Goal: Task Accomplishment & Management: Manage account settings

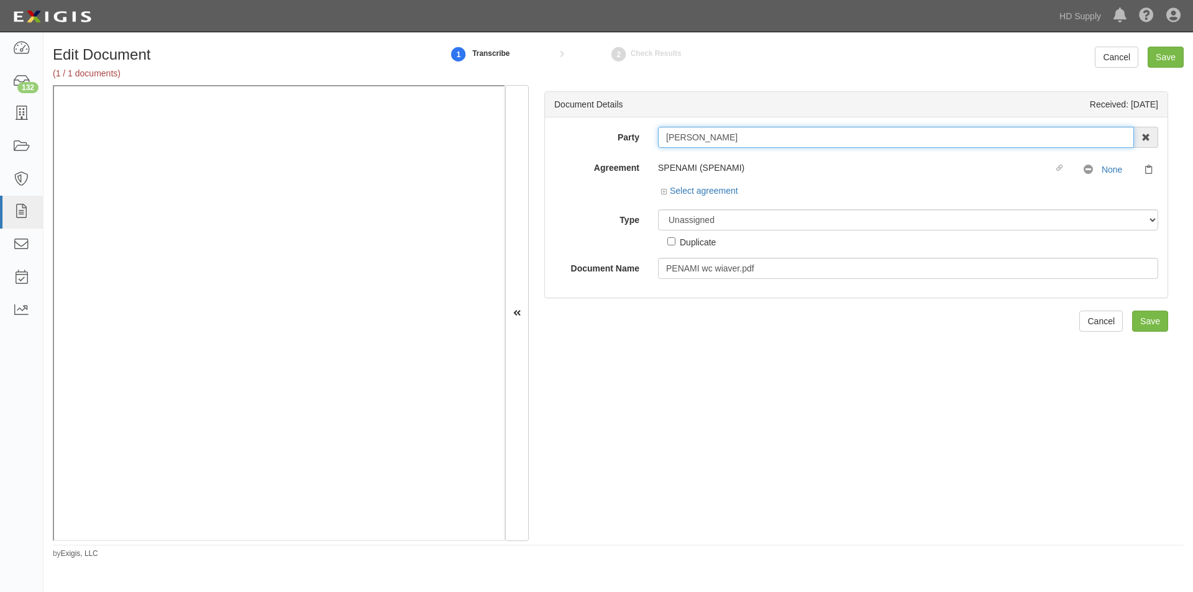
drag, startPoint x: 744, startPoint y: 142, endPoint x: 663, endPoint y: 141, distance: 80.1
click at [663, 141] on input "MICHAEL PENA" at bounding box center [896, 137] width 476 height 21
click at [692, 224] on select "Unassigned Binder Cancellation Notice Certificate Contract Endorsement Insuranc…" at bounding box center [908, 219] width 500 height 21
select select "OtherDetail"
click at [658, 209] on select "Unassigned Binder Cancellation Notice Certificate Contract Endorsement Insuranc…" at bounding box center [908, 219] width 500 height 21
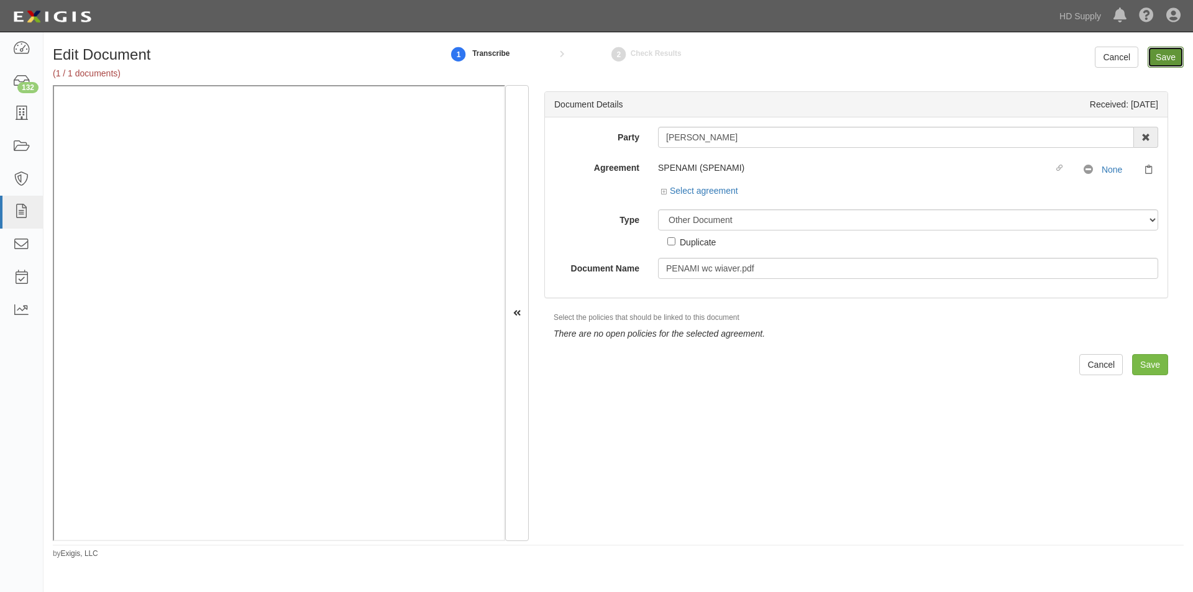
click at [1178, 56] on input "Save" at bounding box center [1165, 57] width 36 height 21
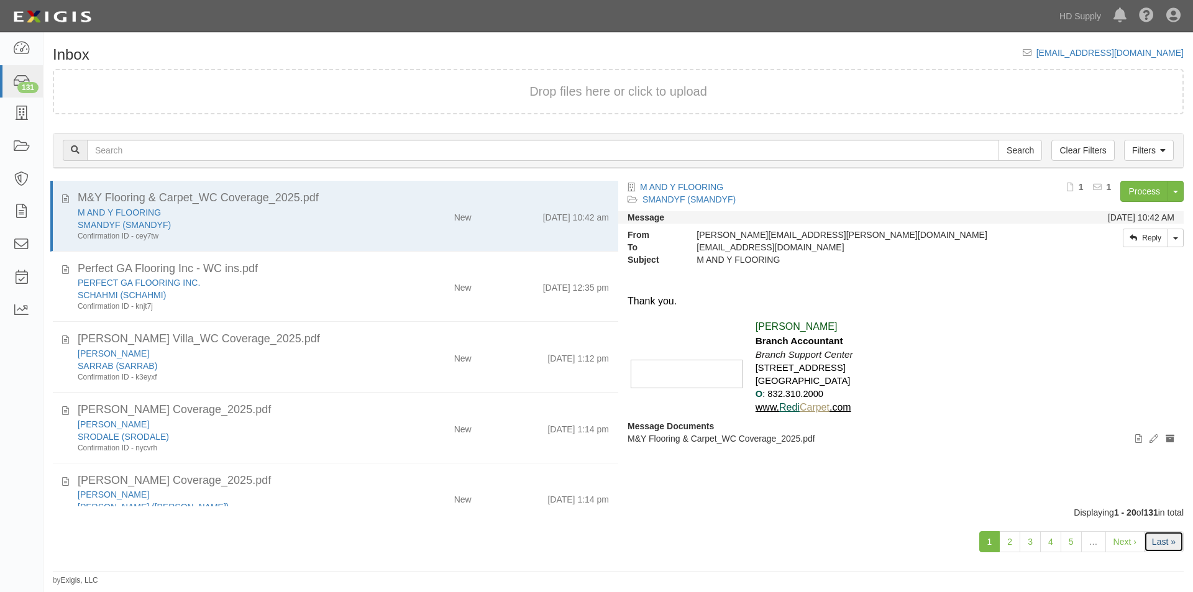
click at [1156, 543] on link "Last »" at bounding box center [1164, 541] width 40 height 21
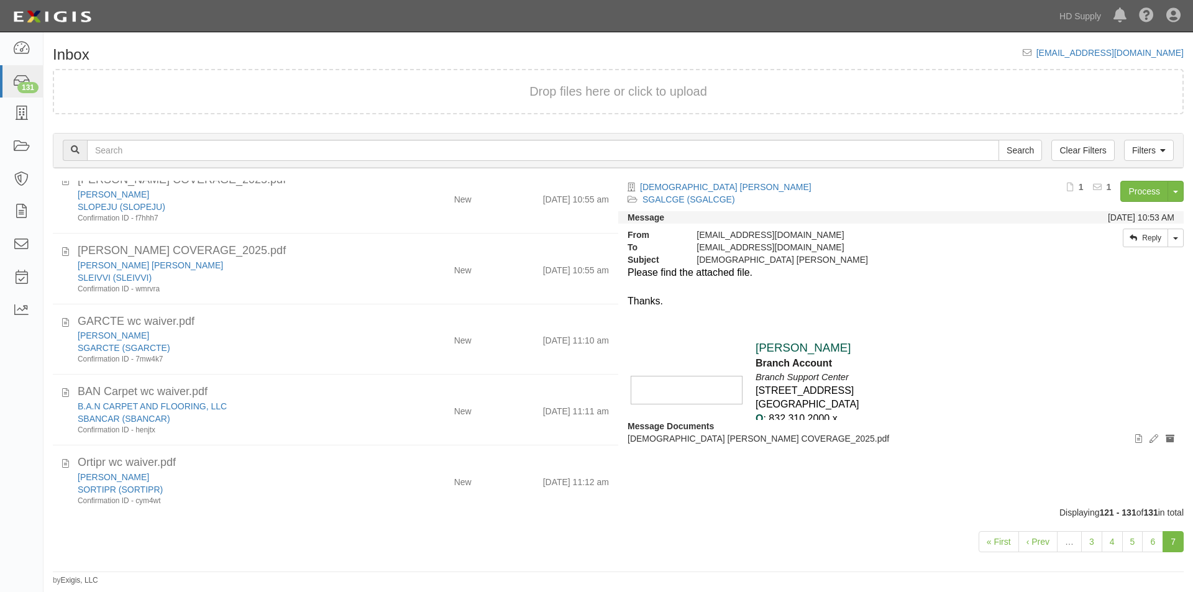
scroll to position [421, 0]
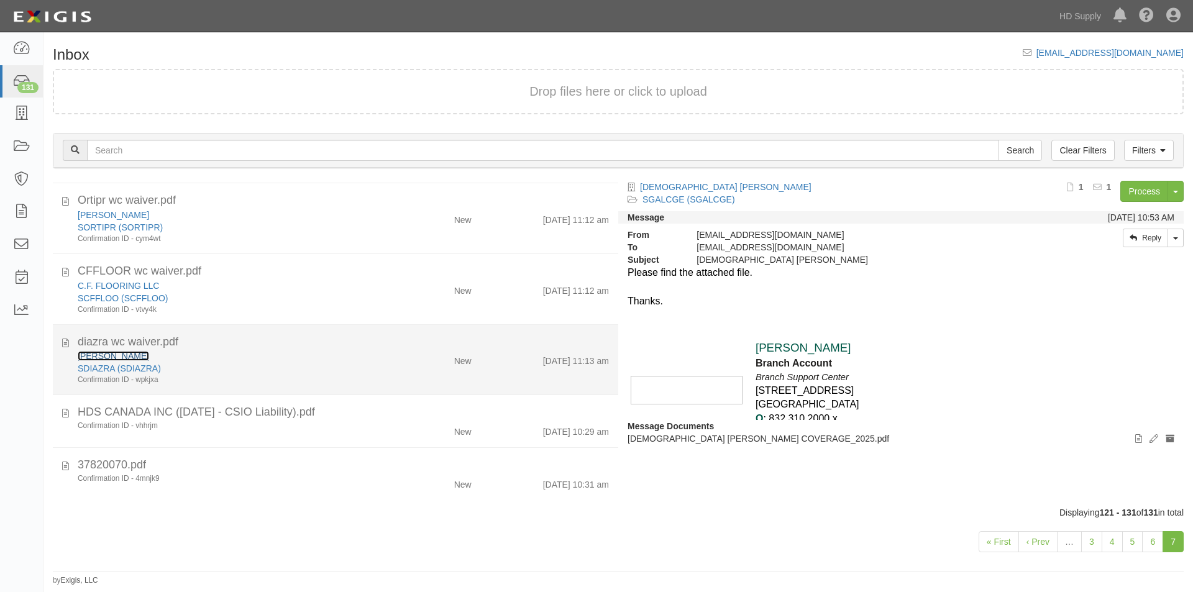
click at [113, 357] on link "[PERSON_NAME]" at bounding box center [113, 356] width 71 height 10
click at [242, 359] on div "[PERSON_NAME]" at bounding box center [229, 356] width 302 height 12
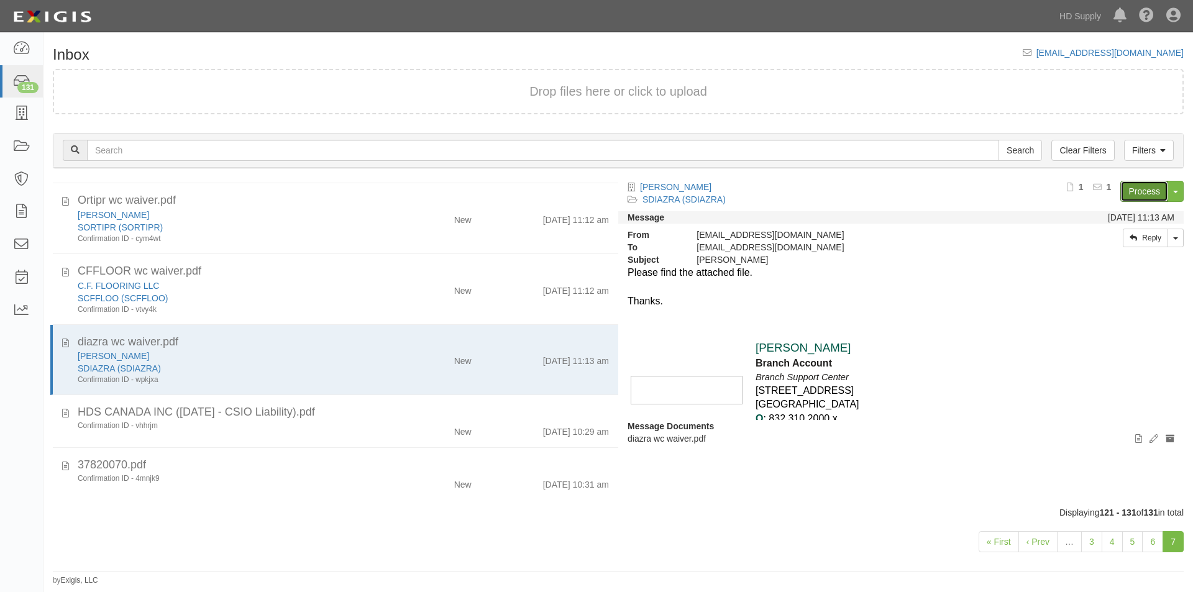
click at [1124, 193] on link "Process" at bounding box center [1144, 191] width 48 height 21
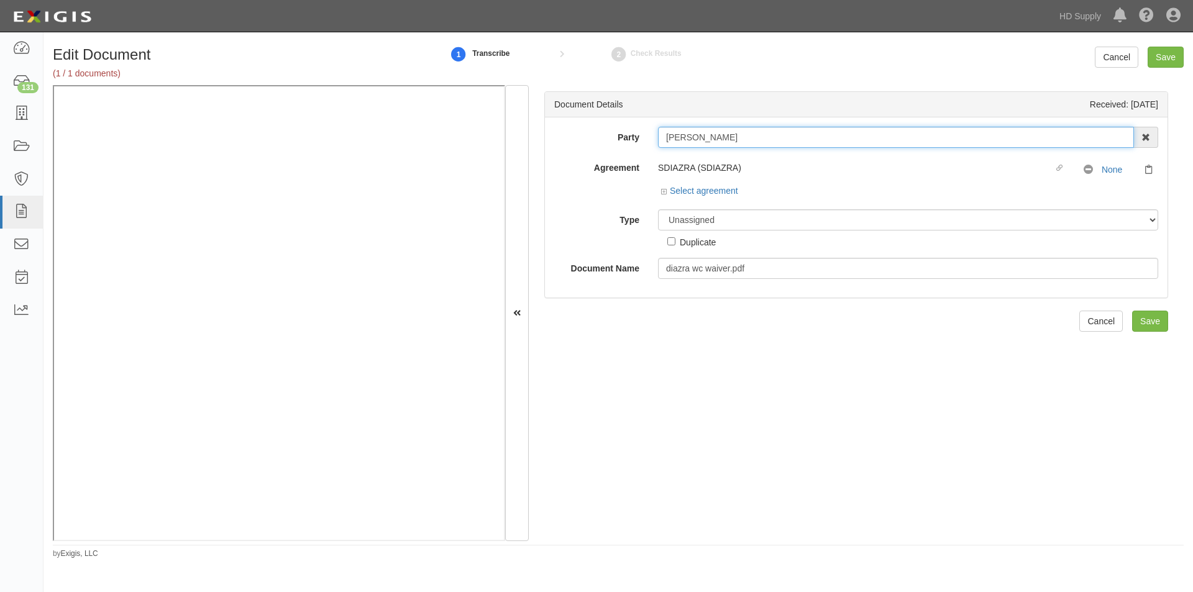
drag, startPoint x: 716, startPoint y: 147, endPoint x: 649, endPoint y: 150, distance: 67.8
click at [649, 150] on div "Party [PERSON_NAME] 1888 [PERSON_NAME] 1888 [PERSON_NAME] - IMPORT 2 [PERSON_NA…" at bounding box center [856, 203] width 604 height 152
click at [702, 224] on select "Unassigned Binder Cancellation Notice Certificate Contract Endorsement Insuranc…" at bounding box center [908, 219] width 500 height 21
select select "OtherDetail"
click at [658, 209] on select "Unassigned Binder Cancellation Notice Certificate Contract Endorsement Insuranc…" at bounding box center [908, 219] width 500 height 21
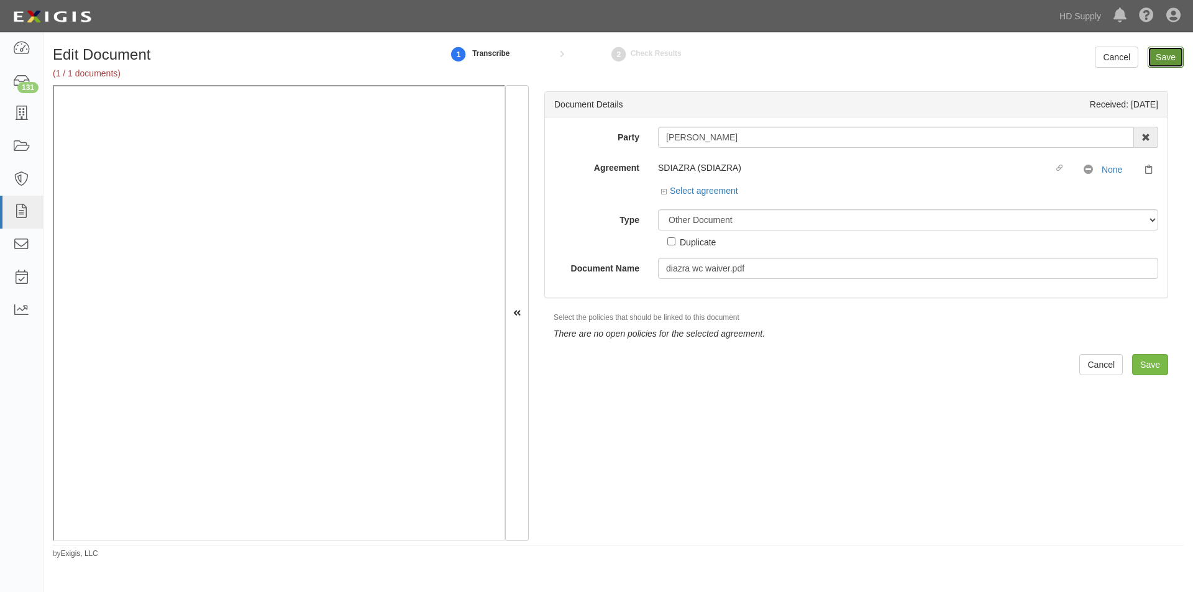
click at [1161, 58] on input "Save" at bounding box center [1165, 57] width 36 height 21
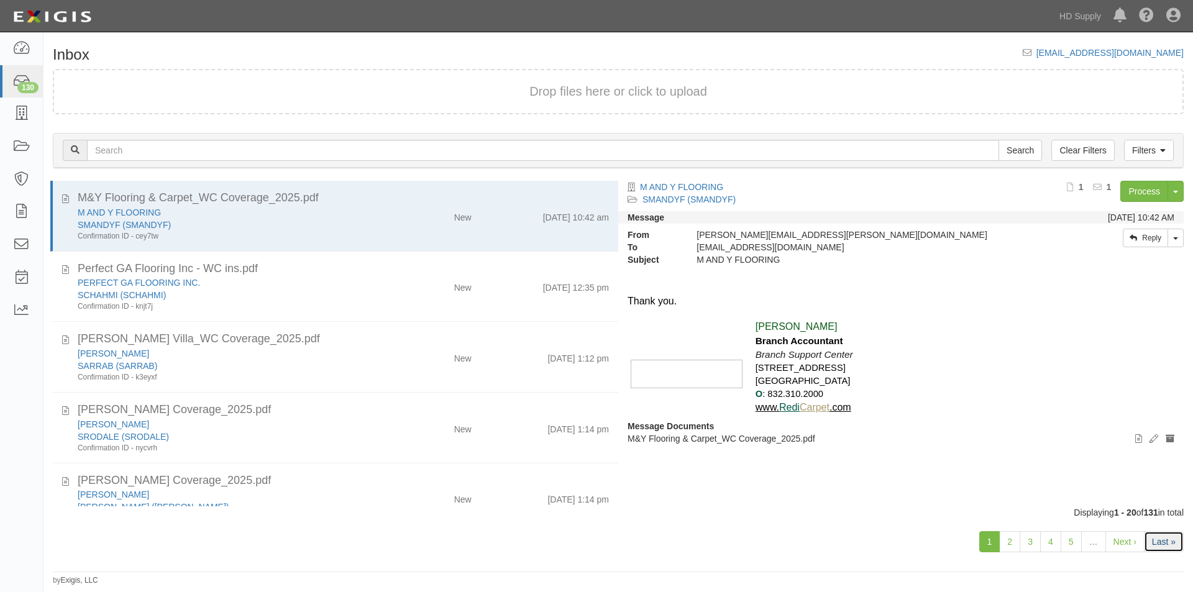
click at [1157, 541] on link "Last »" at bounding box center [1164, 541] width 40 height 21
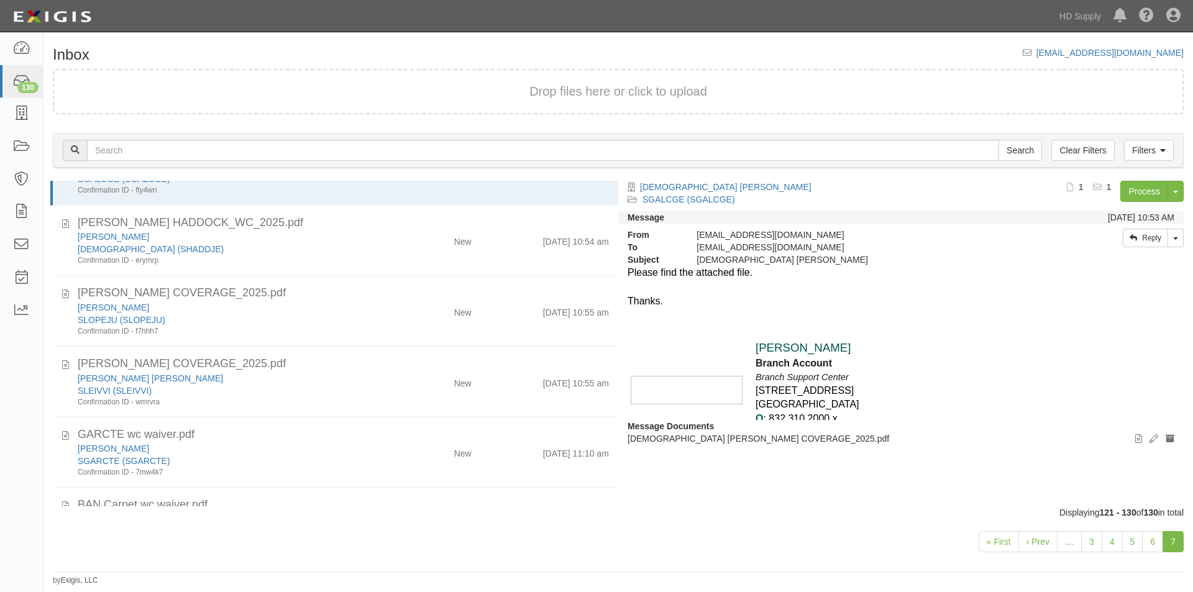
scroll to position [350, 0]
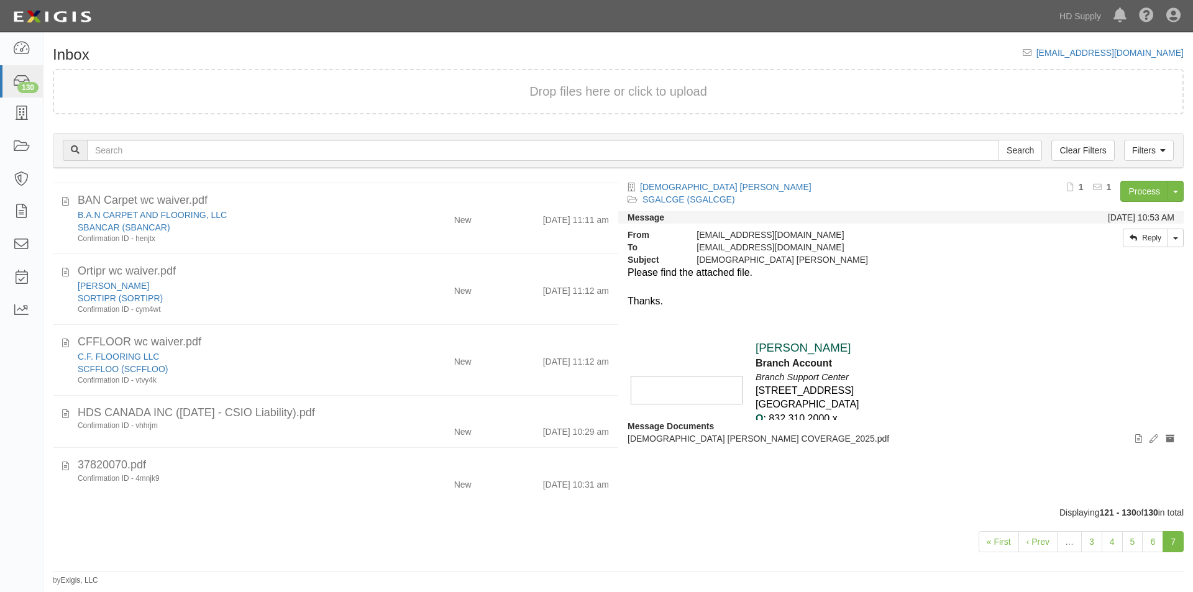
click at [1175, 539] on link "7" at bounding box center [1172, 541] width 21 height 21
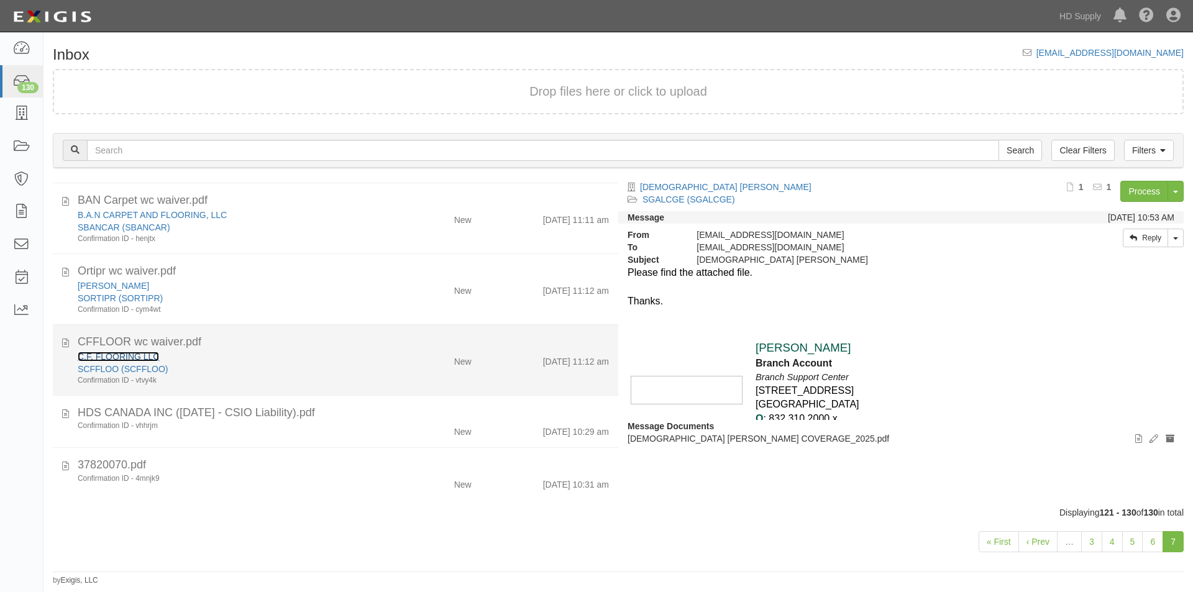
click at [137, 360] on link "C.F. FLOORING LLC" at bounding box center [118, 357] width 81 height 10
click at [258, 380] on div "Confirmation ID - vtvy4k" at bounding box center [229, 380] width 302 height 11
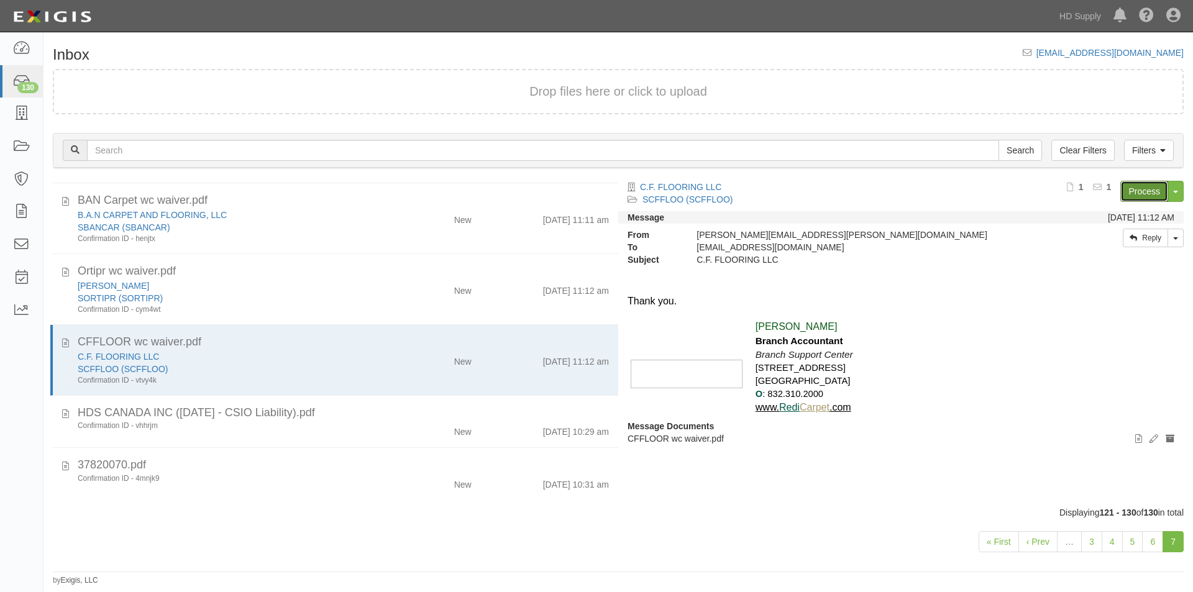
click at [1139, 183] on link "Process" at bounding box center [1144, 191] width 48 height 21
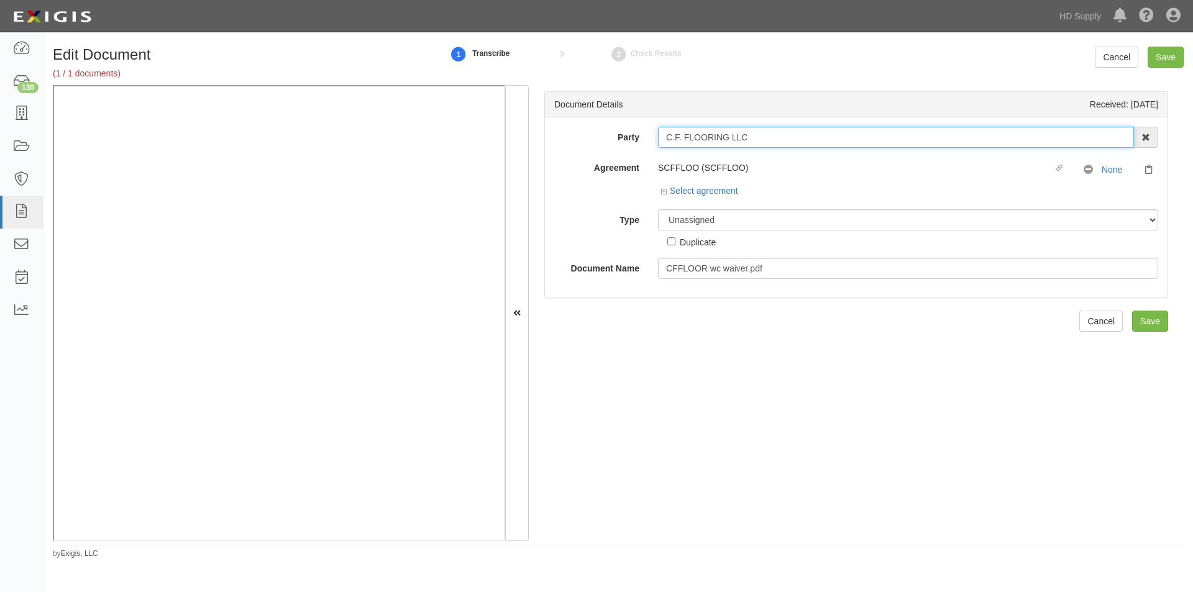
drag, startPoint x: 750, startPoint y: 138, endPoint x: 665, endPoint y: 137, distance: 85.1
click at [665, 137] on input "C.F. FLOORING LLC" at bounding box center [896, 137] width 476 height 21
click at [680, 221] on select "Unassigned Binder Cancellation Notice Certificate Contract Endorsement Insuranc…" at bounding box center [908, 219] width 500 height 21
select select "OtherDetail"
click at [658, 209] on select "Unassigned Binder Cancellation Notice Certificate Contract Endorsement Insuranc…" at bounding box center [908, 219] width 500 height 21
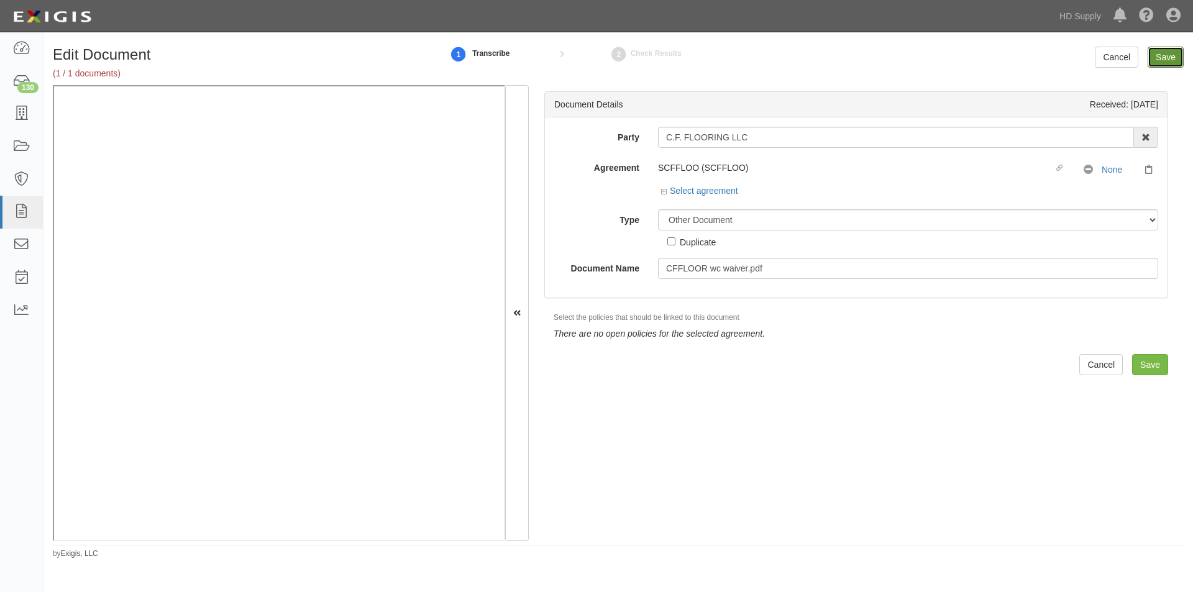
click at [1160, 57] on input "Save" at bounding box center [1165, 57] width 36 height 21
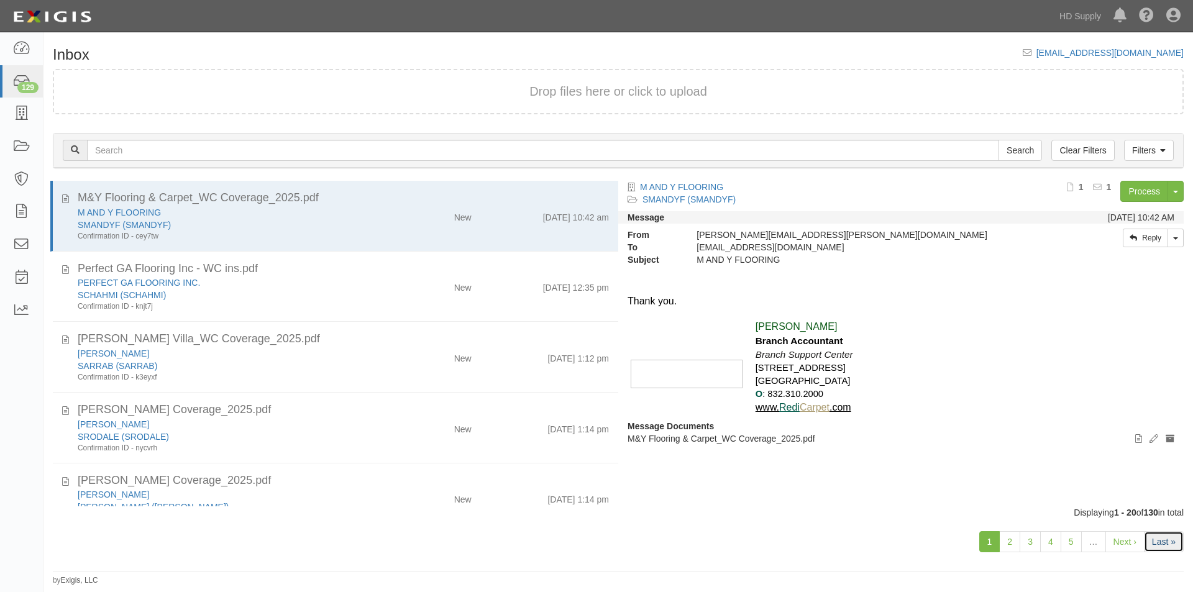
click at [1167, 542] on link "Last »" at bounding box center [1164, 541] width 40 height 21
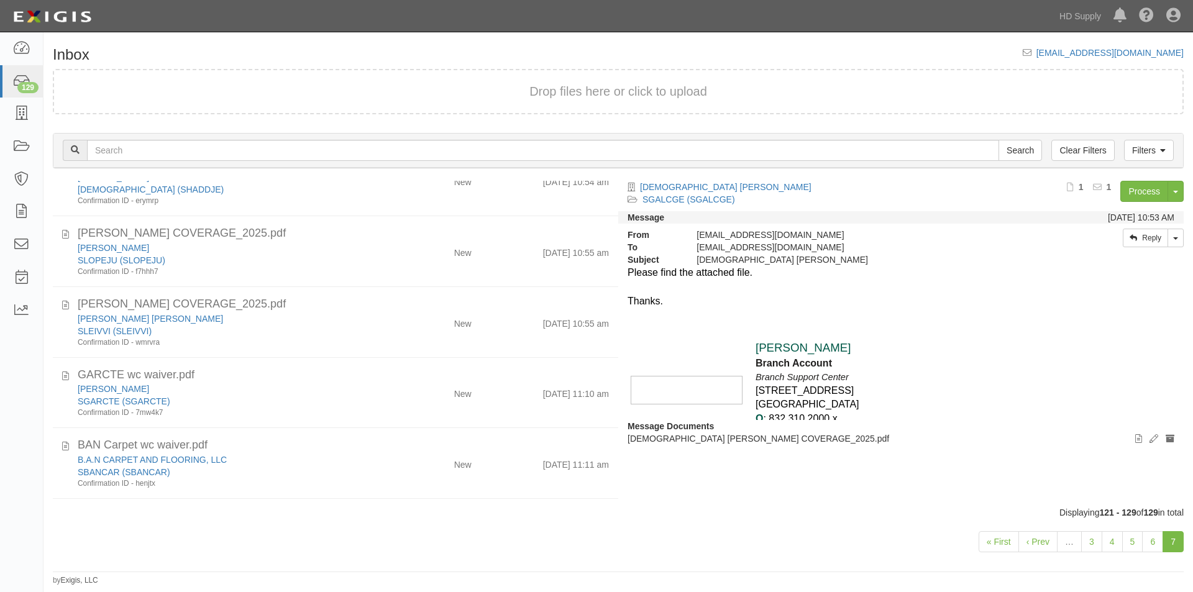
scroll to position [280, 0]
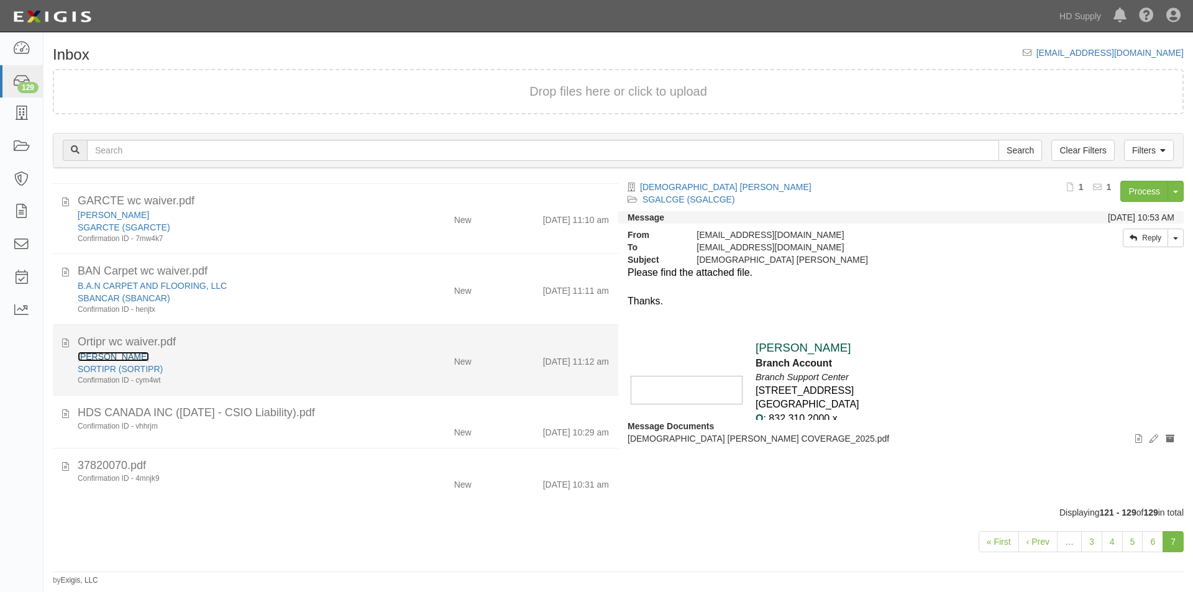
click at [115, 352] on link "[PERSON_NAME]" at bounding box center [113, 357] width 71 height 10
click at [300, 370] on div "SORTIPR (SORTIPR)" at bounding box center [229, 369] width 302 height 12
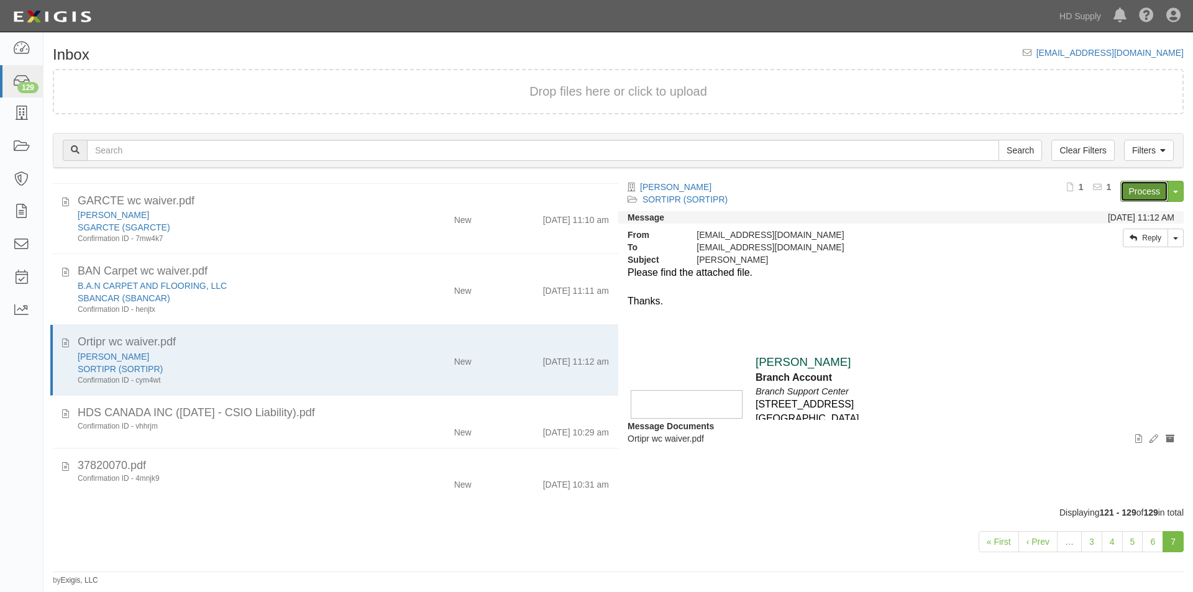
click at [1129, 188] on link "Process" at bounding box center [1144, 191] width 48 height 21
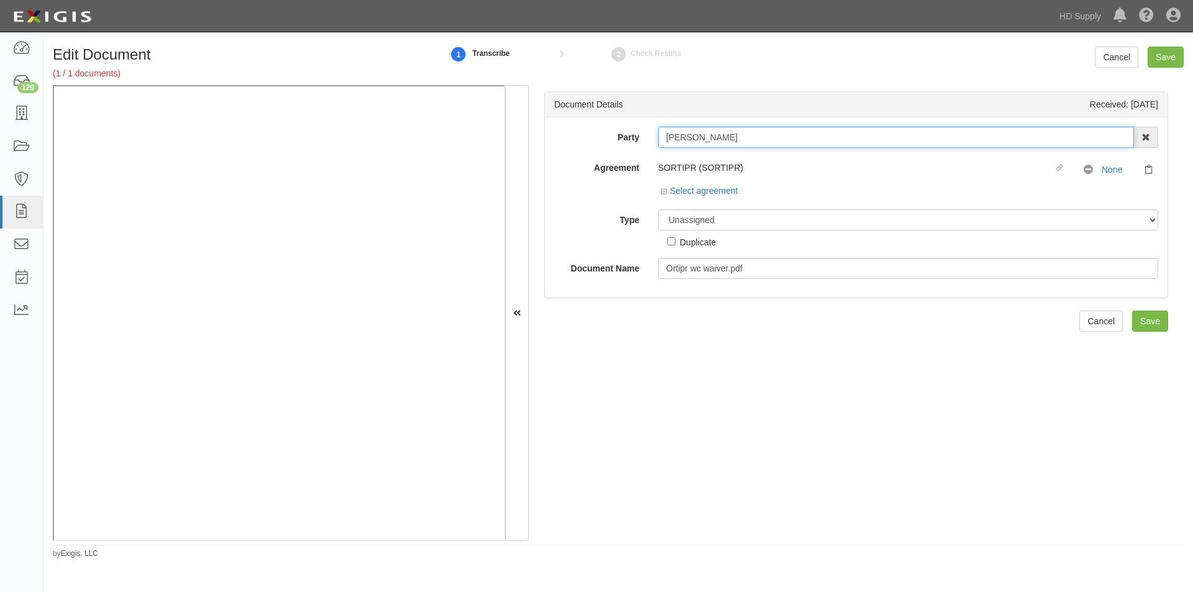
drag, startPoint x: 749, startPoint y: 139, endPoint x: 654, endPoint y: 142, distance: 95.7
click at [655, 142] on div "PRUDENCIO ORTIZ 1888 MILLS 1888 MILLS - IMPORT 2 PATRICIA 12 2XL CORPORATION 36…" at bounding box center [908, 137] width 519 height 21
click at [634, 379] on div "Document Details Received: 09/12/2025 Party PRUDENCIO ORTIZ 1888 MILLS 1888 MIL…" at bounding box center [856, 313] width 655 height 456
click at [695, 221] on select "Unassigned Binder Cancellation Notice Certificate Contract Endorsement Insuranc…" at bounding box center [908, 219] width 500 height 21
select select "OtherDetail"
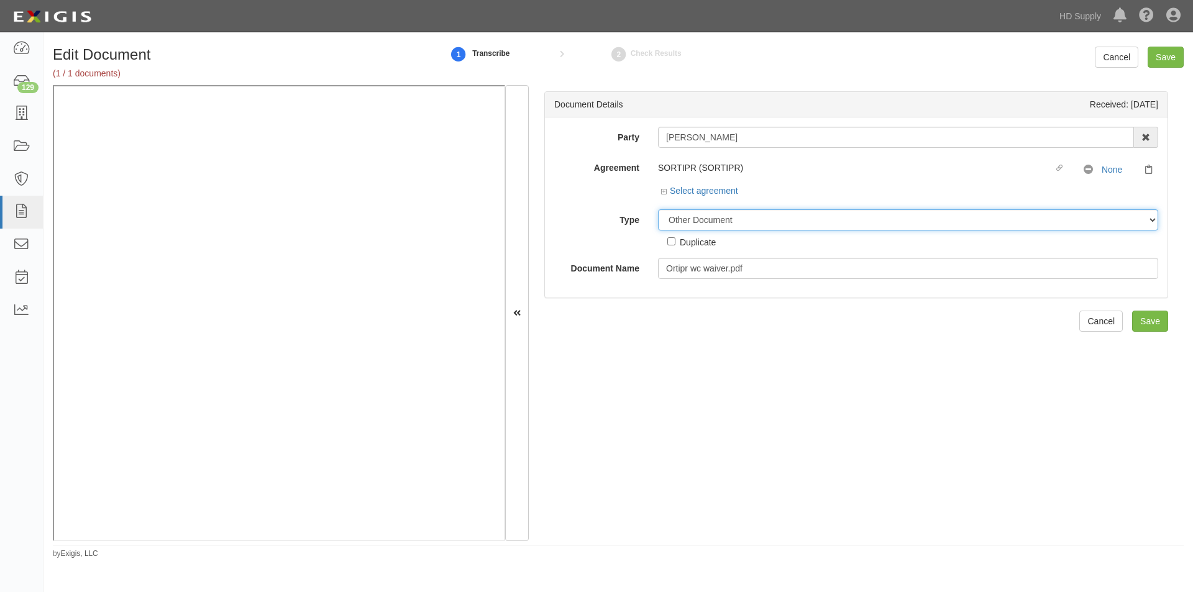
click at [658, 209] on select "Unassigned Binder Cancellation Notice Certificate Contract Endorsement Insuranc…" at bounding box center [908, 219] width 500 height 21
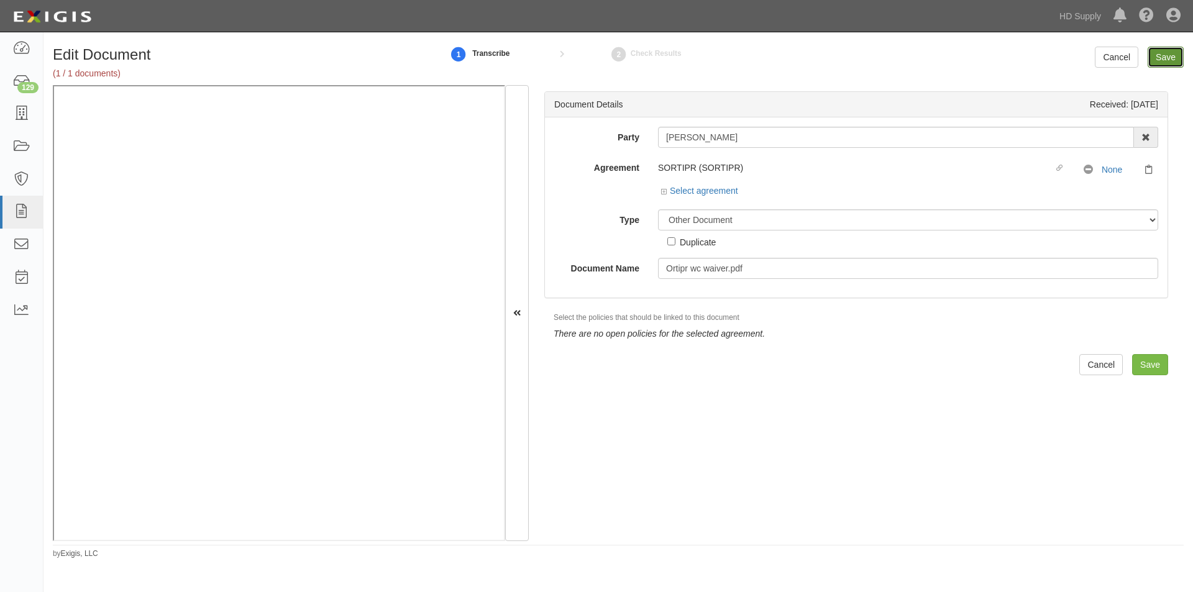
click at [1154, 62] on input "Save" at bounding box center [1165, 57] width 36 height 21
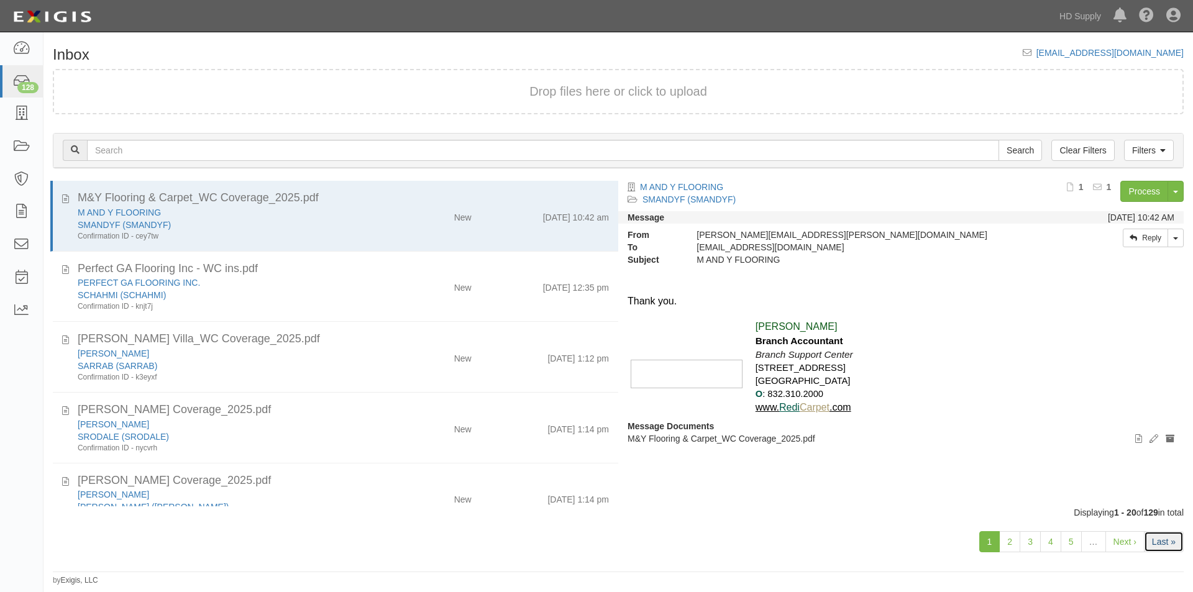
click at [1158, 546] on link "Last »" at bounding box center [1164, 541] width 40 height 21
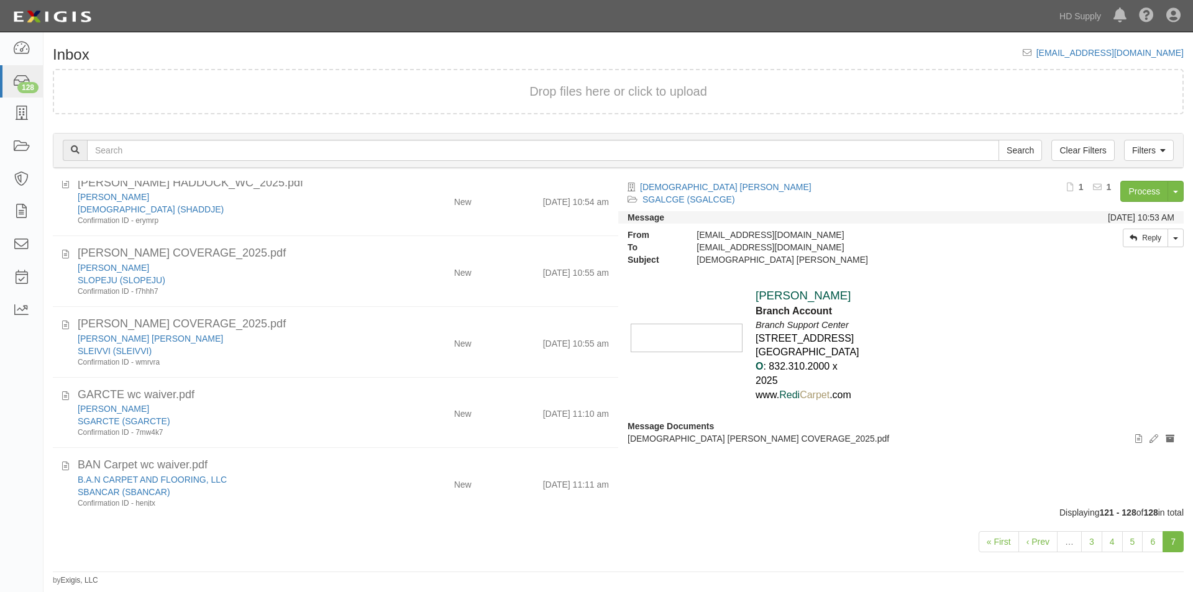
scroll to position [209, 0]
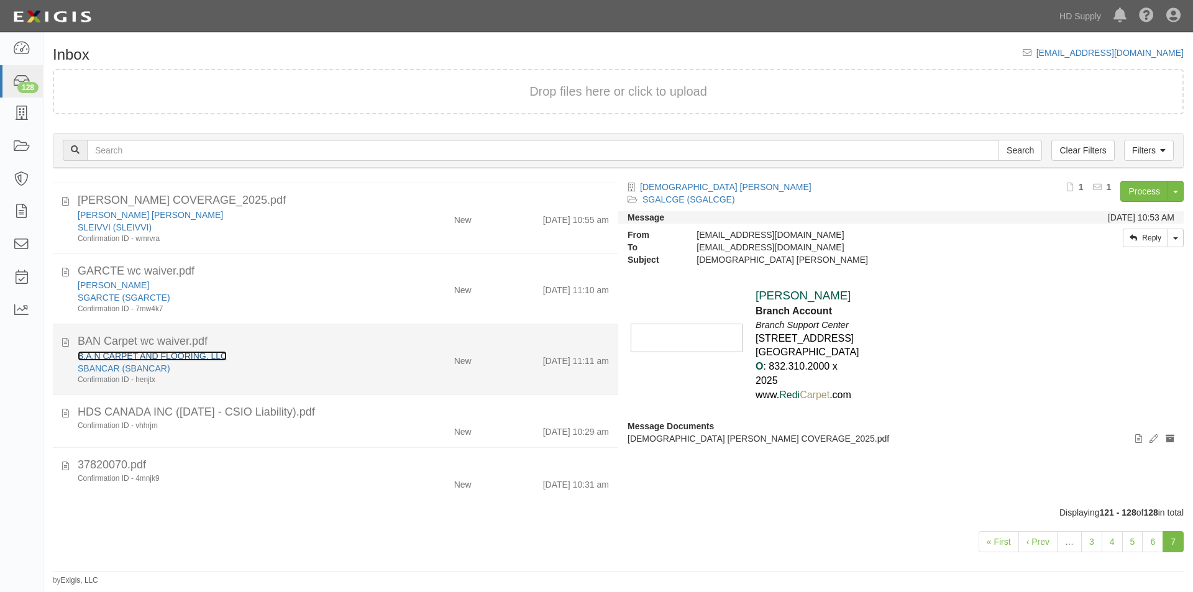
click at [161, 355] on link "B.A.N CARPET AND FLOORING, LLC" at bounding box center [152, 356] width 149 height 10
click at [300, 368] on div "SBANCAR (SBANCAR)" at bounding box center [229, 368] width 302 height 12
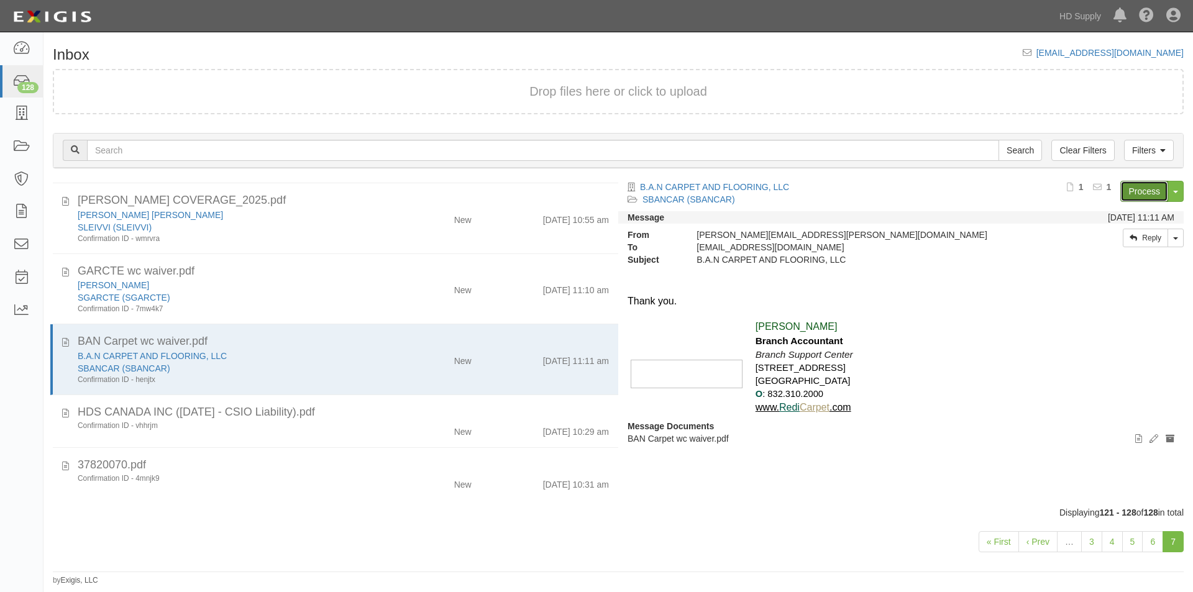
click at [1133, 196] on link "Process" at bounding box center [1144, 191] width 48 height 21
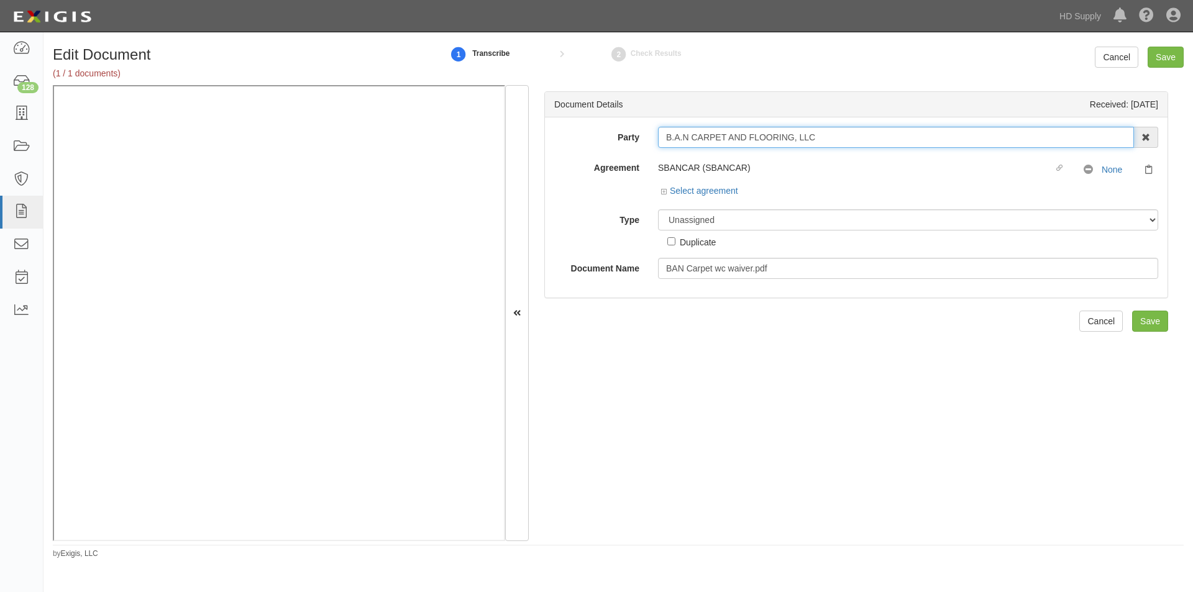
drag, startPoint x: 796, startPoint y: 140, endPoint x: 658, endPoint y: 150, distance: 138.9
click at [658, 150] on div "Party B.A.N CARPET AND FLOORING, LLC 1888 MILLS 1888 MILLS - IMPORT 2 PATRICIA …" at bounding box center [856, 203] width 604 height 152
click at [677, 221] on select "Unassigned Binder Cancellation Notice Certificate Contract Endorsement Insuranc…" at bounding box center [908, 219] width 500 height 21
select select "OtherDetail"
click at [658, 209] on select "Unassigned Binder Cancellation Notice Certificate Contract Endorsement Insuranc…" at bounding box center [908, 219] width 500 height 21
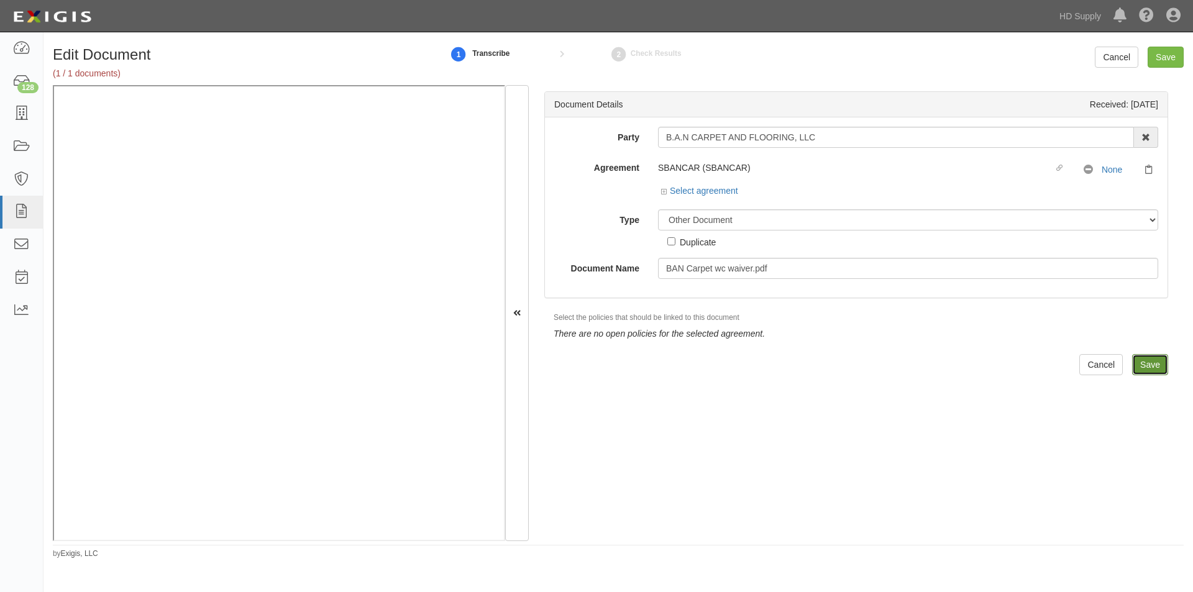
click at [1132, 363] on input "Save" at bounding box center [1150, 364] width 36 height 21
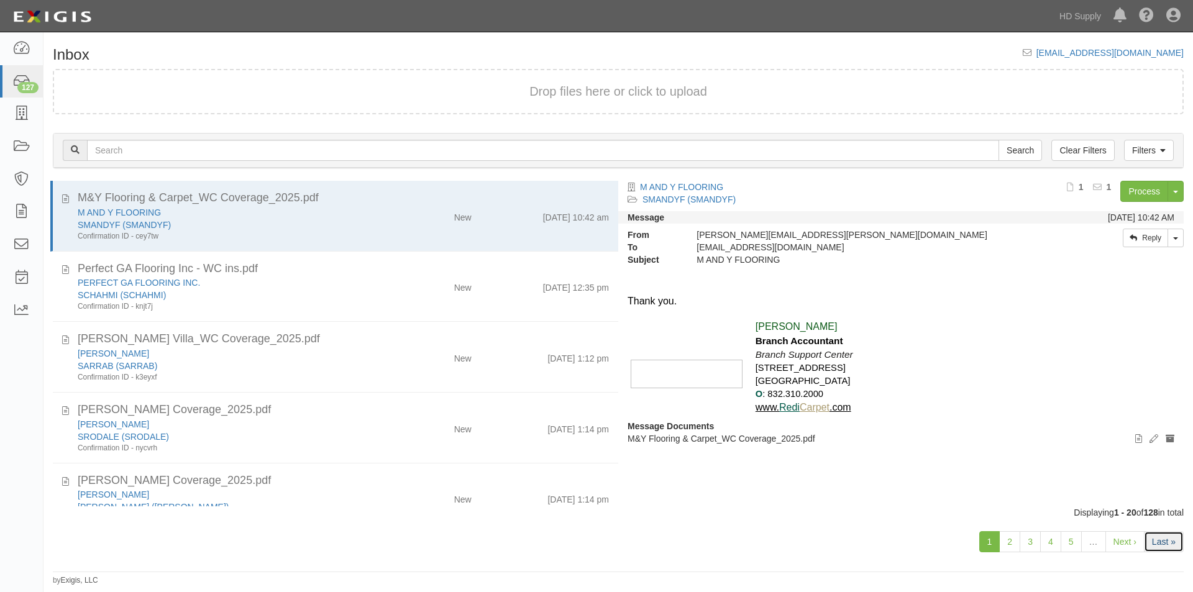
click at [1160, 539] on link "Last »" at bounding box center [1164, 541] width 40 height 21
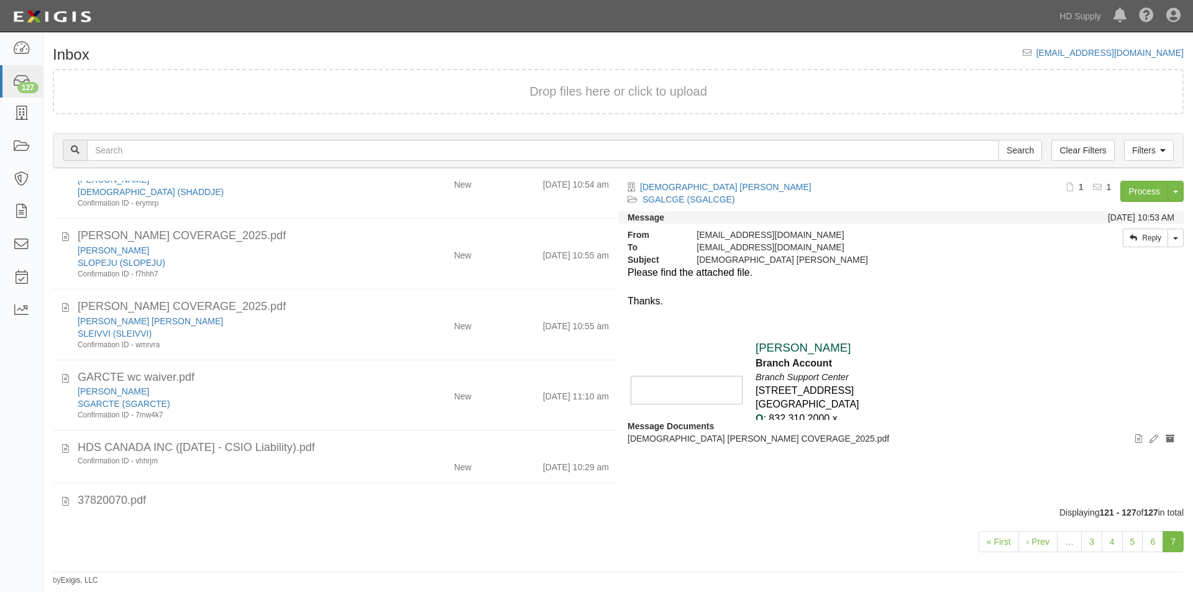
scroll to position [139, 0]
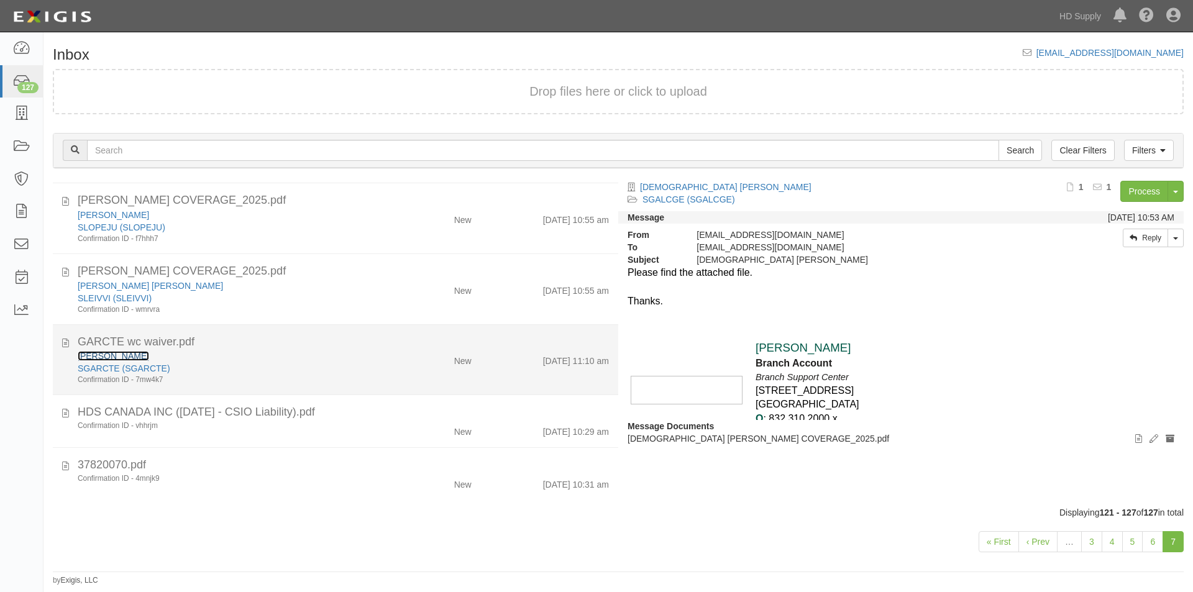
click at [100, 357] on link "[PERSON_NAME]" at bounding box center [113, 356] width 71 height 10
click at [263, 350] on div "[PERSON_NAME]" at bounding box center [229, 356] width 302 height 12
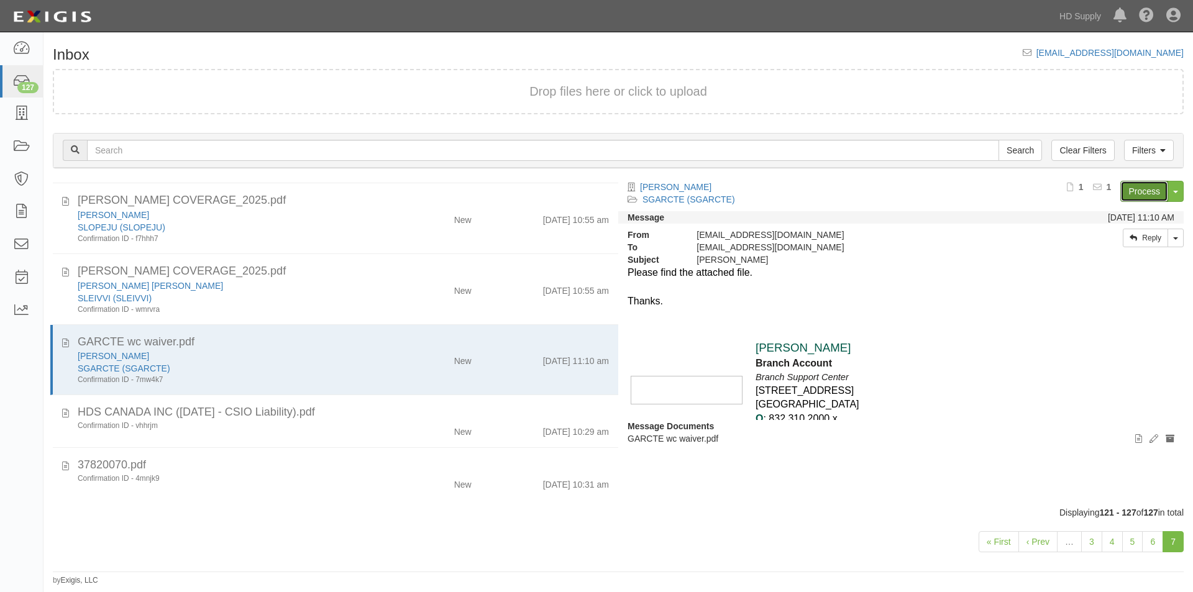
click at [1139, 196] on link "Process" at bounding box center [1144, 191] width 48 height 21
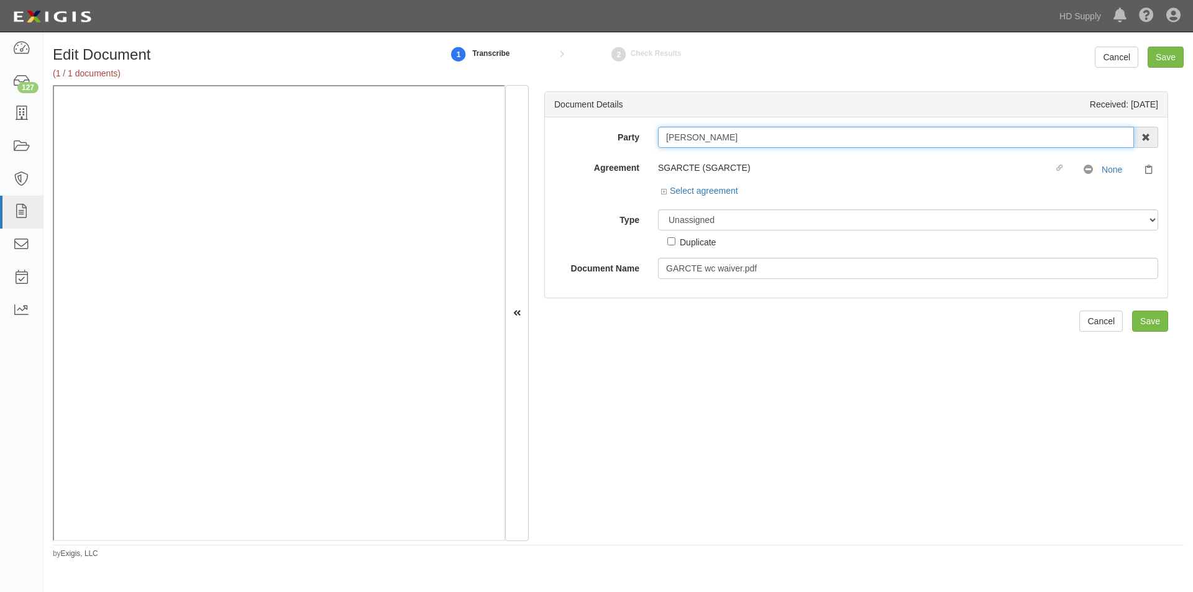
drag, startPoint x: 742, startPoint y: 139, endPoint x: 663, endPoint y: 142, distance: 78.9
click at [663, 142] on input "[PERSON_NAME]" at bounding box center [896, 137] width 476 height 21
click at [693, 222] on select "Unassigned Binder Cancellation Notice Certificate Contract Endorsement Insuranc…" at bounding box center [908, 219] width 500 height 21
select select "OtherDetail"
click at [658, 209] on select "Unassigned Binder Cancellation Notice Certificate Contract Endorsement Insuranc…" at bounding box center [908, 219] width 500 height 21
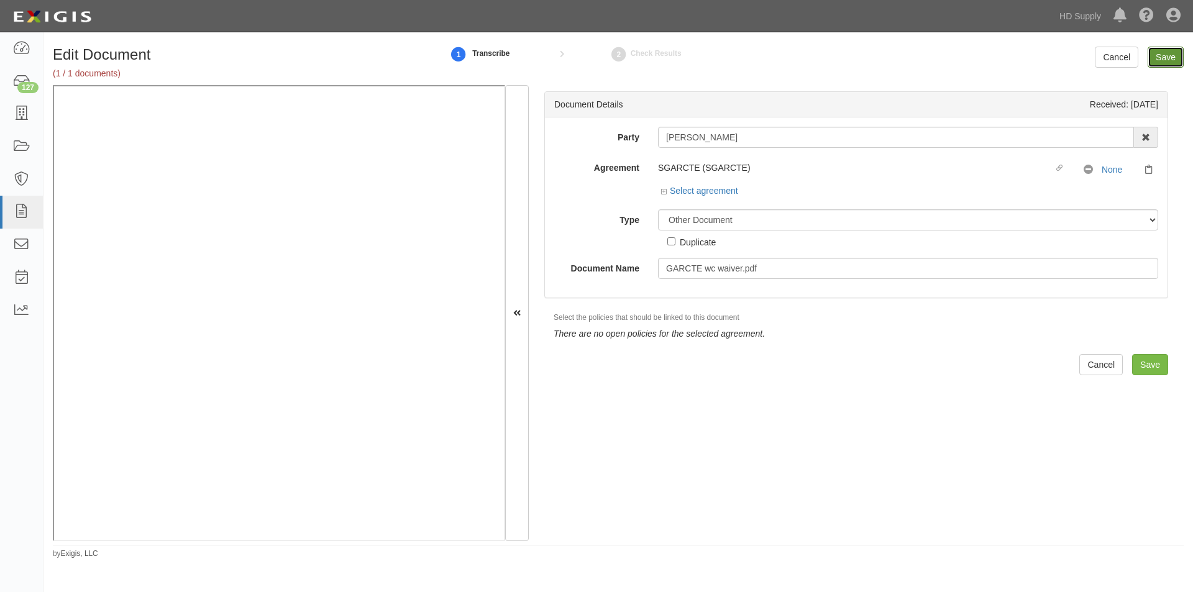
click at [1162, 58] on input "Save" at bounding box center [1165, 57] width 36 height 21
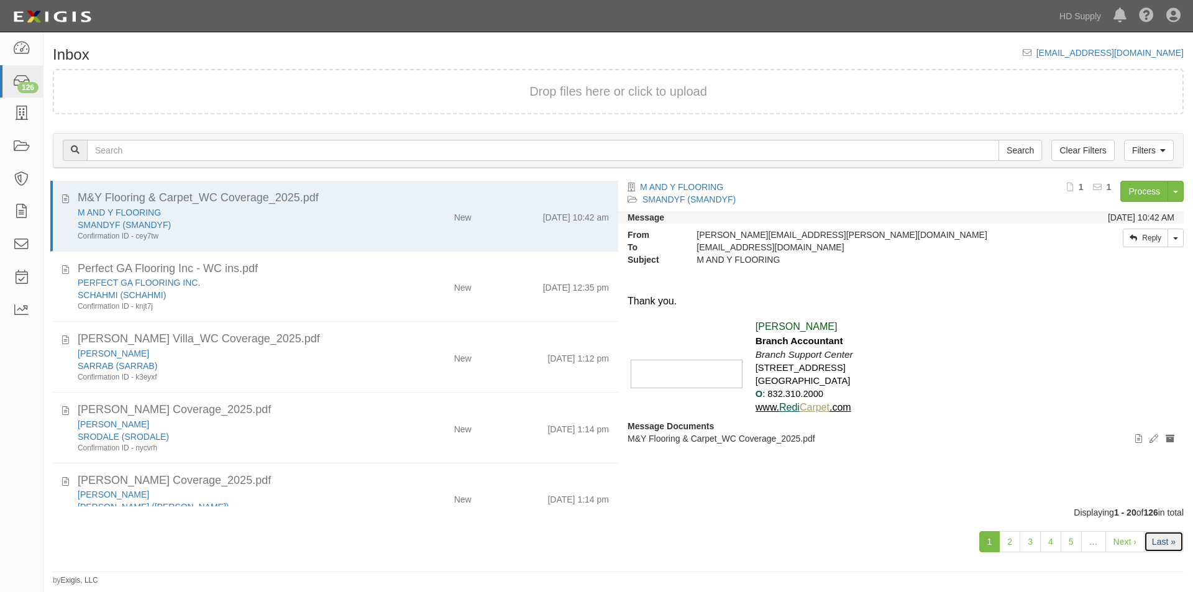
click at [1157, 542] on link "Last »" at bounding box center [1164, 541] width 40 height 21
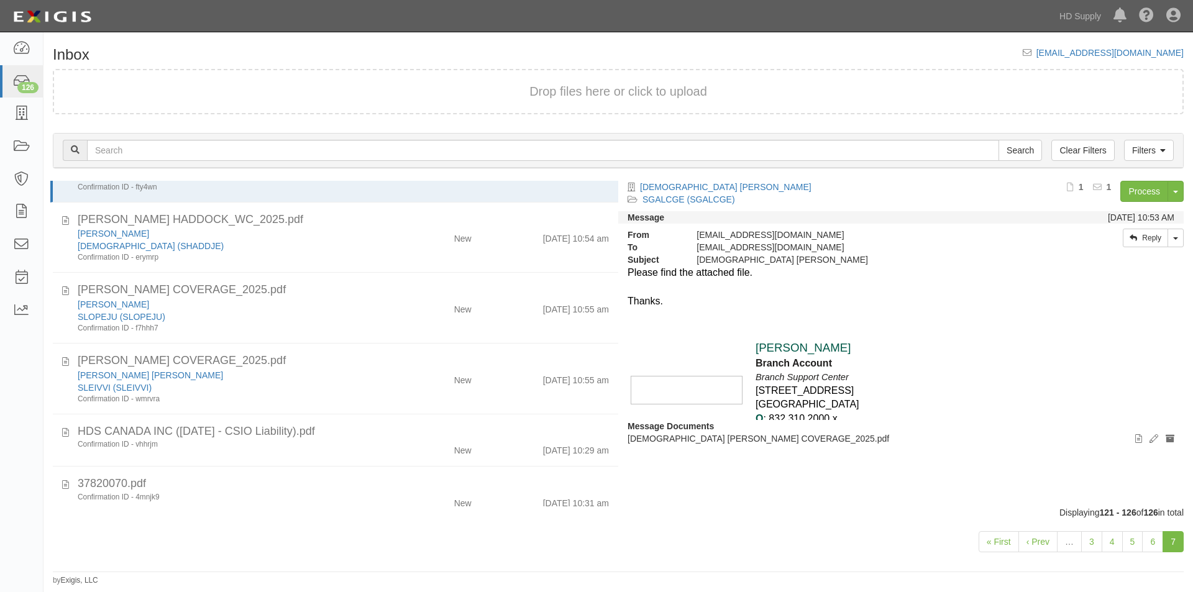
scroll to position [68, 0]
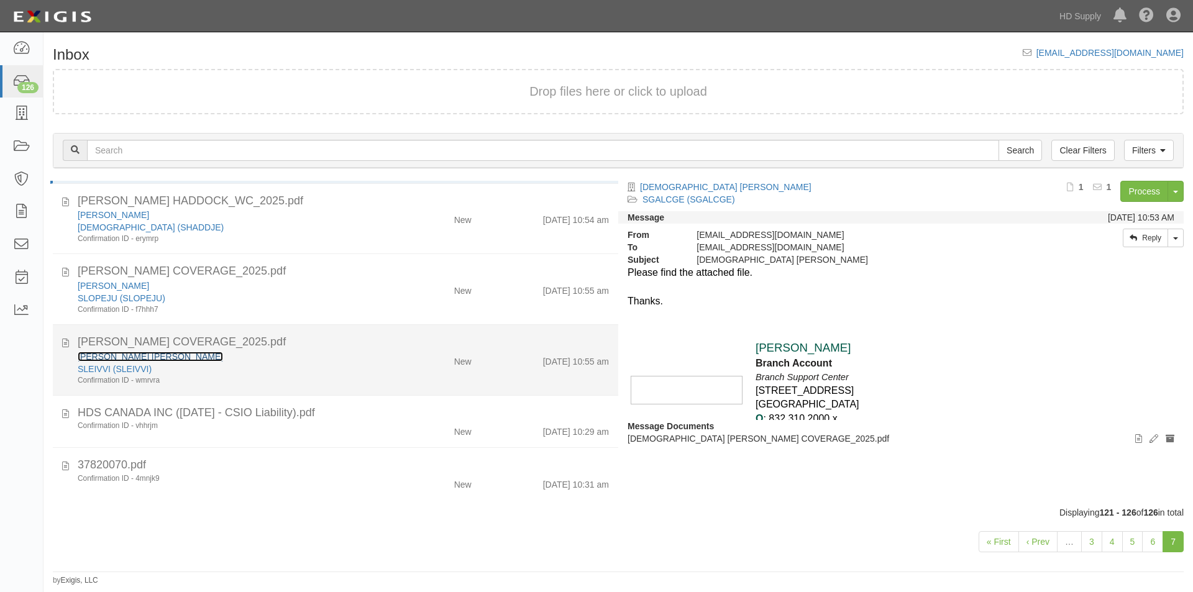
click at [172, 357] on link "[PERSON_NAME] [PERSON_NAME]" at bounding box center [150, 357] width 145 height 10
click at [270, 363] on div "SLEIVVI (SLEIVVI)" at bounding box center [229, 369] width 302 height 12
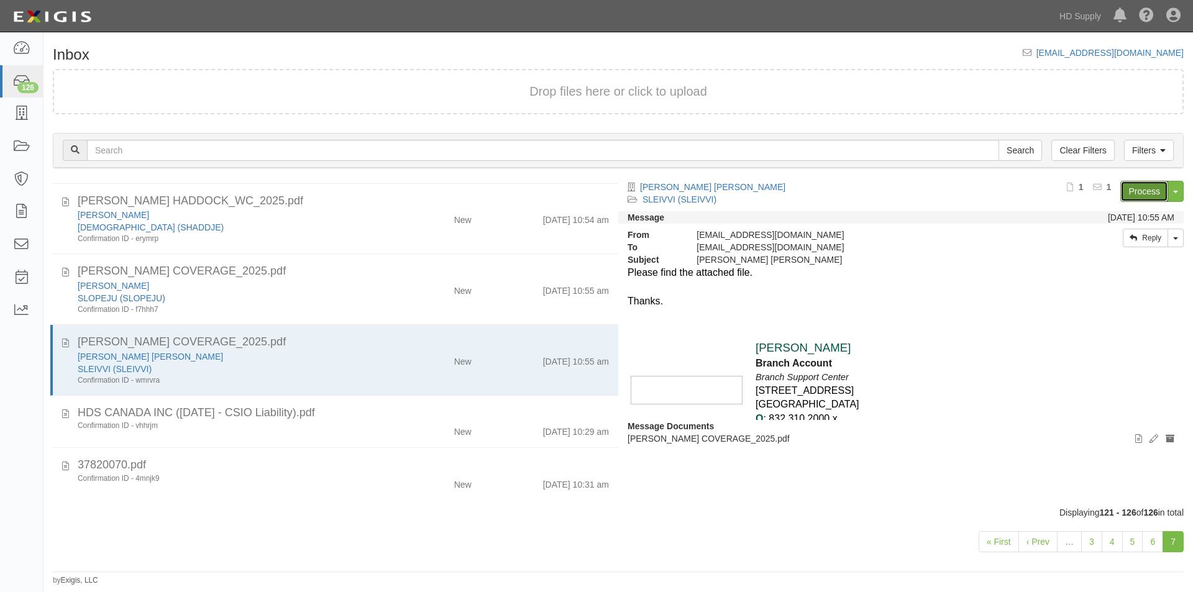
click at [1133, 188] on link "Process" at bounding box center [1144, 191] width 48 height 21
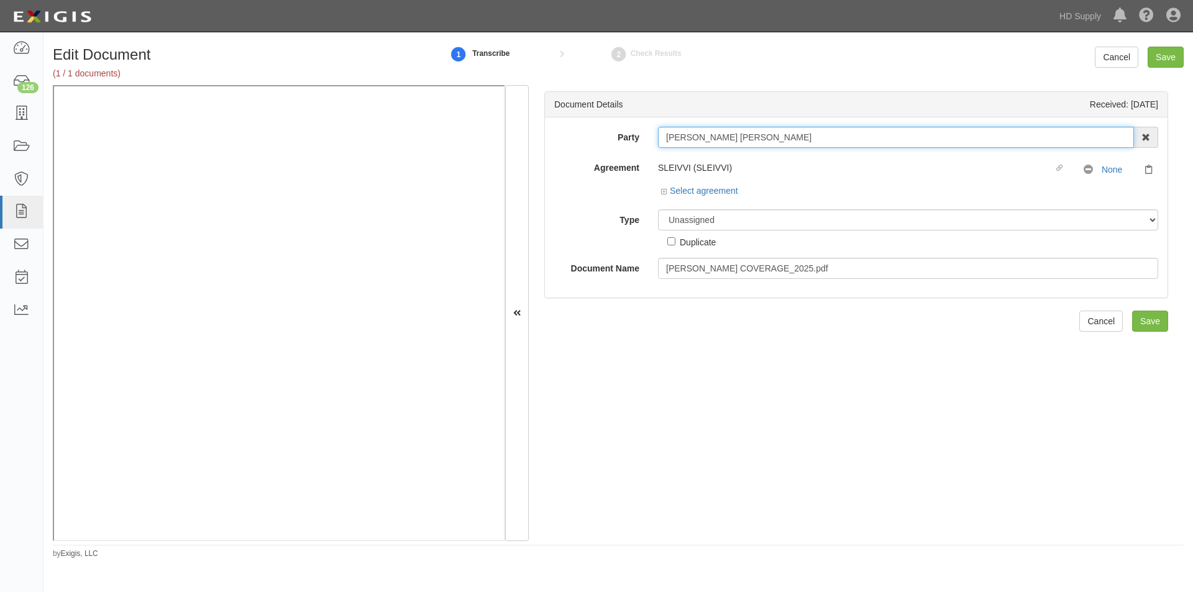
drag, startPoint x: 831, startPoint y: 144, endPoint x: 658, endPoint y: 141, distance: 172.7
click at [658, 141] on input "VICTOR GEOVANNY MEJIA LEIVA" at bounding box center [896, 137] width 476 height 21
click at [727, 226] on select "Unassigned Binder Cancellation Notice Certificate Contract Endorsement Insuranc…" at bounding box center [908, 219] width 500 height 21
select select "OtherDetail"
click at [658, 209] on select "Unassigned Binder Cancellation Notice Certificate Contract Endorsement Insuranc…" at bounding box center [908, 219] width 500 height 21
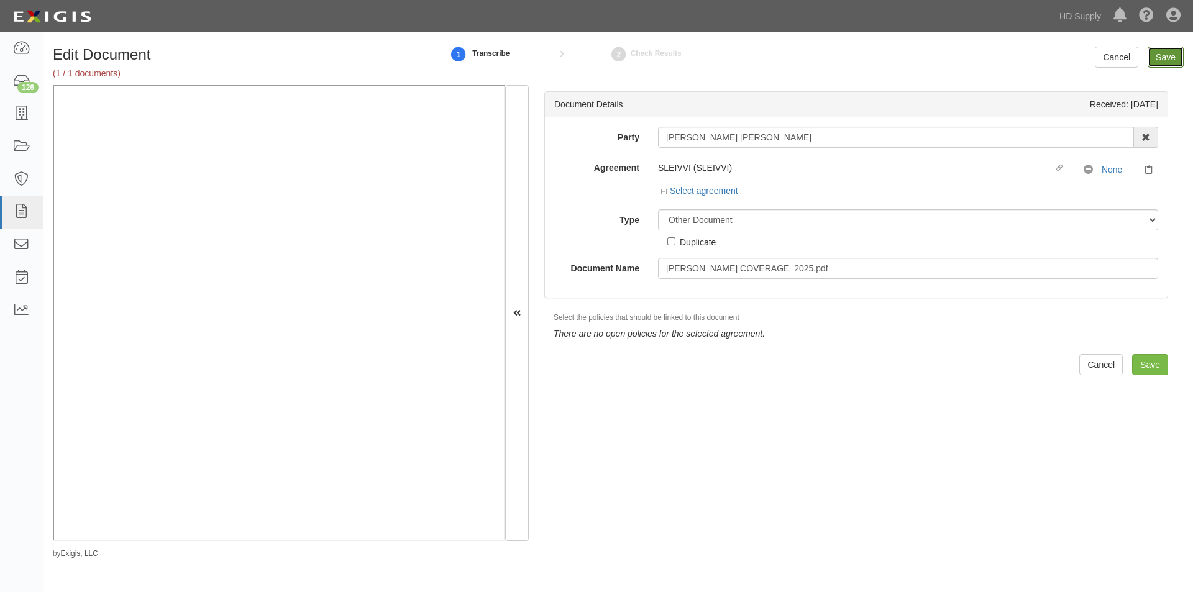
click at [1167, 66] on input "Save" at bounding box center [1165, 57] width 36 height 21
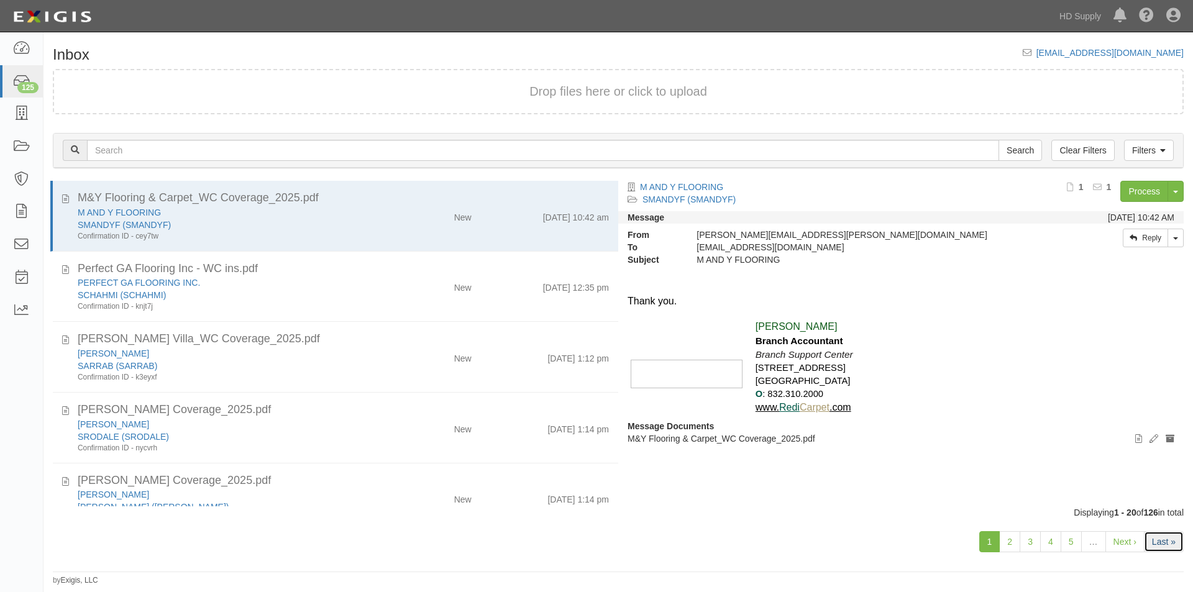
click at [1148, 537] on link "Last »" at bounding box center [1164, 541] width 40 height 21
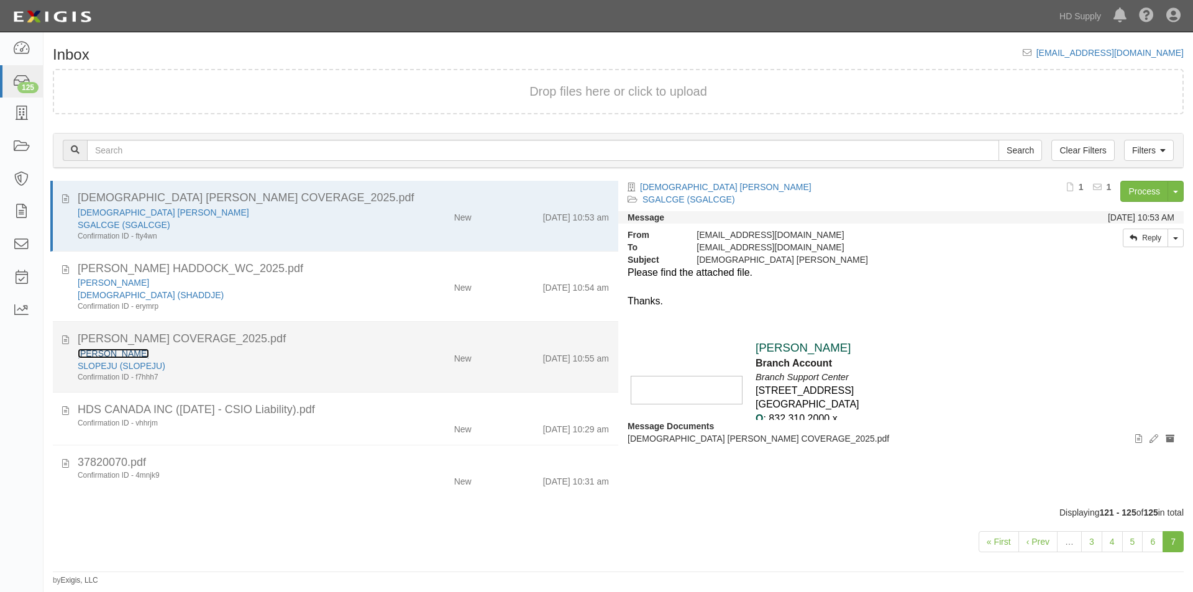
click at [149, 357] on link "JUAN RICARDO LOPEZ" at bounding box center [113, 354] width 71 height 10
click at [244, 359] on div "JUAN RICARDO LOPEZ" at bounding box center [229, 353] width 302 height 12
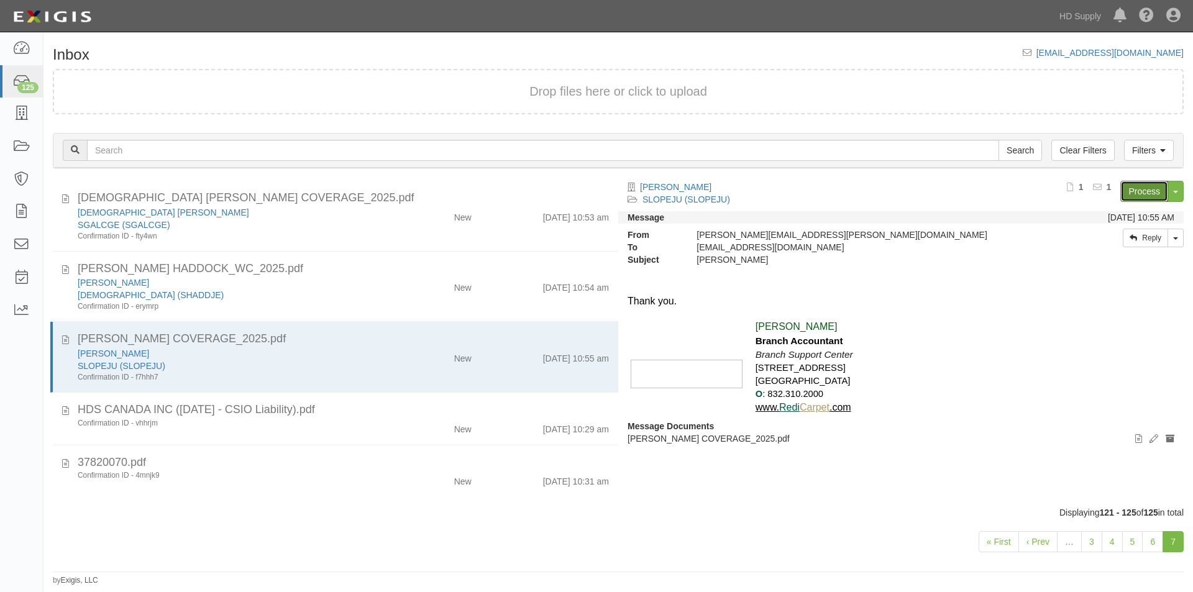
click at [1141, 189] on link "Process" at bounding box center [1144, 191] width 48 height 21
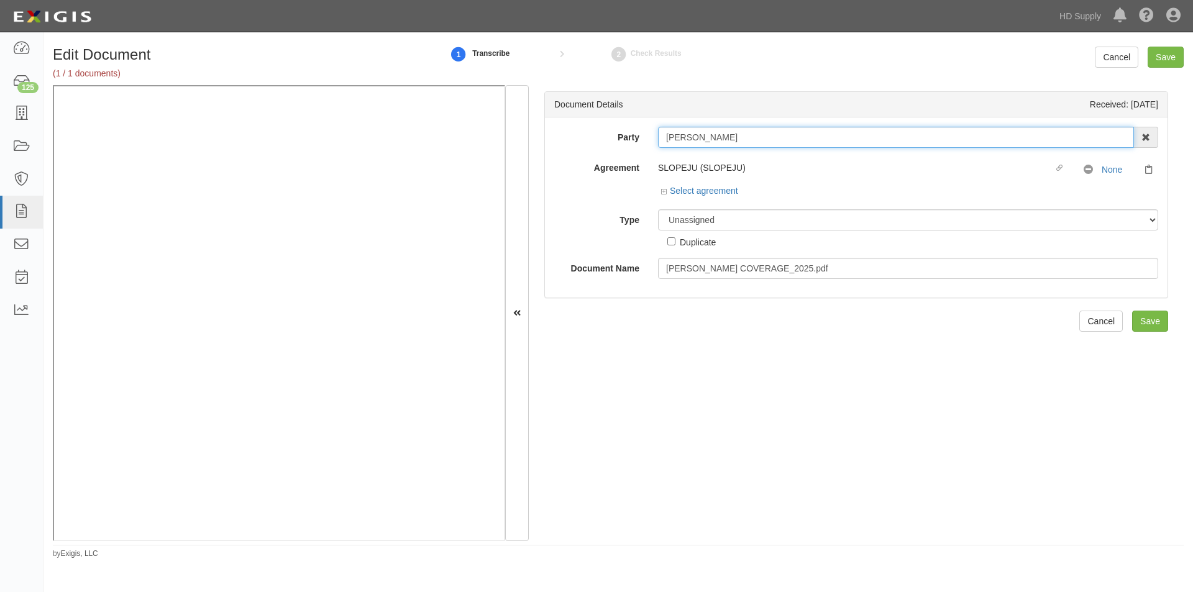
drag, startPoint x: 768, startPoint y: 137, endPoint x: 658, endPoint y: 137, distance: 110.0
click at [659, 137] on input "[PERSON_NAME]" at bounding box center [896, 137] width 476 height 21
click at [736, 223] on select "Unassigned Binder Cancellation Notice Certificate Contract Endorsement Insuranc…" at bounding box center [908, 219] width 500 height 21
select select "OtherDetail"
click at [658, 209] on select "Unassigned Binder Cancellation Notice Certificate Contract Endorsement Insuranc…" at bounding box center [908, 219] width 500 height 21
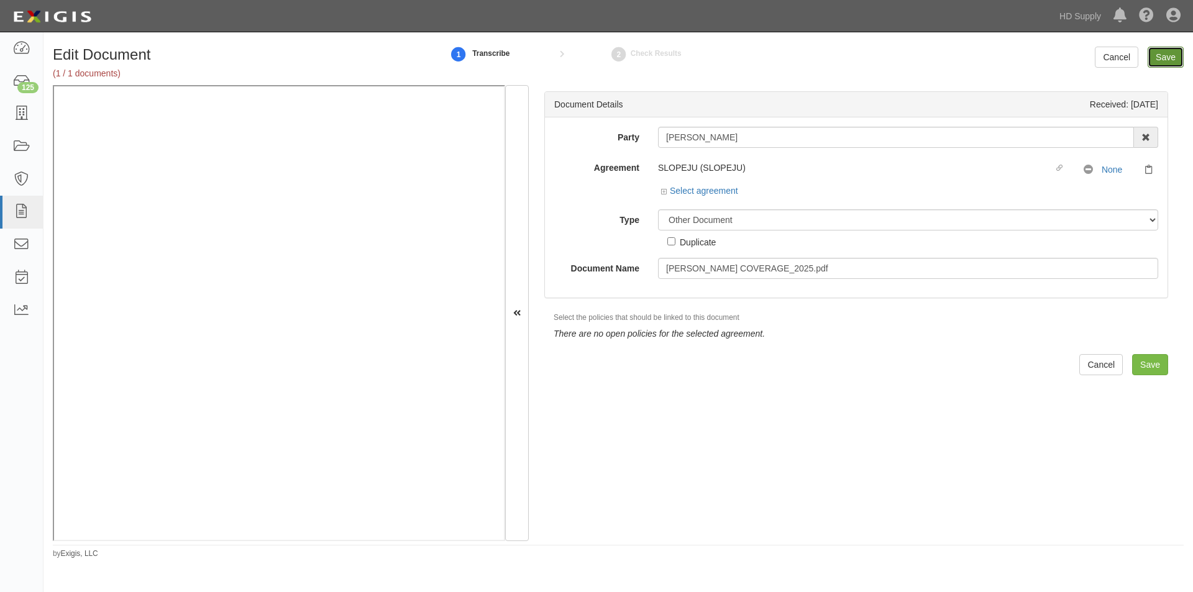
click at [1162, 57] on input "Save" at bounding box center [1165, 57] width 36 height 21
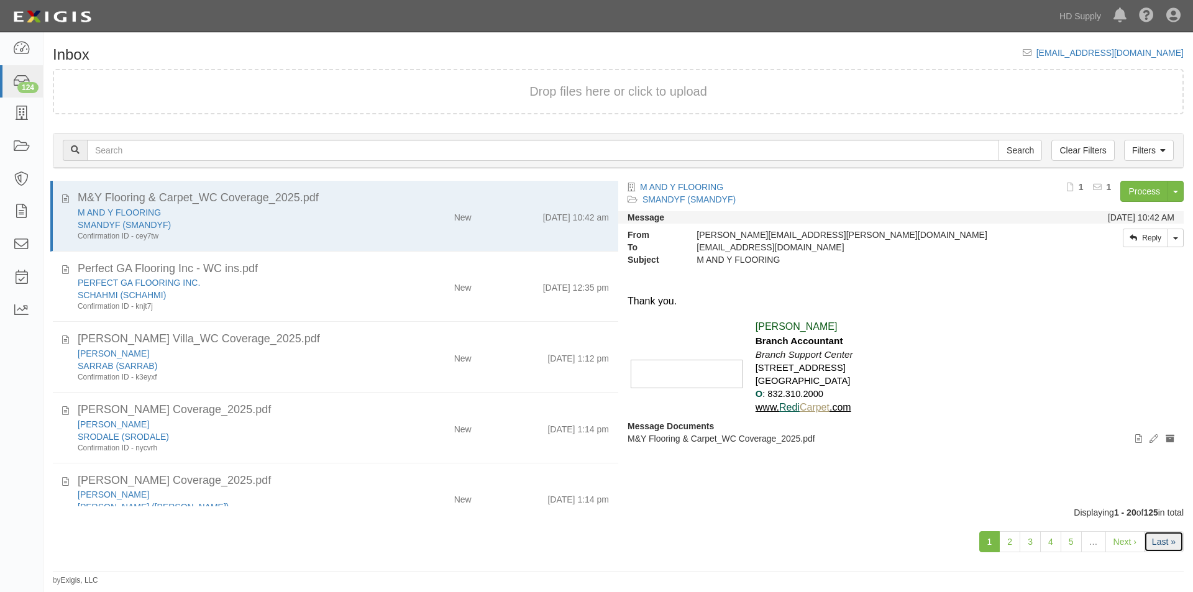
click at [1152, 537] on link "Last »" at bounding box center [1164, 541] width 40 height 21
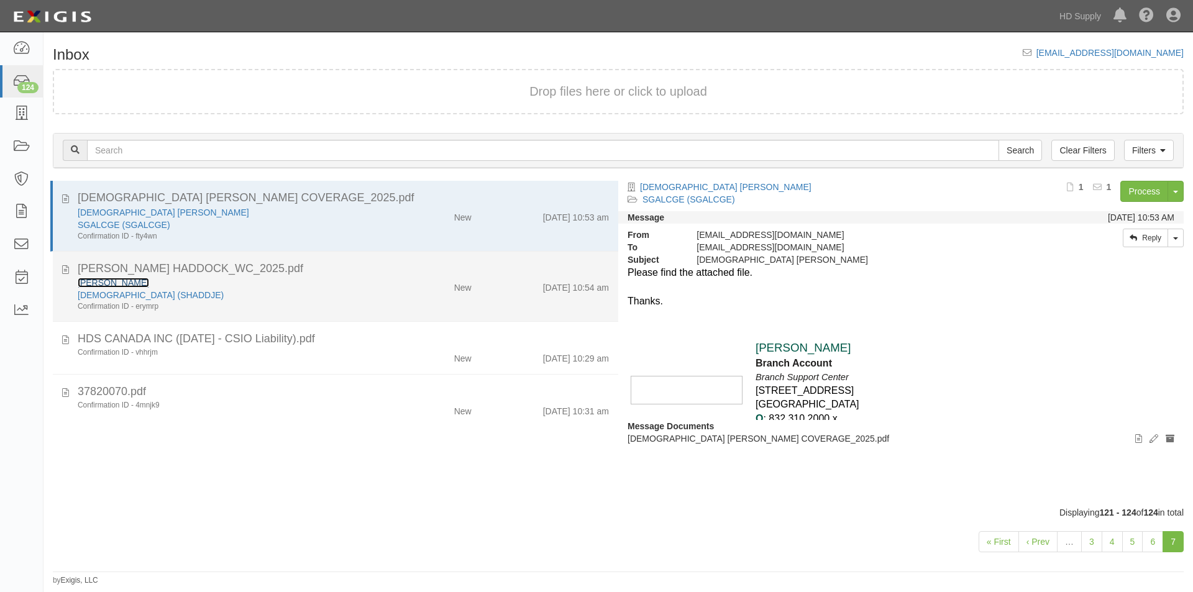
click at [147, 283] on link "[PERSON_NAME]" at bounding box center [113, 283] width 71 height 10
click at [273, 303] on div "Confirmation ID - erymrp" at bounding box center [229, 306] width 302 height 11
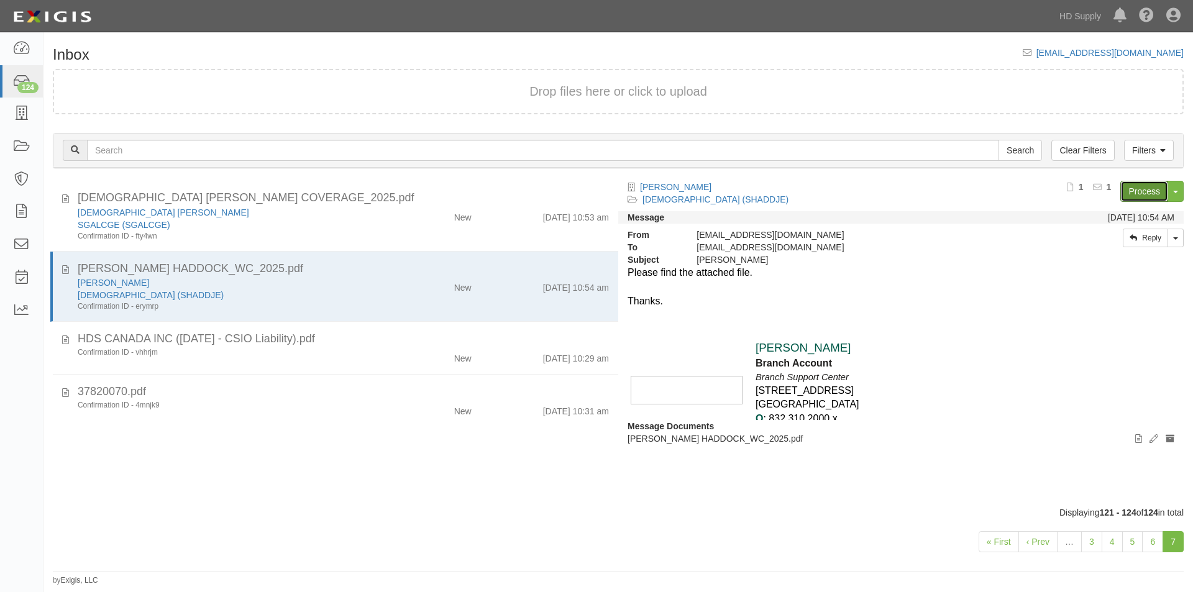
click at [1130, 193] on link "Process" at bounding box center [1144, 191] width 48 height 21
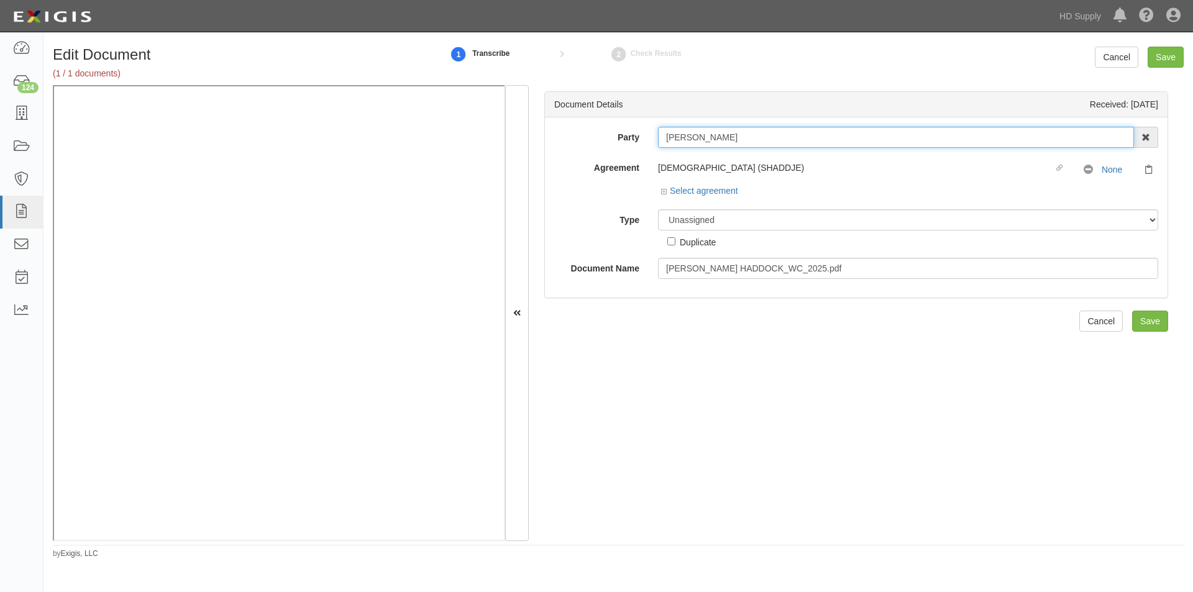
drag, startPoint x: 714, startPoint y: 135, endPoint x: 663, endPoint y: 134, distance: 51.6
click at [663, 134] on input "JESSE HADDOCK" at bounding box center [896, 137] width 476 height 21
click at [695, 224] on select "Unassigned Binder Cancellation Notice Certificate Contract Endorsement Insuranc…" at bounding box center [908, 219] width 500 height 21
select select "OtherDetail"
click at [658, 209] on select "Unassigned Binder Cancellation Notice Certificate Contract Endorsement Insuranc…" at bounding box center [908, 219] width 500 height 21
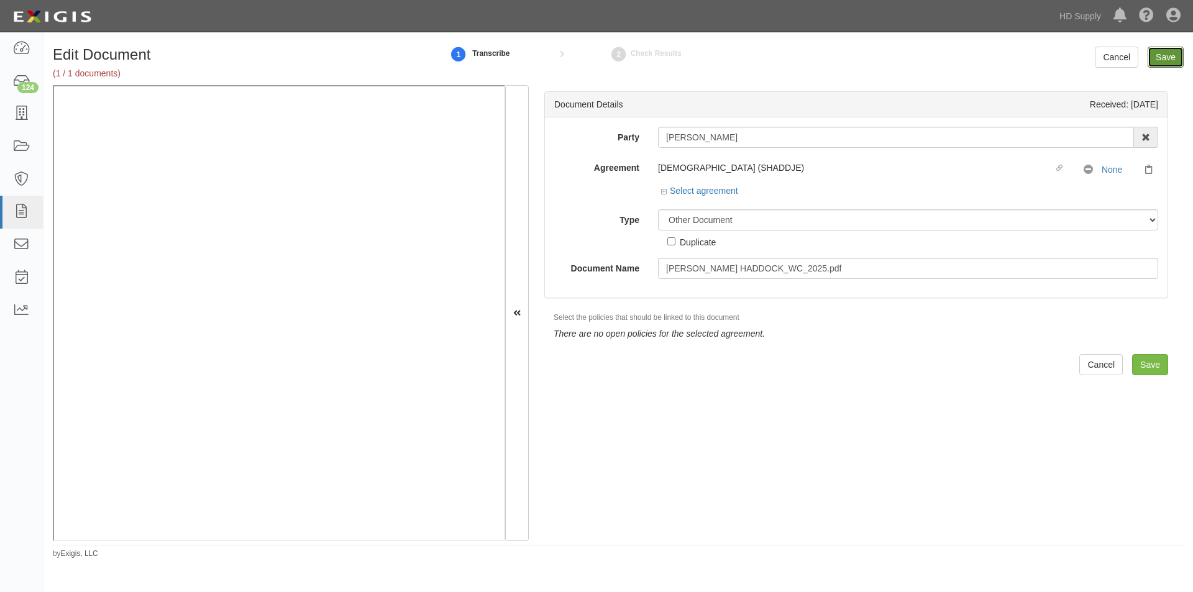
click at [1157, 58] on input "Save" at bounding box center [1165, 57] width 36 height 21
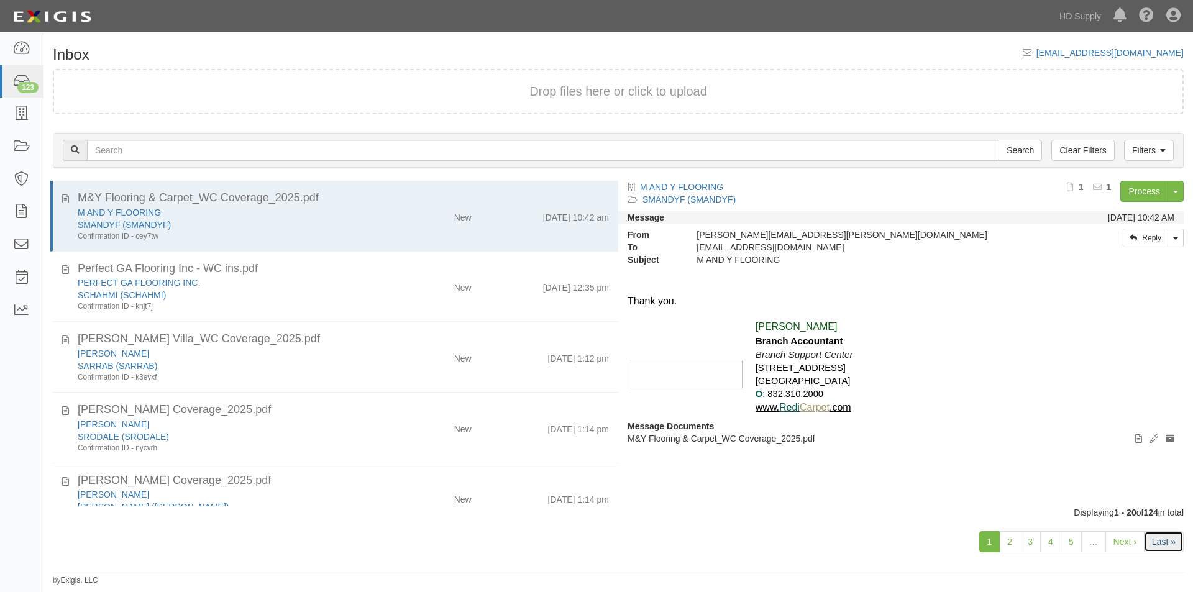
click at [1151, 540] on link "Last »" at bounding box center [1164, 541] width 40 height 21
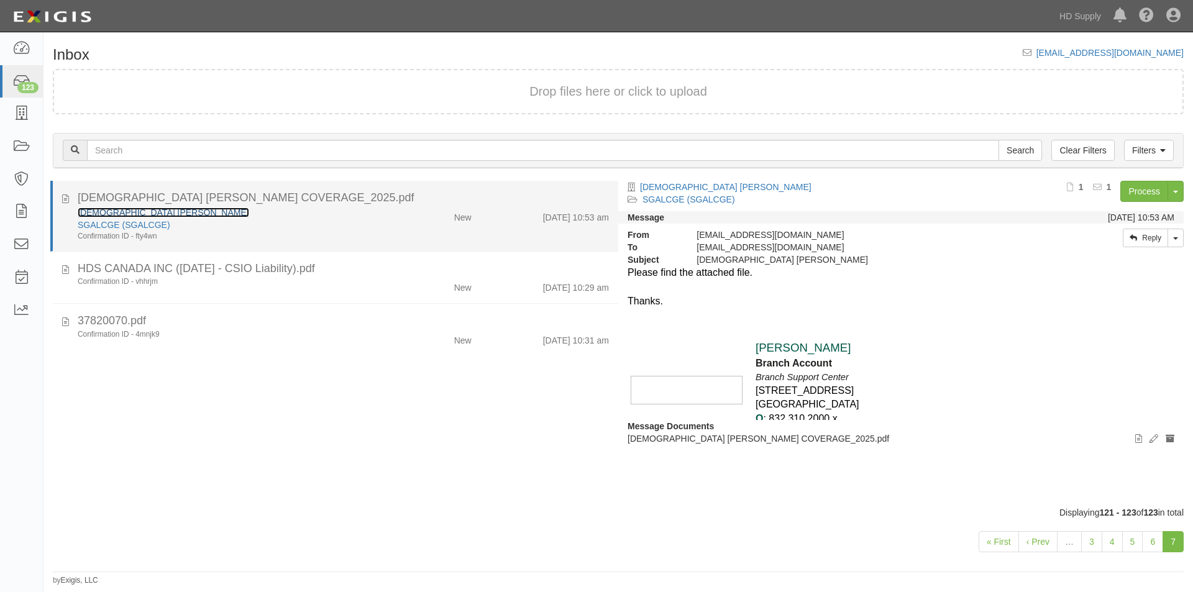
click at [139, 207] on link "[DEMOGRAPHIC_DATA] [PERSON_NAME]" at bounding box center [163, 212] width 171 height 10
click at [240, 228] on div "SGALCGE (SGALCGE)" at bounding box center [229, 225] width 302 height 12
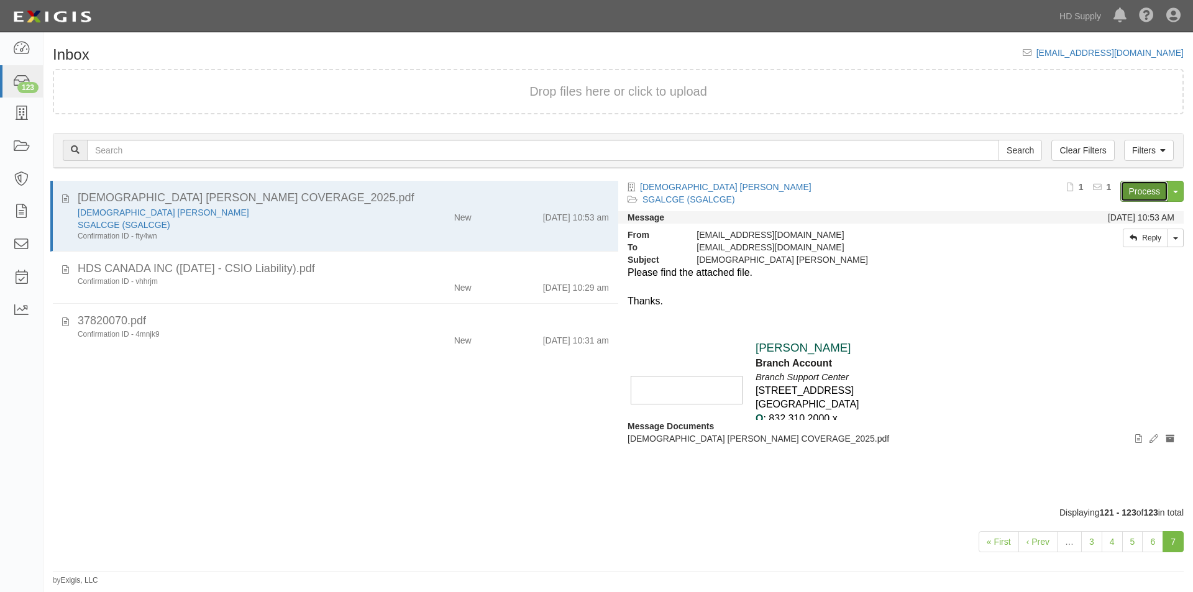
click at [1128, 194] on link "Process" at bounding box center [1144, 191] width 48 height 21
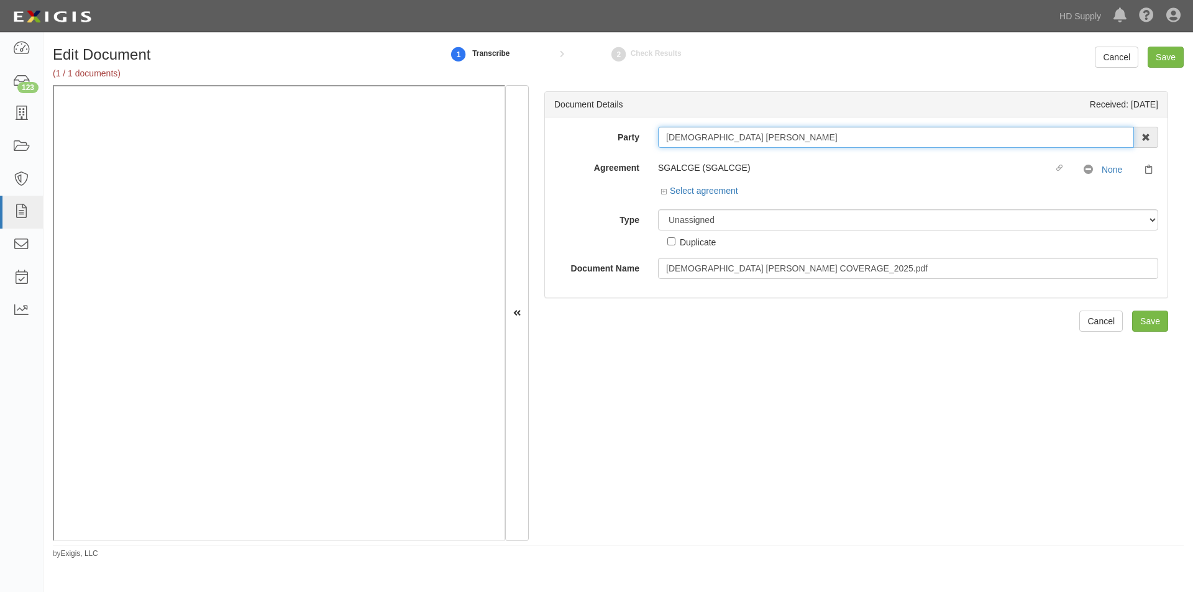
drag, startPoint x: 773, startPoint y: 139, endPoint x: 651, endPoint y: 157, distance: 123.2
click at [651, 157] on div "Party GERMAN JOEL GALEAS 1888 MILLS 1888 MILLS - IMPORT 2 PATRICIA 12 2XL CORPO…" at bounding box center [856, 203] width 604 height 152
click at [696, 216] on select "Unassigned Binder Cancellation Notice Certificate Contract Endorsement Insuranc…" at bounding box center [908, 219] width 500 height 21
select select "OtherDetail"
click at [658, 209] on select "Unassigned Binder Cancellation Notice Certificate Contract Endorsement Insuranc…" at bounding box center [908, 219] width 500 height 21
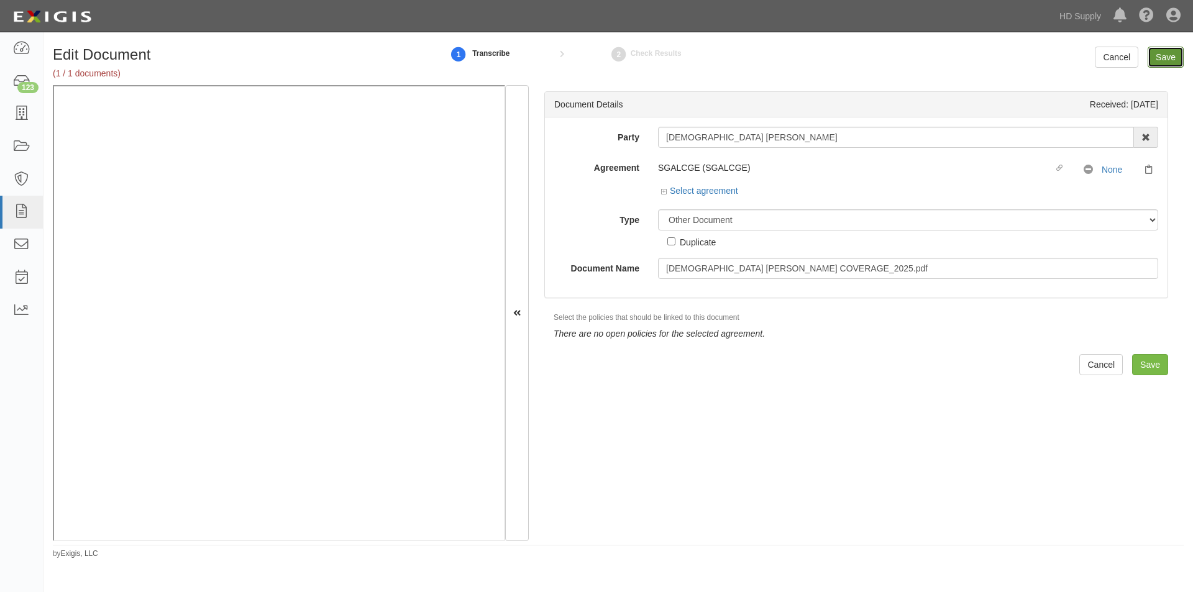
click at [1153, 55] on input "Save" at bounding box center [1165, 57] width 36 height 21
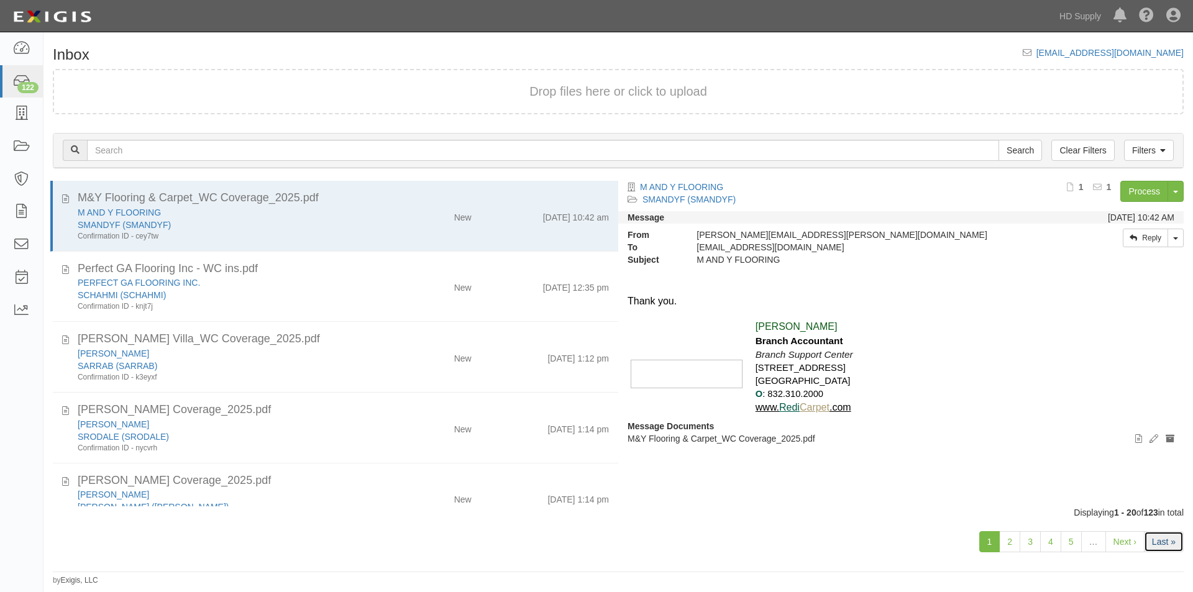
click at [1153, 545] on link "Last »" at bounding box center [1164, 541] width 40 height 21
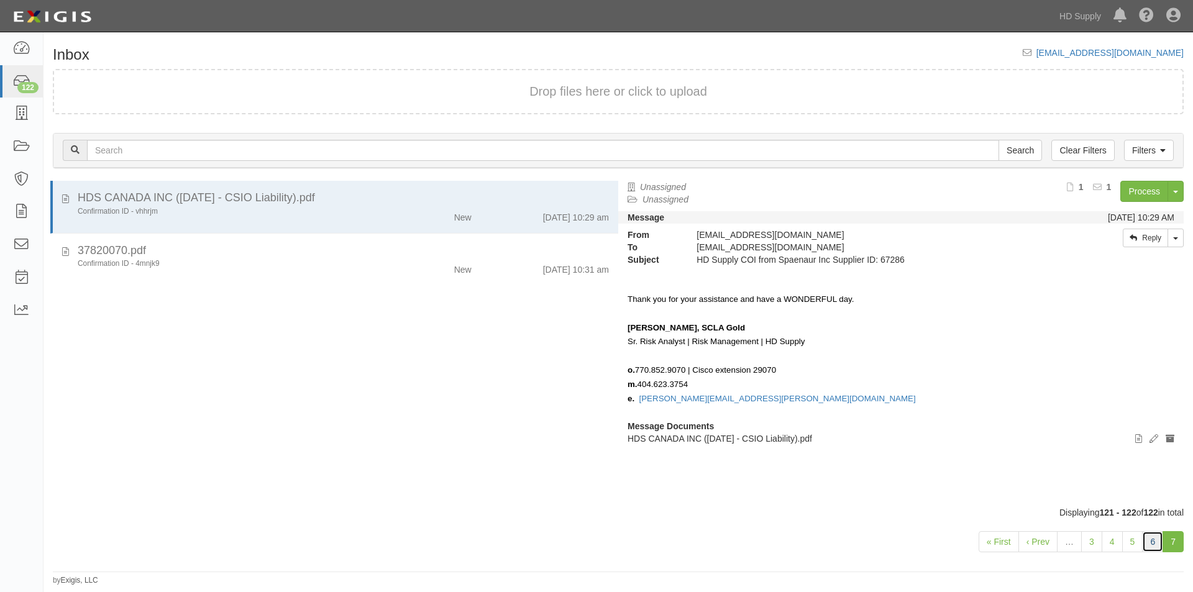
click at [1149, 544] on link "6" at bounding box center [1152, 541] width 21 height 21
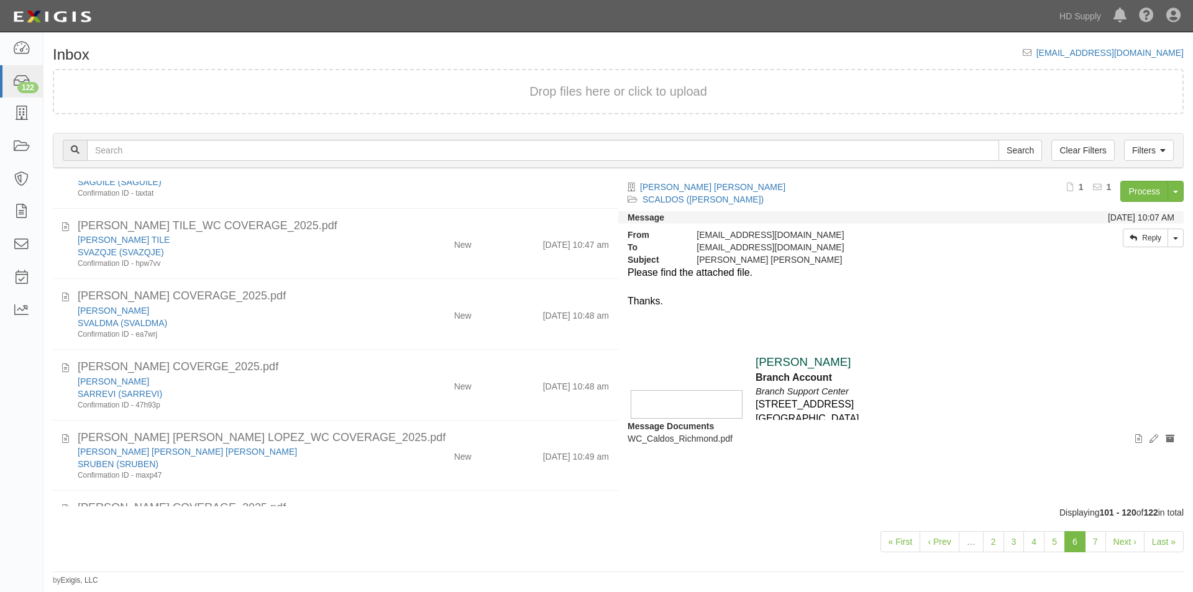
scroll to position [1093, 0]
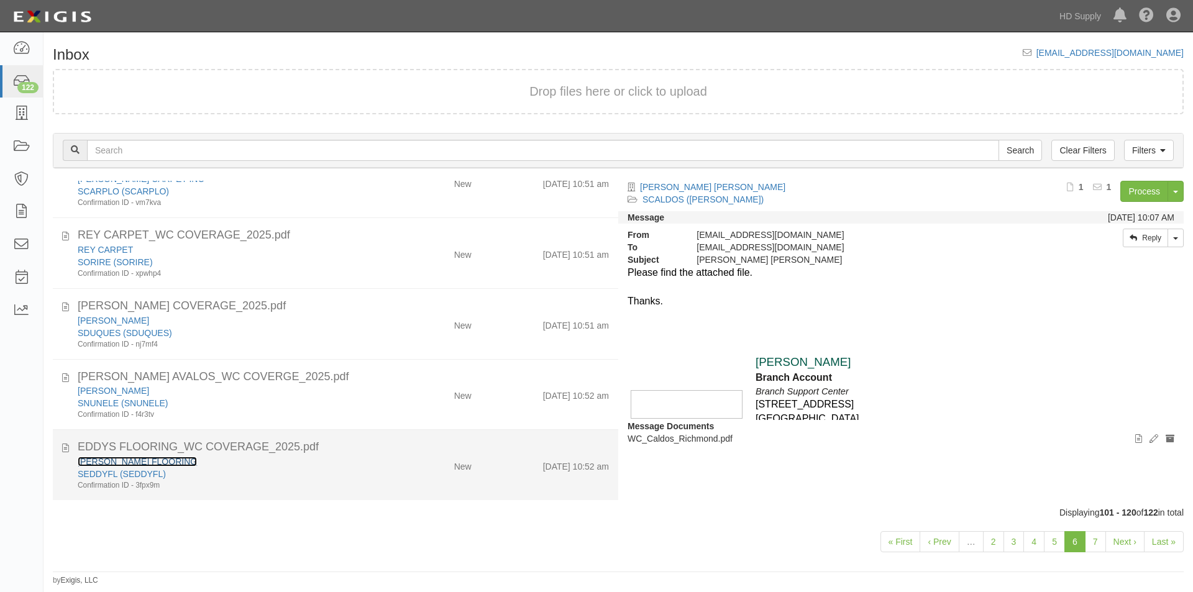
click at [127, 463] on link "[PERSON_NAME] FLOORING" at bounding box center [137, 462] width 119 height 10
click at [302, 476] on div "SEDDYFL (SEDDYFL)" at bounding box center [229, 474] width 302 height 12
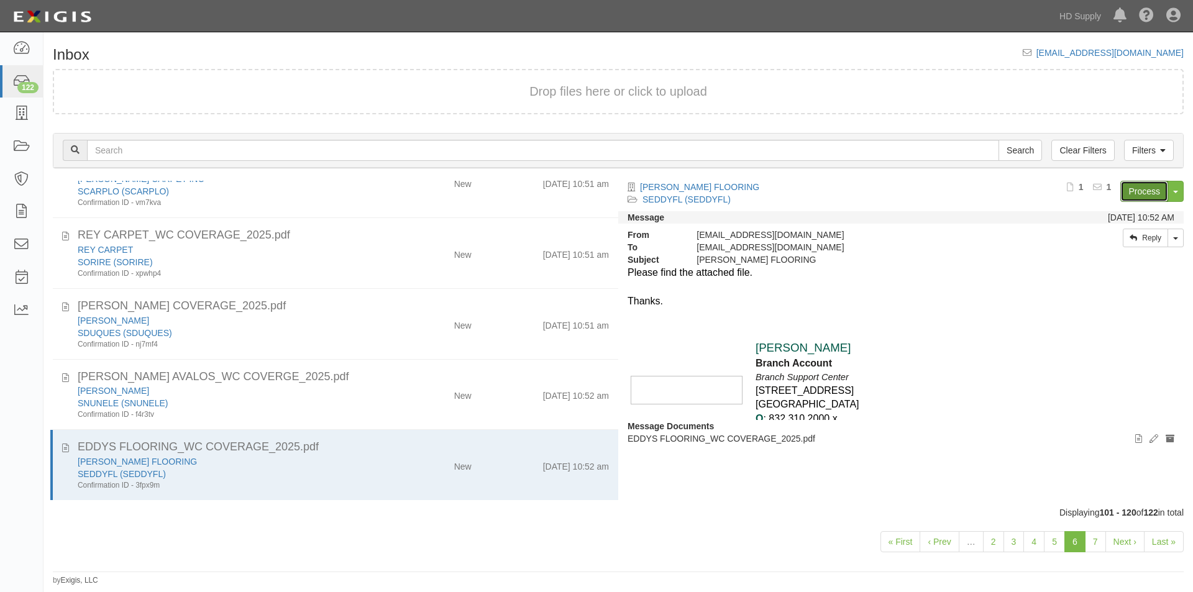
click at [1132, 193] on link "Process" at bounding box center [1144, 191] width 48 height 21
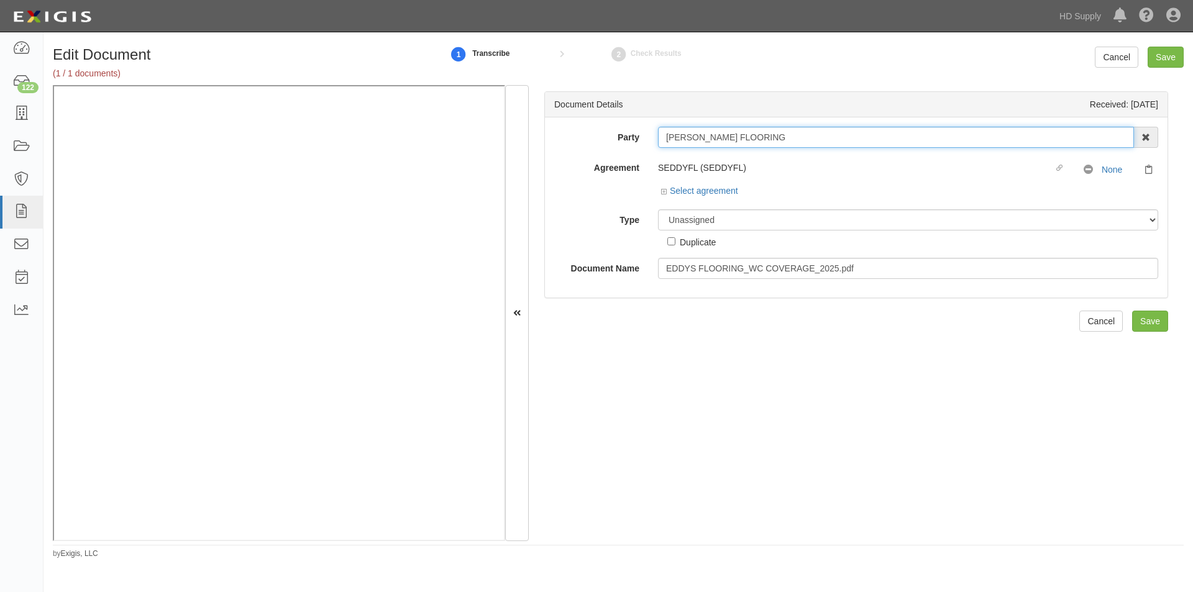
drag, startPoint x: 752, startPoint y: 137, endPoint x: 653, endPoint y: 140, distance: 99.4
click at [654, 140] on div "EDDY'S FLOORING 1888 MILLS 1888 MILLS - IMPORT 2 PATRICIA 12 2XL CORPORATION 36…" at bounding box center [908, 137] width 519 height 21
click at [682, 223] on select "Unassigned Binder Cancellation Notice Certificate Contract Endorsement Insuranc…" at bounding box center [908, 219] width 500 height 21
select select "OtherDetail"
click at [658, 209] on select "Unassigned Binder Cancellation Notice Certificate Contract Endorsement Insuranc…" at bounding box center [908, 219] width 500 height 21
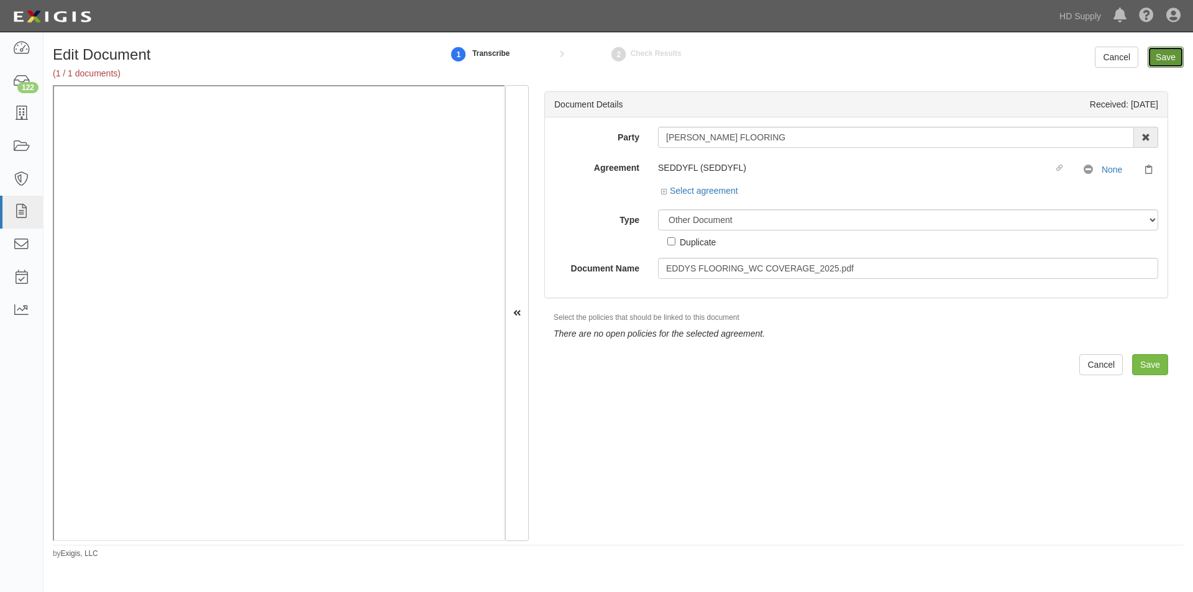
click at [1159, 54] on input "Save" at bounding box center [1165, 57] width 36 height 21
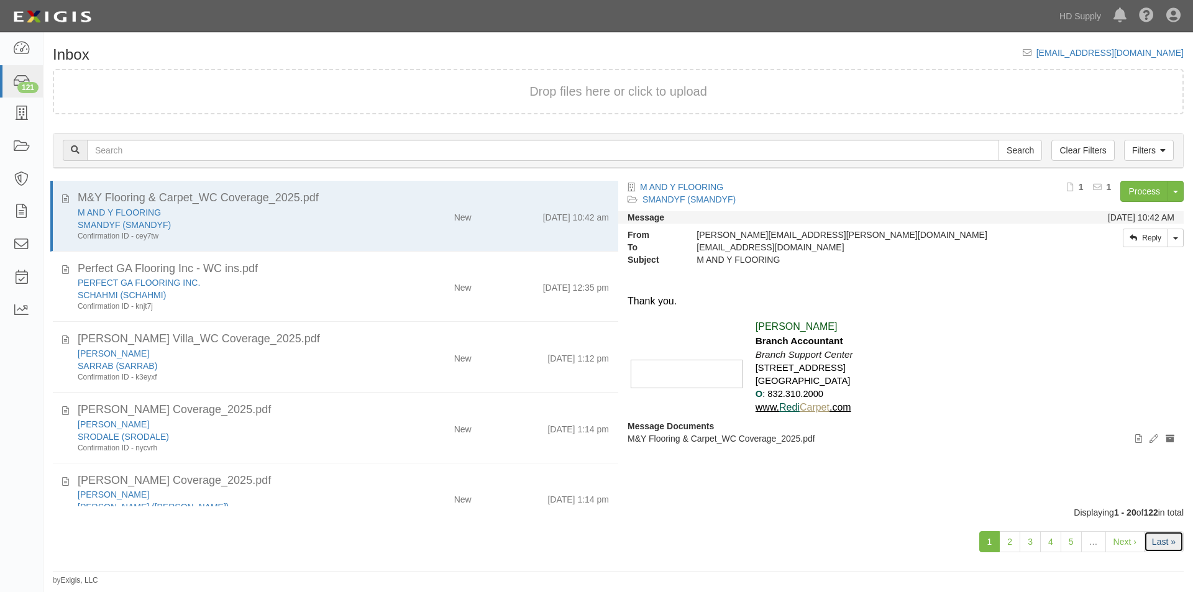
click at [1162, 549] on link "Last »" at bounding box center [1164, 541] width 40 height 21
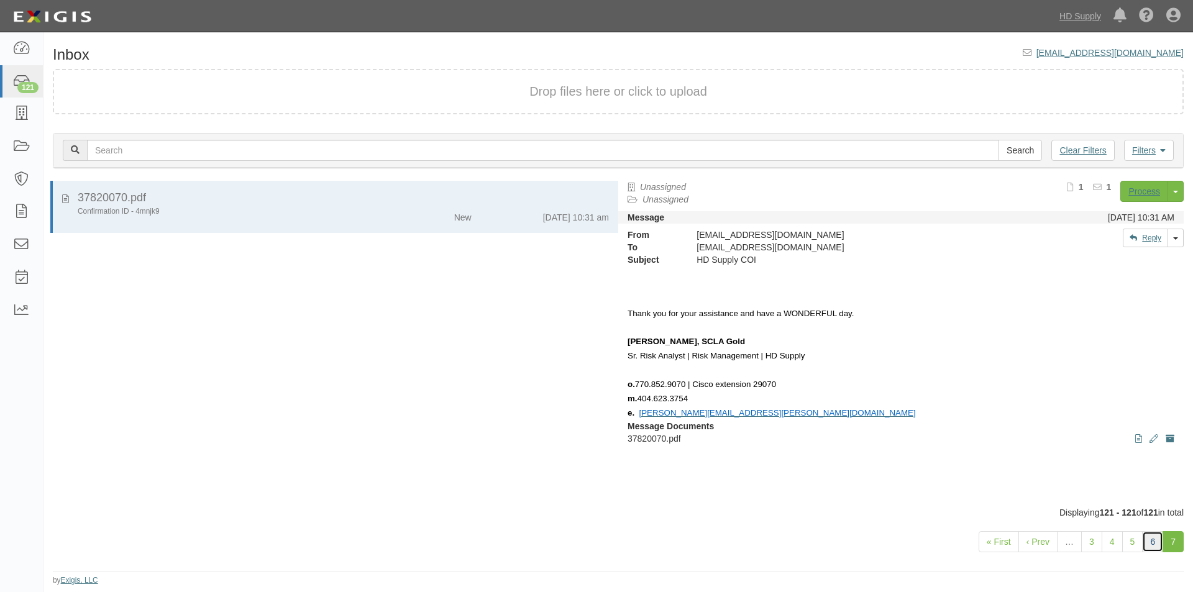
click at [1156, 546] on link "6" at bounding box center [1152, 541] width 21 height 21
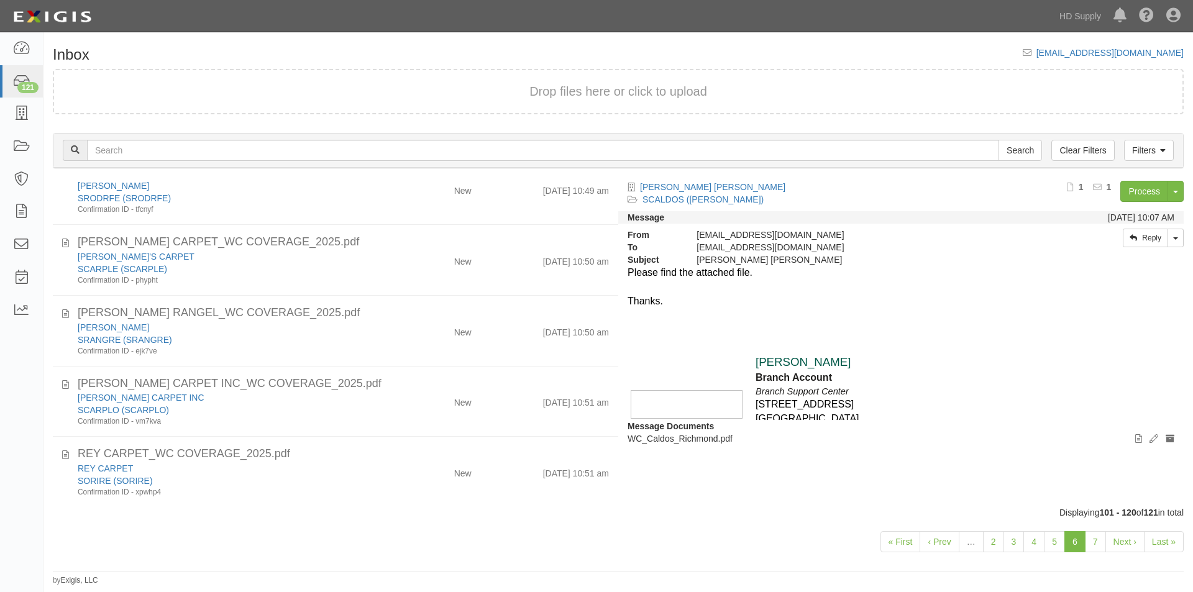
scroll to position [1075, 0]
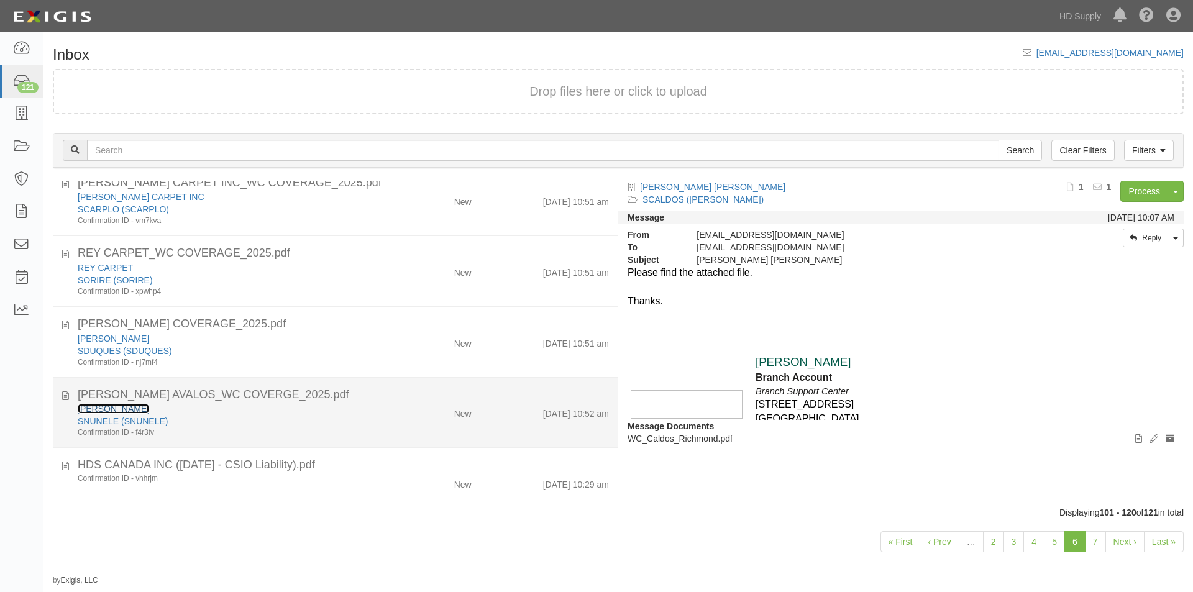
click at [149, 411] on link "LEONARDO NUNEZ AVALOS" at bounding box center [113, 409] width 71 height 10
click at [258, 420] on div "SNUNELE (SNUNELE)" at bounding box center [229, 421] width 302 height 12
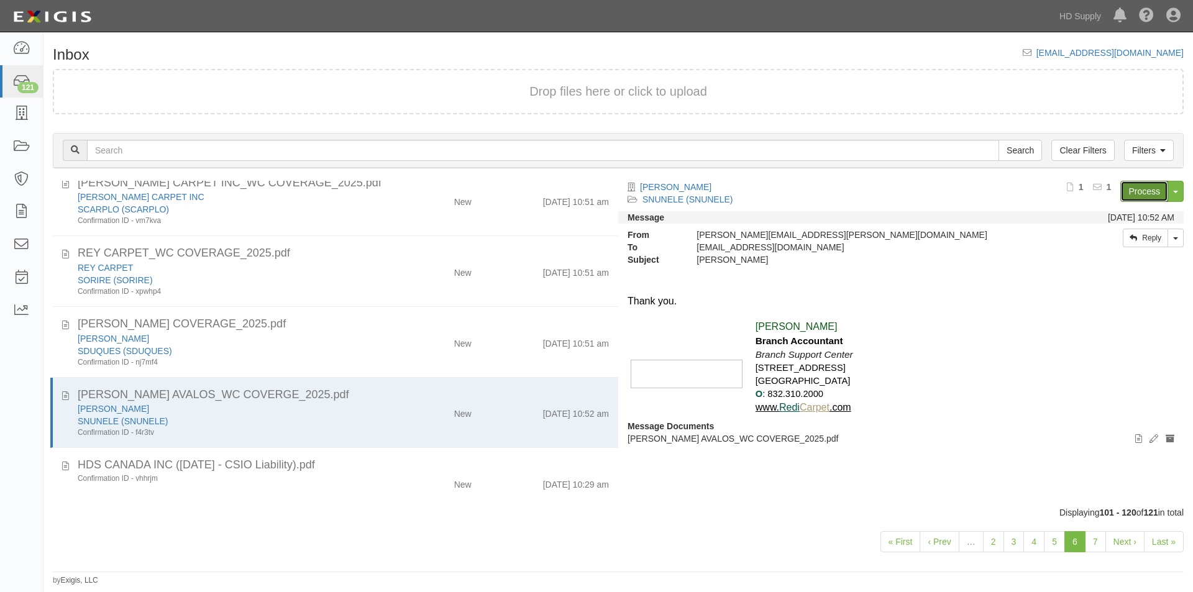
click at [1131, 193] on link "Process" at bounding box center [1144, 191] width 48 height 21
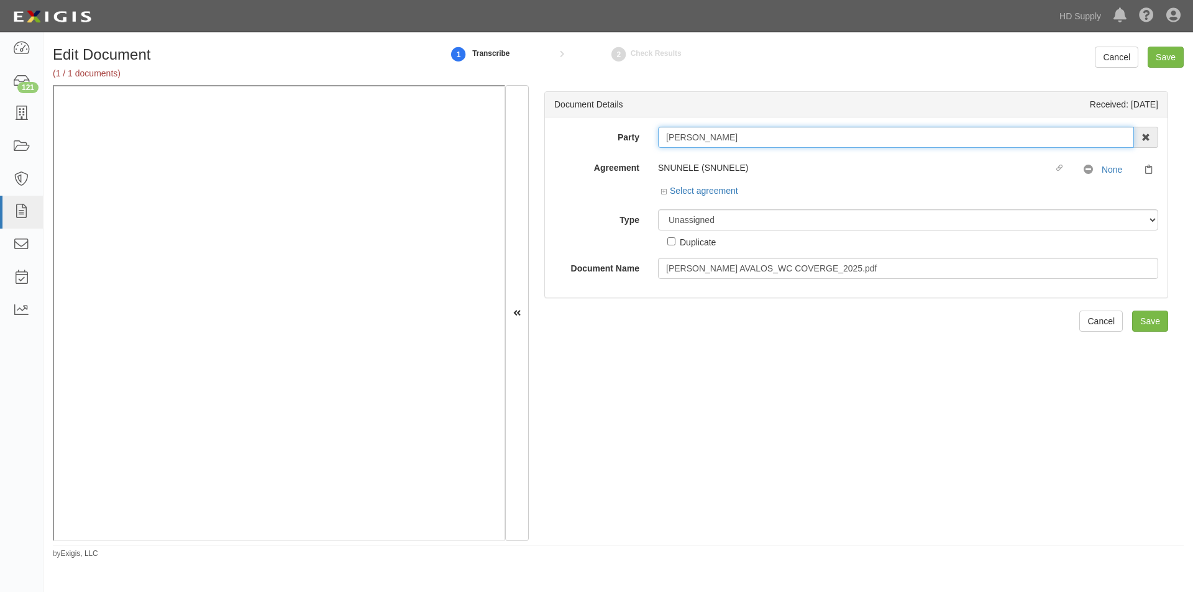
drag, startPoint x: 766, startPoint y: 137, endPoint x: 654, endPoint y: 140, distance: 112.5
click at [654, 140] on div "LEONARDO NUNEZ AVALOS 1888 MILLS 1888 MILLS - IMPORT 2 PATRICIA 12 2XL CORPORAT…" at bounding box center [908, 137] width 519 height 21
click at [734, 228] on select "Unassigned Binder Cancellation Notice Certificate Contract Endorsement Insuranc…" at bounding box center [908, 219] width 500 height 21
select select "OtherDetail"
click at [658, 209] on select "Unassigned Binder Cancellation Notice Certificate Contract Endorsement Insuranc…" at bounding box center [908, 219] width 500 height 21
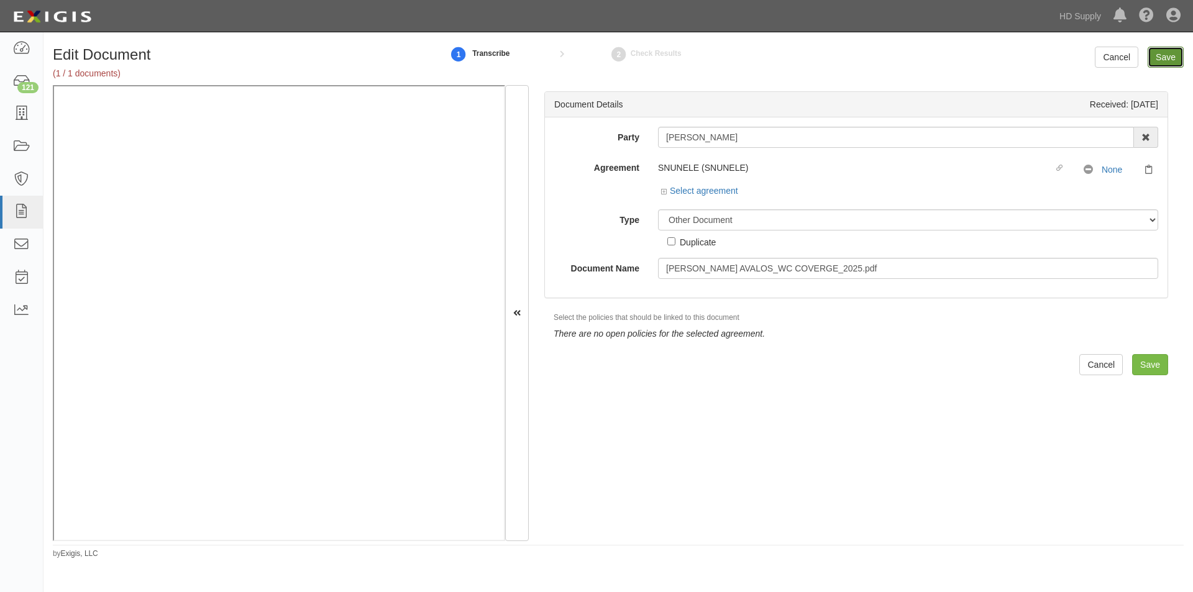
click at [1162, 51] on input "Save" at bounding box center [1165, 57] width 36 height 21
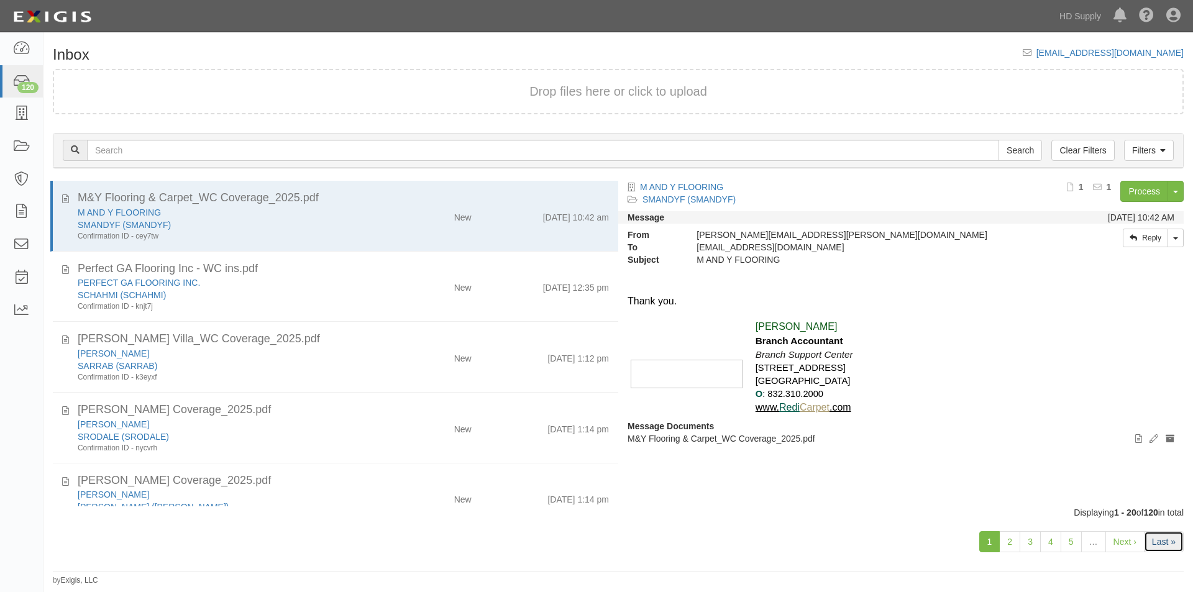
click at [1156, 543] on link "Last »" at bounding box center [1164, 541] width 40 height 21
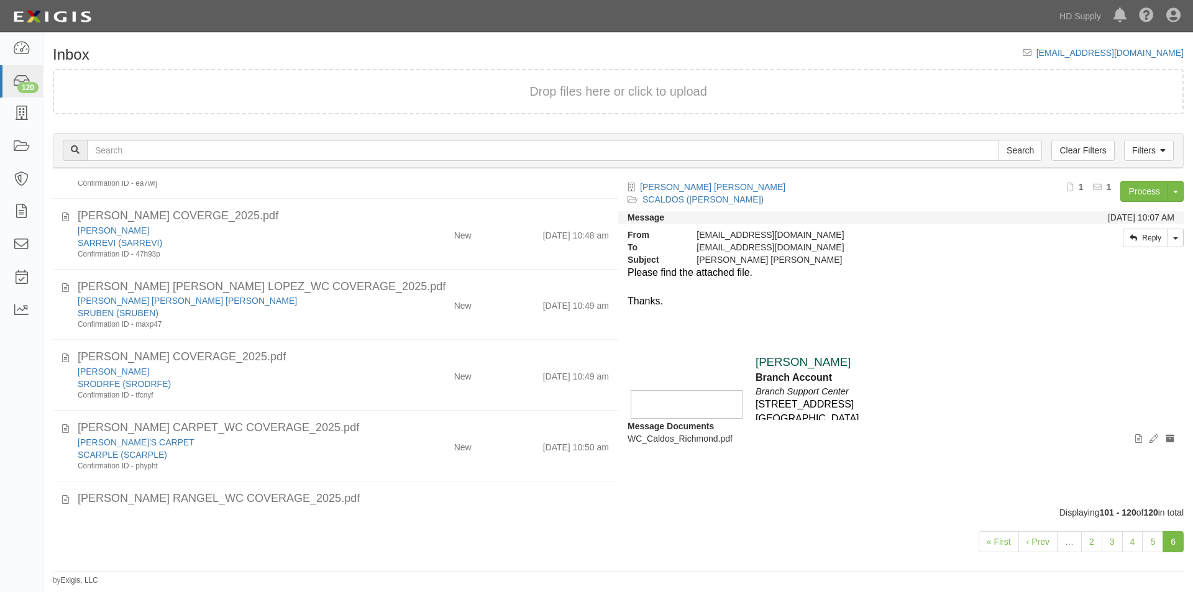
scroll to position [1057, 0]
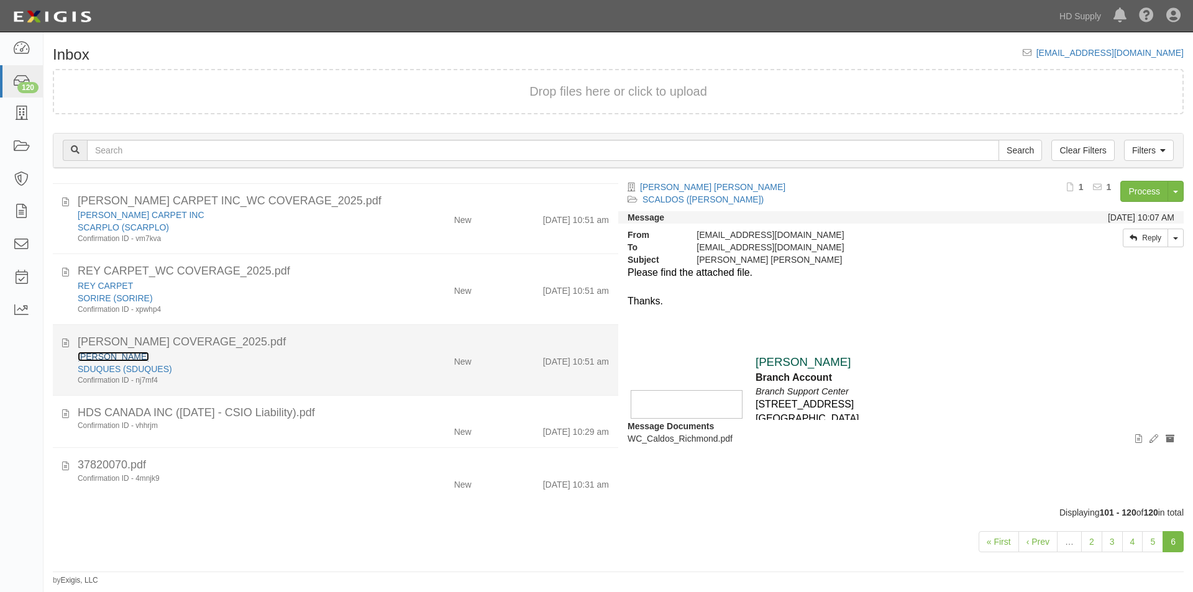
click at [149, 352] on link "ESTEBAN DUQUE SILVA" at bounding box center [113, 357] width 71 height 10
click at [248, 368] on div "SDUQUES (SDUQUES)" at bounding box center [229, 369] width 302 height 12
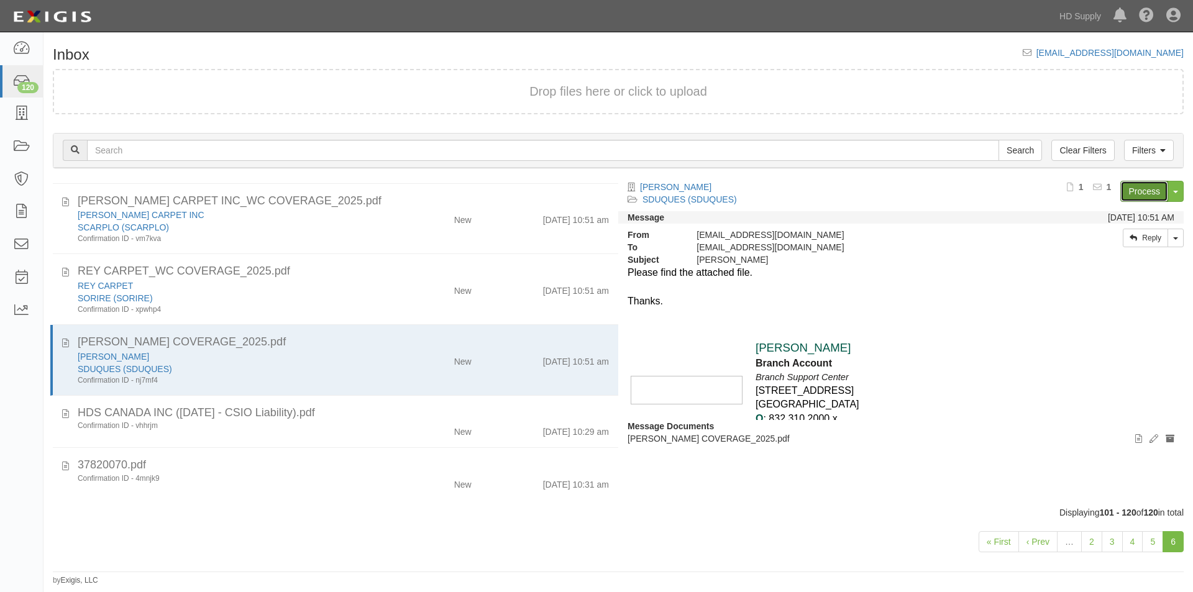
click at [1139, 192] on link "Process" at bounding box center [1144, 191] width 48 height 21
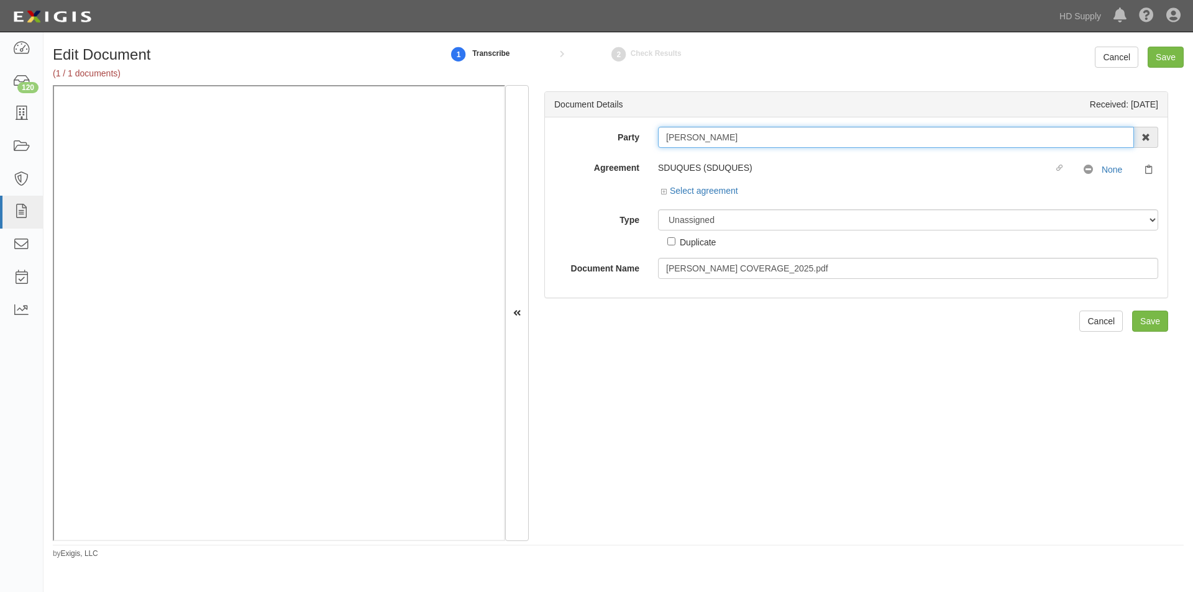
drag, startPoint x: 759, startPoint y: 142, endPoint x: 650, endPoint y: 141, distance: 108.1
click at [650, 141] on div "ESTEBAN DUQUE SILVA 1888 MILLS 1888 MILLS - IMPORT 2 PATRICIA 12 2XL CORPORATIO…" at bounding box center [908, 137] width 519 height 21
click at [693, 222] on select "Unassigned Binder Cancellation Notice Certificate Contract Endorsement Insuranc…" at bounding box center [908, 219] width 500 height 21
select select "OtherDetail"
click at [658, 209] on select "Unassigned Binder Cancellation Notice Certificate Contract Endorsement Insuranc…" at bounding box center [908, 219] width 500 height 21
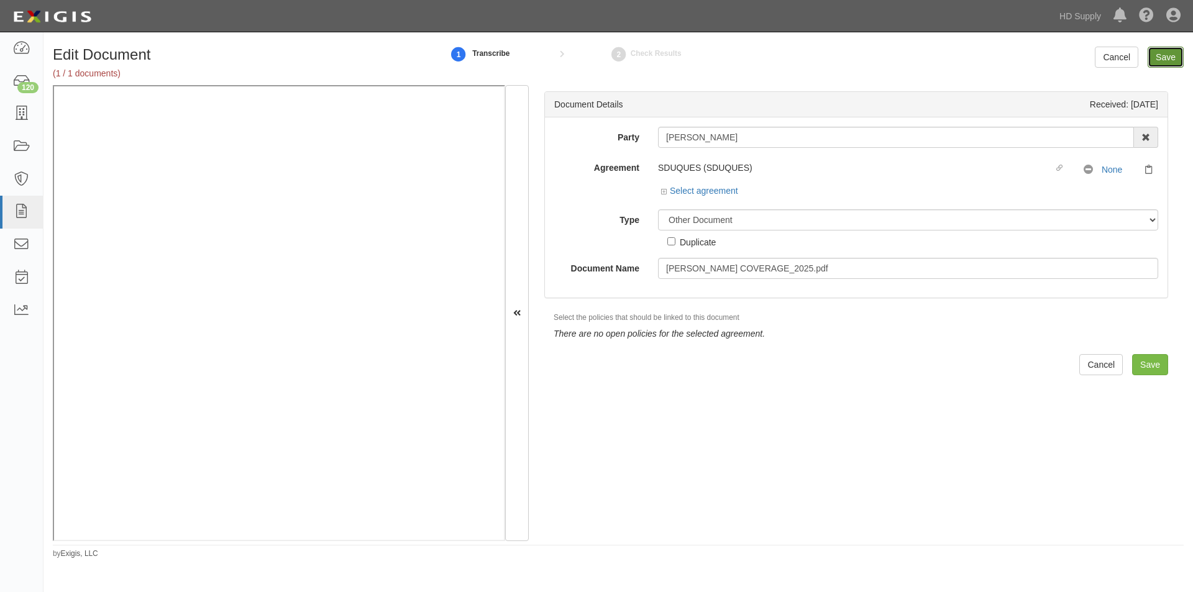
click at [1174, 53] on input "Save" at bounding box center [1165, 57] width 36 height 21
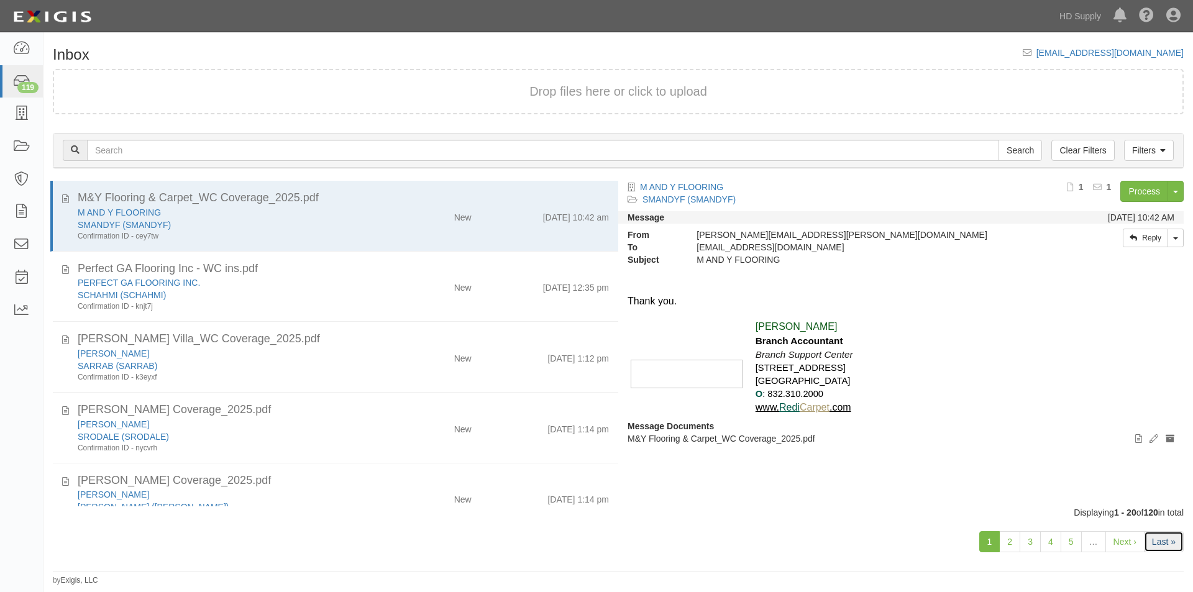
click at [1156, 542] on link "Last »" at bounding box center [1164, 541] width 40 height 21
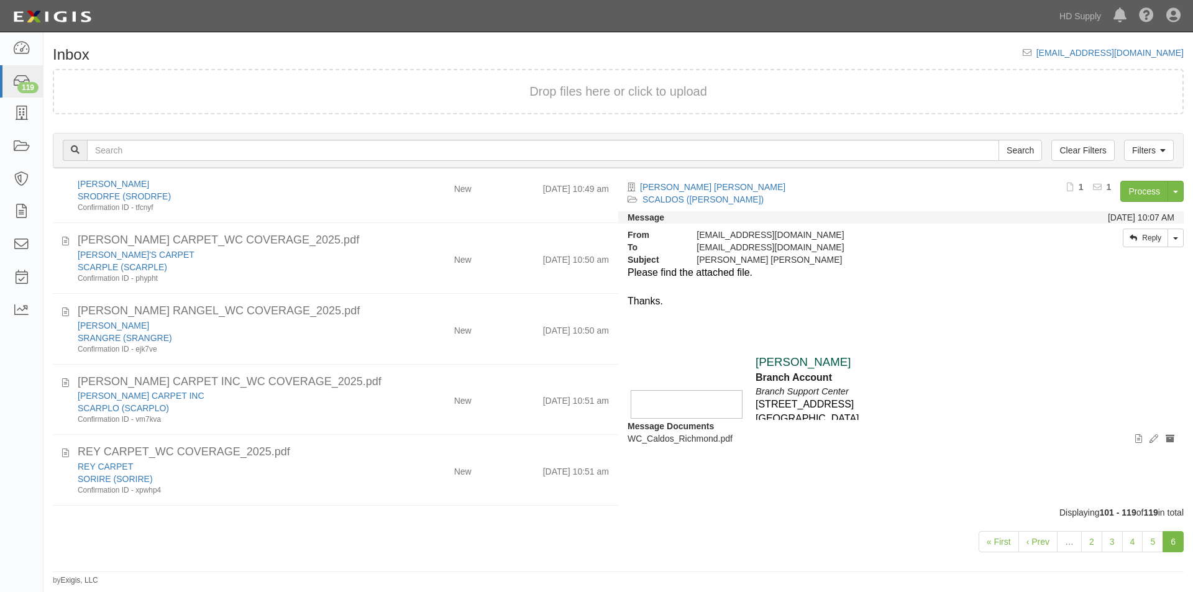
scroll to position [986, 0]
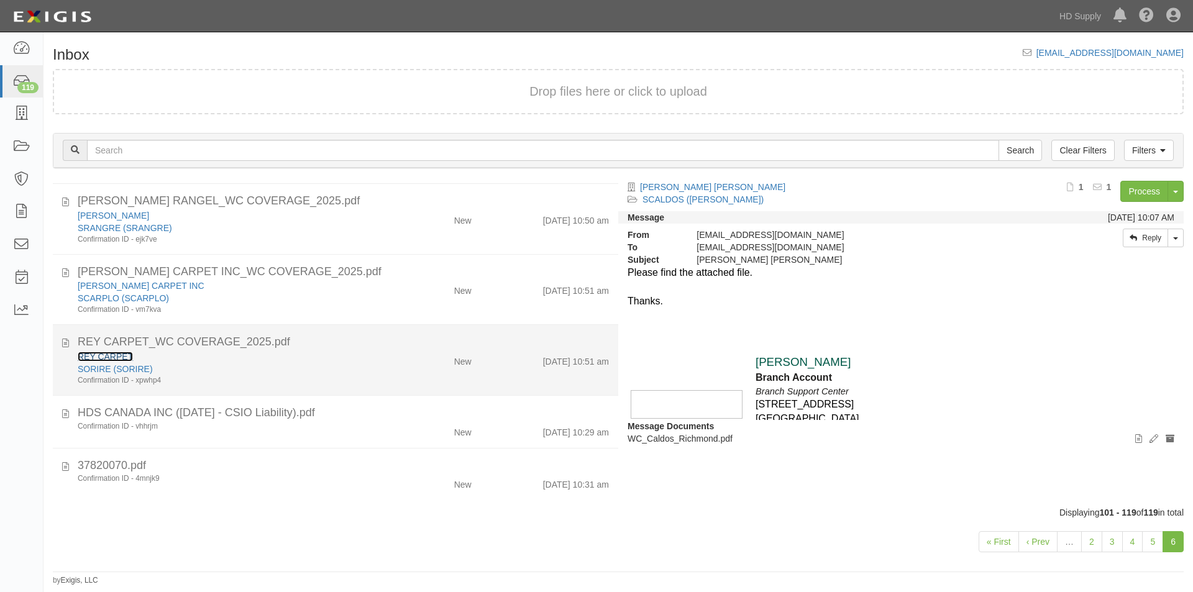
click at [117, 352] on link "REY CARPET" at bounding box center [105, 357] width 55 height 10
click at [345, 363] on div "SORIRE (SORIRE)" at bounding box center [229, 369] width 302 height 12
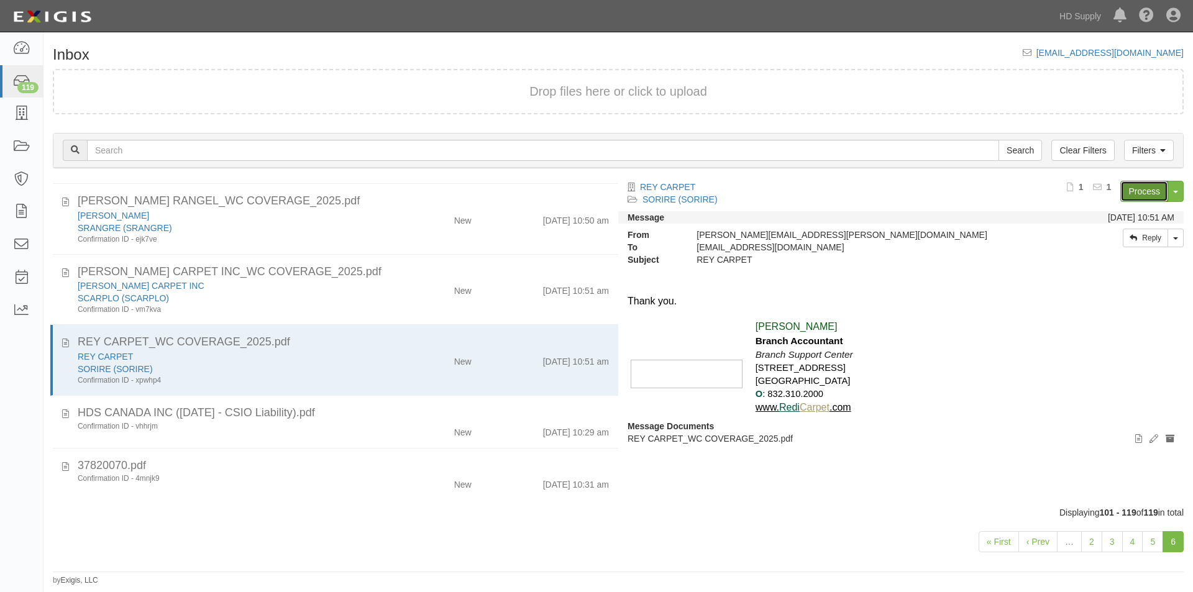
click at [1155, 186] on link "Process" at bounding box center [1144, 191] width 48 height 21
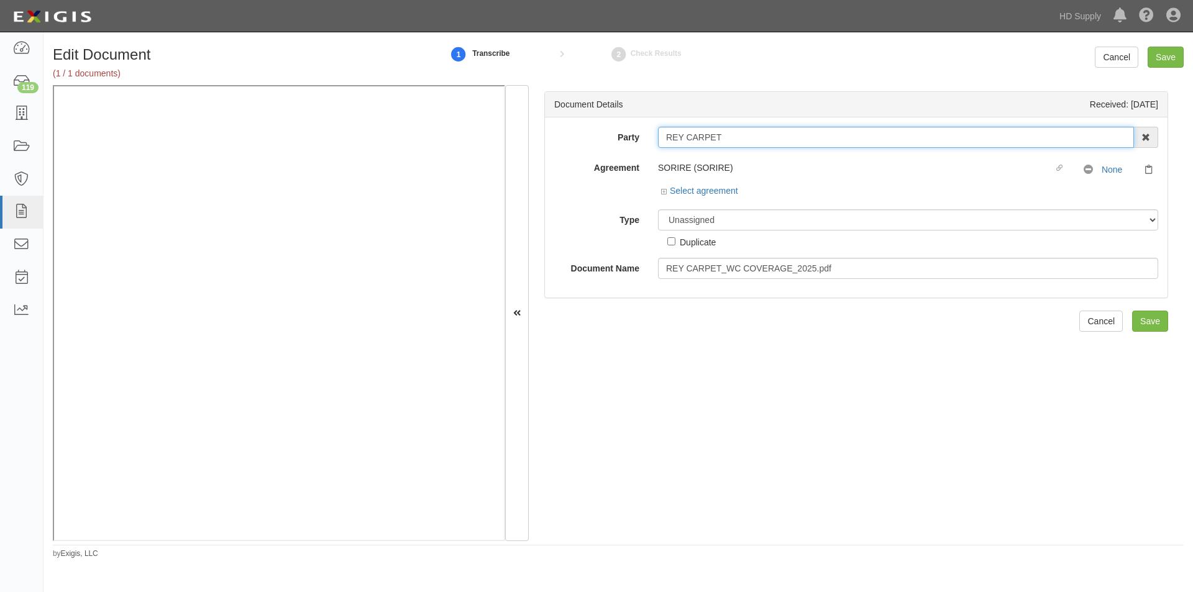
drag, startPoint x: 733, startPoint y: 137, endPoint x: 658, endPoint y: 142, distance: 75.3
click at [658, 142] on input "REY CARPET" at bounding box center [896, 137] width 476 height 21
click at [702, 223] on select "Unassigned Binder Cancellation Notice Certificate Contract Endorsement Insuranc…" at bounding box center [908, 219] width 500 height 21
select select "OtherDetail"
click at [658, 209] on select "Unassigned Binder Cancellation Notice Certificate Contract Endorsement Insuranc…" at bounding box center [908, 219] width 500 height 21
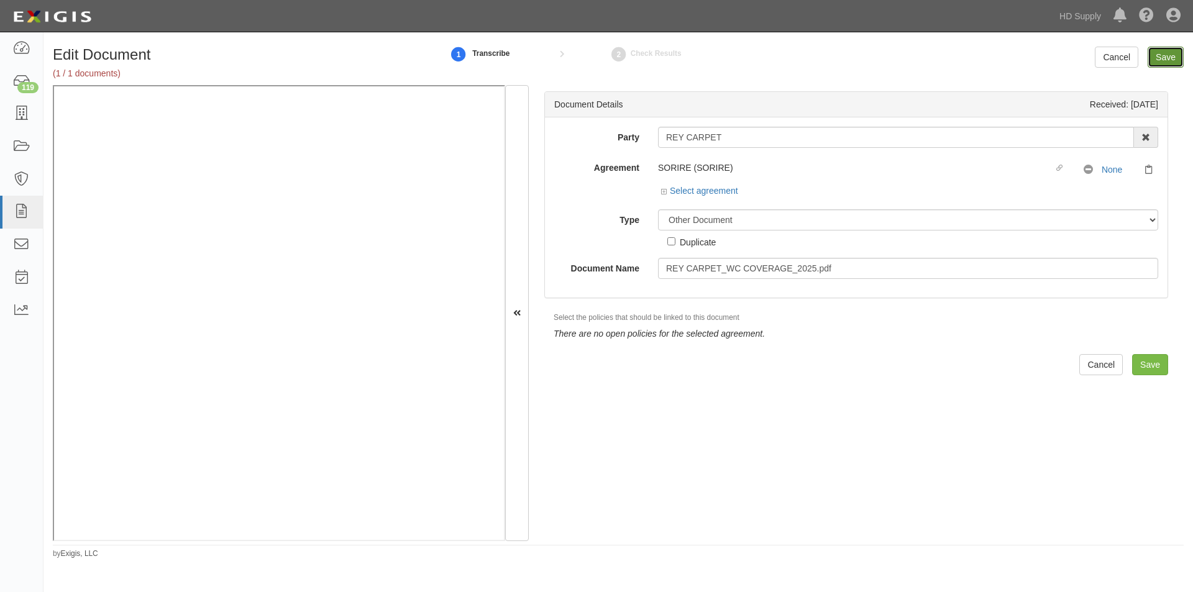
click at [1157, 59] on input "Save" at bounding box center [1165, 57] width 36 height 21
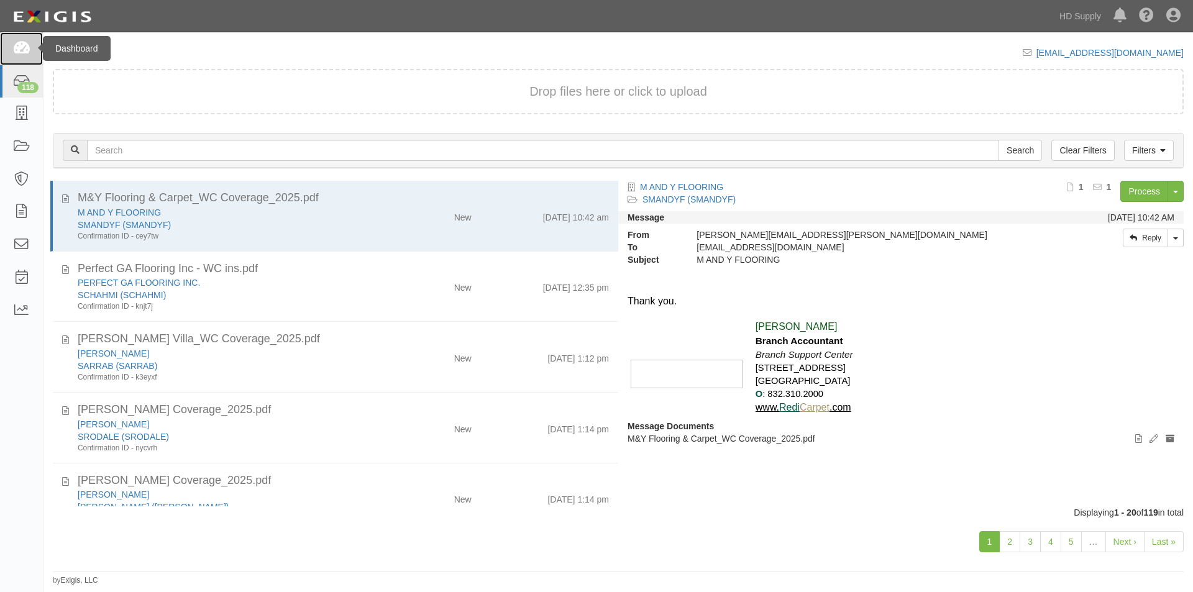
click at [21, 53] on icon at bounding box center [20, 49] width 17 height 14
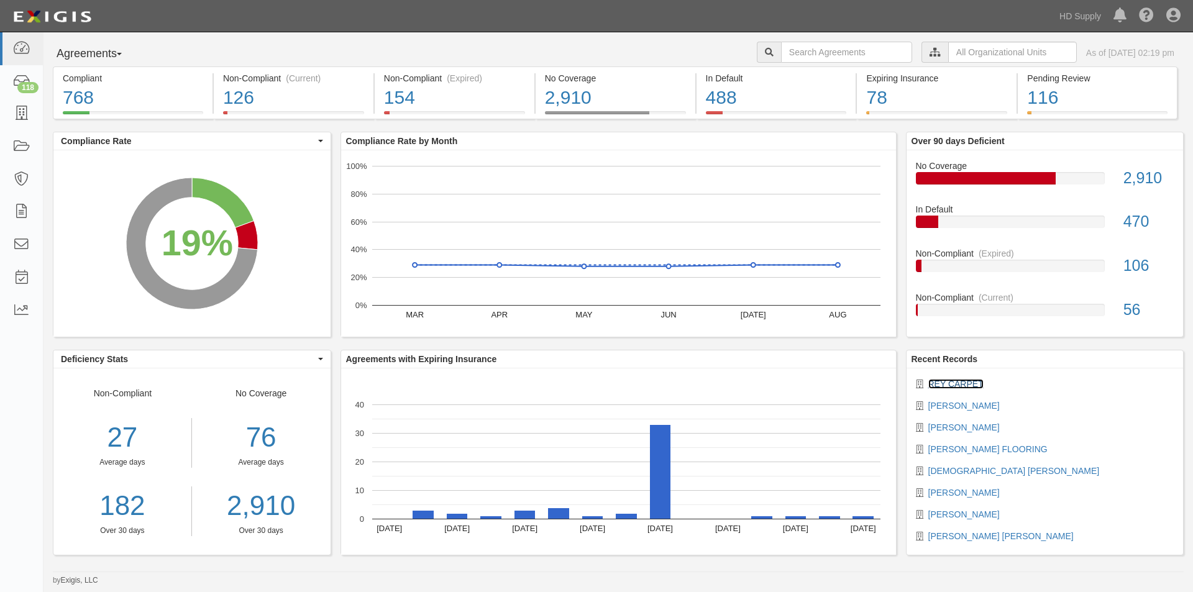
click at [937, 383] on link "REY CARPET" at bounding box center [955, 384] width 55 height 10
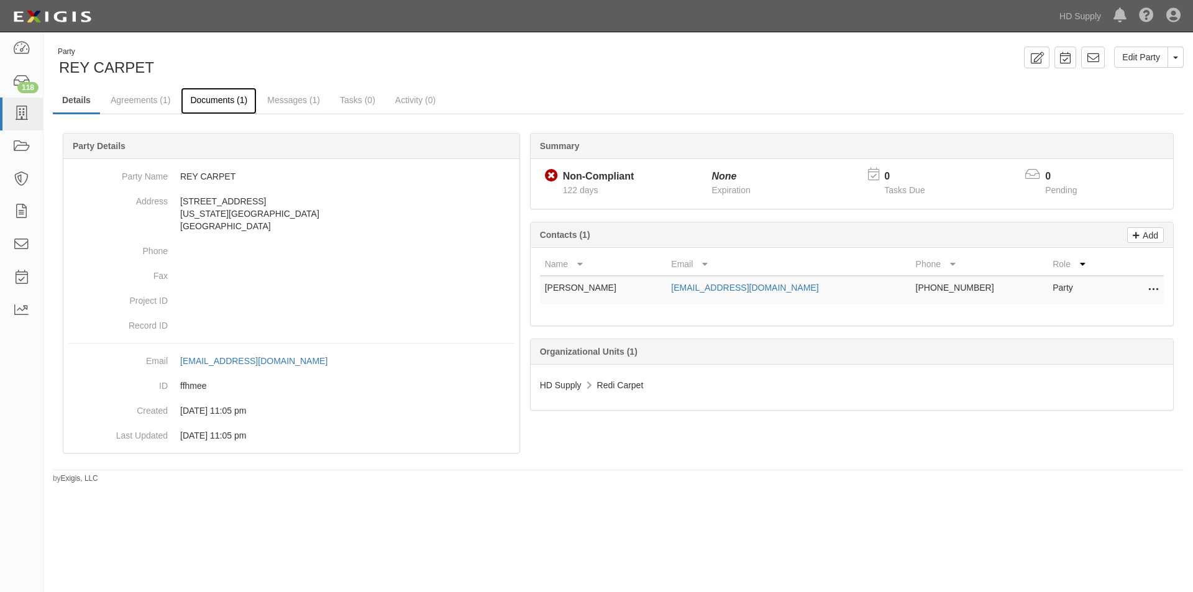
click at [222, 101] on link "Documents (1)" at bounding box center [219, 101] width 76 height 27
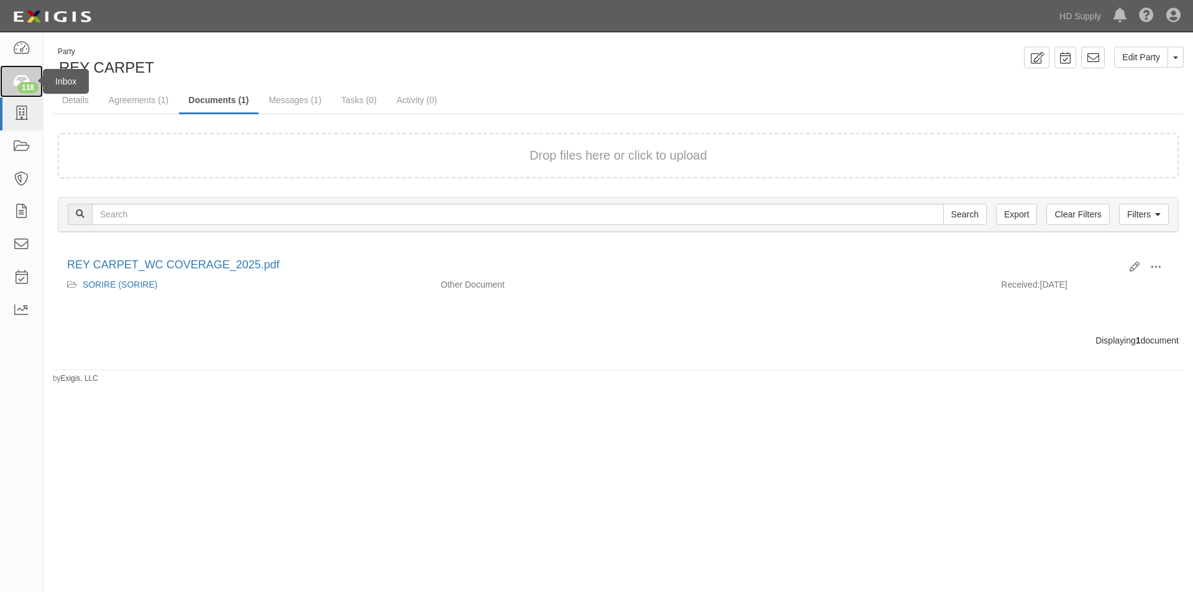
click at [21, 84] on div "118" at bounding box center [27, 87] width 21 height 11
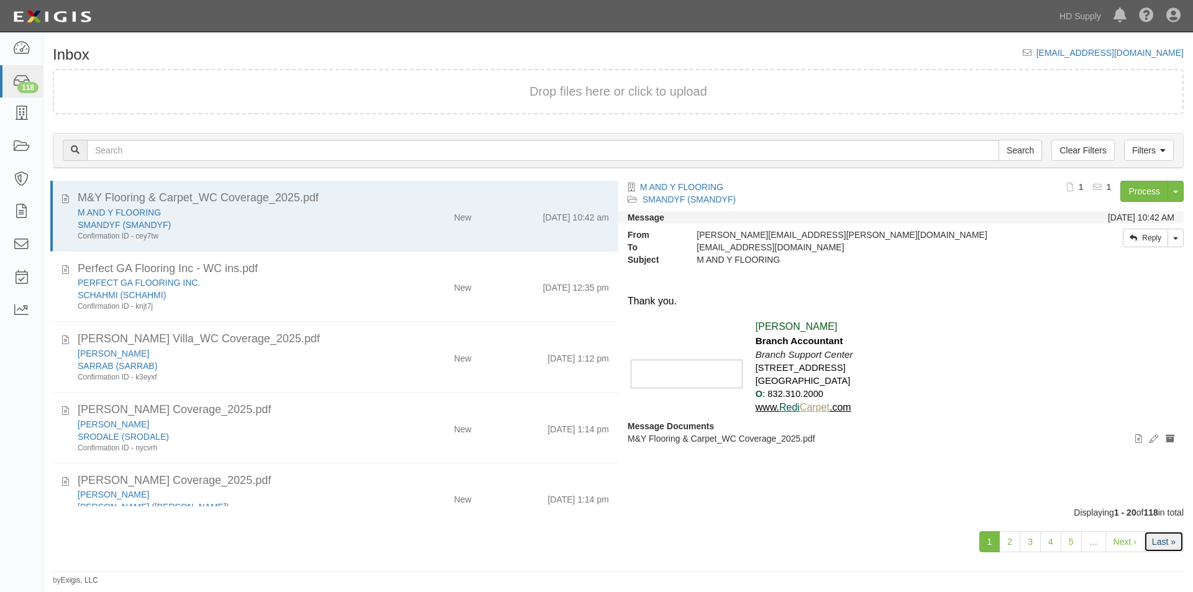
click at [1157, 544] on link "Last »" at bounding box center [1164, 541] width 40 height 21
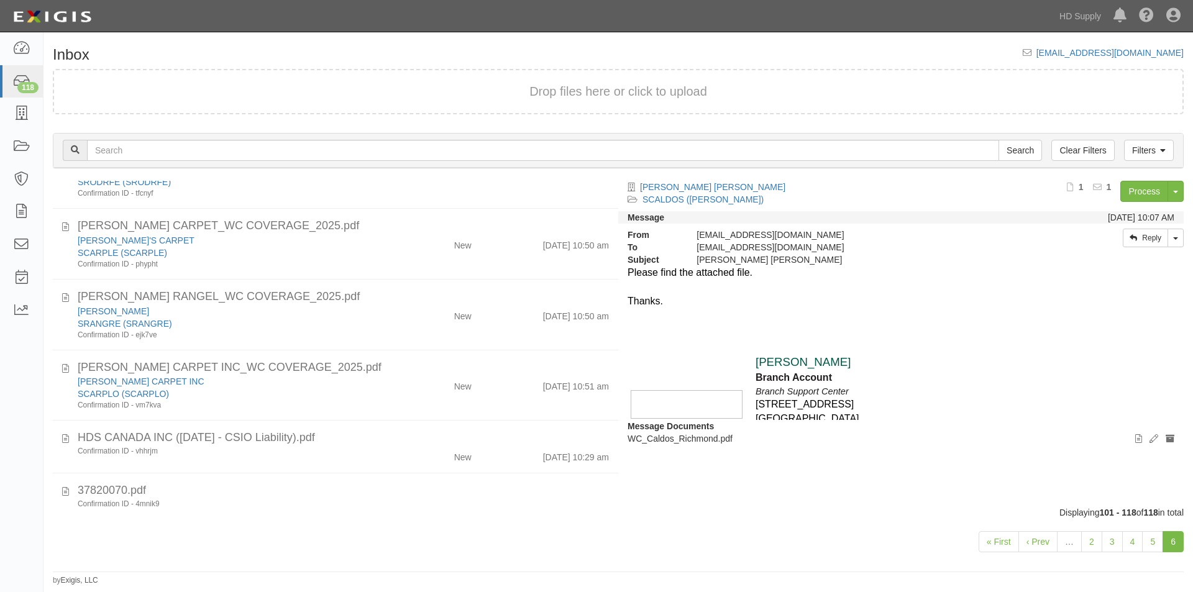
scroll to position [916, 0]
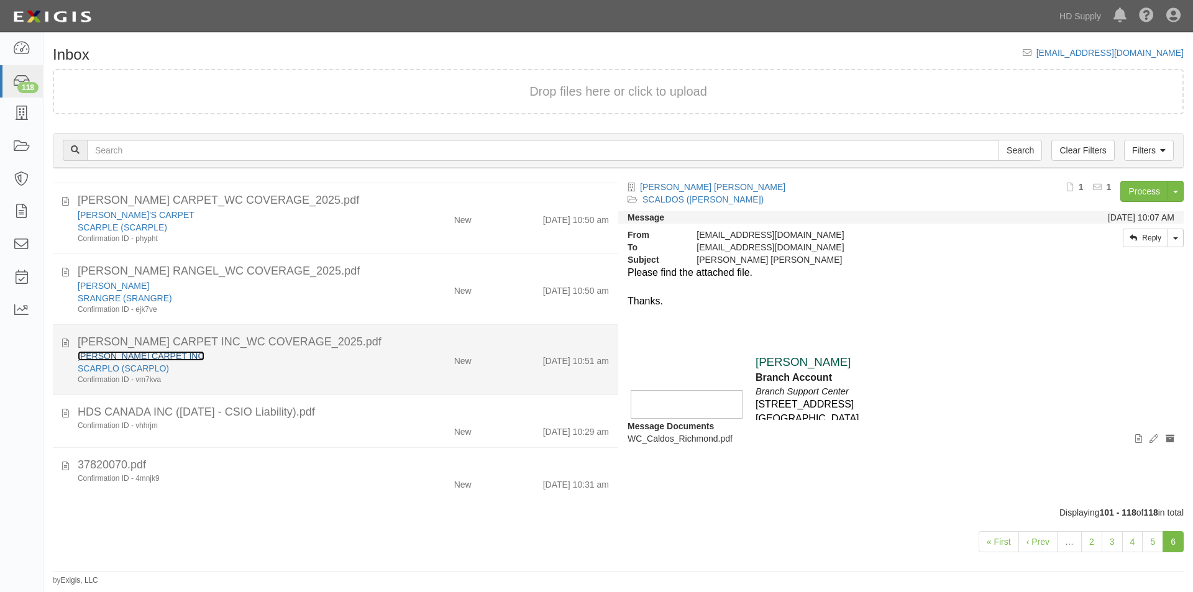
click at [130, 360] on link "[PERSON_NAME] CARPET INC" at bounding box center [141, 356] width 127 height 10
click at [363, 362] on div "SCARPLO (SCARPLO)" at bounding box center [229, 368] width 302 height 12
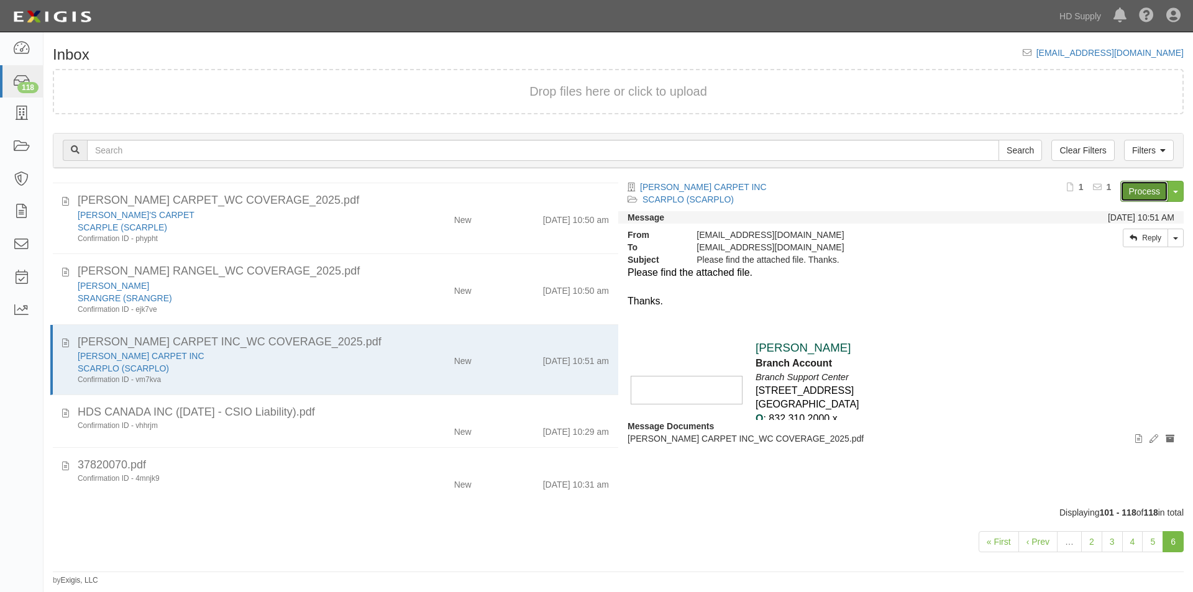
click at [1128, 188] on link "Process" at bounding box center [1144, 191] width 48 height 21
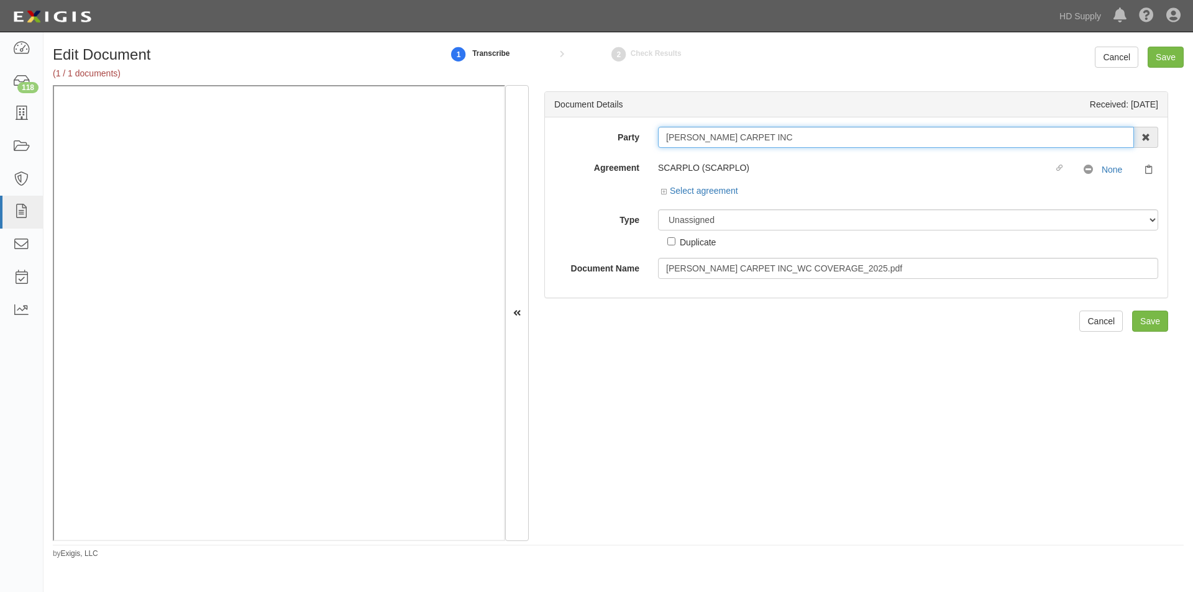
drag, startPoint x: 770, startPoint y: 140, endPoint x: 655, endPoint y: 142, distance: 115.0
click at [655, 142] on div "[PERSON_NAME] CARPET INC 1888 [PERSON_NAME] 1888 [PERSON_NAME] - IMPORT 2 [PERS…" at bounding box center [908, 137] width 519 height 21
click at [690, 222] on select "Unassigned Binder Cancellation Notice Certificate Contract Endorsement Insuranc…" at bounding box center [908, 219] width 500 height 21
select select "OtherDetail"
click at [658, 209] on select "Unassigned Binder Cancellation Notice Certificate Contract Endorsement Insuranc…" at bounding box center [908, 219] width 500 height 21
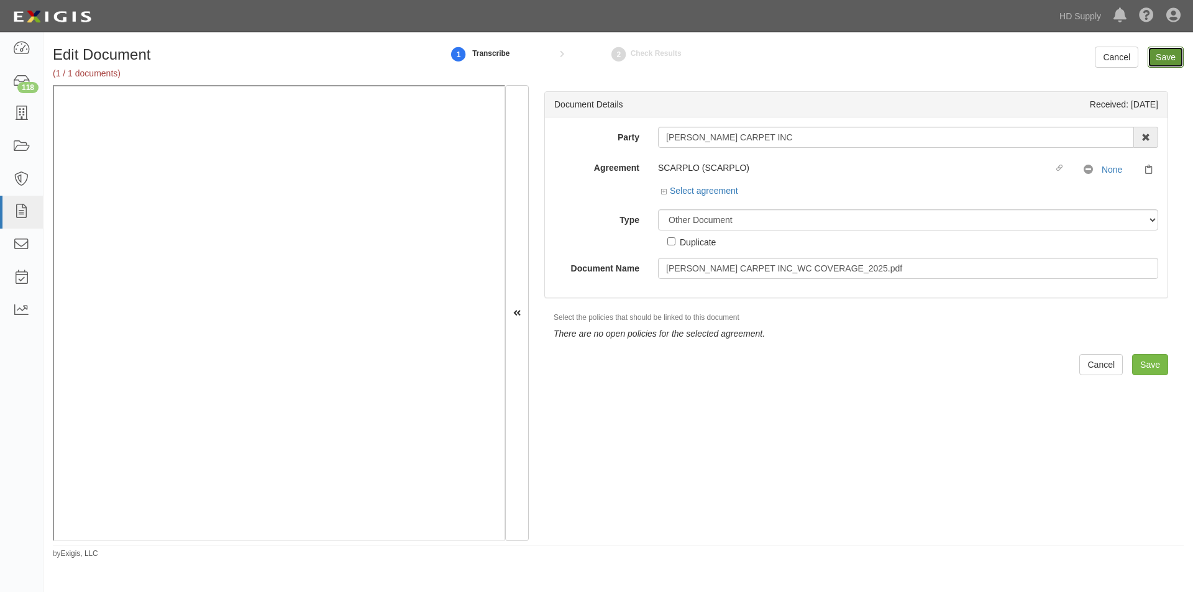
click at [1162, 54] on input "Save" at bounding box center [1165, 57] width 36 height 21
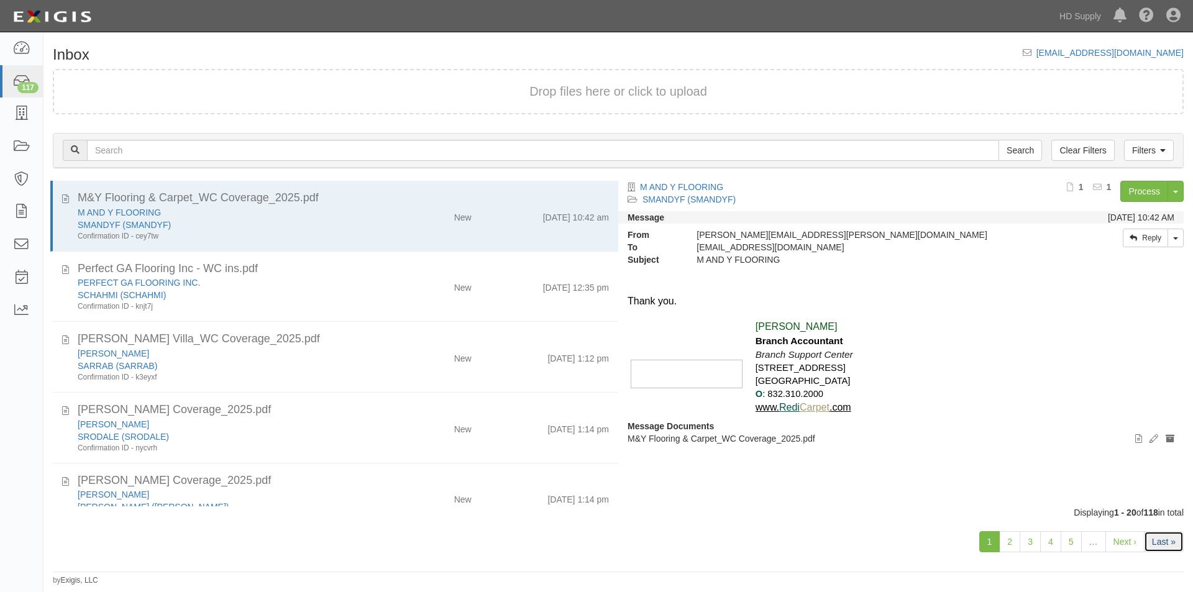
click at [1166, 547] on link "Last »" at bounding box center [1164, 541] width 40 height 21
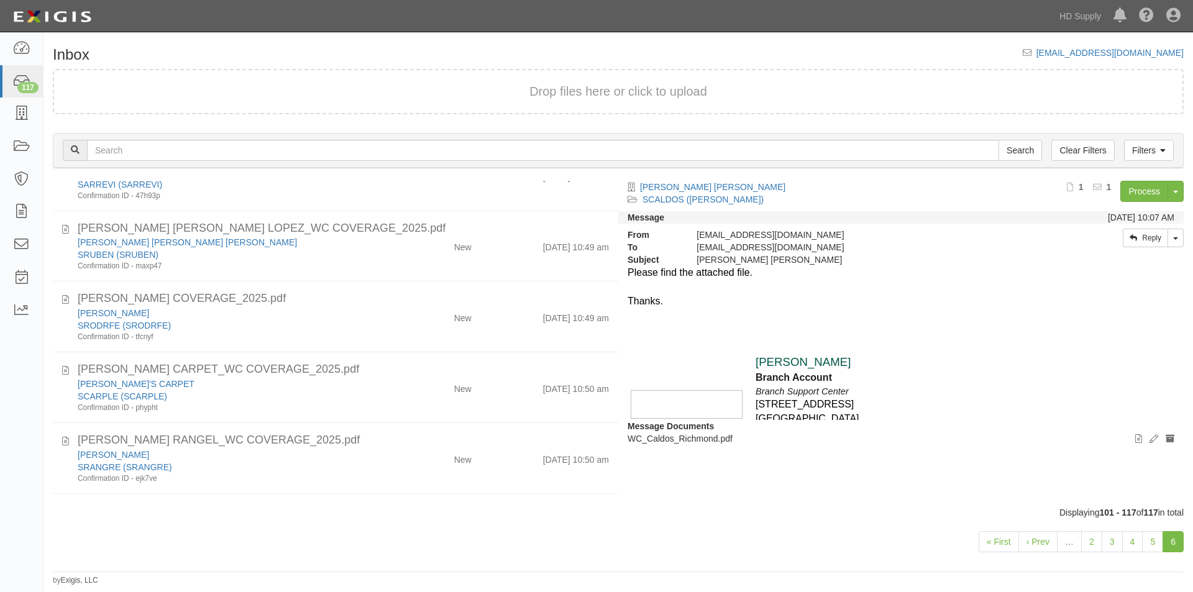
scroll to position [845, 0]
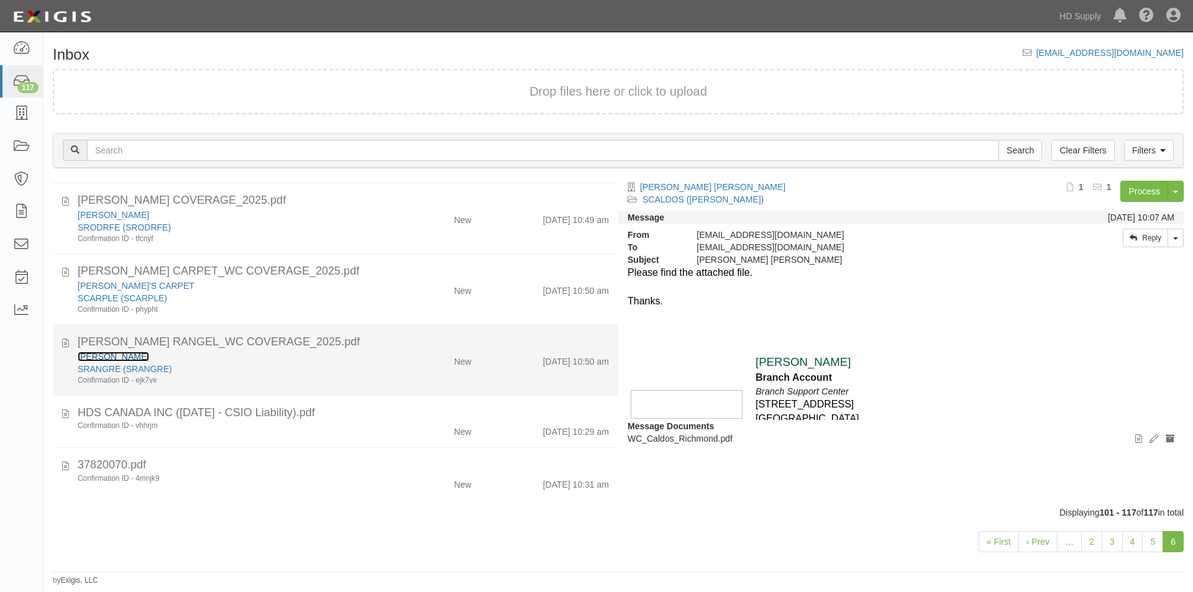
click at [109, 352] on link "[PERSON_NAME]" at bounding box center [113, 357] width 71 height 10
click at [321, 361] on div "[PERSON_NAME]" at bounding box center [229, 356] width 302 height 12
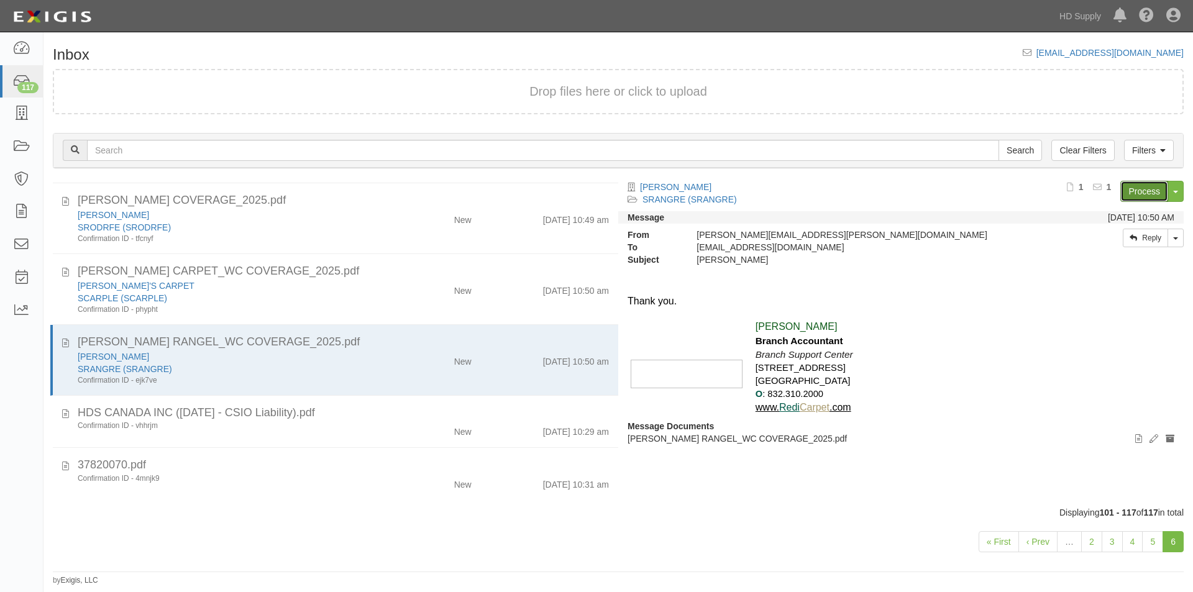
click at [1148, 189] on link "Process" at bounding box center [1144, 191] width 48 height 21
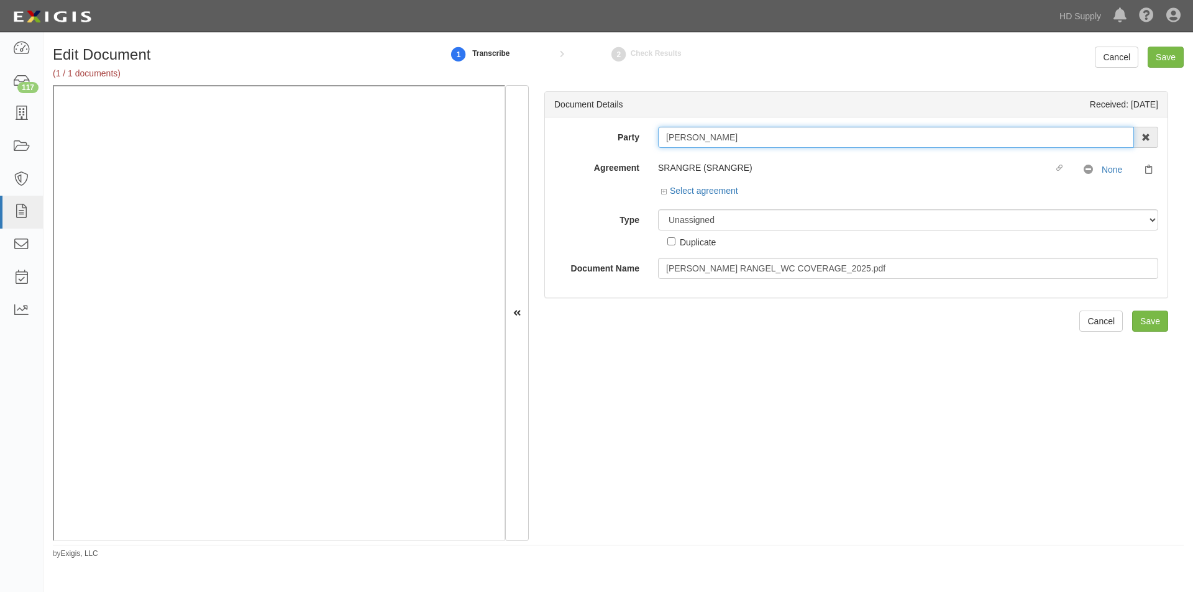
drag, startPoint x: 733, startPoint y: 141, endPoint x: 659, endPoint y: 141, distance: 73.9
click at [659, 141] on input "RENE RANGEL" at bounding box center [896, 137] width 476 height 21
click at [700, 221] on select "Unassigned Binder Cancellation Notice Certificate Contract Endorsement Insuranc…" at bounding box center [908, 219] width 500 height 21
select select "OtherDetail"
click at [658, 209] on select "Unassigned Binder Cancellation Notice Certificate Contract Endorsement Insuranc…" at bounding box center [908, 219] width 500 height 21
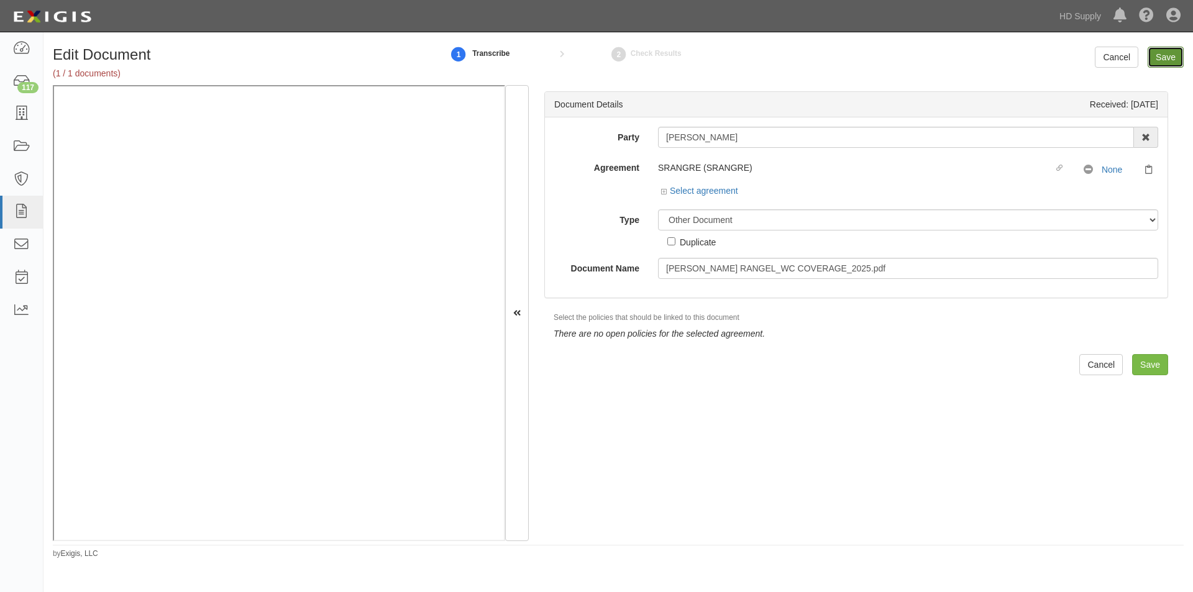
click at [1156, 60] on input "Save" at bounding box center [1165, 57] width 36 height 21
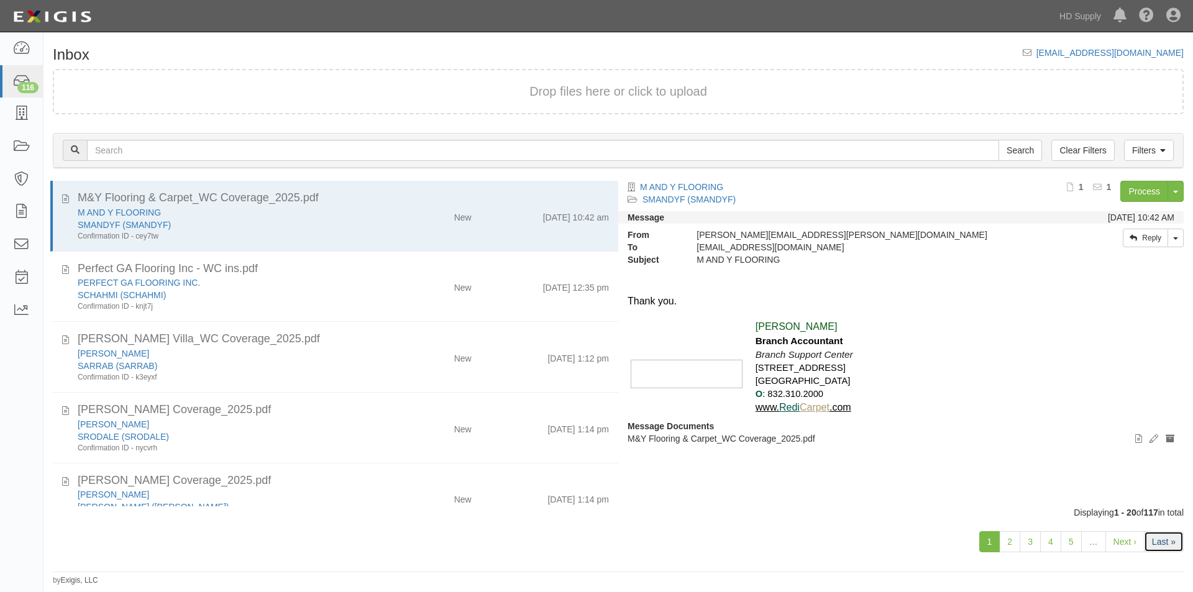
click at [1160, 545] on link "Last »" at bounding box center [1164, 541] width 40 height 21
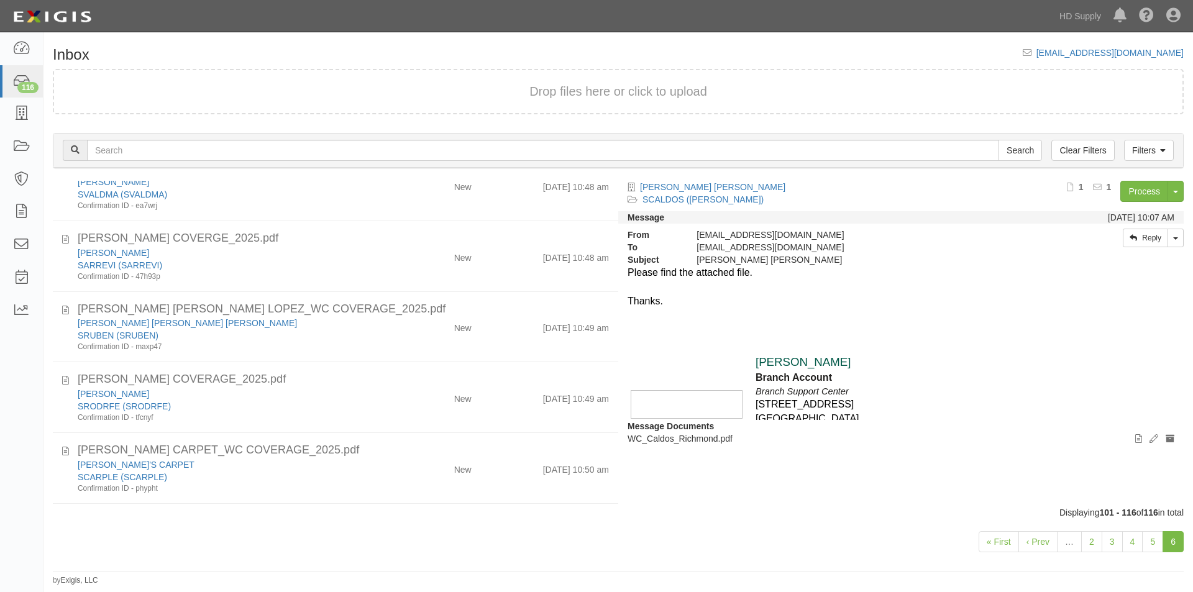
scroll to position [774, 0]
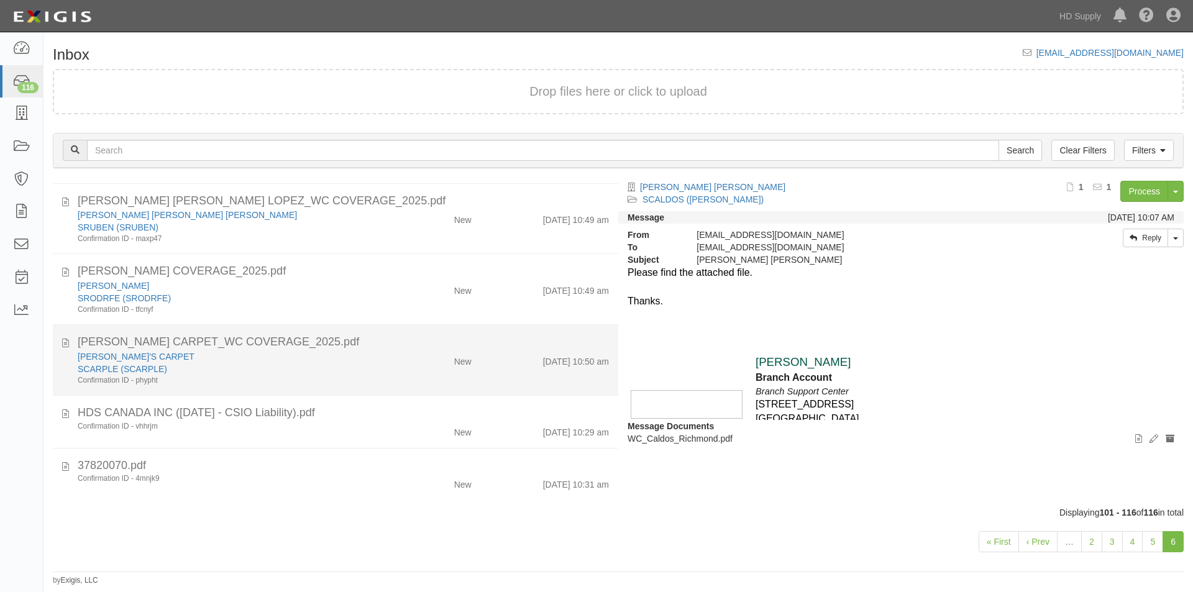
click at [312, 381] on div "Confirmation ID - phypht" at bounding box center [229, 380] width 302 height 11
click at [130, 358] on link "LEO'S CARPET" at bounding box center [136, 357] width 117 height 10
click at [312, 382] on div "Confirmation ID - phypht" at bounding box center [229, 380] width 302 height 11
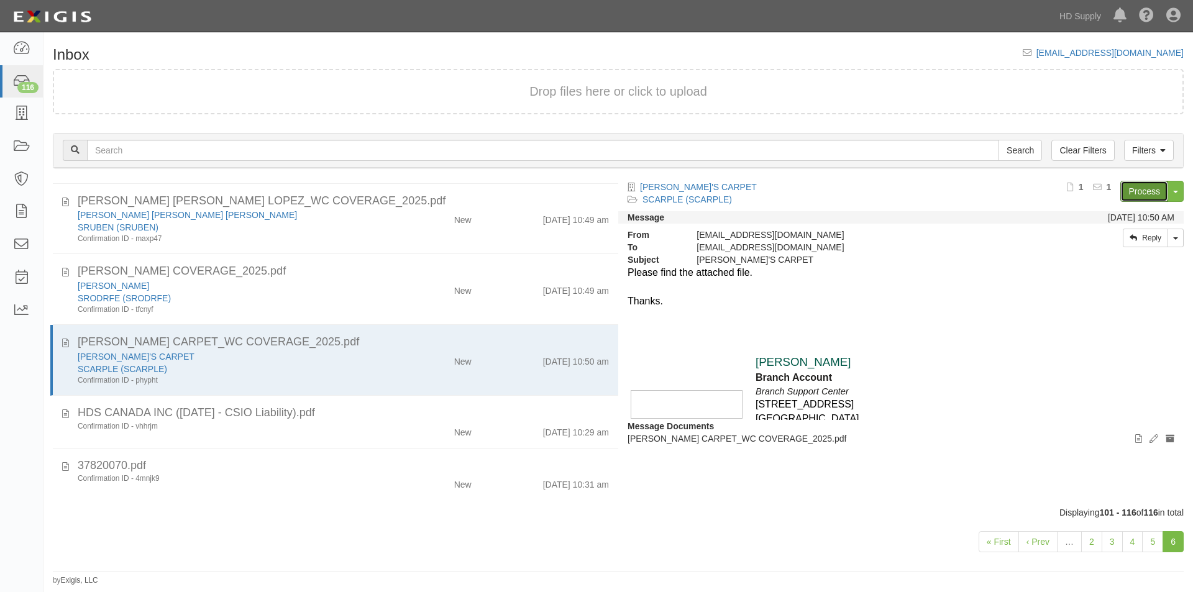
click at [1134, 190] on link "Process" at bounding box center [1144, 191] width 48 height 21
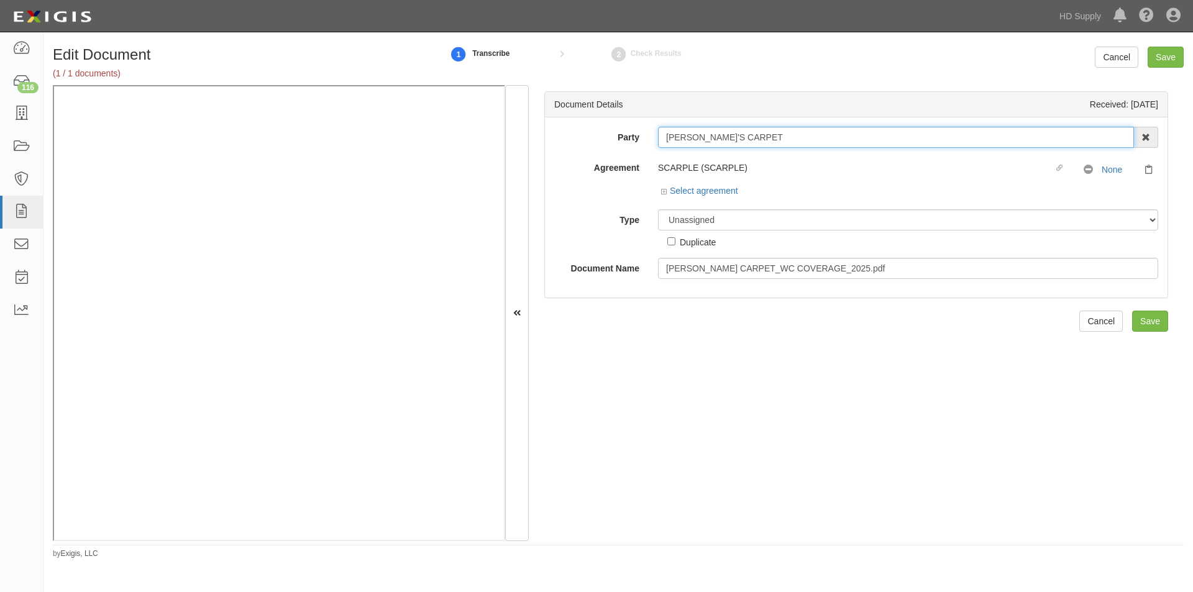
drag, startPoint x: 727, startPoint y: 137, endPoint x: 656, endPoint y: 140, distance: 70.9
click at [658, 140] on input "LEO'S CARPET" at bounding box center [896, 137] width 476 height 21
click at [680, 223] on select "Unassigned Binder Cancellation Notice Certificate Contract Endorsement Insuranc…" at bounding box center [908, 219] width 500 height 21
click at [658, 209] on select "Unassigned Binder Cancellation Notice Certificate Contract Endorsement Insuranc…" at bounding box center [908, 219] width 500 height 21
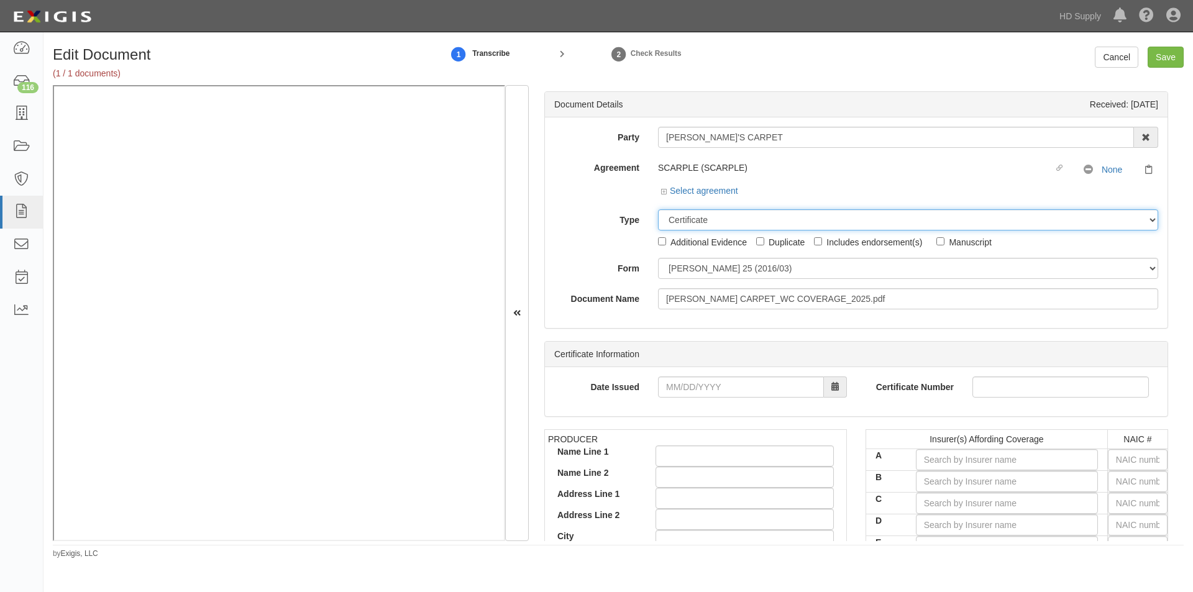
click at [692, 224] on select "Unassigned Binder Cancellation Notice Certificate Contract Endorsement Insuranc…" at bounding box center [908, 219] width 500 height 21
select select "OtherDetail"
click at [658, 209] on select "Unassigned Binder Cancellation Notice Certificate Contract Endorsement Insuranc…" at bounding box center [908, 219] width 500 height 21
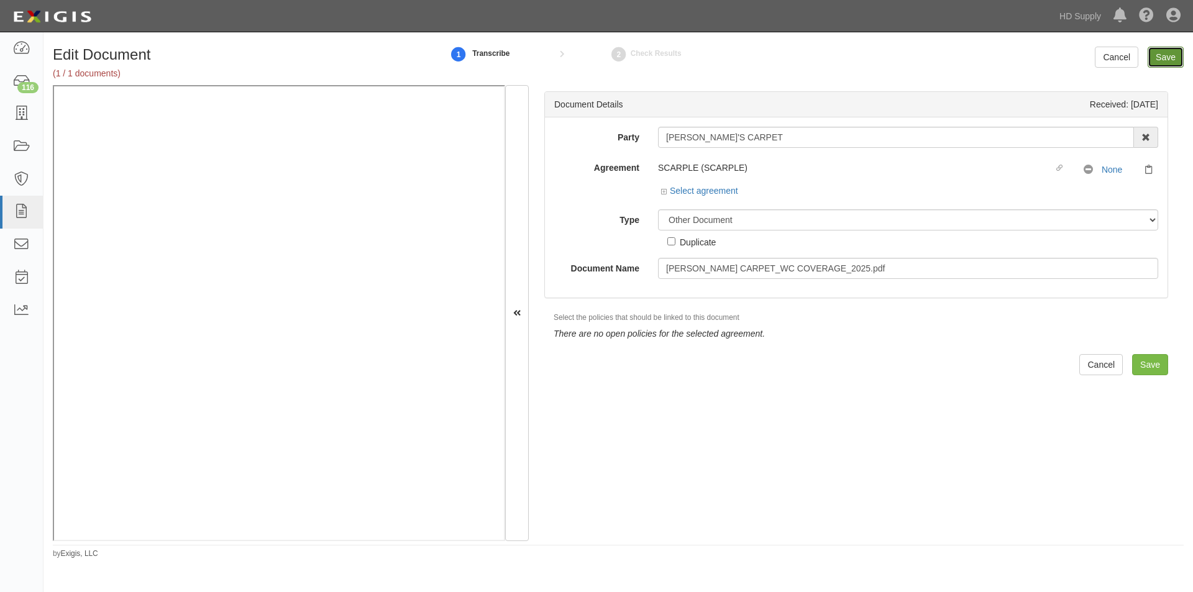
click at [1165, 57] on input "Save" at bounding box center [1165, 57] width 36 height 21
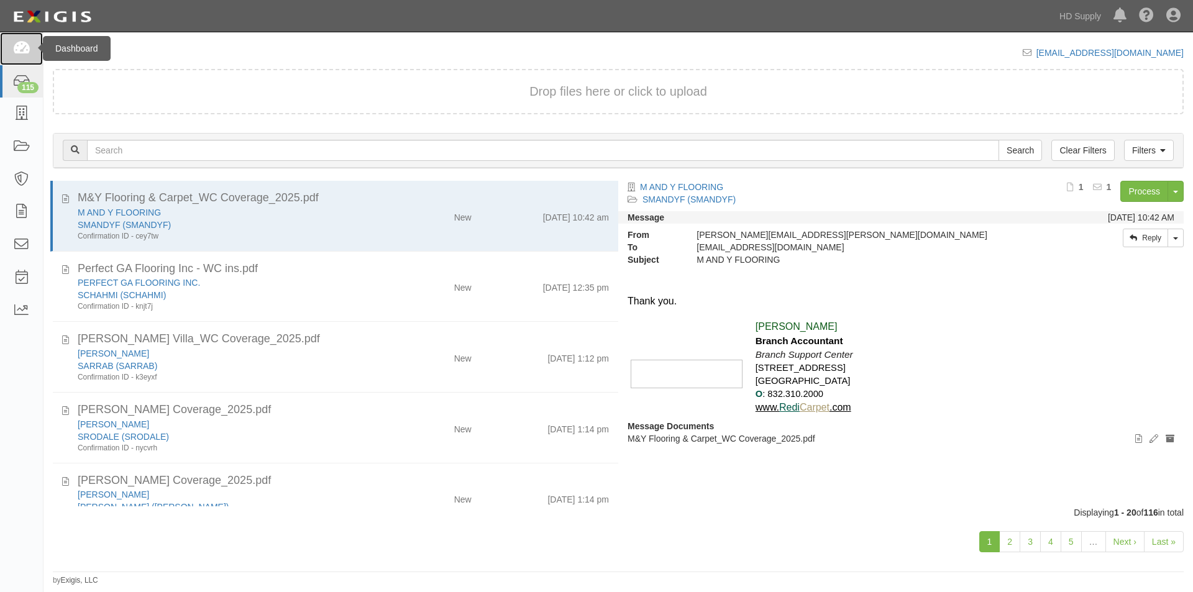
click at [21, 48] on icon at bounding box center [20, 49] width 17 height 14
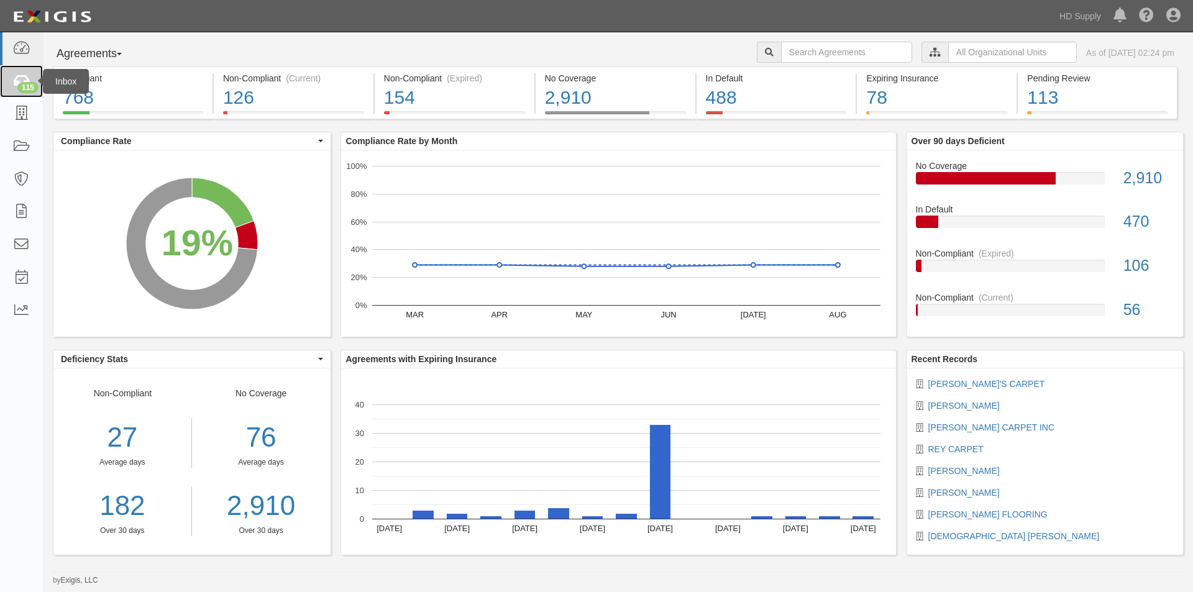
click at [14, 80] on icon at bounding box center [20, 82] width 17 height 14
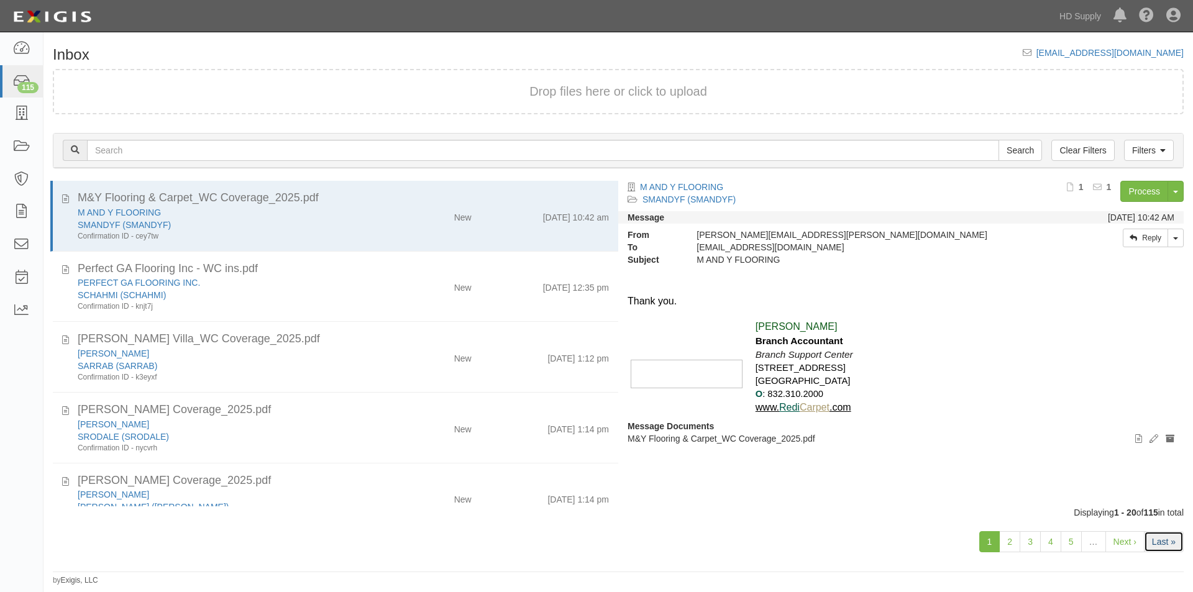
click at [1147, 542] on link "Last »" at bounding box center [1164, 541] width 40 height 21
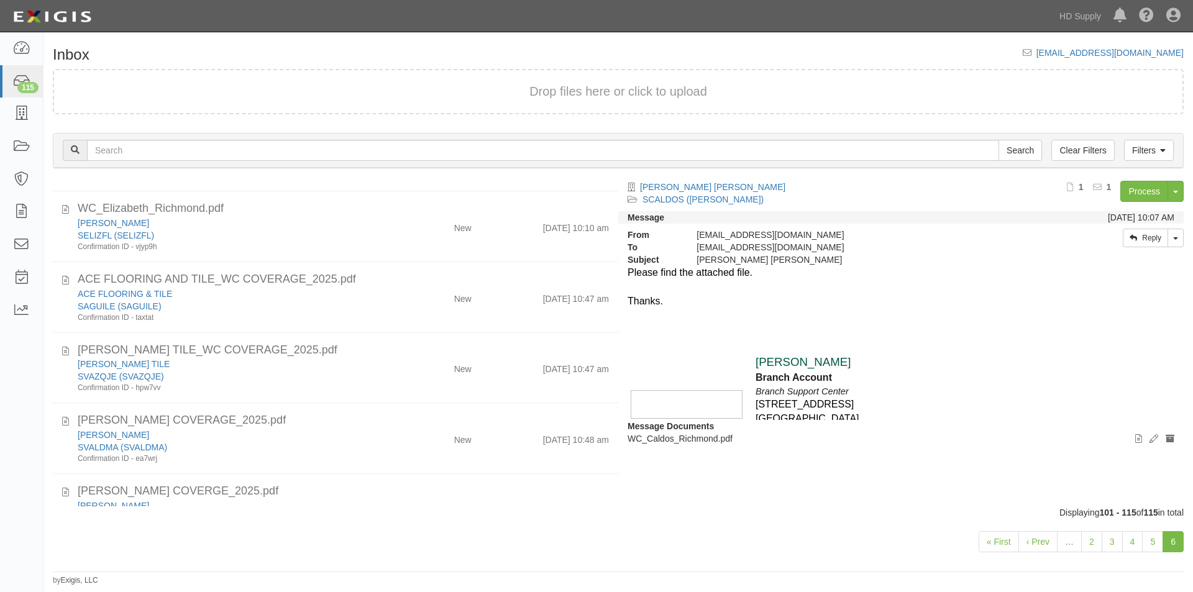
scroll to position [704, 0]
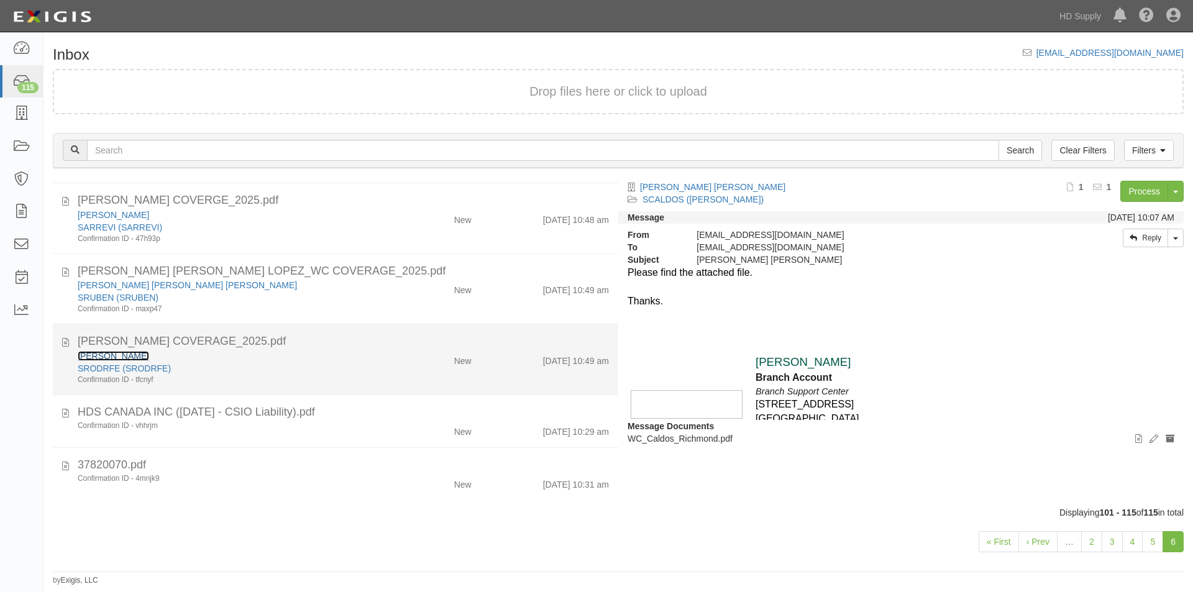
click at [149, 360] on link "FELICIANO RODRIGUEZ" at bounding box center [113, 356] width 71 height 10
click at [230, 372] on div "SRODRFE (SRODRFE)" at bounding box center [229, 368] width 302 height 12
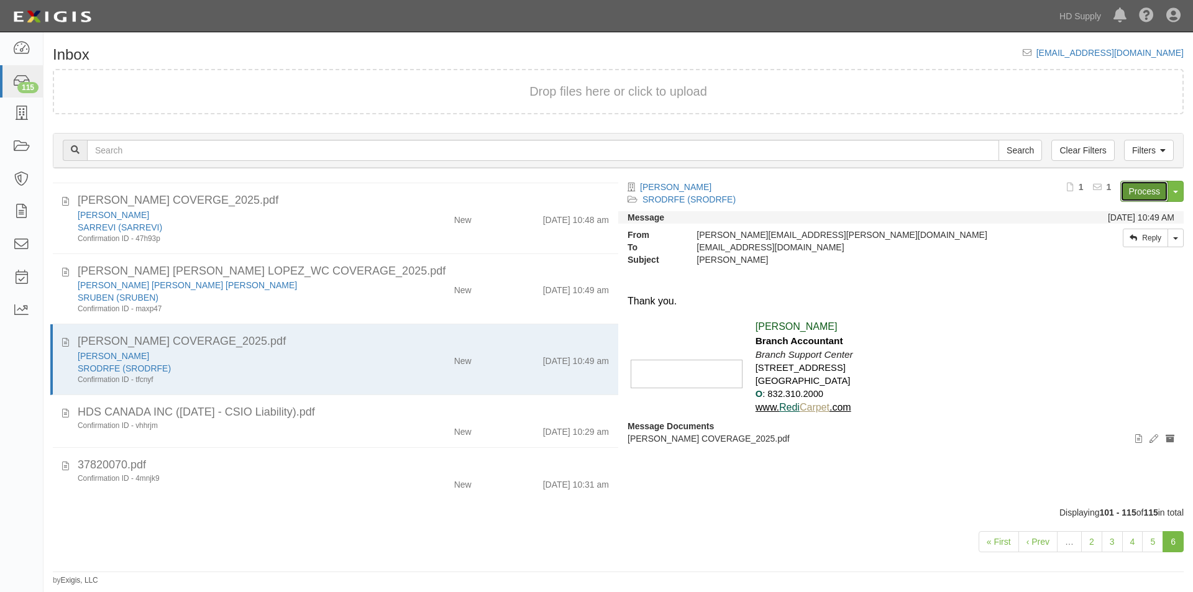
click at [1137, 196] on link "Process" at bounding box center [1144, 191] width 48 height 21
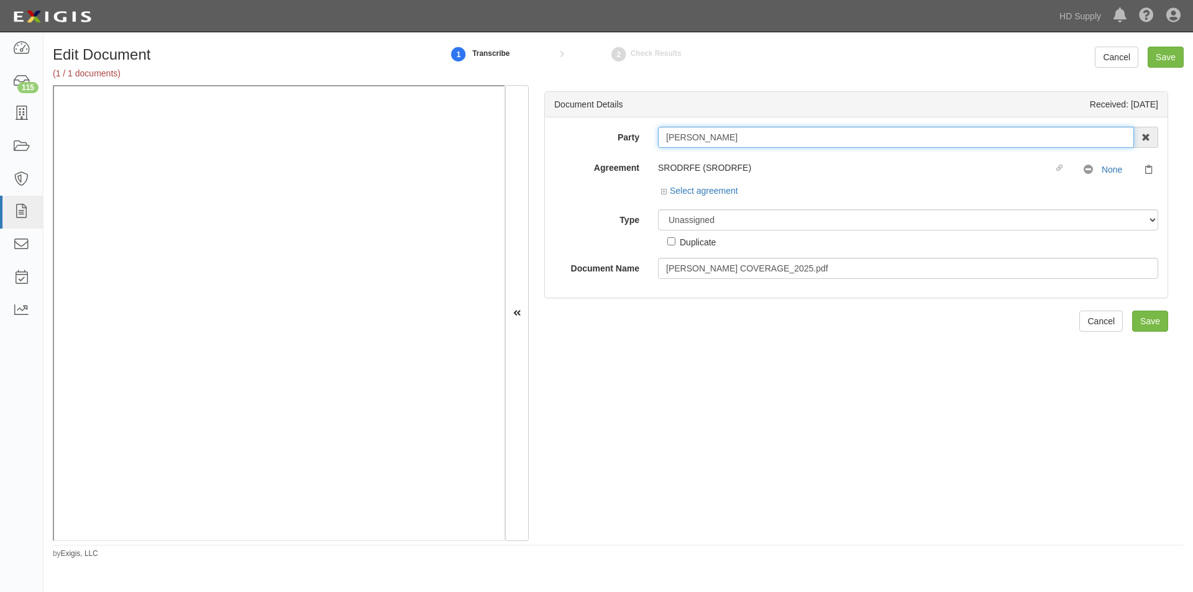
drag, startPoint x: 774, startPoint y: 136, endPoint x: 649, endPoint y: 136, distance: 124.9
click at [649, 136] on div "FELICIANO RODRIGUEZ 1888 MILLS 1888 MILLS - IMPORT 2 PATRICIA 12 2XL CORPORATIO…" at bounding box center [908, 137] width 519 height 21
click at [680, 216] on select "Unassigned Binder Cancellation Notice Certificate Contract Endorsement Insuranc…" at bounding box center [908, 219] width 500 height 21
select select "OtherDetail"
click at [658, 209] on select "Unassigned Binder Cancellation Notice Certificate Contract Endorsement Insuranc…" at bounding box center [908, 219] width 500 height 21
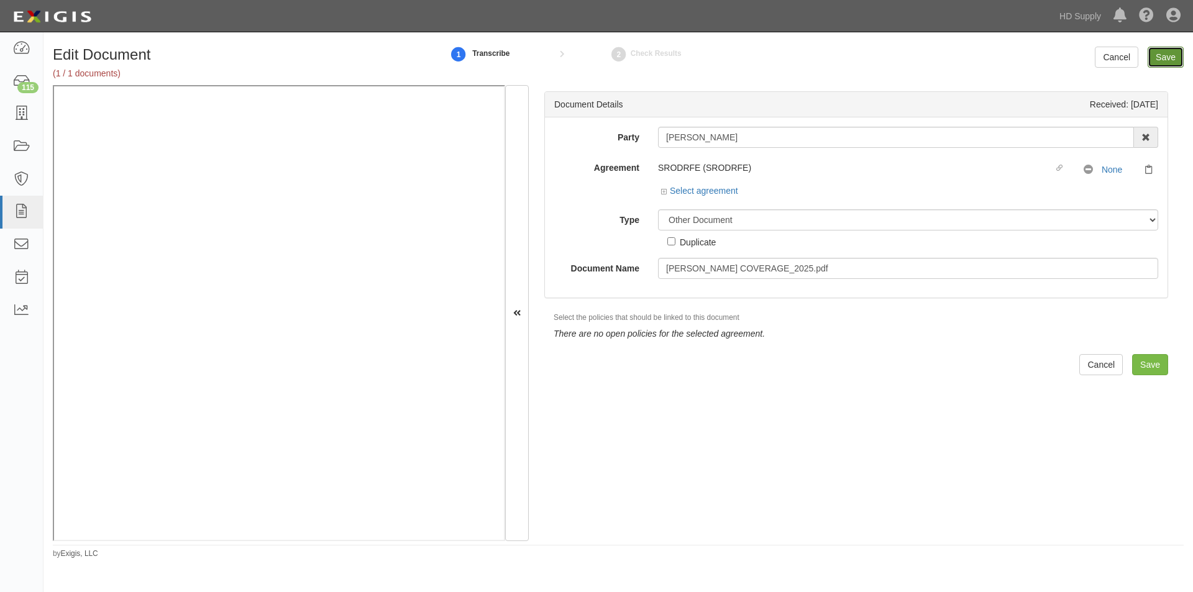
click at [1158, 52] on input "Save" at bounding box center [1165, 57] width 36 height 21
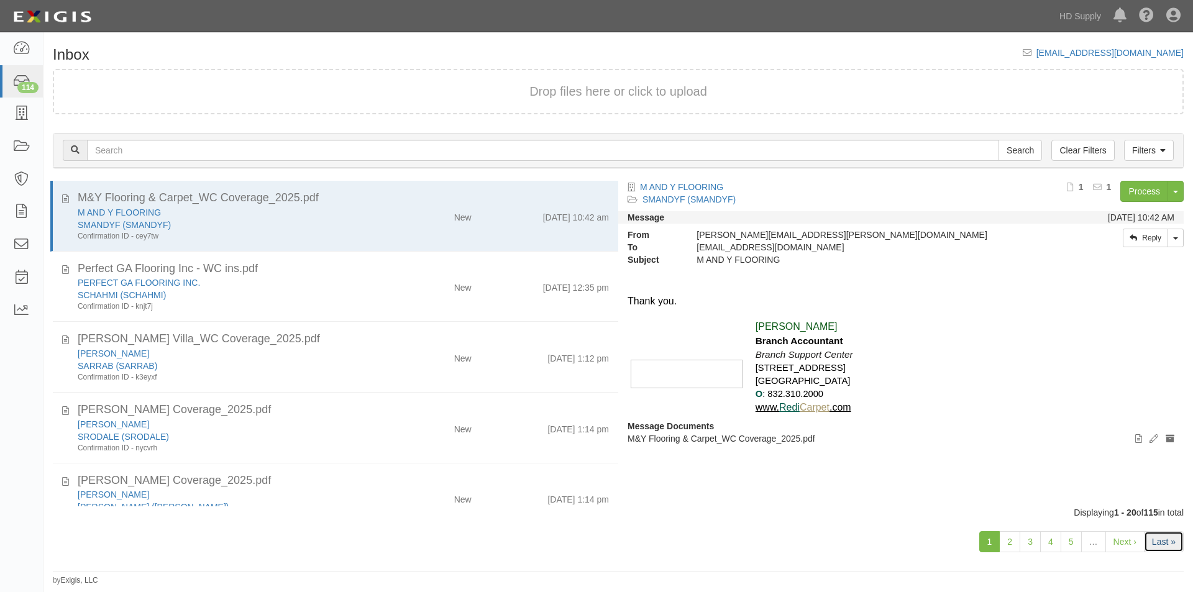
click at [1162, 542] on link "Last »" at bounding box center [1164, 541] width 40 height 21
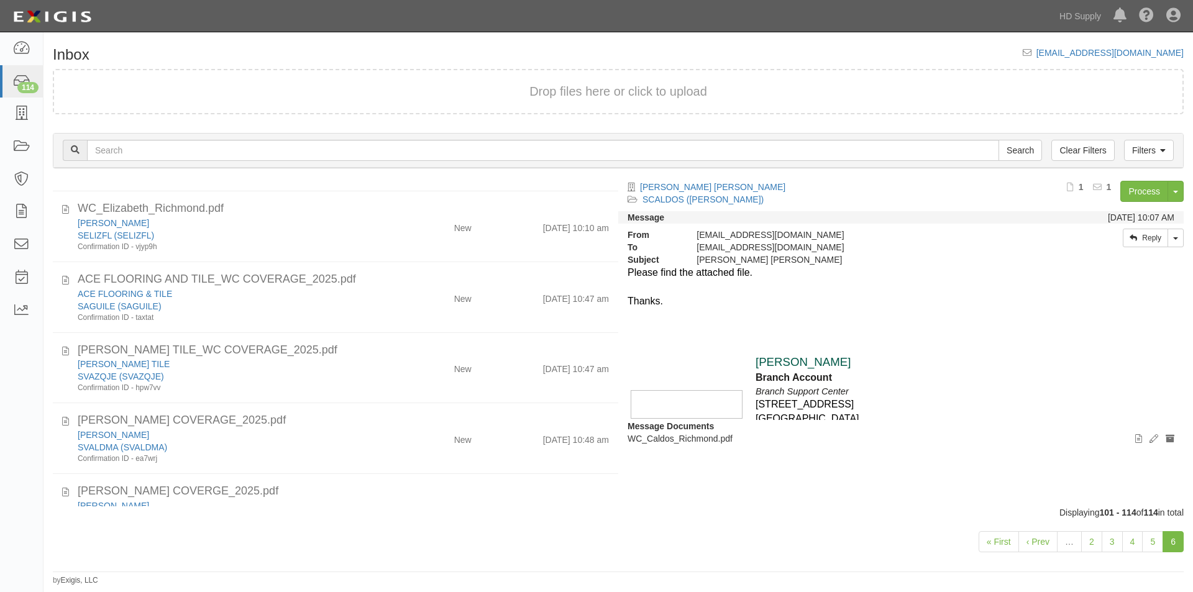
scroll to position [633, 0]
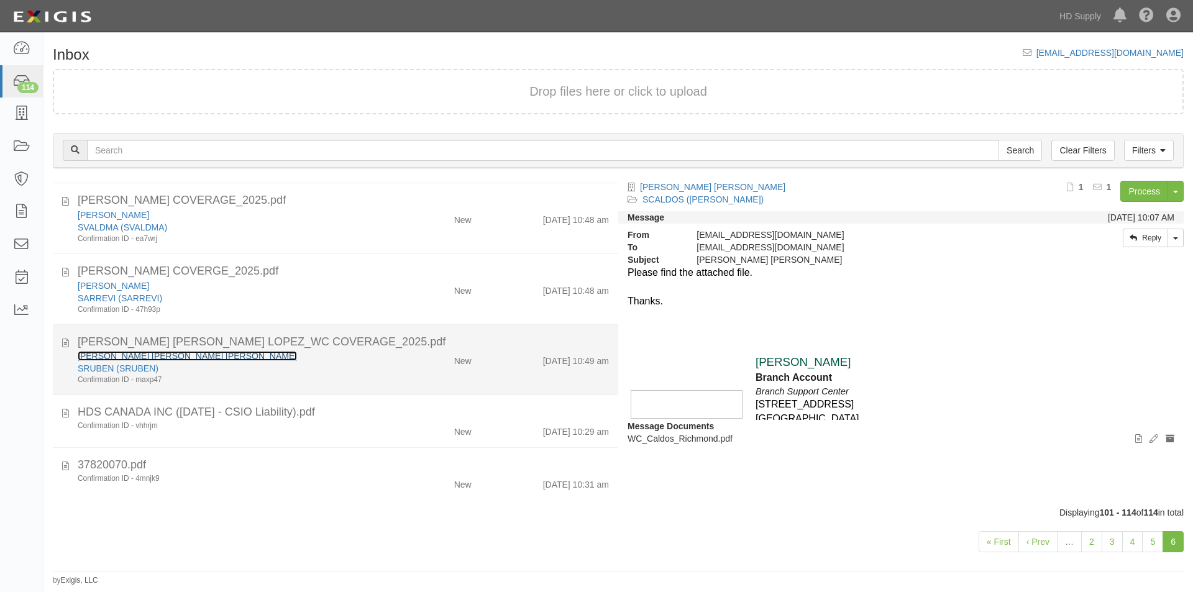
click at [175, 358] on link "[PERSON_NAME] [PERSON_NAME] [PERSON_NAME]" at bounding box center [187, 356] width 219 height 10
click at [211, 363] on div "SRUBEN (SRUBEN)" at bounding box center [229, 368] width 302 height 12
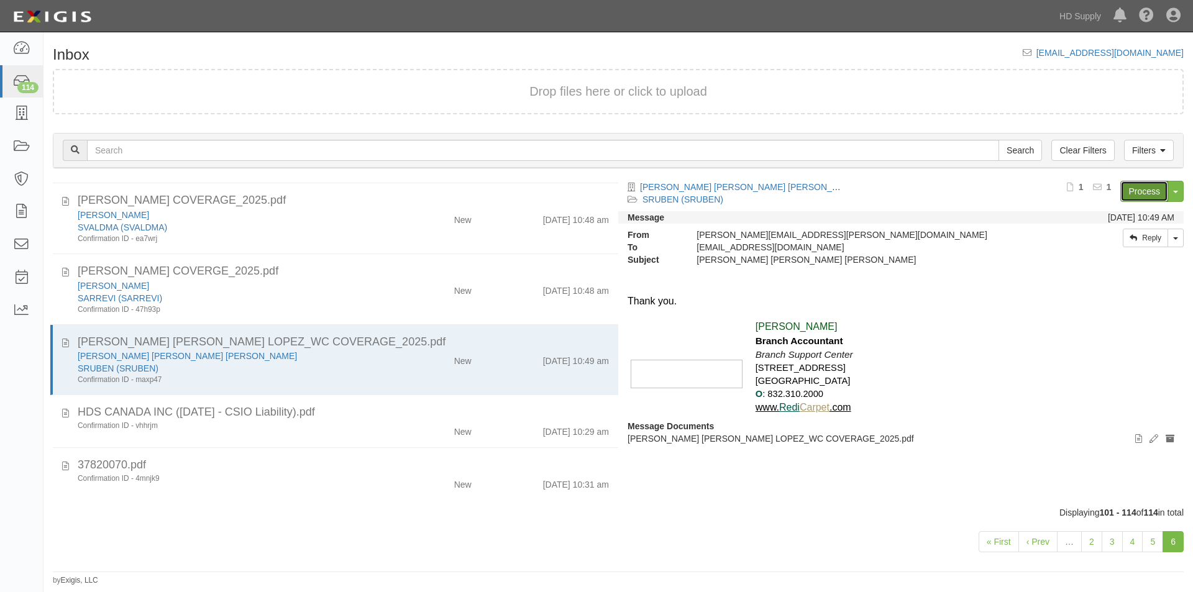
click at [1129, 196] on link "Process" at bounding box center [1144, 191] width 48 height 21
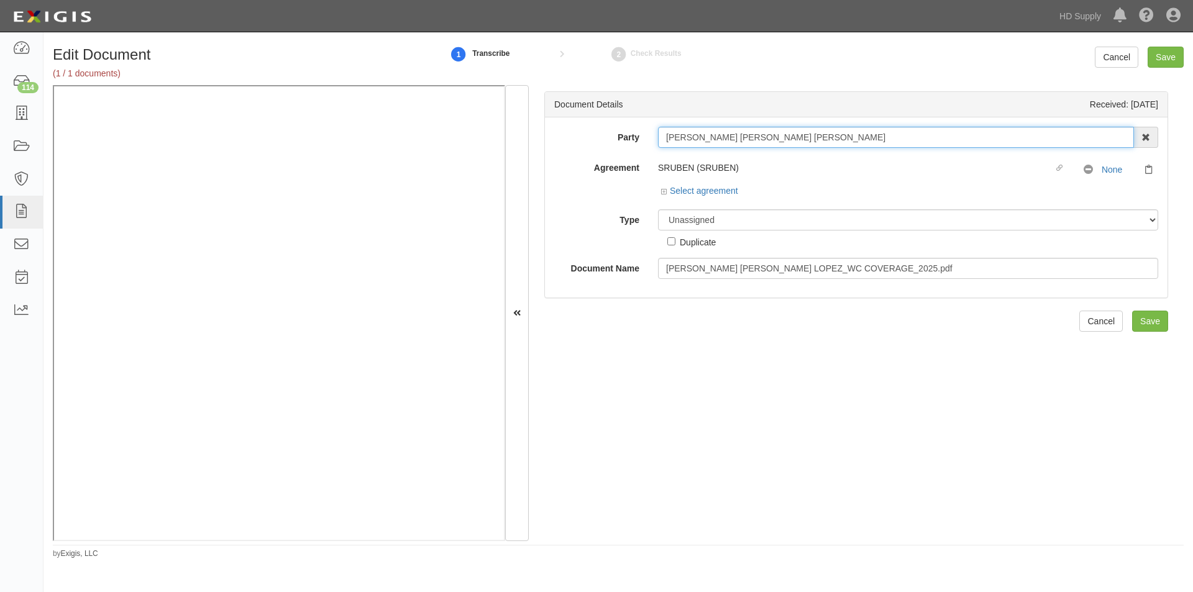
drag, startPoint x: 798, startPoint y: 137, endPoint x: 661, endPoint y: 141, distance: 137.4
click at [662, 141] on input "[PERSON_NAME] [PERSON_NAME] [PERSON_NAME]" at bounding box center [896, 137] width 476 height 21
click at [702, 224] on select "Unassigned Binder Cancellation Notice Certificate Contract Endorsement Insuranc…" at bounding box center [908, 219] width 500 height 21
select select "OtherDetail"
click at [658, 209] on select "Unassigned Binder Cancellation Notice Certificate Contract Endorsement Insuranc…" at bounding box center [908, 219] width 500 height 21
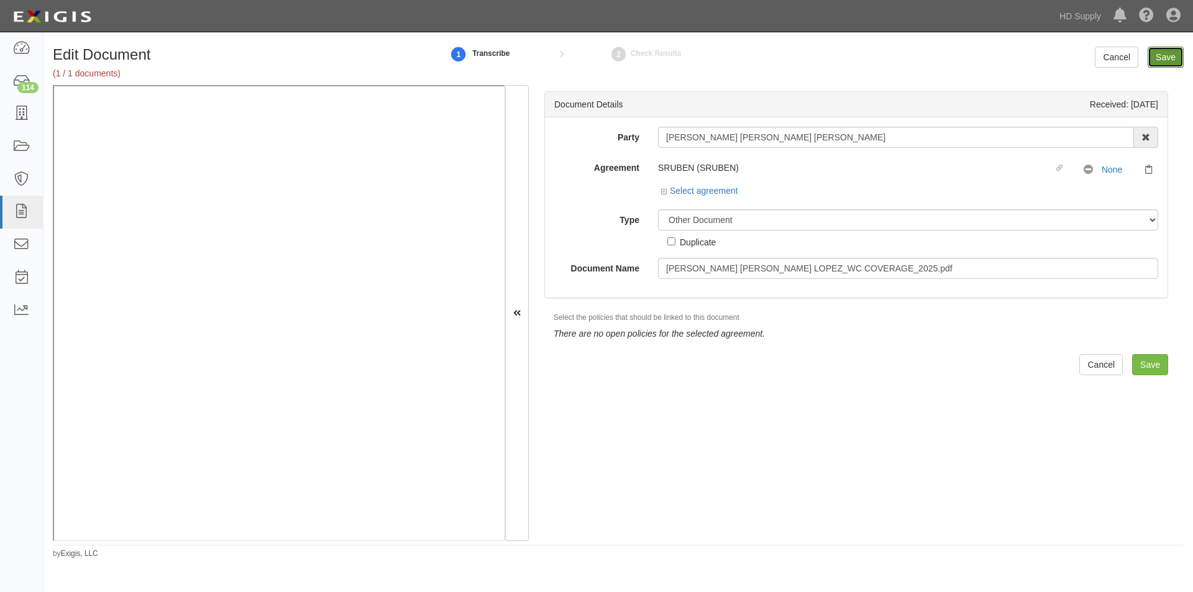
click at [1162, 58] on input "Save" at bounding box center [1165, 57] width 36 height 21
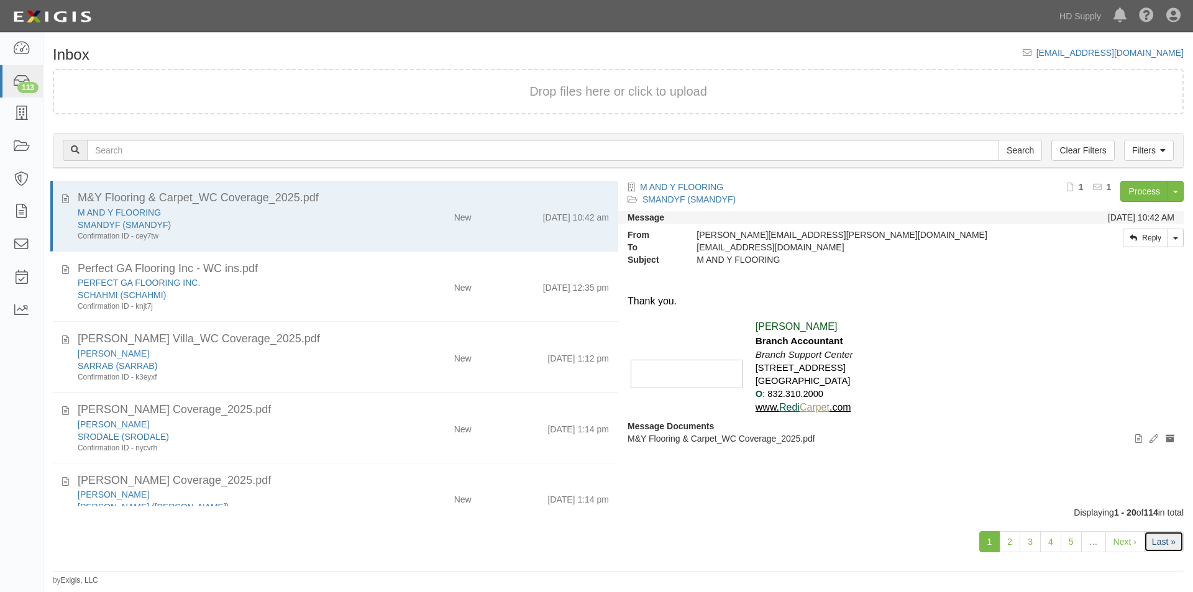
click at [1156, 545] on link "Last »" at bounding box center [1164, 541] width 40 height 21
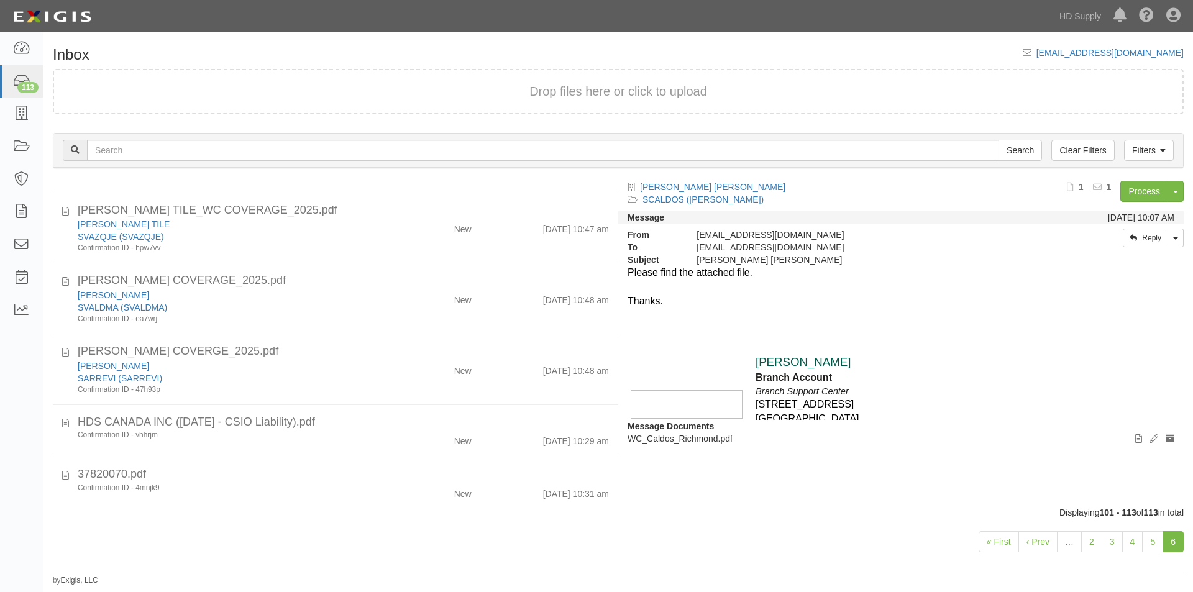
scroll to position [562, 0]
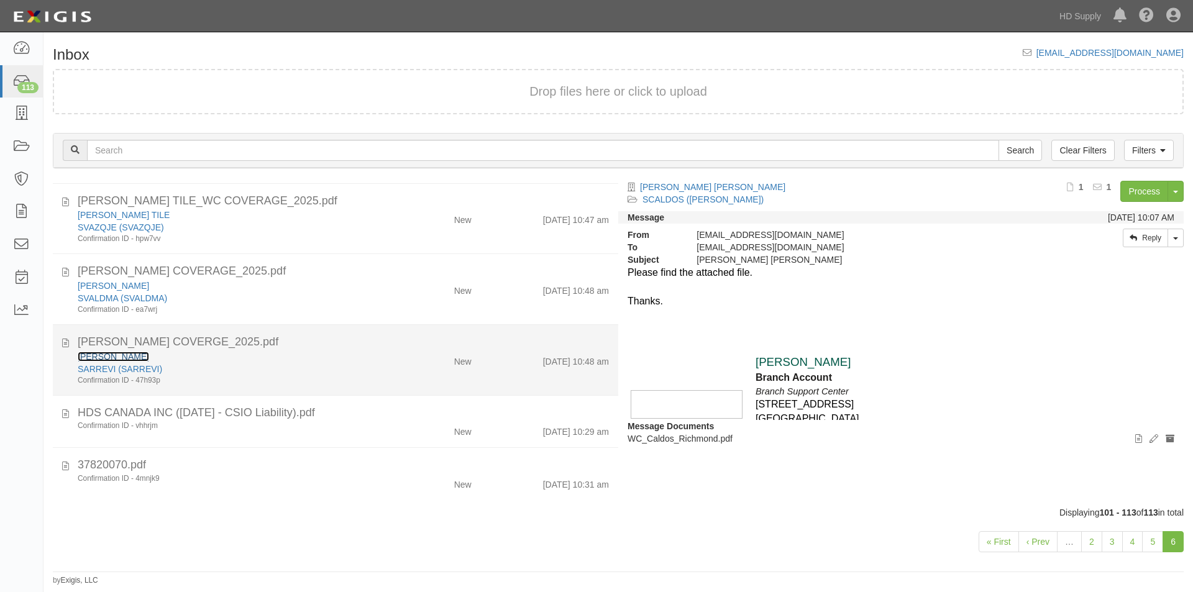
click at [149, 360] on link "[PERSON_NAME]" at bounding box center [113, 357] width 71 height 10
click at [269, 370] on div "SARREVI (SARREVI)" at bounding box center [229, 369] width 302 height 12
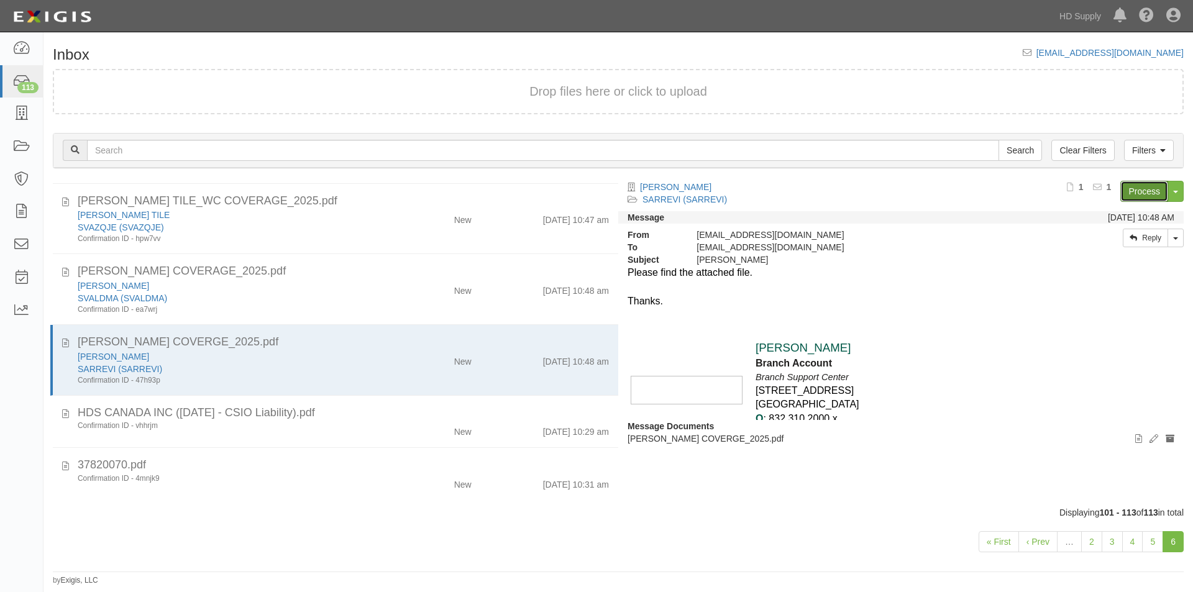
click at [1123, 186] on link "Process" at bounding box center [1144, 191] width 48 height 21
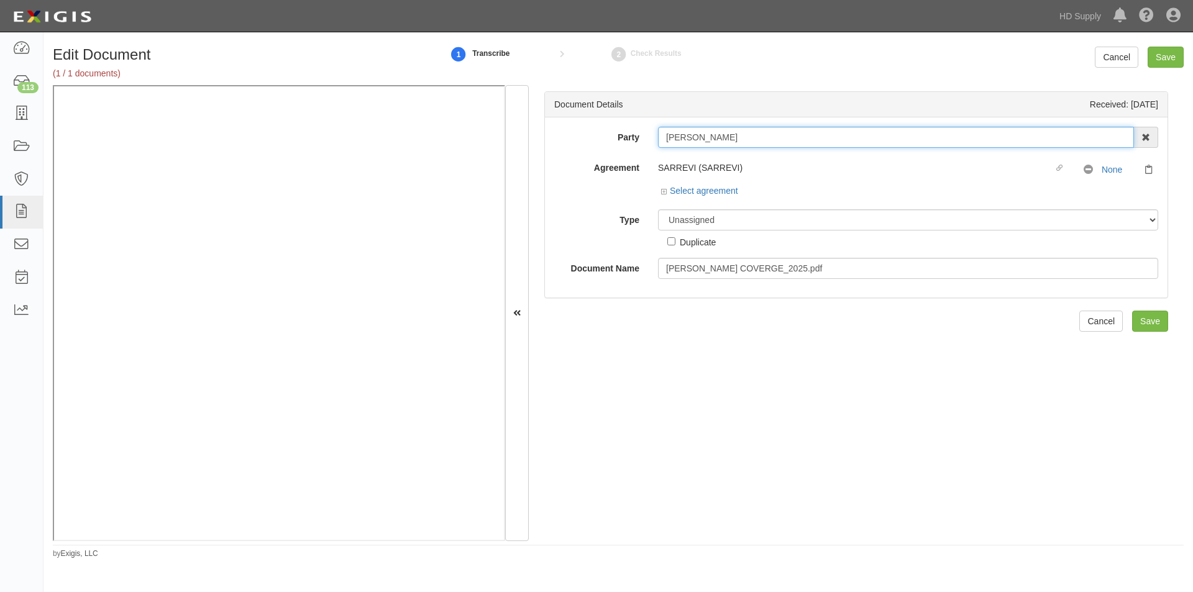
drag, startPoint x: 800, startPoint y: 139, endPoint x: 660, endPoint y: 146, distance: 139.4
click at [662, 147] on input "VICTOR MANUEL ARREOLA" at bounding box center [896, 137] width 476 height 21
click at [686, 222] on select "Unassigned Binder Cancellation Notice Certificate Contract Endorsement Insuranc…" at bounding box center [908, 219] width 500 height 21
select select "OtherDetail"
click at [658, 209] on select "Unassigned Binder Cancellation Notice Certificate Contract Endorsement Insuranc…" at bounding box center [908, 219] width 500 height 21
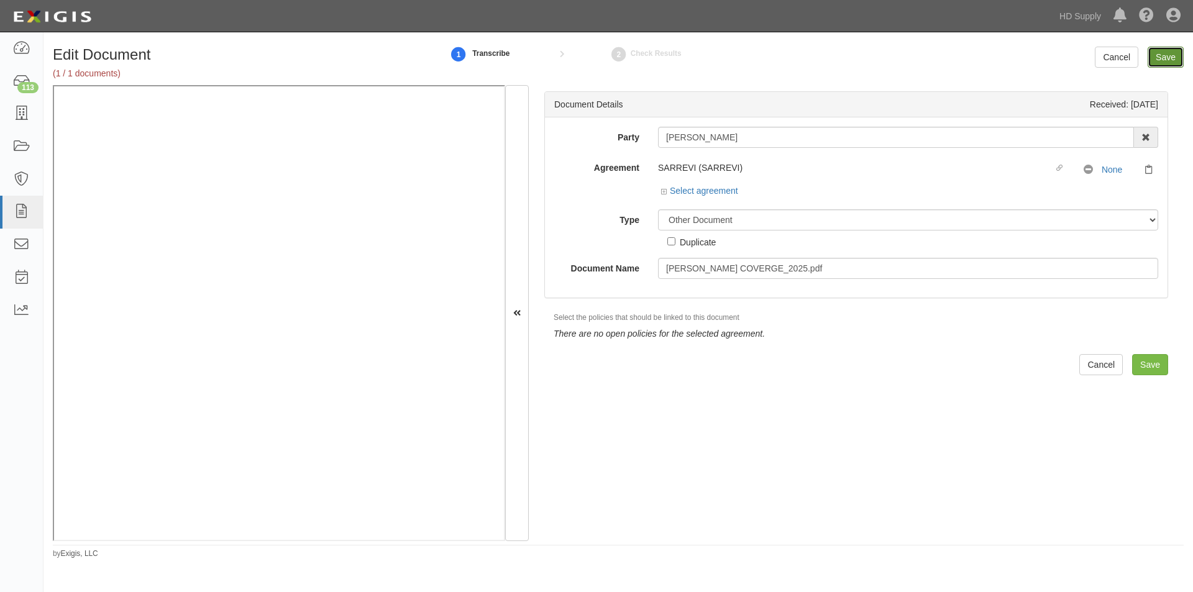
click at [1170, 58] on input "Save" at bounding box center [1165, 57] width 36 height 21
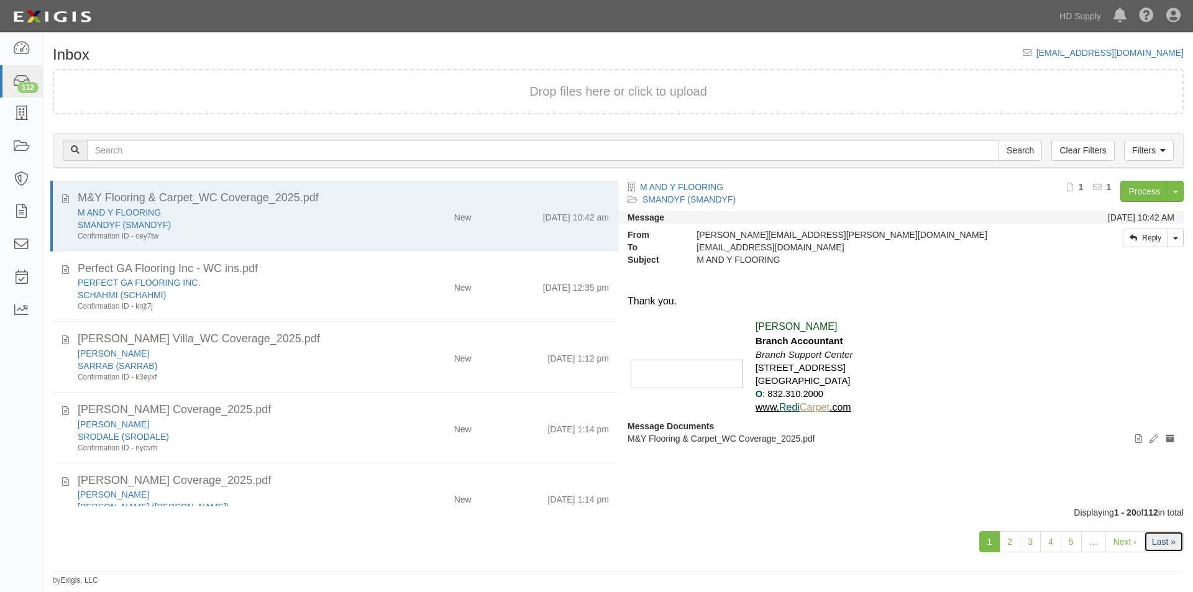
click at [1164, 535] on link "Last »" at bounding box center [1164, 541] width 40 height 21
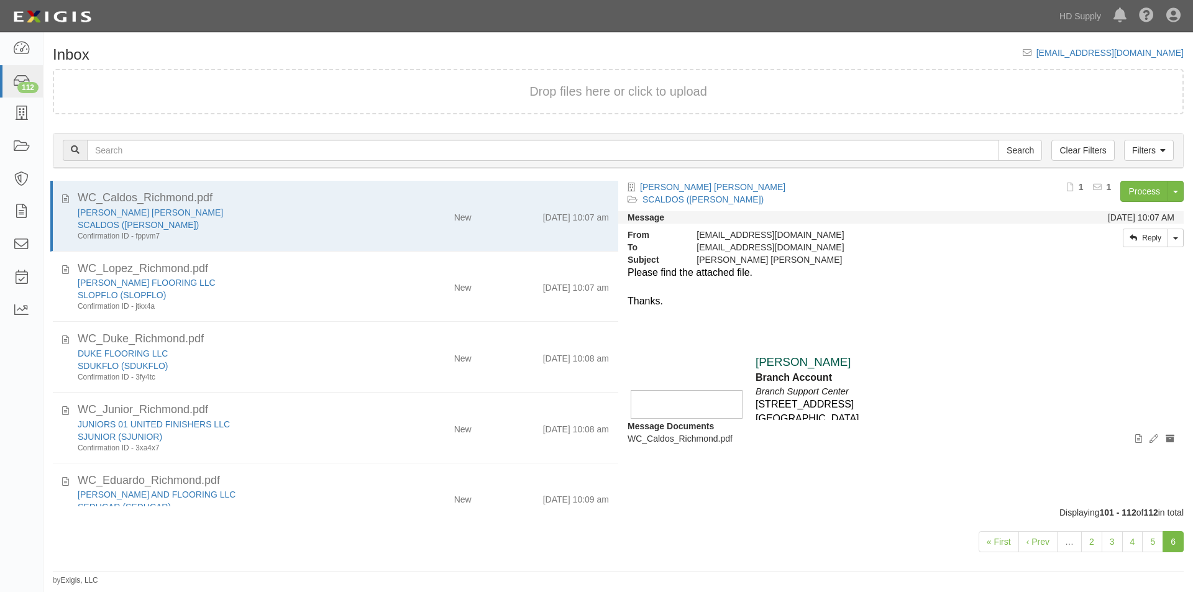
click at [1174, 538] on link "6" at bounding box center [1172, 541] width 21 height 21
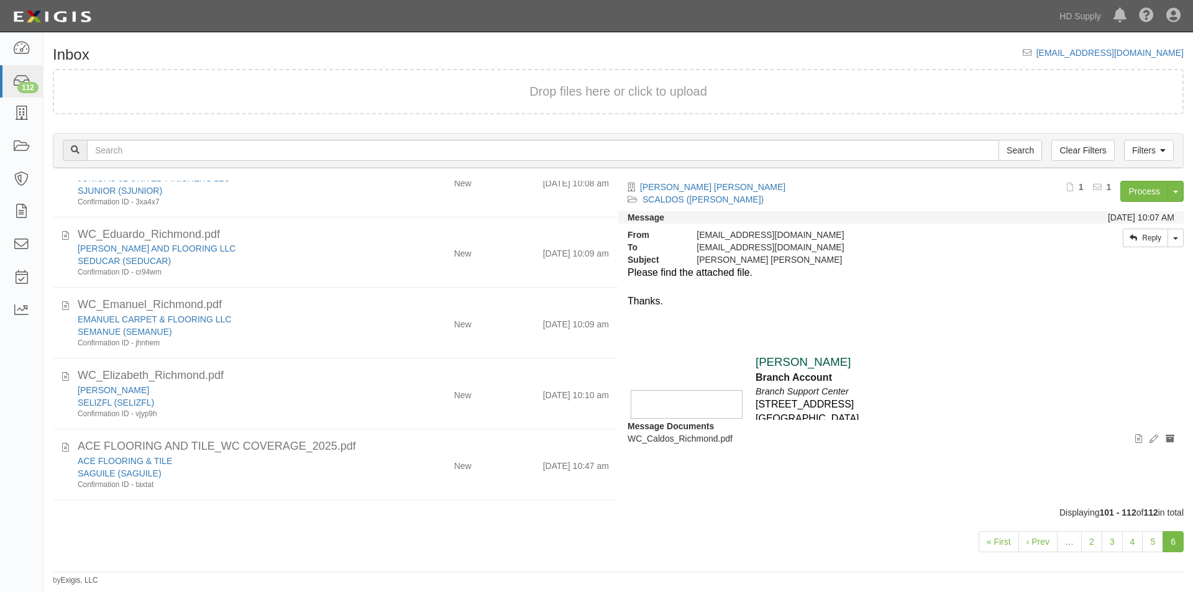
scroll to position [491, 0]
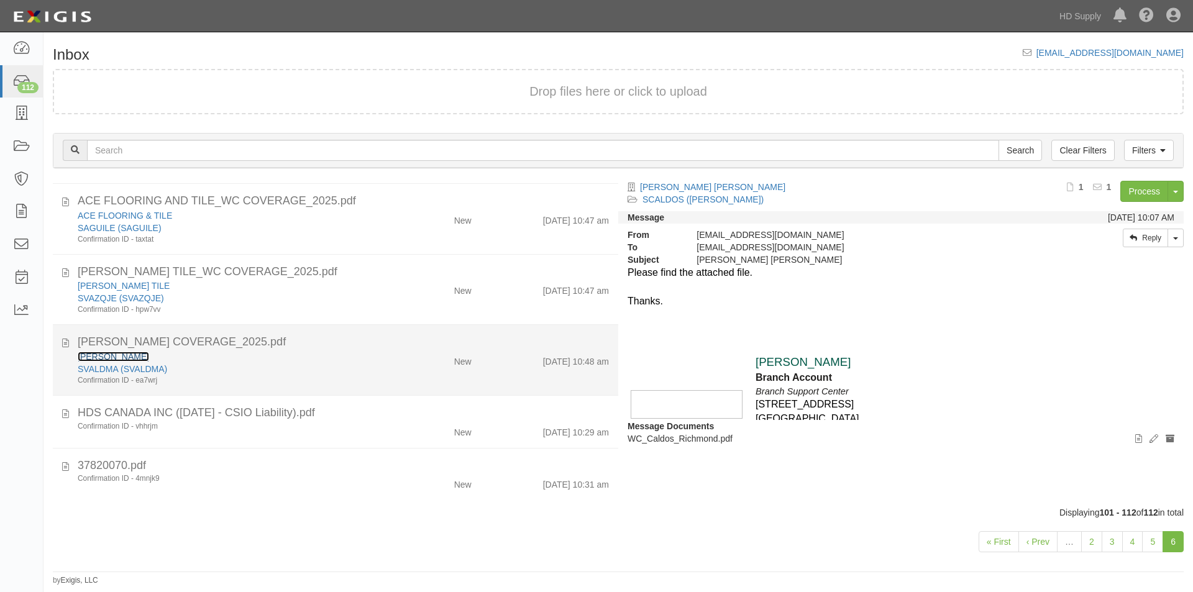
click at [146, 353] on link "[PERSON_NAME]" at bounding box center [113, 357] width 71 height 10
click at [291, 368] on div "SVALDMA (SVALDMA)" at bounding box center [229, 369] width 302 height 12
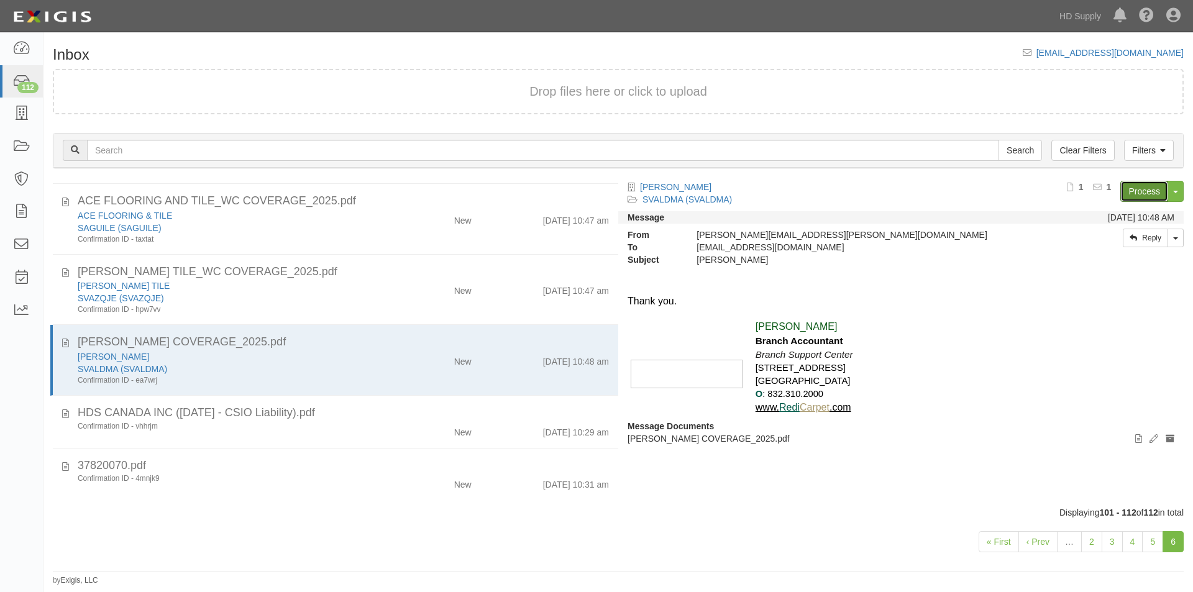
click at [1147, 191] on link "Process" at bounding box center [1144, 191] width 48 height 21
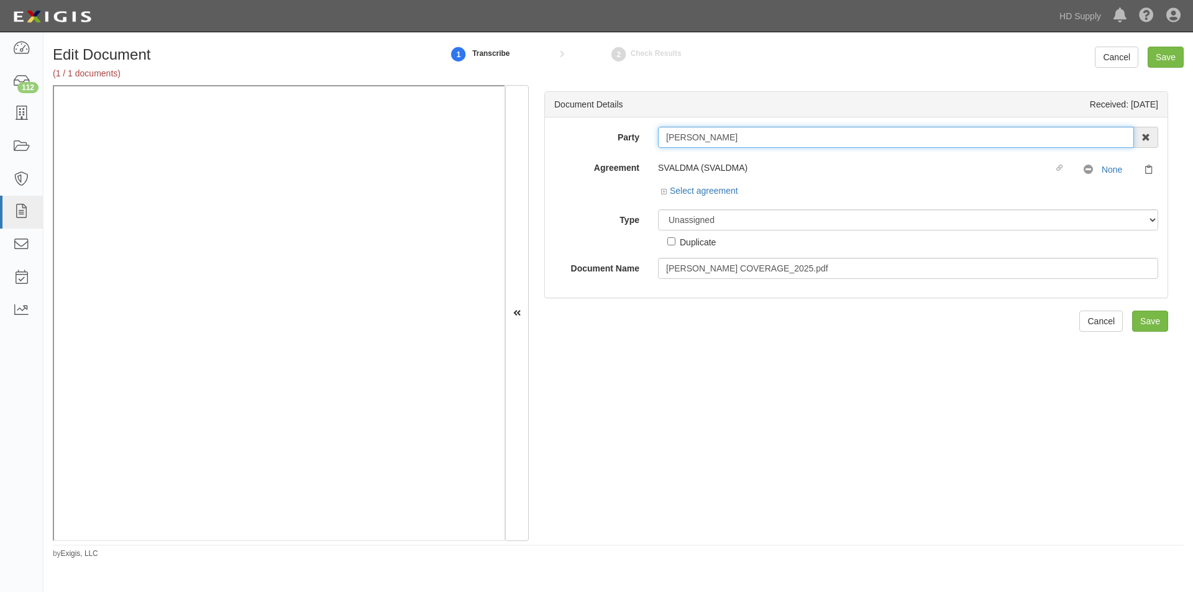
drag, startPoint x: 732, startPoint y: 139, endPoint x: 654, endPoint y: 138, distance: 78.3
click at [654, 138] on div "[PERSON_NAME] 1888 [PERSON_NAME] 1888 [PERSON_NAME] - IMPORT 2 [PERSON_NAME] 12…" at bounding box center [908, 137] width 519 height 21
click at [691, 224] on select "Unassigned Binder Cancellation Notice Certificate Contract Endorsement Insuranc…" at bounding box center [908, 219] width 500 height 21
select select "OtherDetail"
click at [658, 209] on select "Unassigned Binder Cancellation Notice Certificate Contract Endorsement Insuranc…" at bounding box center [908, 219] width 500 height 21
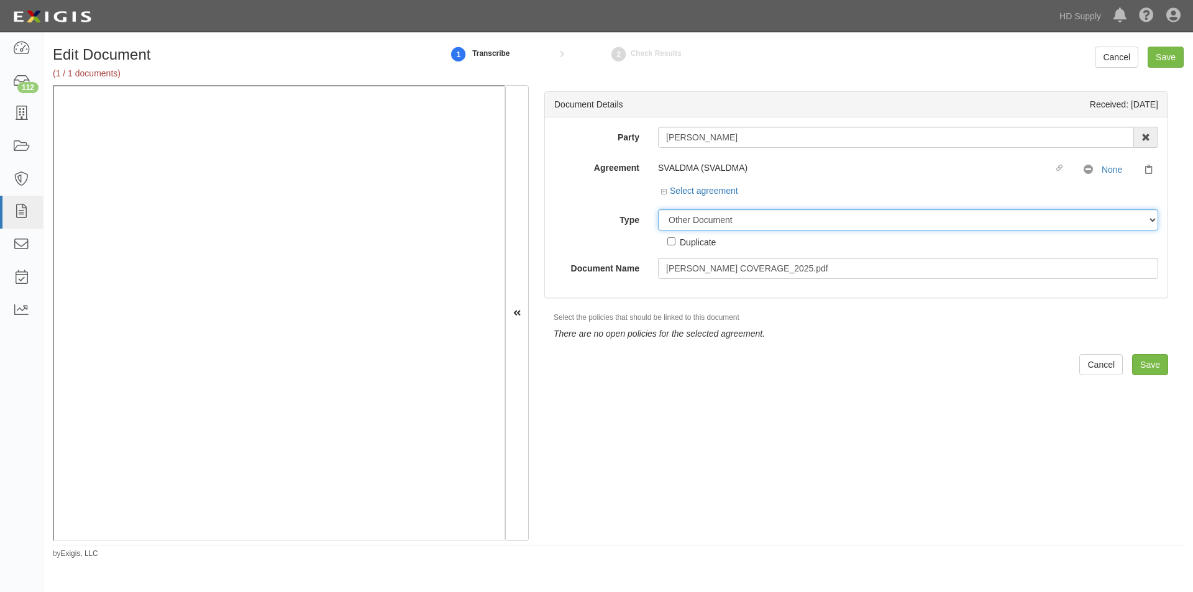
click at [824, 224] on select "Unassigned Binder Cancellation Notice Certificate Contract Endorsement Insuranc…" at bounding box center [908, 219] width 500 height 21
click at [658, 209] on select "Unassigned Binder Cancellation Notice Certificate Contract Endorsement Insuranc…" at bounding box center [908, 219] width 500 height 21
click at [1157, 59] on input "Save" at bounding box center [1165, 57] width 36 height 21
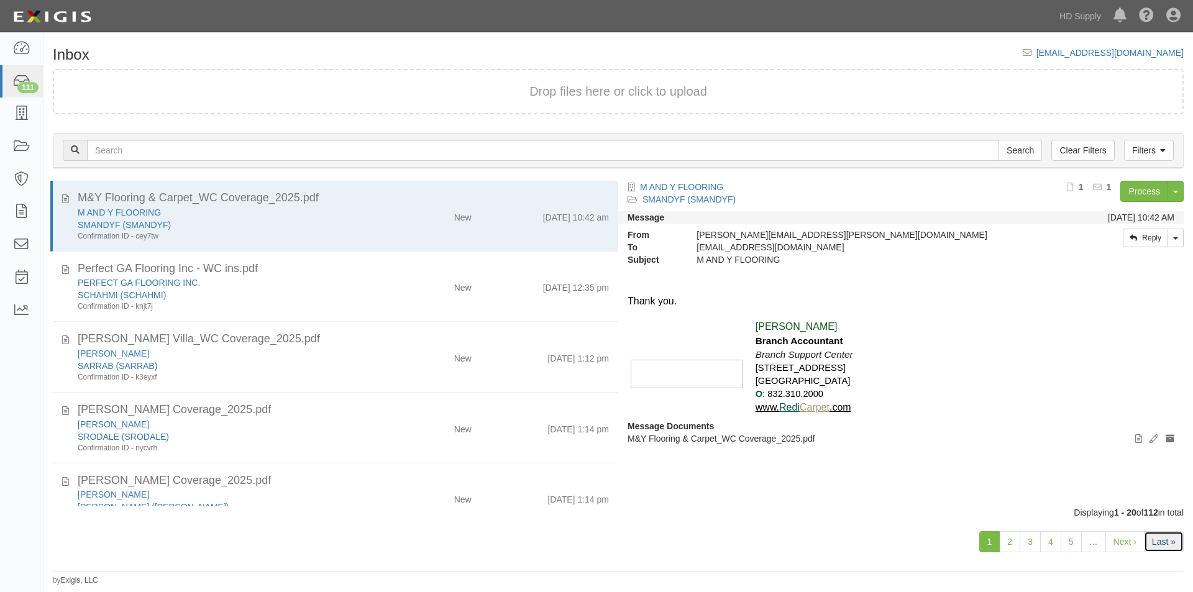
click at [1156, 539] on link "Last »" at bounding box center [1164, 541] width 40 height 21
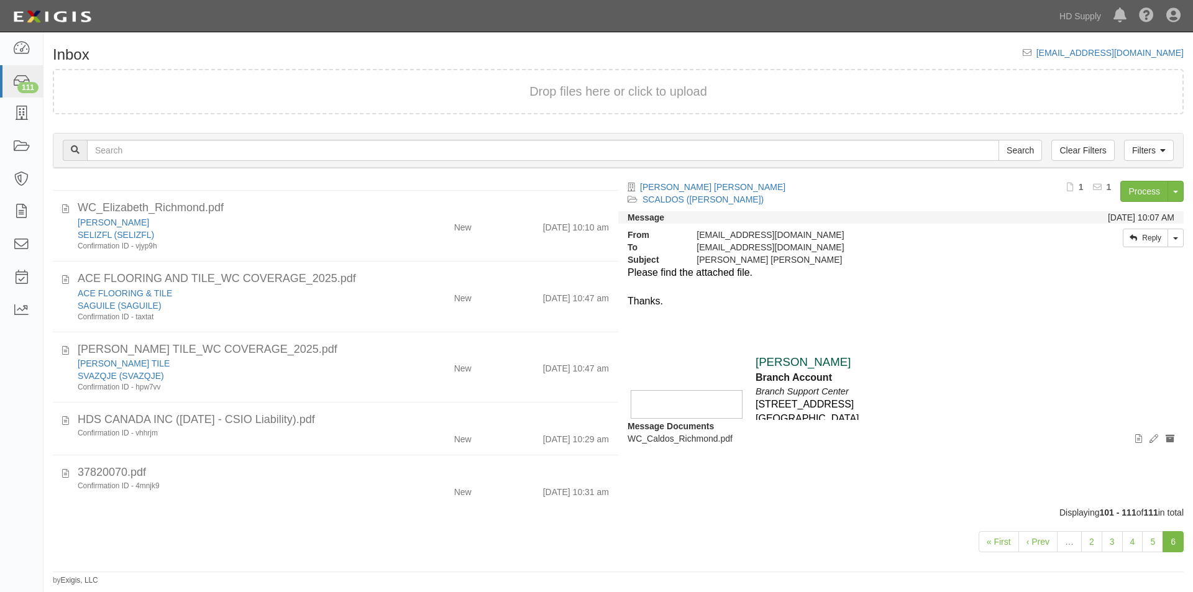
scroll to position [421, 0]
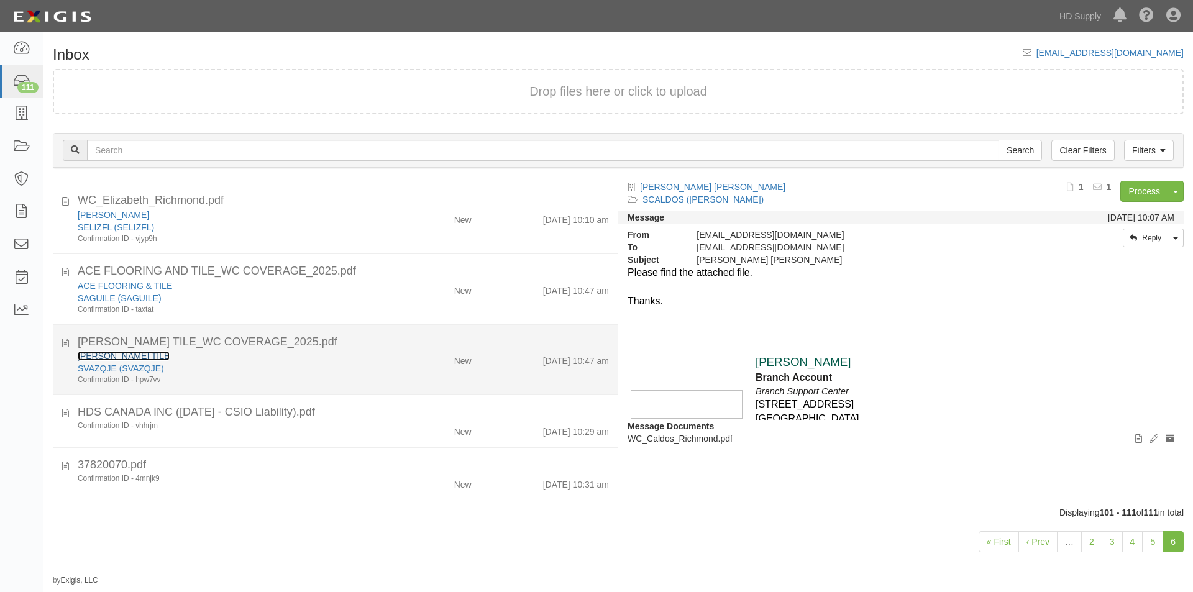
click at [120, 353] on link "VAZQUEZ TILE" at bounding box center [124, 356] width 92 height 10
click at [186, 365] on div "SVAZQJE (SVAZQJE)" at bounding box center [229, 368] width 302 height 12
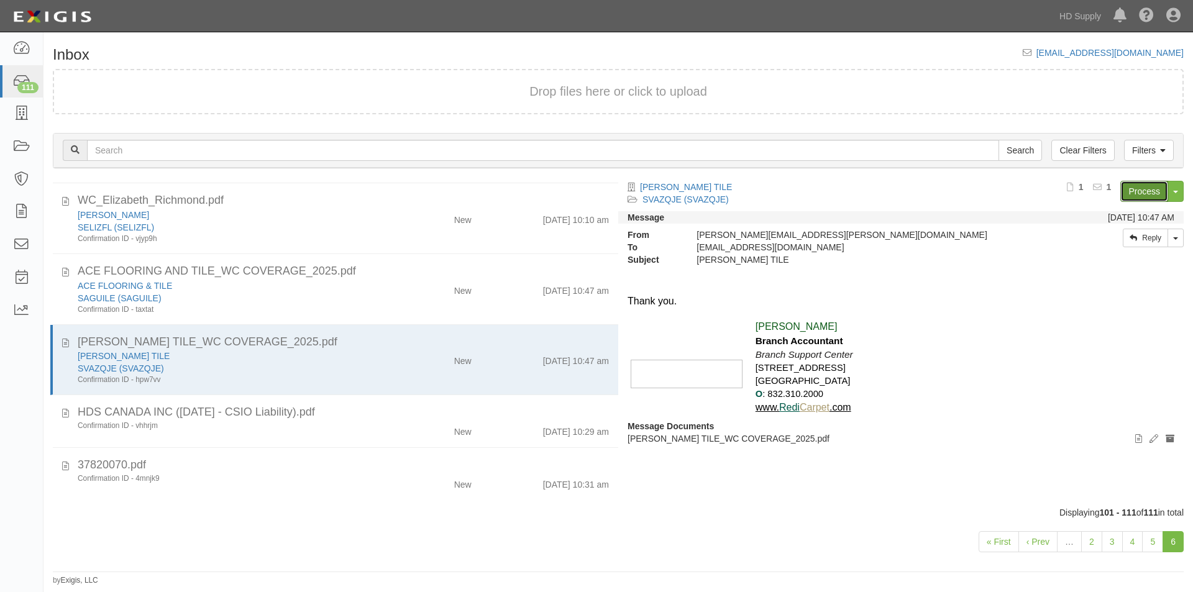
click at [1134, 190] on link "Process" at bounding box center [1144, 191] width 48 height 21
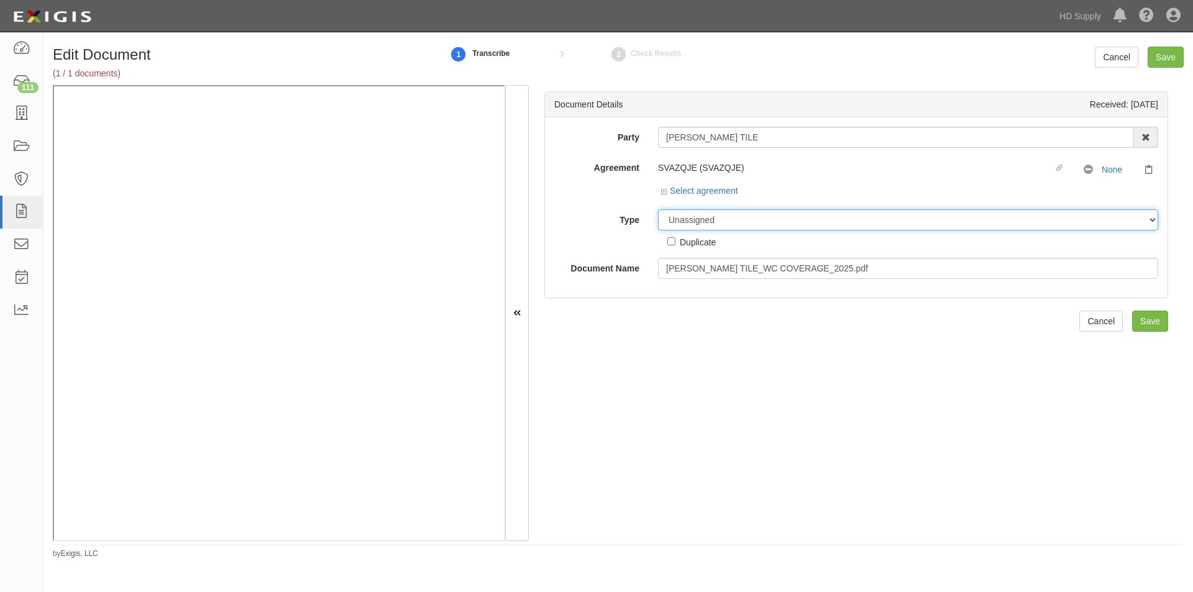
click at [798, 221] on select "Unassigned Binder Cancellation Notice Certificate Contract Endorsement Insuranc…" at bounding box center [908, 219] width 500 height 21
select select "OtherDetail"
click at [658, 209] on select "Unassigned Binder Cancellation Notice Certificate Contract Endorsement Insuranc…" at bounding box center [908, 219] width 500 height 21
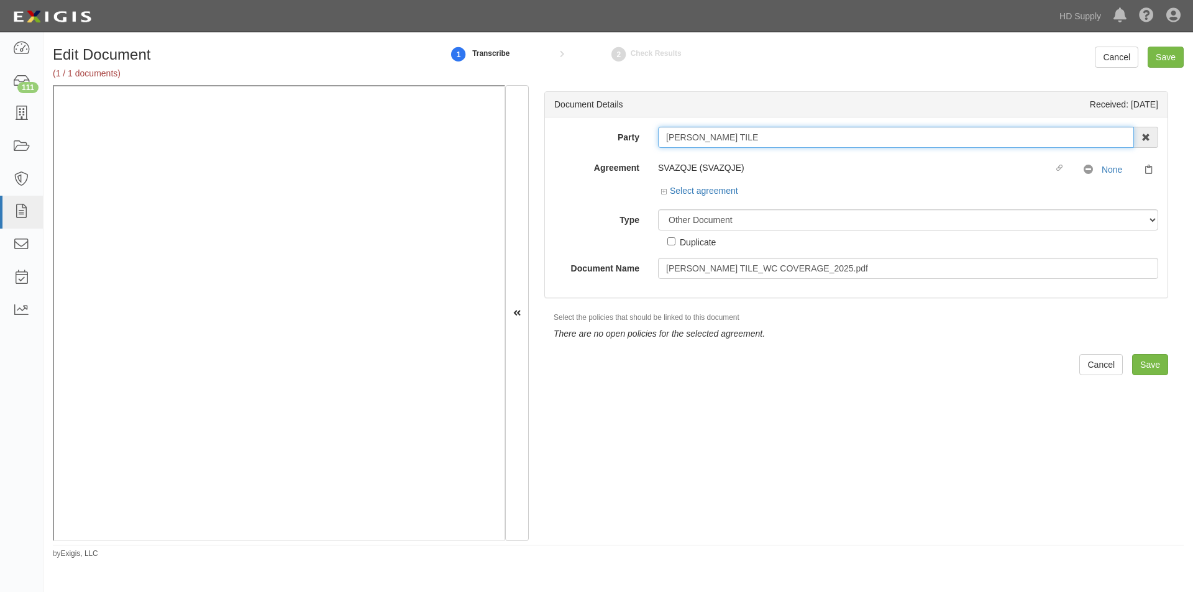
drag, startPoint x: 734, startPoint y: 140, endPoint x: 642, endPoint y: 135, distance: 91.5
click at [642, 135] on div "Party VAZQUEZ TILE 1888 MILLS 1888 MILLS - IMPORT 2 PATRICIA 12 2XL CORPORATION…" at bounding box center [856, 137] width 622 height 21
click at [1160, 57] on input "Save" at bounding box center [1165, 57] width 36 height 21
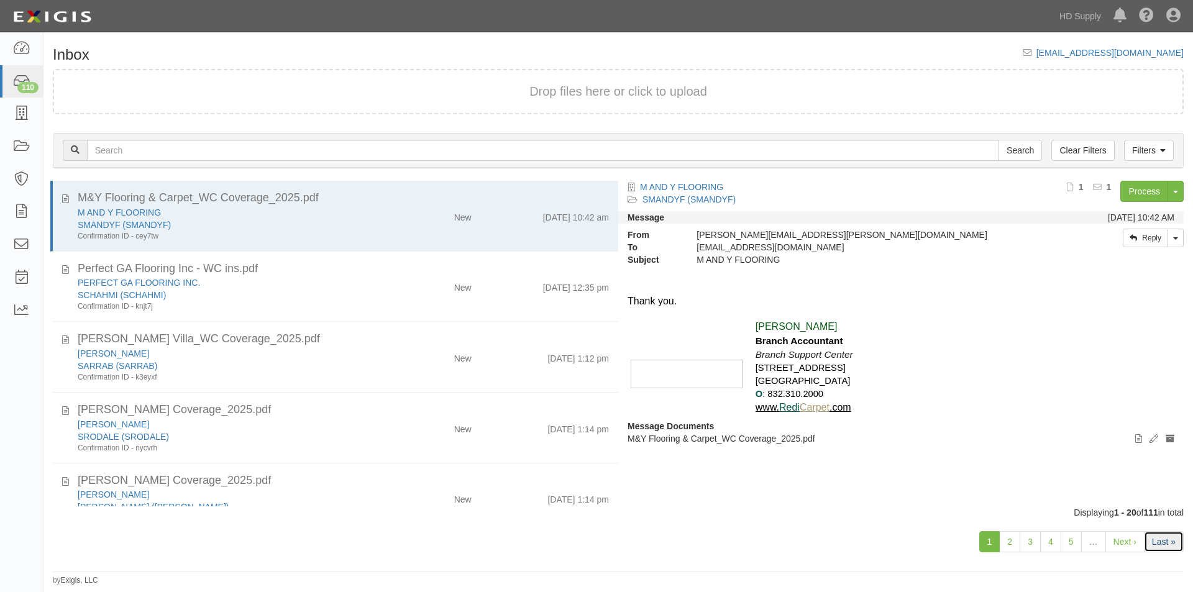
click at [1167, 538] on link "Last »" at bounding box center [1164, 541] width 40 height 21
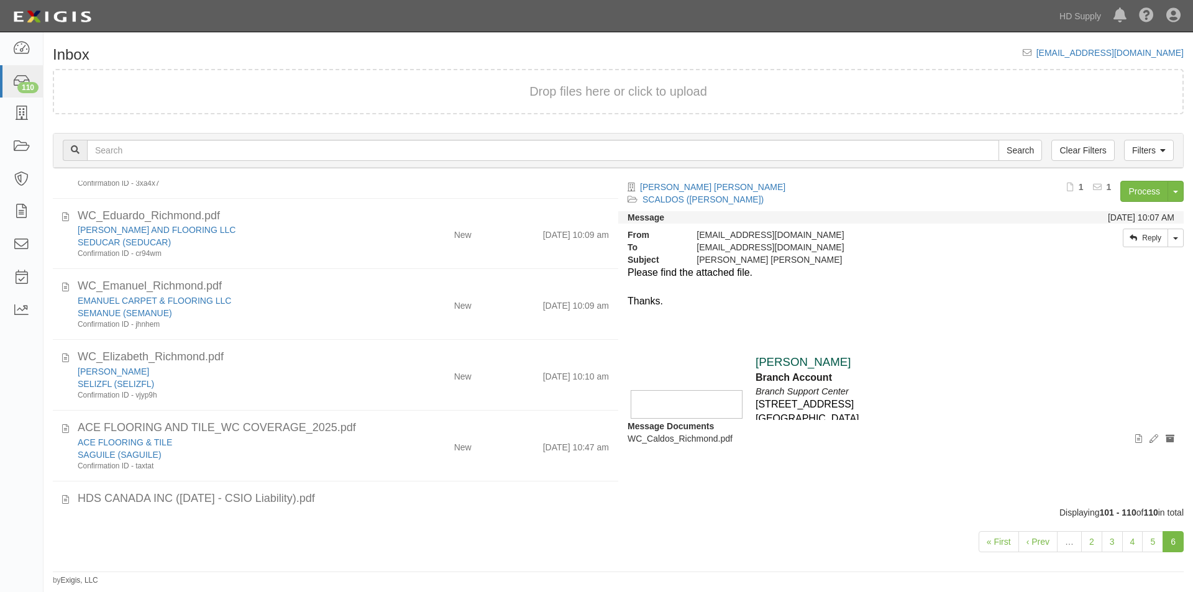
scroll to position [350, 0]
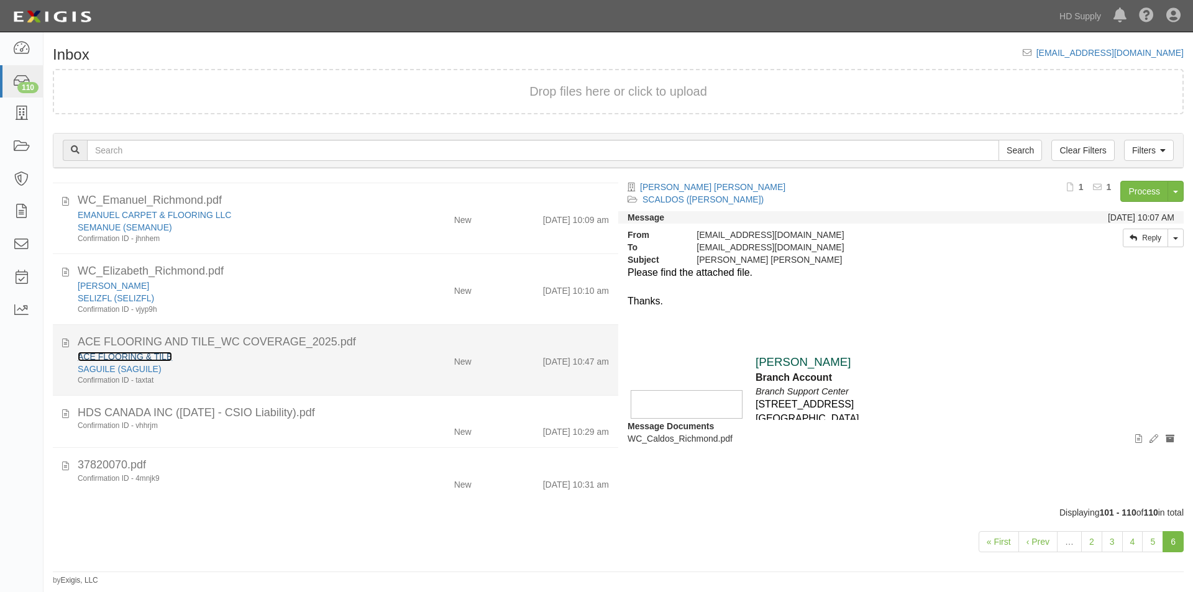
click at [133, 355] on link "ACE FLOORING & TILE" at bounding box center [125, 357] width 94 height 10
click at [252, 385] on div "Confirmation ID - taxtat" at bounding box center [229, 380] width 302 height 11
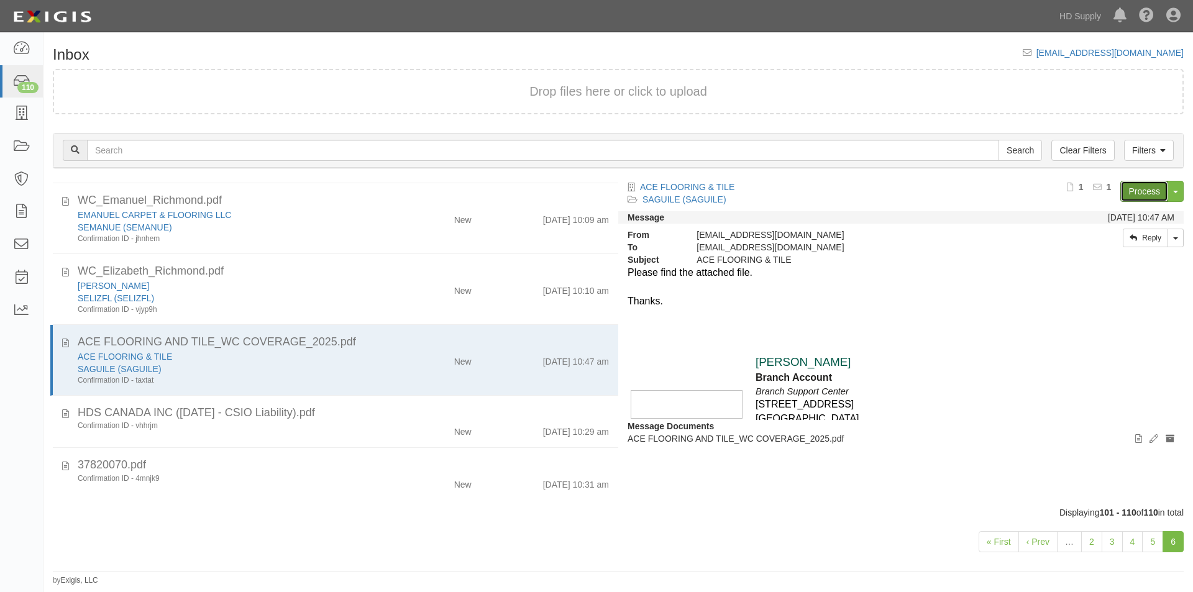
click at [1143, 189] on link "Process" at bounding box center [1144, 191] width 48 height 21
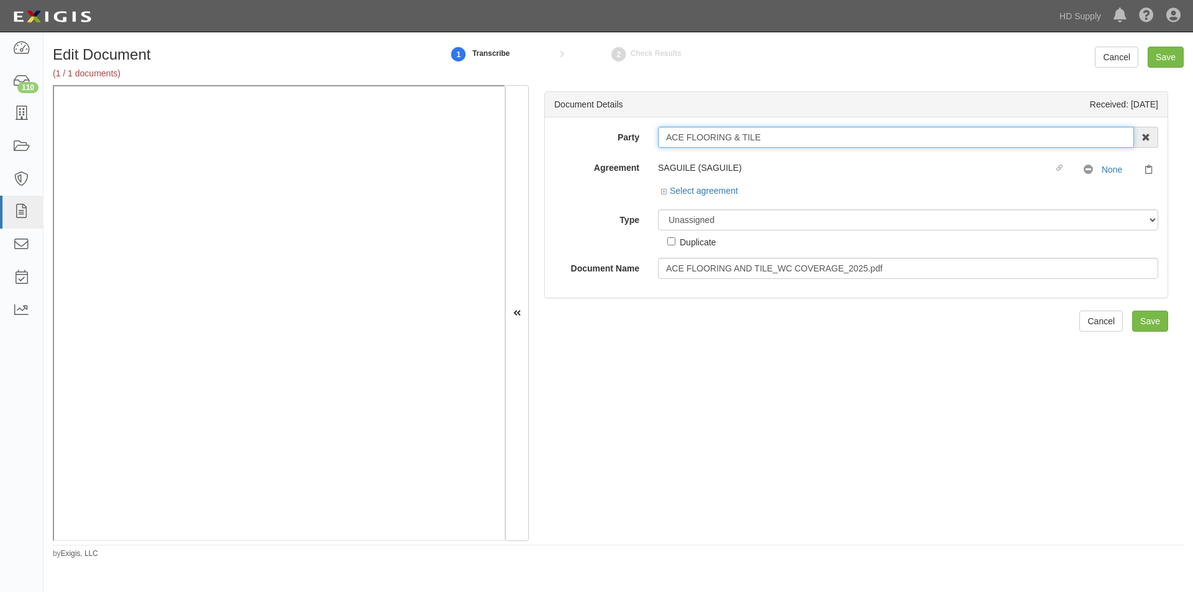
drag, startPoint x: 767, startPoint y: 140, endPoint x: 633, endPoint y: 138, distance: 134.2
click at [633, 138] on div "Party ACE FLOORING & TILE 1888 [PERSON_NAME] 1888 [PERSON_NAME] - IMPORT 2 [PER…" at bounding box center [856, 137] width 622 height 21
click at [586, 230] on div "Type Unassigned Binder Cancellation Notice Certificate Contract Endorsement Ins…" at bounding box center [856, 228] width 622 height 39
click at [703, 225] on select "Unassigned Binder Cancellation Notice Certificate Contract Endorsement Insuranc…" at bounding box center [908, 219] width 500 height 21
select select "OtherDetail"
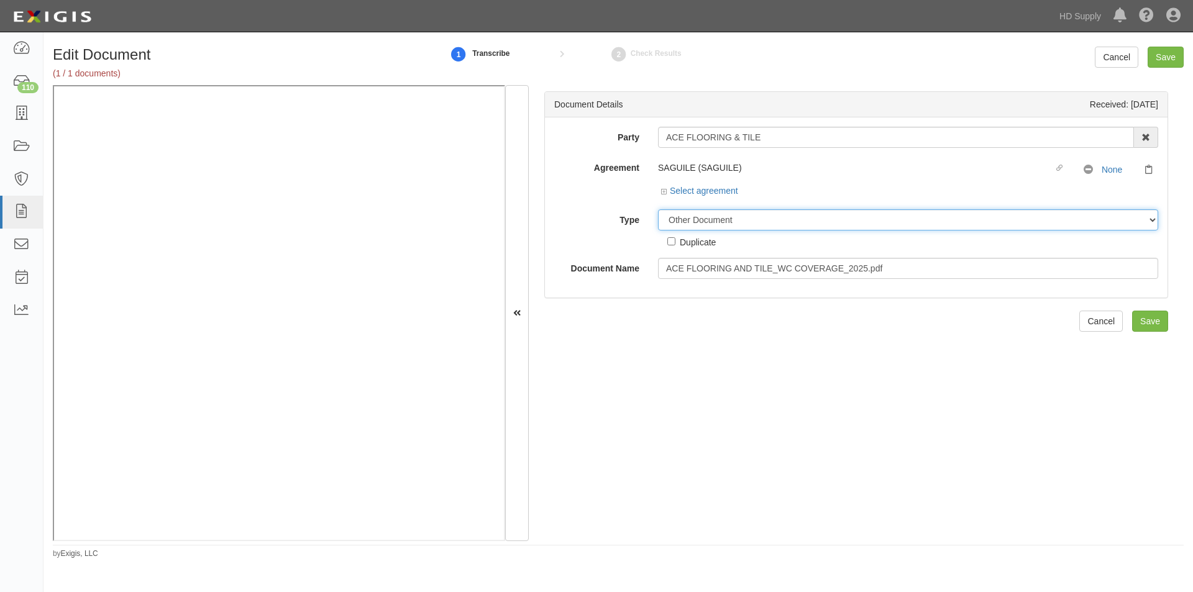
click at [658, 209] on select "Unassigned Binder Cancellation Notice Certificate Contract Endorsement Insuranc…" at bounding box center [908, 219] width 500 height 21
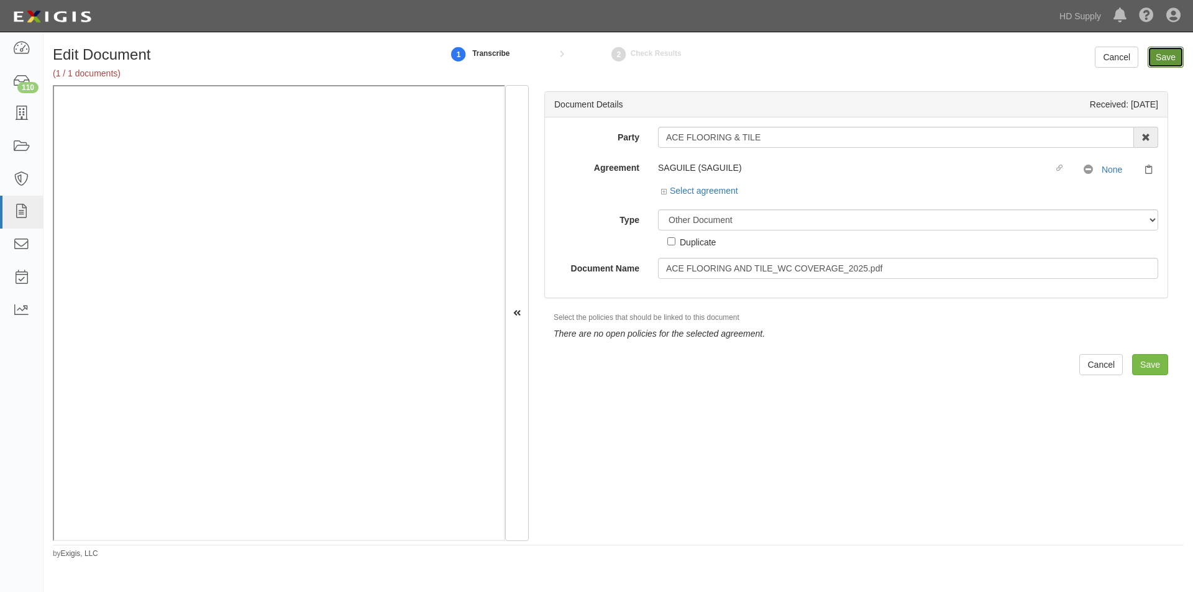
click at [1165, 58] on input "Save" at bounding box center [1165, 57] width 36 height 21
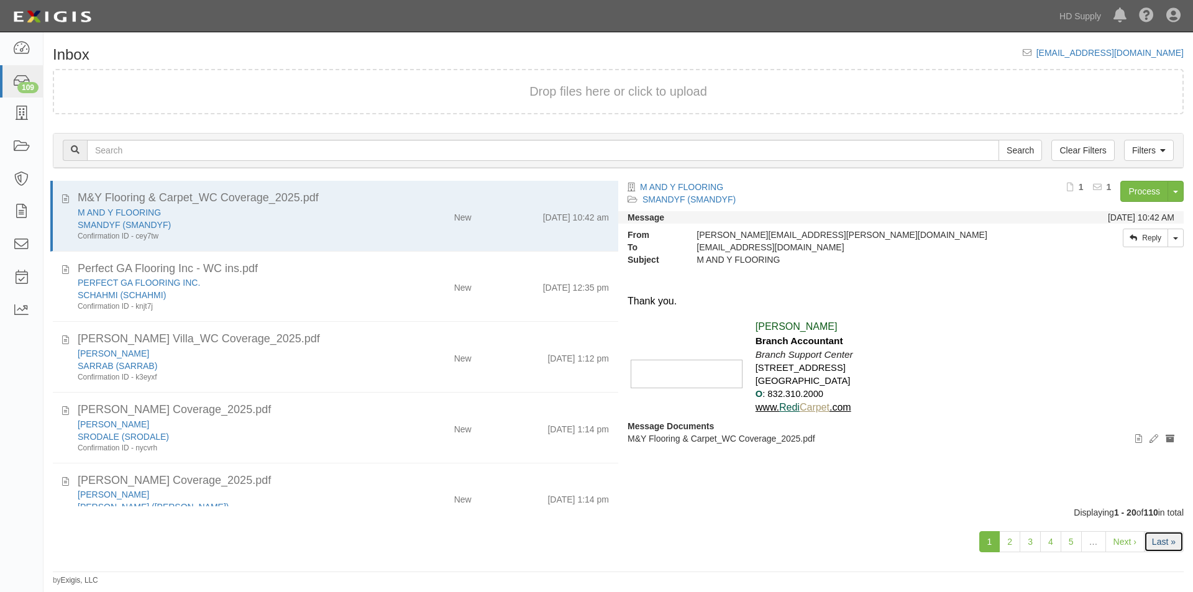
click at [1158, 542] on link "Last »" at bounding box center [1164, 541] width 40 height 21
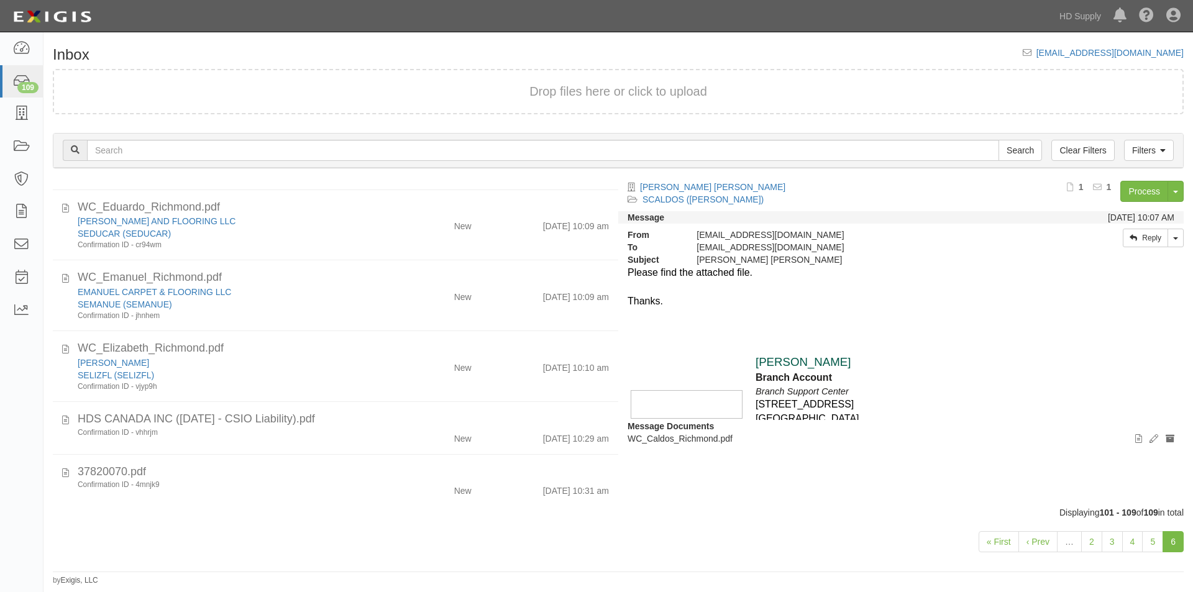
scroll to position [280, 0]
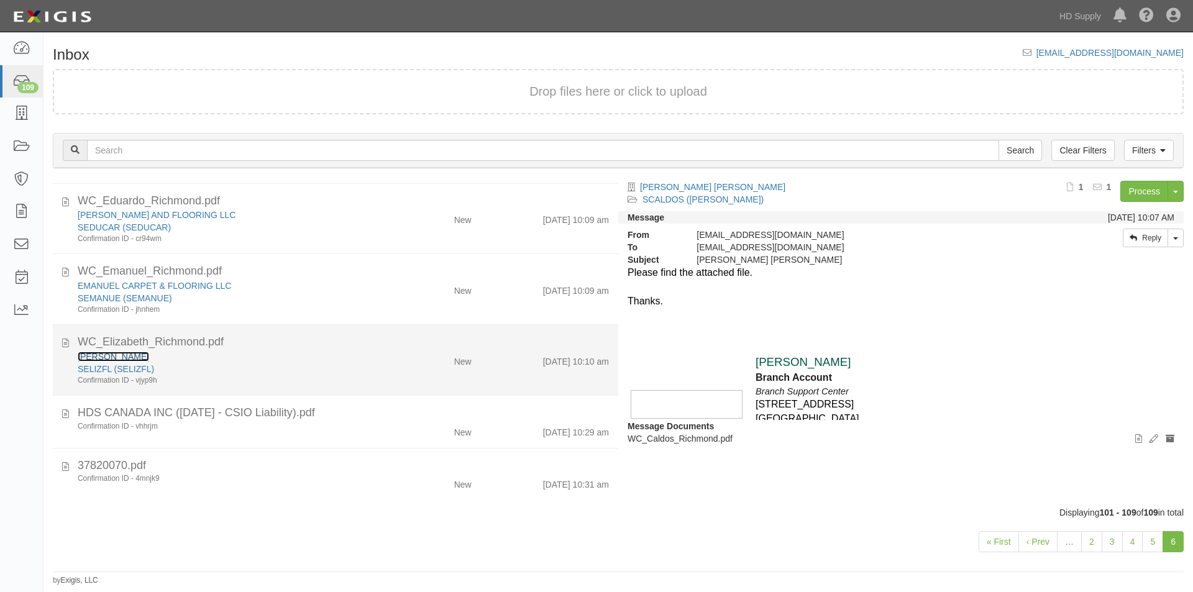
click at [142, 353] on link "[PERSON_NAME]" at bounding box center [113, 357] width 71 height 10
click at [311, 373] on div "SELIZFL (SELIZFL)" at bounding box center [229, 369] width 302 height 12
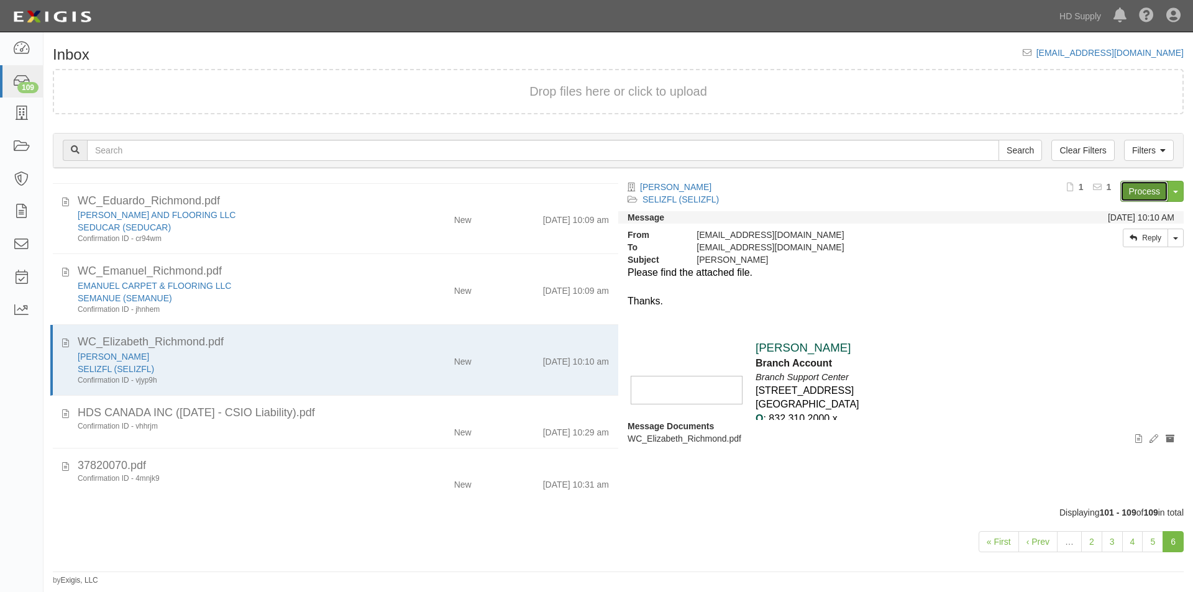
click at [1146, 191] on link "Process" at bounding box center [1144, 191] width 48 height 21
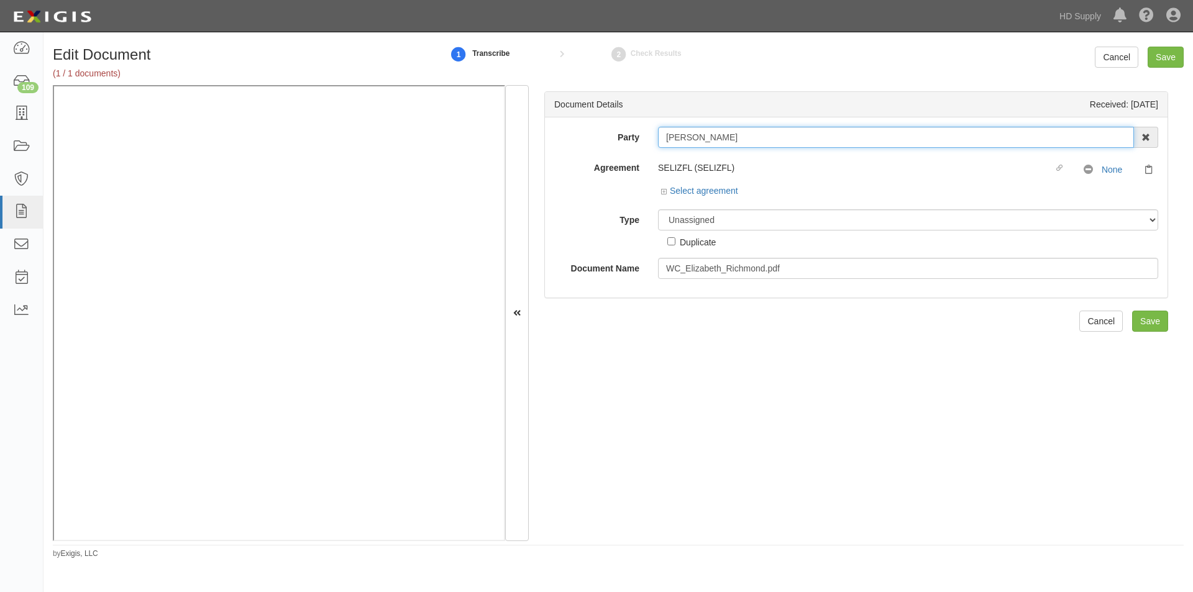
drag, startPoint x: 770, startPoint y: 135, endPoint x: 640, endPoint y: 144, distance: 130.1
click at [640, 144] on div "Party ELIZABETH FLOORING 1888 MILLS 1888 MILLS - IMPORT 2 PATRICIA 12 2XL CORPO…" at bounding box center [856, 137] width 622 height 21
click at [754, 219] on select "Unassigned Binder Cancellation Notice Certificate Contract Endorsement Insuranc…" at bounding box center [908, 219] width 500 height 21
select select "CertificateDetail"
click at [658, 209] on select "Unassigned Binder Cancellation Notice Certificate Contract Endorsement Insuranc…" at bounding box center [908, 219] width 500 height 21
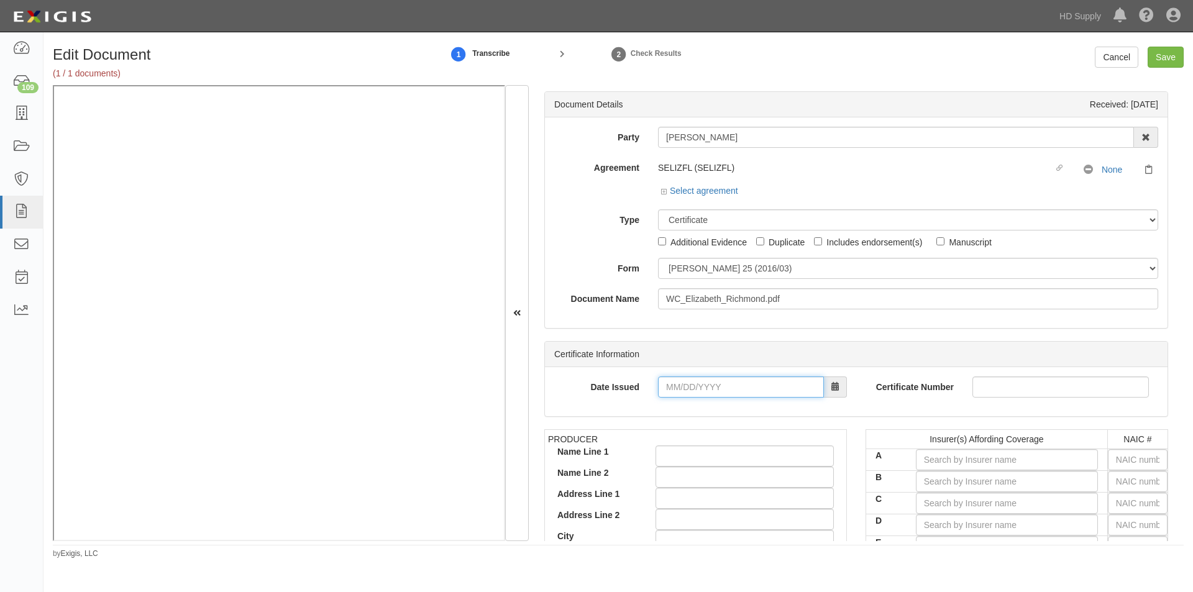
click at [675, 390] on input "Date Issued" at bounding box center [741, 386] width 166 height 21
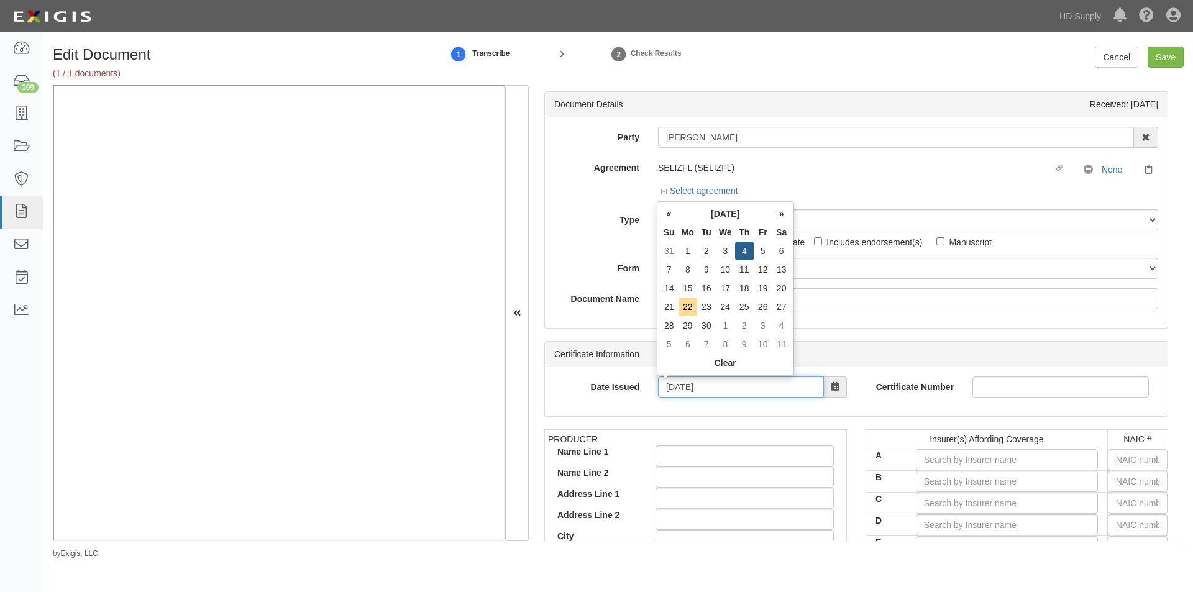
type input "09/04/2025"
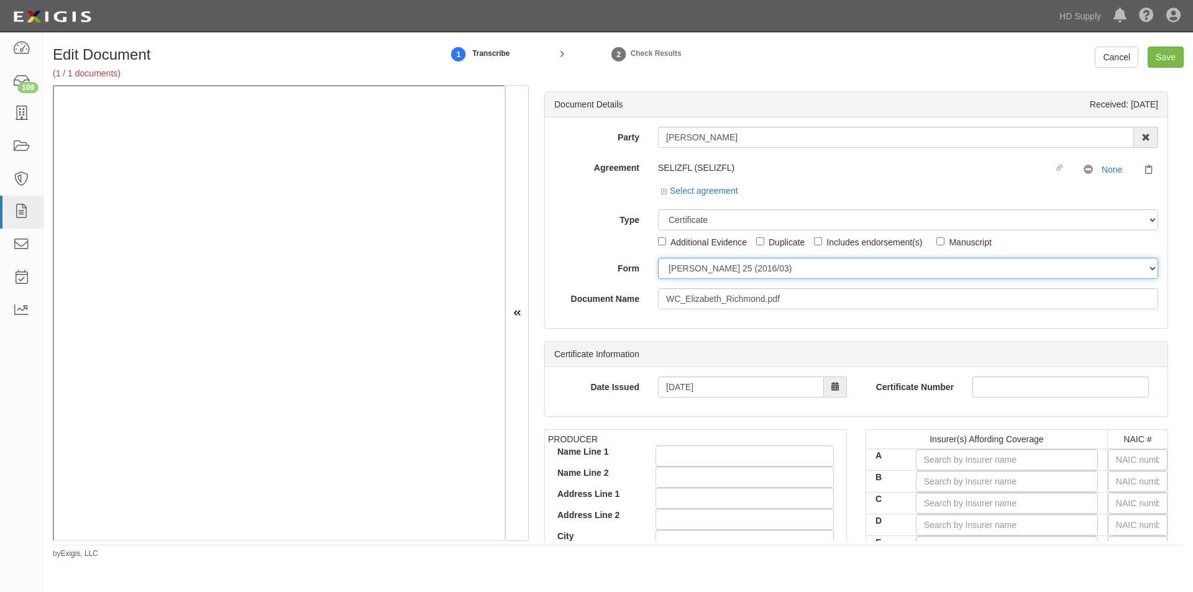
click at [785, 266] on select "ACORD 25 (2016/03) ACORD 101 ACORD 855 NY (2014/05) General" at bounding box center [908, 268] width 500 height 21
select select "GeneralFormDetail"
click at [658, 258] on select "ACORD 25 (2016/03) ACORD 101 ACORD 855 NY (2014/05) General" at bounding box center [908, 268] width 500 height 21
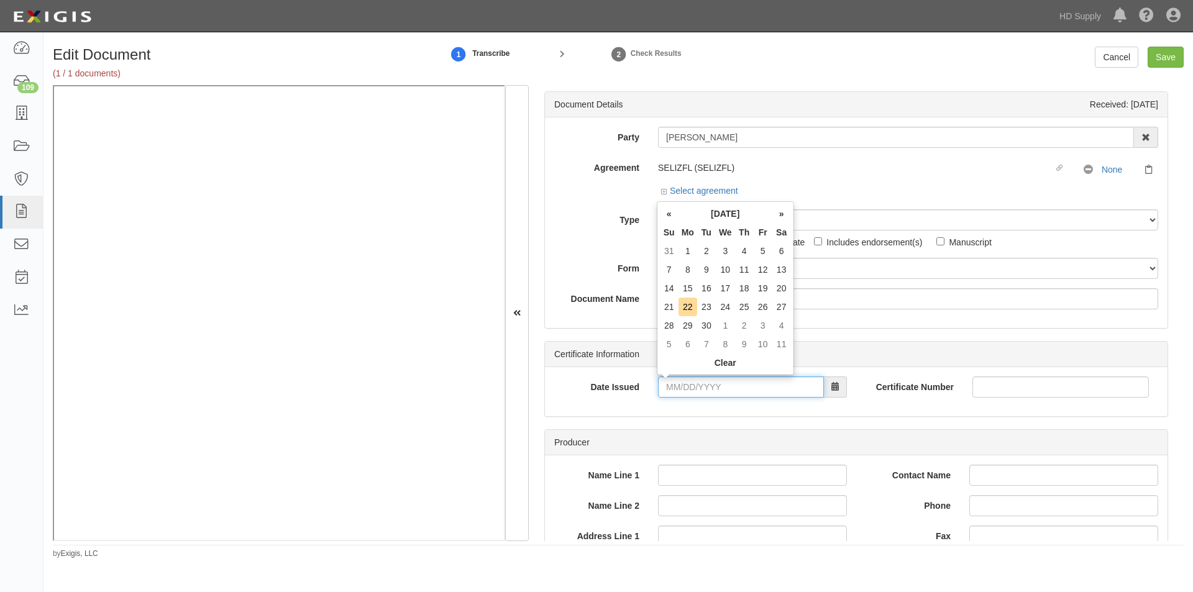
click at [716, 384] on input "Date Issued" at bounding box center [741, 386] width 166 height 21
type input "09/04/2025"
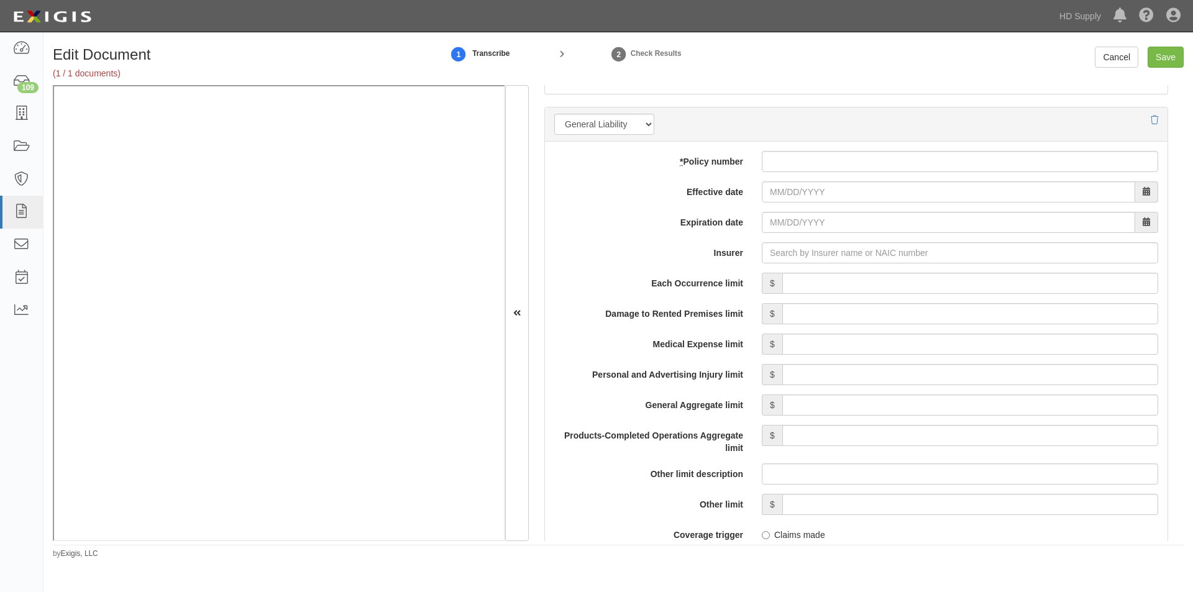
scroll to position [883, 0]
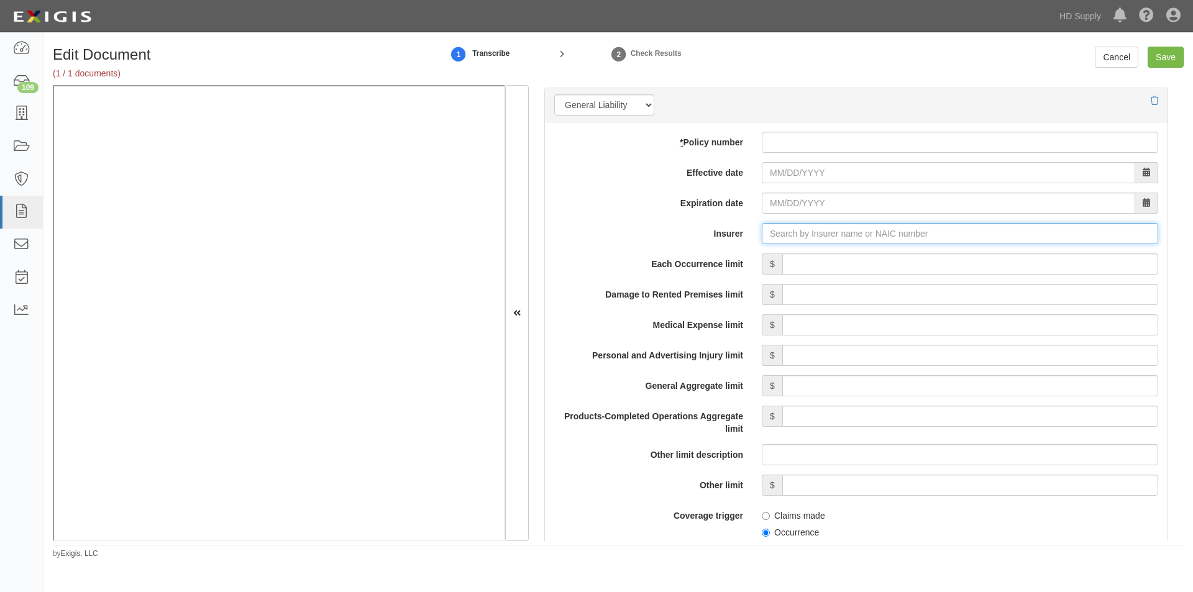
click at [787, 239] on input "Insurer" at bounding box center [960, 233] width 396 height 21
type input "180 Seguros S.A. (0) NR Rating"
type input "1"
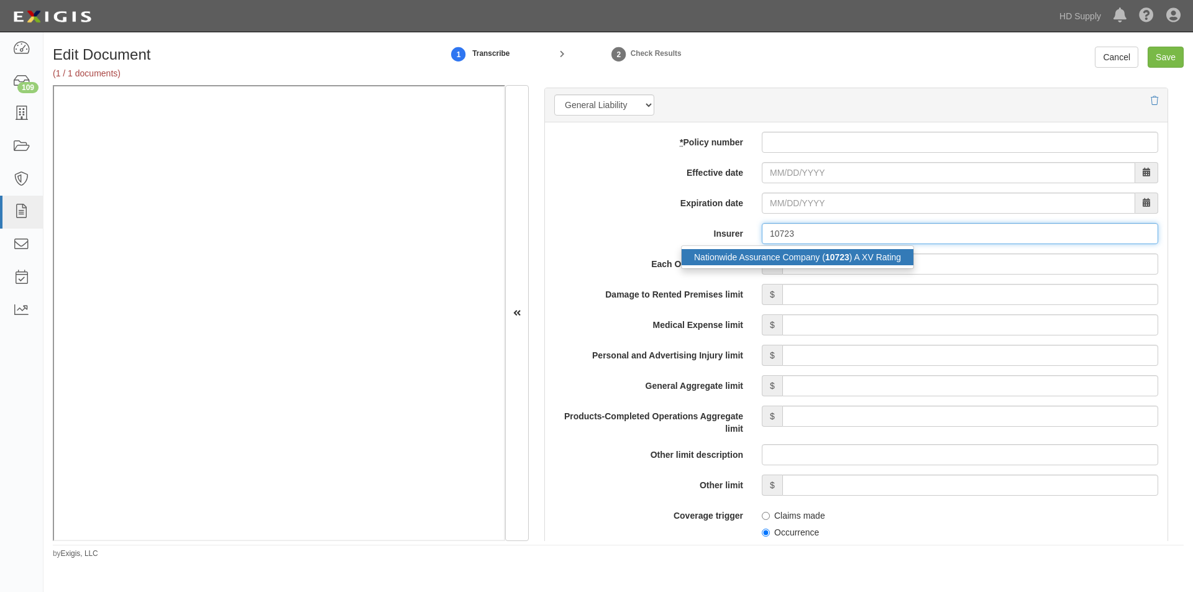
click at [778, 258] on div "Nationwide Assurance Company ( 10723 ) A XV Rating" at bounding box center [797, 257] width 232 height 16
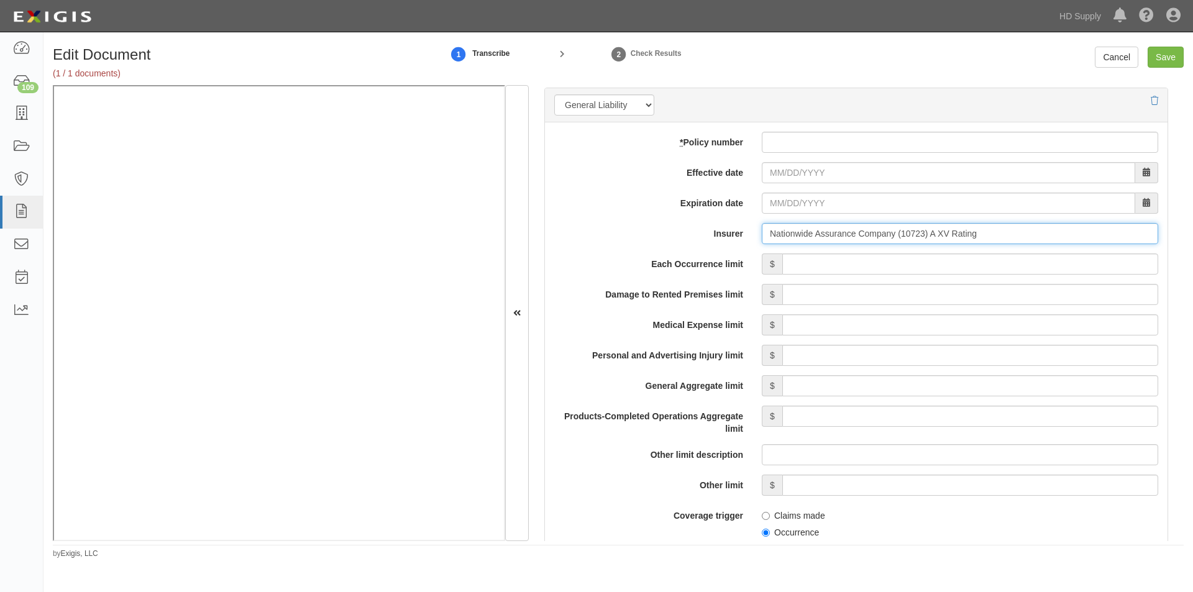
type input "Nationwide Assurance Company (10723) A XV Rating"
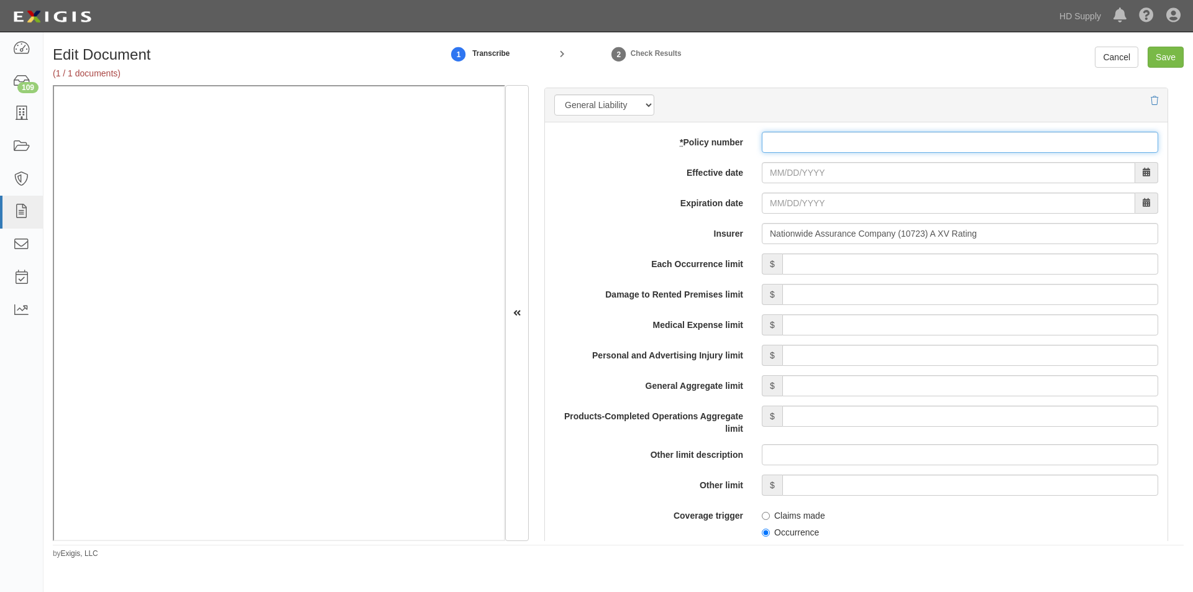
click at [773, 147] on input "* Policy number" at bounding box center [960, 142] width 396 height 21
type input "ACPCG013069266638"
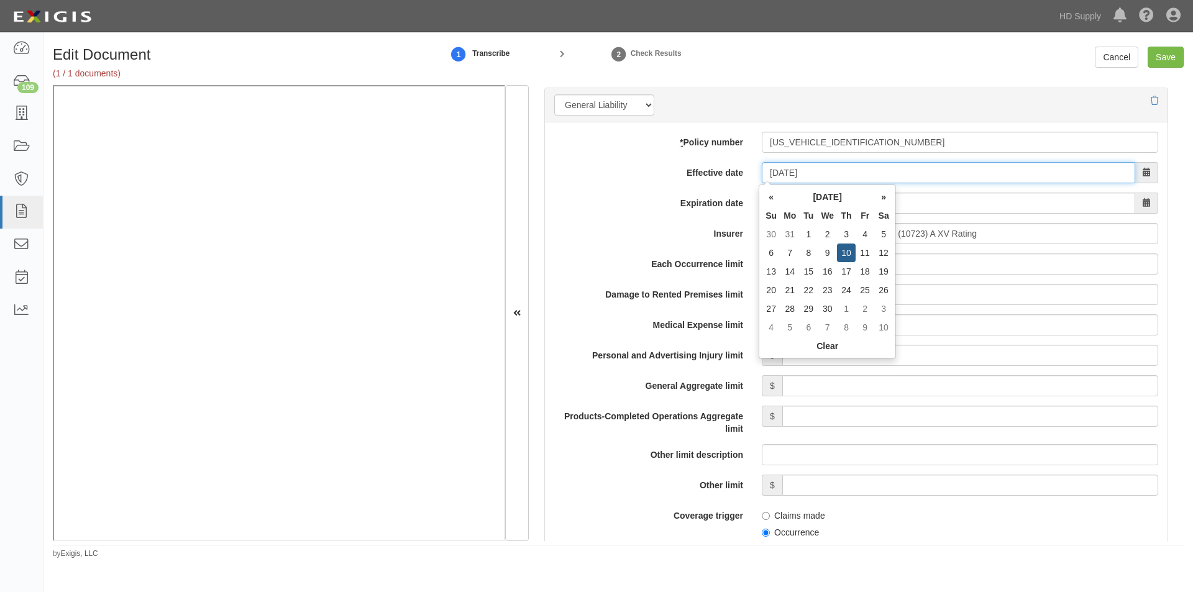
type input "04/10/2025"
type input "04/10/2026"
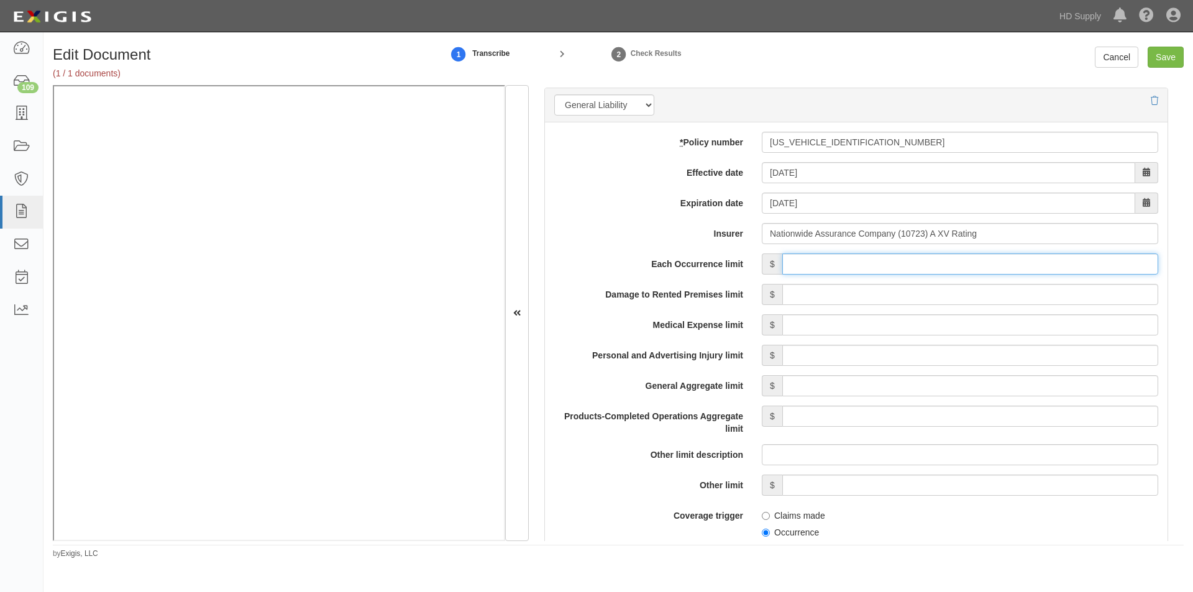
click at [841, 267] on input "Each Occurrence limit" at bounding box center [970, 263] width 376 height 21
type input "1,000,000"
click at [1043, 298] on input "Damage to Rented Premises limit" at bounding box center [970, 294] width 376 height 21
type input "100,000"
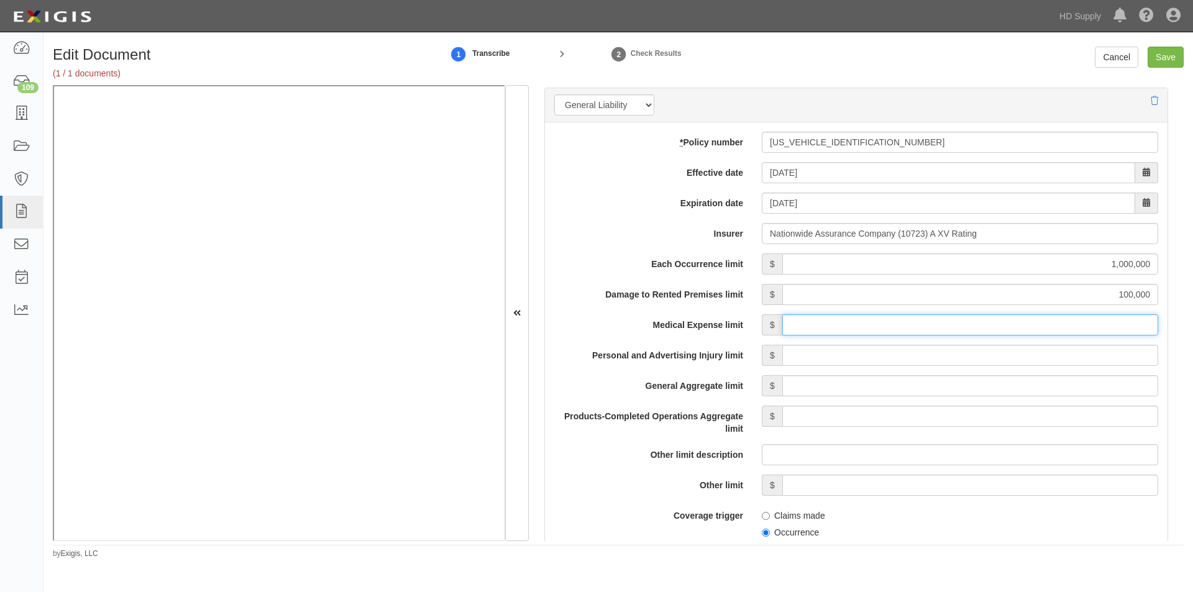
click at [1024, 327] on input "Medical Expense limit" at bounding box center [970, 324] width 376 height 21
type input "10,000"
click at [1022, 358] on input "Personal and Advertising Injury limit" at bounding box center [970, 355] width 376 height 21
type input "1,000,000"
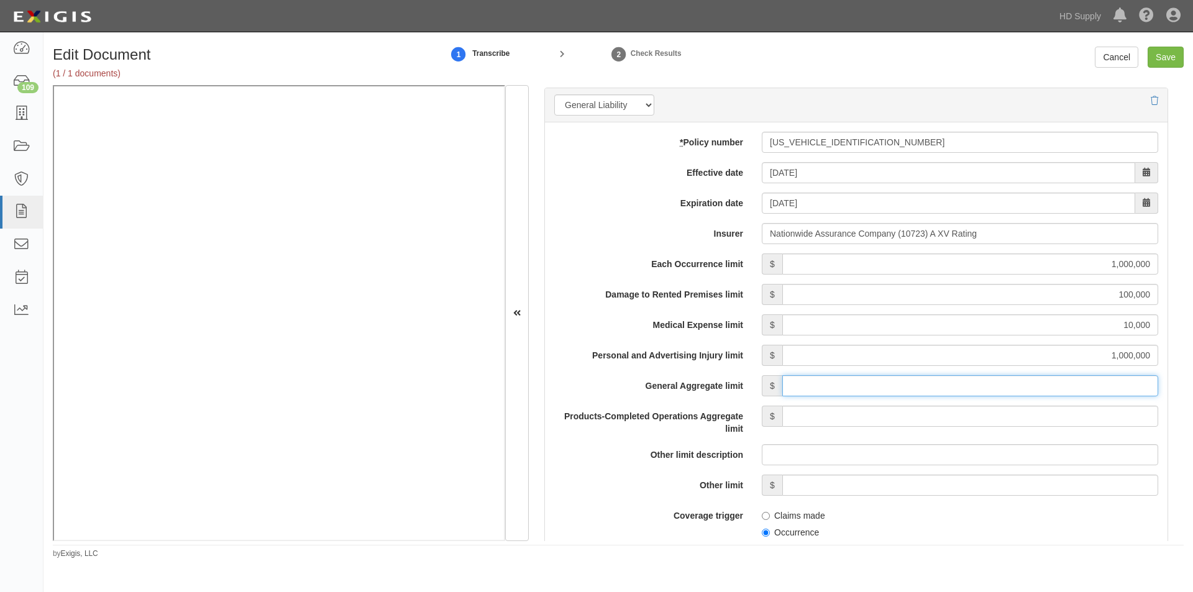
click at [1018, 384] on input "General Aggregate limit" at bounding box center [970, 385] width 376 height 21
type input "2,000,000"
click at [1013, 420] on input "Products-Completed Operations Aggregate limit" at bounding box center [970, 416] width 376 height 21
type input "2,000,000"
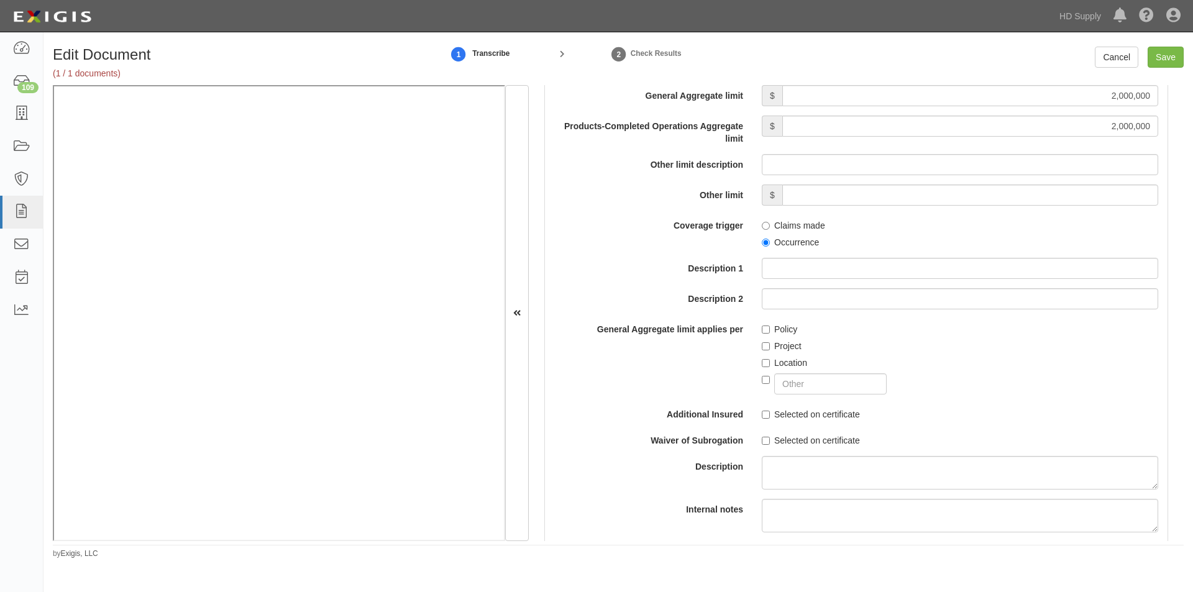
scroll to position [1198, 0]
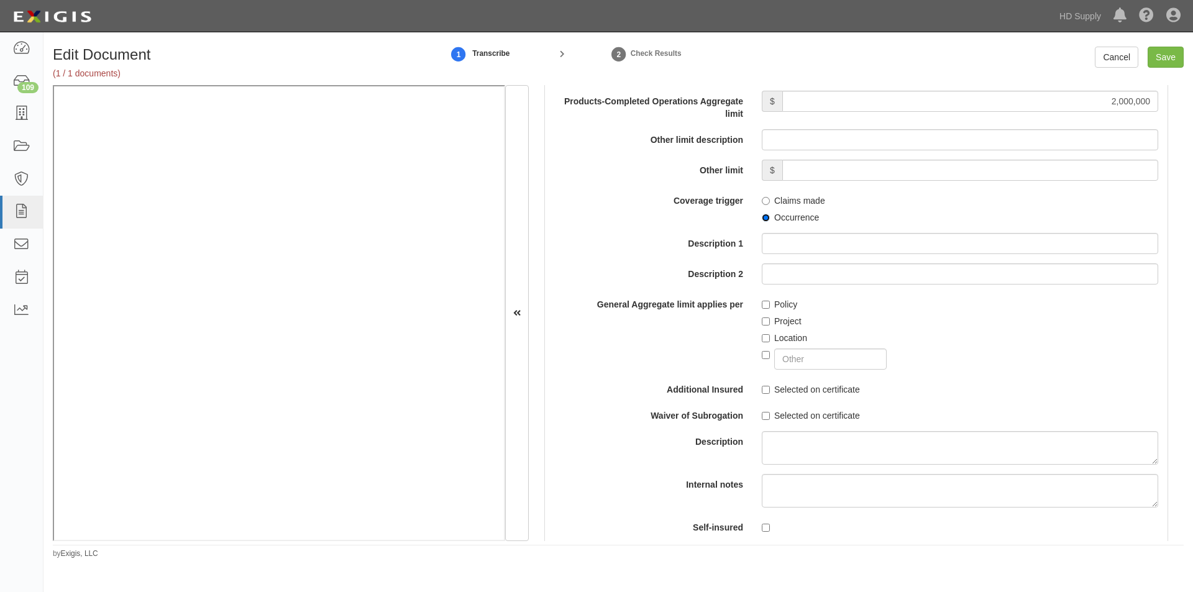
click at [765, 216] on input "Occurrence" at bounding box center [766, 218] width 8 height 8
radio input "true"
click at [762, 306] on input "Policy" at bounding box center [766, 305] width 8 height 8
checkbox input "true"
click at [763, 389] on input "Selected on certificate" at bounding box center [766, 390] width 8 height 8
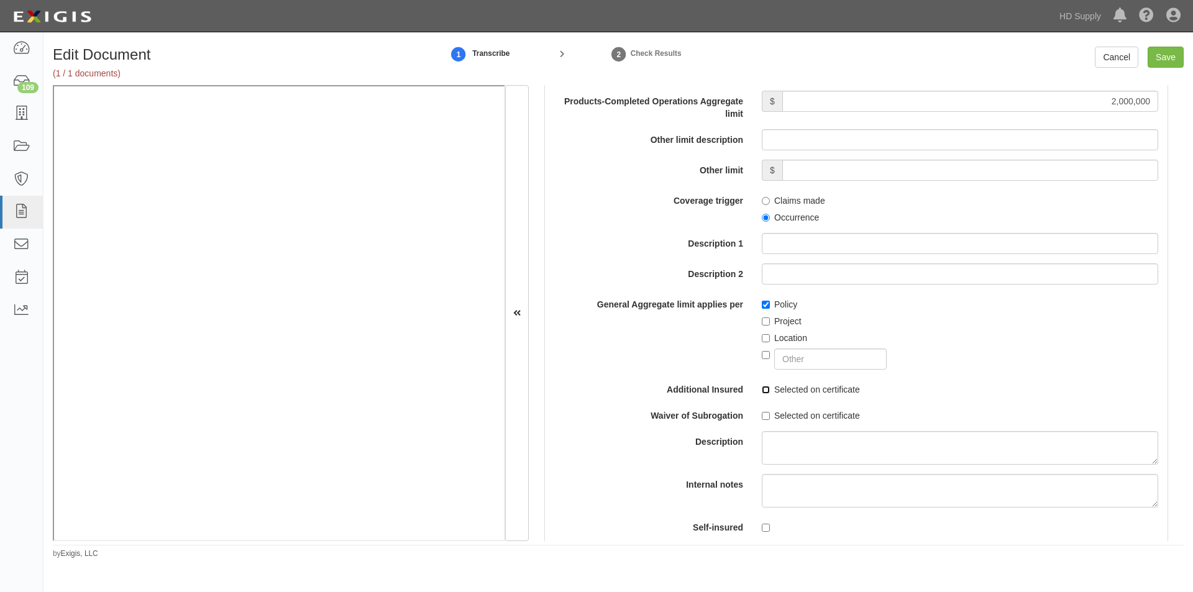
checkbox input "true"
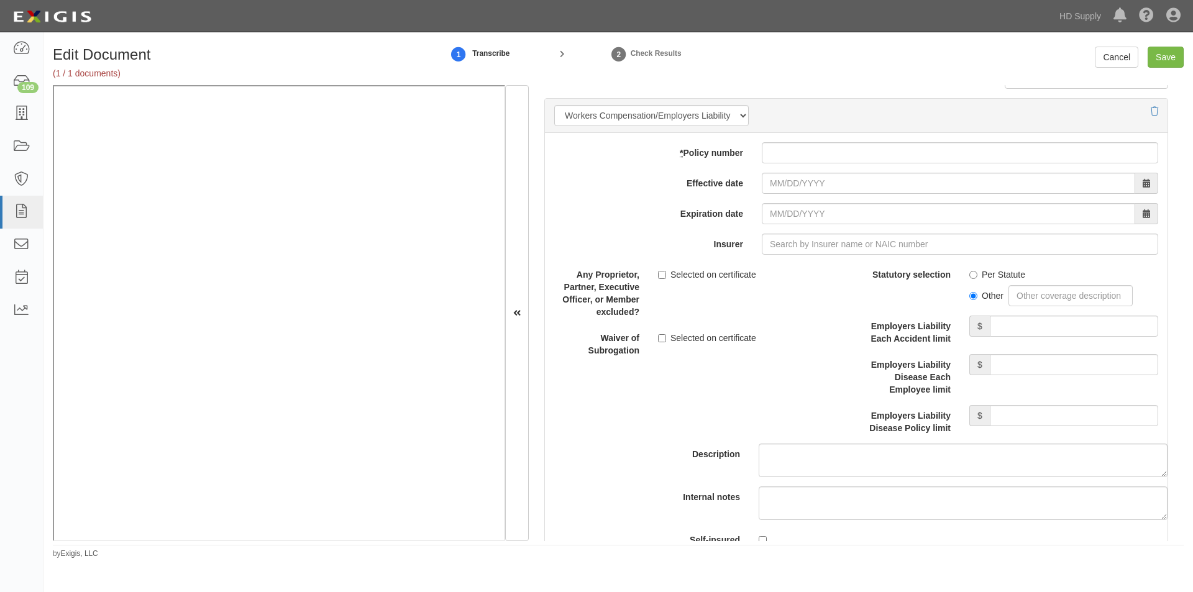
scroll to position [3009, 0]
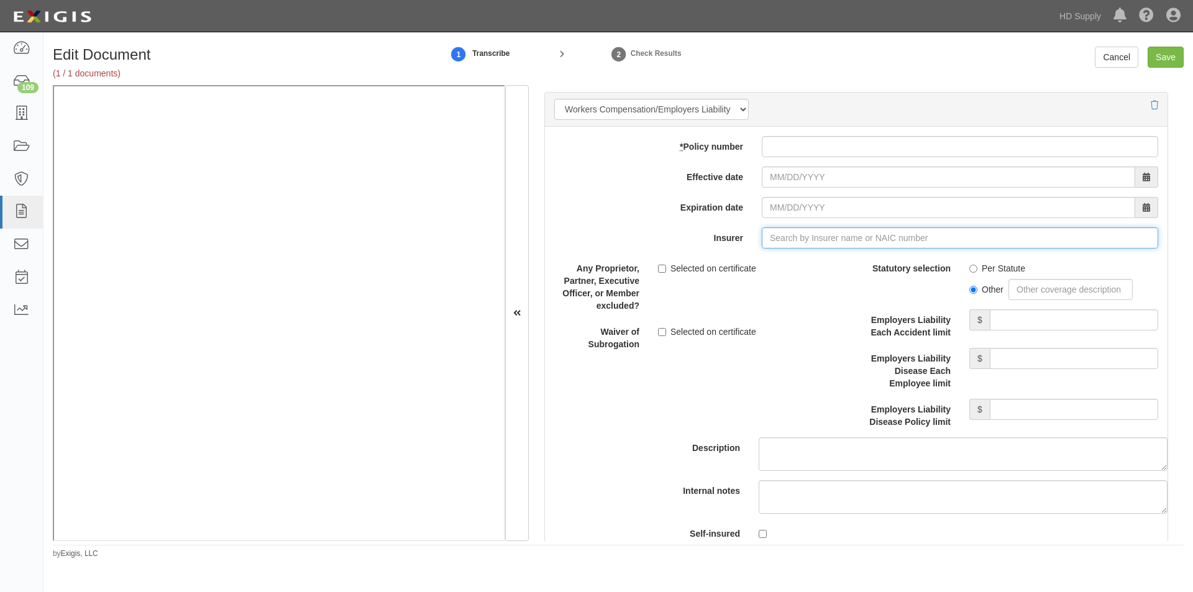
click at [774, 237] on input "Insurer" at bounding box center [960, 237] width 396 height 21
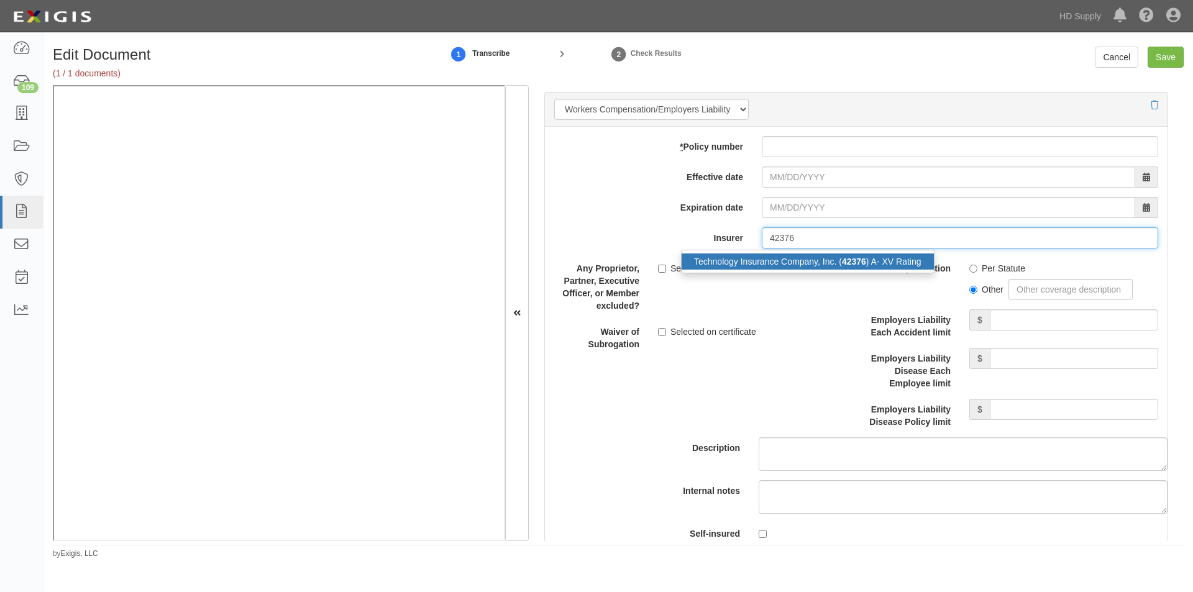
click at [735, 258] on div "Technology Insurance Company, Inc. ( 42376 ) A- XV Rating" at bounding box center [807, 261] width 252 height 16
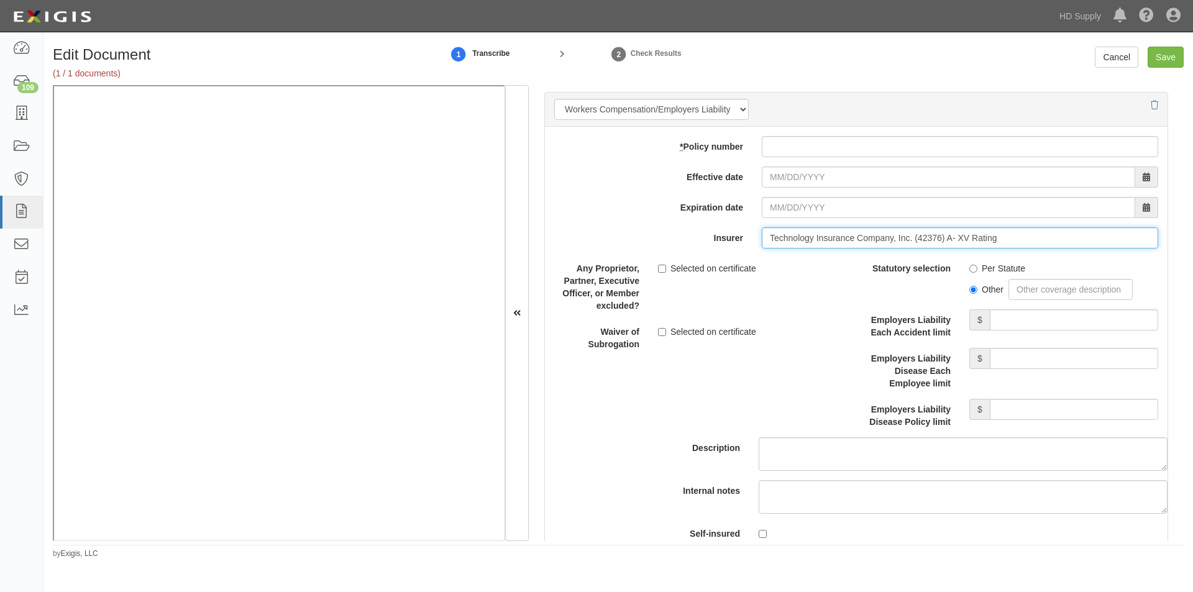
type input "Technology Insurance Company, Inc. (42376) A- XV Rating"
click at [1018, 318] on input "Employers Liability Each Accident limit" at bounding box center [1074, 319] width 168 height 21
type input "500,000"
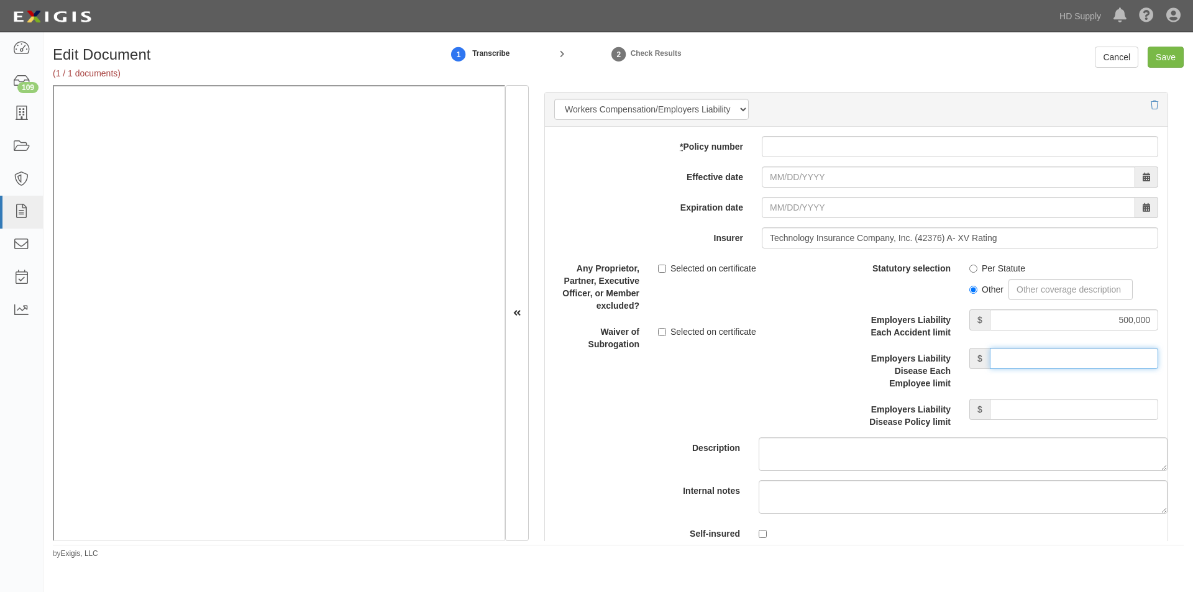
click at [1023, 364] on input "Employers Liability Disease Each Employee limit" at bounding box center [1074, 358] width 168 height 21
type input "500,000"
click at [1015, 416] on input "Employers Liability Disease Policy limit" at bounding box center [1074, 409] width 168 height 21
type input "500,000"
click at [665, 270] on label "Selected on certificate" at bounding box center [707, 268] width 98 height 12
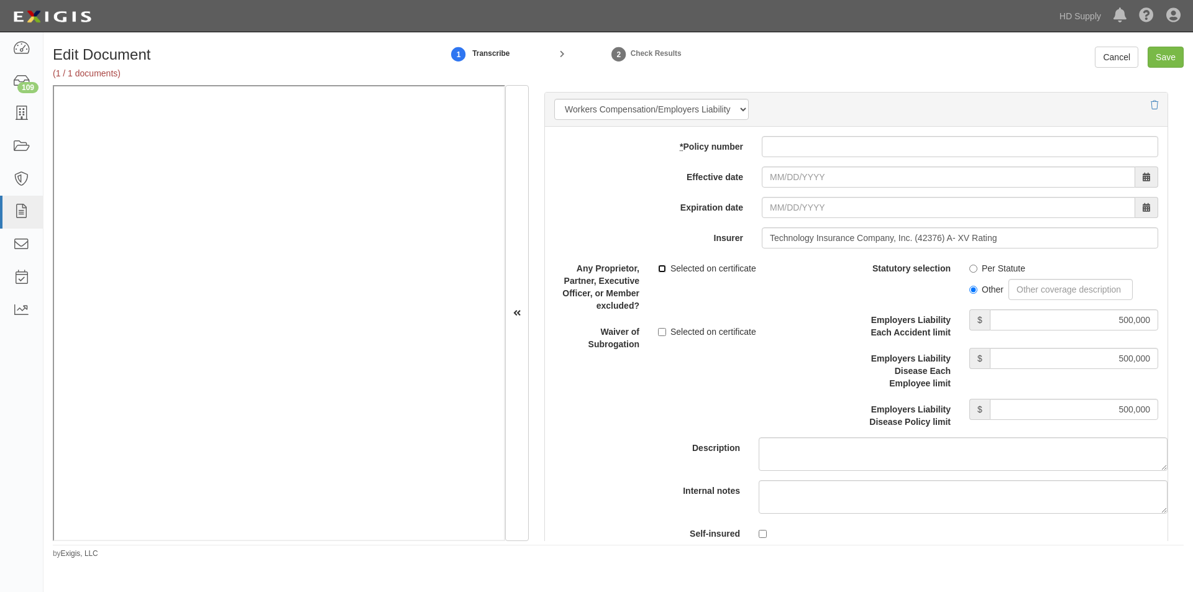
click at [665, 270] on input "Selected on certificate" at bounding box center [662, 269] width 8 height 8
checkbox input "true"
click at [786, 144] on input "* Policy number" at bounding box center [960, 146] width 396 height 21
type input "TES4654267"
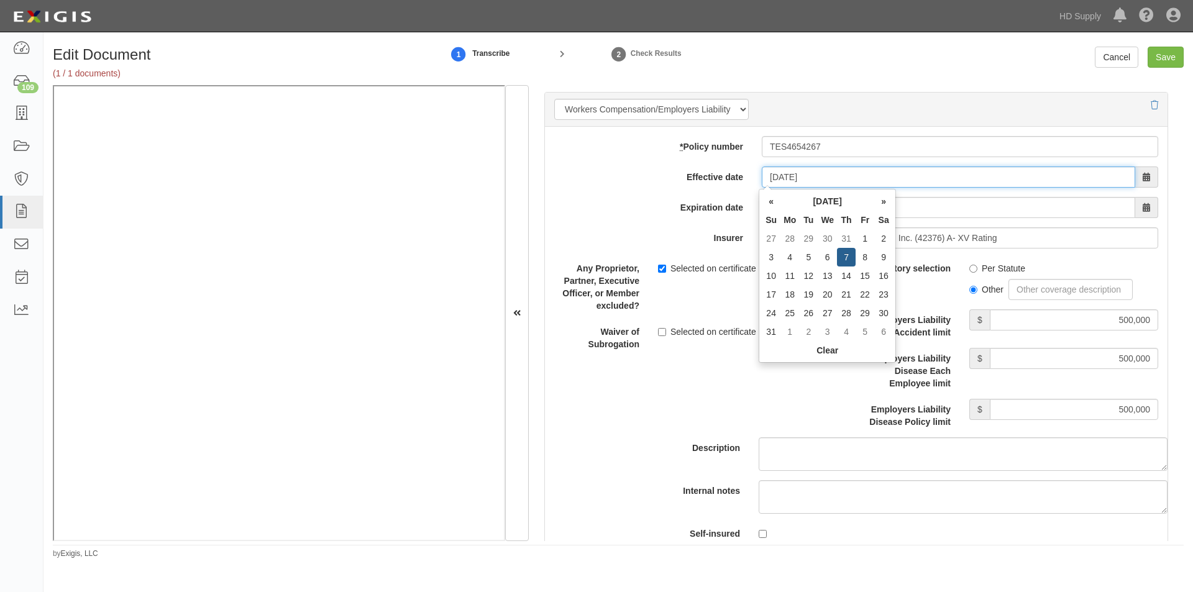
type input "08/07/2025"
type input "08/07/2026"
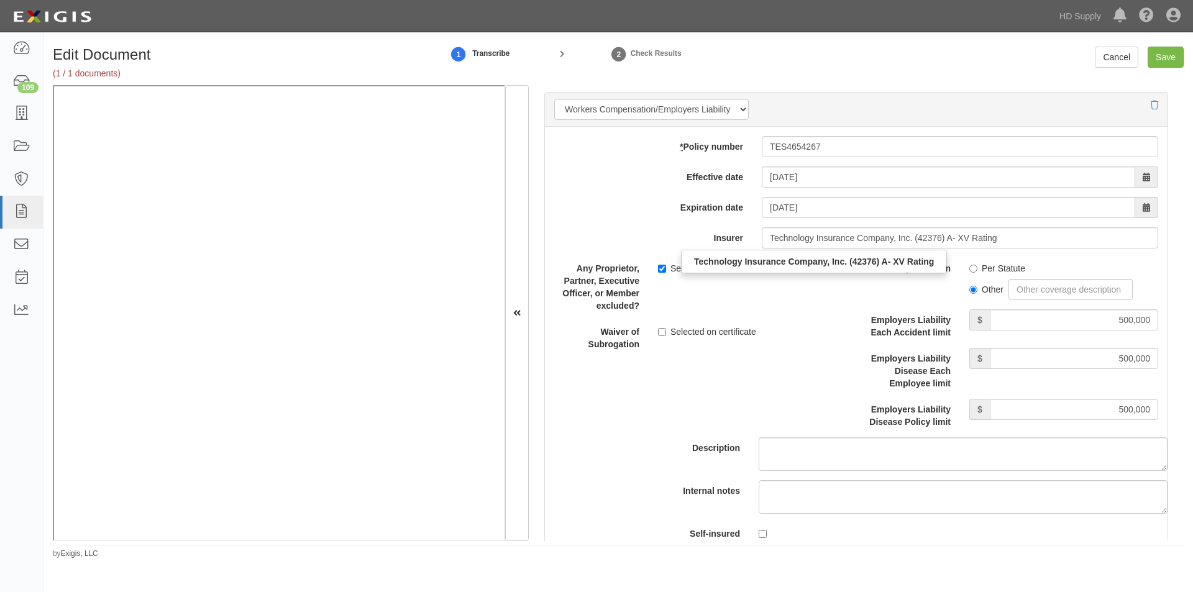
click at [750, 368] on div "Description" at bounding box center [856, 364] width 641 height 213
click at [1160, 56] on input "Save" at bounding box center [1165, 57] width 36 height 21
type input "1000000"
type input "100000"
type input "10000"
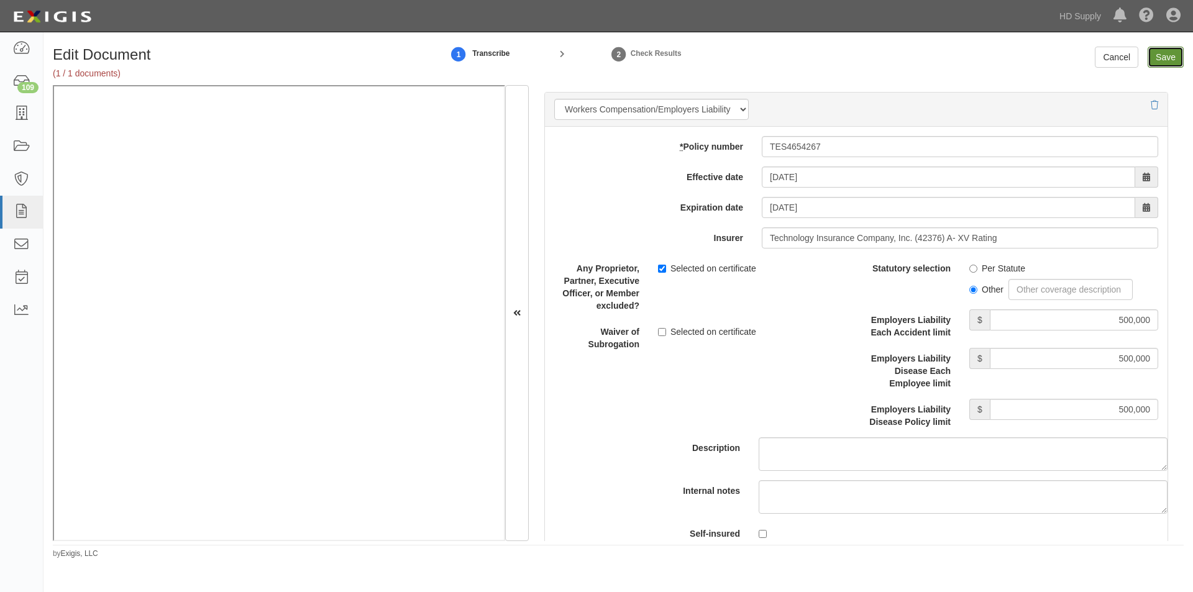
type input "1000000"
type input "2000000"
type input "500000"
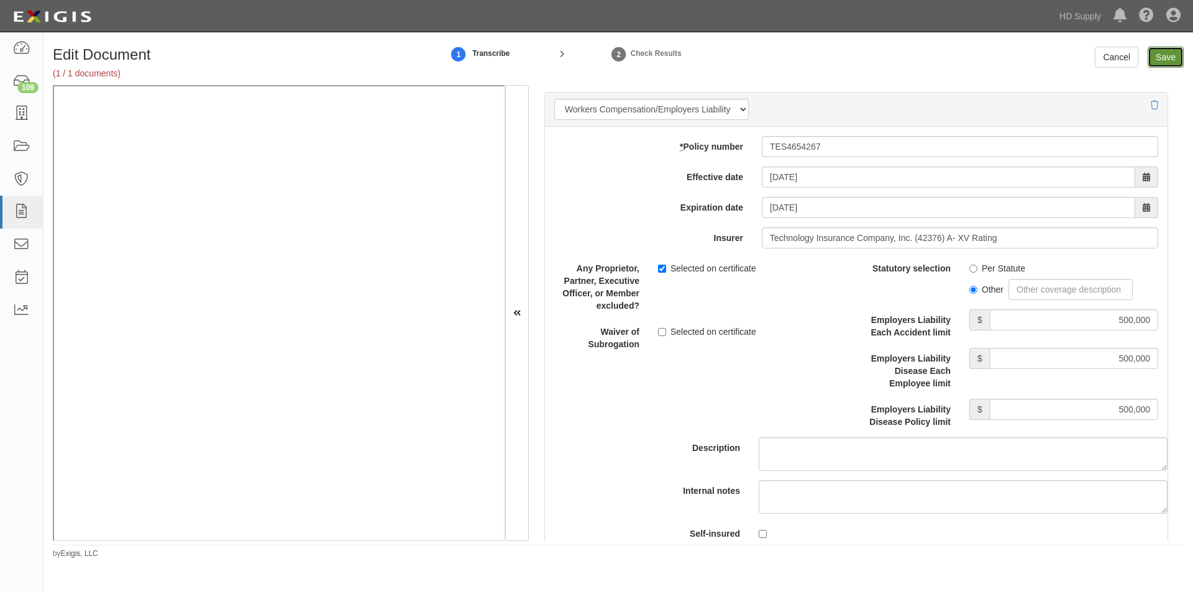
type input "500000"
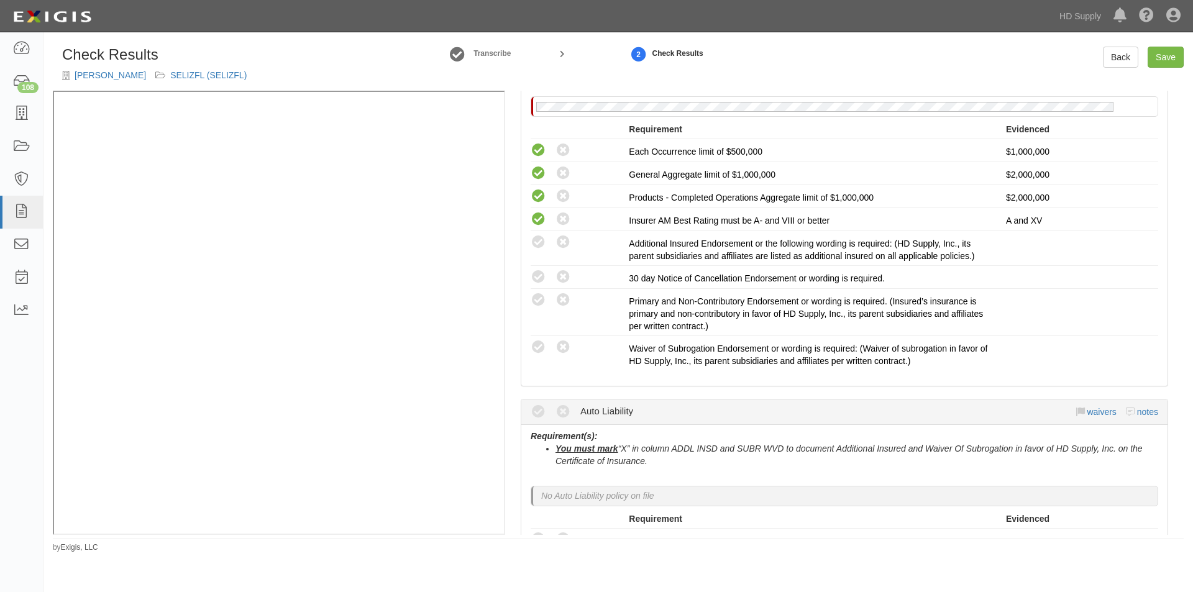
scroll to position [330, 0]
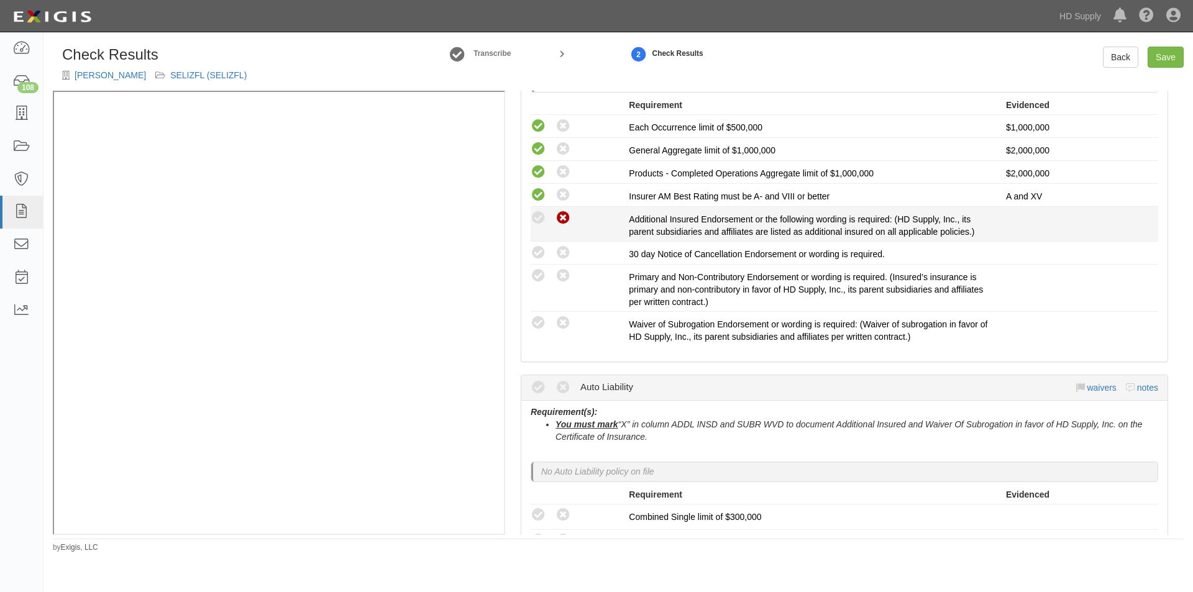
click at [563, 217] on icon at bounding box center [563, 219] width 16 height 16
radio input "true"
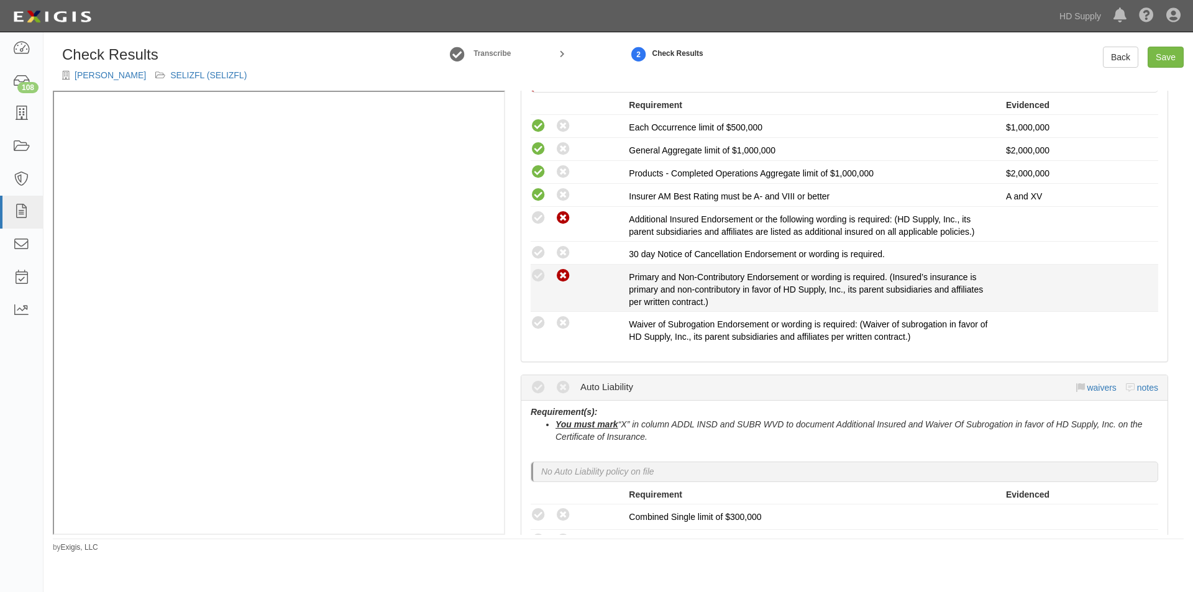
drag, startPoint x: 559, startPoint y: 257, endPoint x: 557, endPoint y: 269, distance: 12.6
click at [558, 258] on icon at bounding box center [563, 253] width 16 height 16
radio input "true"
click at [563, 276] on icon at bounding box center [563, 276] width 16 height 16
radio input "true"
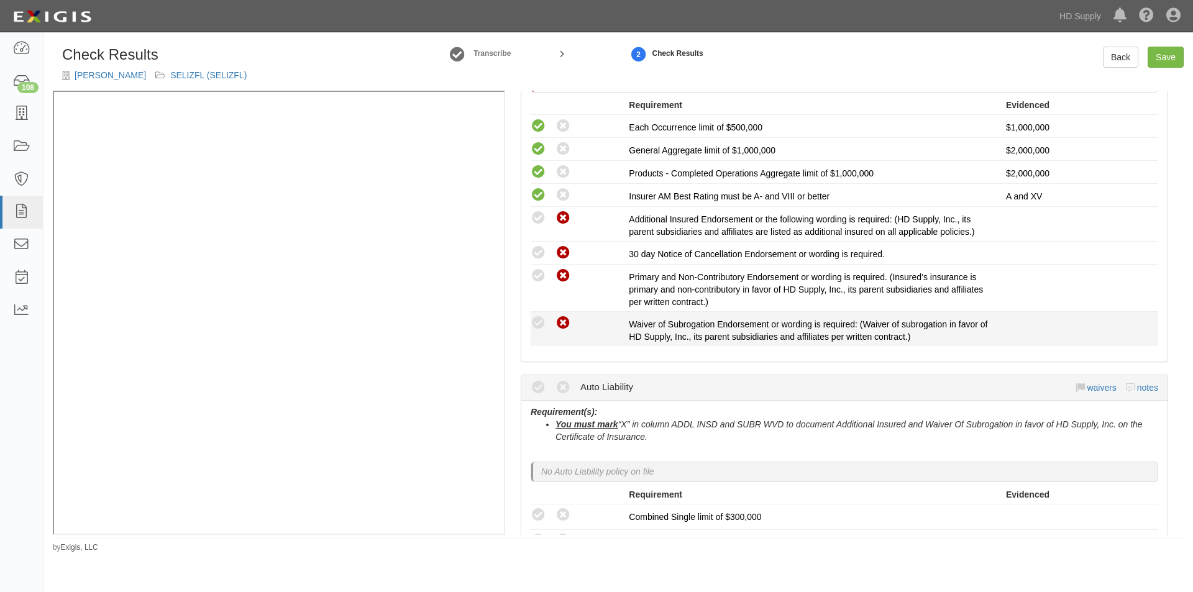
click at [565, 322] on icon at bounding box center [563, 324] width 16 height 16
radio input "true"
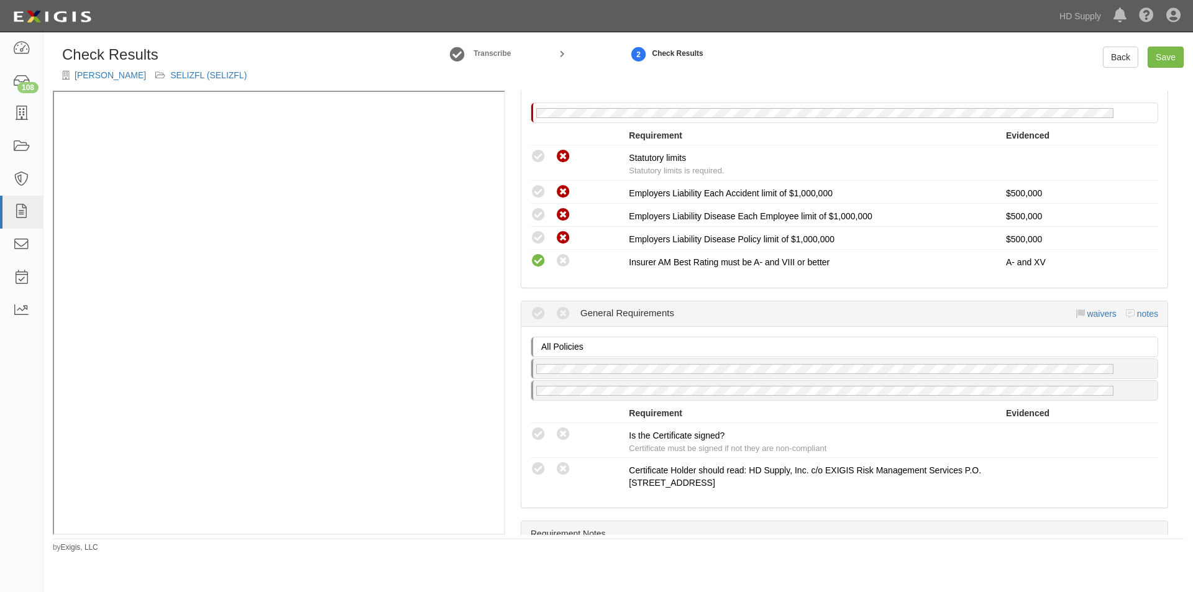
scroll to position [930, 0]
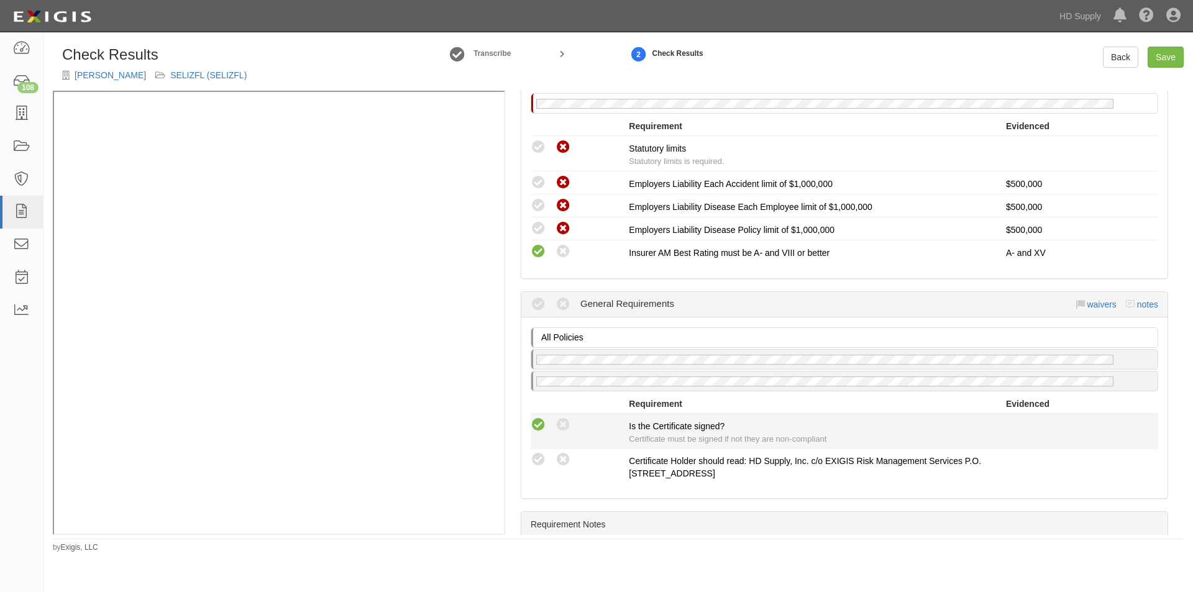
click at [537, 429] on icon at bounding box center [539, 425] width 16 height 16
radio input "true"
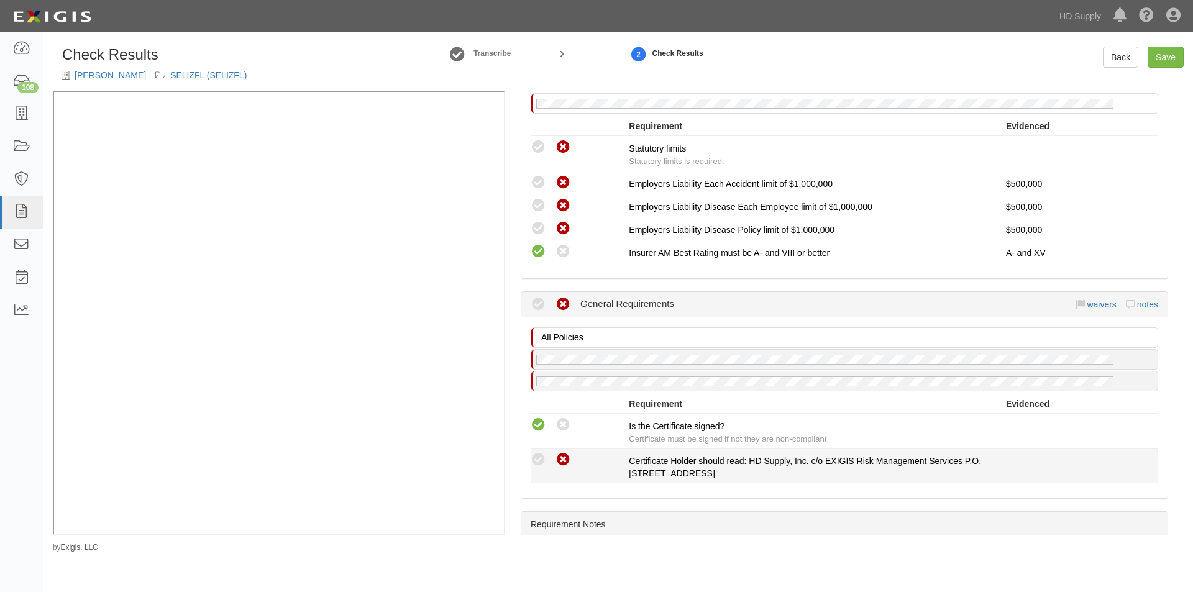
click at [565, 463] on icon at bounding box center [563, 460] width 16 height 16
radio input "true"
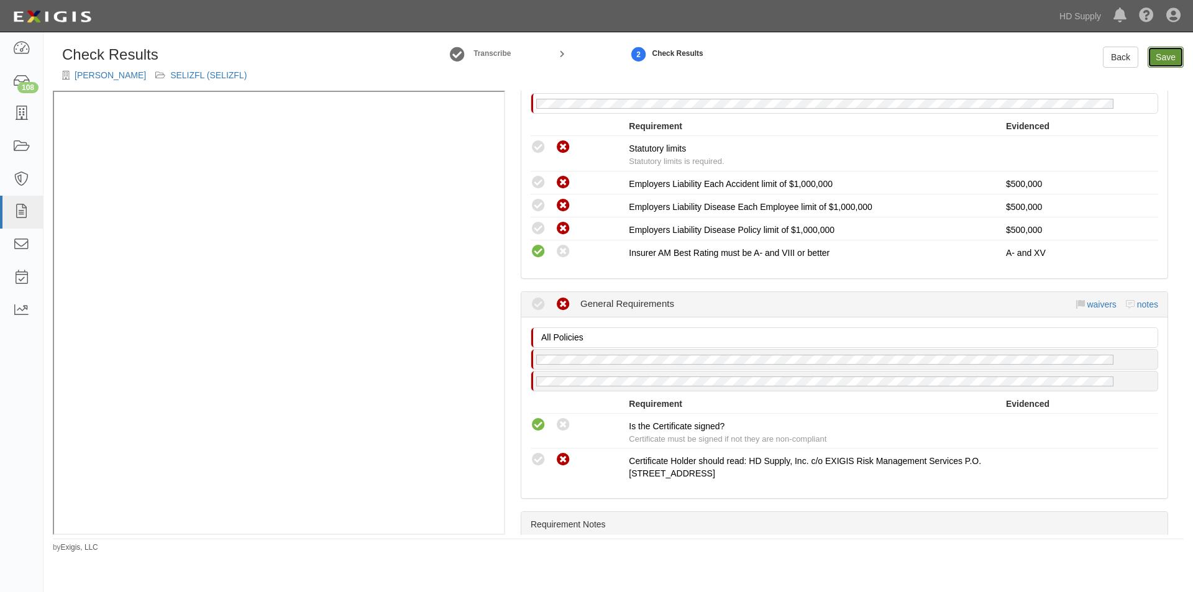
click at [1163, 60] on link "Save" at bounding box center [1165, 57] width 36 height 21
radio input "true"
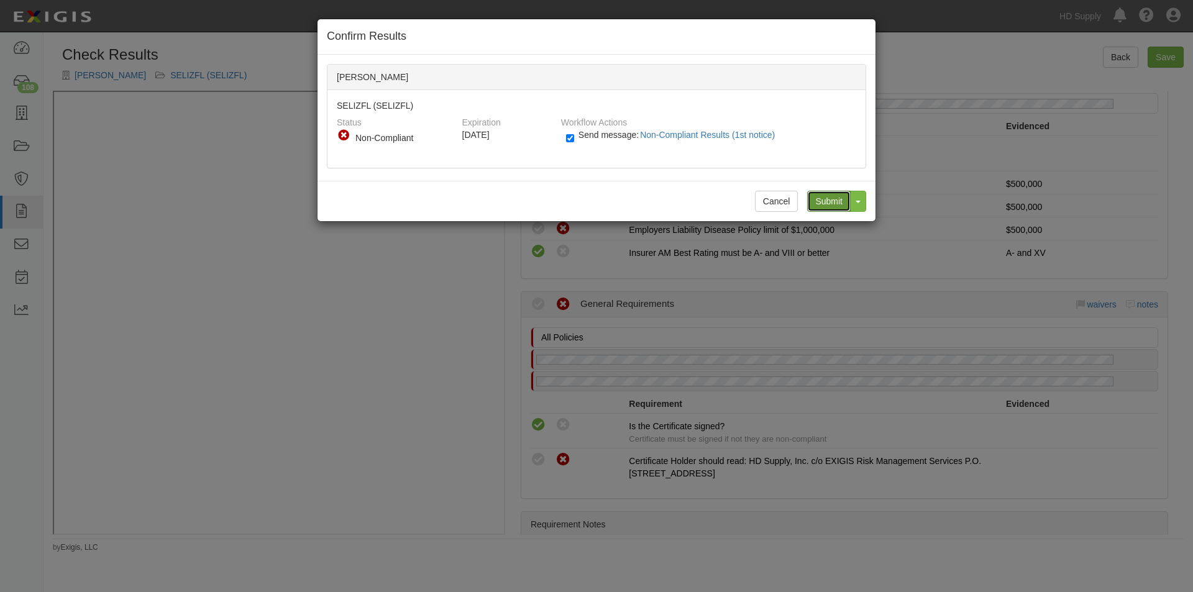
click at [826, 205] on input "Submit" at bounding box center [828, 201] width 43 height 21
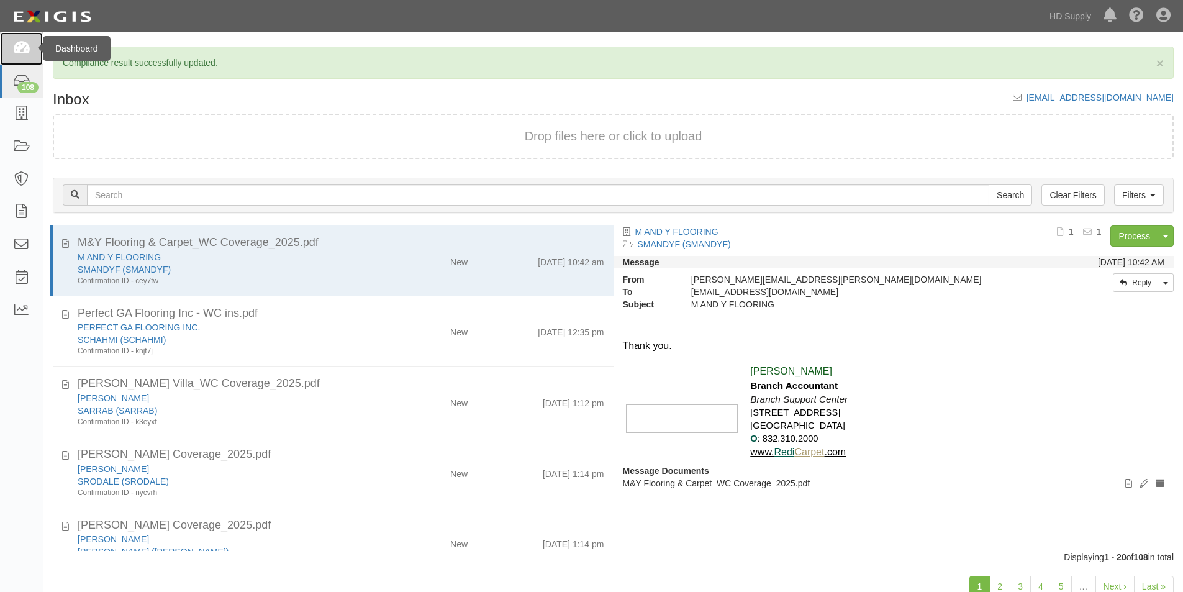
click at [27, 52] on icon at bounding box center [20, 49] width 17 height 14
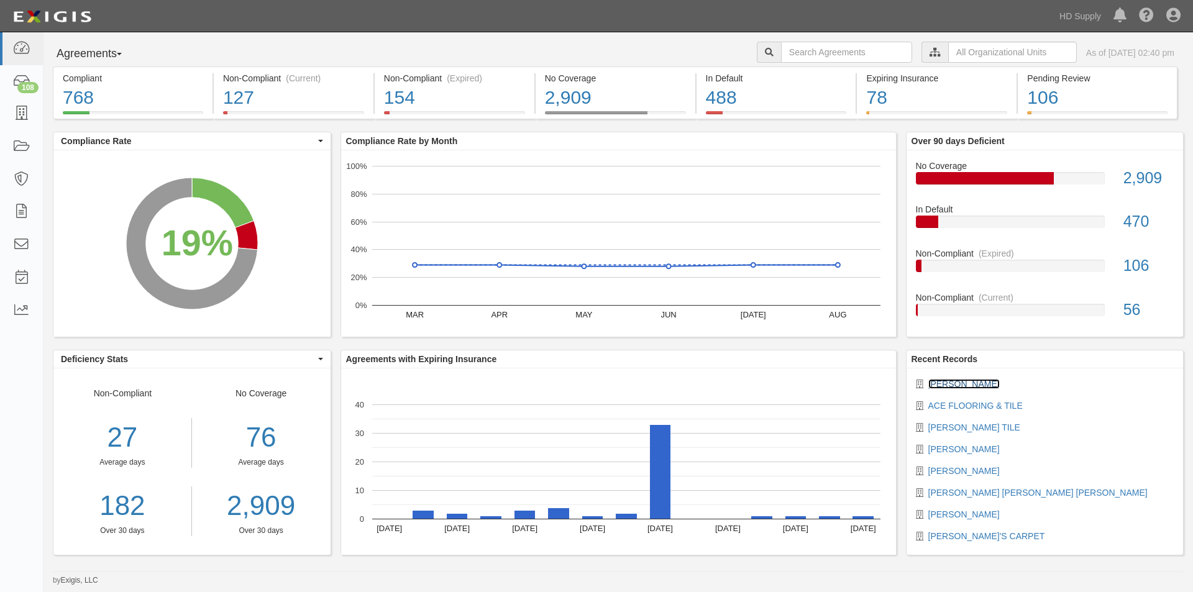
click at [949, 384] on link "ELIZABETH FLOORING" at bounding box center [963, 384] width 71 height 10
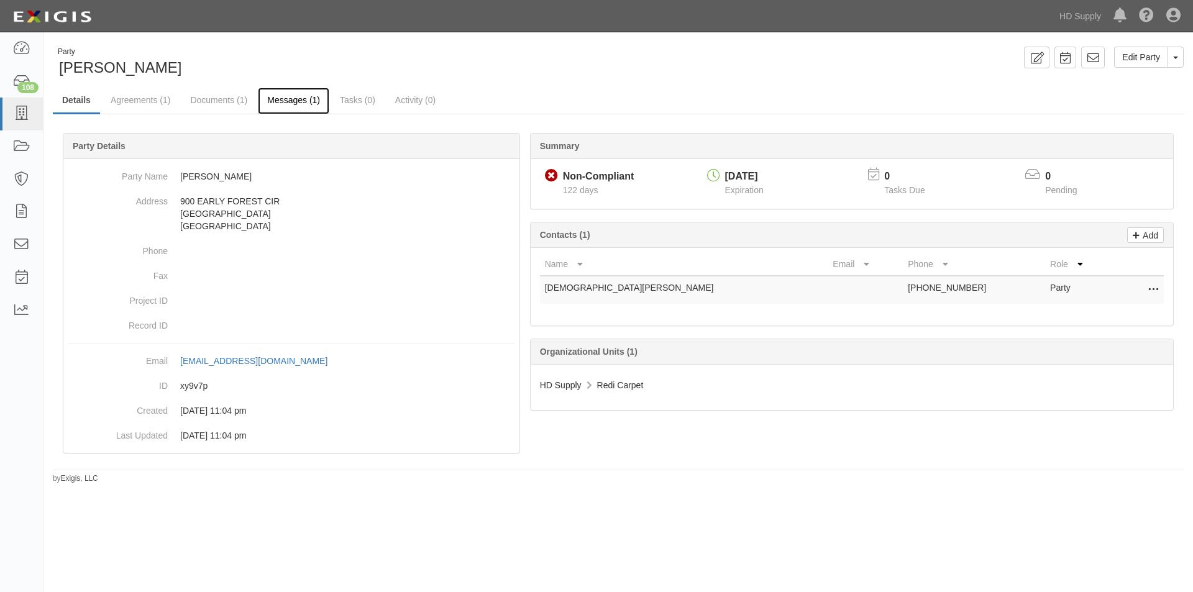
click at [294, 99] on link "Messages (1)" at bounding box center [293, 101] width 71 height 27
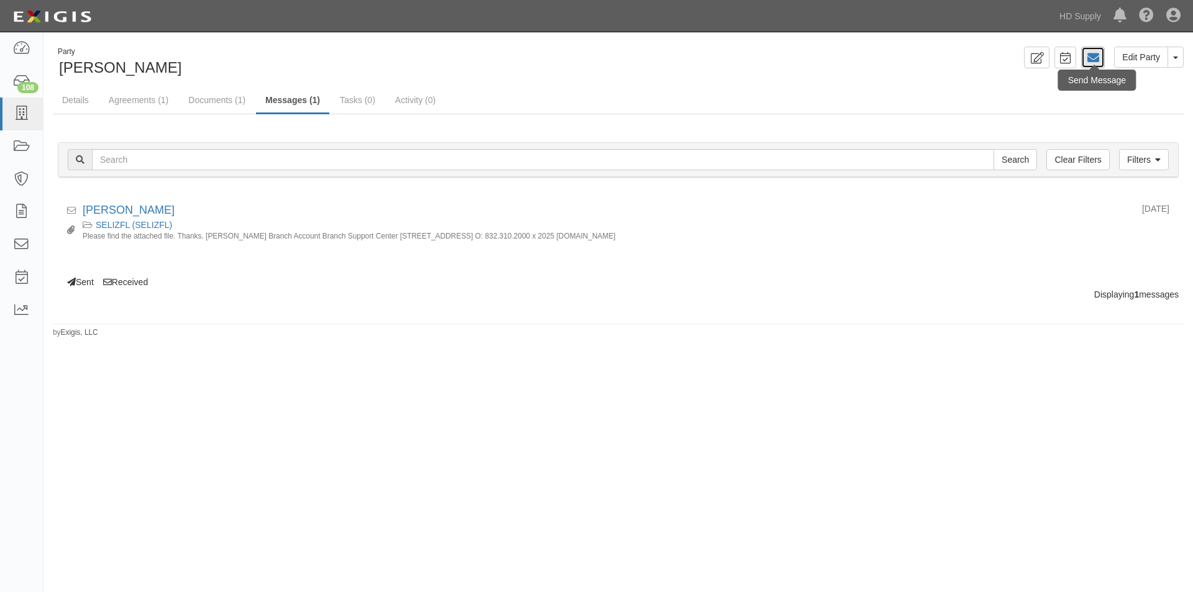
click at [1087, 56] on icon at bounding box center [1093, 58] width 12 height 12
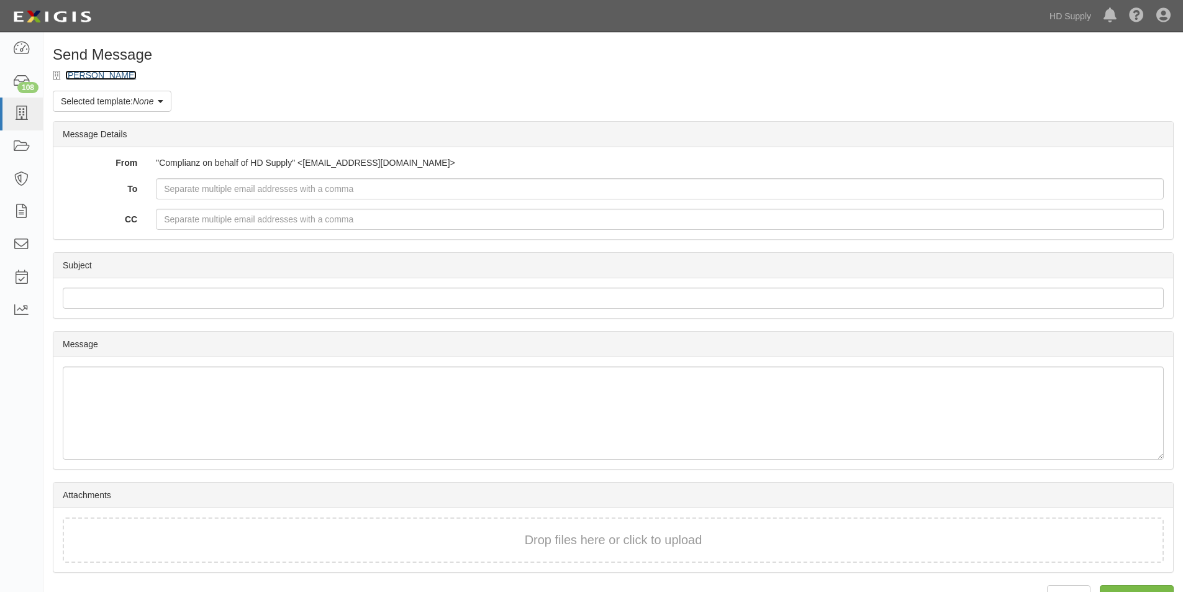
click at [89, 77] on link "ELIZABETH FLOORING" at bounding box center [100, 75] width 71 height 10
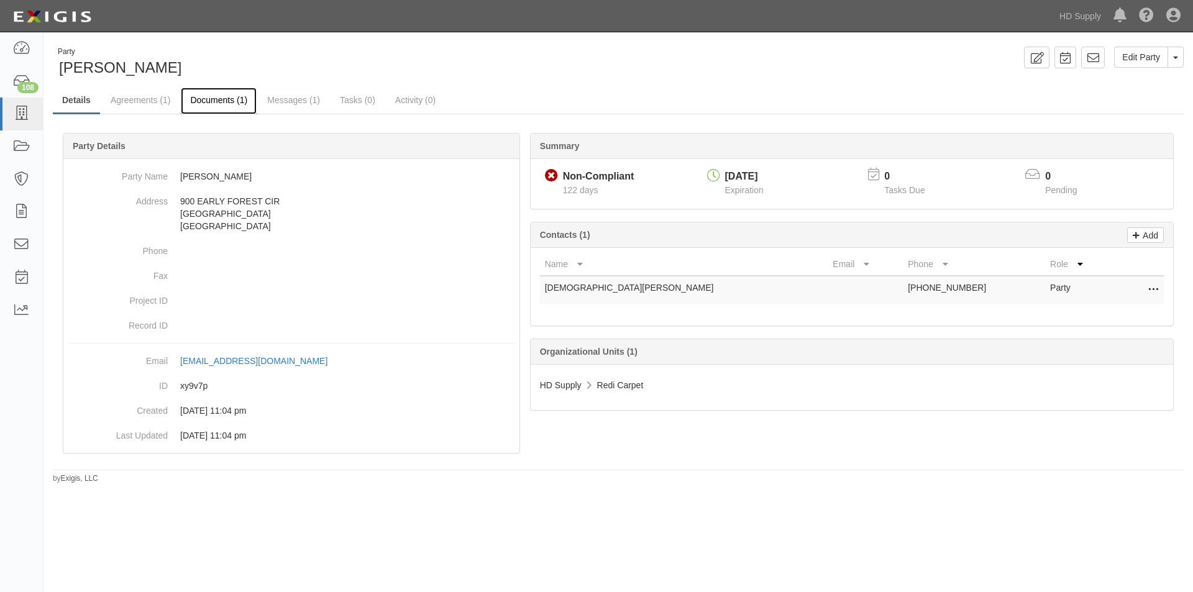
click at [226, 101] on link "Documents (1)" at bounding box center [219, 101] width 76 height 27
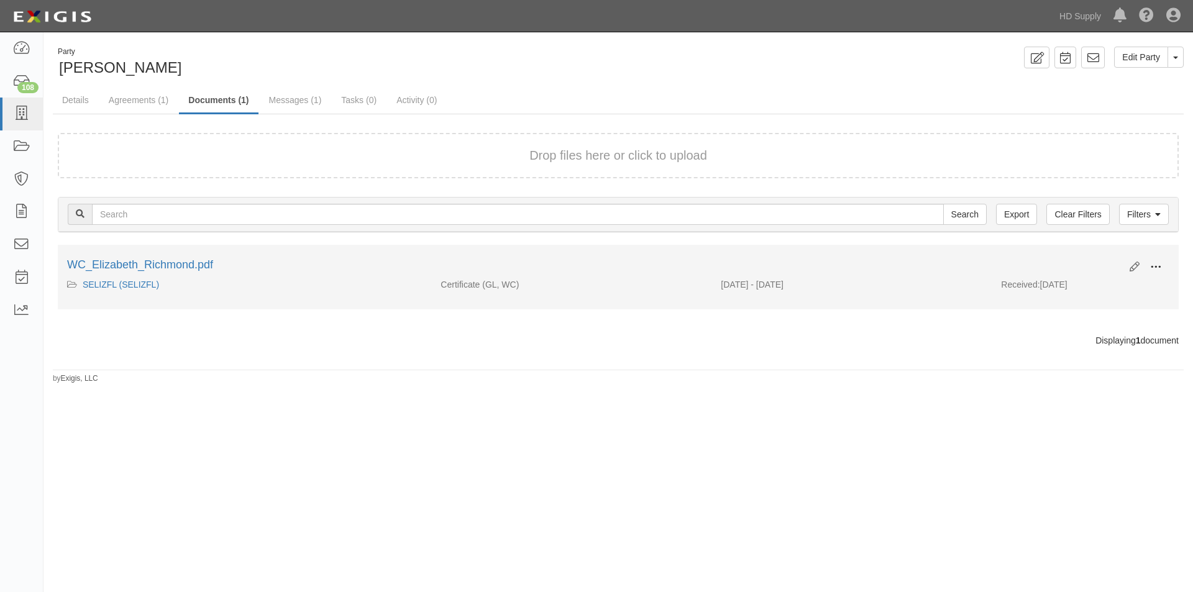
click at [1159, 267] on span at bounding box center [1155, 267] width 11 height 11
click at [1089, 283] on link "View" at bounding box center [1095, 285] width 98 height 22
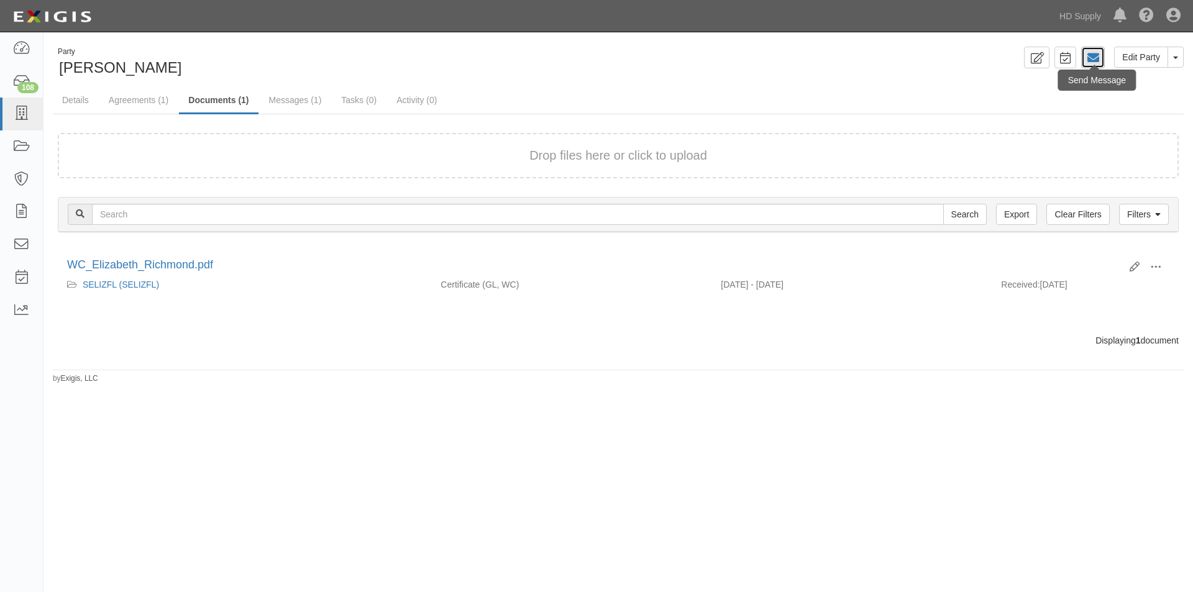
click at [1093, 59] on icon at bounding box center [1093, 58] width 12 height 12
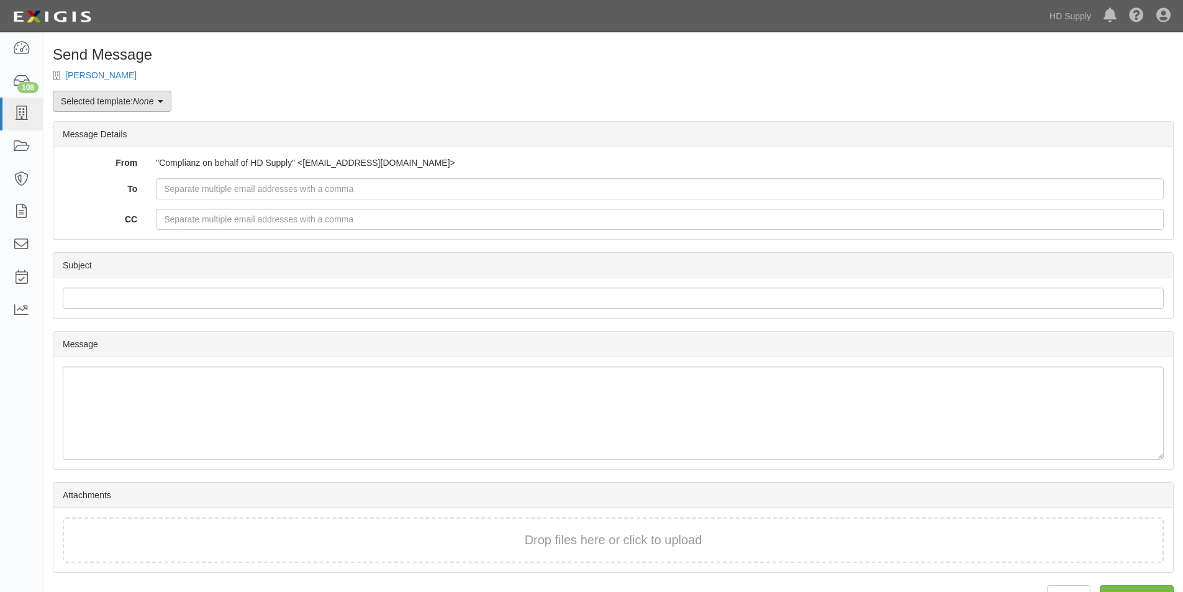
click at [142, 102] on em "None" at bounding box center [143, 101] width 21 height 10
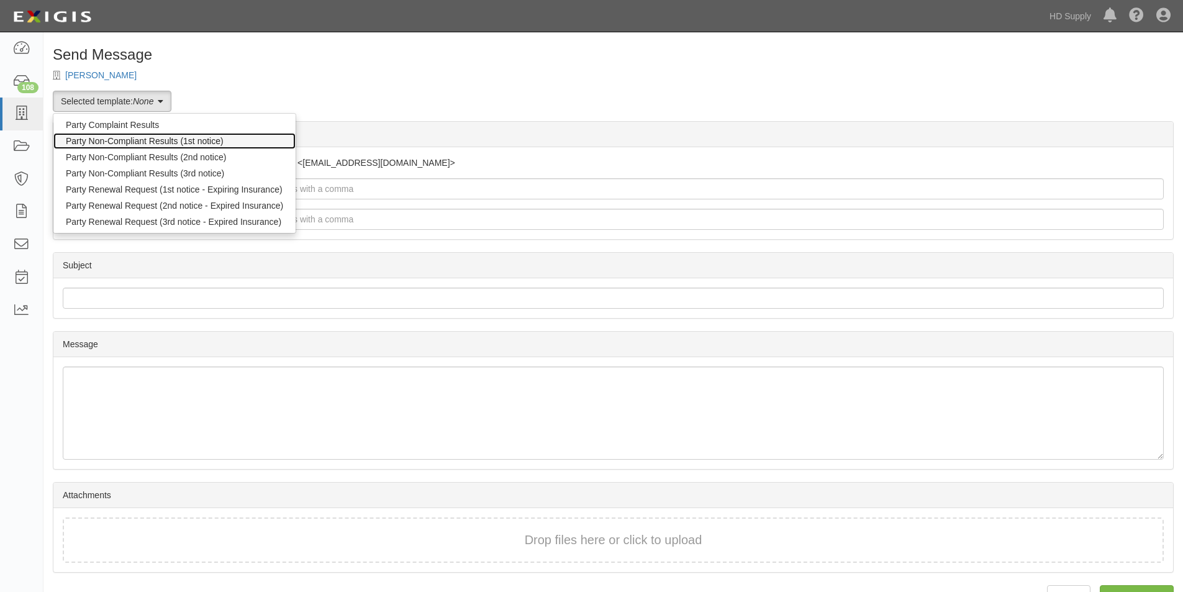
click at [140, 144] on link "Party Non-Compliant Results (1st notice)" at bounding box center [174, 141] width 242 height 16
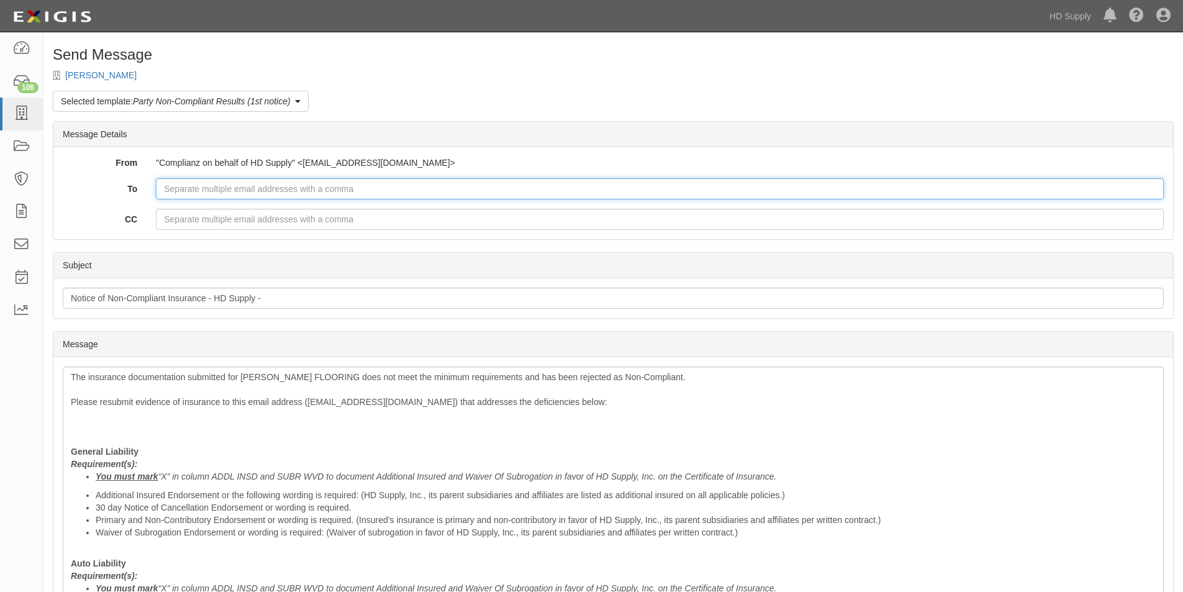
paste input "[EMAIL_ADDRESS][PERSON_NAME][DOMAIN_NAME]"
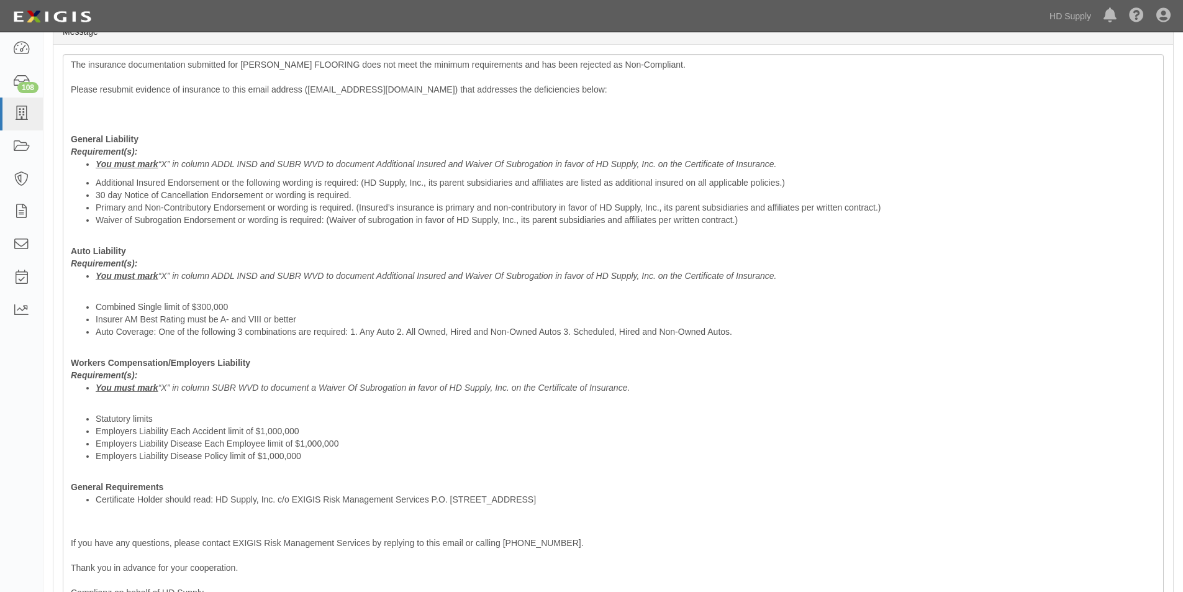
scroll to position [488, 0]
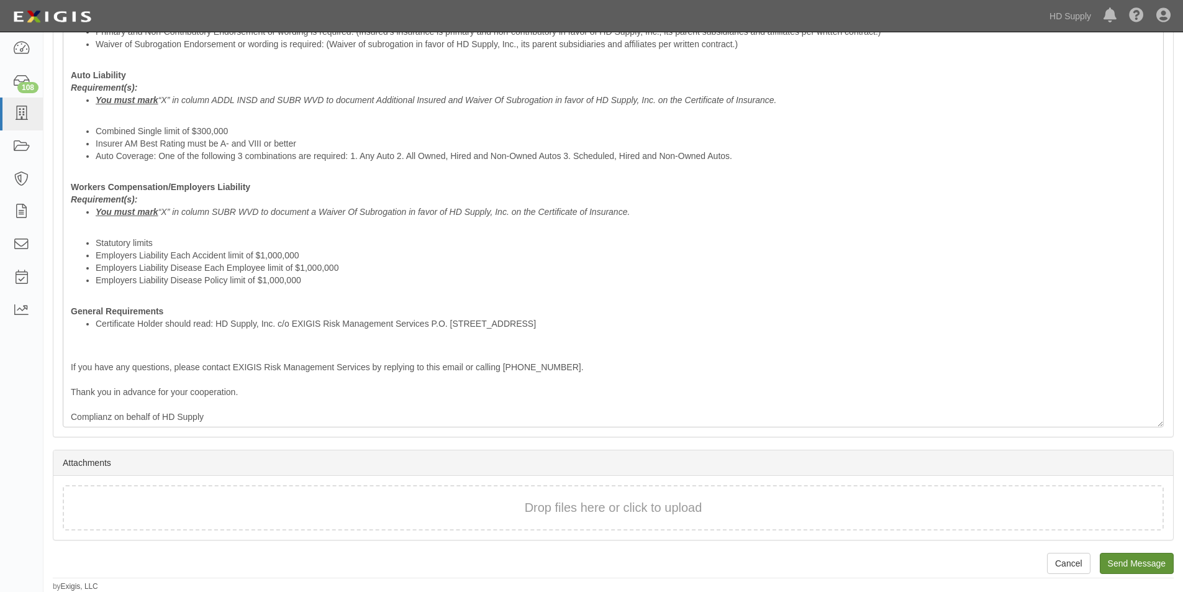
type input "[EMAIL_ADDRESS][PERSON_NAME][DOMAIN_NAME]"
click at [1117, 562] on input "Send Message" at bounding box center [1137, 563] width 74 height 21
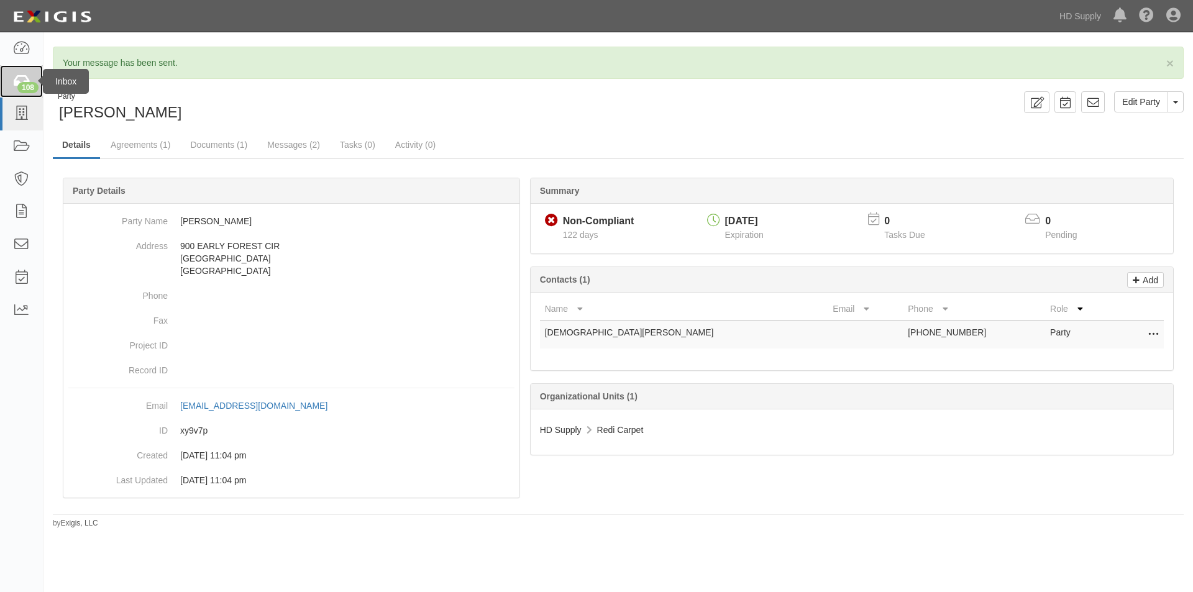
click at [22, 82] on div "108" at bounding box center [27, 87] width 21 height 11
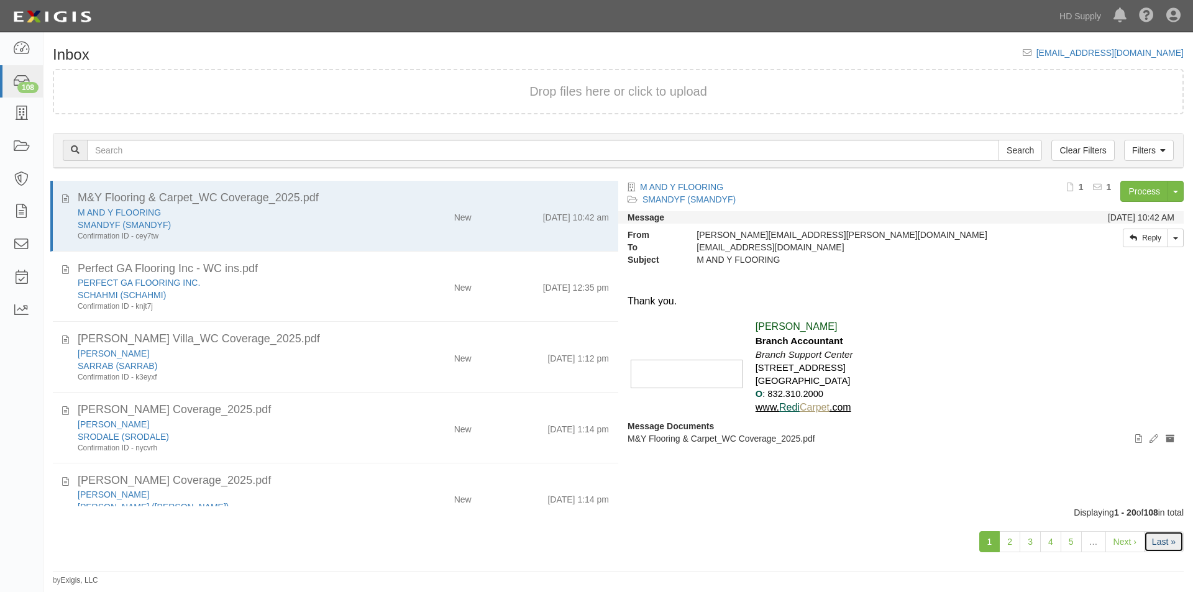
click at [1157, 550] on link "Last »" at bounding box center [1164, 541] width 40 height 21
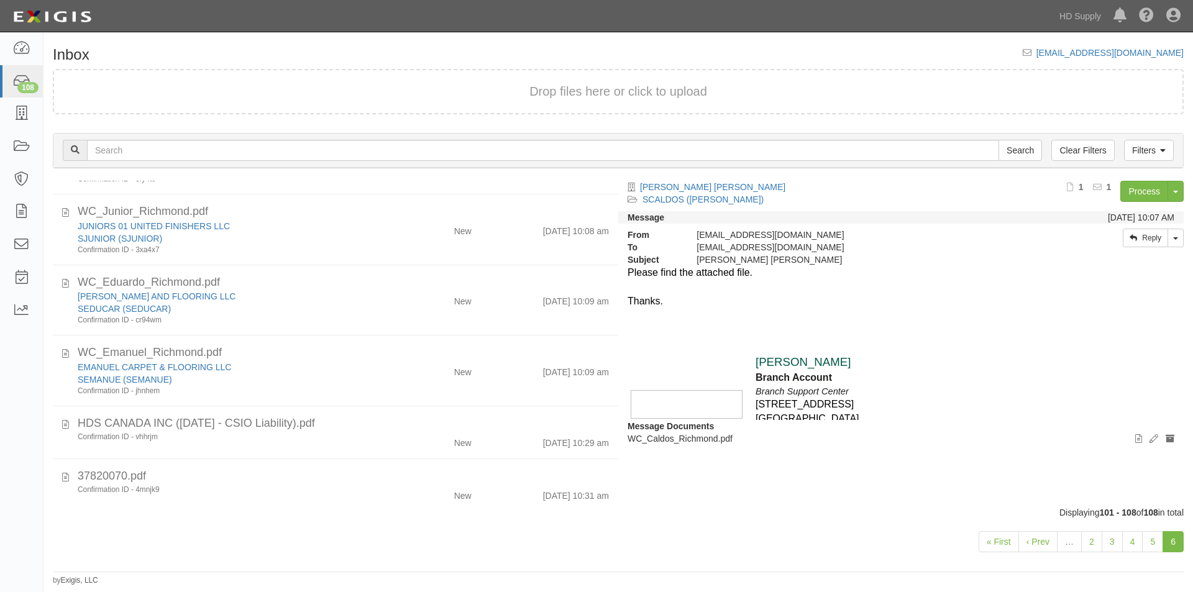
scroll to position [209, 0]
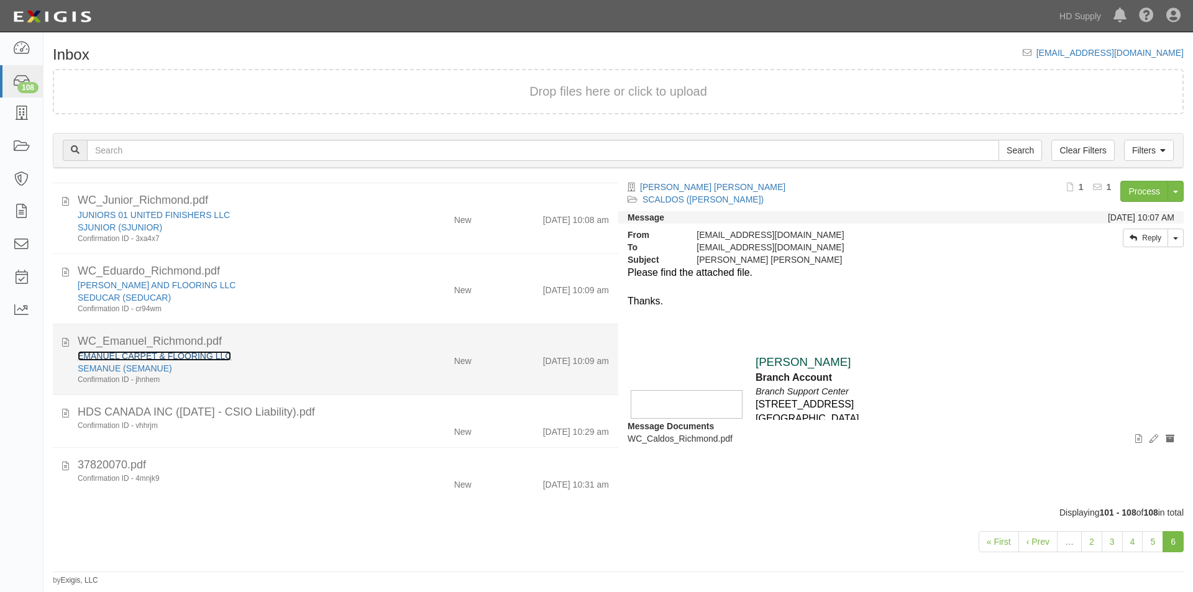
click at [173, 355] on link "EMANUEL CARPET & FLOORING LLC" at bounding box center [154, 356] width 153 height 10
click at [211, 374] on div "SEMANUE (SEMANUE)" at bounding box center [229, 368] width 302 height 12
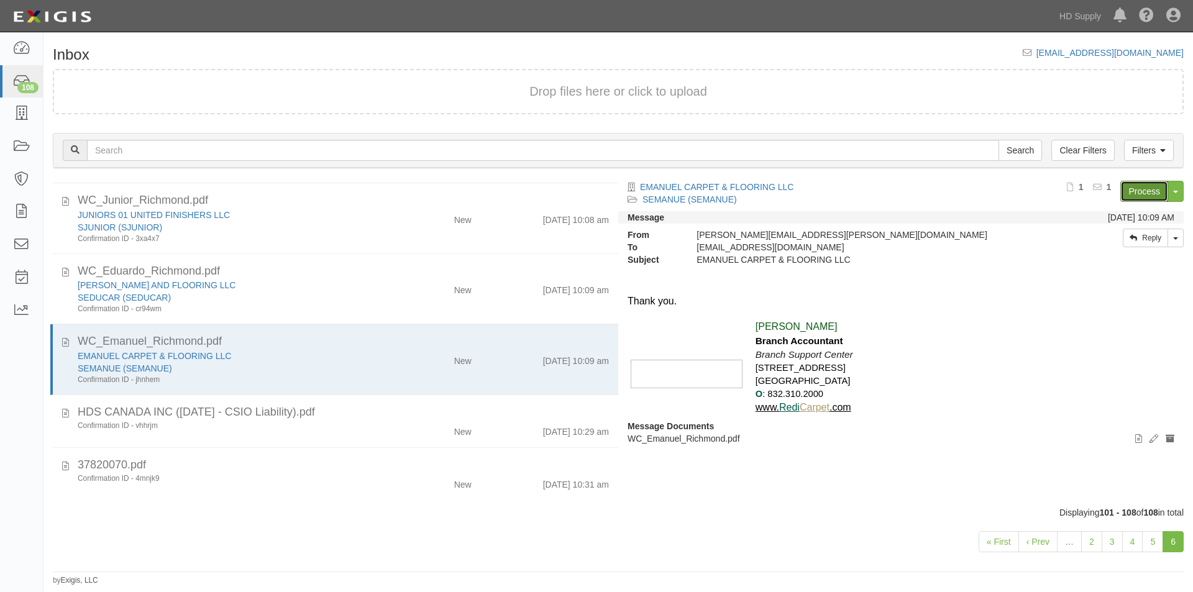
click at [1137, 194] on link "Process" at bounding box center [1144, 191] width 48 height 21
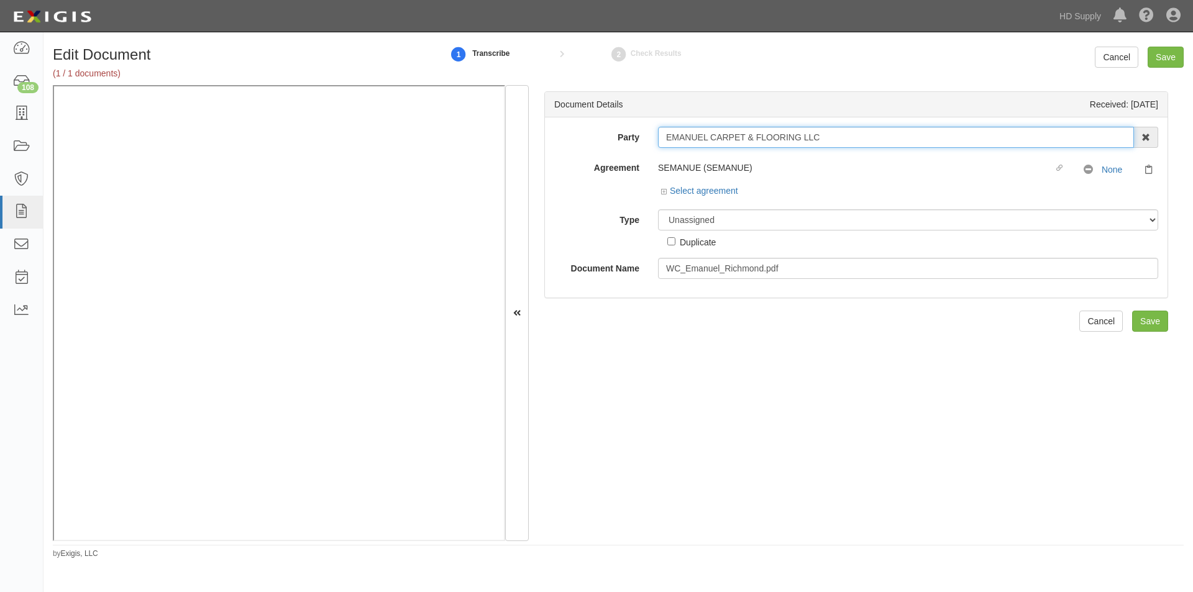
drag, startPoint x: 796, startPoint y: 138, endPoint x: 649, endPoint y: 133, distance: 147.3
click at [649, 133] on div "EMANUEL CARPET & FLOORING LLC 1888 [PERSON_NAME] 1888 [PERSON_NAME] - IMPORT 2 …" at bounding box center [908, 137] width 519 height 21
click at [693, 219] on select "Unassigned Binder Cancellation Notice Certificate Contract Endorsement Insuranc…" at bounding box center [908, 219] width 500 height 21
select select "CertificateDetail"
click at [658, 209] on select "Unassigned Binder Cancellation Notice Certificate Contract Endorsement Insuranc…" at bounding box center [908, 219] width 500 height 21
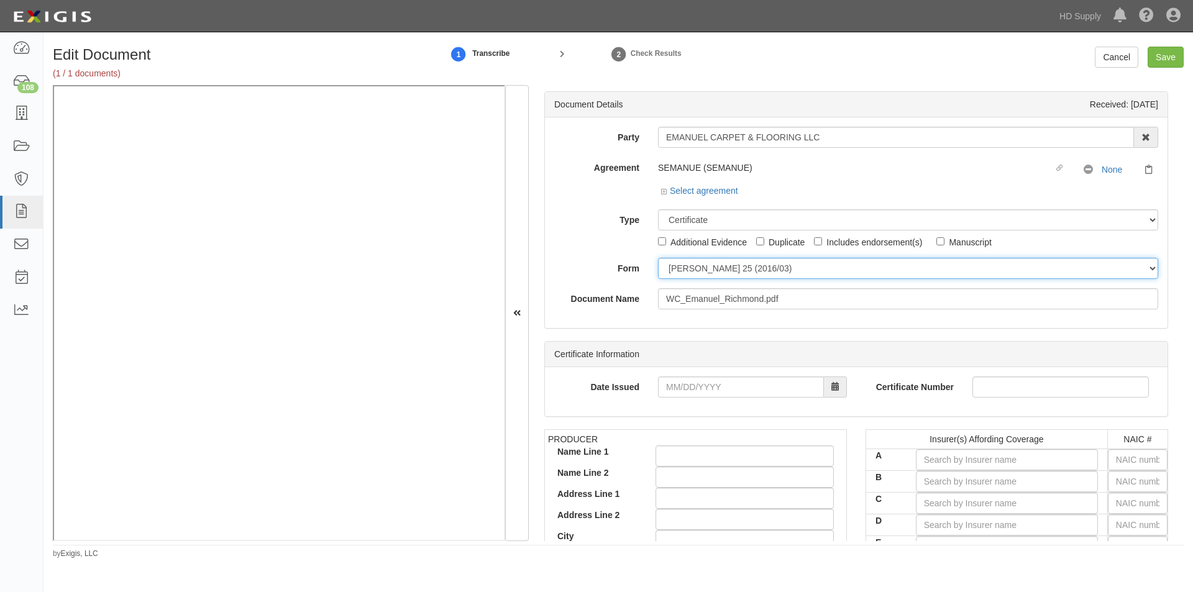
click at [678, 265] on select "ACORD 25 (2016/03) ACORD 101 ACORD 855 NY (2014/05) General" at bounding box center [908, 268] width 500 height 21
select select "GeneralFormDetail"
click at [658, 258] on select "ACORD 25 (2016/03) ACORD 101 ACORD 855 NY (2014/05) General" at bounding box center [908, 268] width 500 height 21
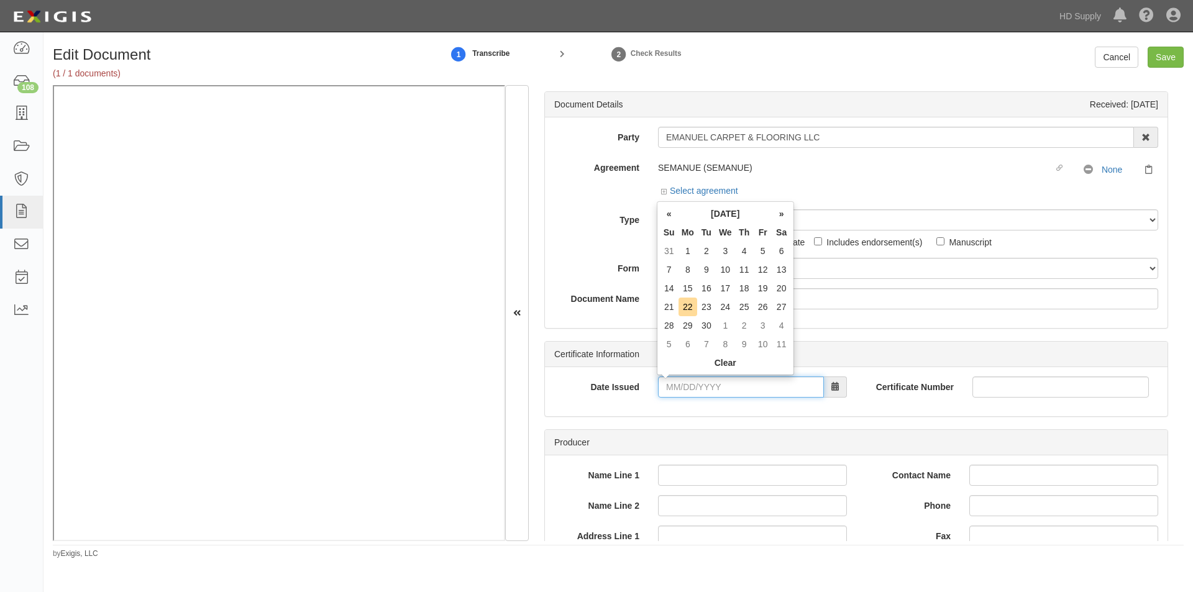
click at [726, 392] on input "Date Issued" at bounding box center [741, 386] width 166 height 21
type input "08/04/2025"
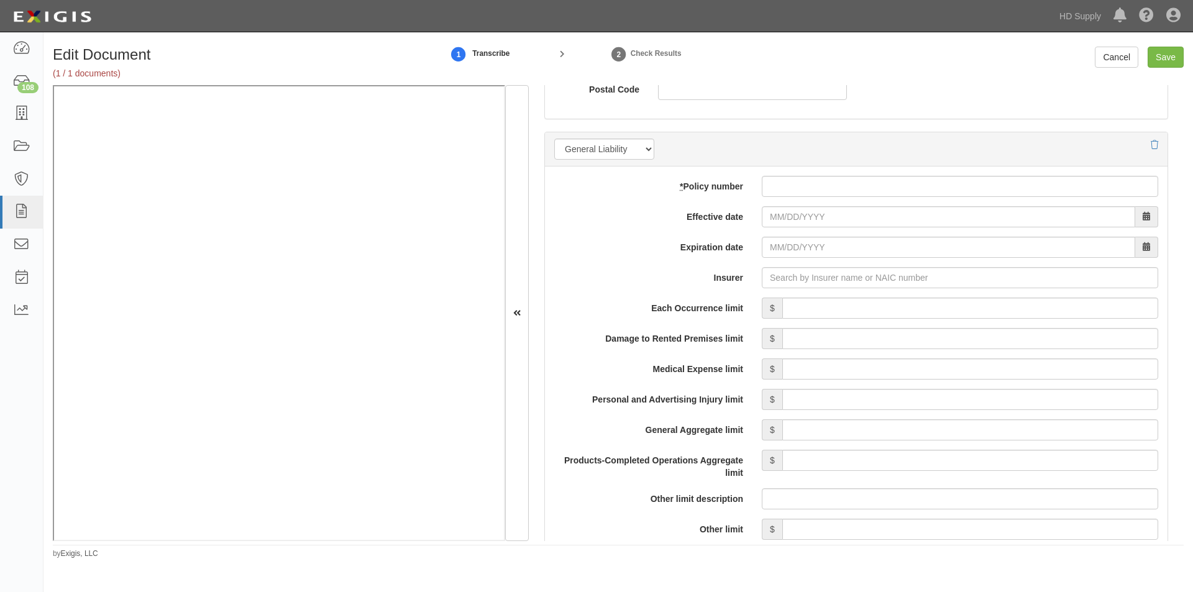
scroll to position [864, 0]
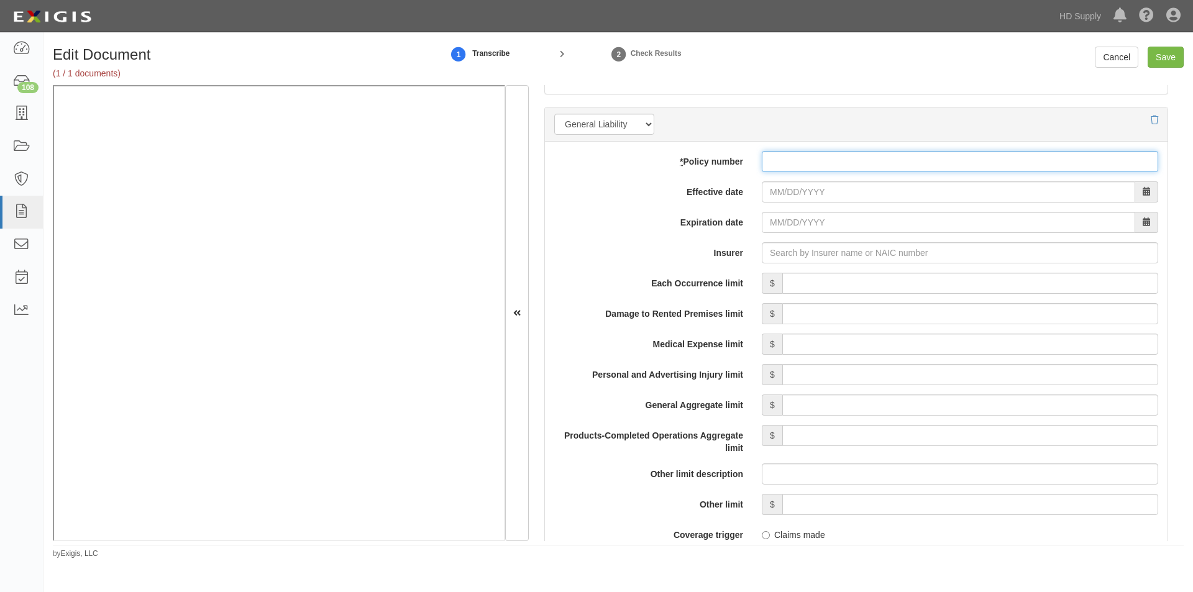
click at [817, 161] on input "* Policy number" at bounding box center [960, 161] width 396 height 21
type input "Q610247939"
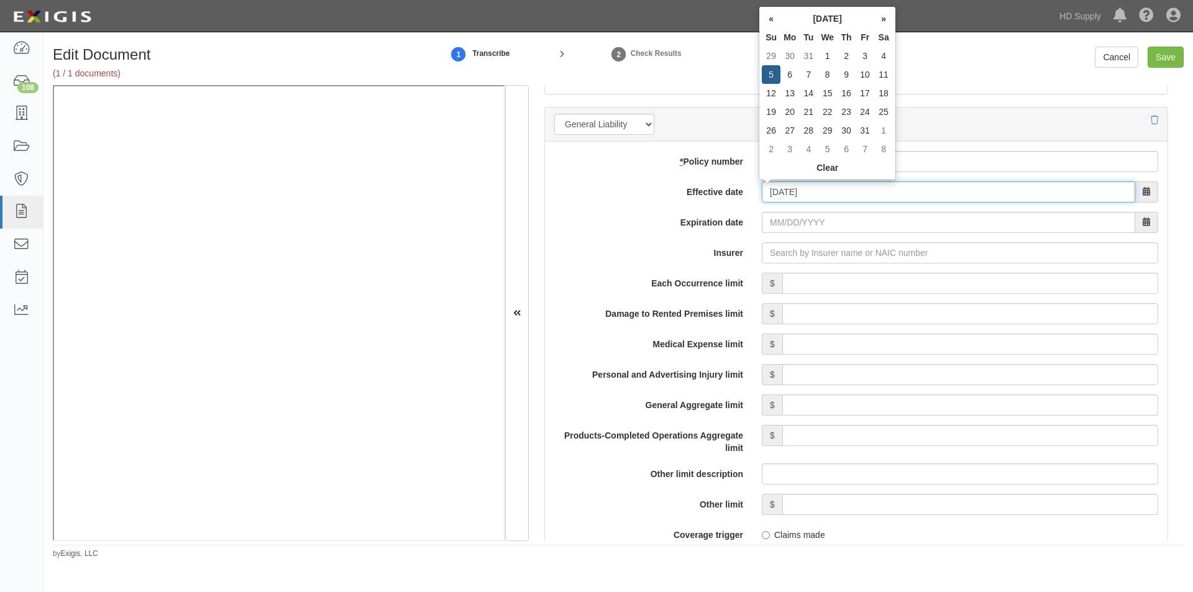
type input "01/05/2025"
type input "01/05/2026"
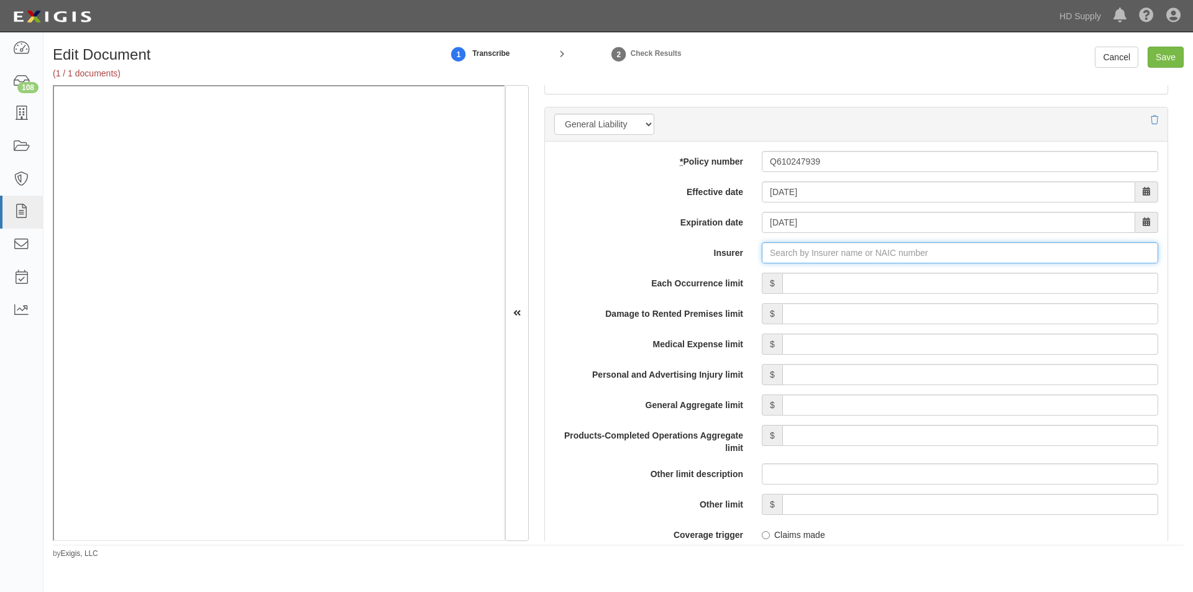
click at [800, 251] on input "Insurer" at bounding box center [960, 252] width 396 height 21
type input "21st Century Advantage Insurance Company (25232) NR Rating"
type input "2"
type input "Erie Insurance Company (26263) A+ XV Rating"
click at [824, 285] on input "Each Occurrence limit" at bounding box center [970, 283] width 376 height 21
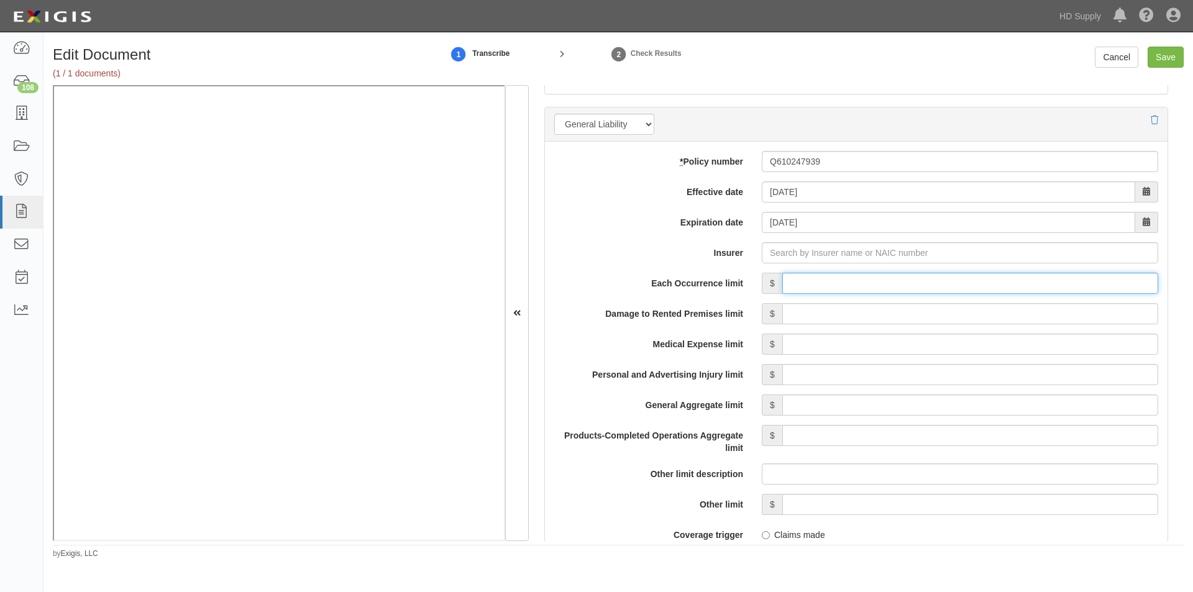
type input "1,000,000"
click at [1004, 317] on input "Damage to Rented Premises limit" at bounding box center [970, 313] width 376 height 21
type input "1,000,000"
click at [995, 344] on input "Medical Expense limit" at bounding box center [970, 344] width 376 height 21
type input "5,000"
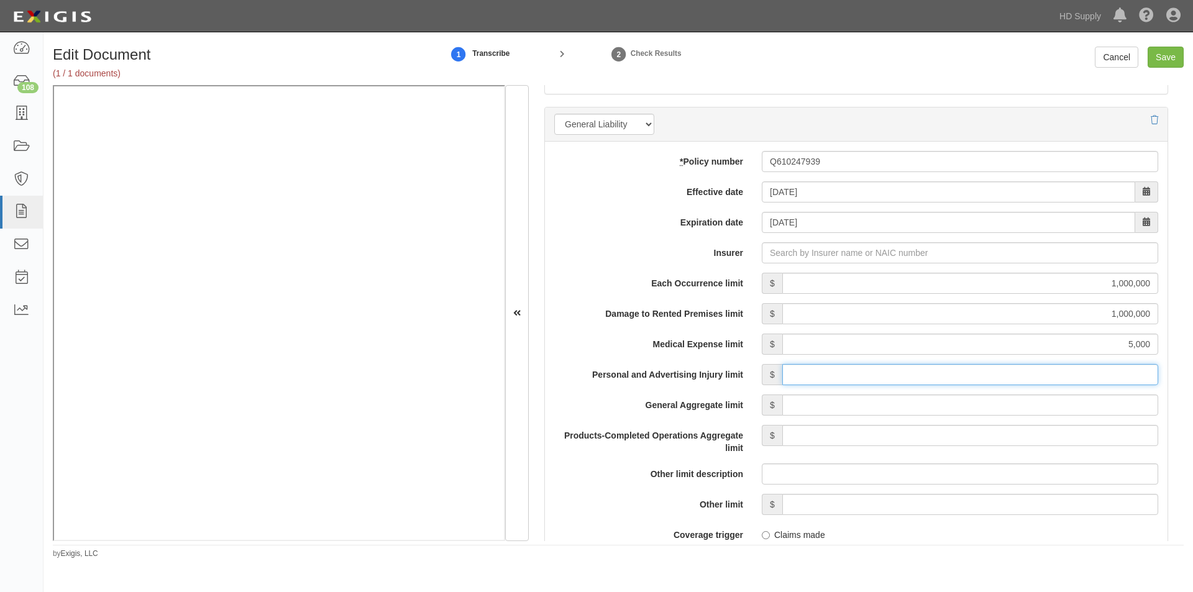
click at [1011, 381] on input "Personal and Advertising Injury limit" at bounding box center [970, 374] width 376 height 21
type input "1,000,000"
click at [1016, 411] on input "General Aggregate limit" at bounding box center [970, 404] width 376 height 21
type input "2,000,000"
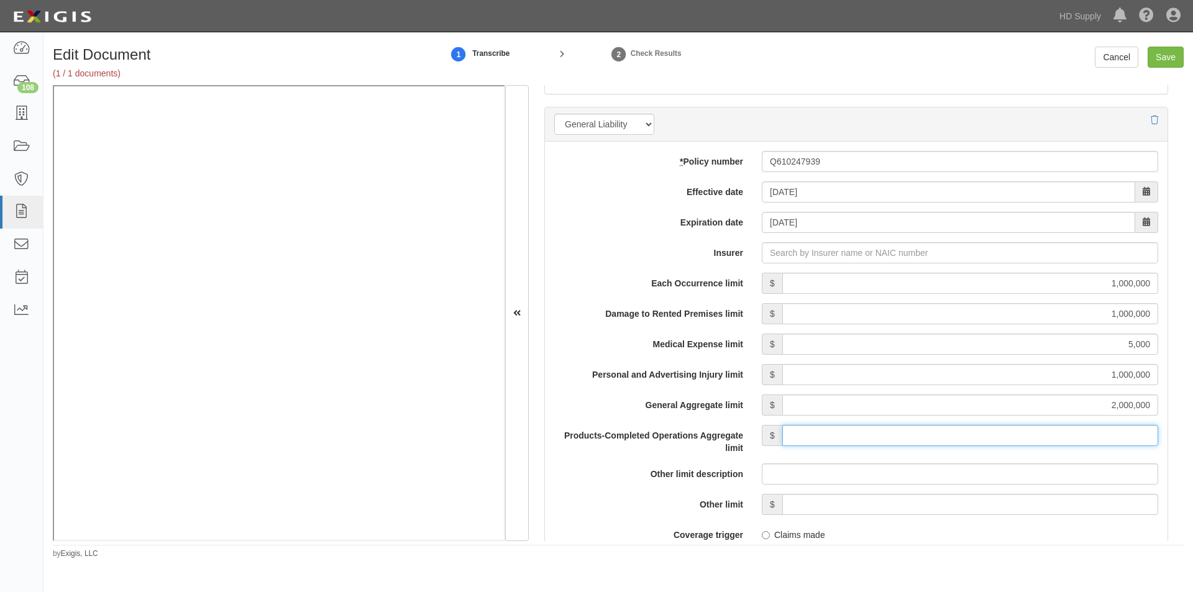
click at [1016, 435] on input "Products-Completed Operations Aggregate limit" at bounding box center [970, 435] width 376 height 21
type input "2,000,000"
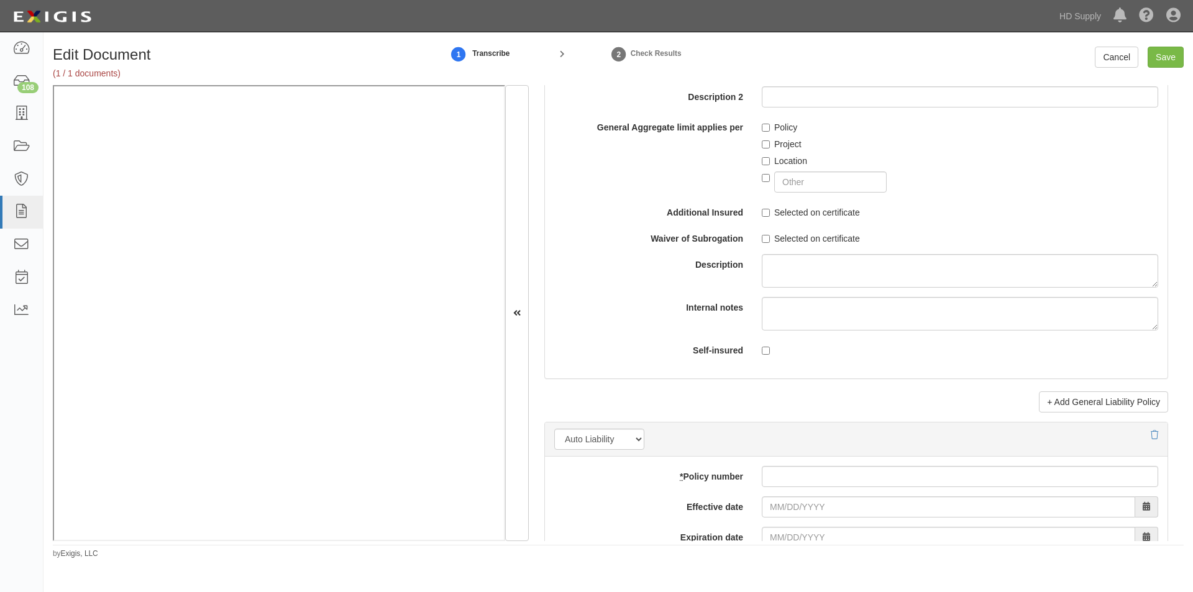
scroll to position [1249, 0]
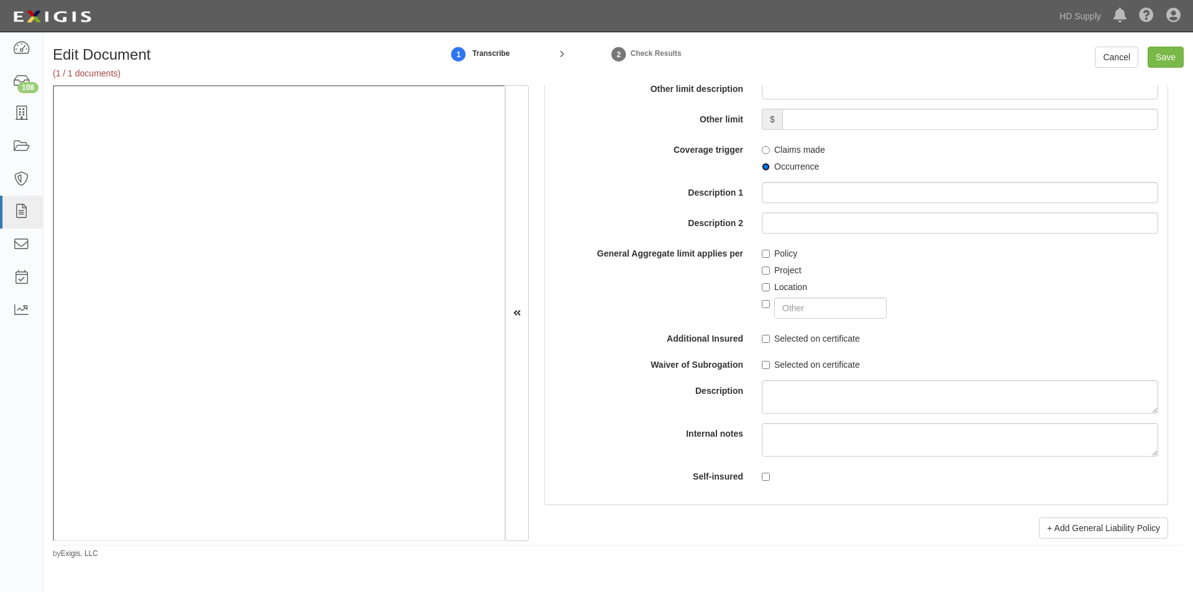
click at [762, 168] on input "Occurrence" at bounding box center [766, 167] width 8 height 8
radio input "true"
click at [765, 251] on input "Policy" at bounding box center [766, 254] width 8 height 8
checkbox input "true"
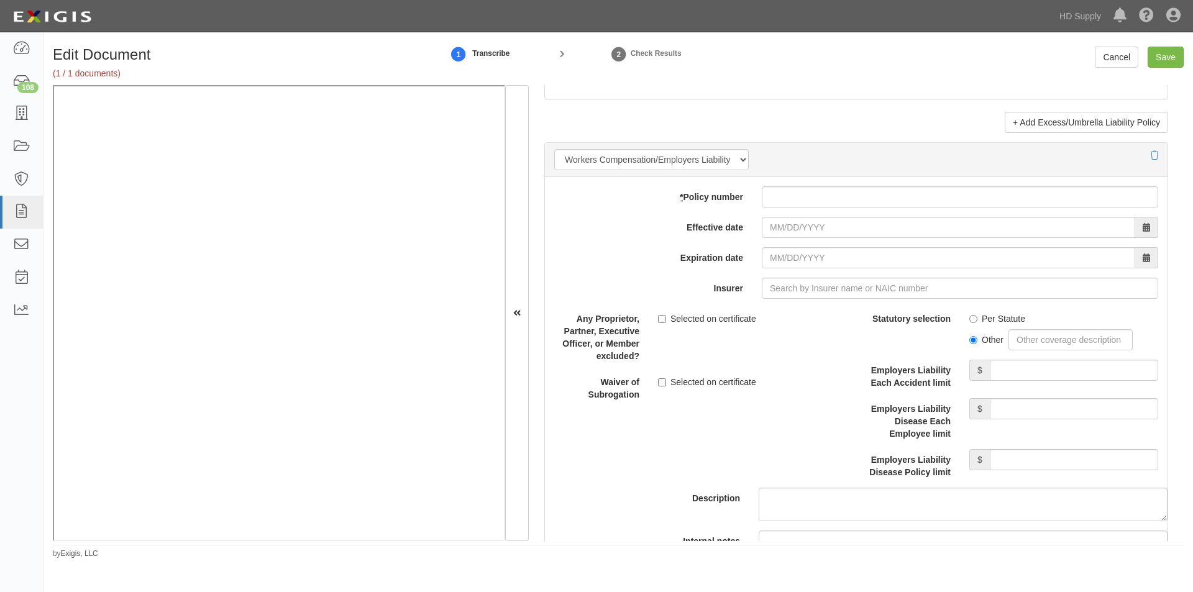
scroll to position [2984, 0]
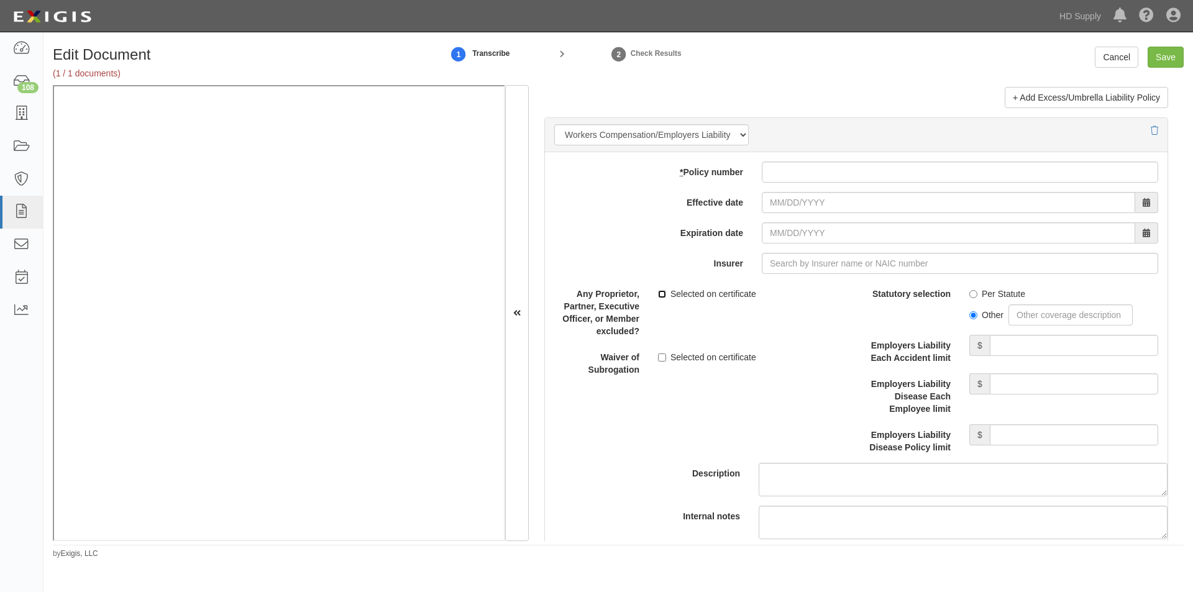
click at [658, 290] on input "Selected on certificate" at bounding box center [662, 294] width 8 height 8
checkbox input "true"
click at [793, 175] on input "* Policy number" at bounding box center [960, 172] width 396 height 21
type input "WCV038885600"
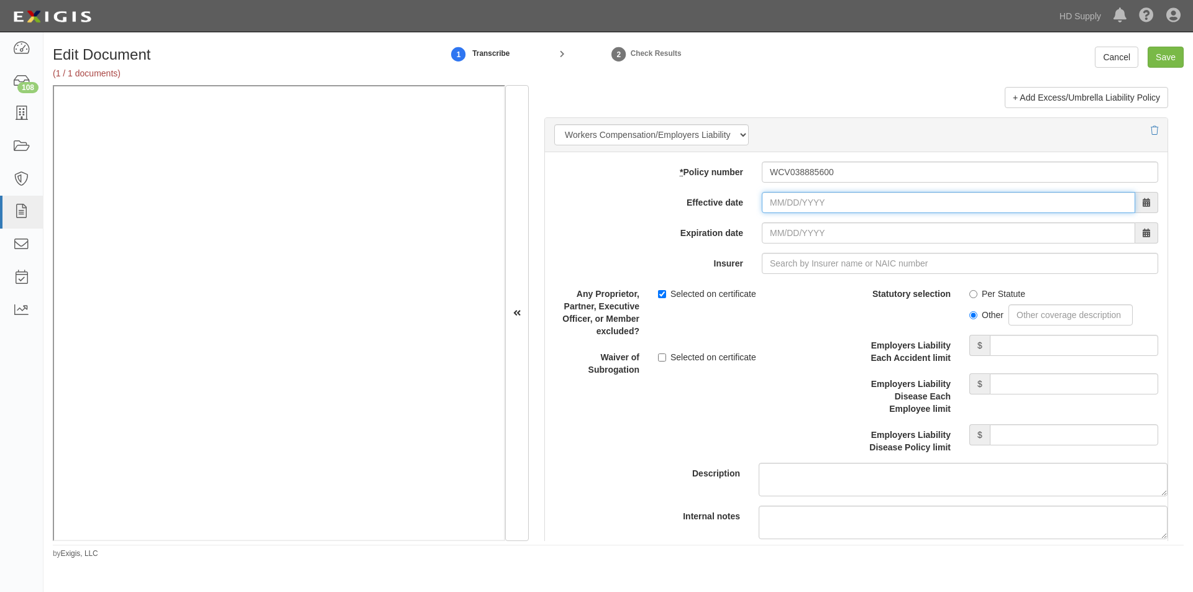
click at [788, 207] on input "Effective date" at bounding box center [948, 202] width 373 height 21
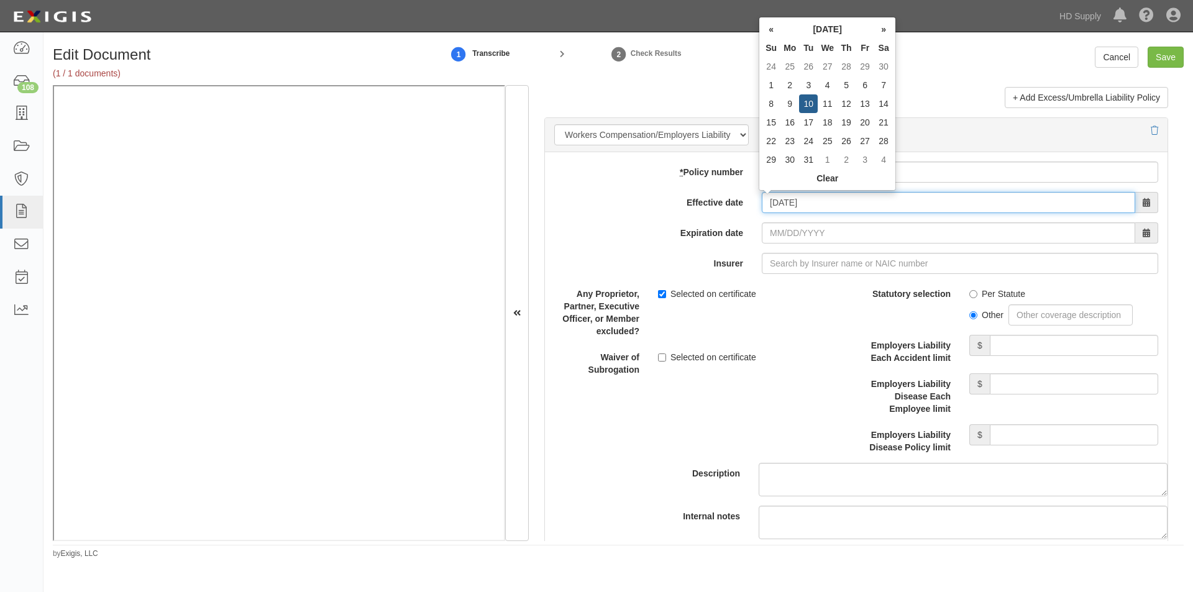
type input "[DATE]"
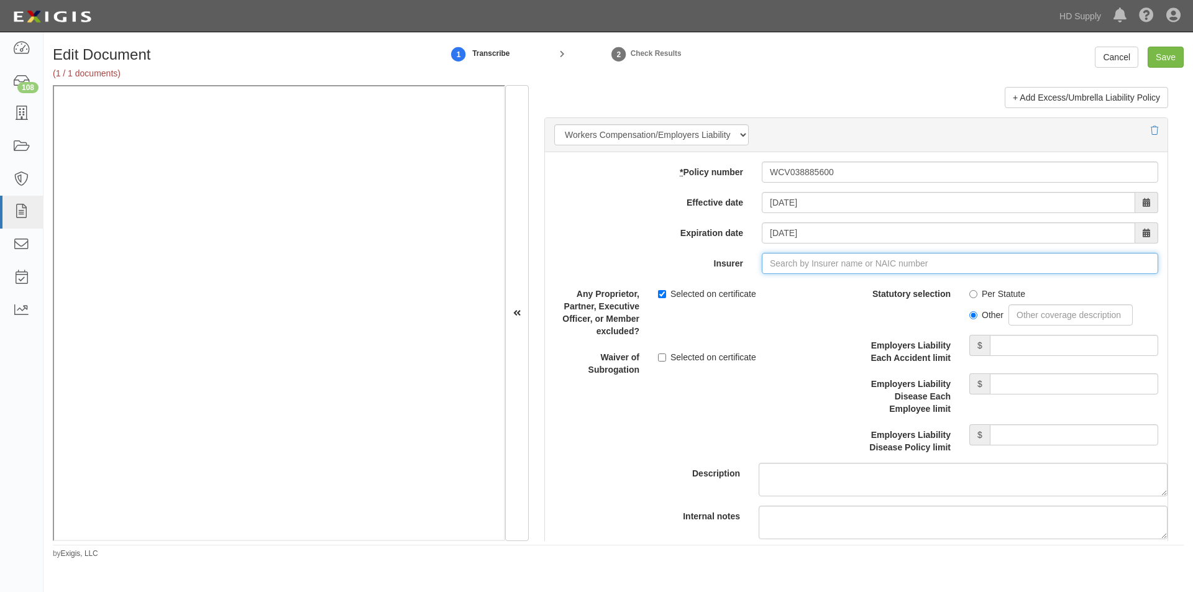
click at [844, 270] on input "Insurer" at bounding box center [960, 263] width 396 height 21
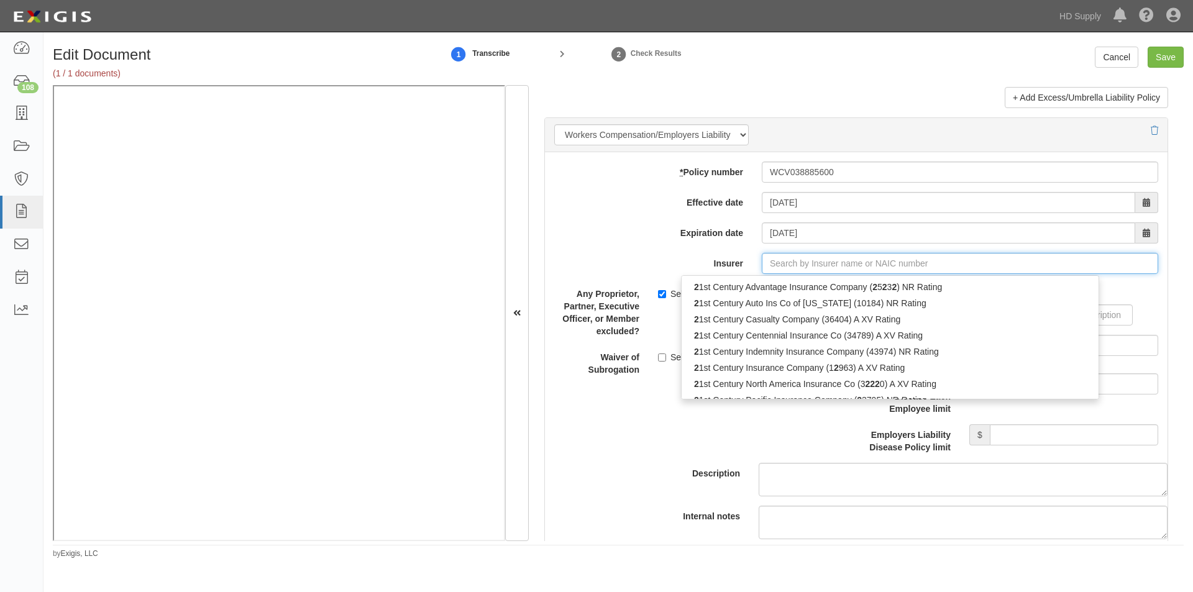
type input "21st Century Advantage Insurance Company (25232) NR Rating"
type input "2"
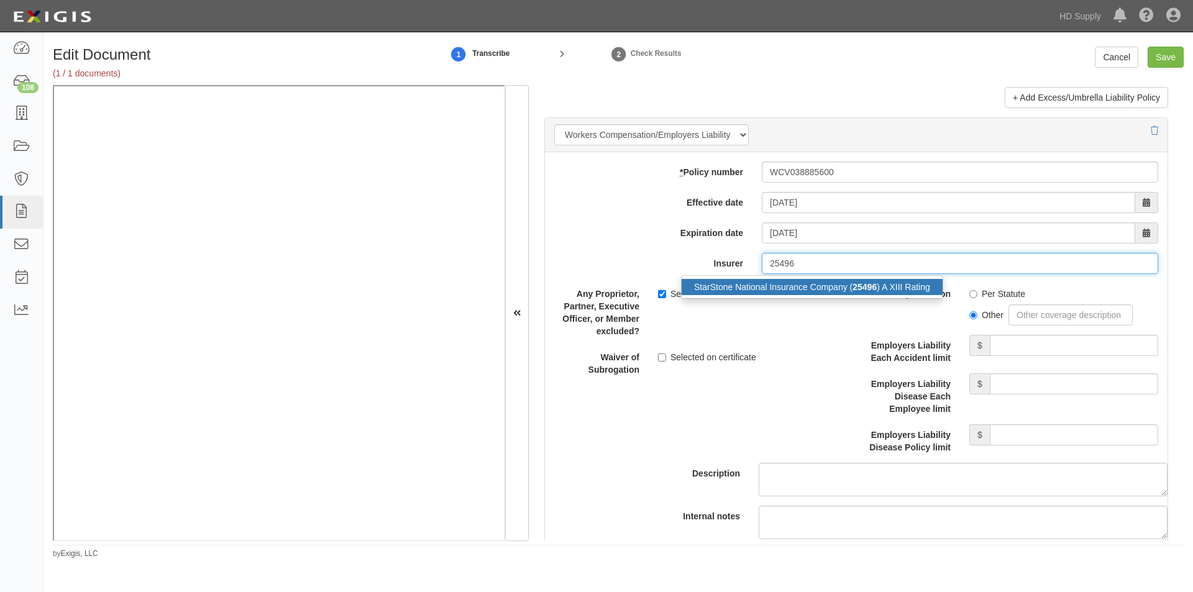
click at [793, 286] on div "StarStone National Insurance Company ( 25496 ) A XIII Rating" at bounding box center [811, 287] width 261 height 16
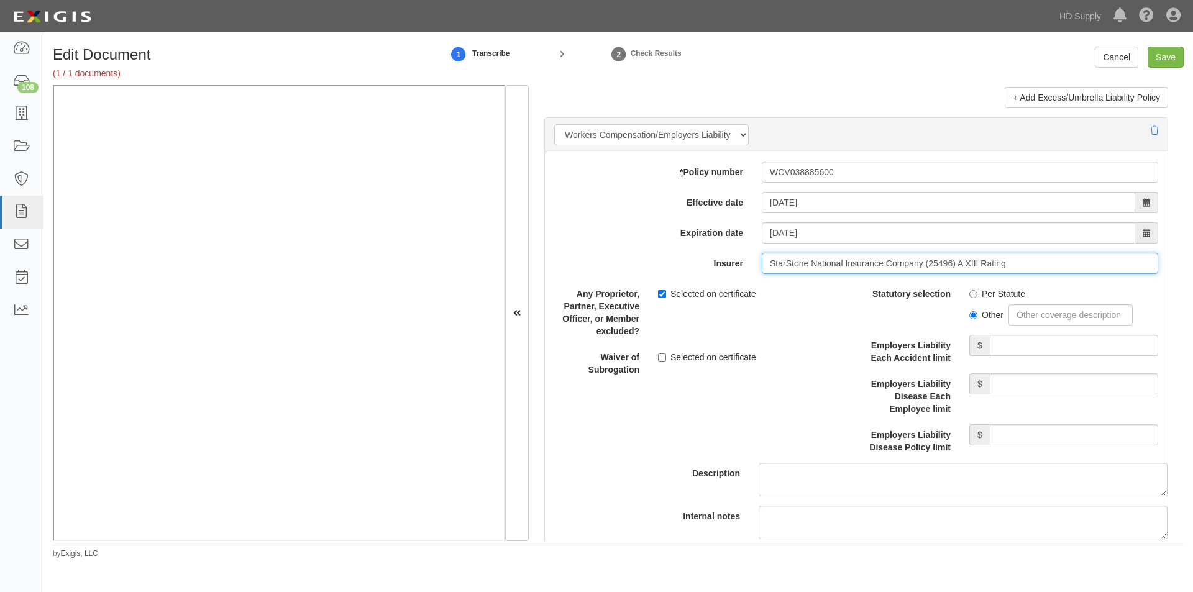
type input "StarStone National Insurance Company (25496) A XIII Rating"
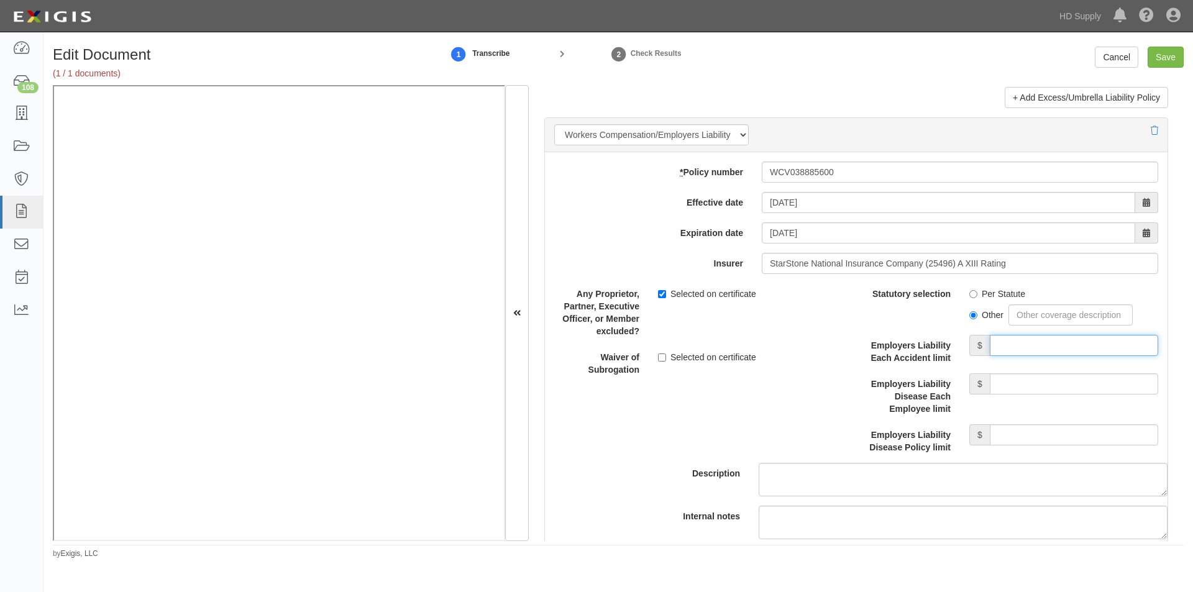
click at [1009, 344] on input "Employers Liability Each Accident limit" at bounding box center [1074, 345] width 168 height 21
type input "100,000"
click at [1059, 385] on input "Employers Liability Disease Each Employee limit" at bounding box center [1074, 383] width 168 height 21
type input "100,000"
click at [1056, 433] on input "Employers Liability Disease Policy limit" at bounding box center [1074, 434] width 168 height 21
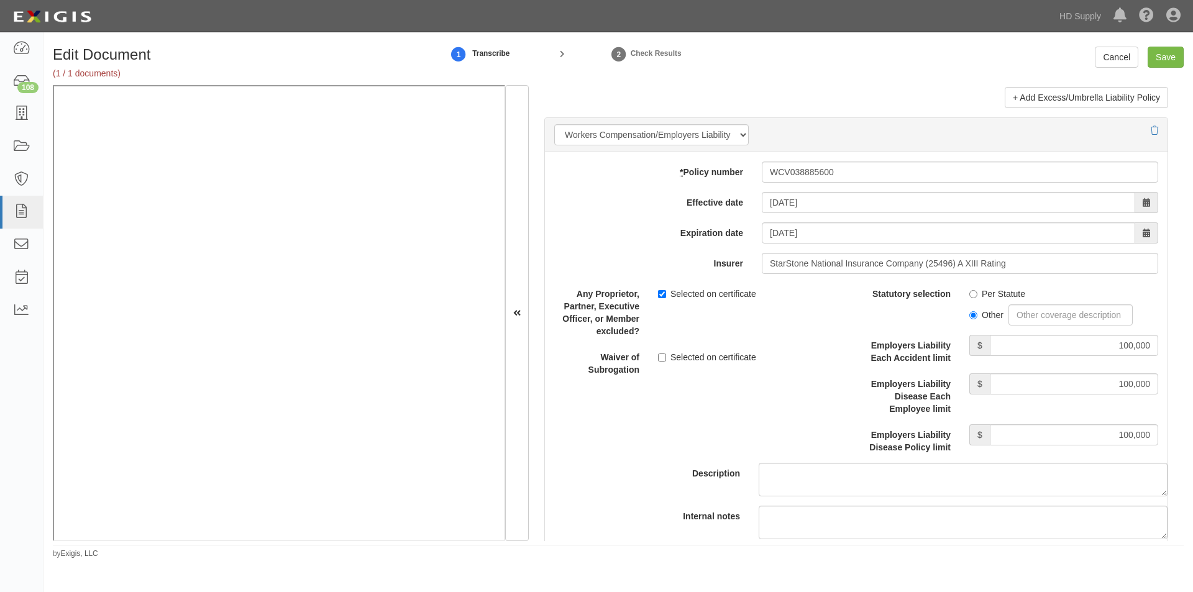
click at [799, 404] on div "Description" at bounding box center [856, 389] width 641 height 213
drag, startPoint x: 1103, startPoint y: 441, endPoint x: 1174, endPoint y: 440, distance: 70.2
click at [1172, 440] on div "Document Details Received: 09/12/2025 Party EMANUEL CARPET & FLOORING LLC 1888 …" at bounding box center [856, 313] width 655 height 456
drag, startPoint x: 1131, startPoint y: 438, endPoint x: 1166, endPoint y: 439, distance: 34.8
click at [1162, 439] on div "Any Proprietor, Partner, Executive Officer, or Member excluded? Selected on cer…" at bounding box center [856, 430] width 622 height 294
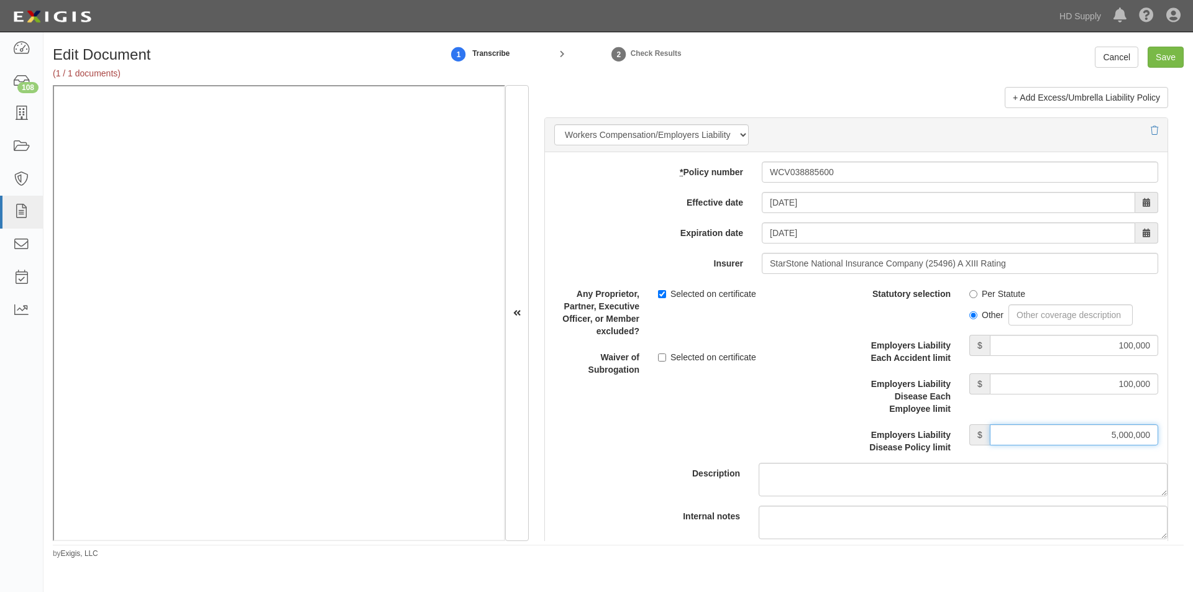
drag, startPoint x: 1086, startPoint y: 440, endPoint x: 1192, endPoint y: 437, distance: 106.3
click at [1192, 437] on div "Edit Document (1 / 1 documents) 1 Transcribe 2 Check Results Cancel Save Docume…" at bounding box center [617, 303] width 1149 height 513
type input "500,000"
click at [1171, 55] on input "Save" at bounding box center [1165, 57] width 36 height 21
type input "1000000"
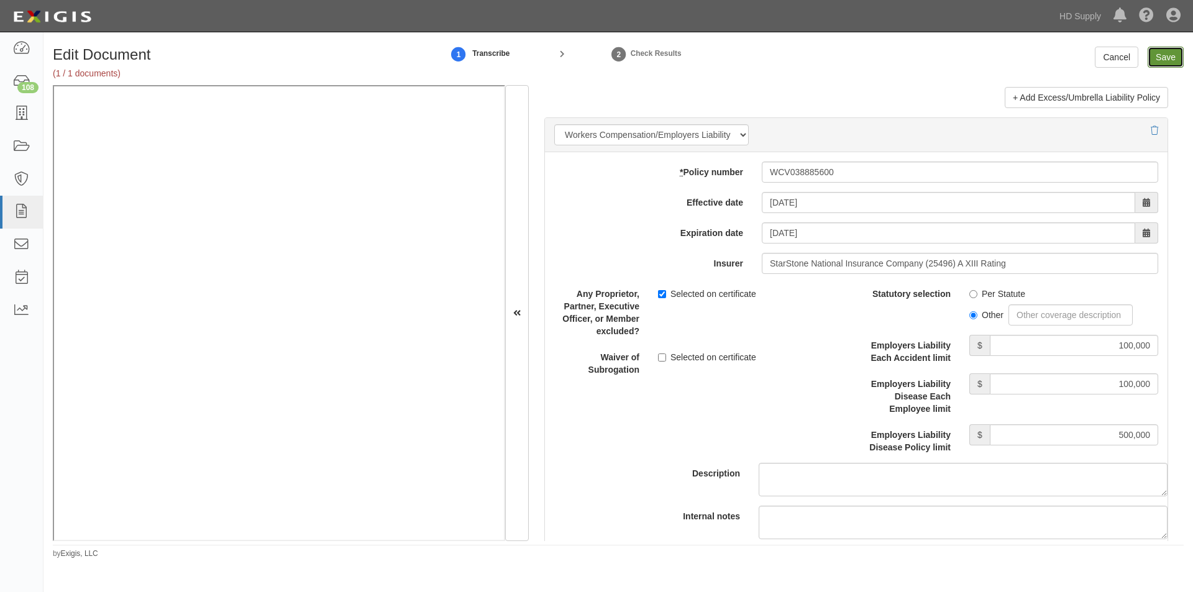
type input "1000000"
type input "5000"
type input "1000000"
type input "2000000"
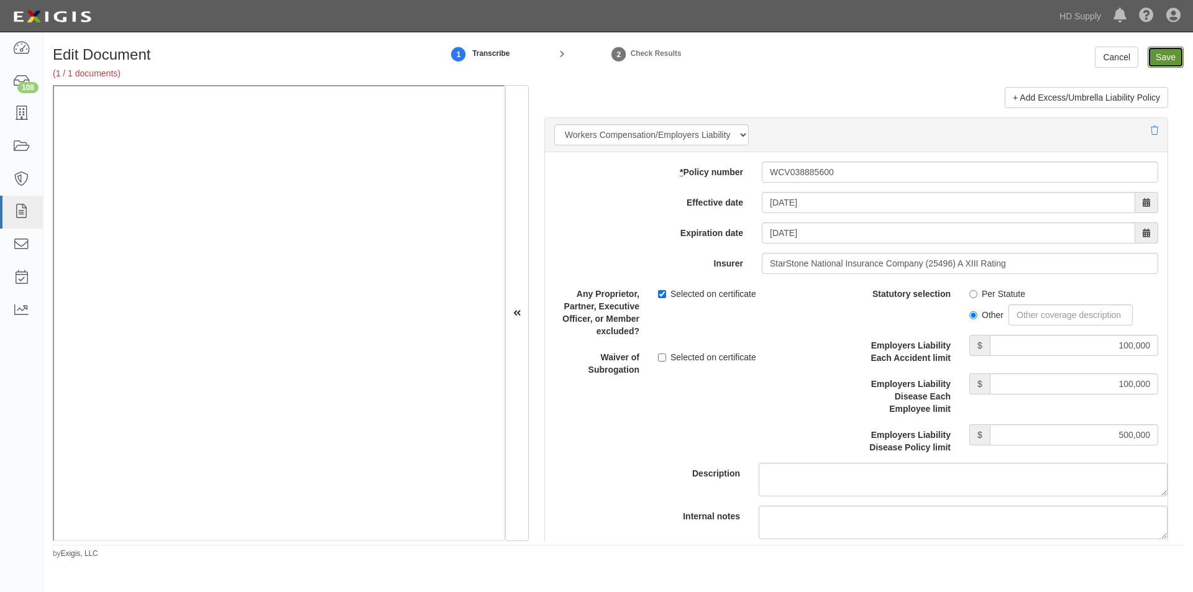
type input "100000"
type input "500000"
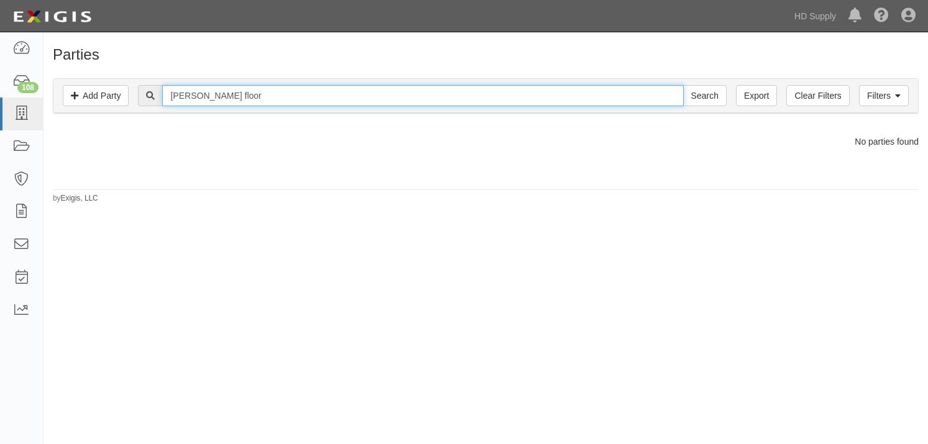
click at [263, 99] on input "[PERSON_NAME] floor" at bounding box center [422, 95] width 521 height 21
type input "eliz"
click at [683, 85] on input "Search" at bounding box center [704, 95] width 43 height 21
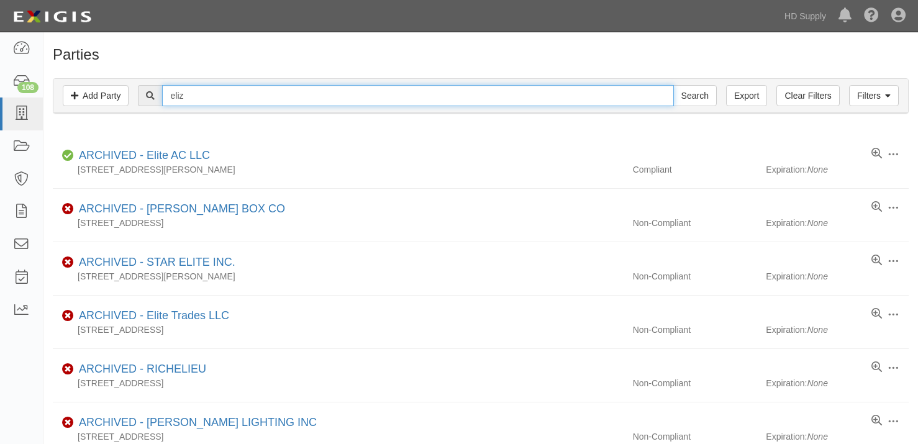
click at [250, 100] on input "eliz" at bounding box center [417, 95] width 511 height 21
type input "elizab"
click at [673, 85] on input "Search" at bounding box center [694, 95] width 43 height 21
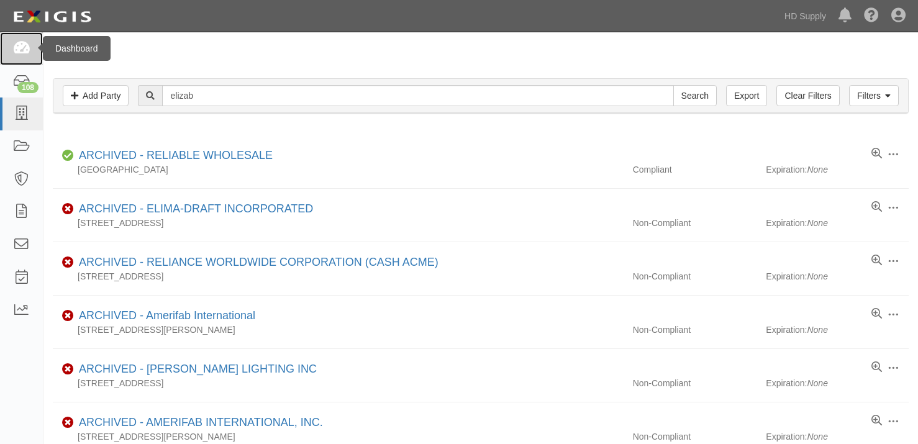
click at [18, 51] on icon at bounding box center [20, 49] width 17 height 14
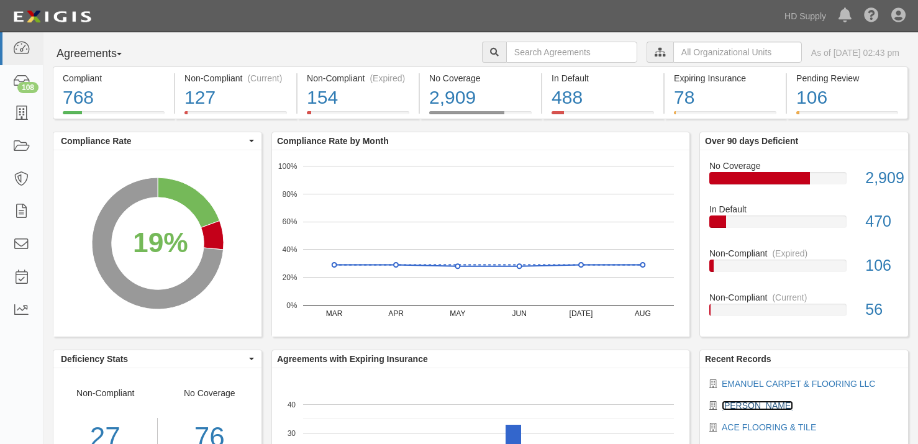
click at [763, 409] on link "[PERSON_NAME]" at bounding box center [757, 406] width 71 height 10
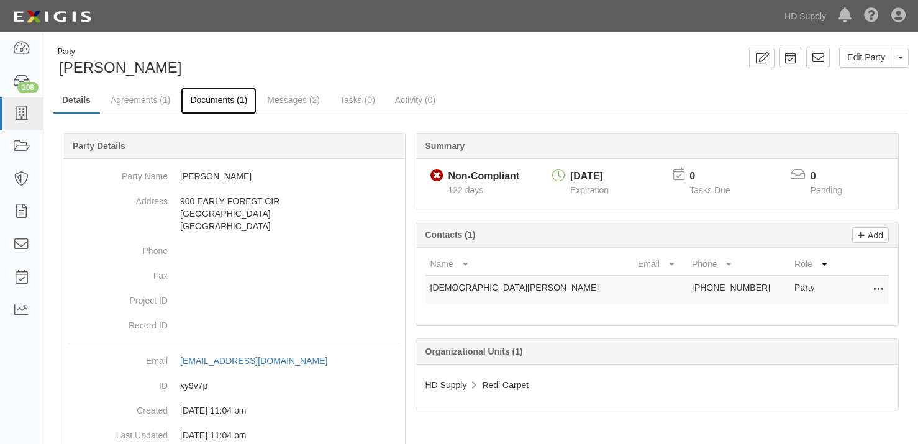
click at [239, 101] on link "Documents (1)" at bounding box center [219, 101] width 76 height 27
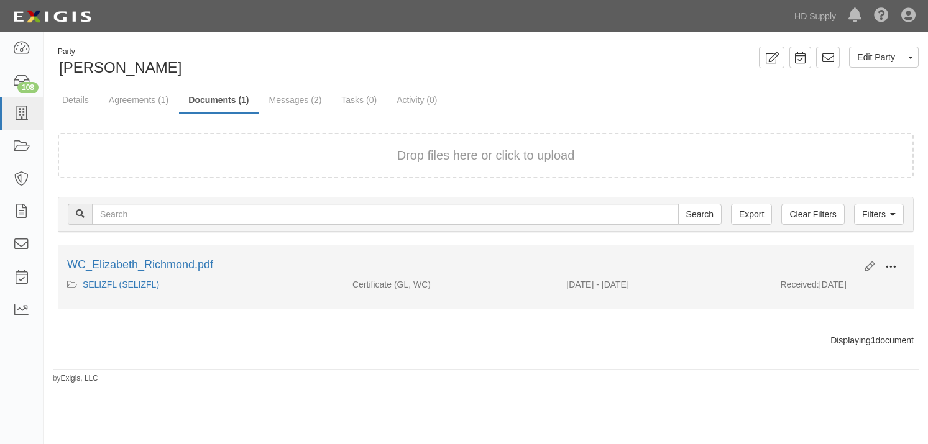
click at [897, 265] on button at bounding box center [890, 267] width 27 height 21
click at [834, 285] on link "View" at bounding box center [830, 285] width 98 height 22
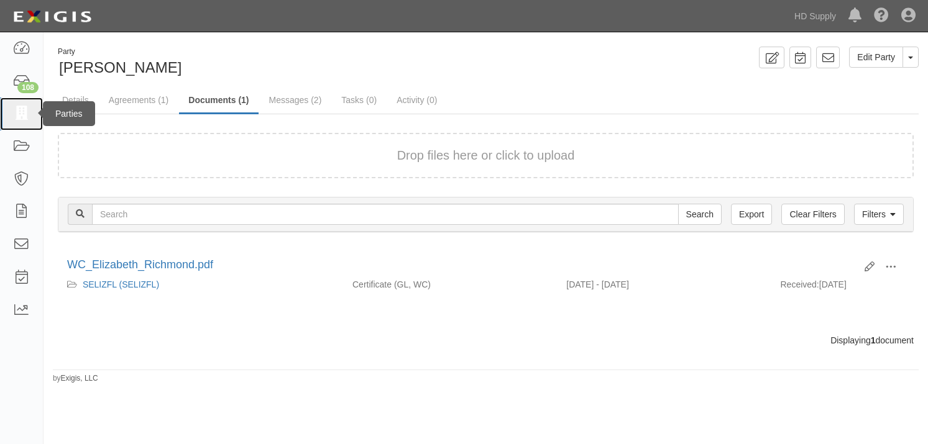
click at [25, 116] on icon at bounding box center [20, 114] width 17 height 14
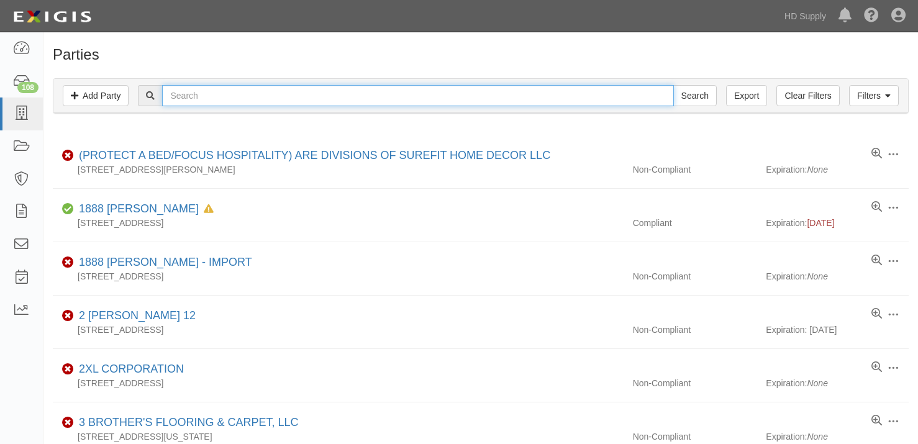
paste input "EMANUEL CARPET & FLOORING LLC"
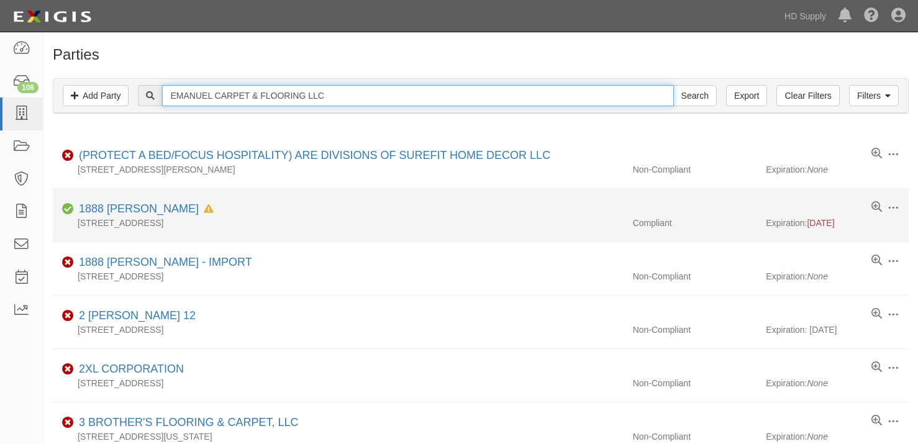
type input "EMANUEL CARPET & FLOORING LLC"
click at [673, 85] on input "Search" at bounding box center [694, 95] width 43 height 21
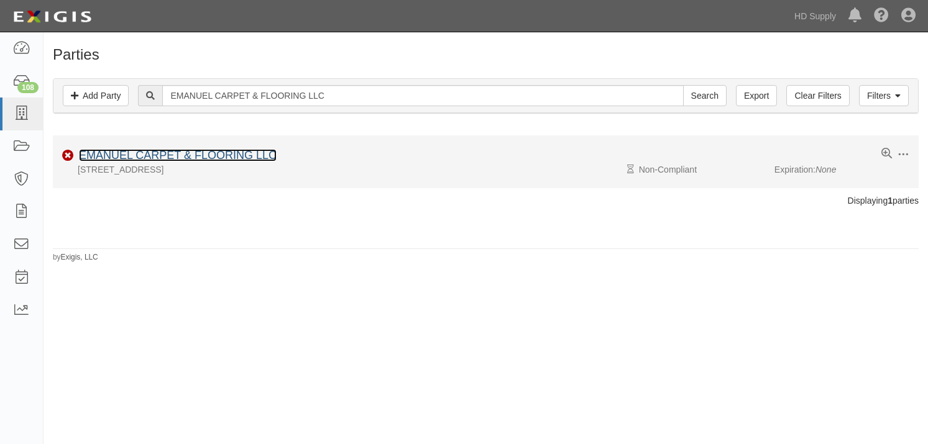
click at [220, 153] on link "EMANUEL CARPET & FLOORING LLC" at bounding box center [178, 155] width 198 height 12
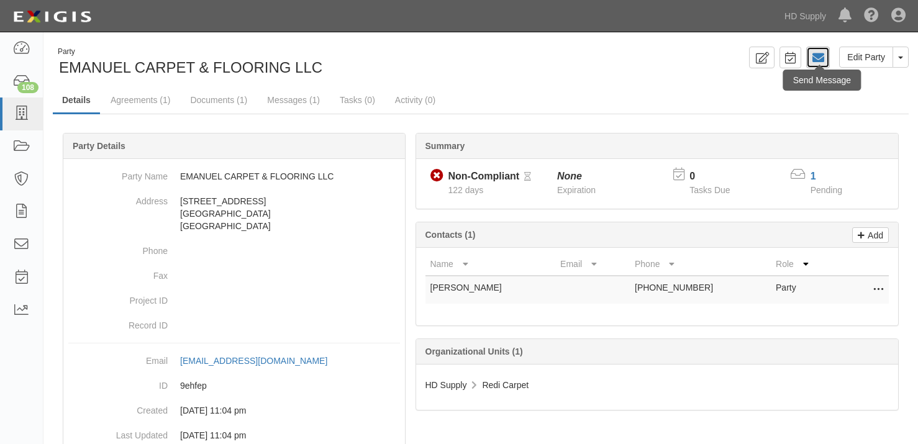
click at [816, 59] on icon at bounding box center [818, 58] width 12 height 12
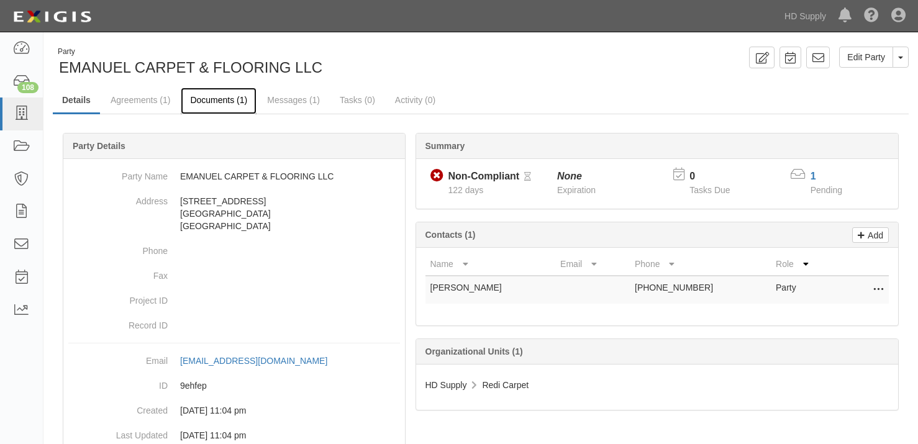
click at [224, 99] on link "Documents (1)" at bounding box center [219, 101] width 76 height 27
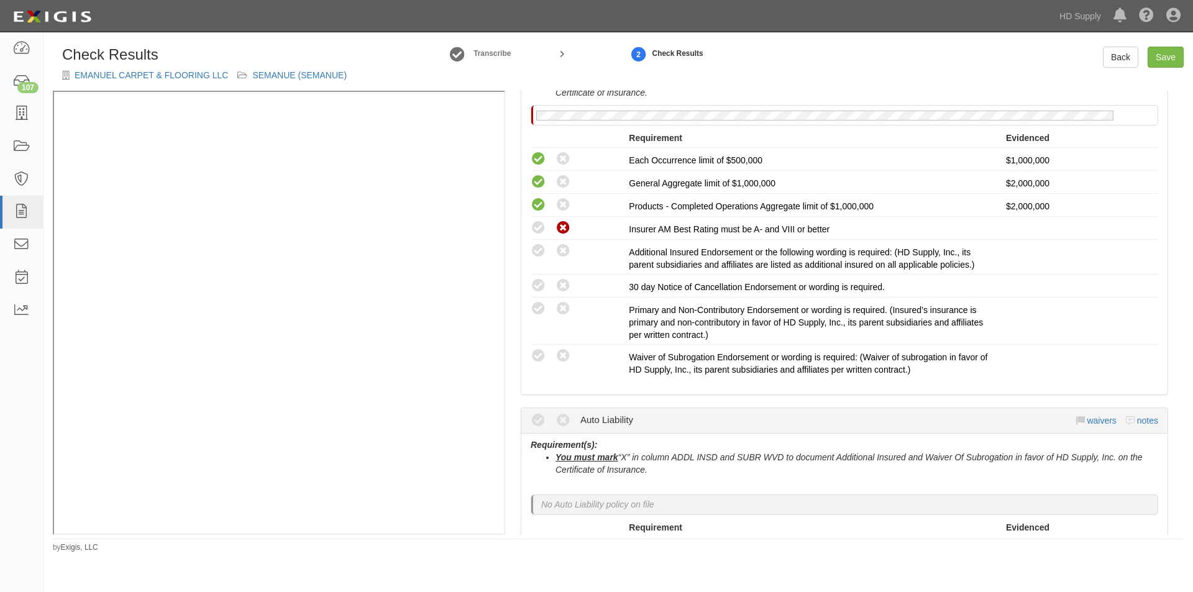
scroll to position [320, 0]
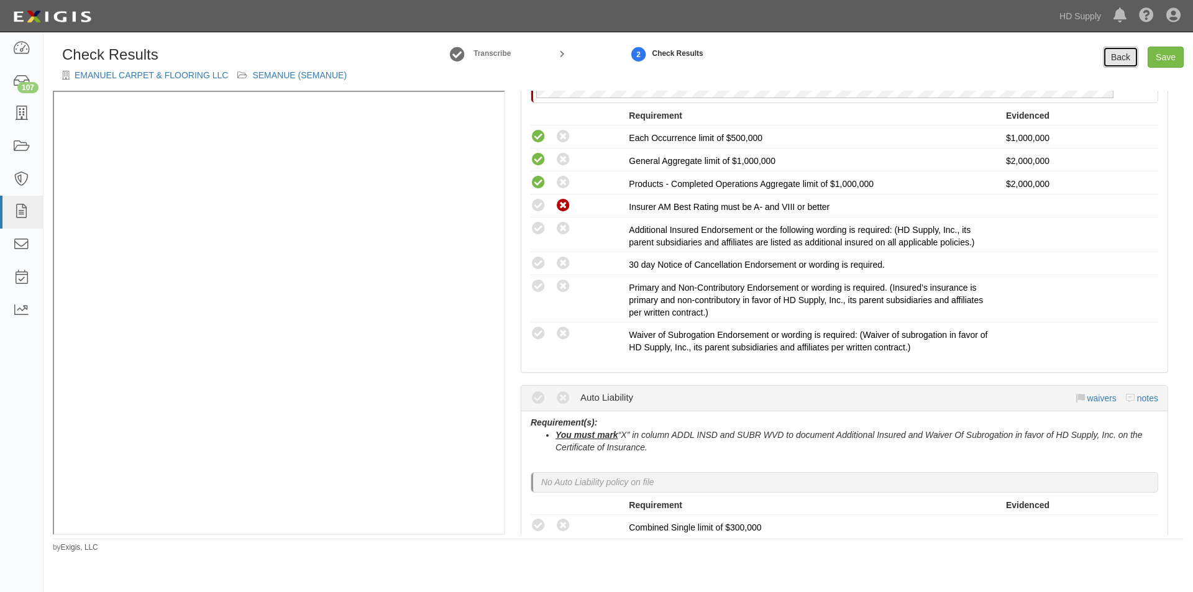
click at [1116, 58] on link "Back" at bounding box center [1120, 57] width 35 height 21
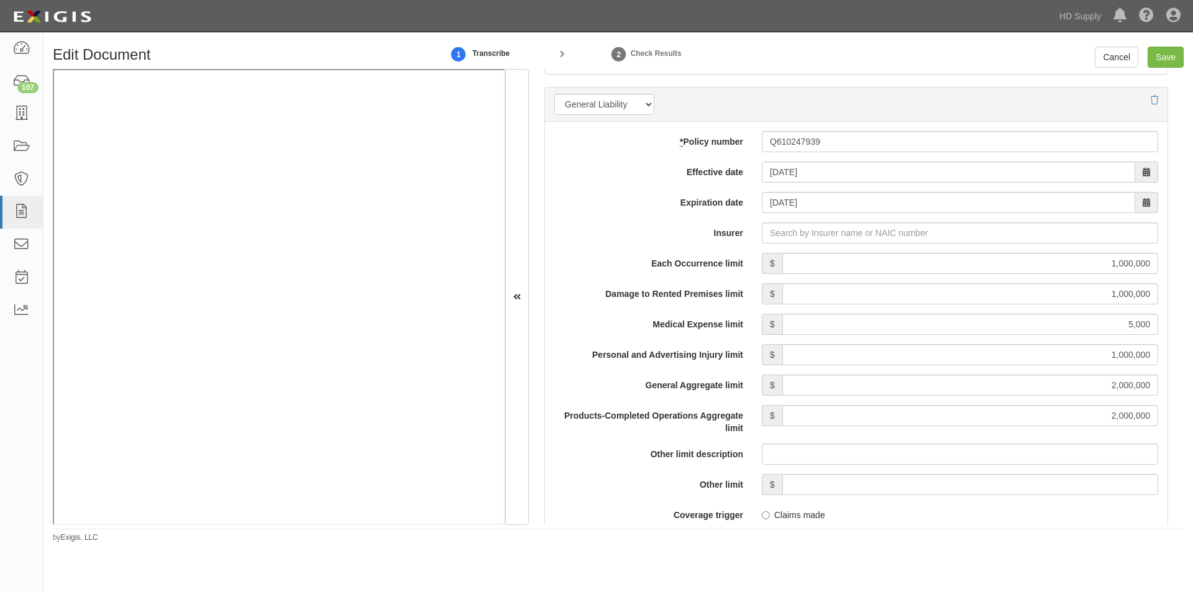
scroll to position [808, 0]
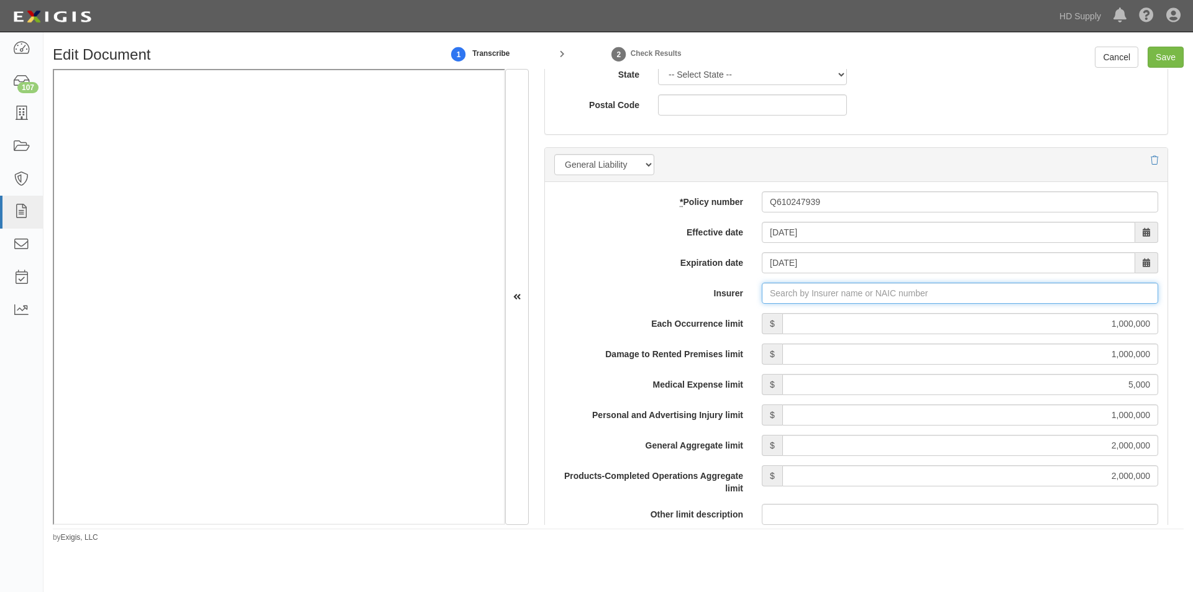
paste input "26263"
click at [729, 316] on div "Erie Insurance Company ( 26263 ) A+ XV Rating" at bounding box center [784, 317] width 207 height 16
type input "Erie Insurance Company (26263) A+ XV Rating"
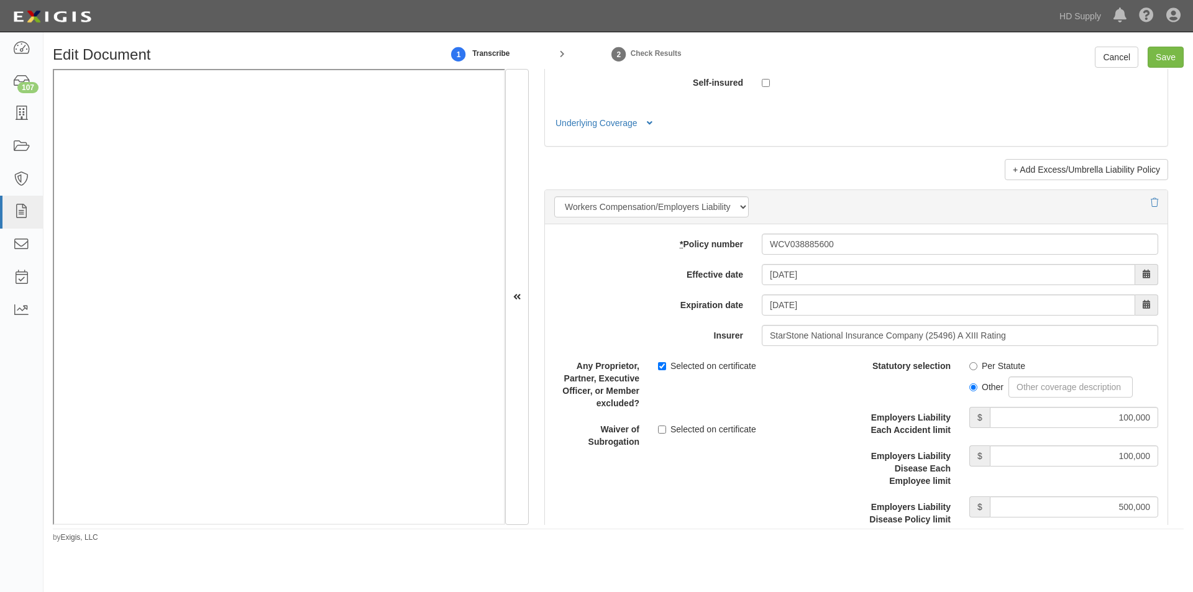
scroll to position [2902, 0]
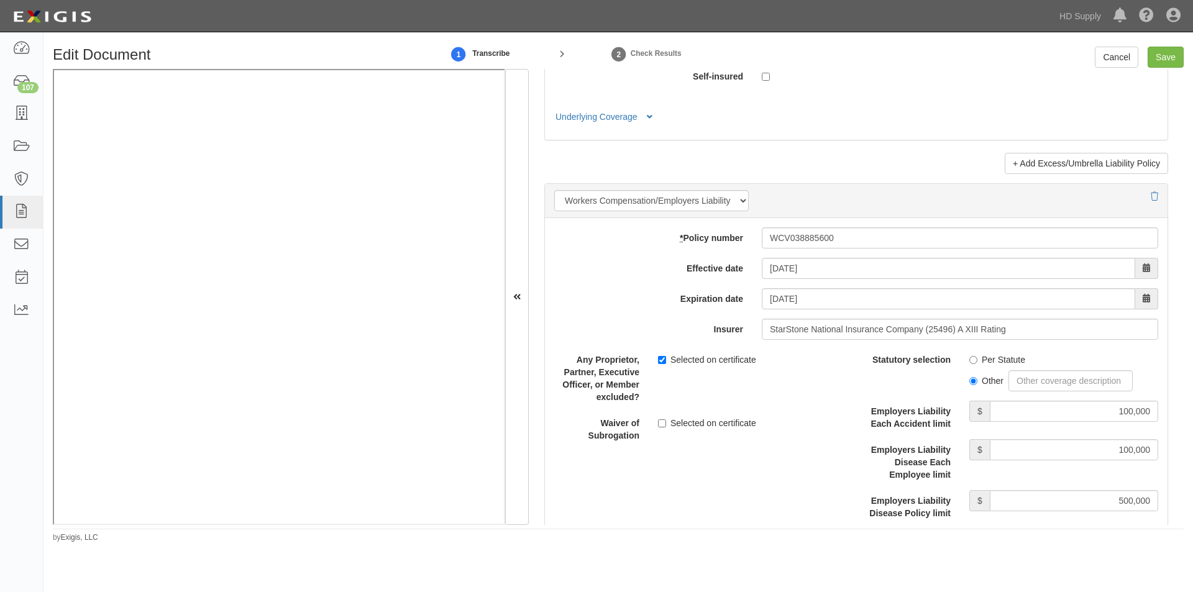
click at [991, 340] on div "* Policy number WCV038885600 Effective date 12/10/2024 Expiration date 12/10/20…" at bounding box center [856, 435] width 622 height 435
click at [969, 334] on input "StarStone National Insurance Company (25496) A XIII Rating" at bounding box center [960, 329] width 396 height 21
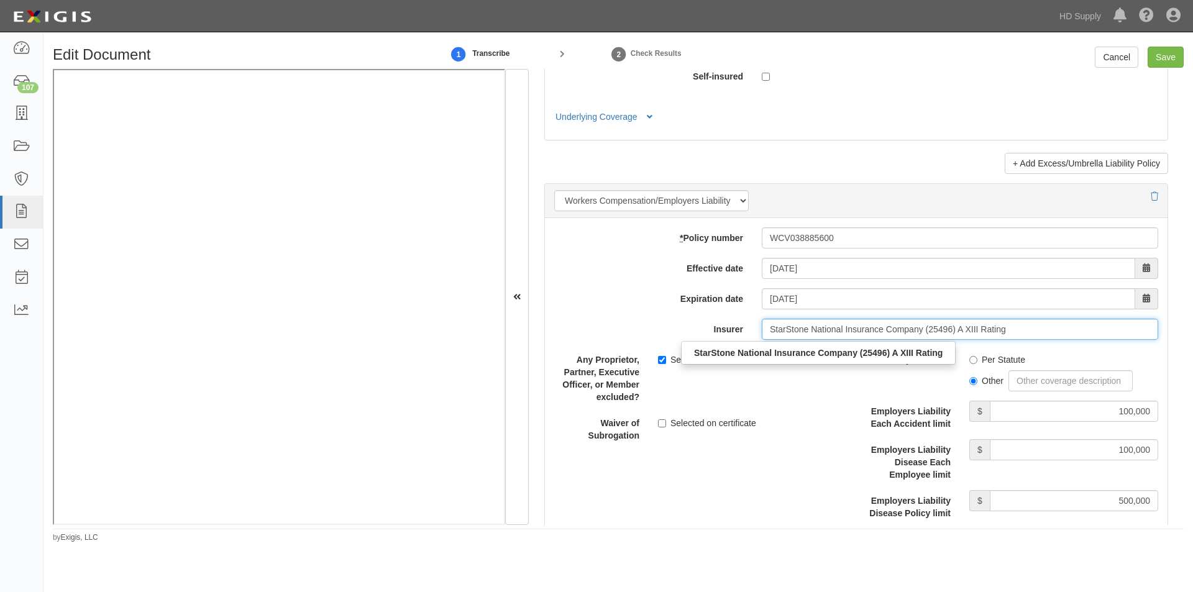
paste input "25496"
type input "StarSto25496ne National Insurance Company (25496) A XIII Rating"
drag, startPoint x: 1032, startPoint y: 330, endPoint x: 757, endPoint y: 318, distance: 275.5
click at [757, 319] on div "StarSto25496ne National Insurance Company (25496) A XIII Rating StarStone Natio…" at bounding box center [959, 329] width 415 height 21
paste input "25496"
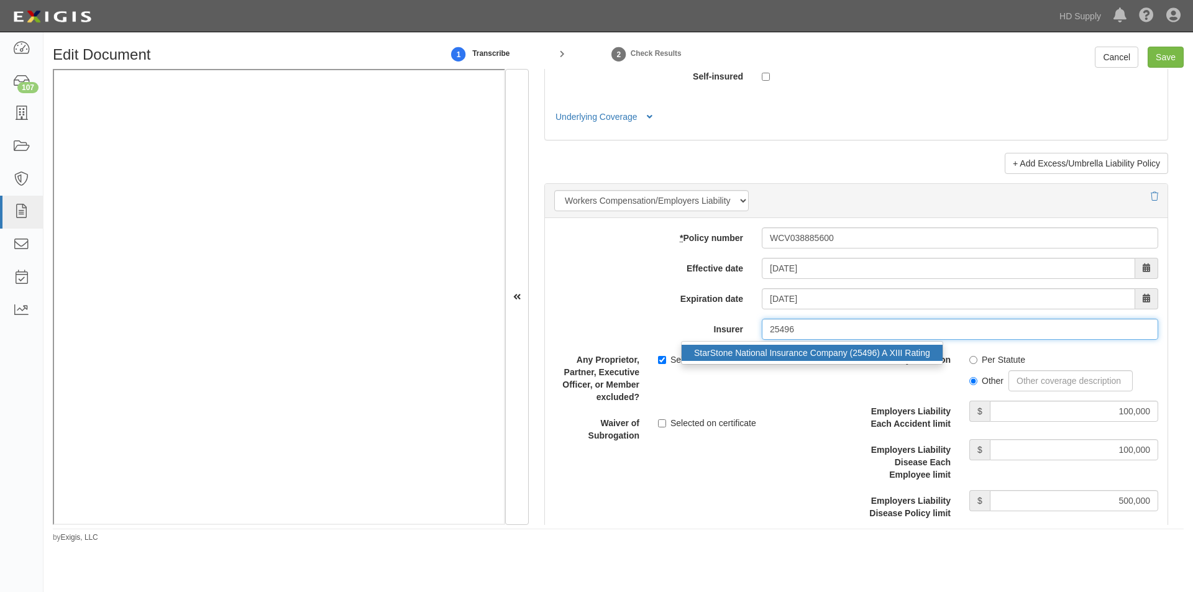
click at [739, 350] on div "StarStone National Insurance Company (25496) A XIII Rating" at bounding box center [811, 353] width 261 height 16
drag, startPoint x: 999, startPoint y: 332, endPoint x: 728, endPoint y: 356, distance: 271.9
click at [762, 340] on span "StarStone National Insurance Company (25496) A XIII Rating StarStone National I…" at bounding box center [960, 329] width 396 height 21
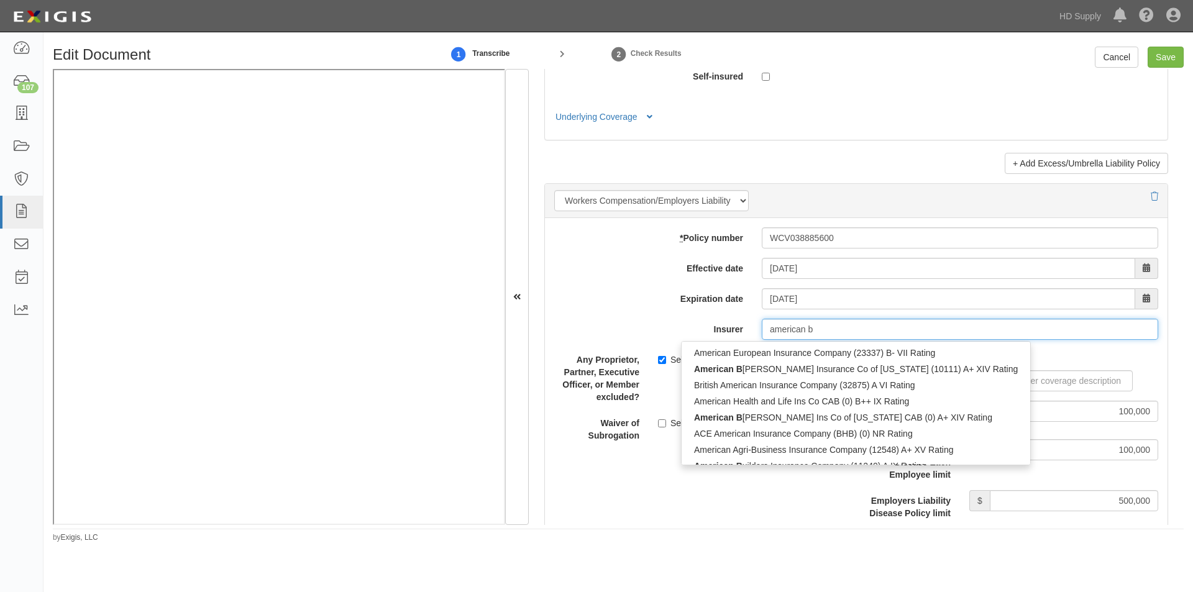
type input "american bu"
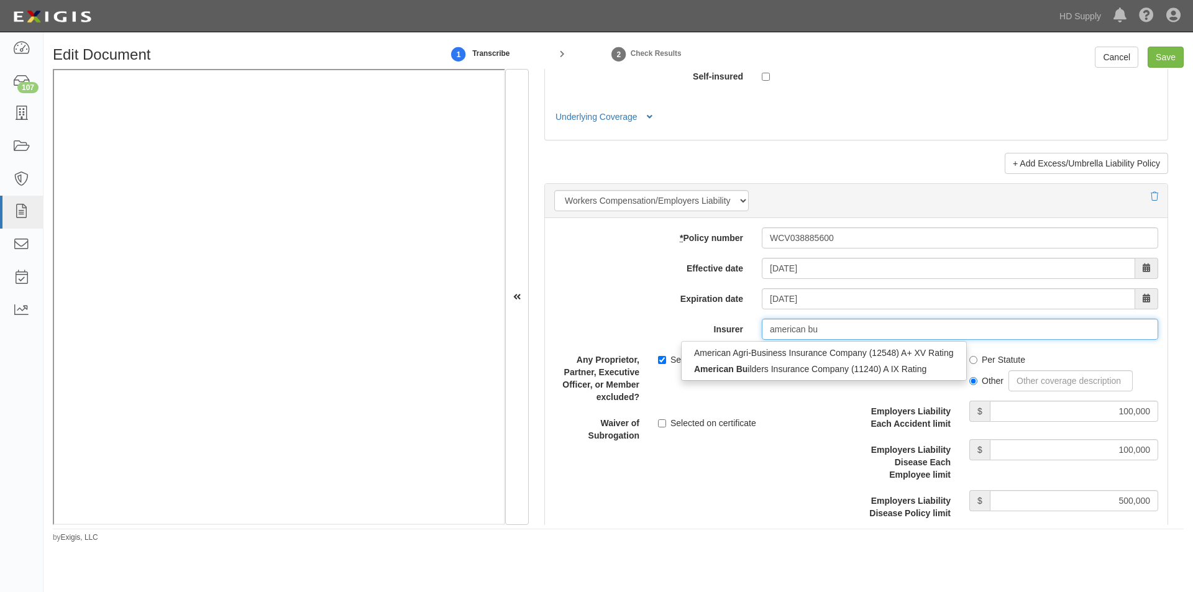
type input "american builders Insurance Company (11240) A IX Rating"
type input "american build"
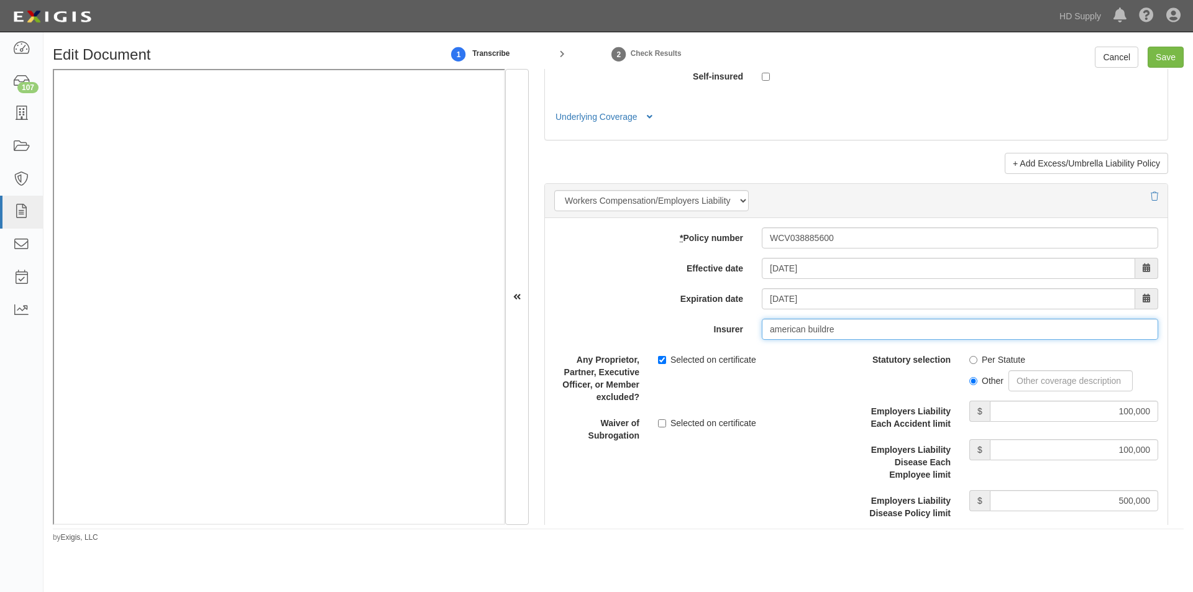
type input "american buildr"
type input "american builders Insurance Company (11240) A IX Rating"
type input "american buil"
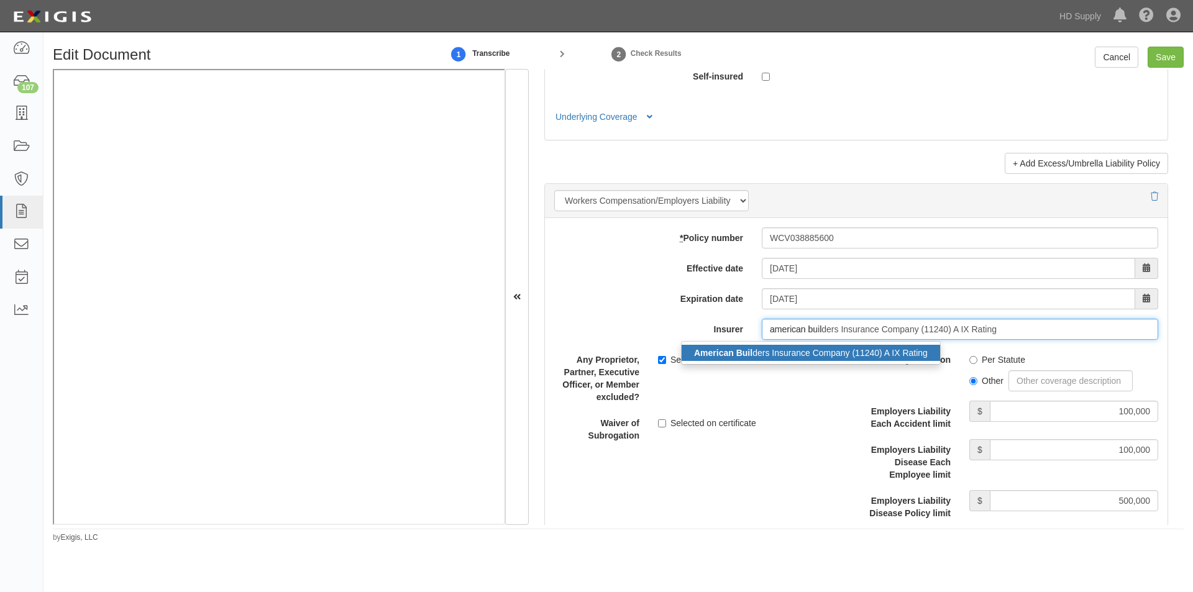
click at [752, 356] on div "American Buil ders Insurance Company (11240) A IX Rating" at bounding box center [810, 353] width 258 height 16
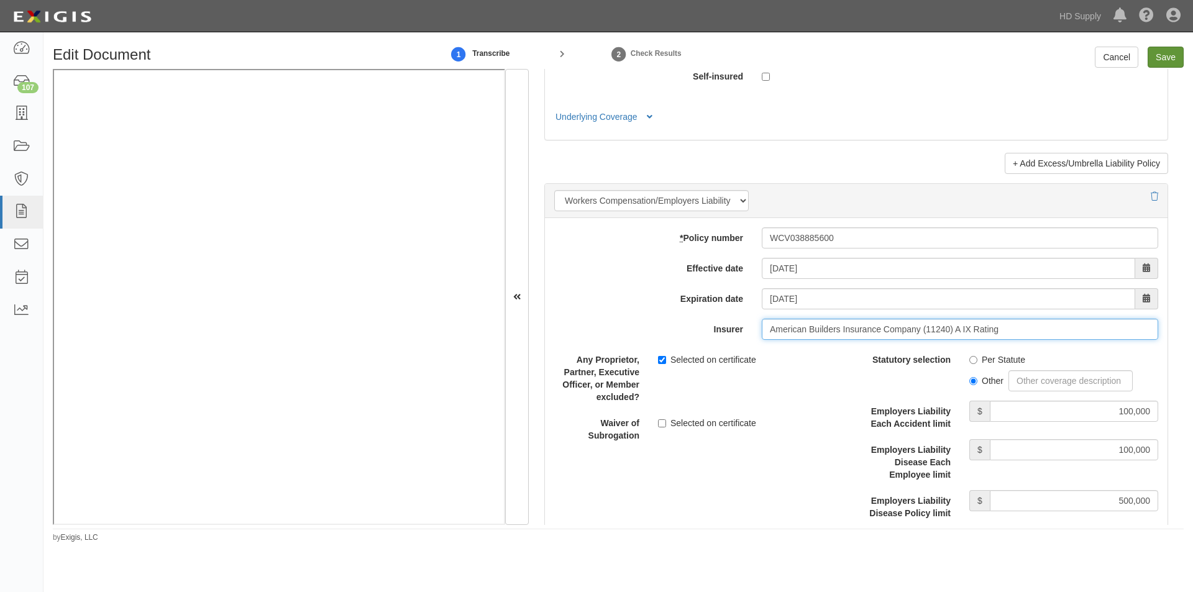
type input "American Builders Insurance Company (11240) A IX Rating"
click at [1169, 63] on input "Save" at bounding box center [1165, 57] width 36 height 21
type input "1000000"
type input "5000"
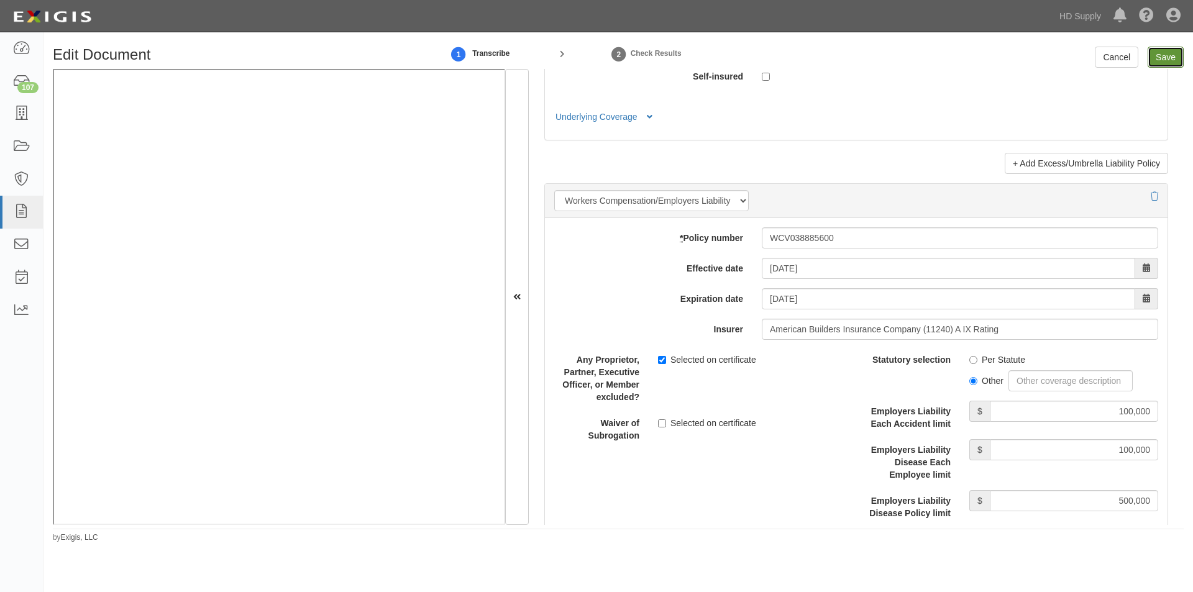
type input "1000000"
type input "2000000"
type input "100000"
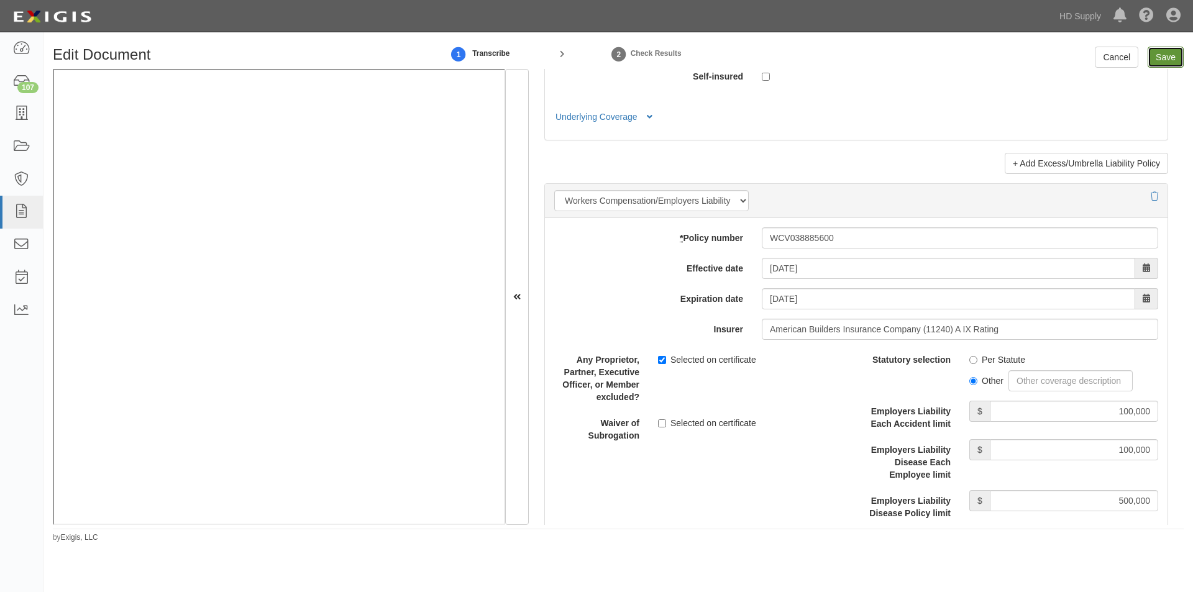
type input "500000"
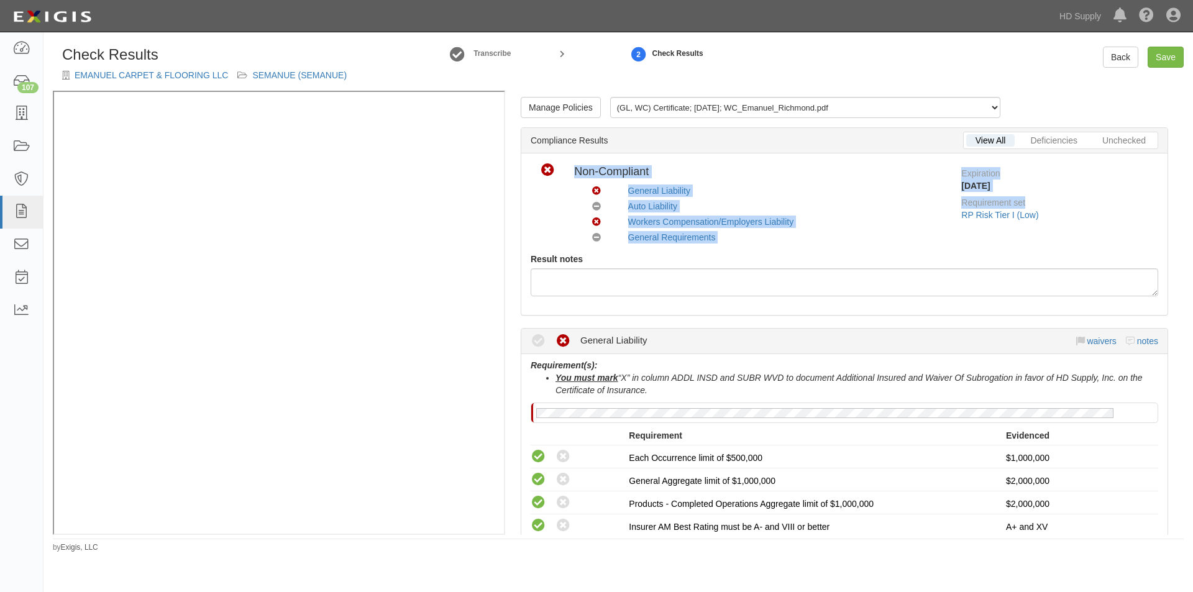
drag, startPoint x: 1184, startPoint y: 134, endPoint x: 1189, endPoint y: 193, distance: 58.6
click at [1189, 193] on div "Check Results [PERSON_NAME] & FLOORING LLC SEMANUE (SEMANUE) Transcribe 2 Check…" at bounding box center [617, 300] width 1149 height 506
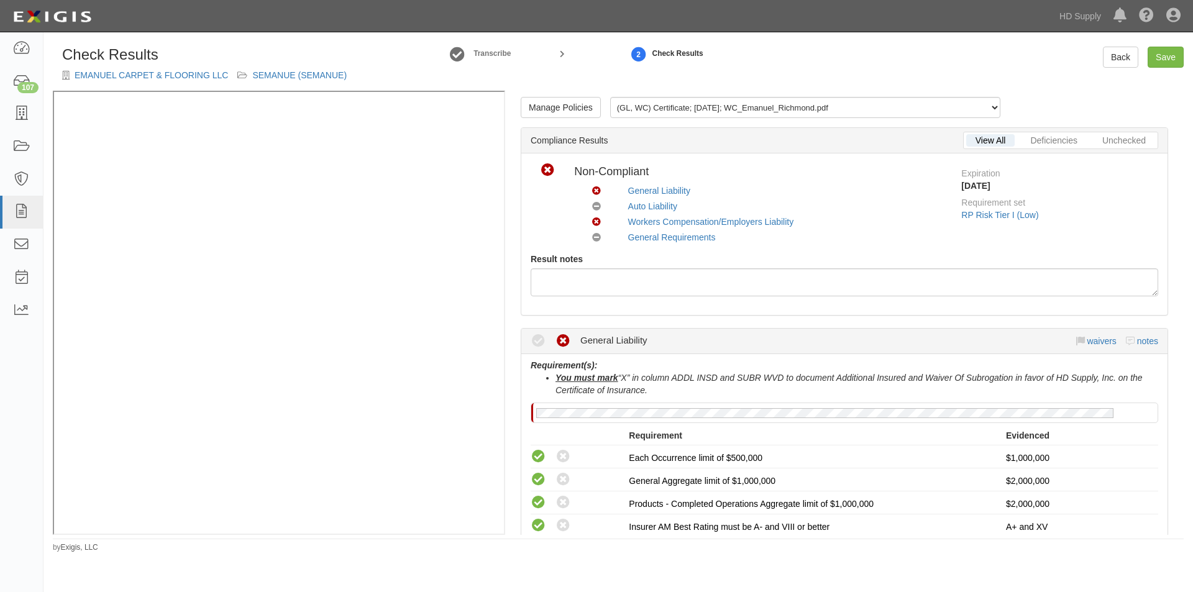
click at [1119, 197] on div "Expiration [DATE] Requirement set RP Risk Tier I (Low)" at bounding box center [1060, 195] width 216 height 65
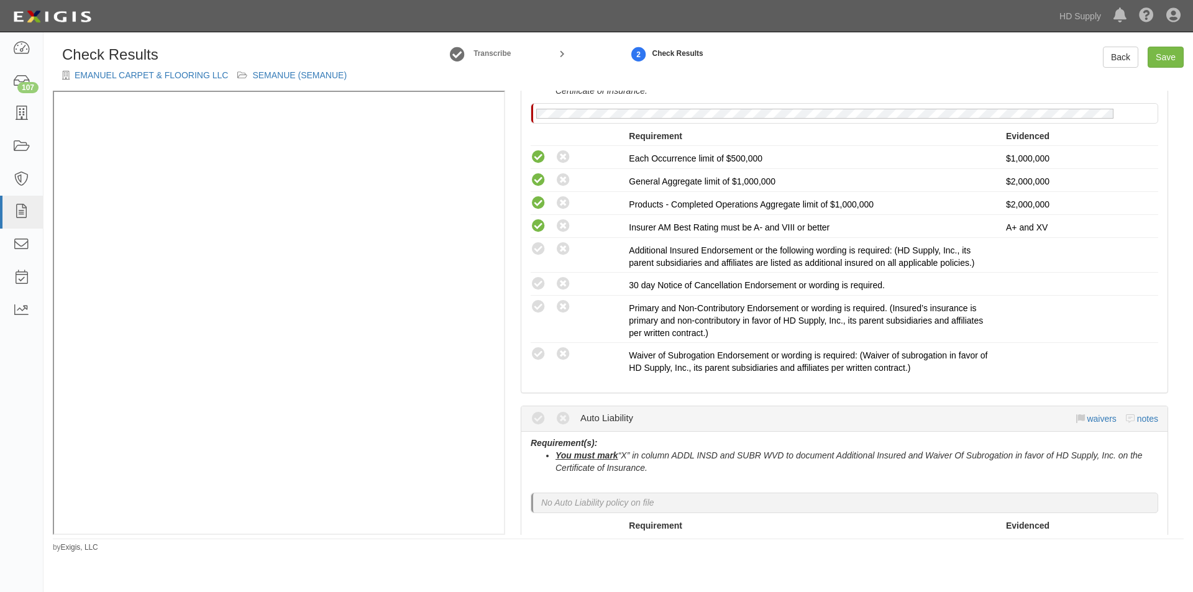
scroll to position [315, 0]
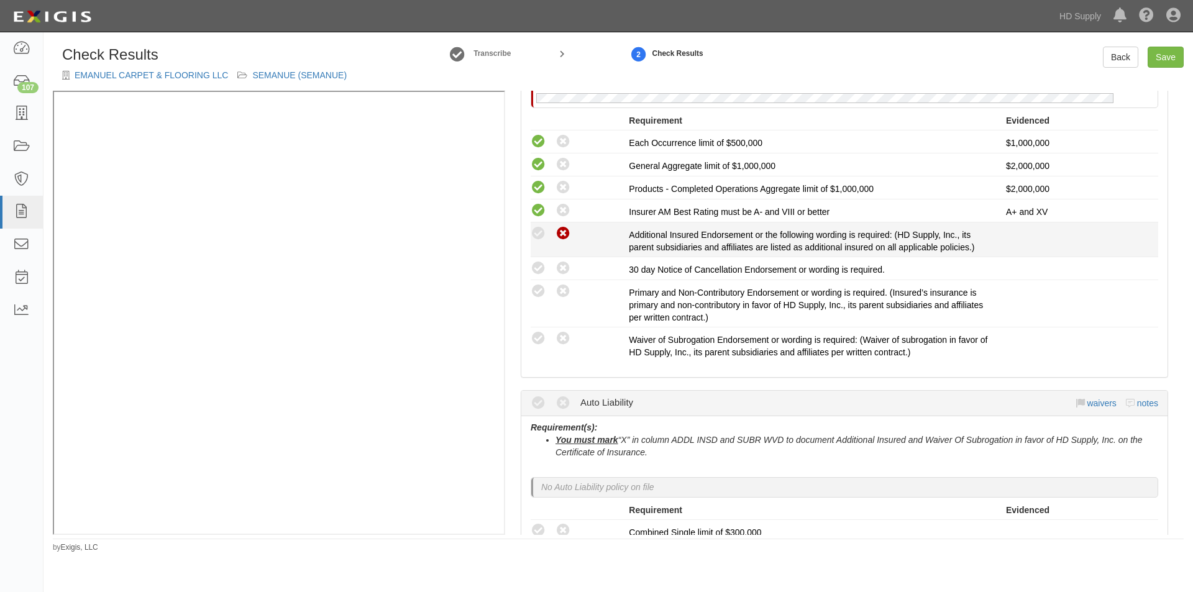
click at [565, 235] on icon at bounding box center [563, 234] width 16 height 16
radio input "true"
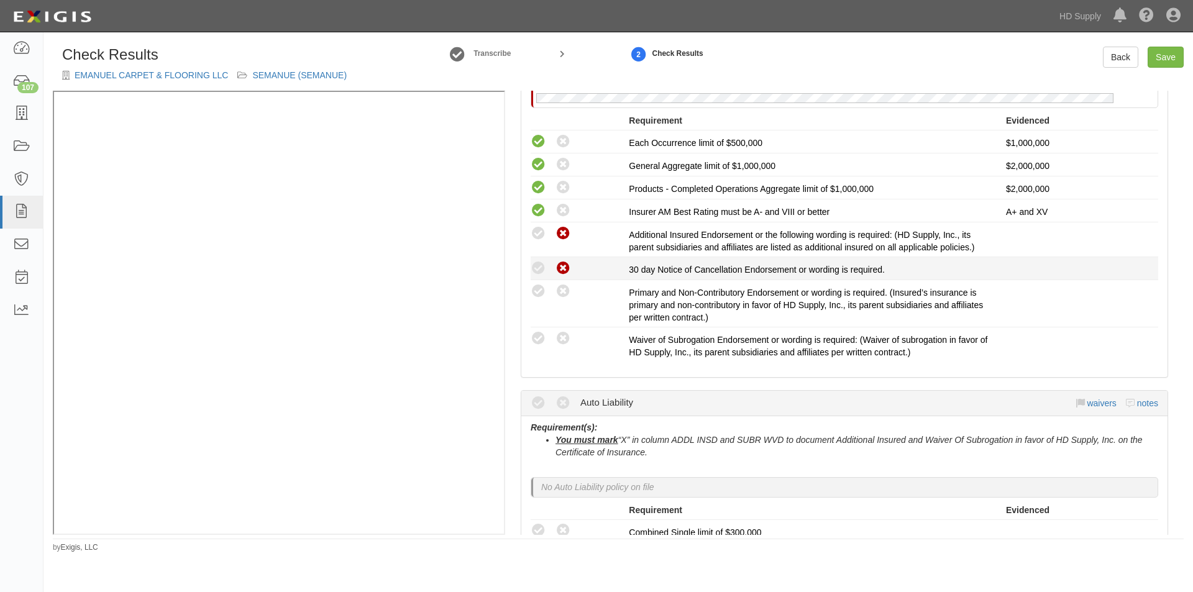
click at [563, 265] on icon at bounding box center [563, 269] width 16 height 16
radio input "true"
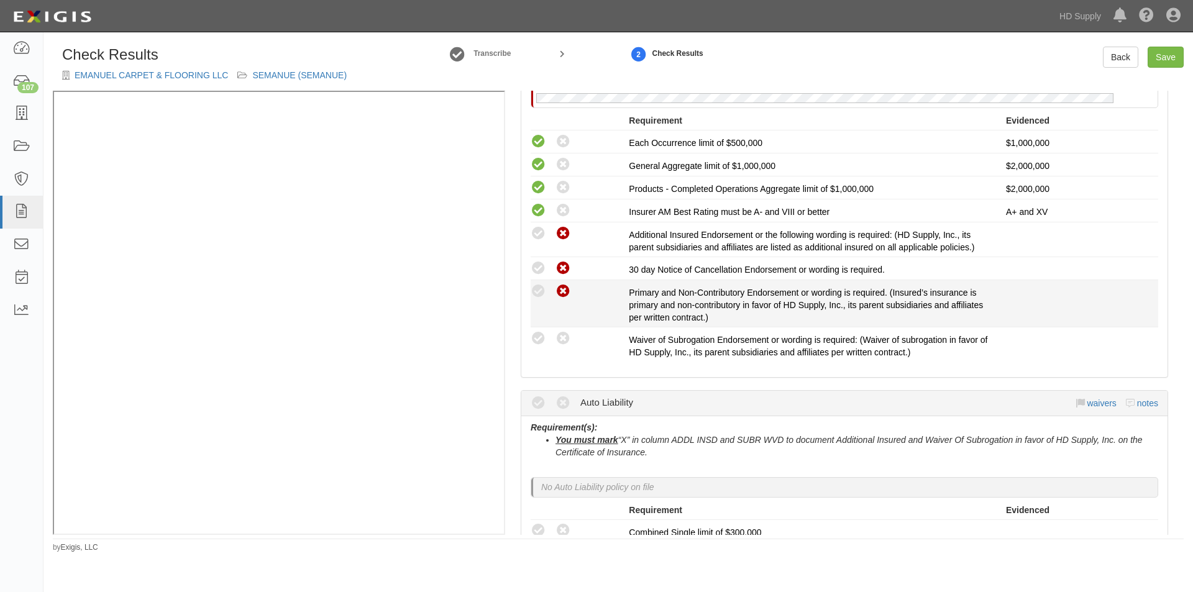
drag, startPoint x: 561, startPoint y: 289, endPoint x: 567, endPoint y: 319, distance: 30.3
click at [561, 295] on icon at bounding box center [563, 292] width 16 height 16
radio input "true"
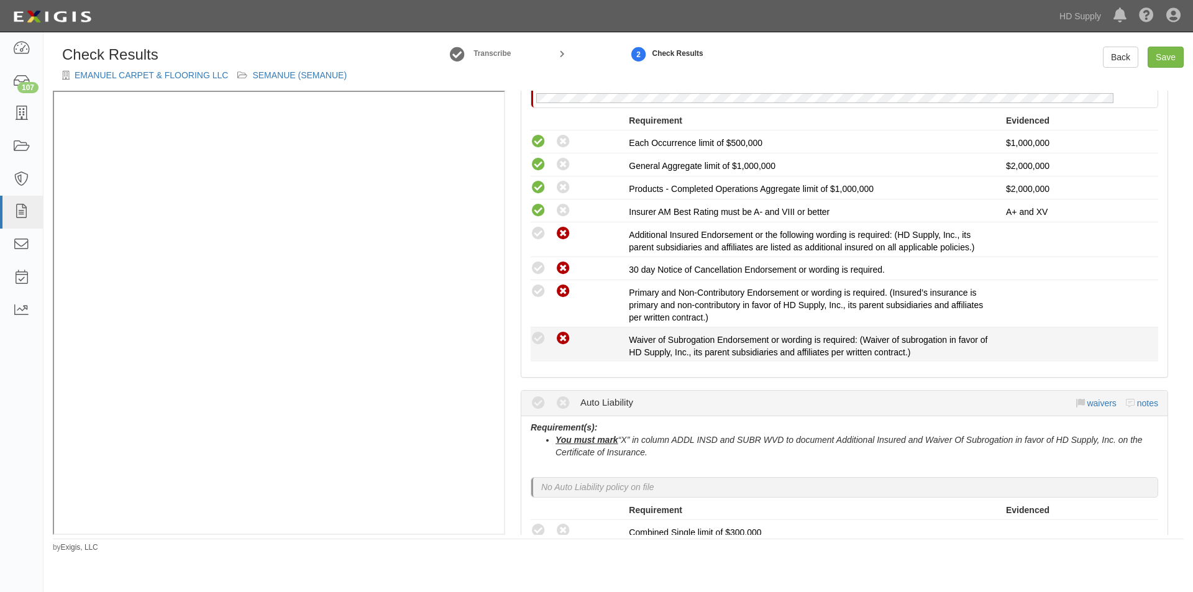
click at [570, 336] on icon at bounding box center [563, 339] width 16 height 16
radio input "true"
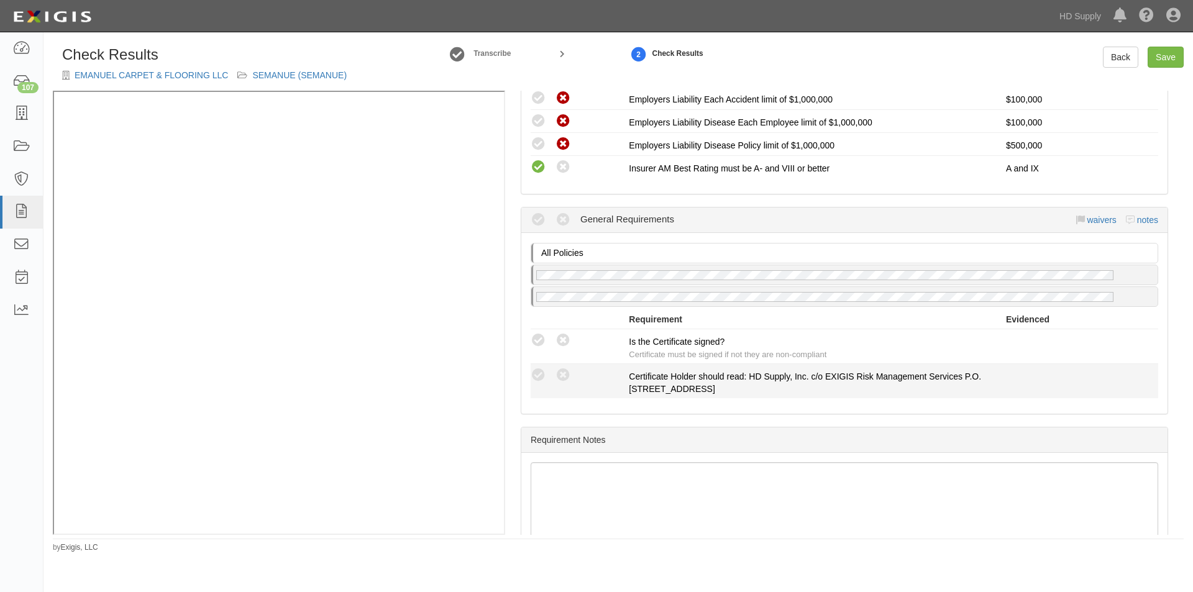
scroll to position [1017, 0]
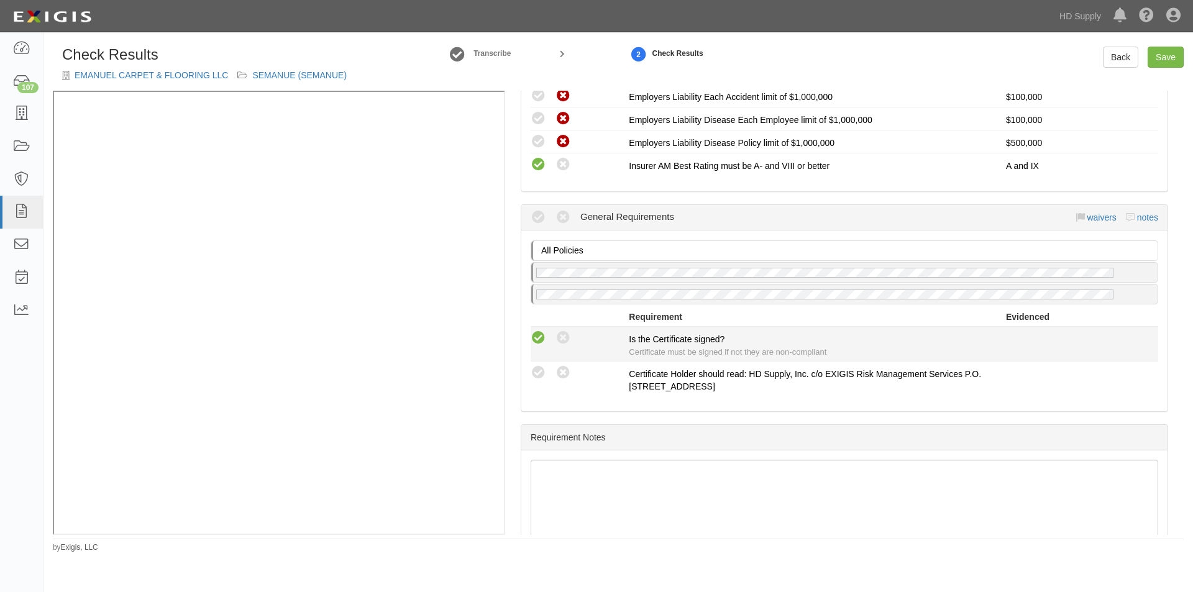
click at [538, 338] on icon at bounding box center [539, 338] width 16 height 16
radio input "true"
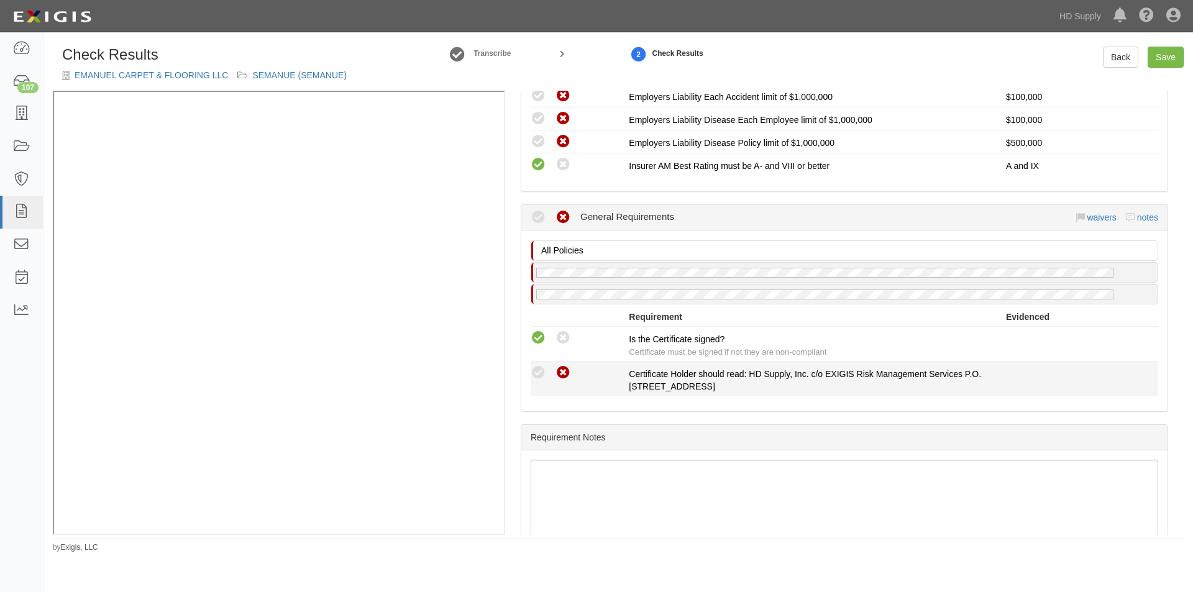
click at [567, 374] on icon at bounding box center [563, 373] width 16 height 16
radio input "true"
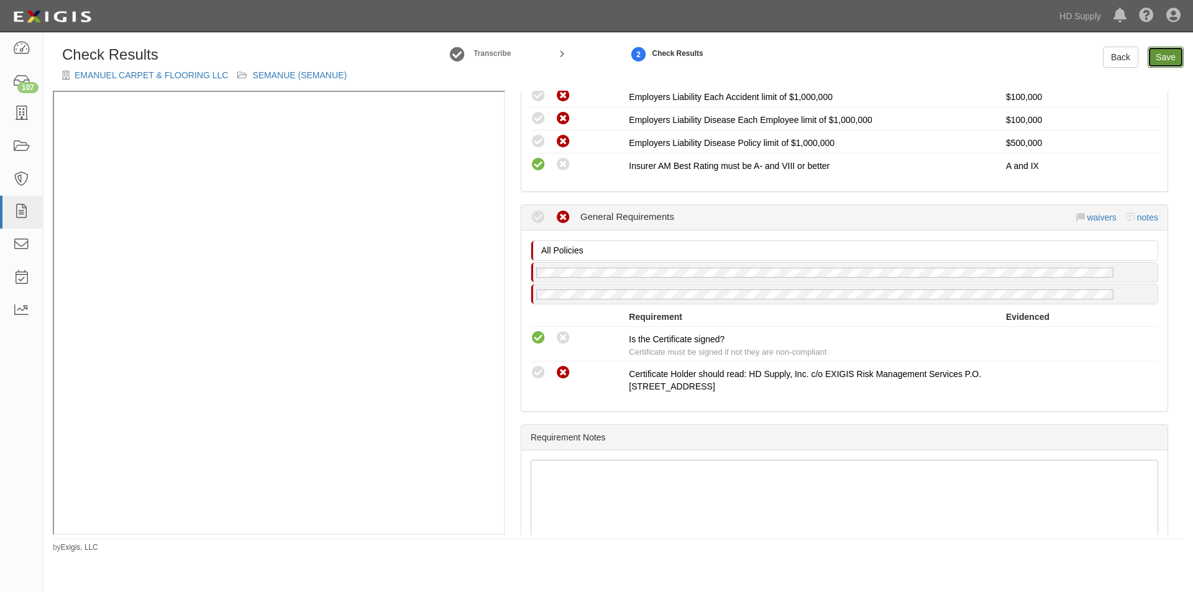
click at [1156, 64] on link "Save" at bounding box center [1165, 57] width 36 height 21
radio input "true"
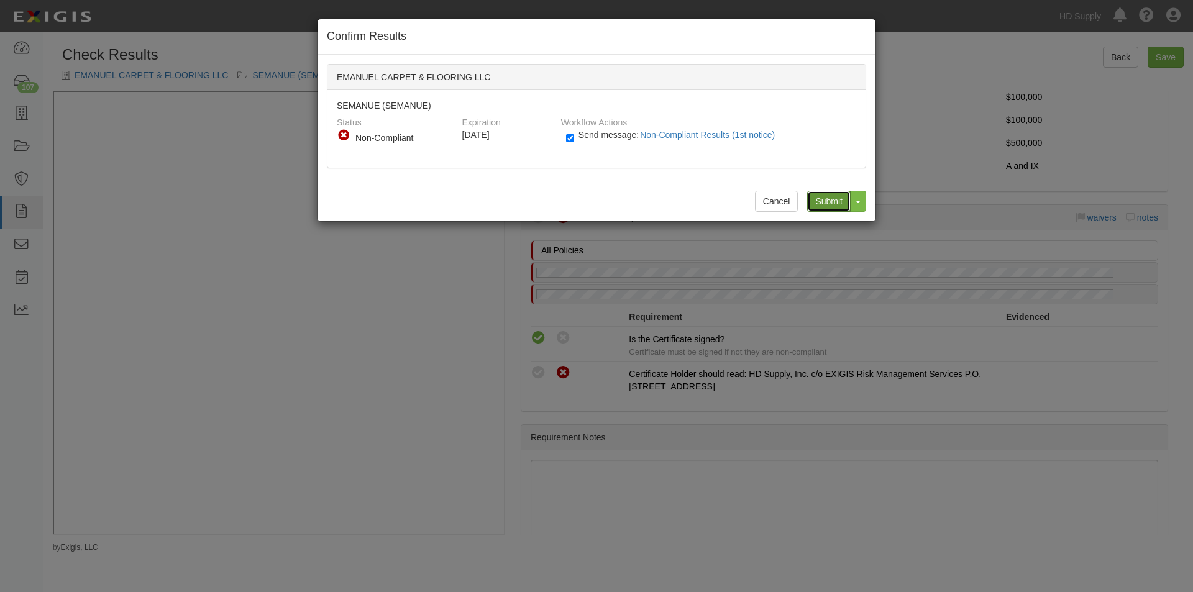
click at [829, 198] on input "Submit" at bounding box center [828, 201] width 43 height 21
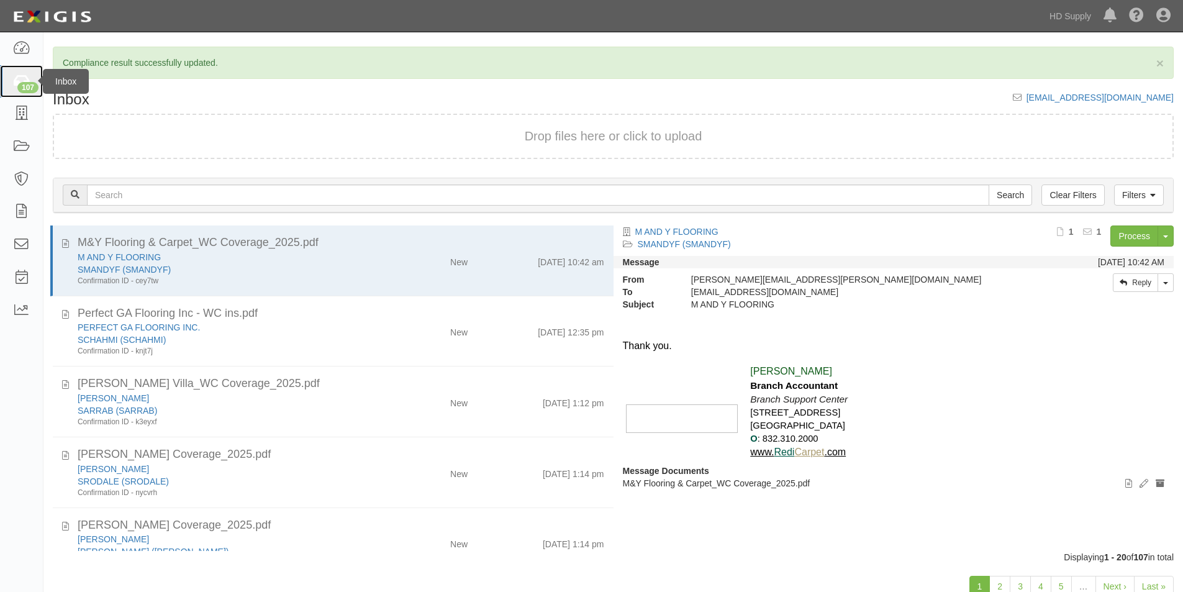
click at [27, 82] on div "107" at bounding box center [27, 87] width 21 height 11
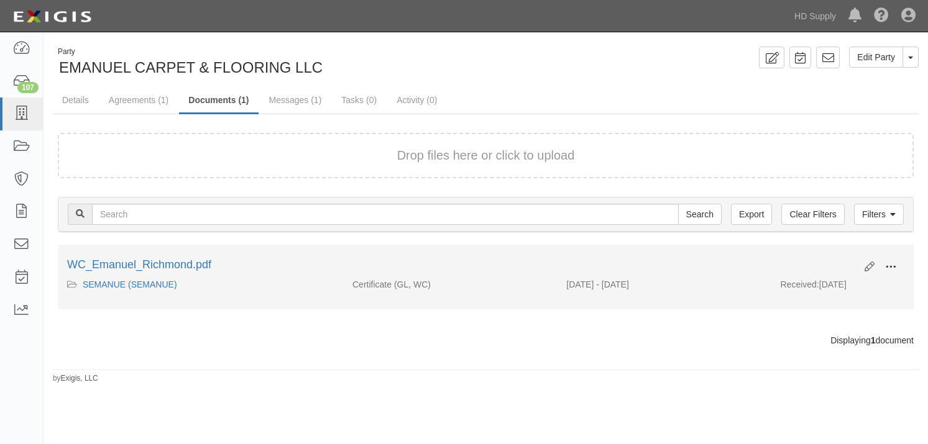
click at [892, 266] on span at bounding box center [890, 267] width 11 height 11
click at [803, 288] on link "View" at bounding box center [830, 285] width 98 height 22
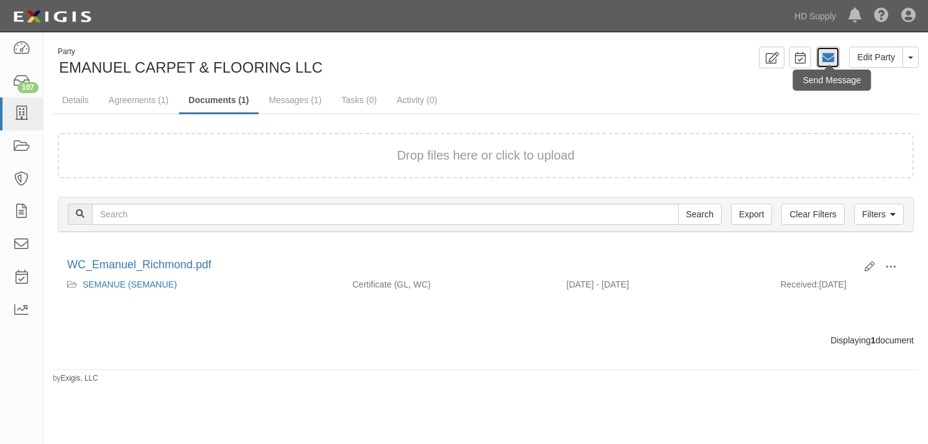
click at [826, 59] on icon at bounding box center [827, 58] width 12 height 12
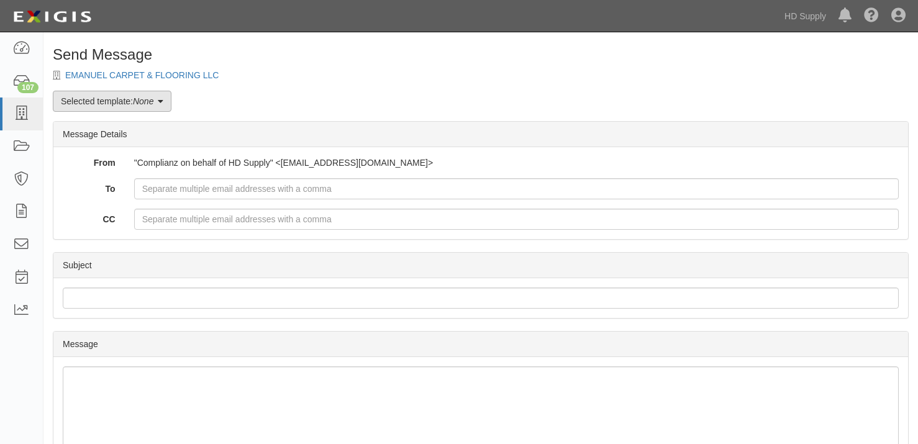
click at [160, 100] on icon at bounding box center [161, 102] width 6 height 9
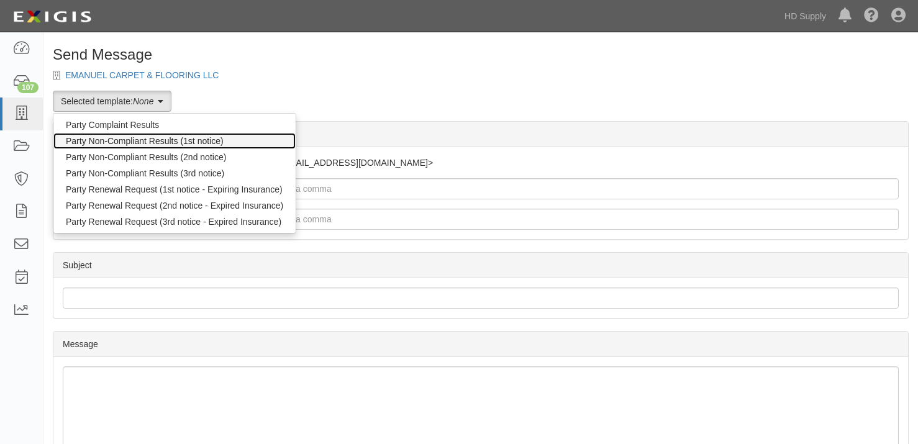
click at [148, 142] on link "Party Non-Compliant Results (1st notice)" at bounding box center [174, 141] width 242 height 16
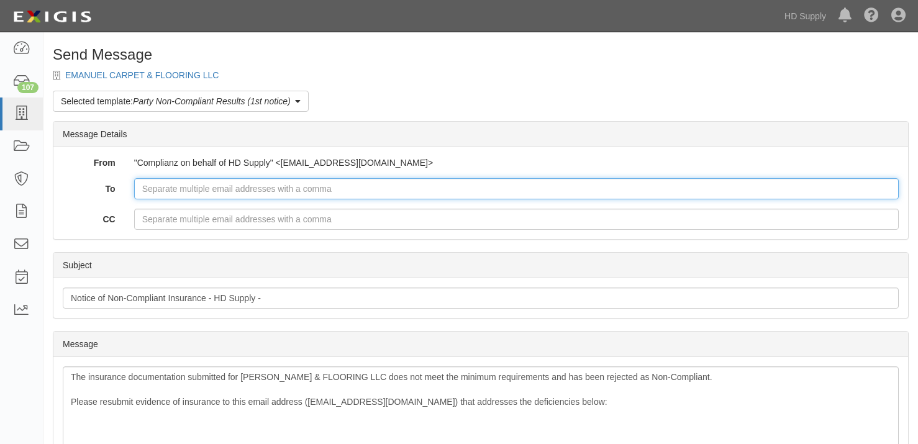
click at [198, 189] on input "To" at bounding box center [516, 188] width 765 height 21
click at [207, 191] on input "donaldo@" at bounding box center [516, 188] width 765 height 21
click at [266, 185] on input "donaldo@diversity" at bounding box center [516, 188] width 765 height 21
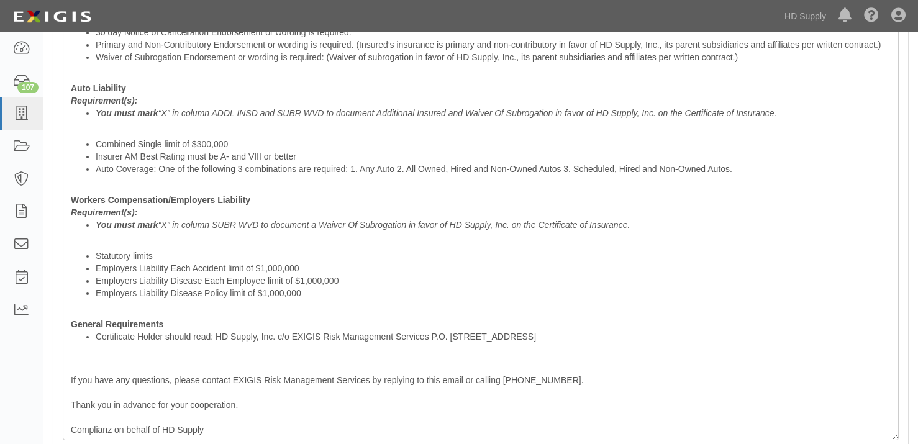
scroll to position [636, 0]
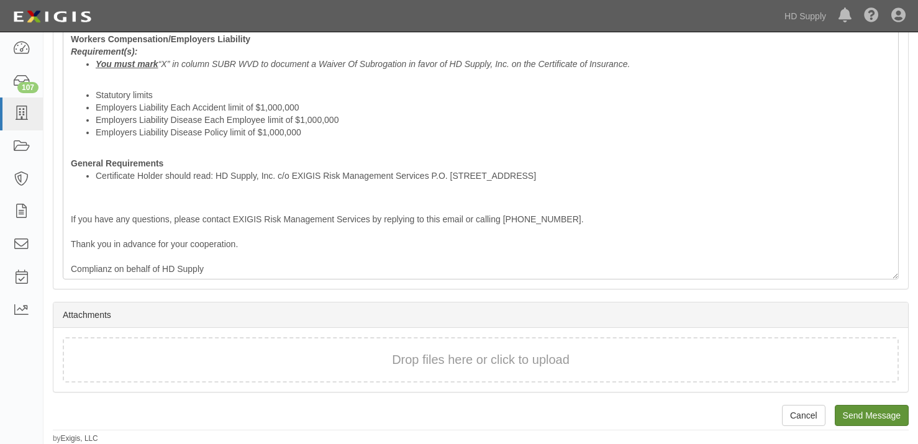
type input "donaldo@diversityrva.com"
click at [883, 419] on input "Send Message" at bounding box center [872, 415] width 74 height 21
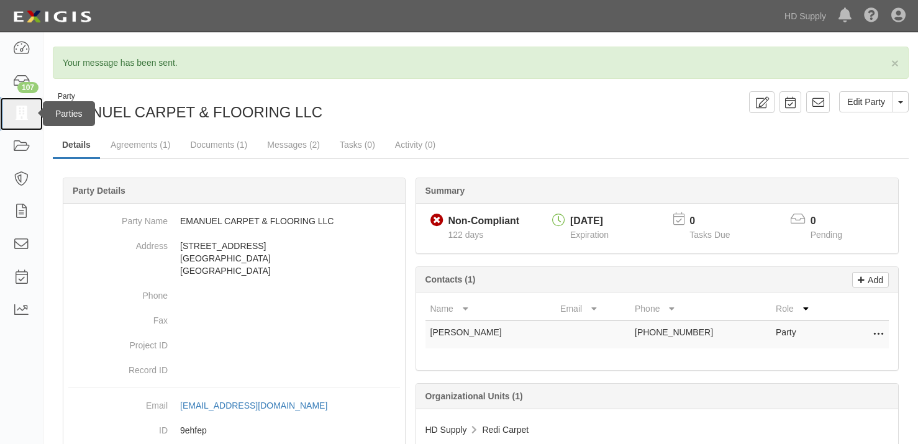
click at [19, 119] on icon at bounding box center [20, 114] width 17 height 14
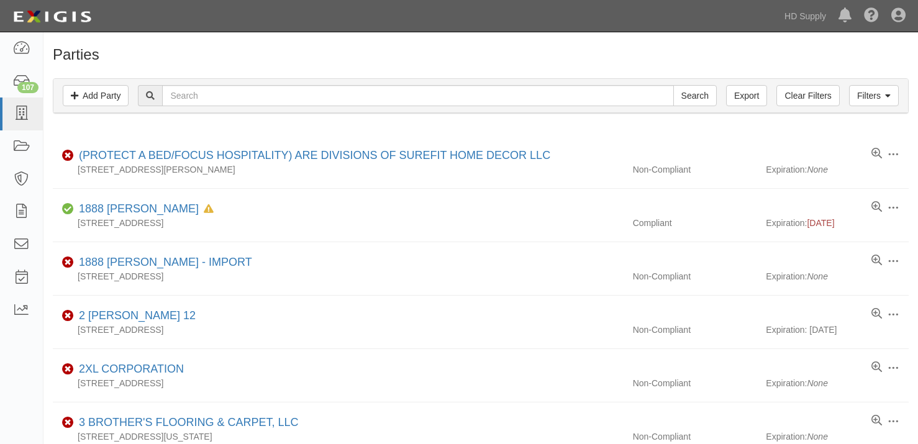
click at [132, 126] on div "Filters Add Party Clear Filters Export Search Filters Compliance Status Complia…" at bounding box center [480, 97] width 875 height 57
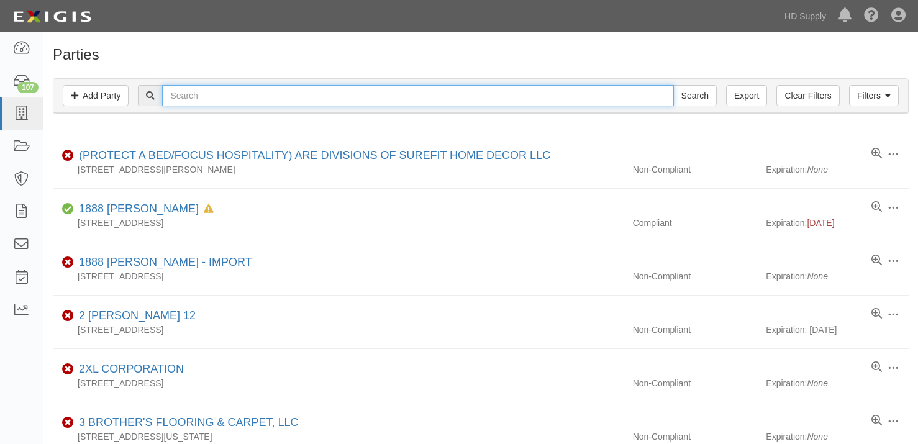
paste input "[PERSON_NAME] AND FLOORING LLC"
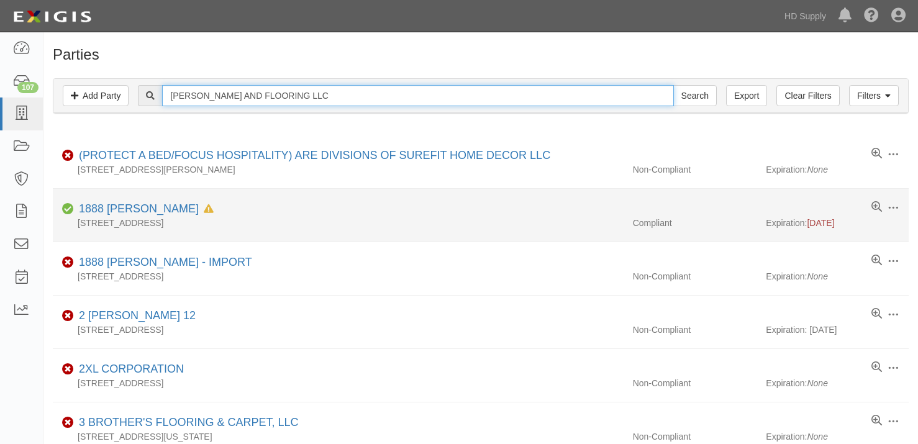
type input "[PERSON_NAME] AND FLOORING LLC"
click at [673, 85] on input "Search" at bounding box center [694, 95] width 43 height 21
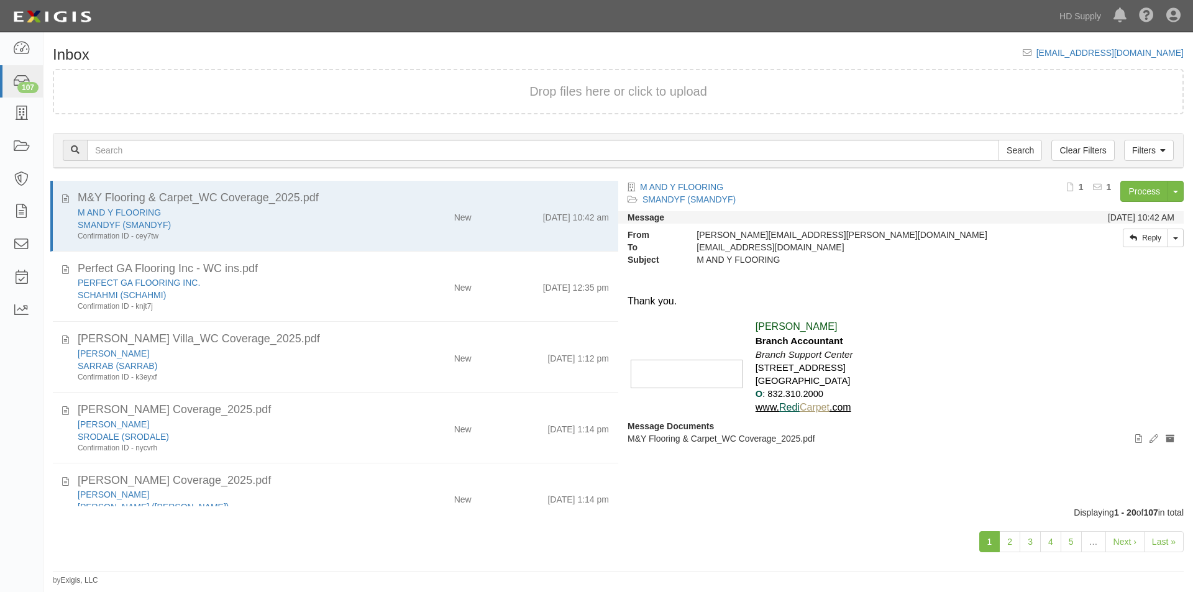
scroll to position [21, 0]
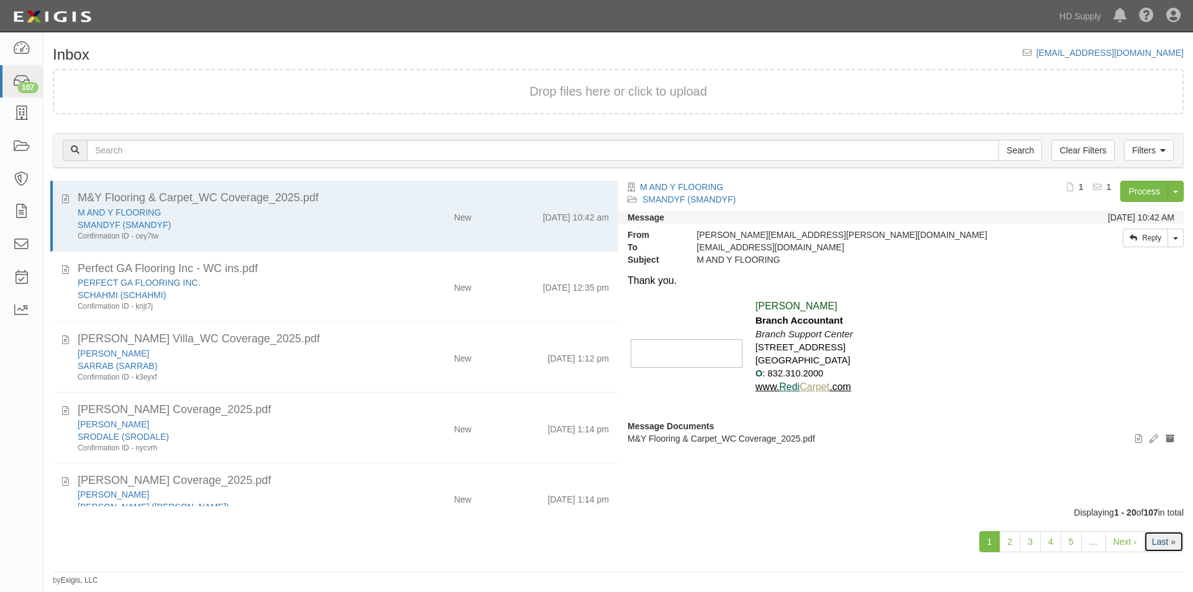
click at [1158, 545] on link "Last »" at bounding box center [1164, 541] width 40 height 21
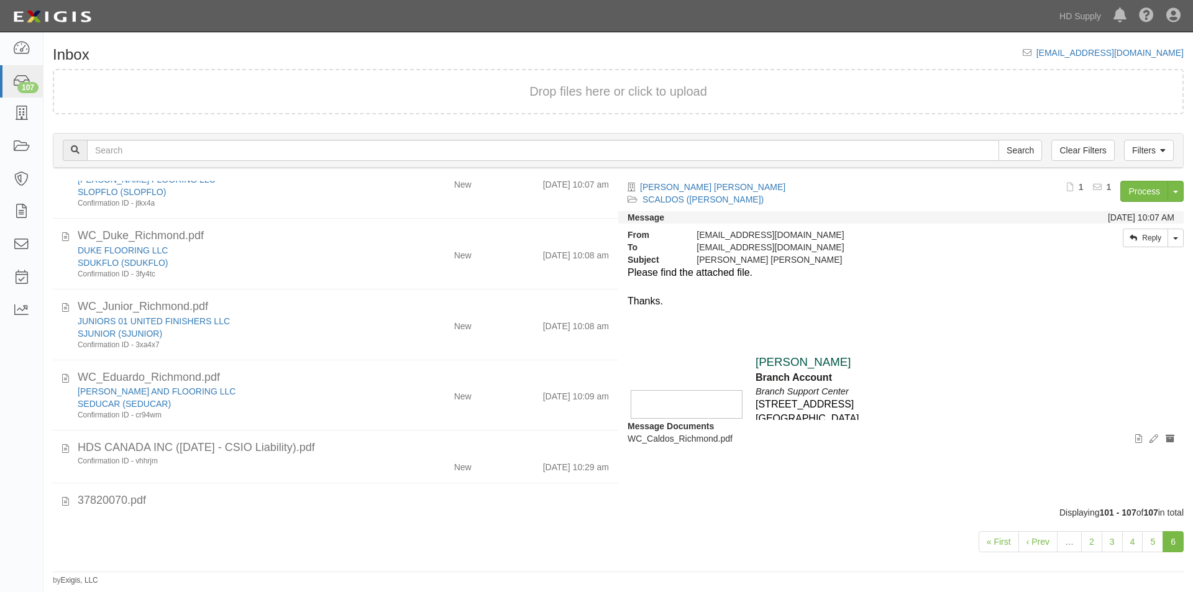
scroll to position [139, 0]
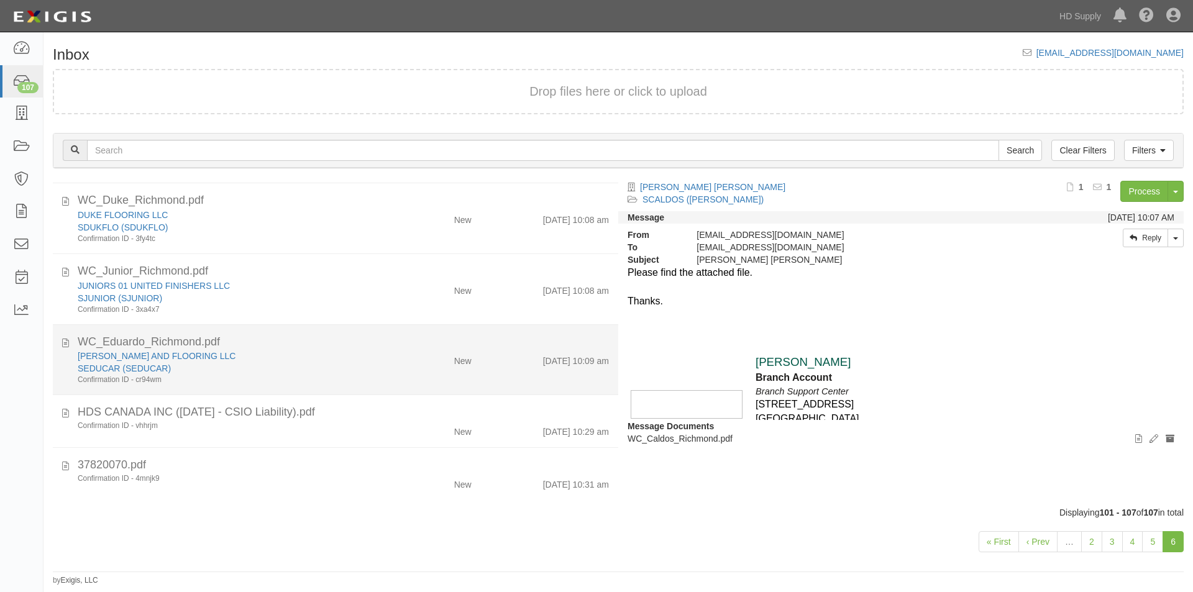
click at [325, 373] on div "SEDUCAR (SEDUCAR)" at bounding box center [229, 368] width 302 height 12
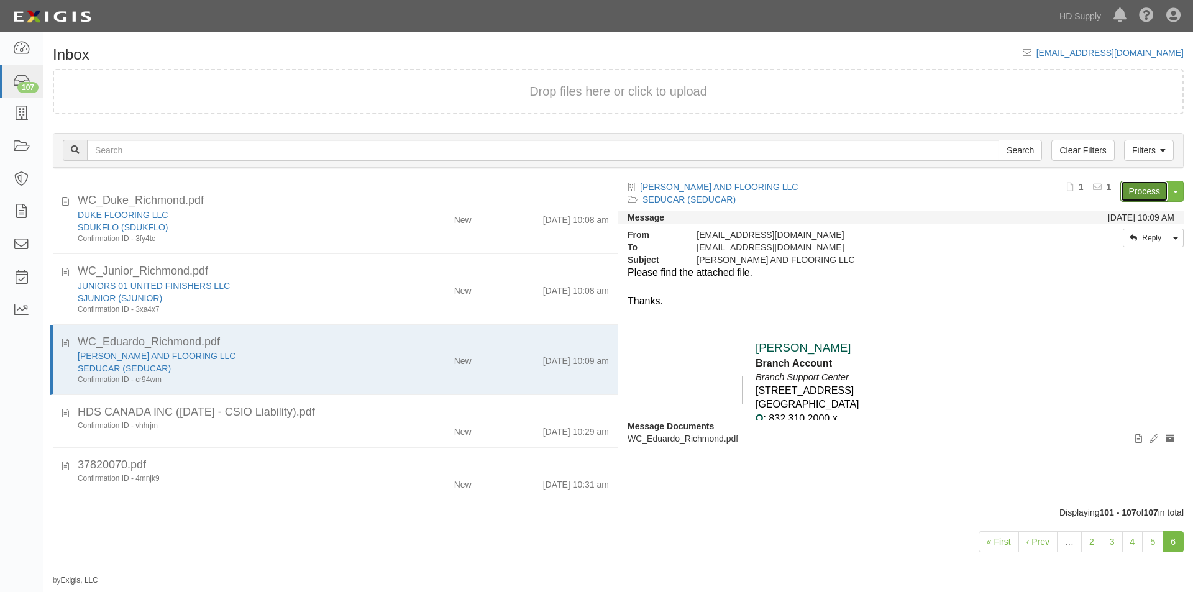
click at [1144, 186] on link "Process" at bounding box center [1144, 191] width 48 height 21
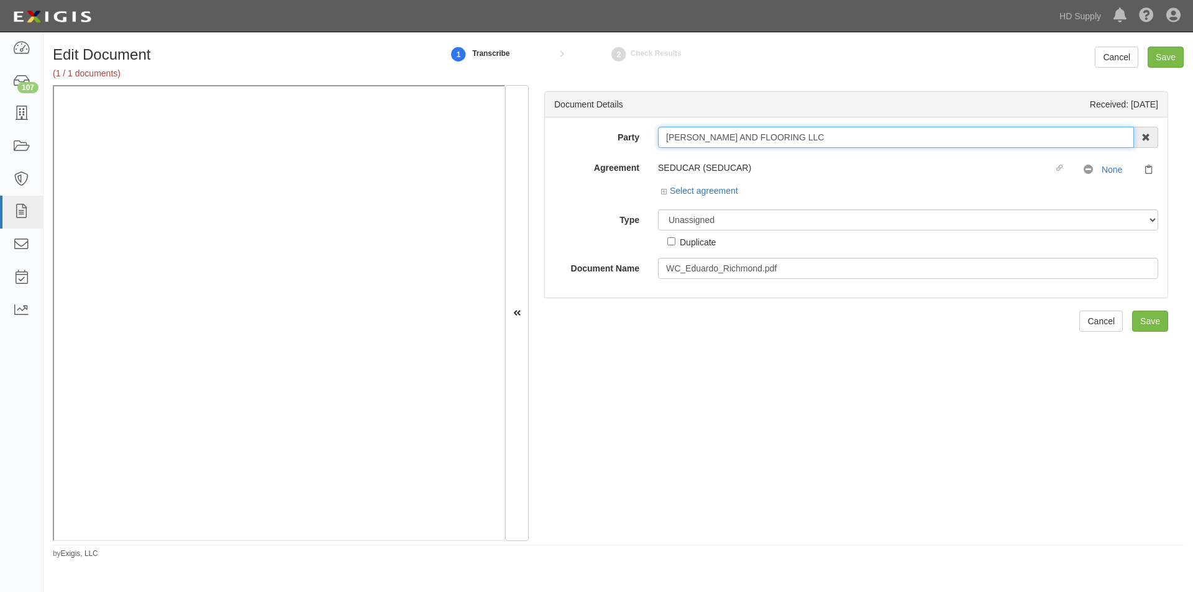
drag, startPoint x: 848, startPoint y: 136, endPoint x: 645, endPoint y: 140, distance: 202.6
click at [645, 140] on div "Party EDUARDO CARPET AND FLOORING LLC 1888 MILLS 1888 MILLS - IMPORT 2 PATRICIA…" at bounding box center [856, 137] width 622 height 21
click at [681, 221] on select "Unassigned Binder Cancellation Notice Certificate Contract Endorsement Insuranc…" at bounding box center [908, 219] width 500 height 21
select select "CertificateDetail"
click at [658, 209] on select "Unassigned Binder Cancellation Notice Certificate Contract Endorsement Insuranc…" at bounding box center [908, 219] width 500 height 21
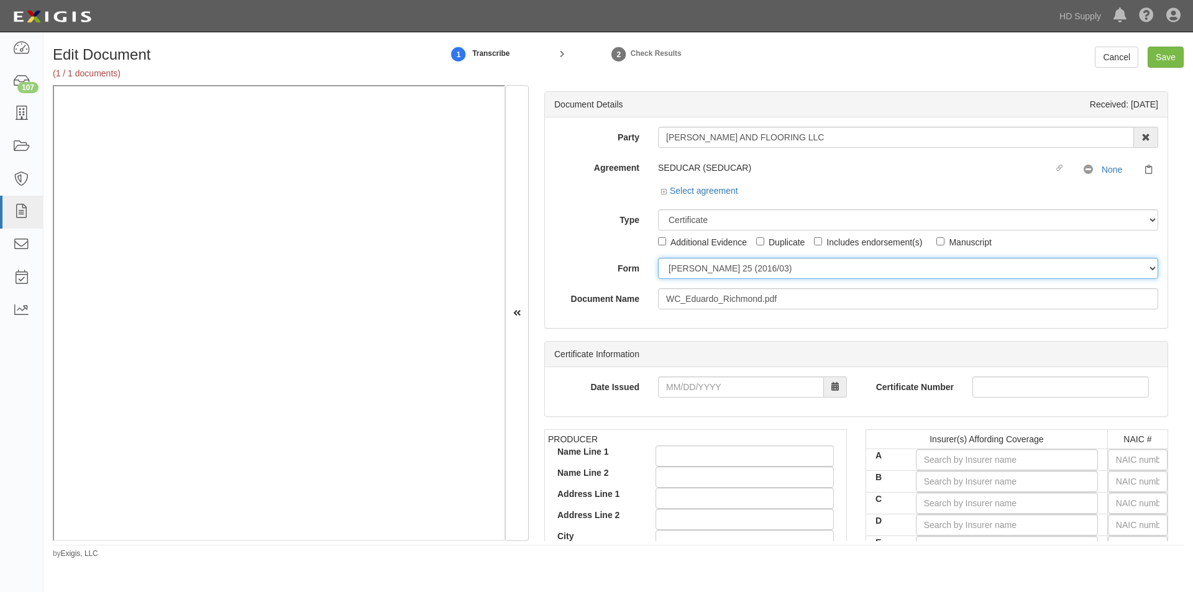
click at [681, 267] on select "ACORD 25 (2016/03) ACORD 101 ACORD 855 NY (2014/05) General" at bounding box center [908, 268] width 500 height 21
select select "GeneralFormDetail"
click at [658, 258] on select "ACORD 25 (2016/03) ACORD 101 ACORD 855 NY (2014/05) General" at bounding box center [908, 268] width 500 height 21
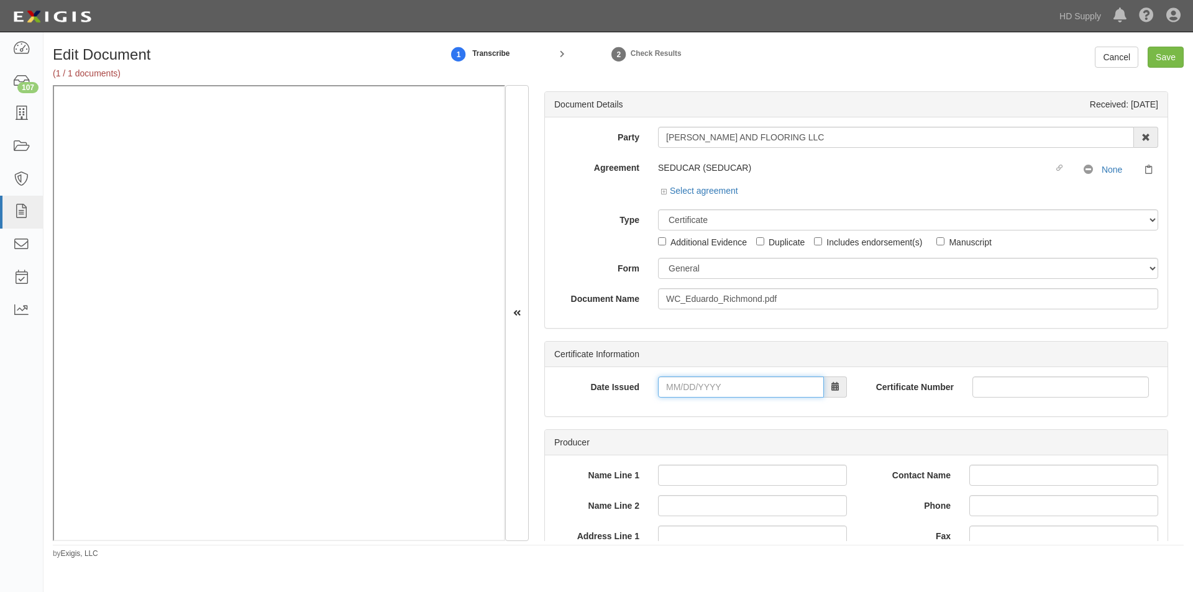
click at [713, 391] on input "Date Issued" at bounding box center [741, 386] width 166 height 21
type input "09/22/0025"
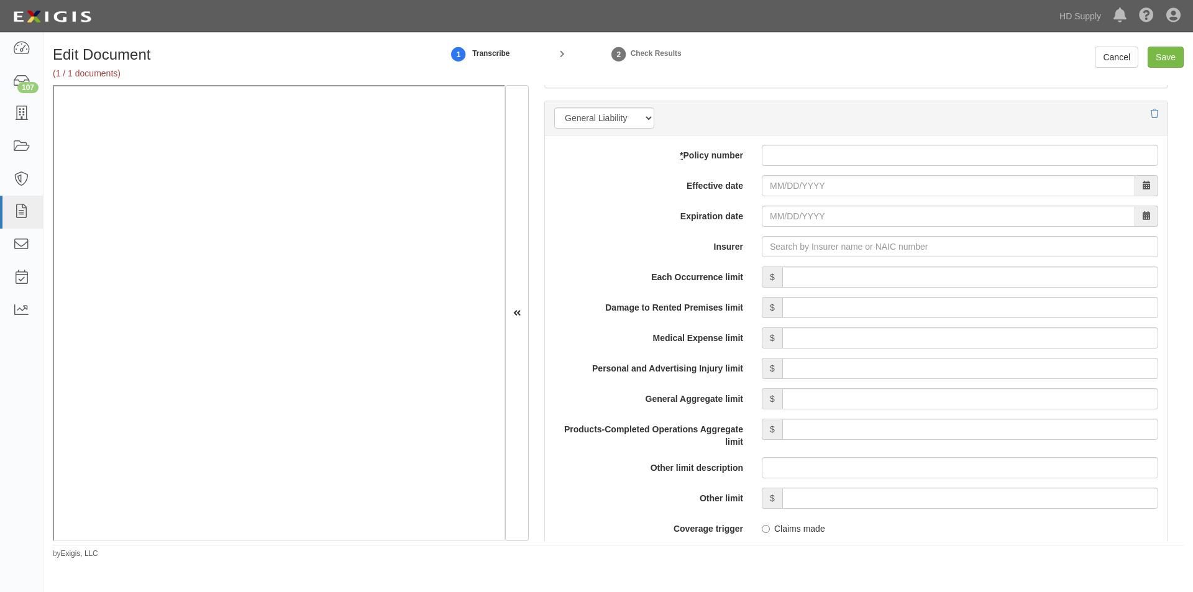
scroll to position [877, 0]
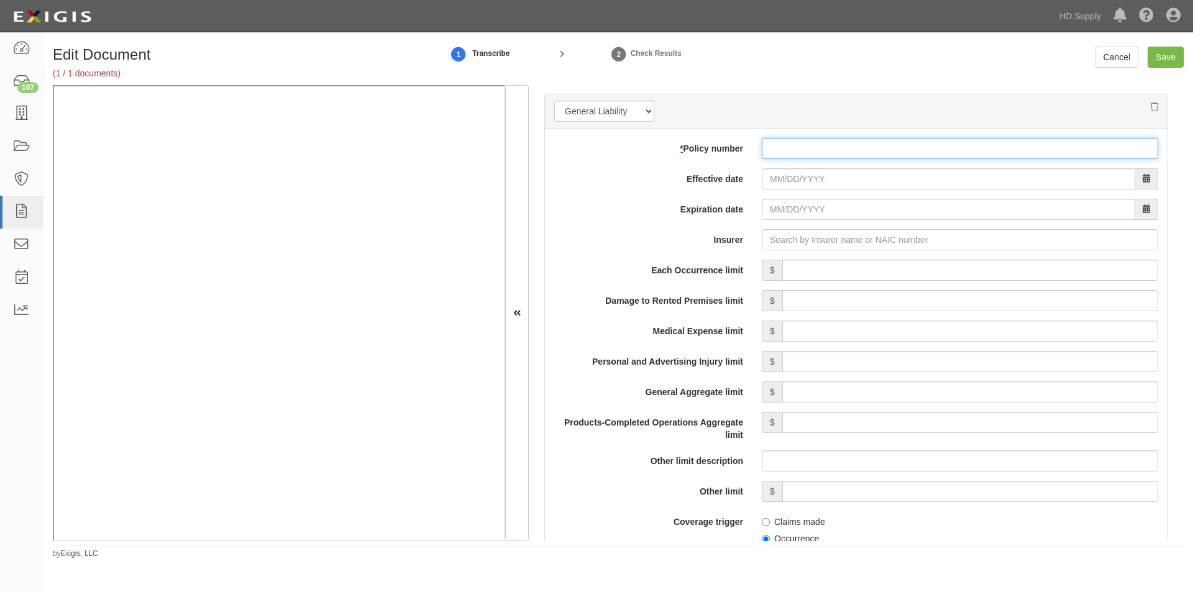
click at [813, 148] on input "* Policy number" at bounding box center [960, 148] width 396 height 21
type input "96E9X2450"
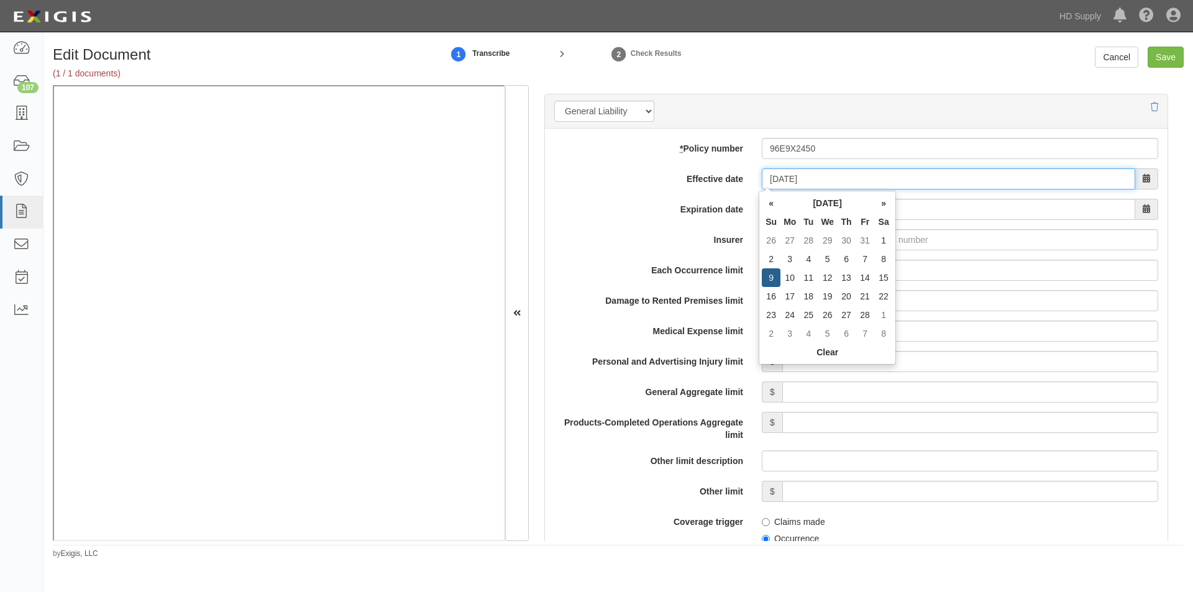
type input "[DATE]"
type input "02/09/2026"
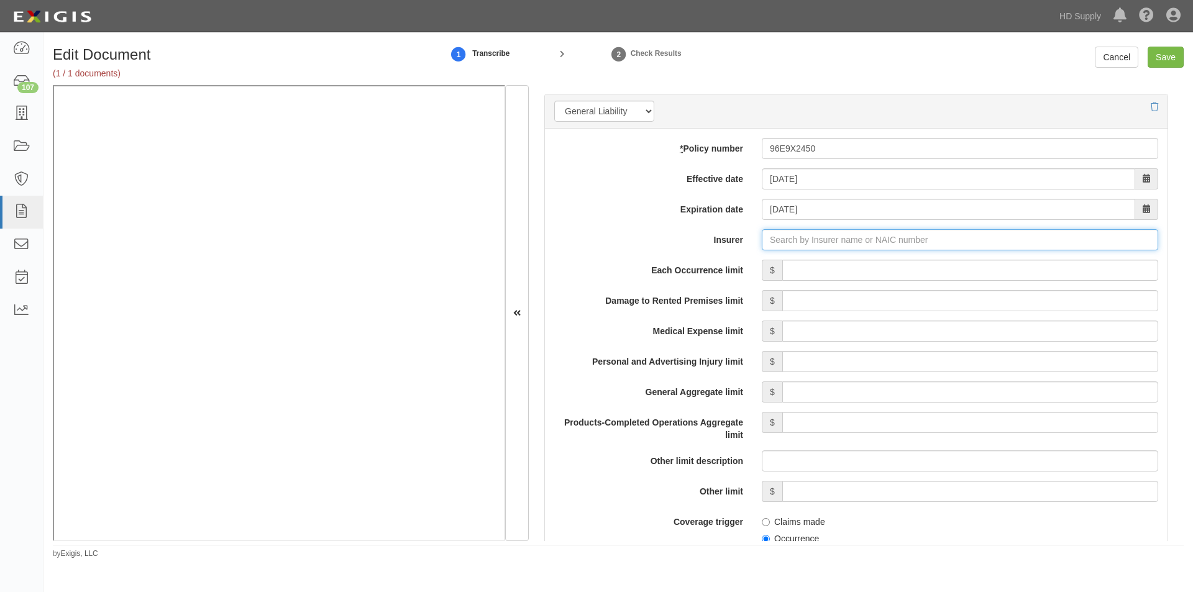
click at [787, 240] on input "Insurer" at bounding box center [960, 239] width 396 height 21
type input "21st Century Advantage Insurance Company (25232) NR Rating"
type input "2"
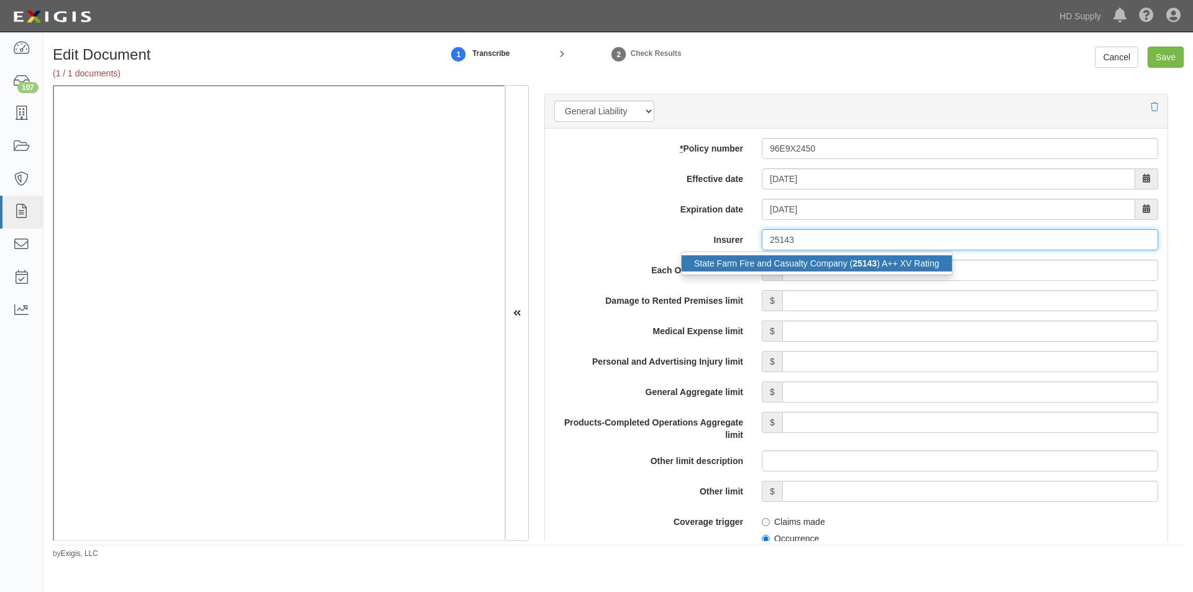
click at [719, 263] on div "State Farm Fire and Casualty Company ( 25143 ) A++ XV Rating" at bounding box center [816, 263] width 270 height 16
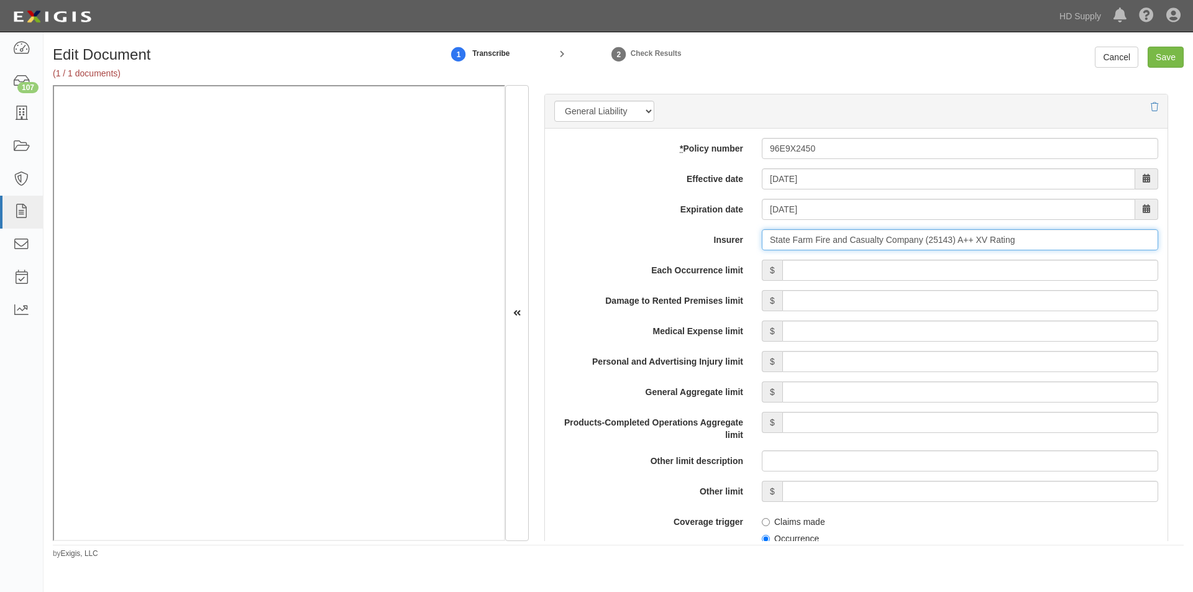
type input "State Farm Fire and Casualty Company (25143) A++ XV Rating"
click at [875, 275] on input "Each Occurrence limit" at bounding box center [970, 270] width 376 height 21
type input "1,000,000"
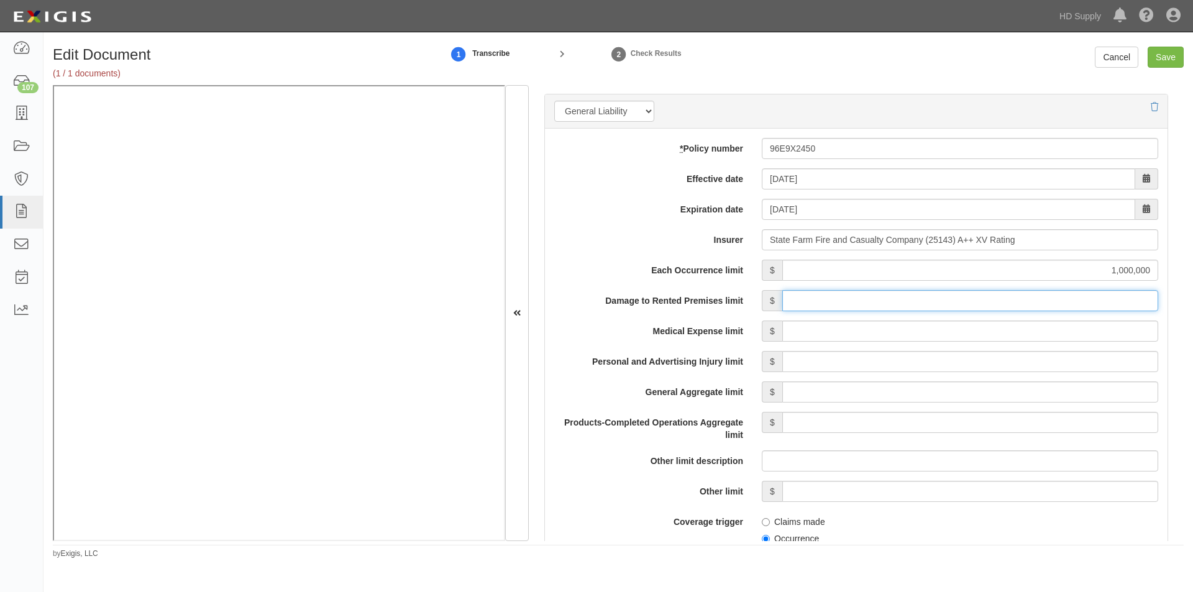
click at [998, 301] on input "Damage to Rented Premises limit" at bounding box center [970, 300] width 376 height 21
type input "100,000"
click at [1006, 332] on input "Medical Expense limit" at bounding box center [970, 331] width 376 height 21
type input "5,000"
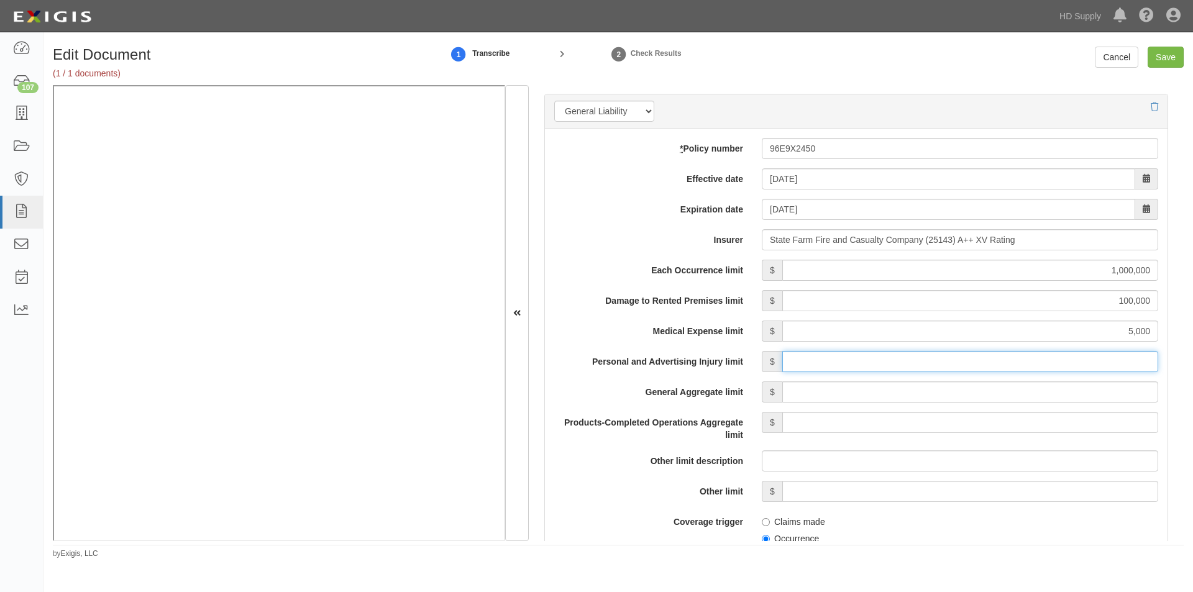
click at [1007, 358] on input "Personal and Advertising Injury limit" at bounding box center [970, 361] width 376 height 21
type input "2,000,000"
click at [1005, 398] on input "General Aggregate limit" at bounding box center [970, 391] width 376 height 21
type input "2,000,000"
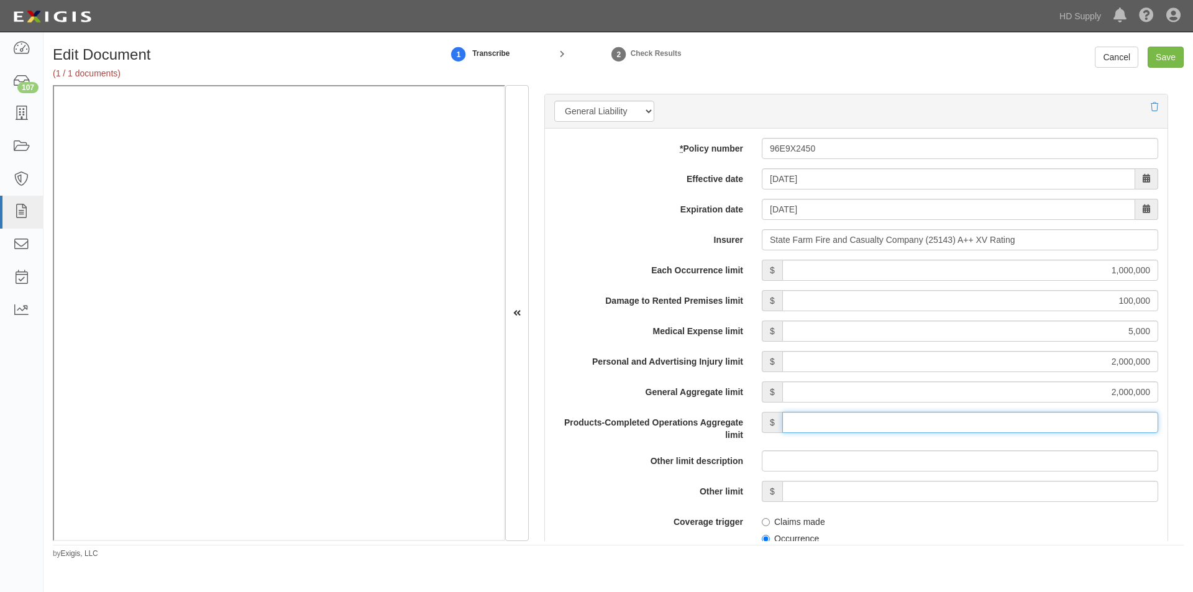
click at [1006, 421] on input "Products-Completed Operations Aggregate limit" at bounding box center [970, 422] width 376 height 21
type input "2,000,000"
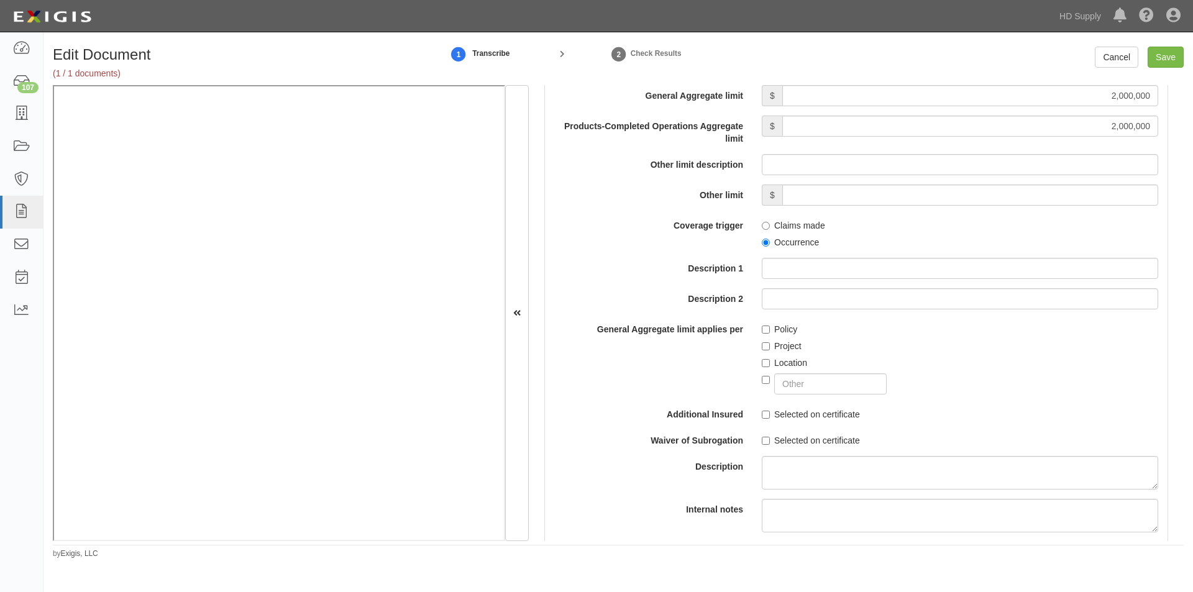
scroll to position [1280, 0]
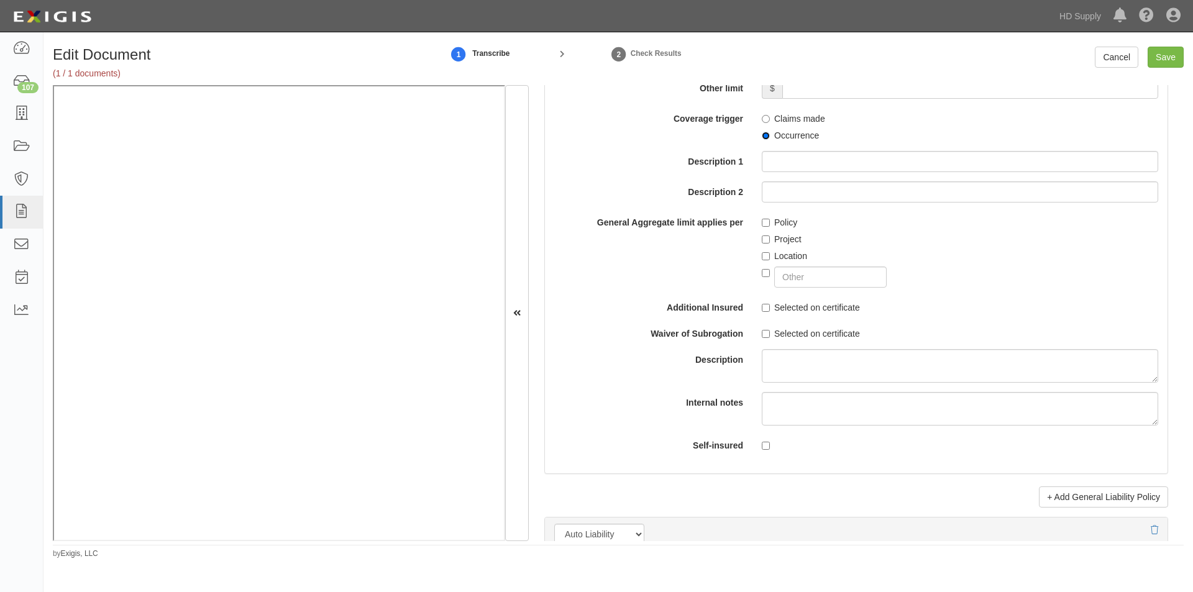
click at [762, 136] on input "Occurrence" at bounding box center [766, 136] width 8 height 8
radio input "true"
click at [765, 221] on input "Policy" at bounding box center [766, 223] width 8 height 8
checkbox input "true"
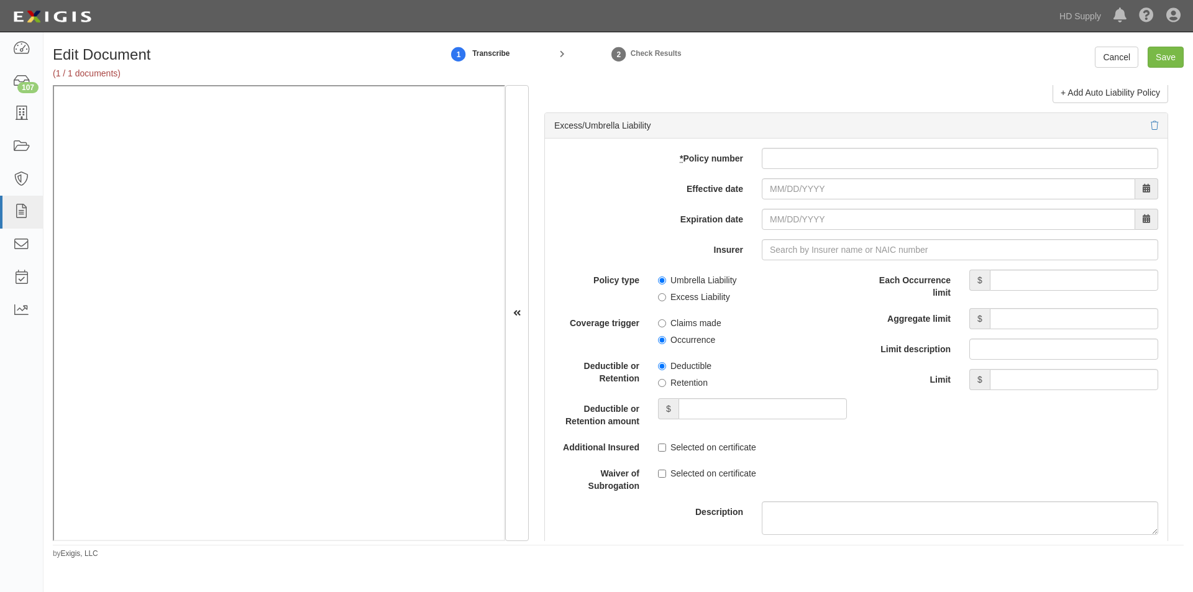
scroll to position [2423, 0]
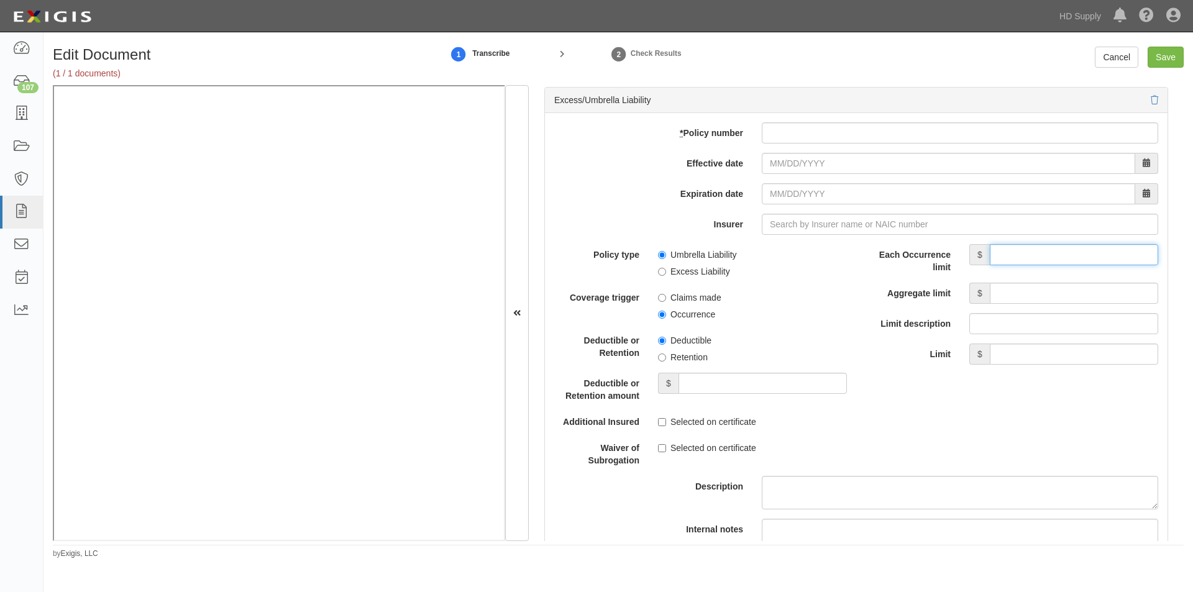
click at [1021, 257] on input "Each Occurrence limit" at bounding box center [1074, 254] width 168 height 21
type input "1,000,000"
click at [1054, 296] on input "Aggregate limit" at bounding box center [1074, 293] width 168 height 21
type input "99,000"
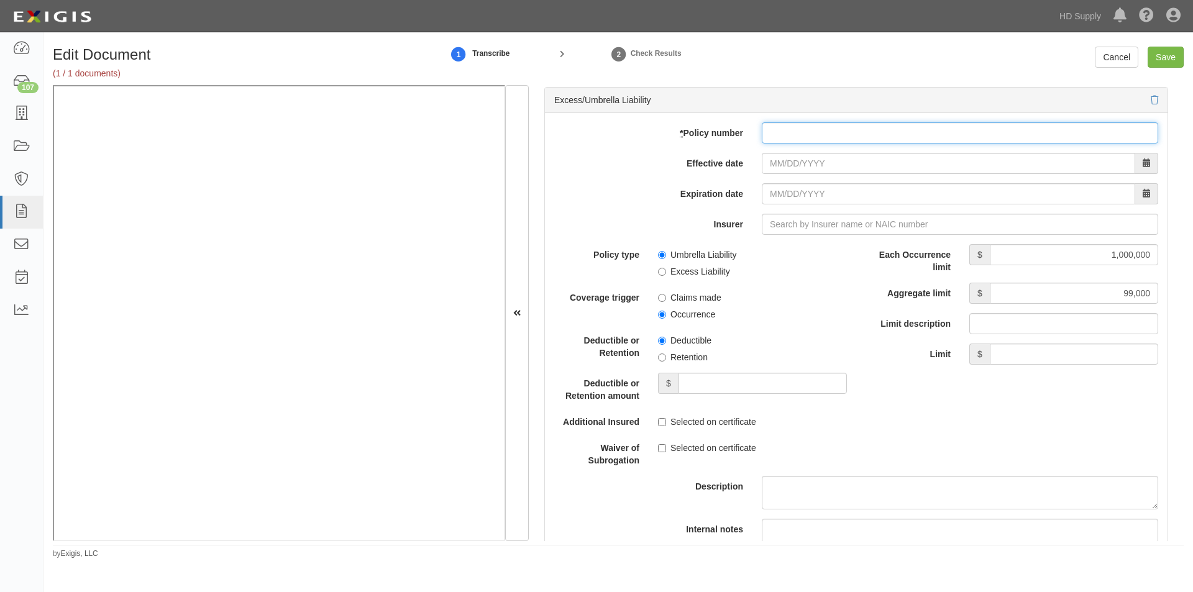
click at [840, 137] on input "* Policy number" at bounding box center [960, 132] width 396 height 21
type input "96E3Y382T"
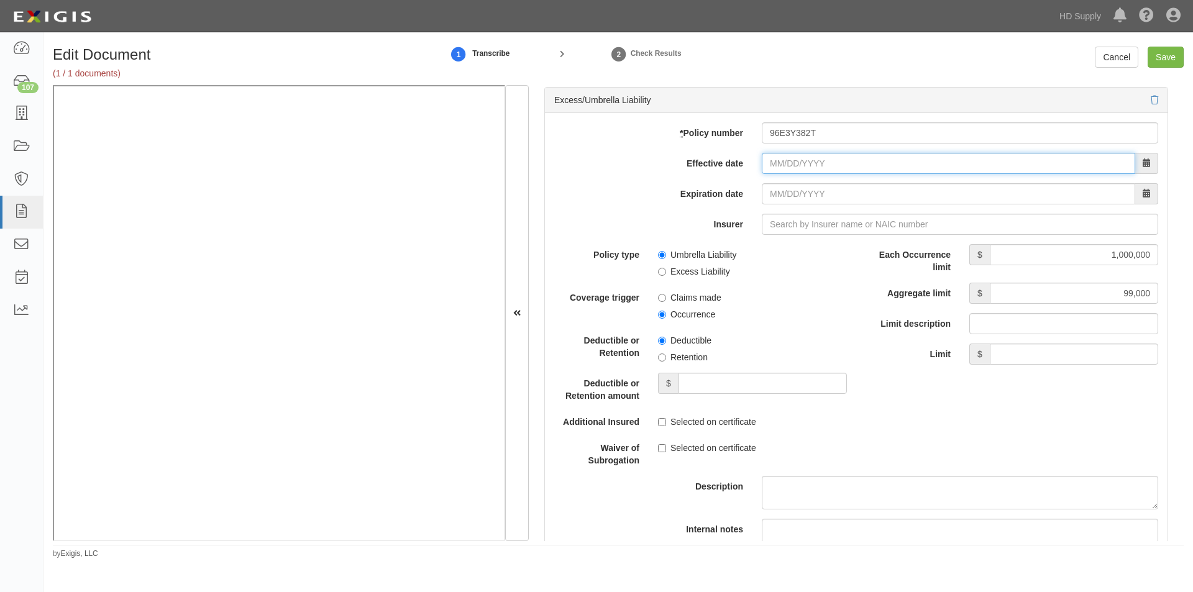
drag, startPoint x: 836, startPoint y: 161, endPoint x: 835, endPoint y: 170, distance: 9.3
click at [835, 163] on input "Effective date" at bounding box center [948, 163] width 373 height 21
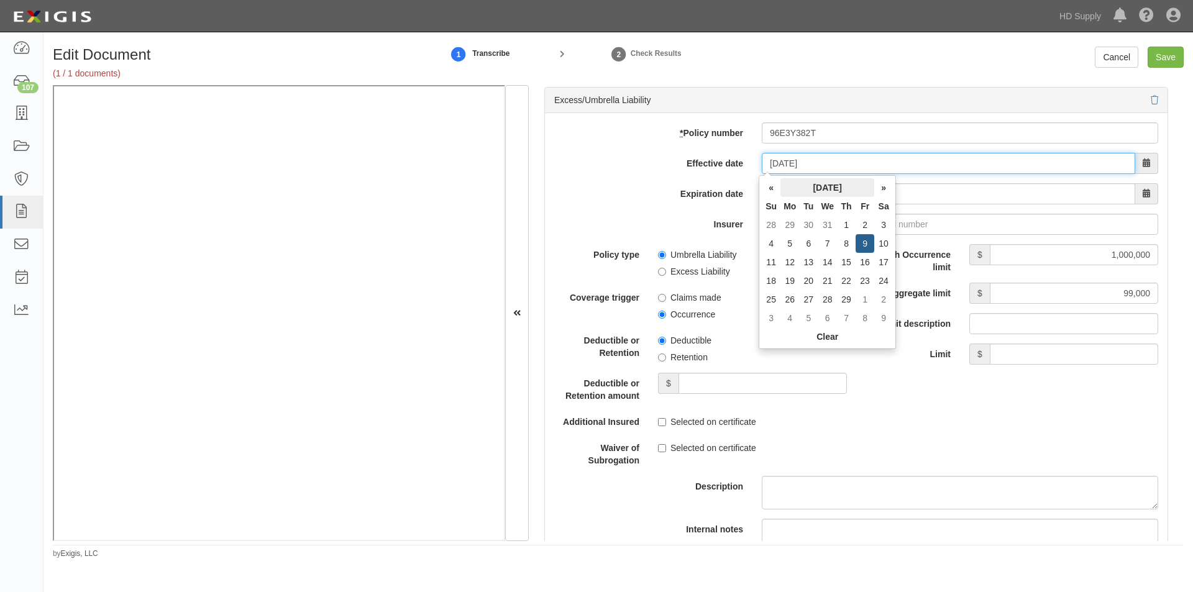
type input "02/09/2024"
type input "02/09/2025"
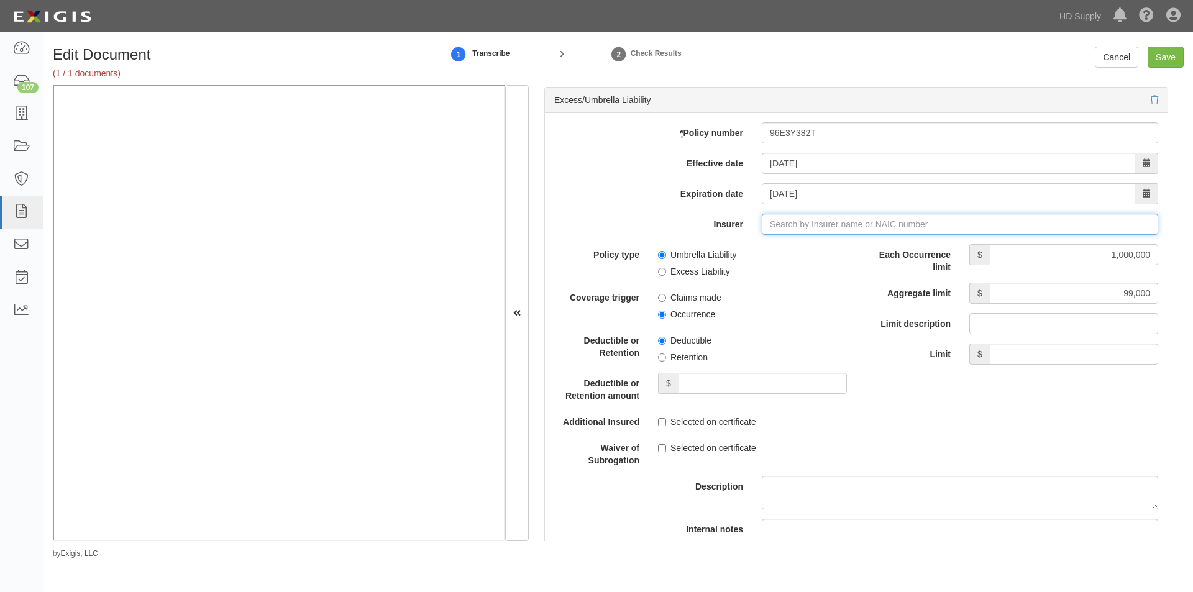
click at [799, 224] on input "Insurer" at bounding box center [960, 224] width 396 height 21
type input "21st Century Advantage Insurance Company (25232) NR Rating"
type input "2"
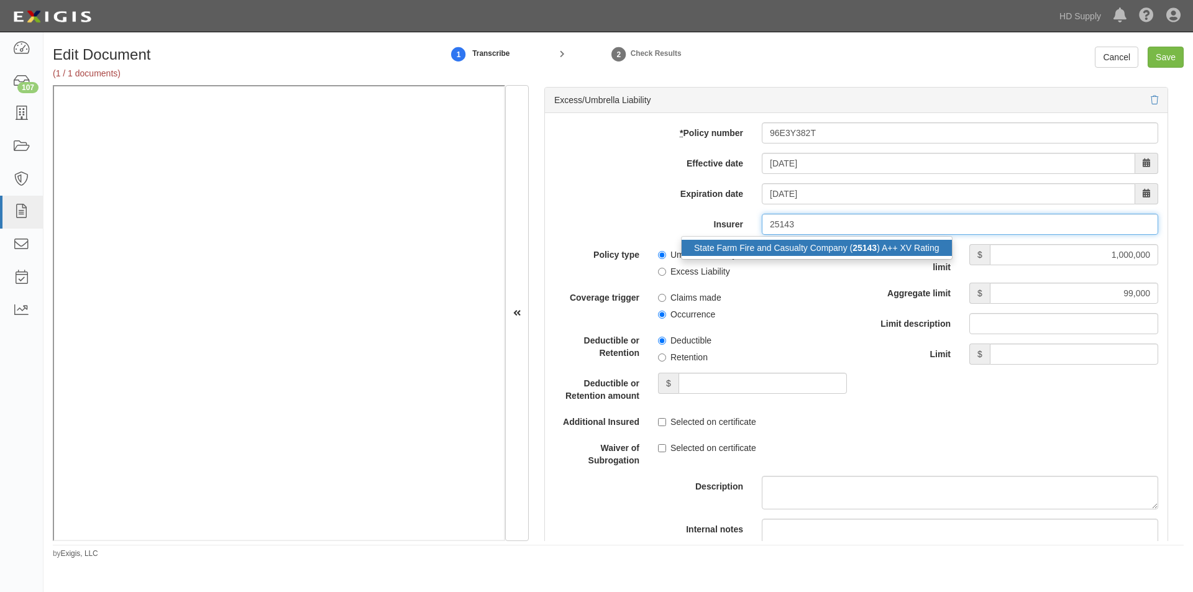
click at [788, 247] on div "State Farm Fire and Casualty Company ( 25143 ) A++ XV Rating" at bounding box center [816, 248] width 270 height 16
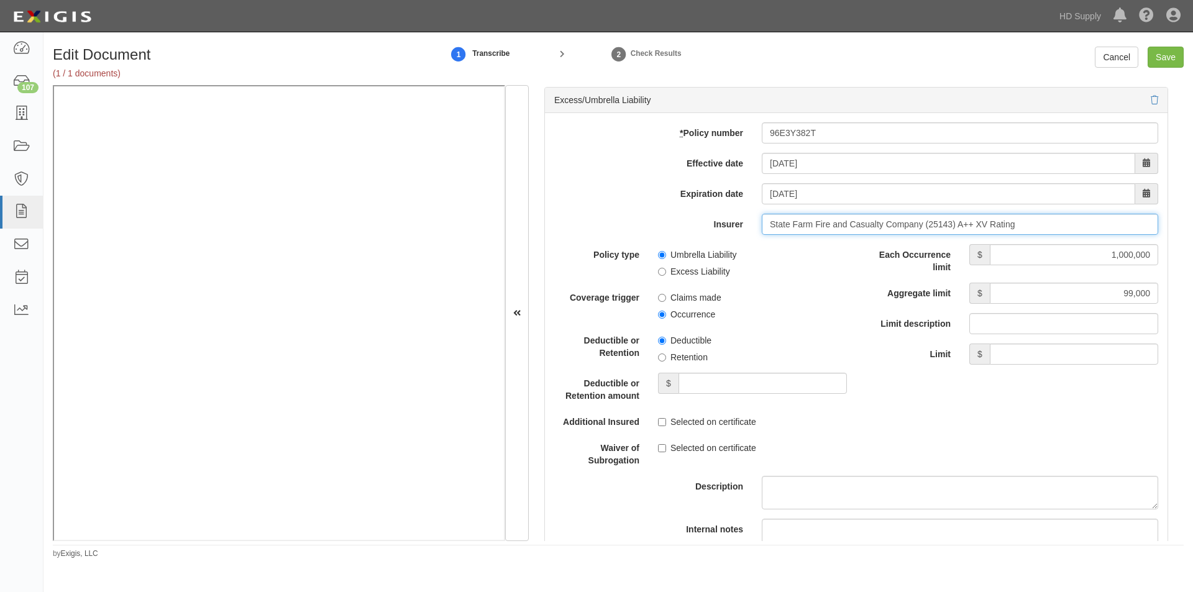
type input "State Farm Fire and Casualty Company (25143) A++ XV Rating"
click at [660, 258] on input "Umbrella Liability" at bounding box center [662, 255] width 8 height 8
radio input "true"
click at [660, 312] on input "Occurrence" at bounding box center [662, 315] width 8 height 8
radio input "true"
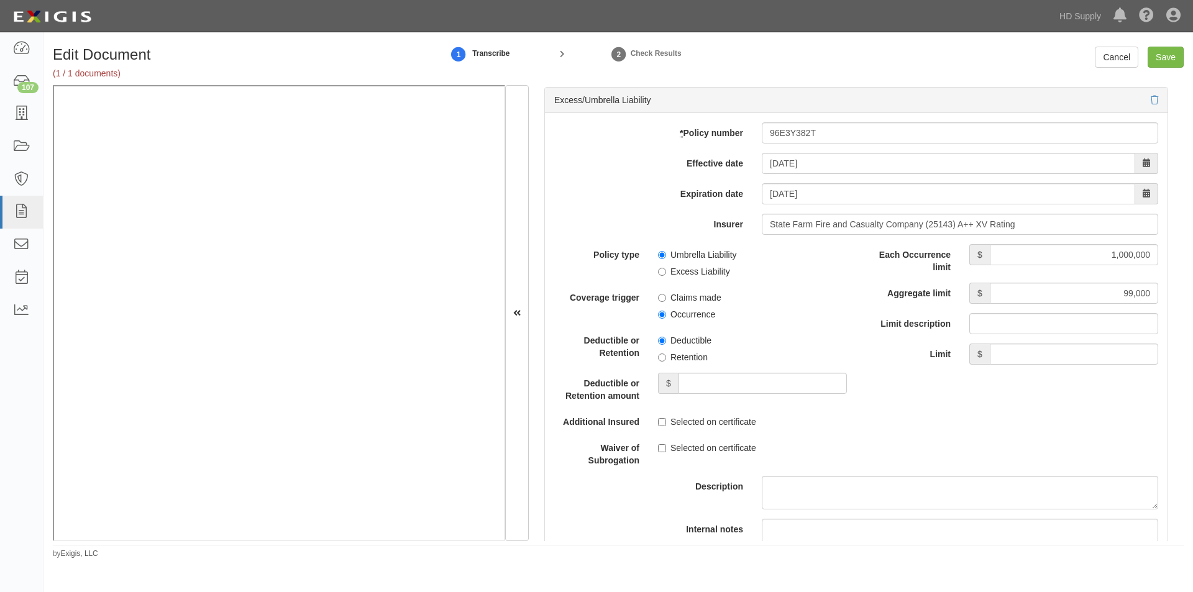
drag, startPoint x: 1183, startPoint y: 356, endPoint x: 1185, endPoint y: 384, distance: 28.0
click at [1185, 384] on div "Edit Document (1 / 1 documents) 1 Transcribe 2 Check Results Cancel Save Docume…" at bounding box center [617, 303] width 1149 height 513
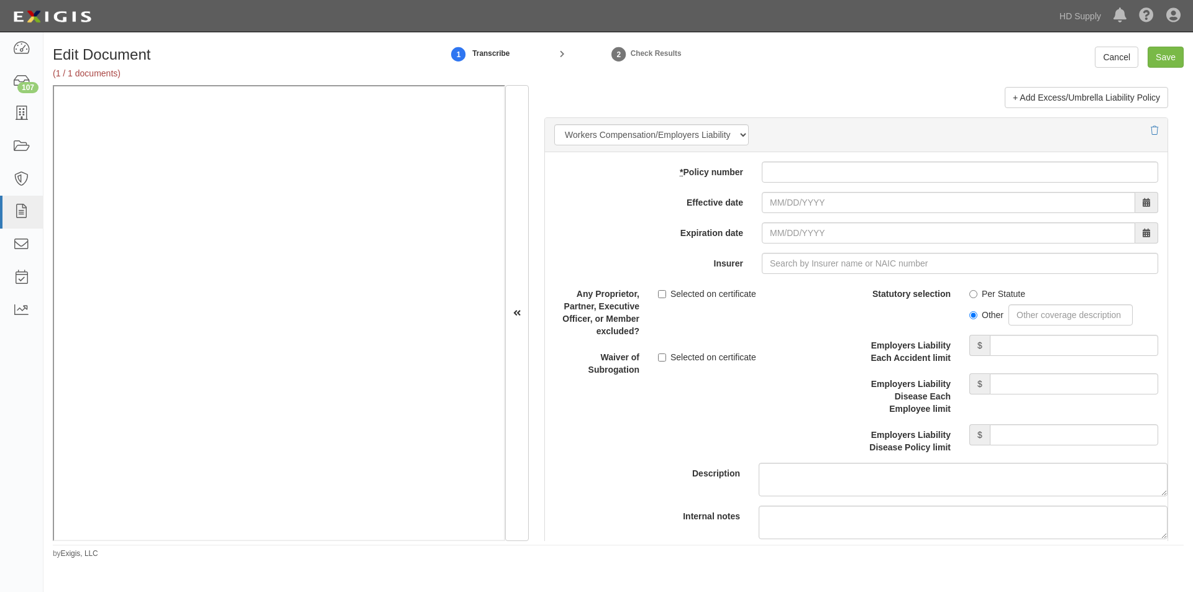
scroll to position [3015, 0]
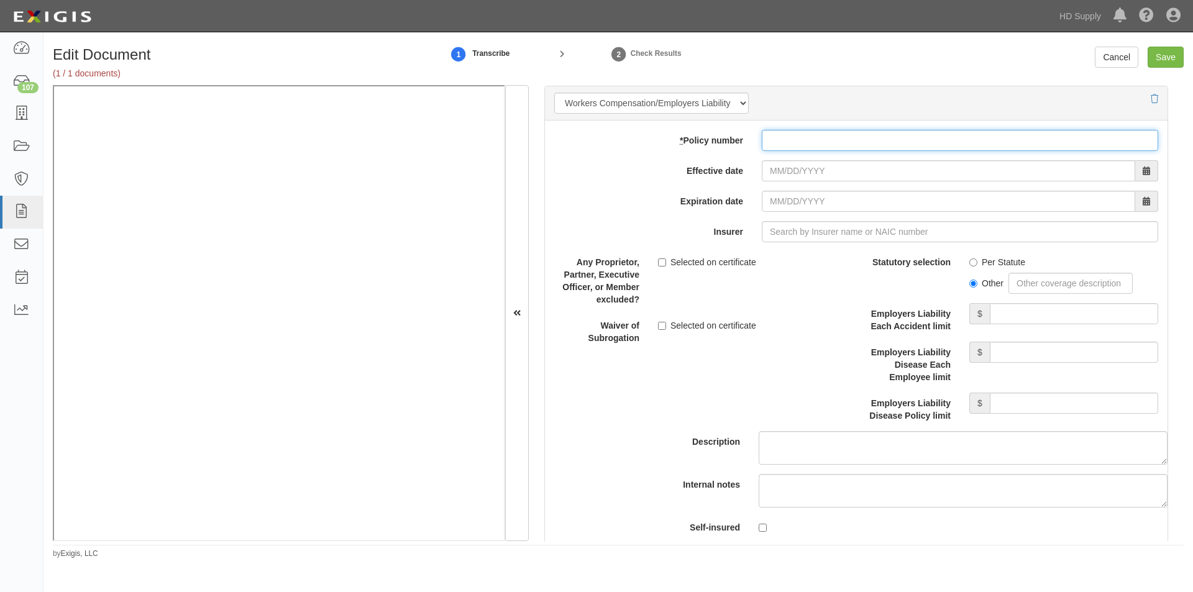
click at [801, 142] on input "* Policy number" at bounding box center [960, 140] width 396 height 21
type input "96E4Z8795"
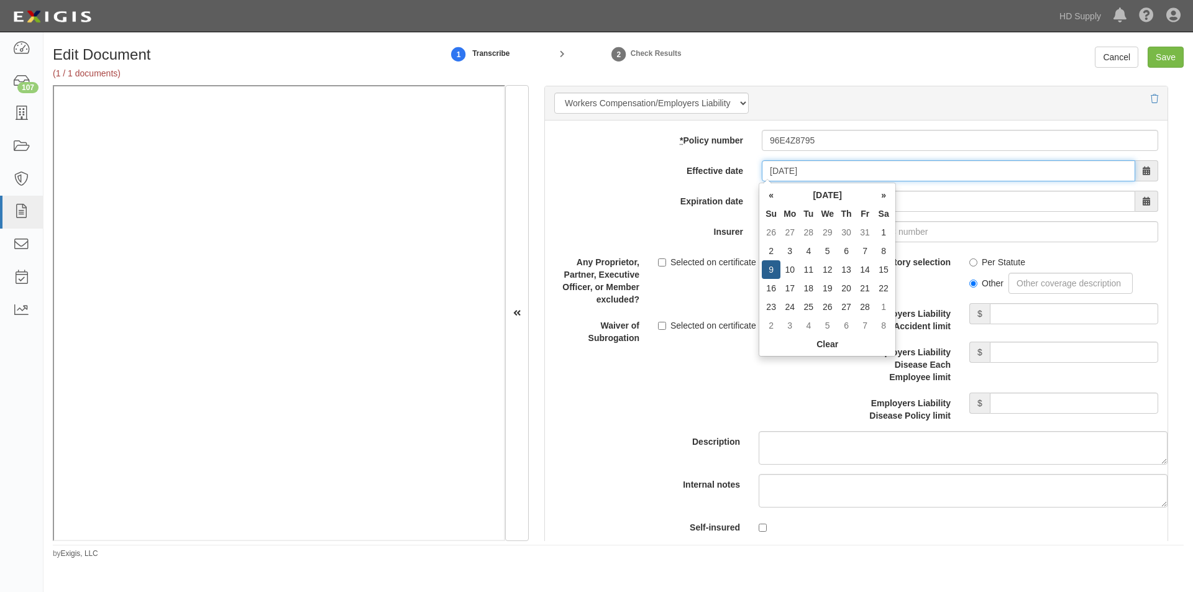
type input "02/09/2025"
type input "02/09/2026"
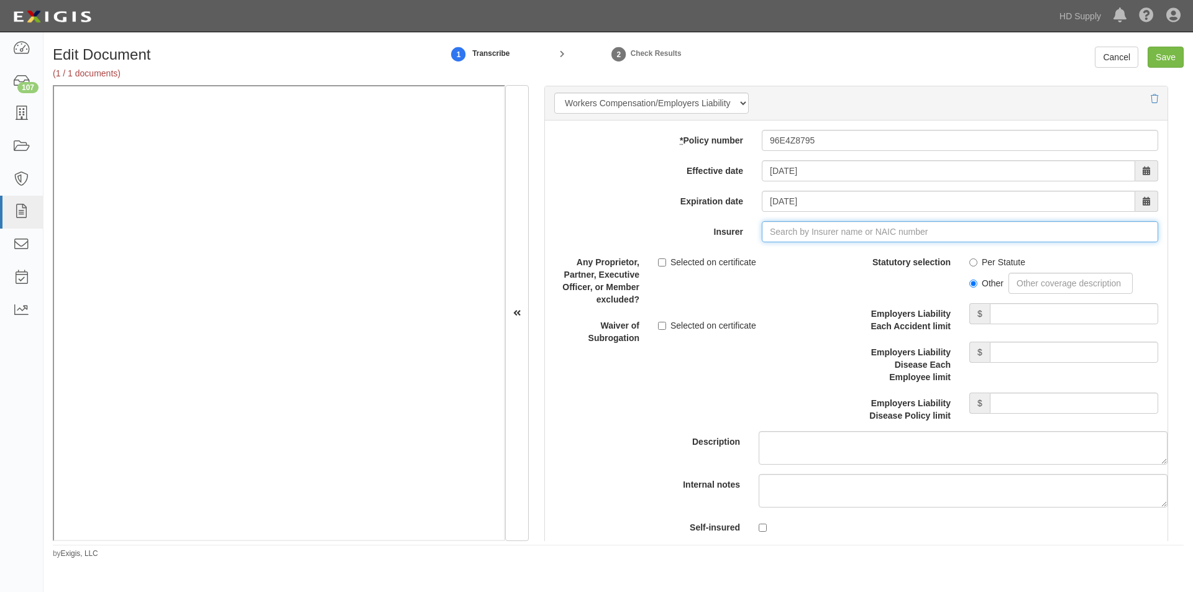
click at [762, 228] on input "Insurer" at bounding box center [960, 231] width 396 height 21
type input "21st Century Advantage Insurance Company (25232) NR Rating"
type input "2"
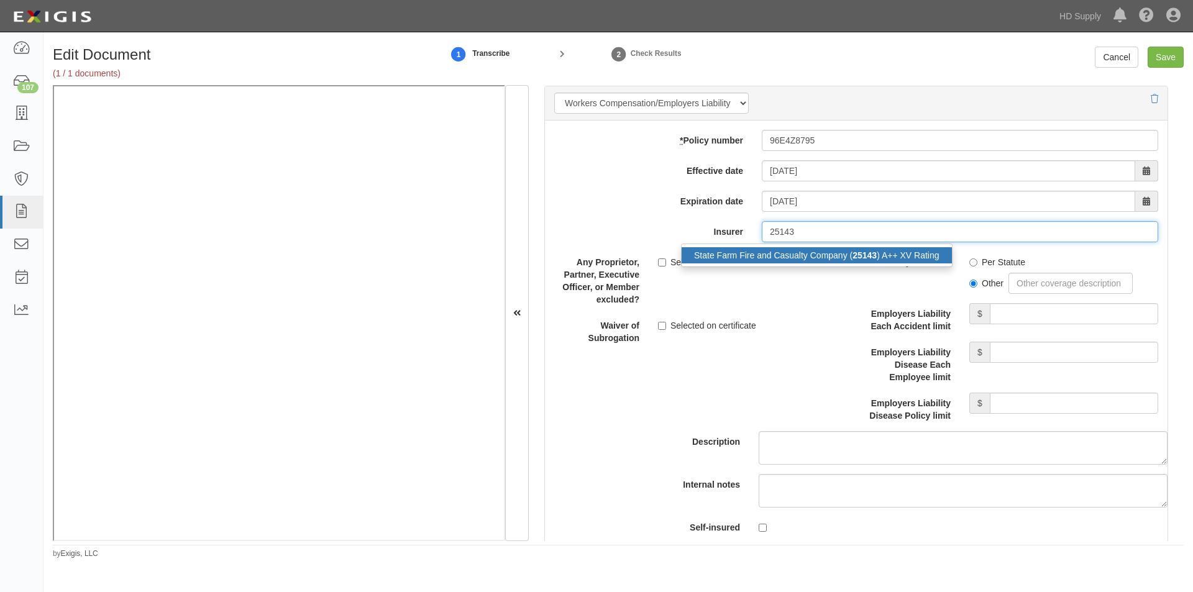
click at [758, 248] on div "State Farm Fire and Casualty Company ( 25143 ) A++ XV Rating" at bounding box center [816, 255] width 270 height 16
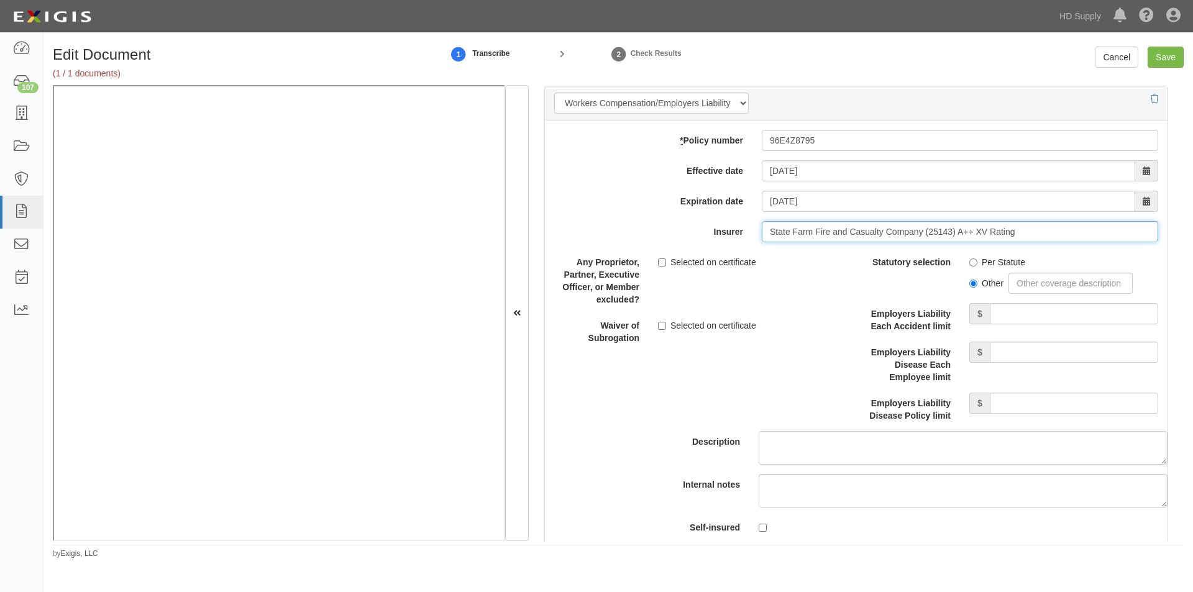
type input "State Farm Fire and Casualty Company (25143) A++ XV Rating"
click at [962, 263] on div "Per Statute Other" at bounding box center [1063, 273] width 207 height 42
click at [1019, 312] on input "Employers Liability Each Accident limit" at bounding box center [1074, 313] width 168 height 21
type input "1,000,000"
click at [1023, 357] on input "Employers Liability Disease Each Employee limit" at bounding box center [1074, 352] width 168 height 21
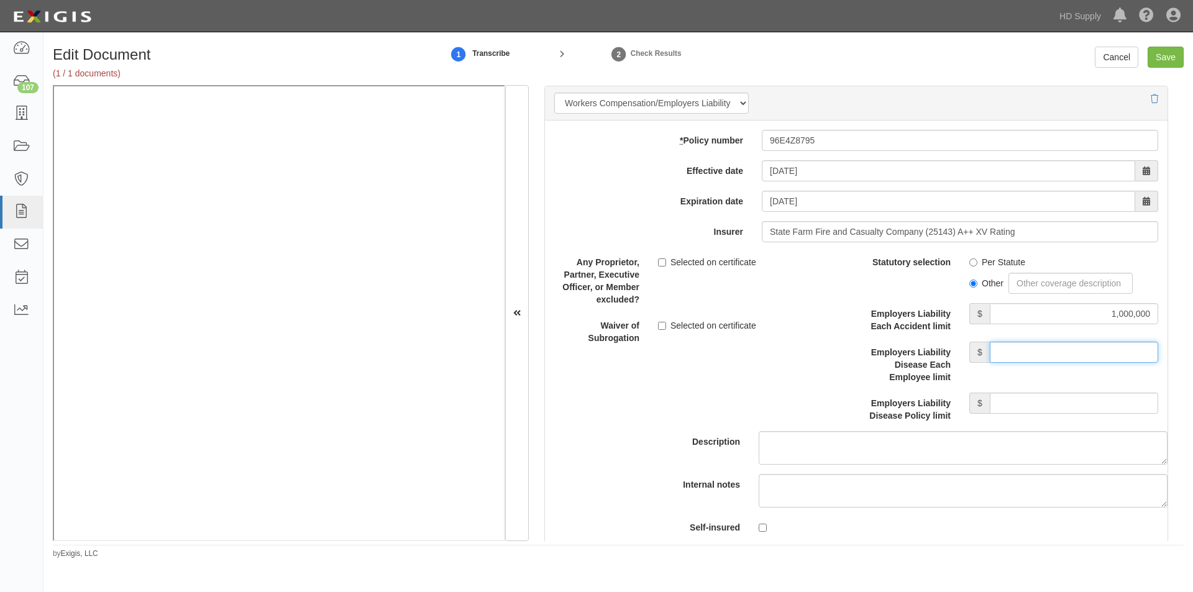
type input "1,000,000"
click at [1025, 404] on input "Employers Liability Disease Policy limit" at bounding box center [1074, 403] width 168 height 21
type input "1,000,000"
click at [1165, 60] on input "Save" at bounding box center [1165, 57] width 36 height 21
type input "1000000"
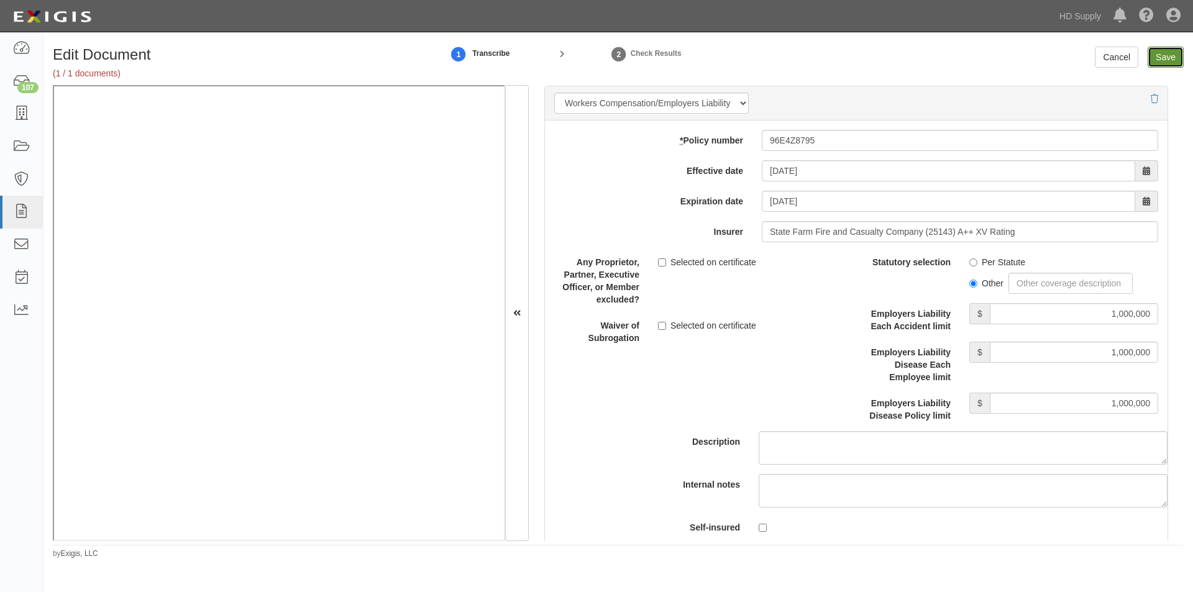
type input "100000"
type input "5000"
type input "2000000"
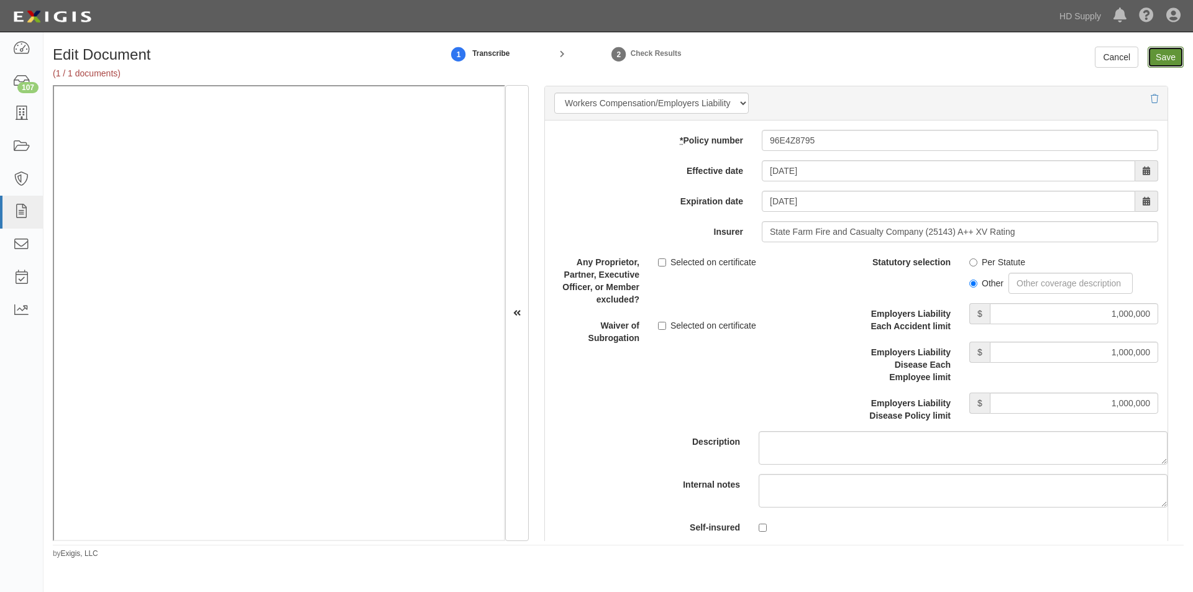
type input "1000000"
type input "99000"
type input "1000000"
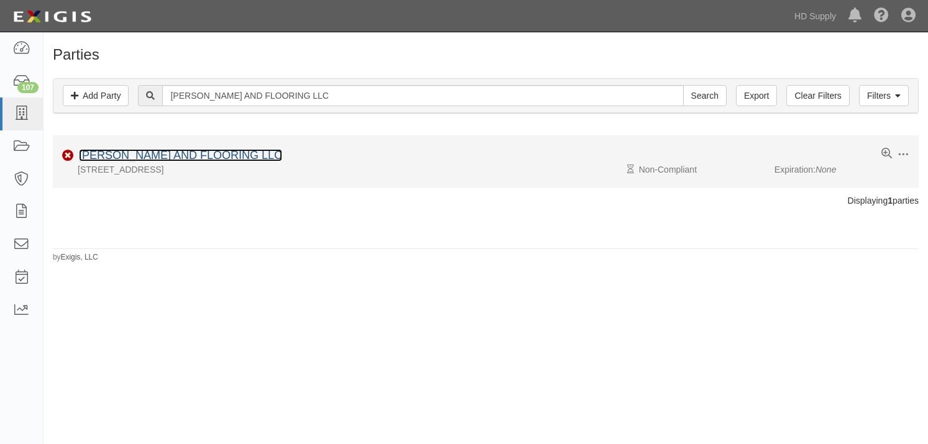
click at [114, 157] on link "[PERSON_NAME] AND FLOORING LLC" at bounding box center [180, 155] width 203 height 12
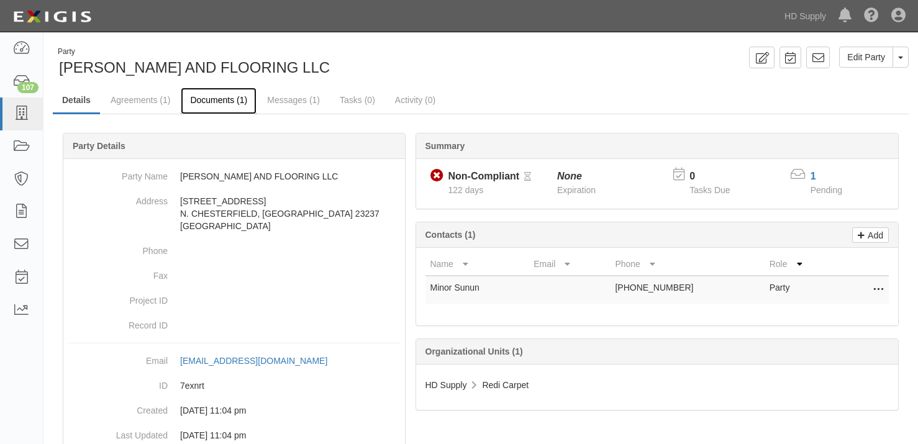
click at [219, 104] on link "Documents (1)" at bounding box center [219, 101] width 76 height 27
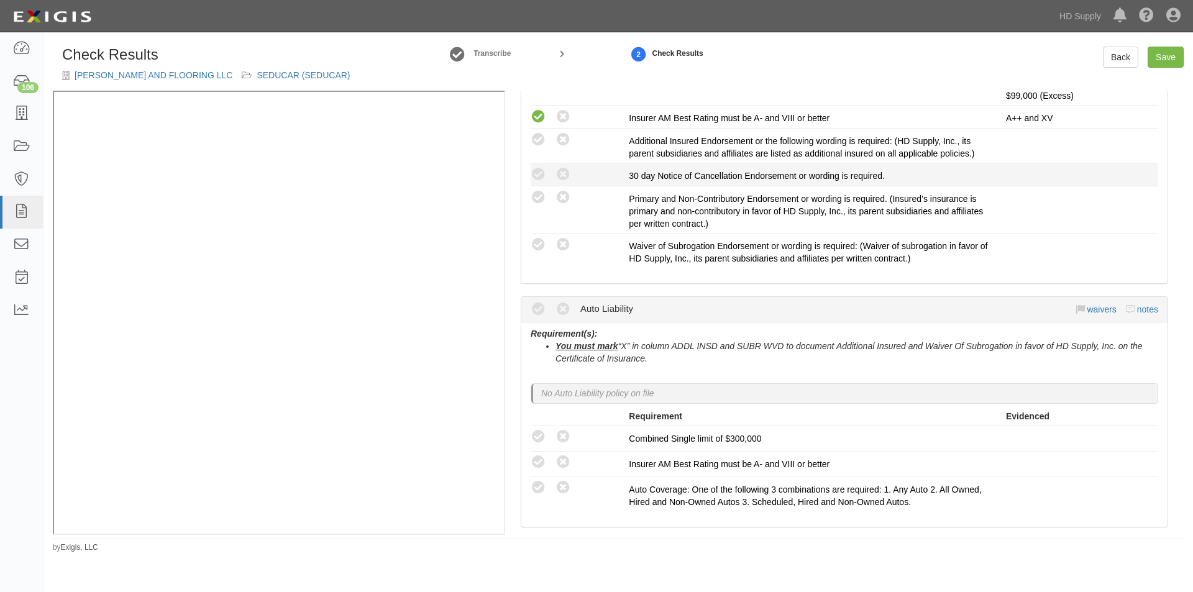
scroll to position [437, 0]
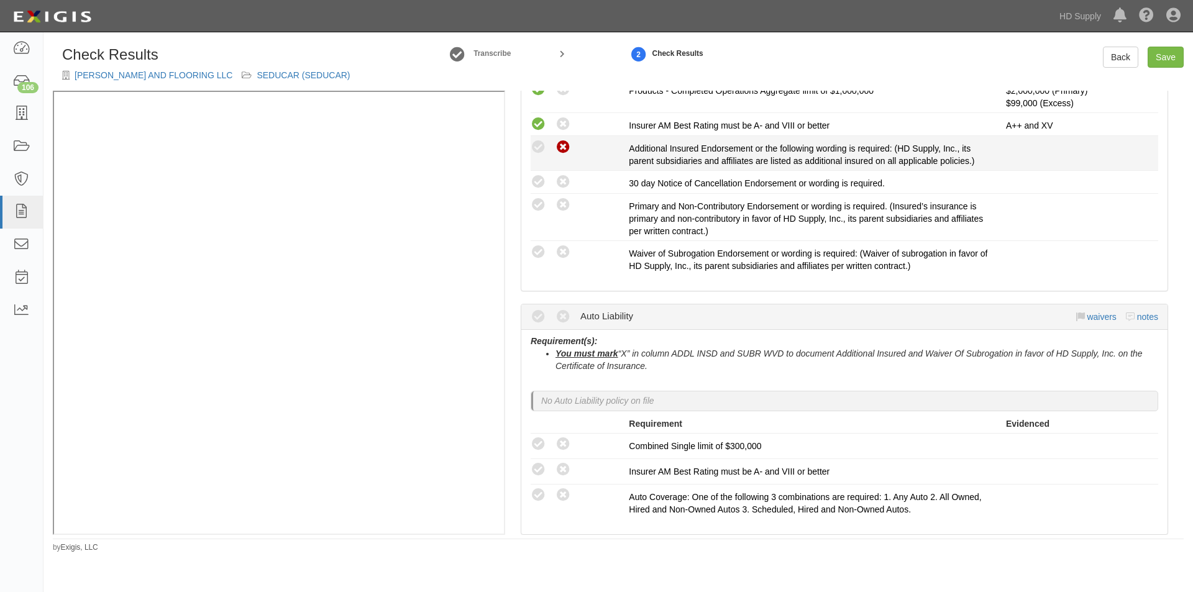
click at [570, 148] on icon at bounding box center [563, 148] width 16 height 16
radio input "true"
click at [567, 180] on icon at bounding box center [563, 183] width 16 height 16
radio input "true"
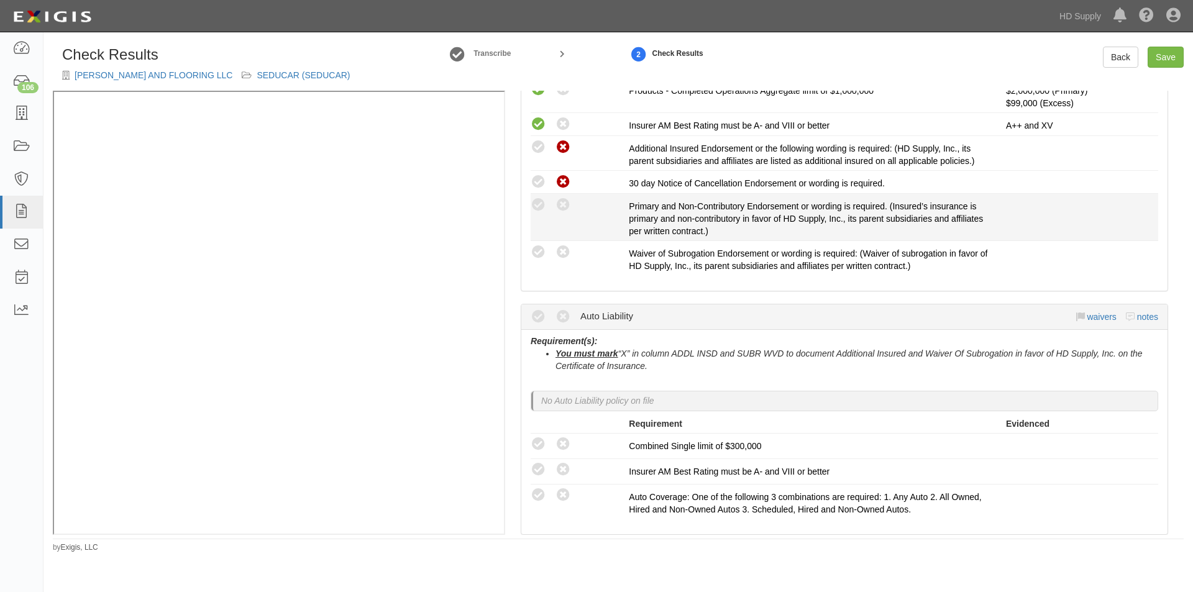
drag, startPoint x: 563, startPoint y: 198, endPoint x: 562, endPoint y: 215, distance: 16.9
click at [563, 207] on icon at bounding box center [563, 206] width 16 height 16
radio input "true"
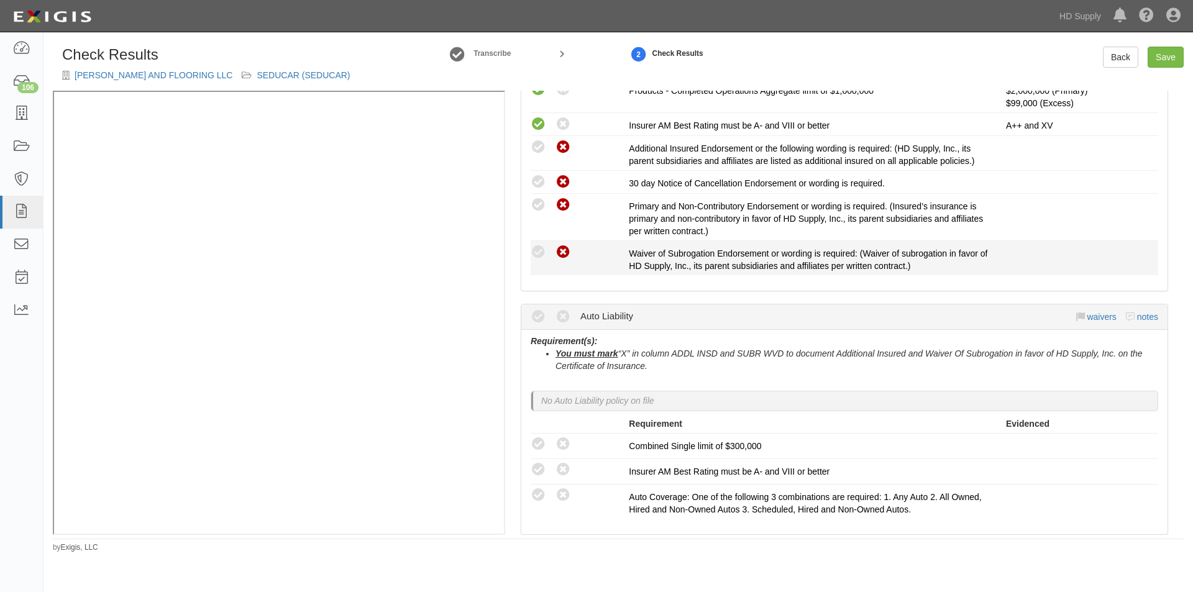
drag, startPoint x: 560, startPoint y: 252, endPoint x: 591, endPoint y: 260, distance: 32.3
click at [560, 253] on icon at bounding box center [563, 253] width 16 height 16
radio input "true"
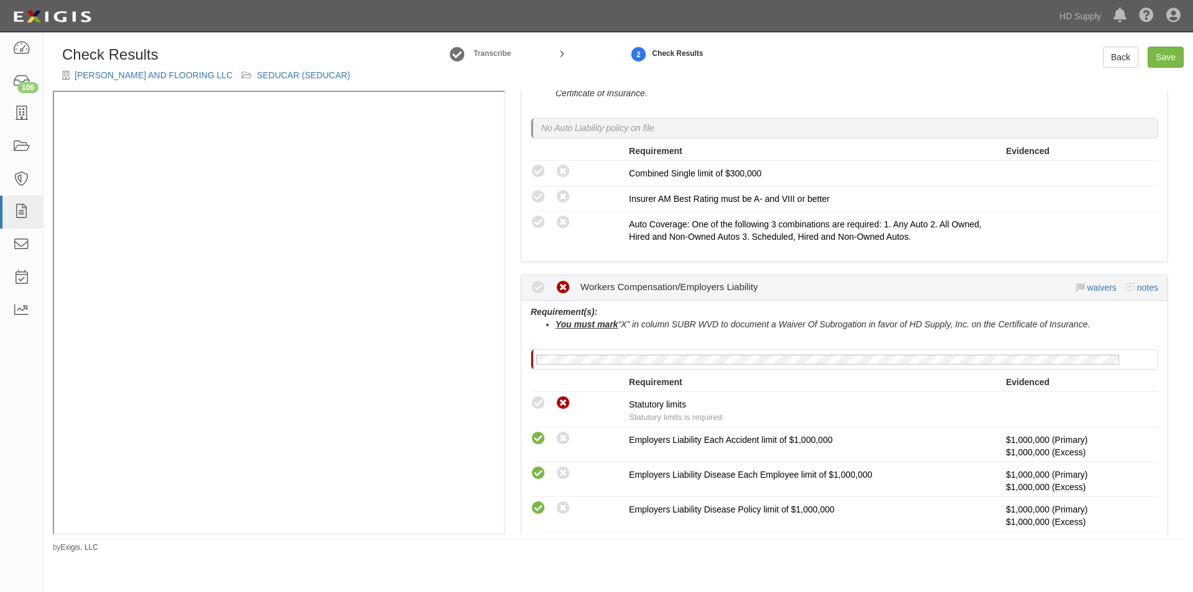
scroll to position [728, 0]
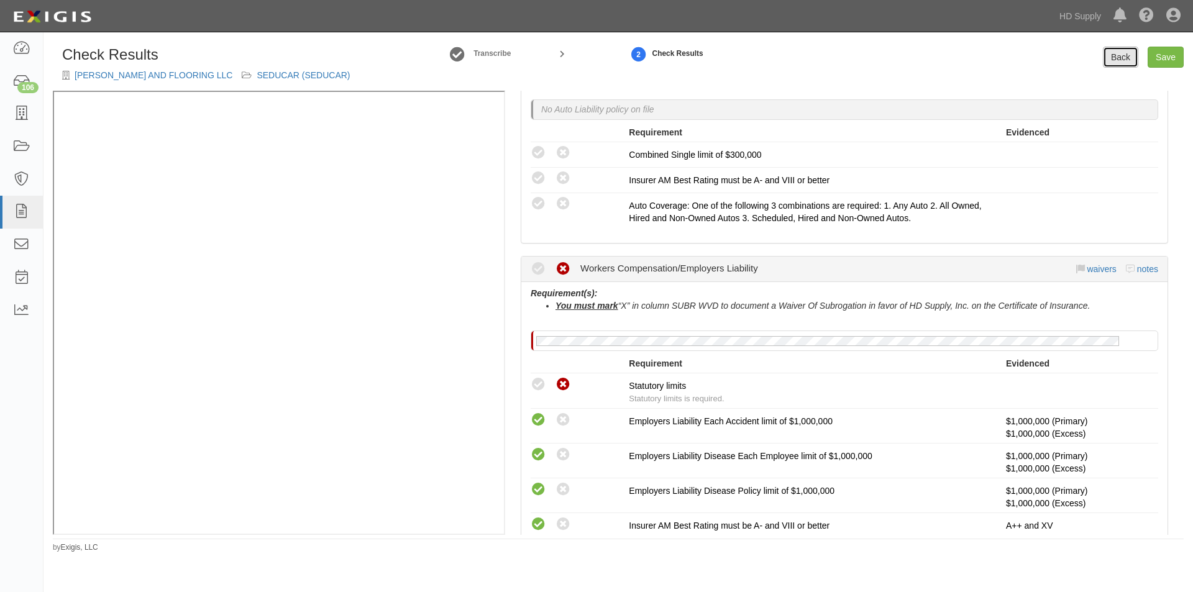
click at [1111, 60] on link "Back" at bounding box center [1120, 57] width 35 height 21
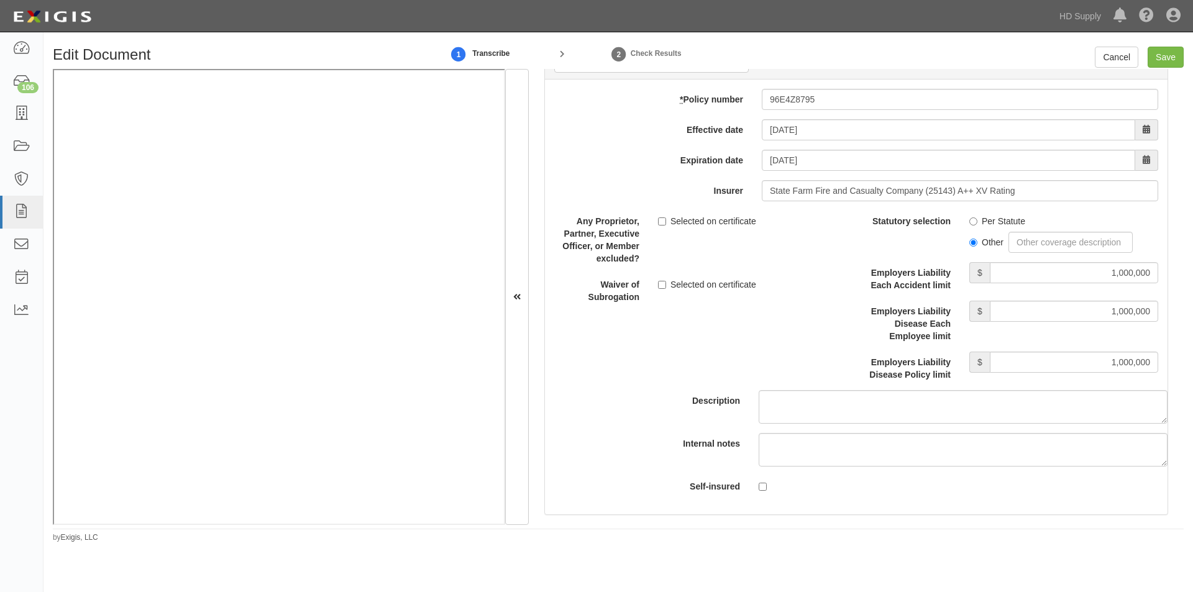
scroll to position [3048, 0]
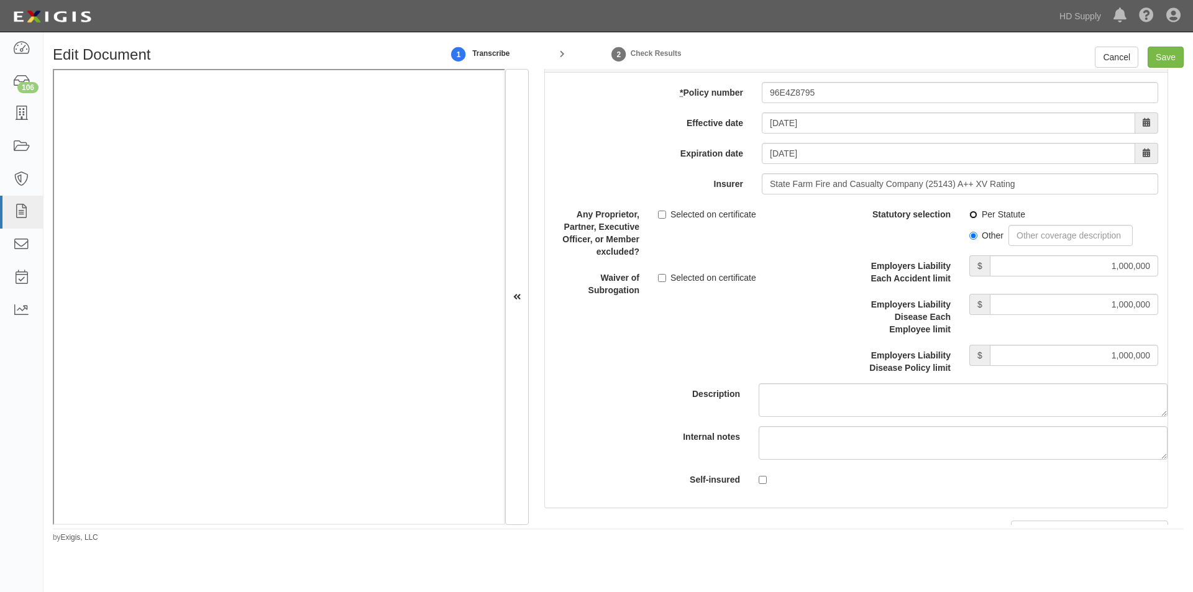
click at [969, 215] on input "Per Statute" at bounding box center [973, 215] width 8 height 8
radio input "true"
click at [1165, 53] on input "Save" at bounding box center [1165, 57] width 36 height 21
type input "1000000"
type input "100000"
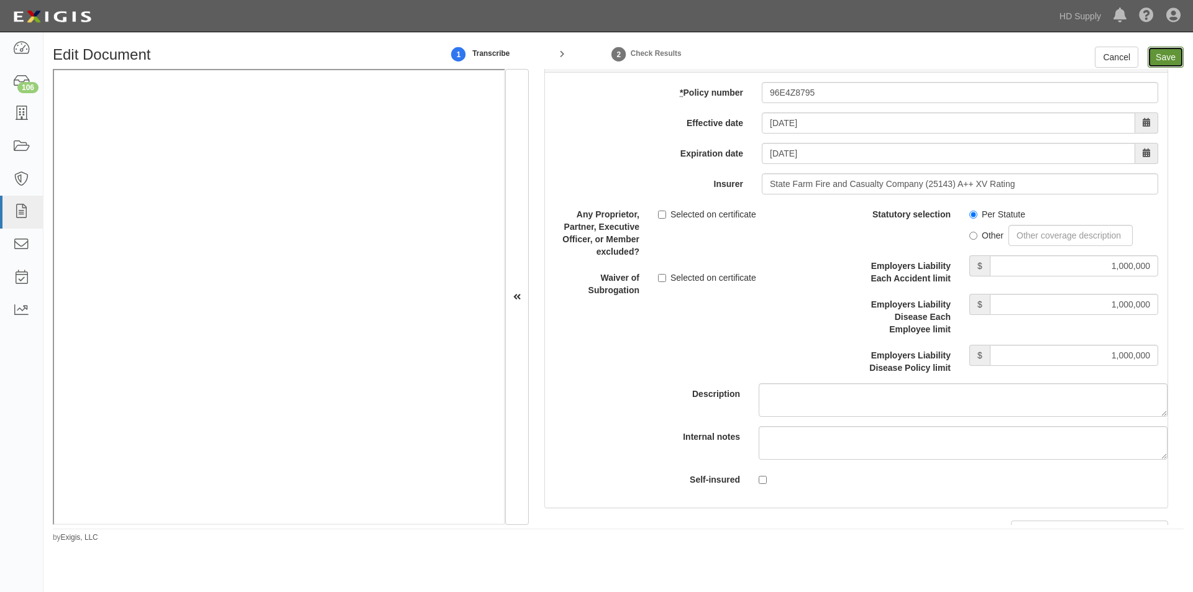
type input "5000"
type input "2000000"
type input "1000000"
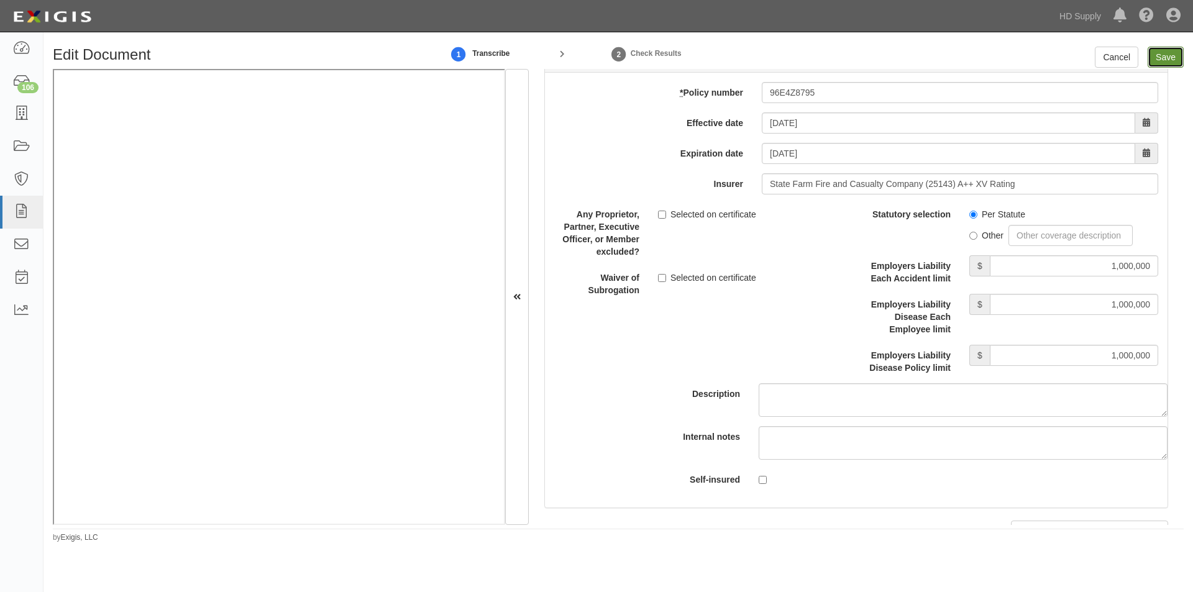
type input "99000"
type input "1000000"
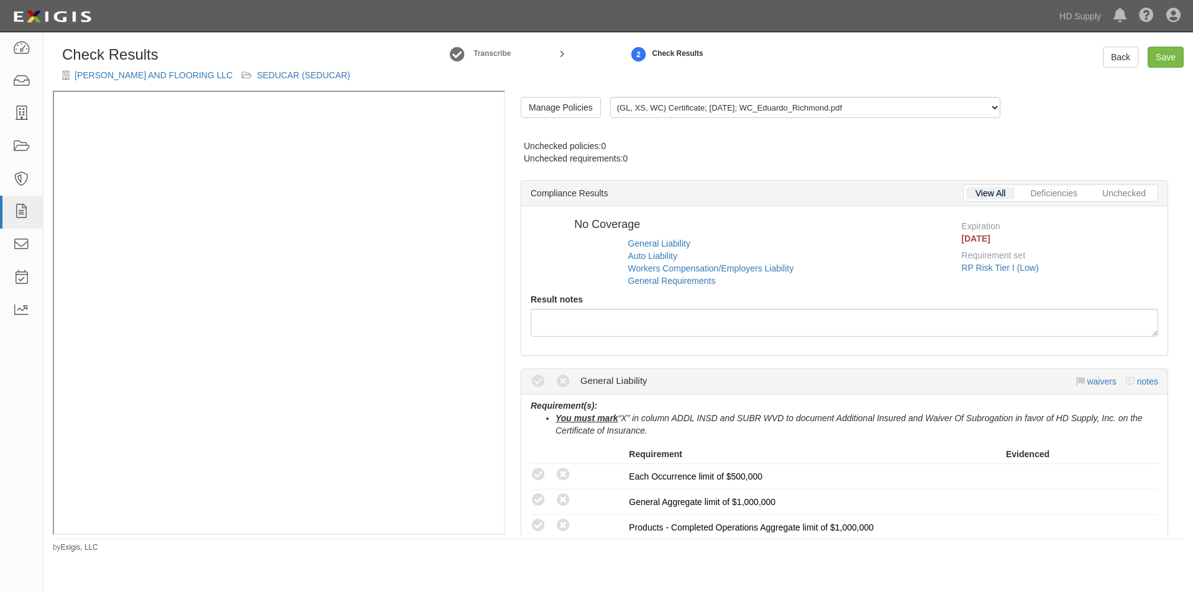
radio input "true"
radio input "false"
radio input "true"
radio input "false"
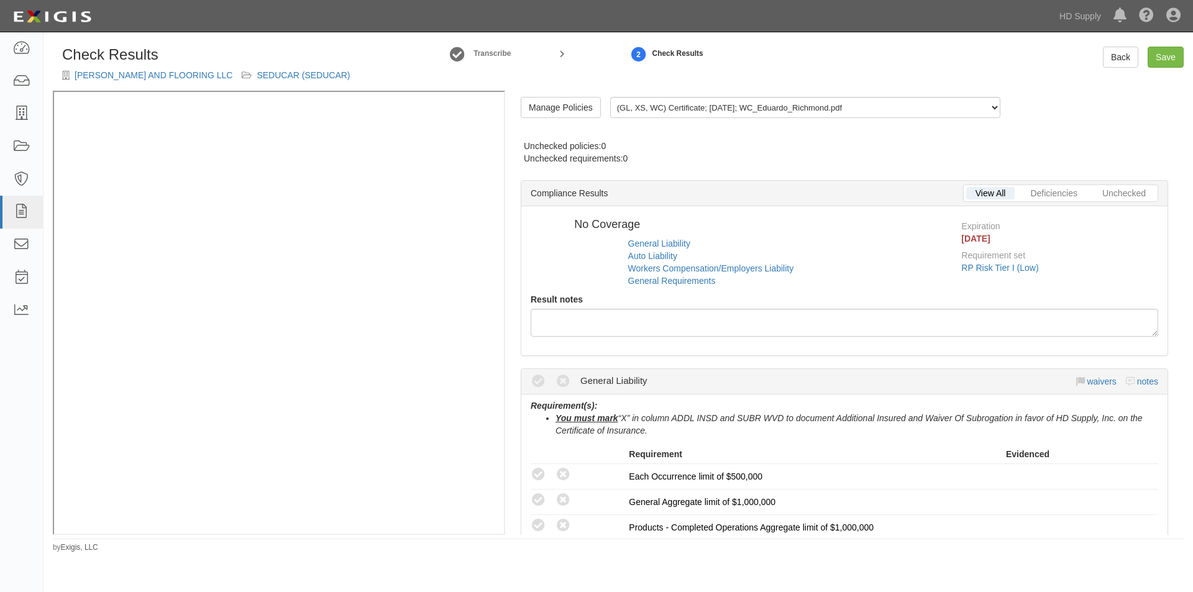
radio input "true"
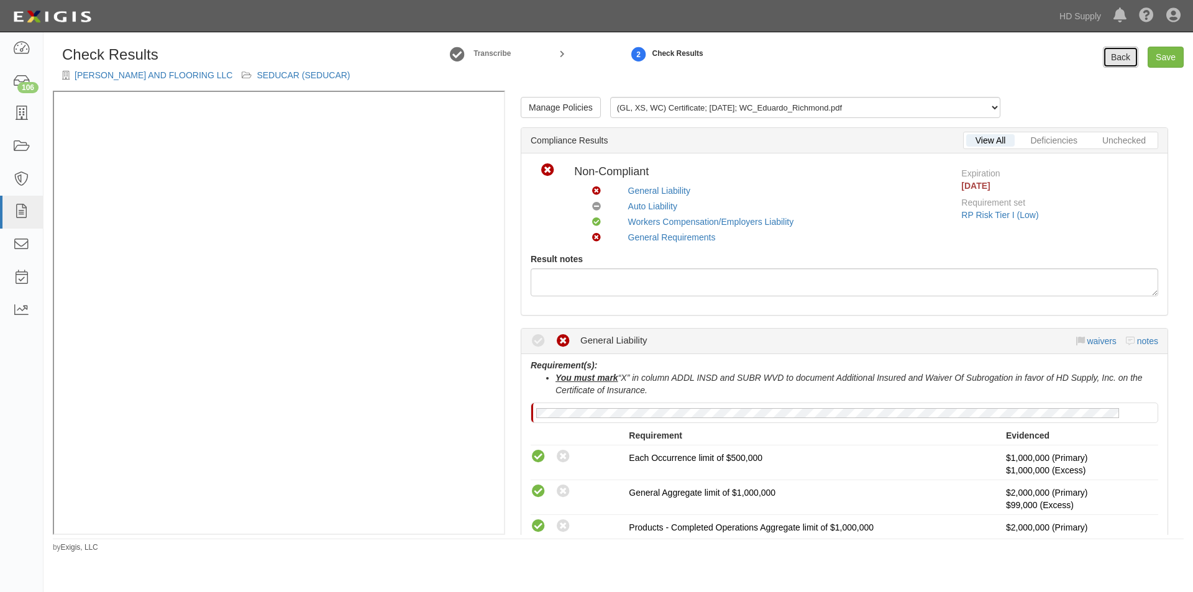
click at [1113, 57] on link "Back" at bounding box center [1120, 57] width 35 height 21
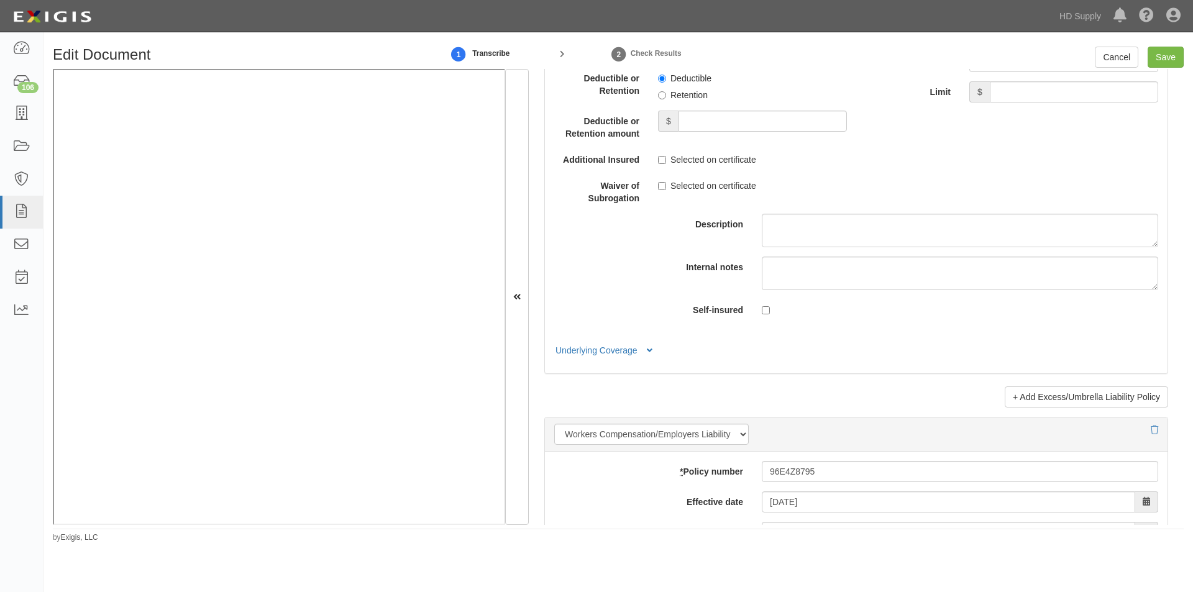
scroll to position [2896, 0]
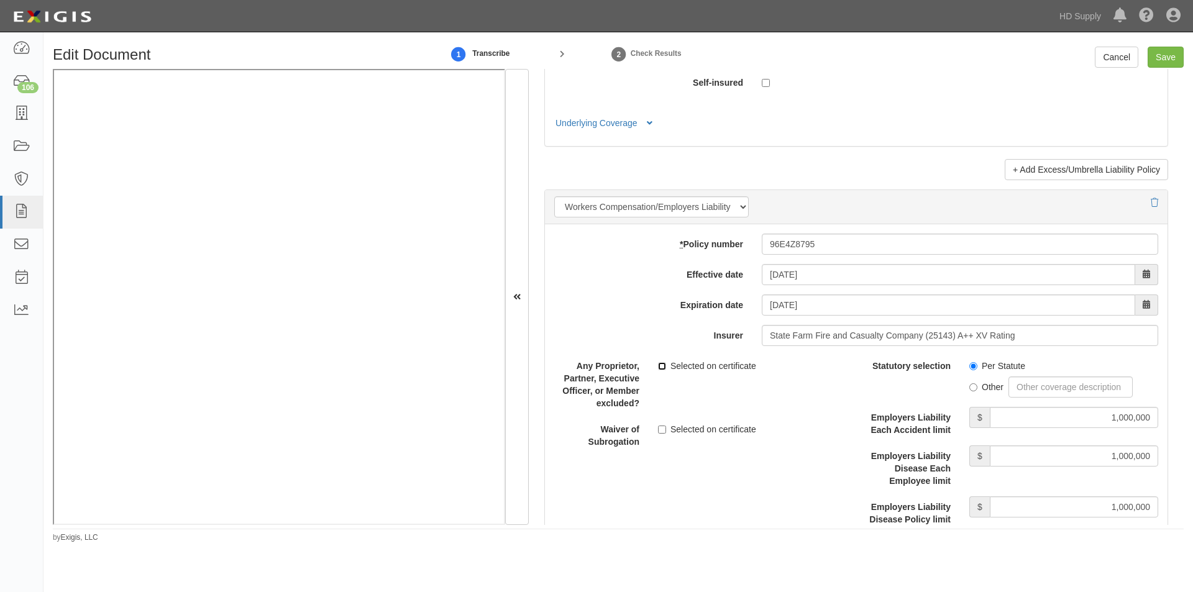
click at [659, 366] on input "Selected on certificate" at bounding box center [662, 366] width 8 height 8
checkbox input "true"
click at [1156, 58] on input "Save" at bounding box center [1165, 57] width 36 height 21
type input "1000000"
type input "100000"
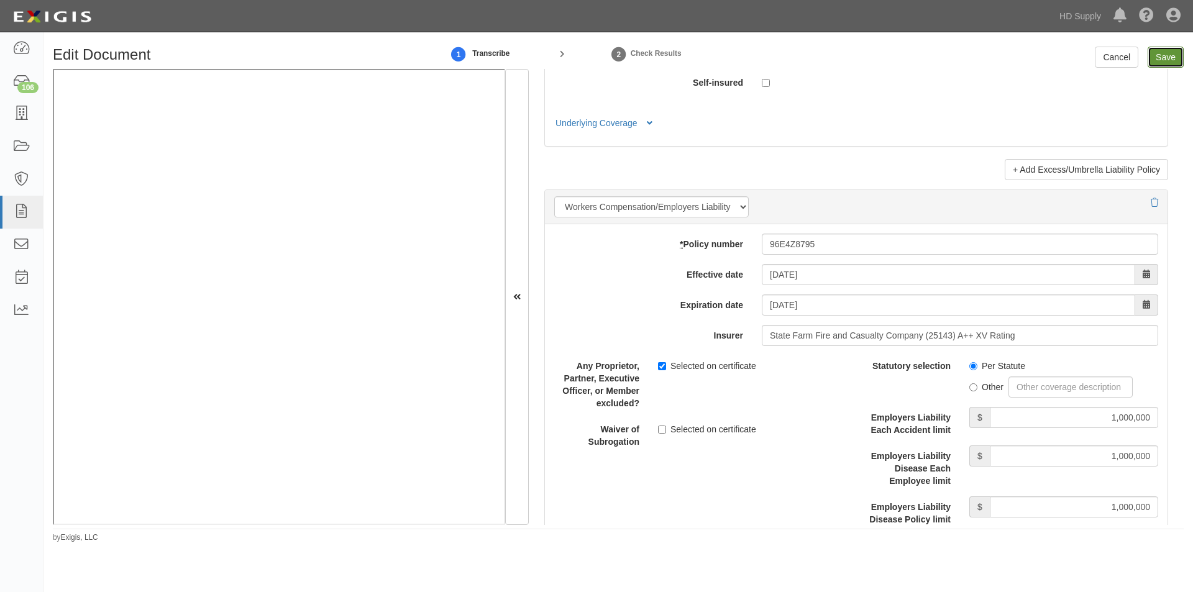
type input "5000"
type input "2000000"
type input "1000000"
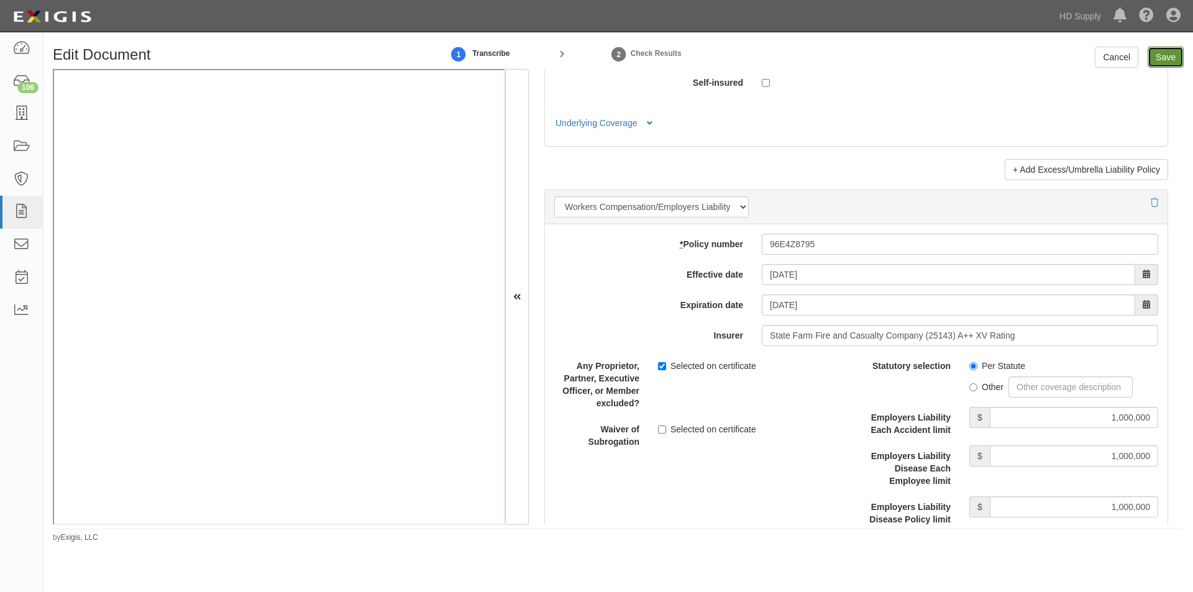
type input "99000"
type input "1000000"
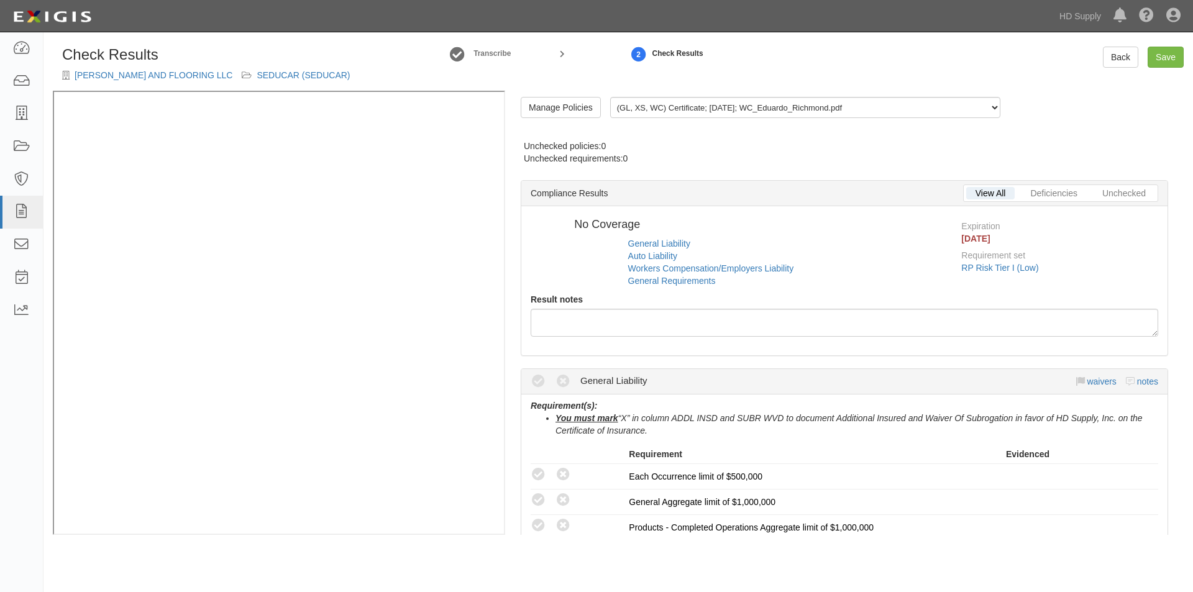
radio input "true"
radio input "false"
radio input "true"
radio input "false"
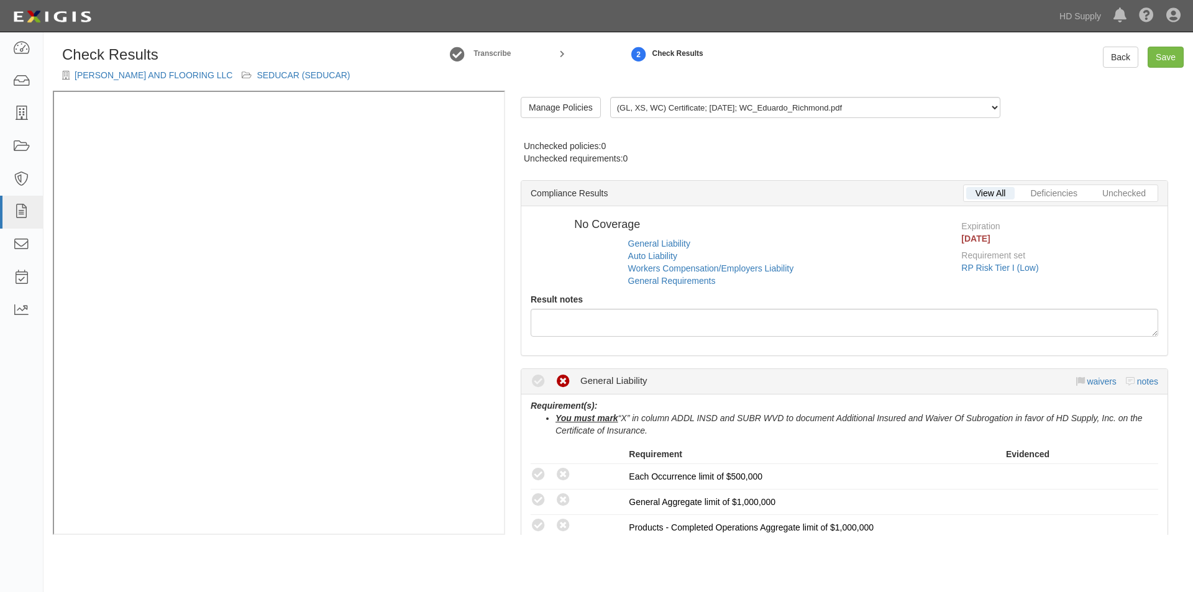
radio input "true"
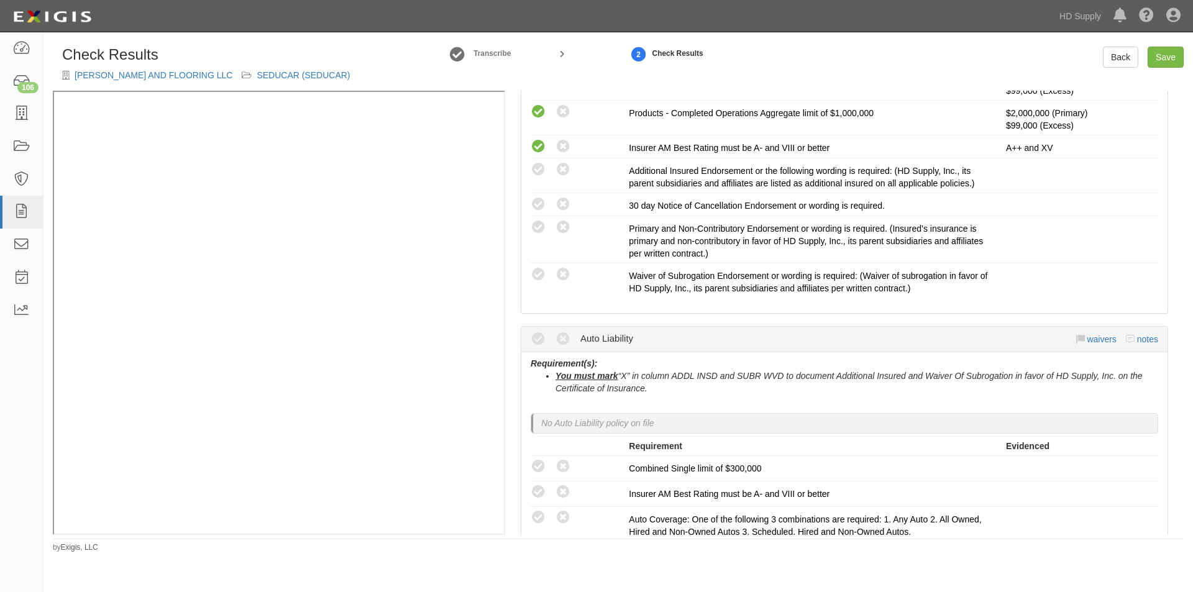
scroll to position [443, 0]
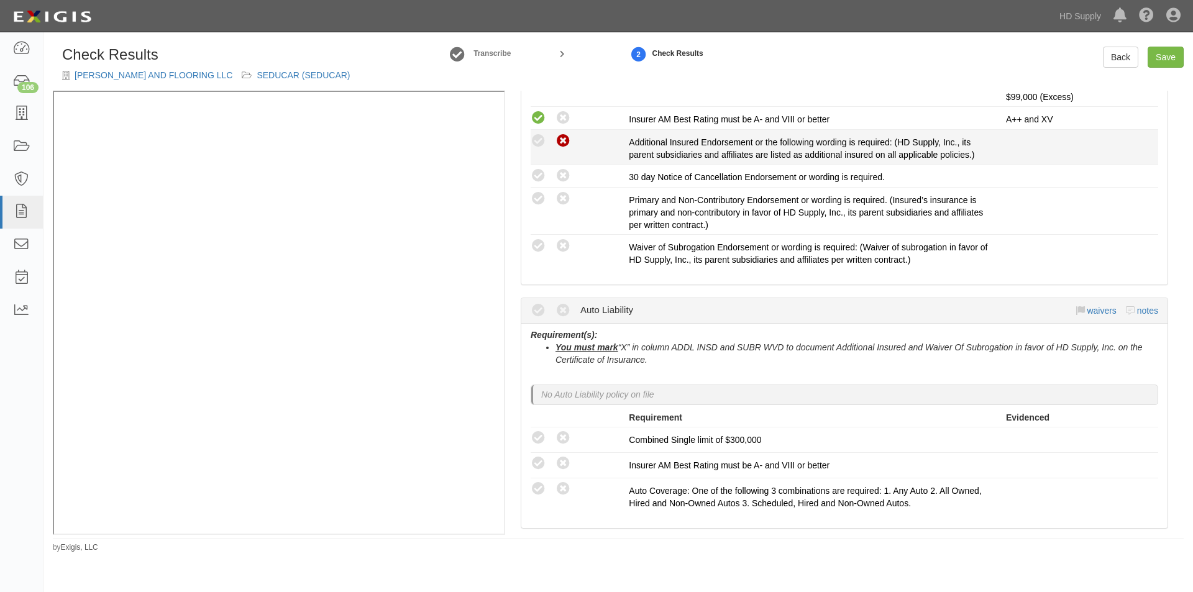
click at [568, 145] on icon at bounding box center [563, 142] width 16 height 16
radio input "true"
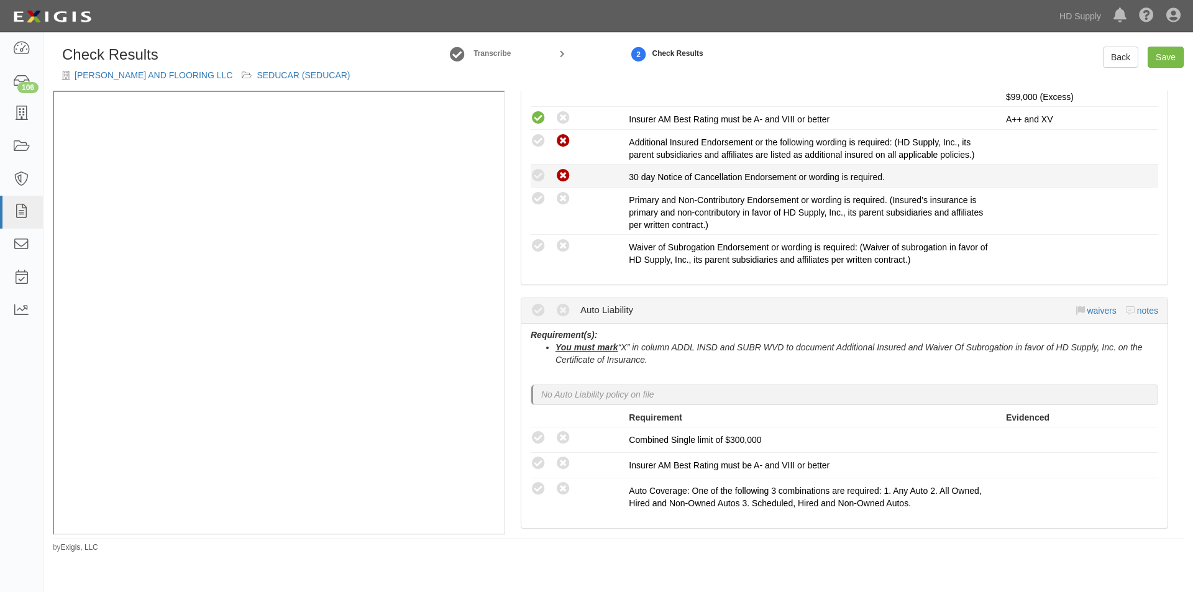
click at [563, 174] on icon at bounding box center [563, 176] width 16 height 16
radio input "true"
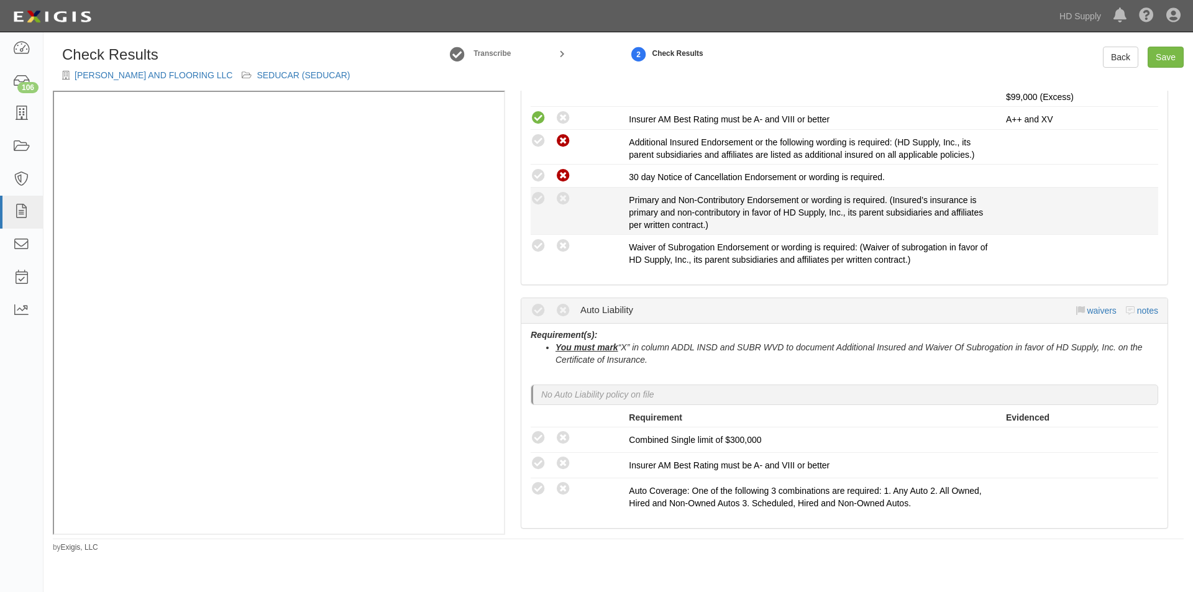
drag, startPoint x: 563, startPoint y: 198, endPoint x: 563, endPoint y: 217, distance: 19.3
click at [563, 202] on icon at bounding box center [563, 199] width 16 height 16
radio input "true"
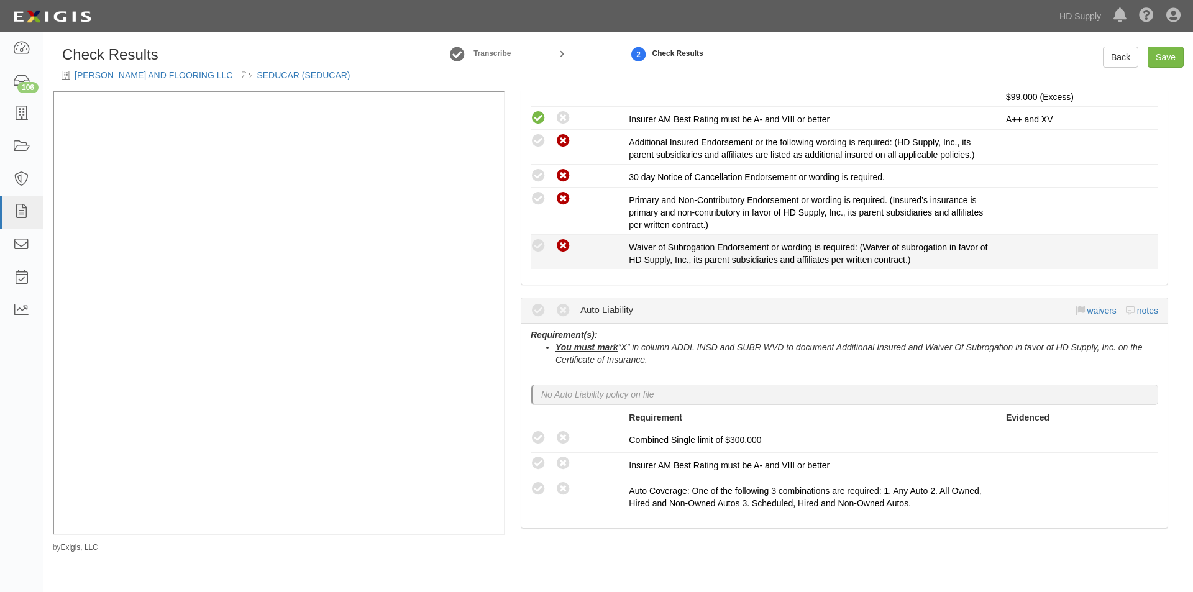
click at [562, 246] on icon at bounding box center [563, 247] width 16 height 16
radio input "true"
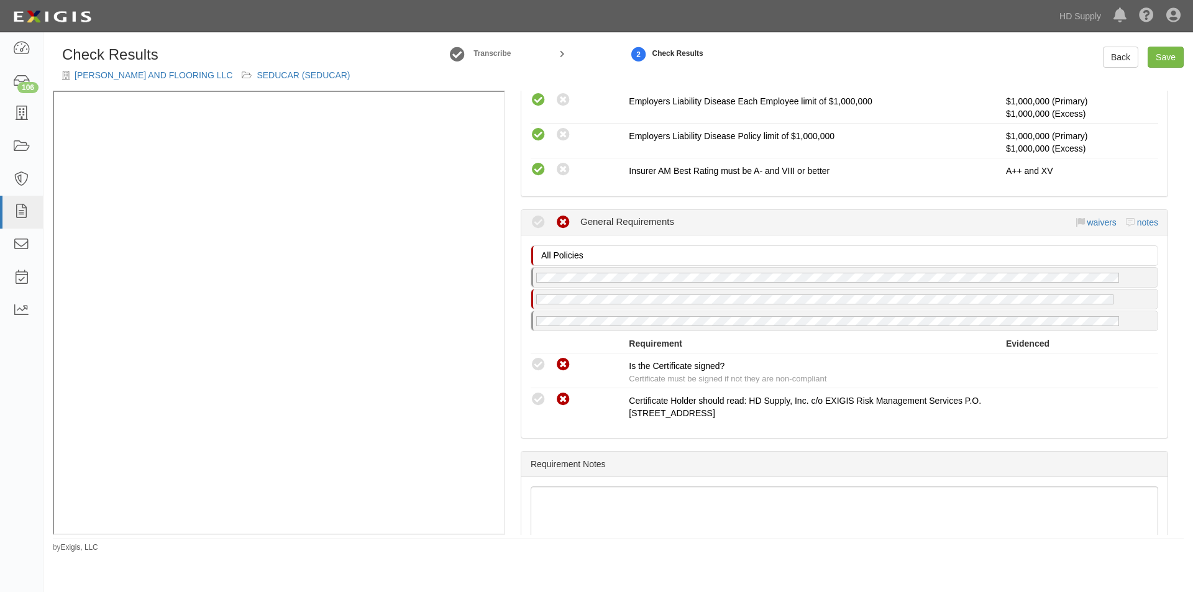
scroll to position [1085, 0]
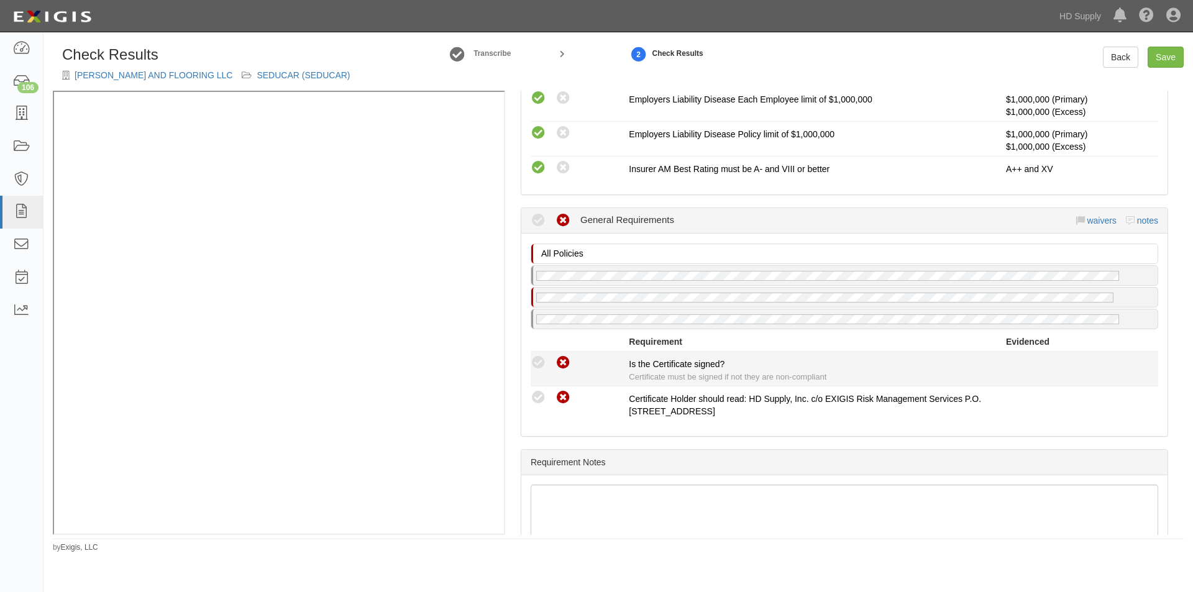
click at [536, 365] on icon at bounding box center [539, 363] width 16 height 16
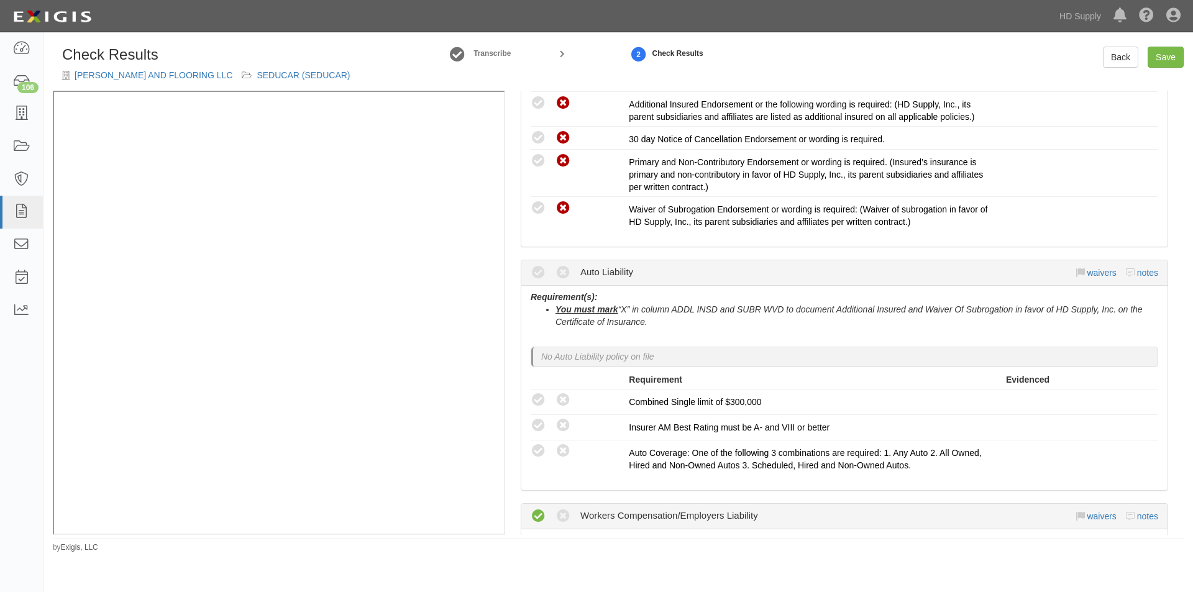
scroll to position [507, 0]
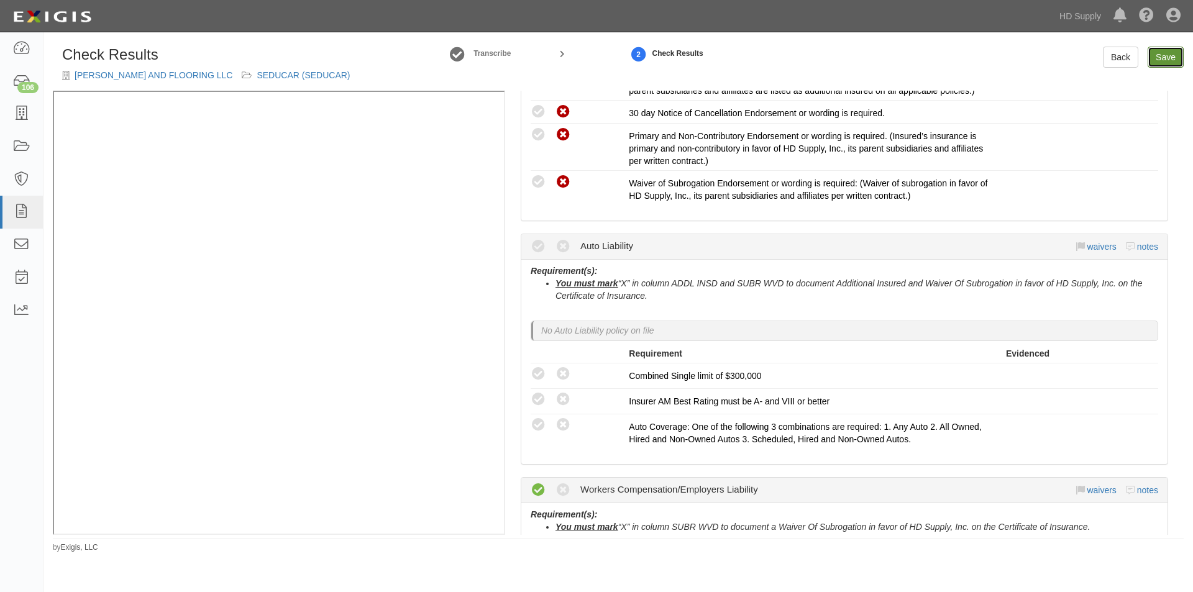
click at [1168, 55] on link "Save" at bounding box center [1165, 57] width 36 height 21
radio input "true"
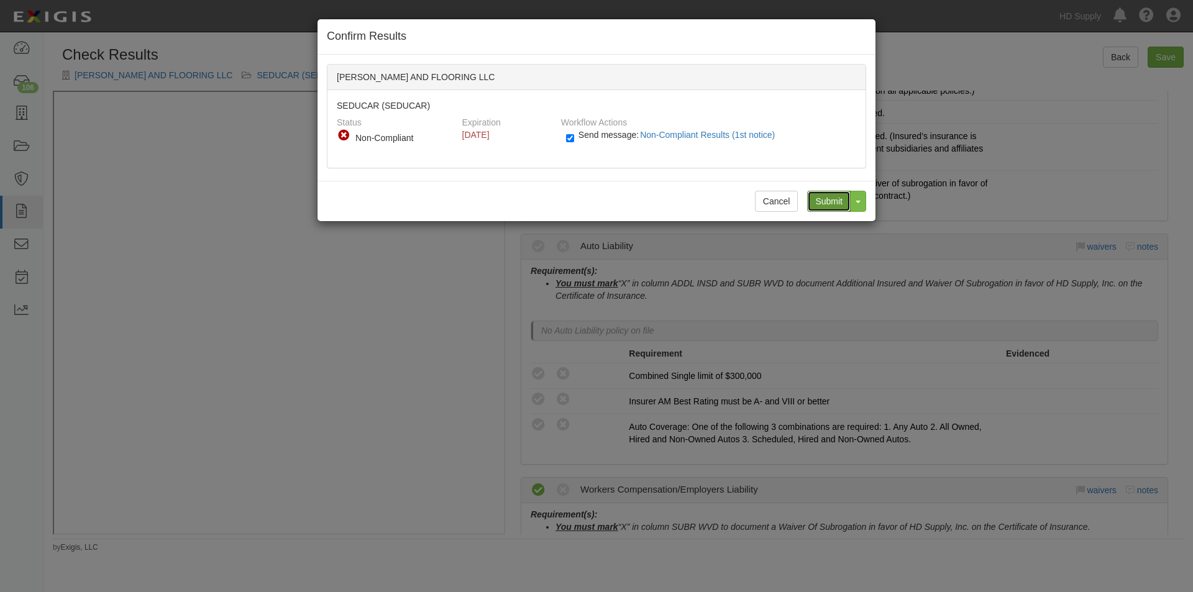
click at [828, 198] on input "Submit" at bounding box center [828, 201] width 43 height 21
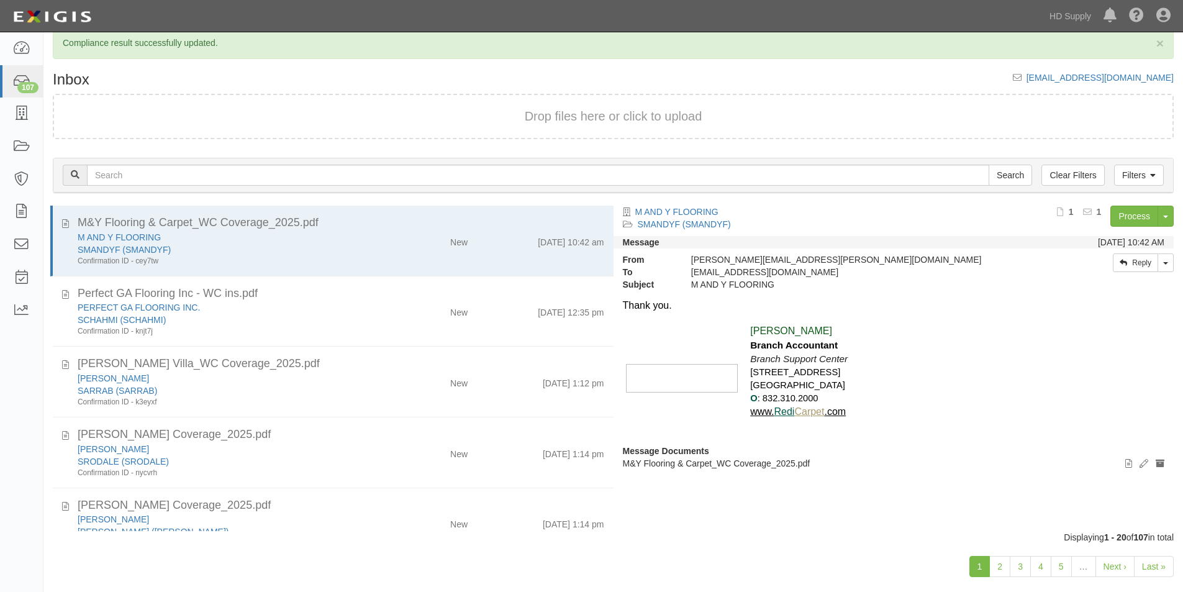
scroll to position [39, 0]
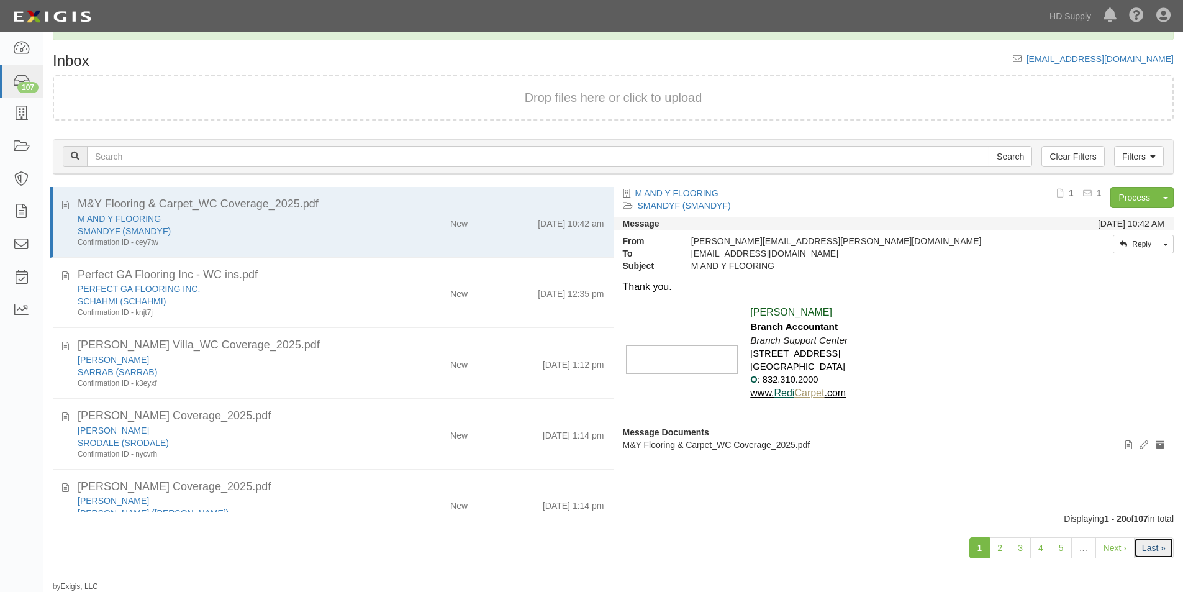
click at [1154, 549] on link "Last »" at bounding box center [1154, 547] width 40 height 21
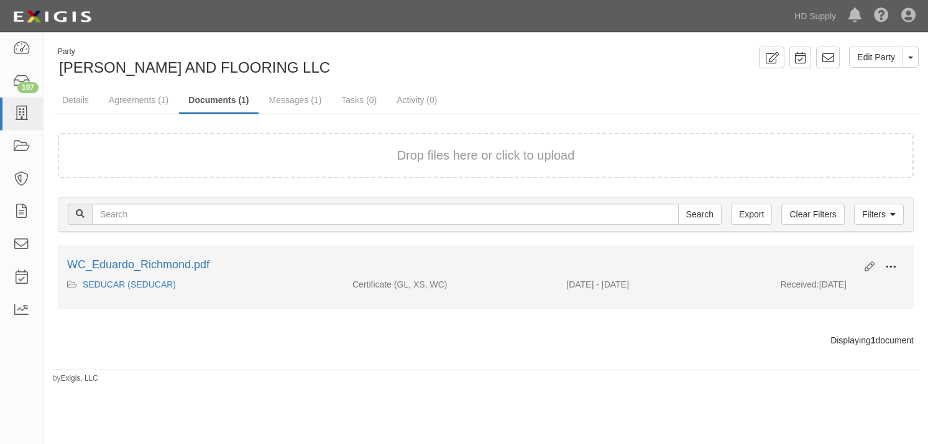
click at [887, 267] on span at bounding box center [890, 267] width 11 height 11
click at [822, 291] on link "View" at bounding box center [830, 285] width 98 height 22
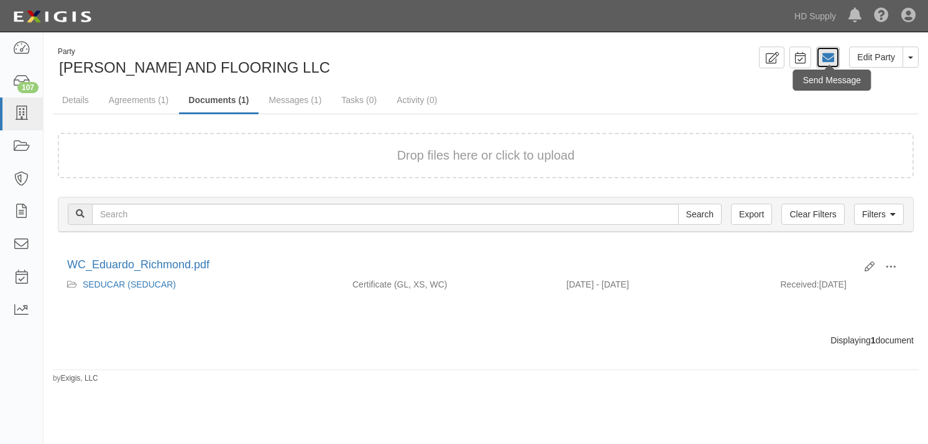
click at [834, 62] on link at bounding box center [828, 58] width 24 height 22
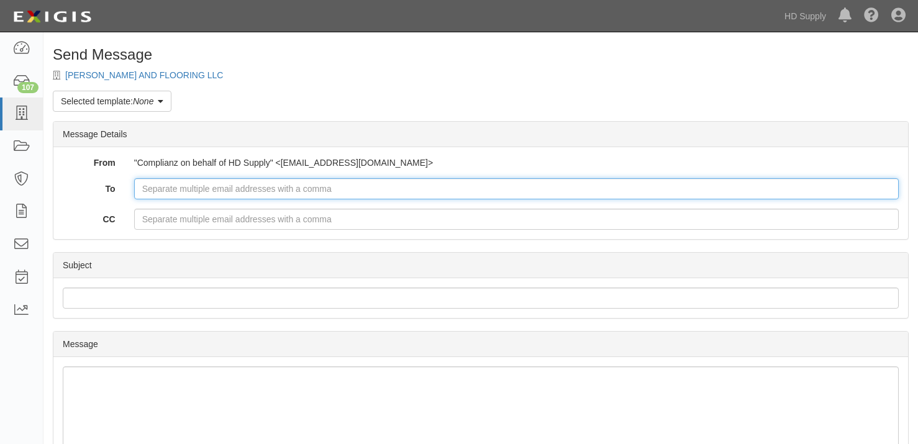
click at [163, 185] on input "To" at bounding box center [516, 188] width 765 height 21
click at [245, 189] on input "benjamin.reeves" at bounding box center [516, 188] width 765 height 21
click at [281, 192] on input "benjamin.reeves.vairhy" at bounding box center [516, 188] width 765 height 21
type input "benjamin.reeves.vairhy@statefarm.com"
drag, startPoint x: 312, startPoint y: 193, endPoint x: 137, endPoint y: 194, distance: 175.2
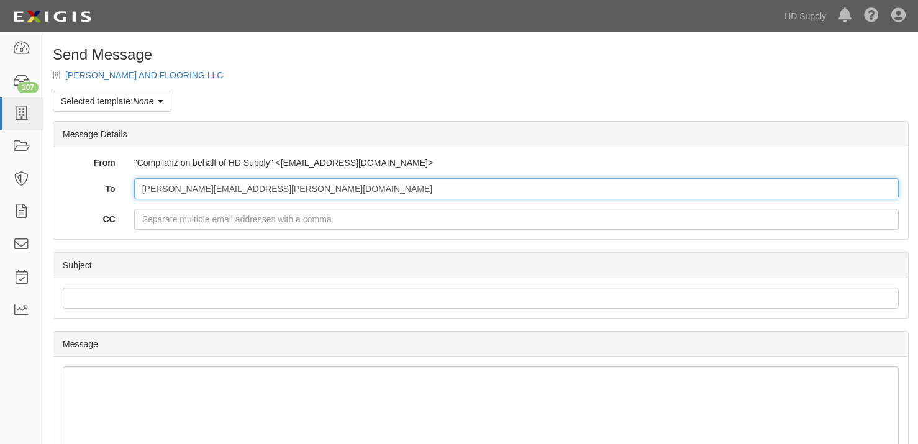
click at [137, 194] on input "benjamin.reeves.vairhy@statefarm.com" at bounding box center [516, 188] width 765 height 21
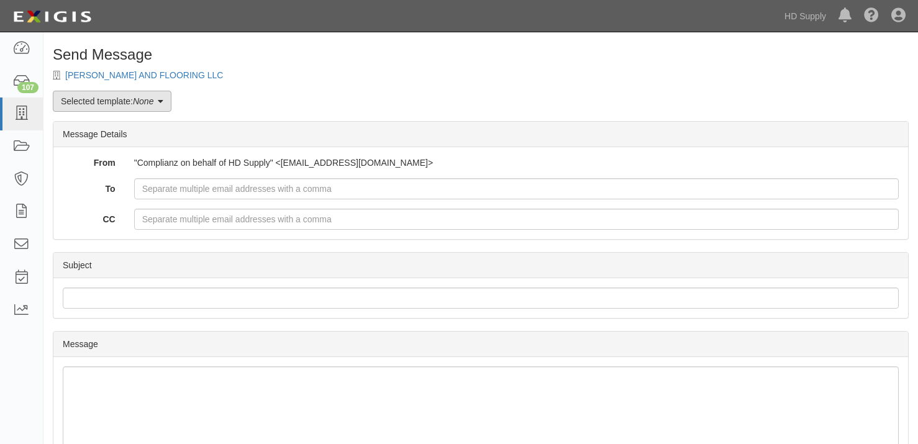
click at [162, 98] on icon at bounding box center [161, 102] width 6 height 9
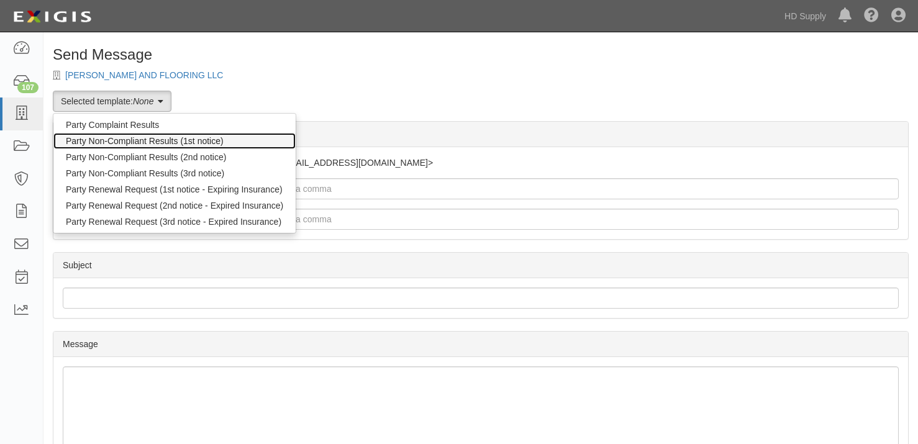
click at [134, 142] on link "Party Non-Compliant Results (1st notice)" at bounding box center [174, 141] width 242 height 16
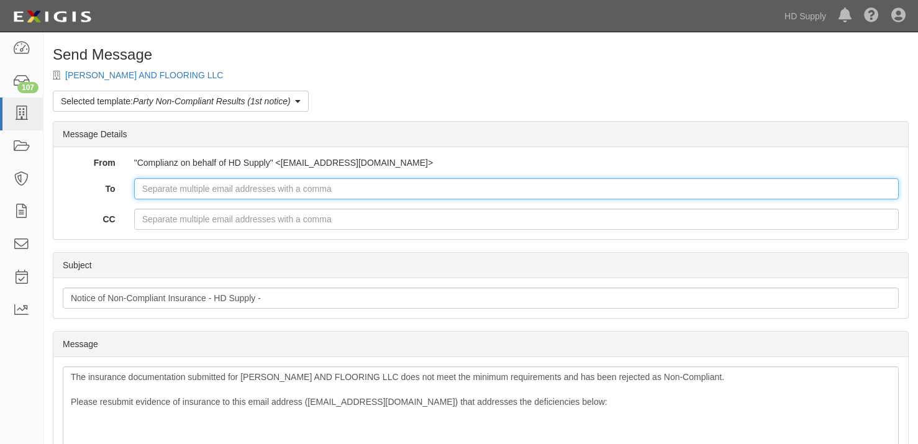
paste input "[PERSON_NAME][EMAIL_ADDRESS][PERSON_NAME][DOMAIN_NAME]"
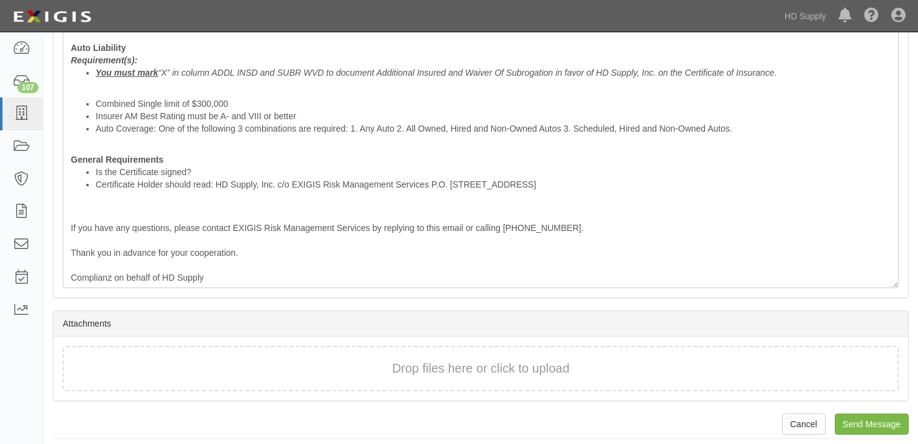
scroll to position [524, 0]
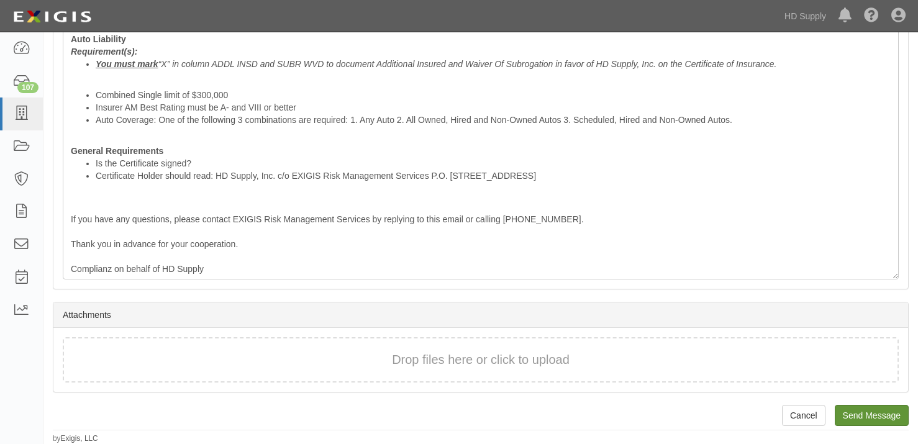
type input "[PERSON_NAME][EMAIL_ADDRESS][PERSON_NAME][DOMAIN_NAME]"
click at [866, 417] on input "Send Message" at bounding box center [872, 415] width 74 height 21
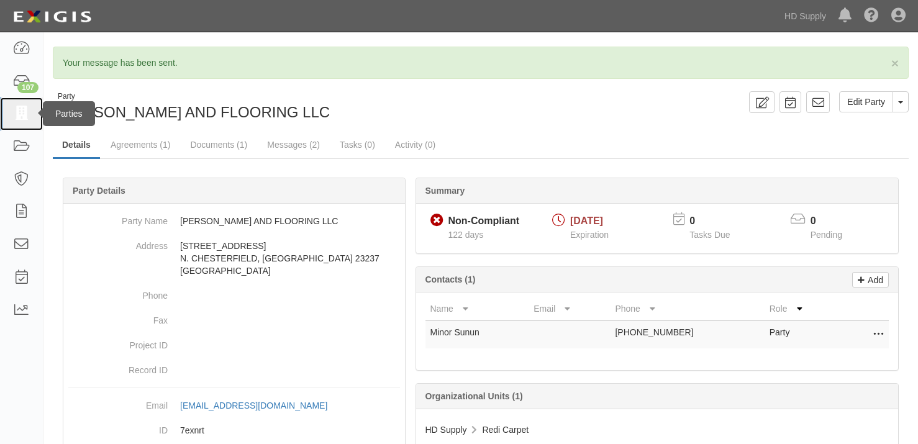
click at [21, 111] on icon at bounding box center [20, 114] width 17 height 14
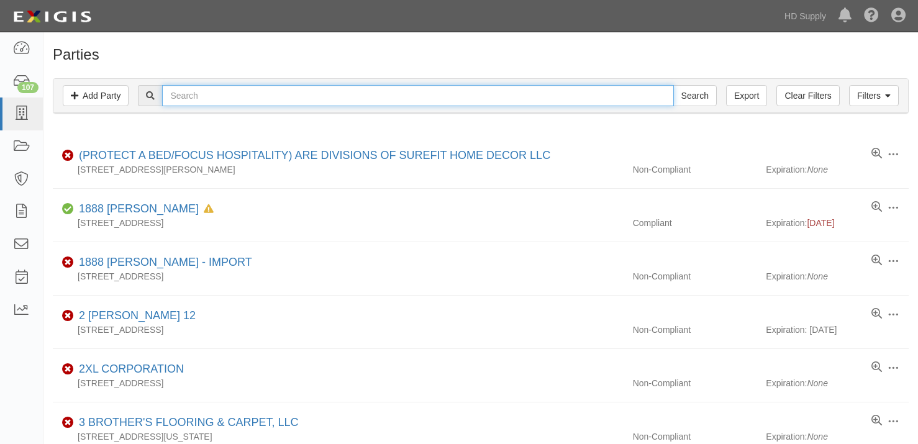
paste input "JUNIORS 01 UNITED FINISHERS LLC"
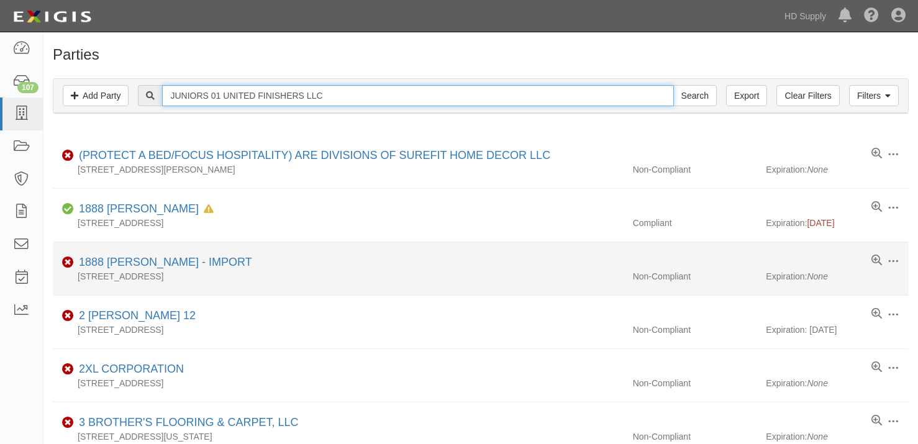
type input "JUNIORS 01 UNITED FINISHERS LLC"
click at [673, 85] on input "Search" at bounding box center [694, 95] width 43 height 21
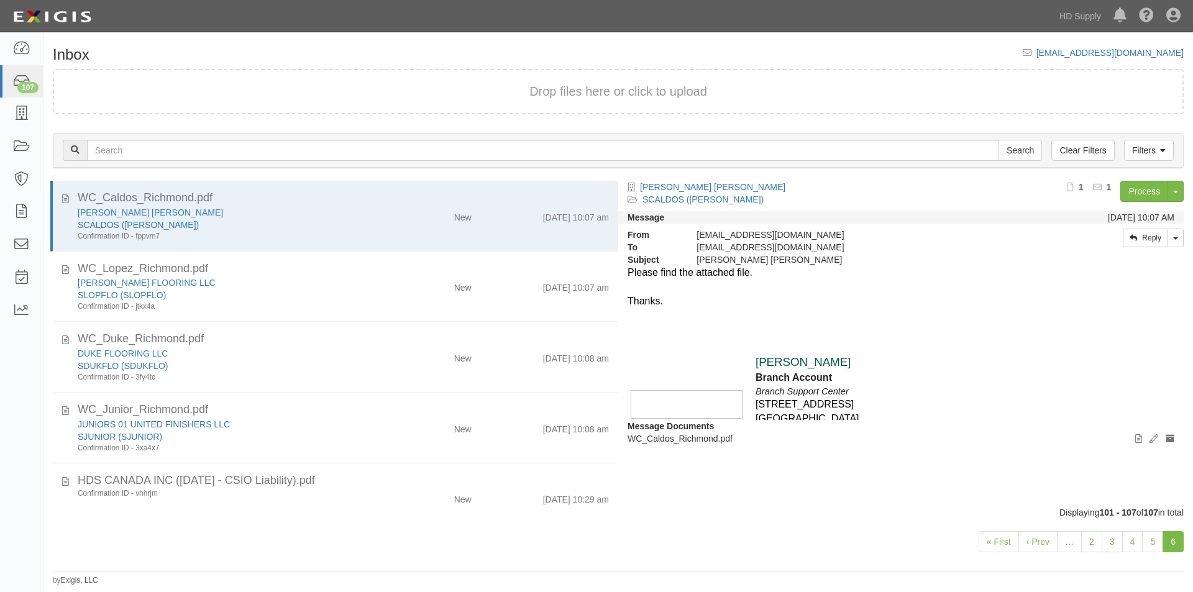
scroll to position [126, 0]
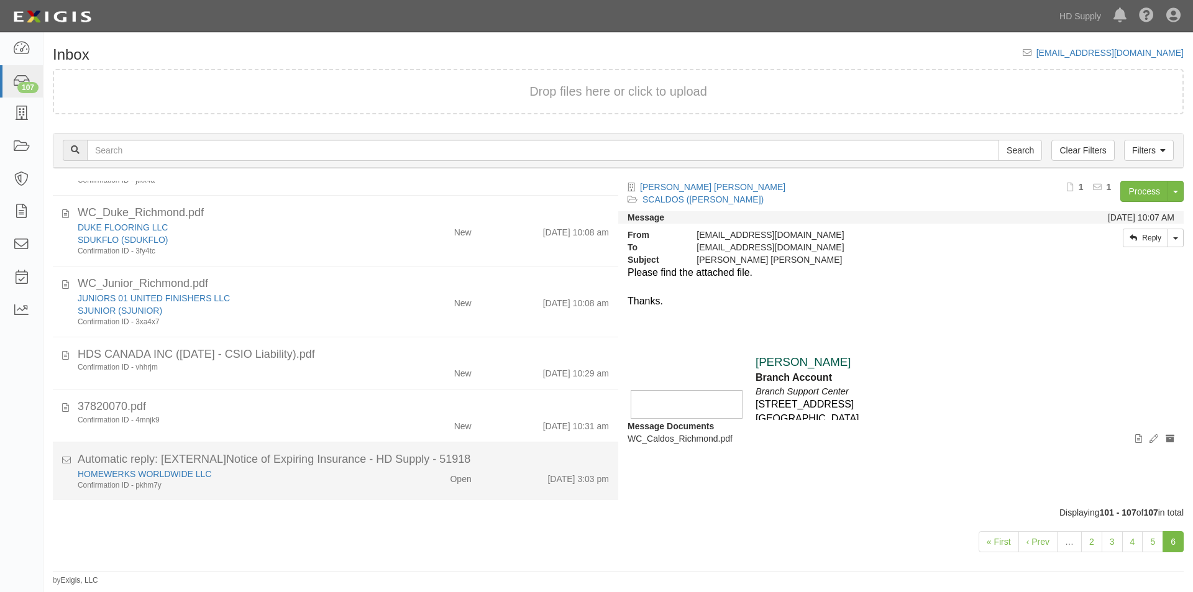
click at [286, 477] on div "HOMEWERKS WORLDWIDE LLC" at bounding box center [229, 474] width 302 height 12
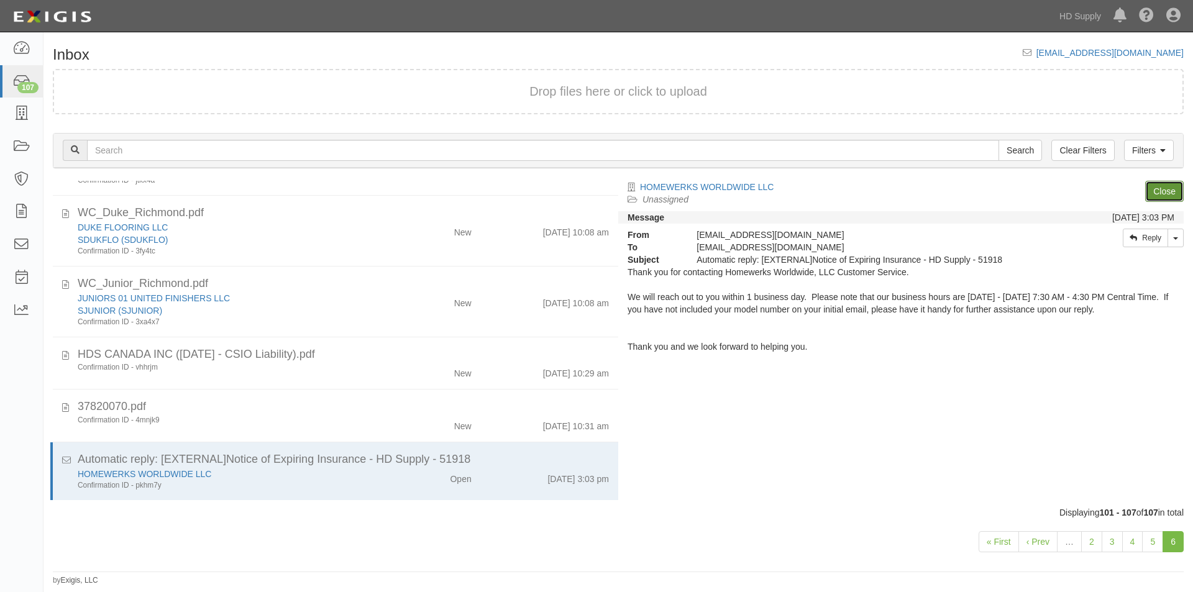
click at [1153, 193] on link "Close" at bounding box center [1164, 191] width 39 height 21
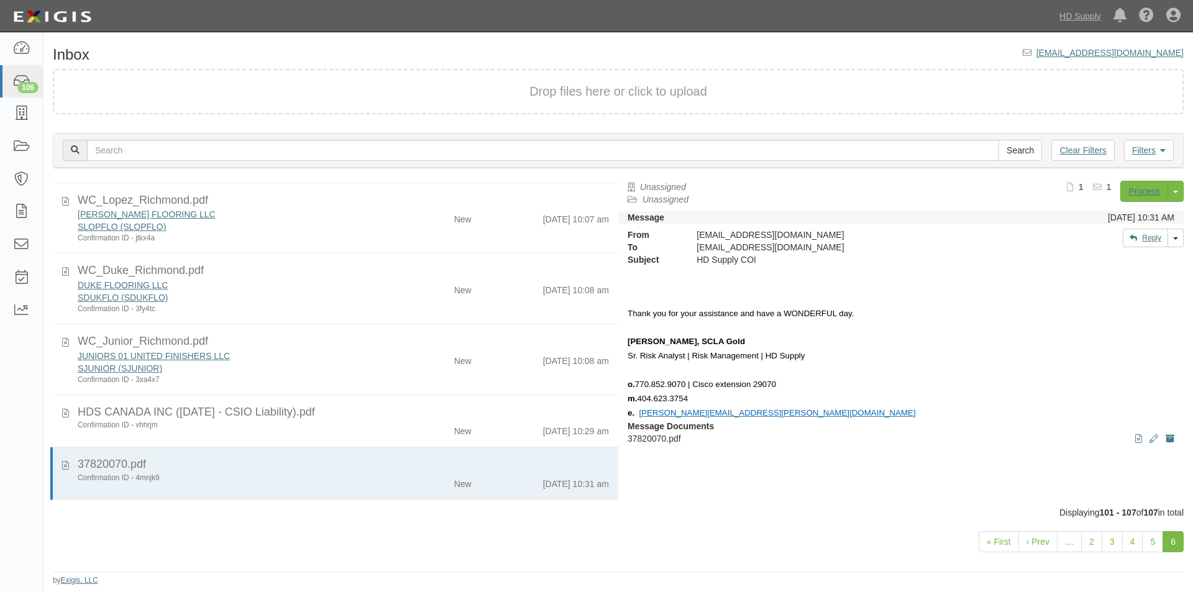
scroll to position [68, 0]
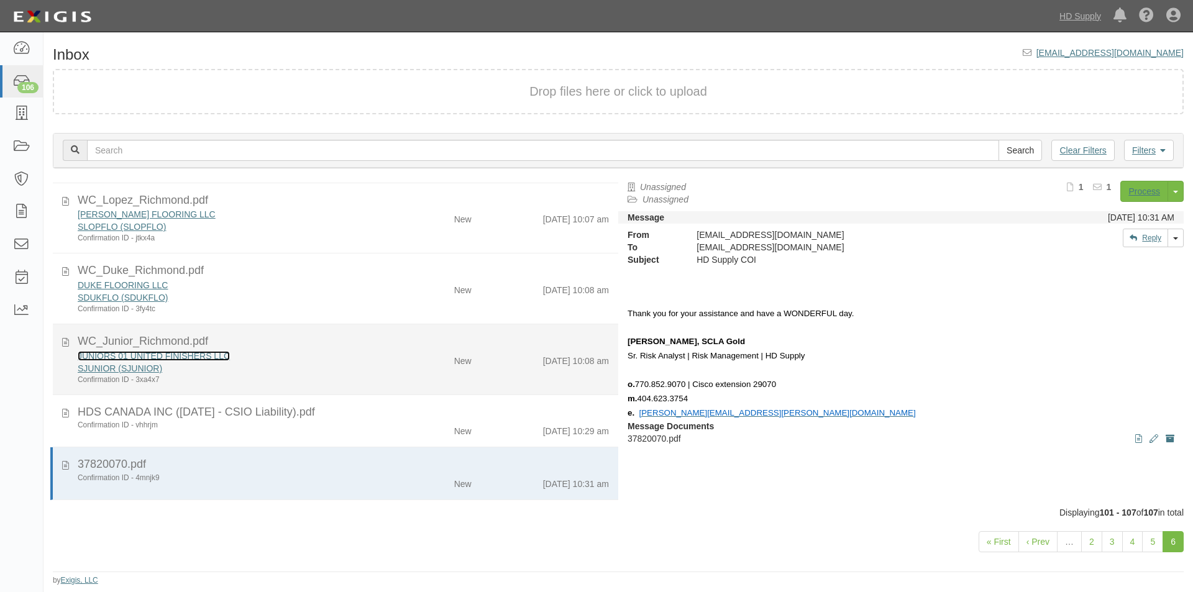
click at [103, 358] on link "JUNIORS 01 UNITED FINISHERS LLC" at bounding box center [154, 356] width 152 height 10
click at [285, 378] on div "Confirmation ID - 3xa4x7" at bounding box center [229, 380] width 302 height 11
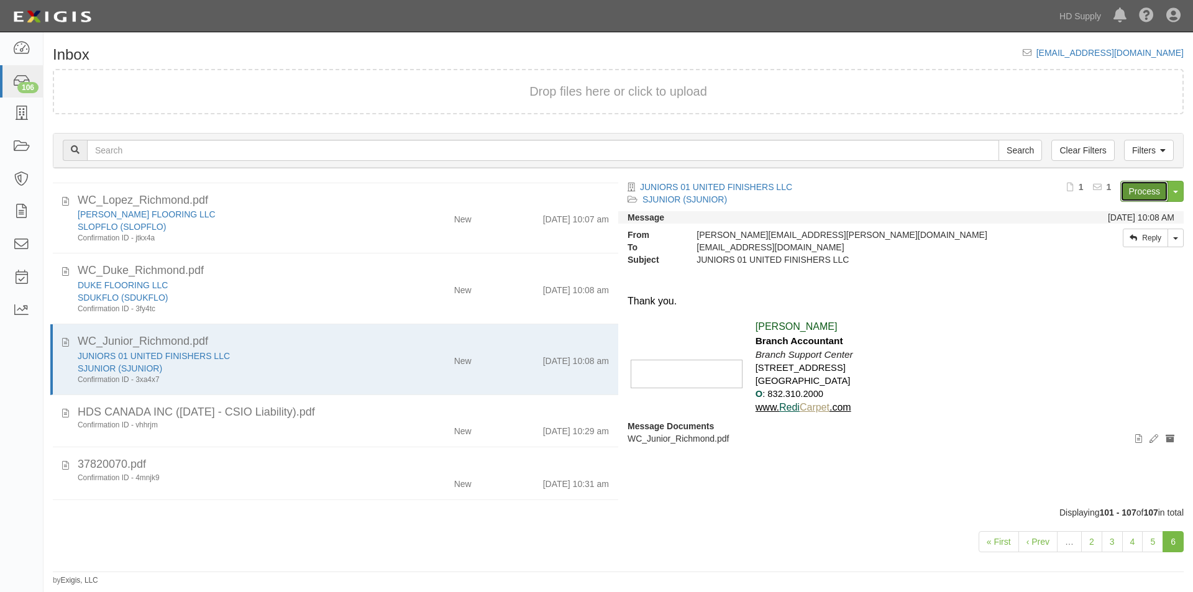
click at [1123, 193] on link "Process" at bounding box center [1144, 191] width 48 height 21
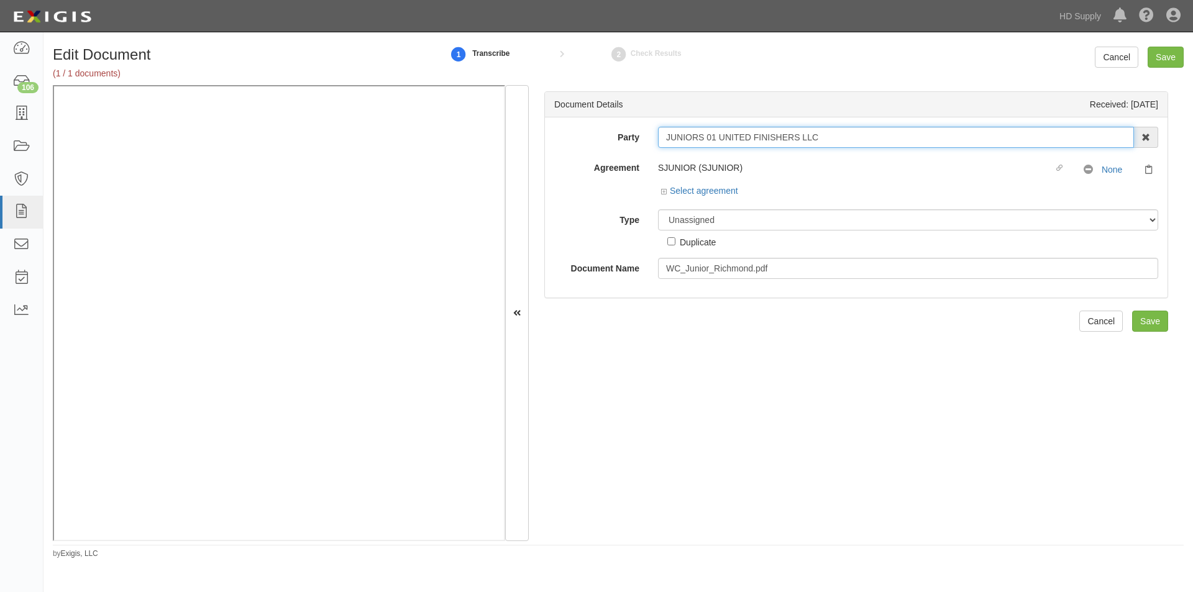
drag, startPoint x: 765, startPoint y: 140, endPoint x: 642, endPoint y: 147, distance: 122.6
click at [642, 147] on div "Party JUNIORS 01 UNITED FINISHERS LLC 1888 [PERSON_NAME] 1888 [PERSON_NAME] - I…" at bounding box center [856, 137] width 622 height 21
click at [721, 221] on select "Unassigned Binder Cancellation Notice Certificate Contract Endorsement Insuranc…" at bounding box center [908, 219] width 500 height 21
select select "CertificateDetail"
click at [658, 209] on select "Unassigned Binder Cancellation Notice Certificate Contract Endorsement Insuranc…" at bounding box center [908, 219] width 500 height 21
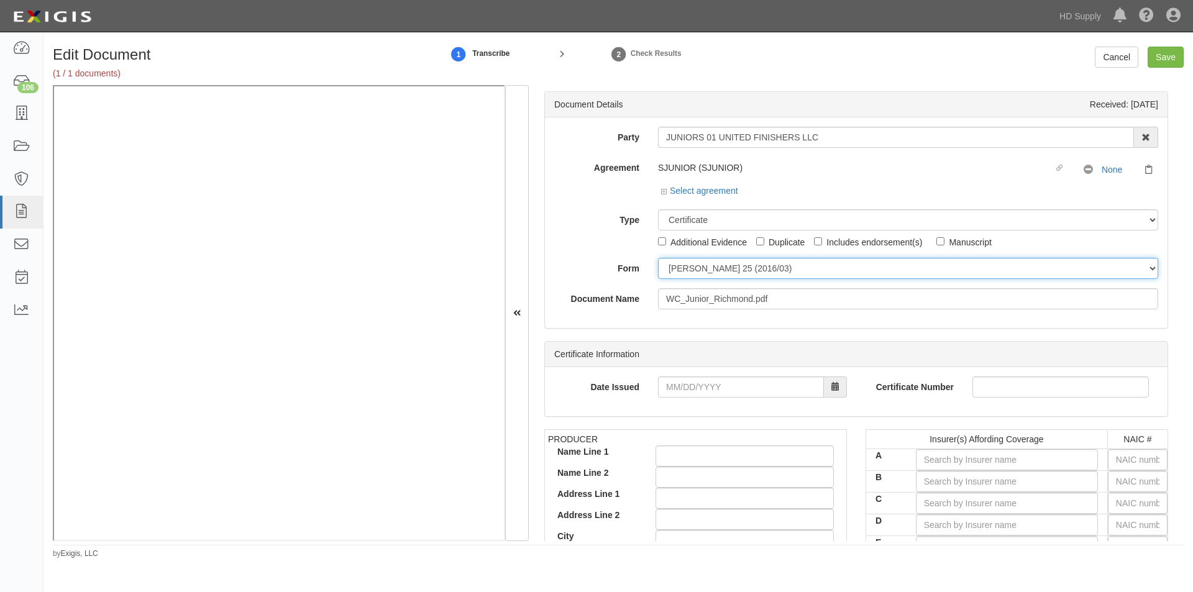
click at [700, 265] on select "[PERSON_NAME] 25 (2016/03) [PERSON_NAME] 101 [PERSON_NAME] 855 NY (2014/05) Gen…" at bounding box center [908, 268] width 500 height 21
select select "GeneralFormDetail"
click at [658, 258] on select "[PERSON_NAME] 25 (2016/03) [PERSON_NAME] 101 [PERSON_NAME] 855 NY (2014/05) Gen…" at bounding box center [908, 268] width 500 height 21
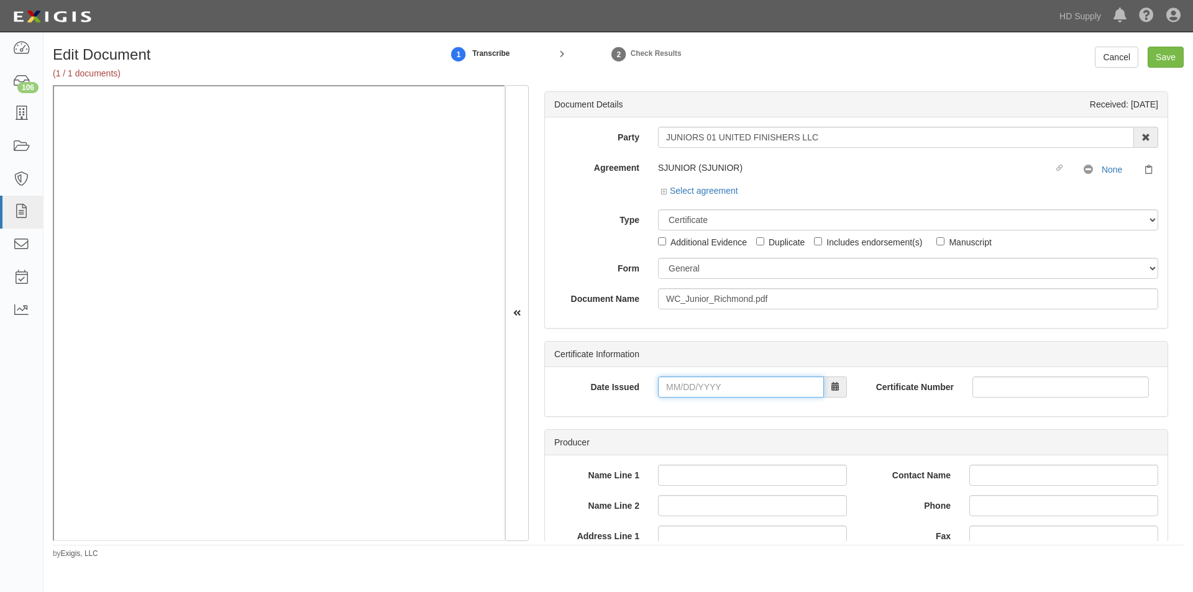
click at [698, 390] on input "Date Issued" at bounding box center [741, 386] width 166 height 21
type input "09/30/0025"
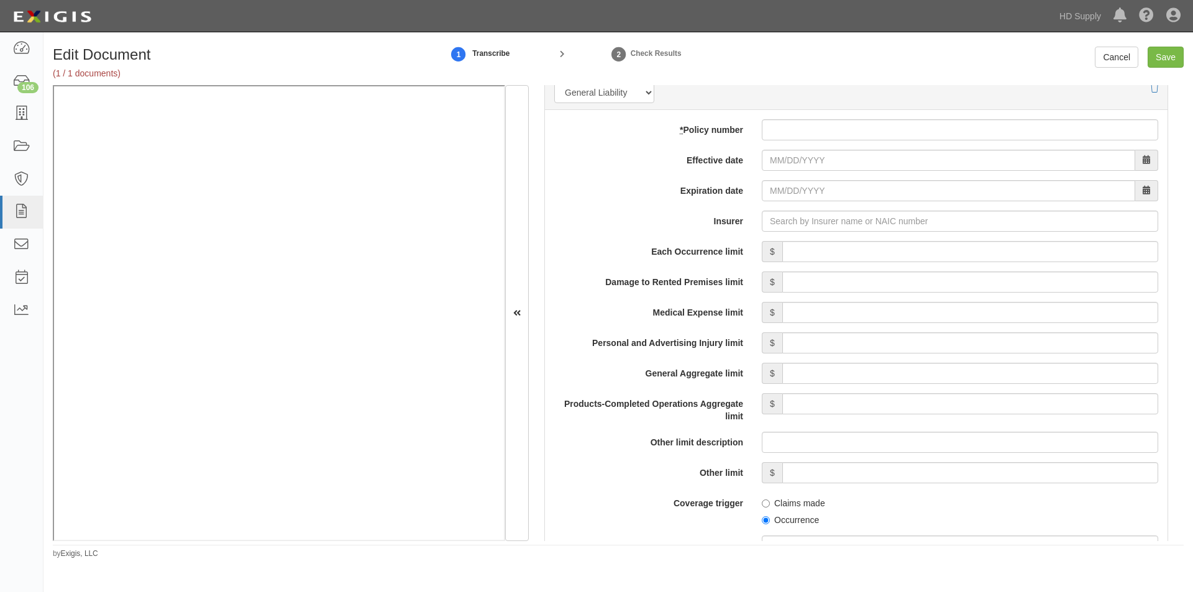
scroll to position [914, 0]
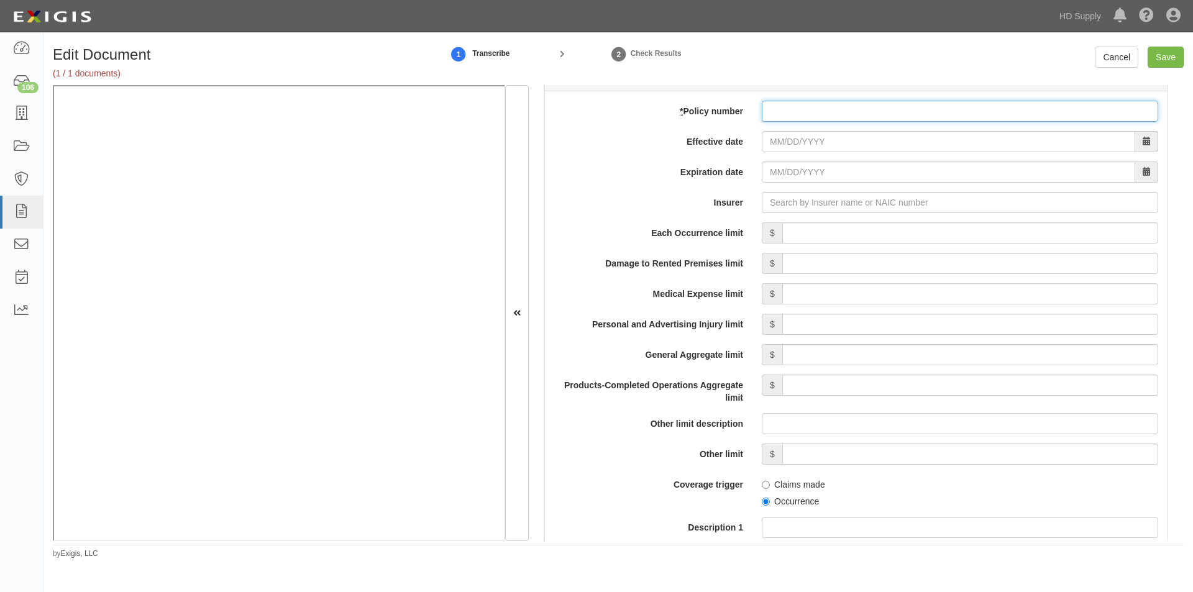
click at [778, 109] on input "* Policy number" at bounding box center [960, 111] width 396 height 21
type input "CPA001656902"
click at [800, 148] on input "Effective date" at bounding box center [948, 141] width 373 height 21
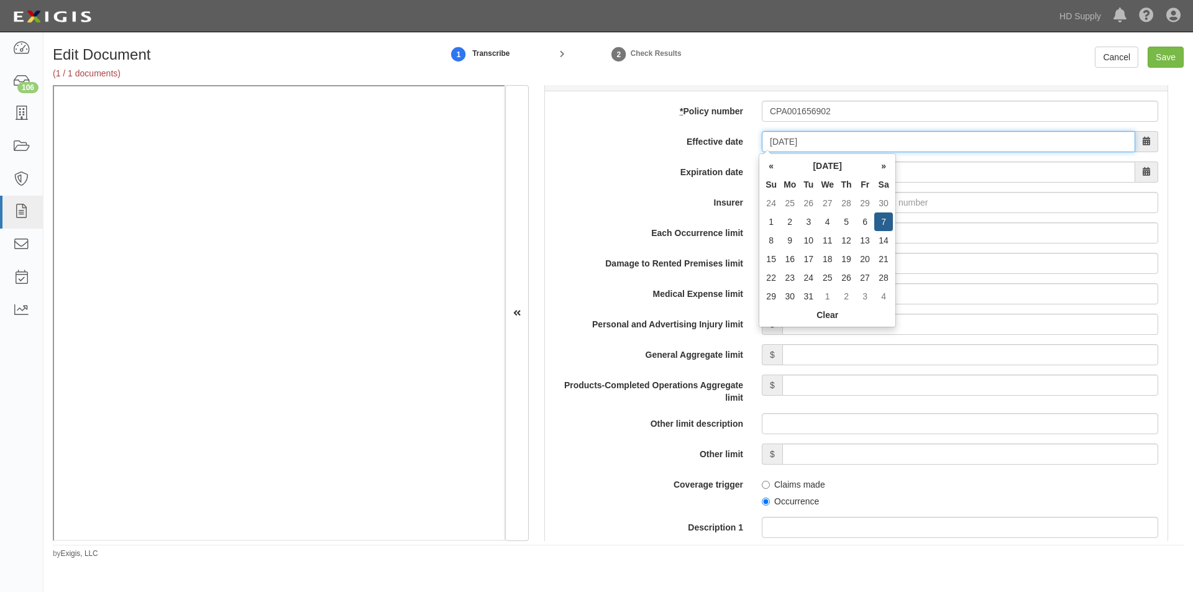
type input "[DATE]"
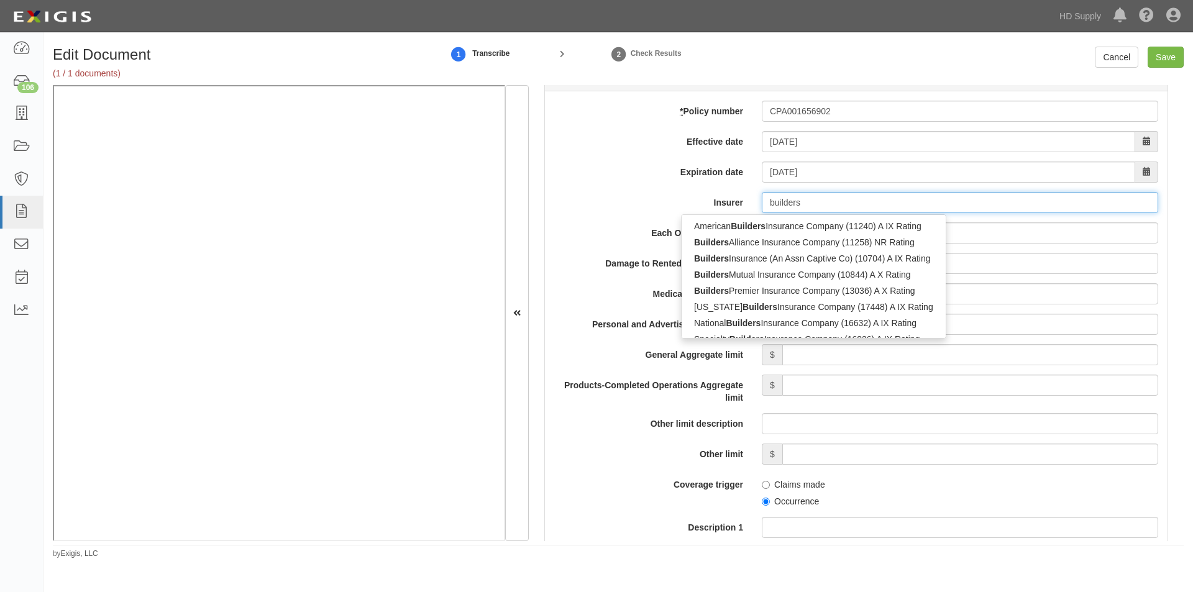
type input "builders"
type input "builders mutual Insurance Company (10844) A X Rating"
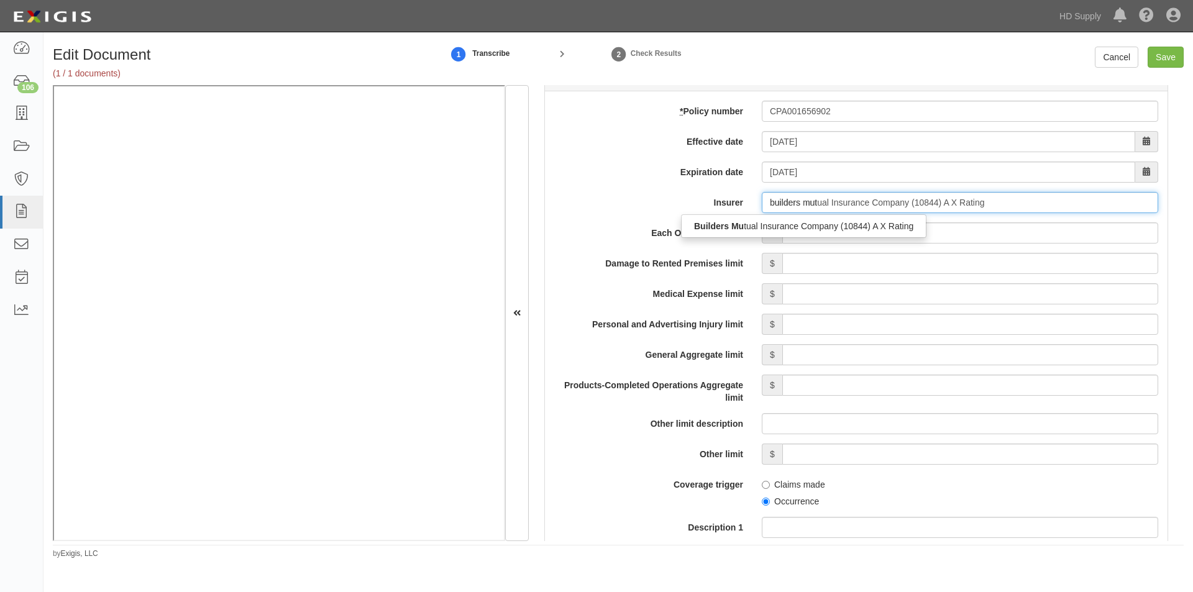
type input "builders mutu"
type input "builders mutut"
type input "builders mutual Insurance Company (10844) A X Rating"
type input "builders mutu"
click at [726, 226] on strong "Builders Mutu" at bounding box center [723, 226] width 58 height 10
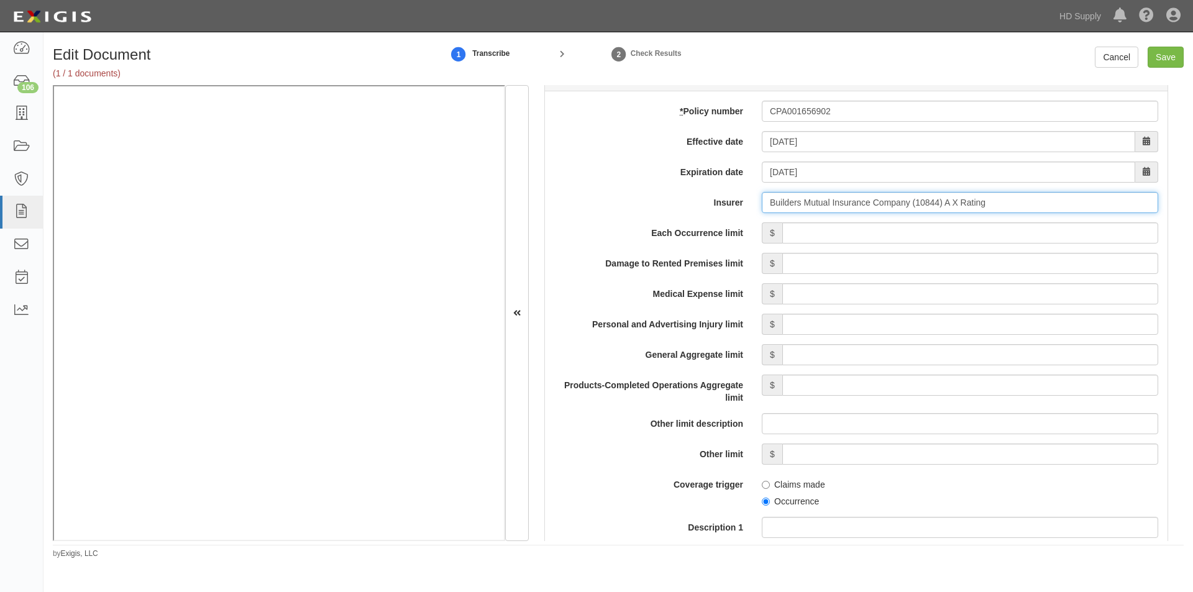
type input "Builders Mutual Insurance Company (10844) A X Rating"
click at [831, 239] on input "Each Occurrence limit" at bounding box center [970, 232] width 376 height 21
type input "1,000,000"
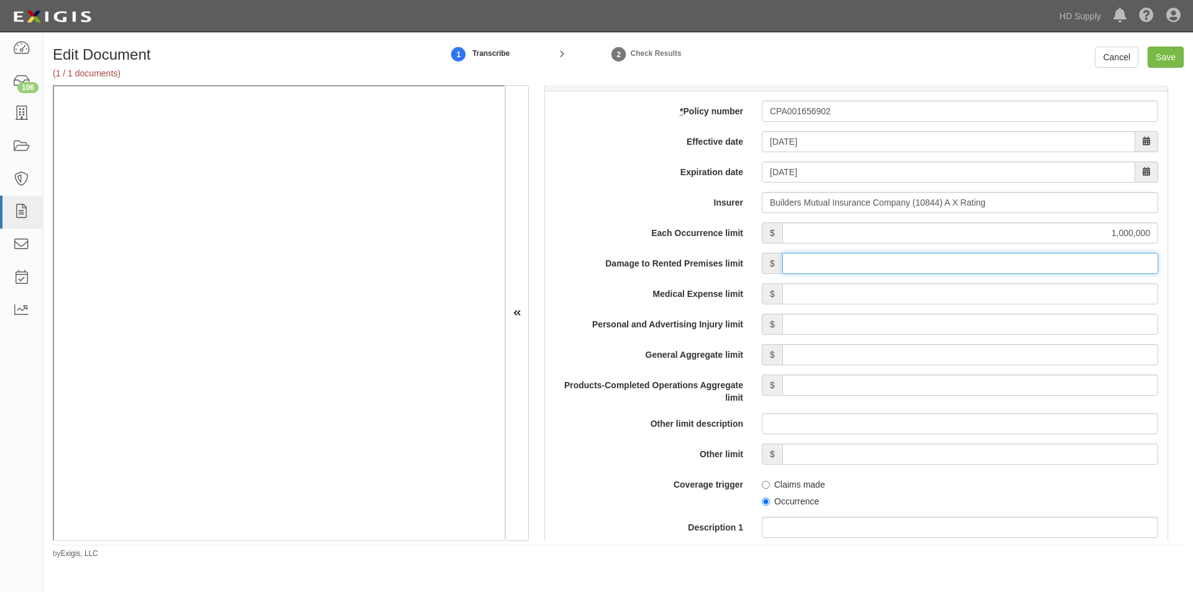
click at [1014, 269] on input "Damage to Rented Premises limit" at bounding box center [970, 263] width 376 height 21
type input "100,000"
click at [1014, 292] on input "Medical Expense limit" at bounding box center [970, 293] width 376 height 21
type input "5,000"
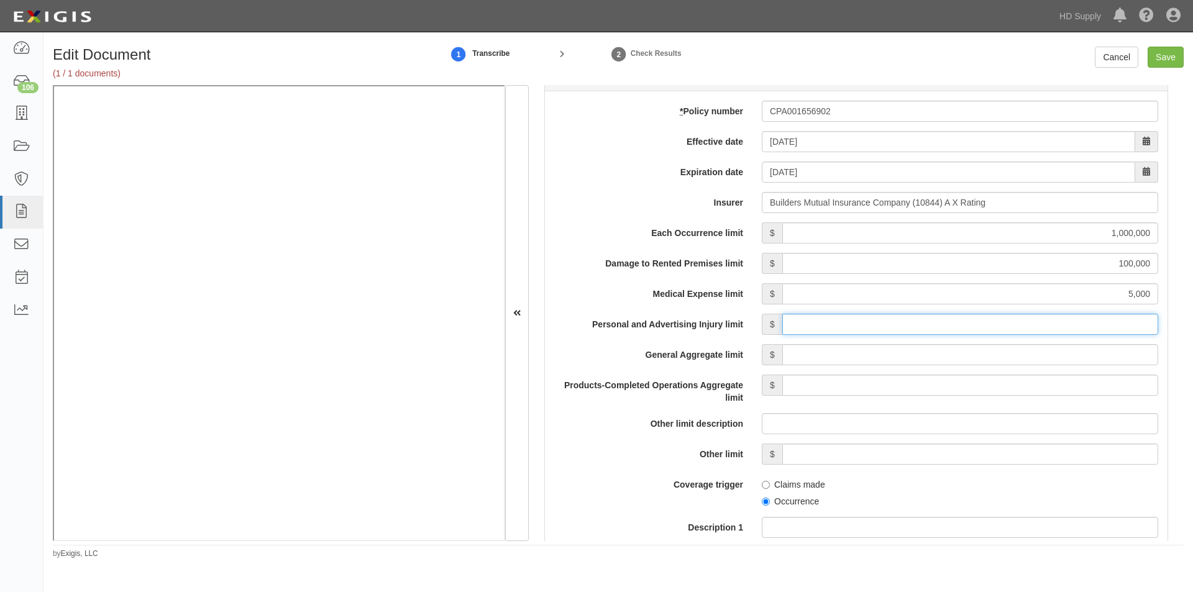
click at [1008, 331] on input "Personal and Advertising Injury limit" at bounding box center [970, 324] width 376 height 21
type input "1,000,000"
click at [1010, 355] on input "General Aggregate limit" at bounding box center [970, 354] width 376 height 21
type input "2,000,000"
click at [1013, 386] on input "Products-Completed Operations Aggregate limit" at bounding box center [970, 385] width 376 height 21
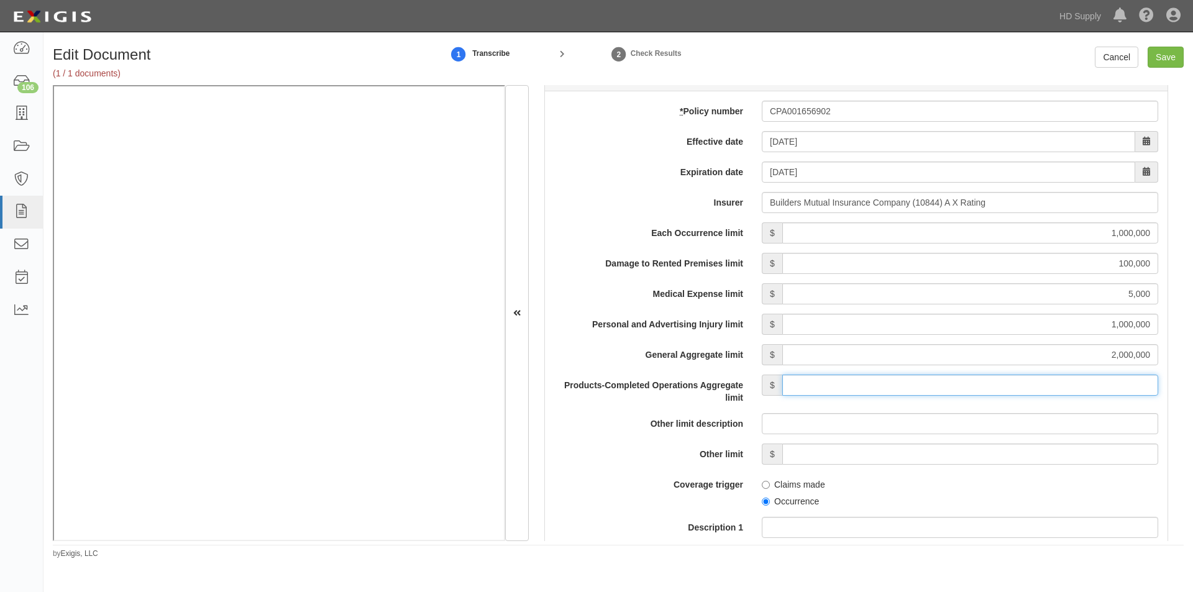
type input "2,000,000"
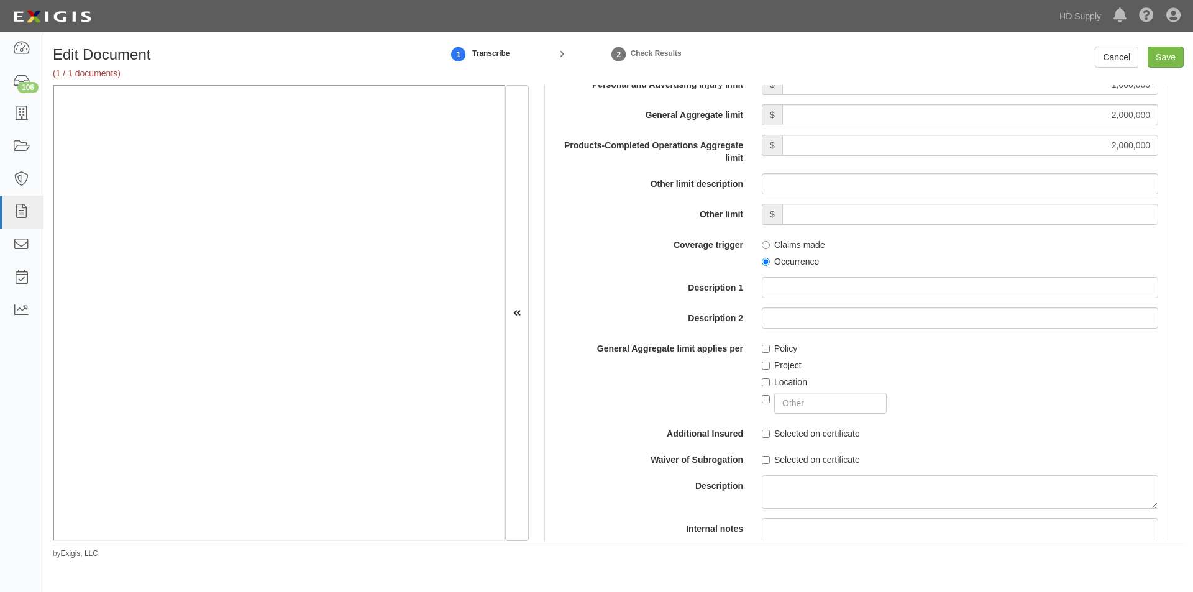
scroll to position [1205, 0]
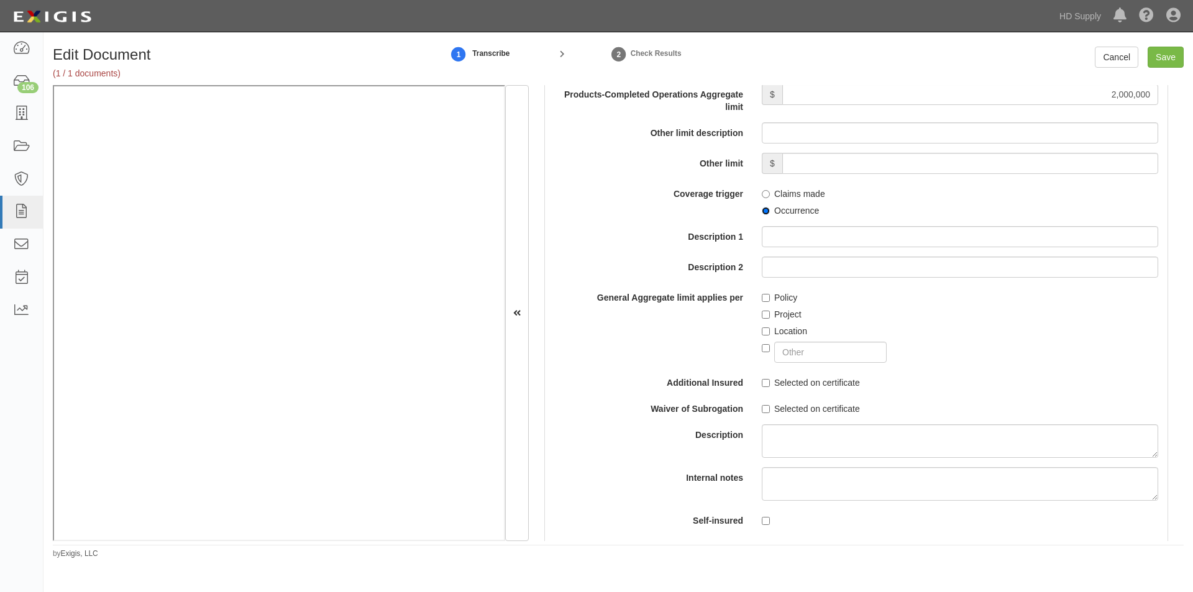
click at [764, 210] on input "Occurrence" at bounding box center [766, 211] width 8 height 8
radio input "true"
click at [767, 299] on label "Policy" at bounding box center [779, 297] width 35 height 12
click at [767, 299] on input "Policy" at bounding box center [766, 298] width 8 height 8
checkbox input "true"
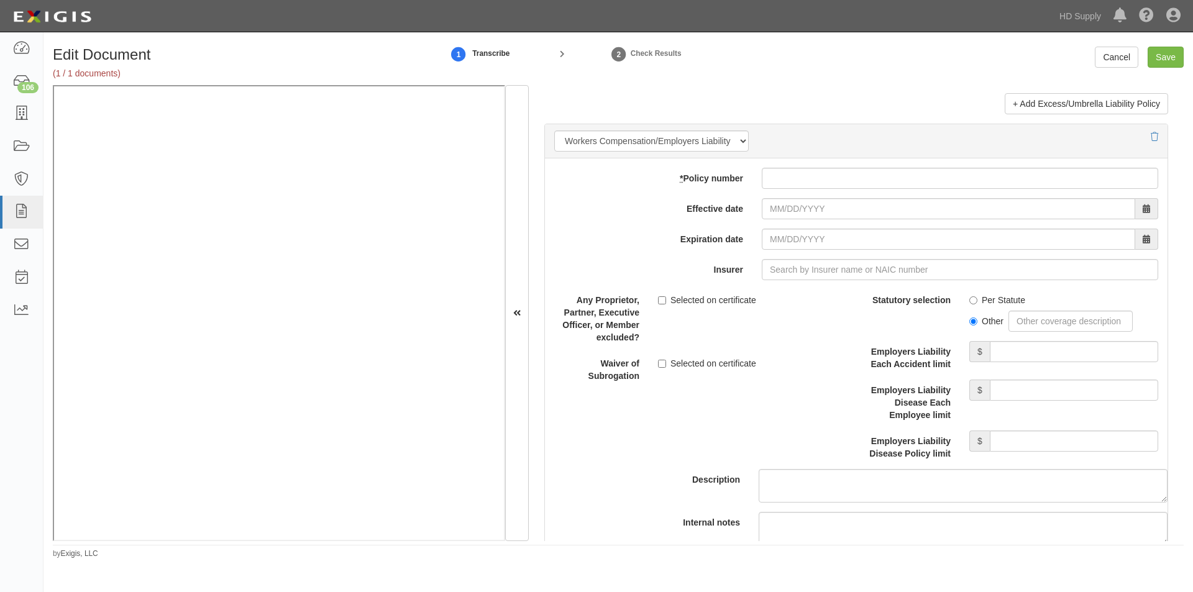
scroll to position [2997, 0]
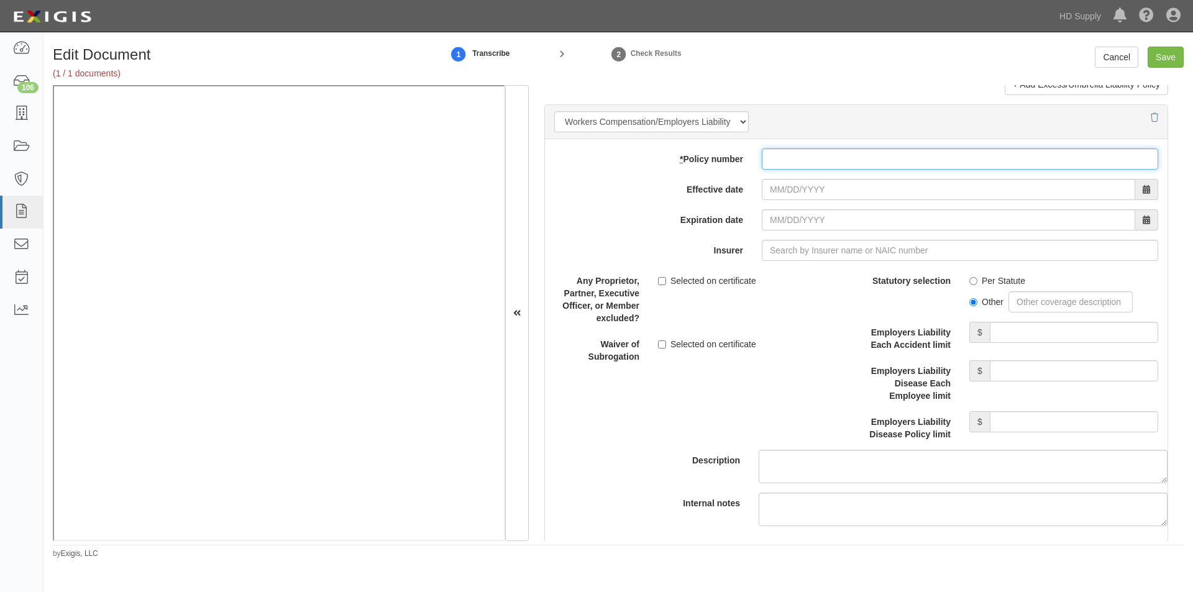
drag, startPoint x: 783, startPoint y: 165, endPoint x: 811, endPoint y: 166, distance: 28.0
click at [783, 164] on input "* Policy number" at bounding box center [960, 158] width 396 height 21
type input "WCP108870202"
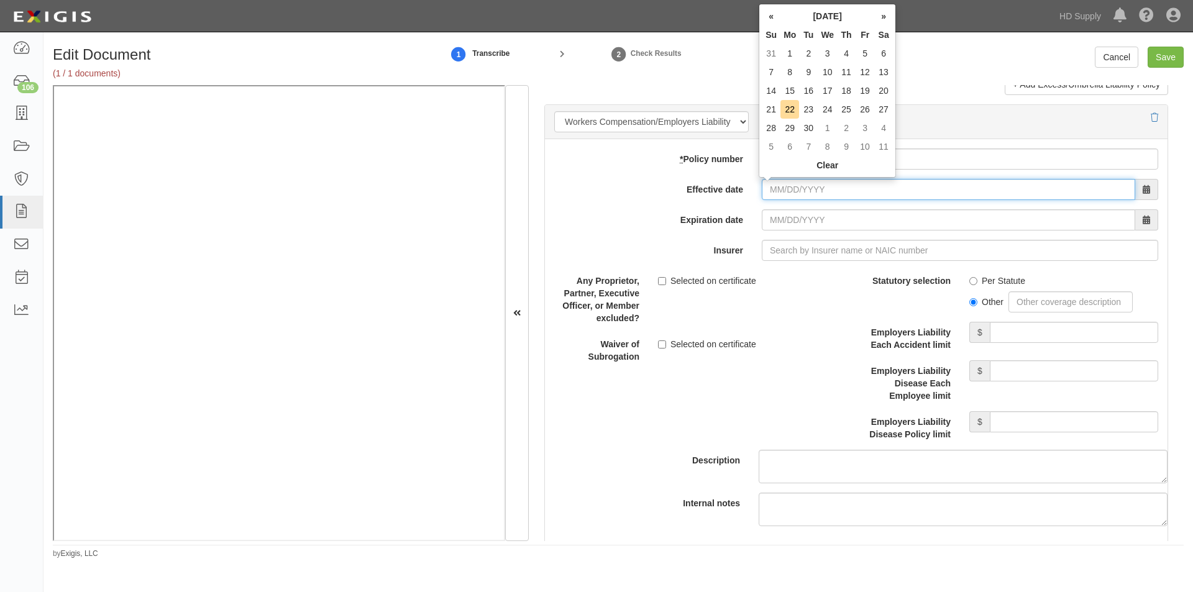
click at [767, 191] on input "Effective date" at bounding box center [948, 189] width 373 height 21
type input "[DATE]"
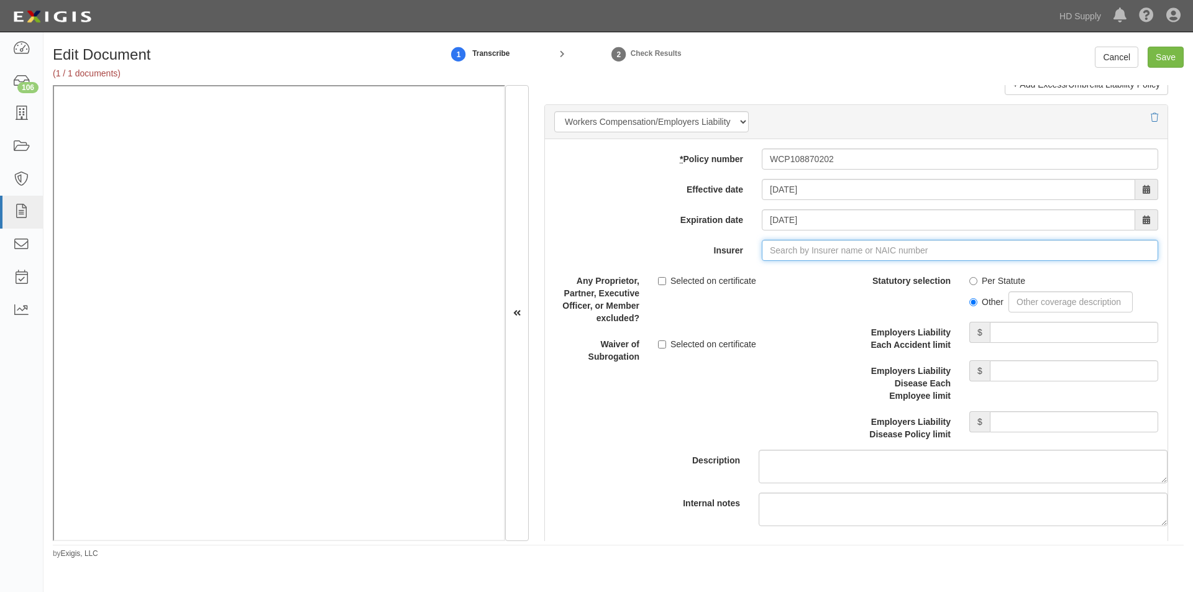
type input "B"
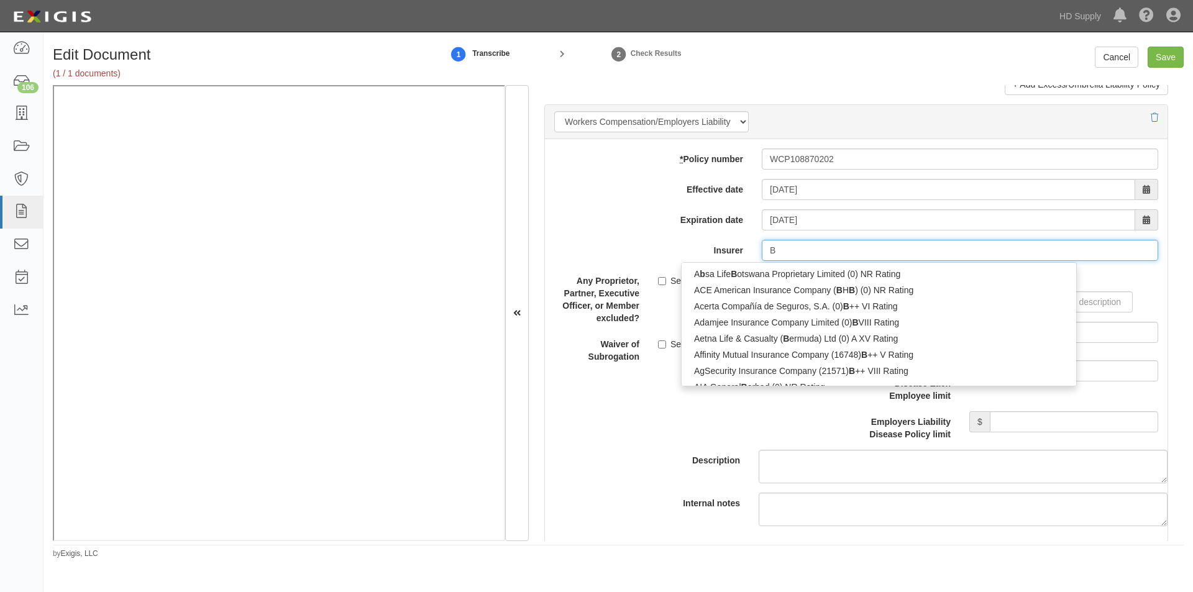
type input "BiDV Insurance Joint Stock Corporation (0) B++ VIII Rating"
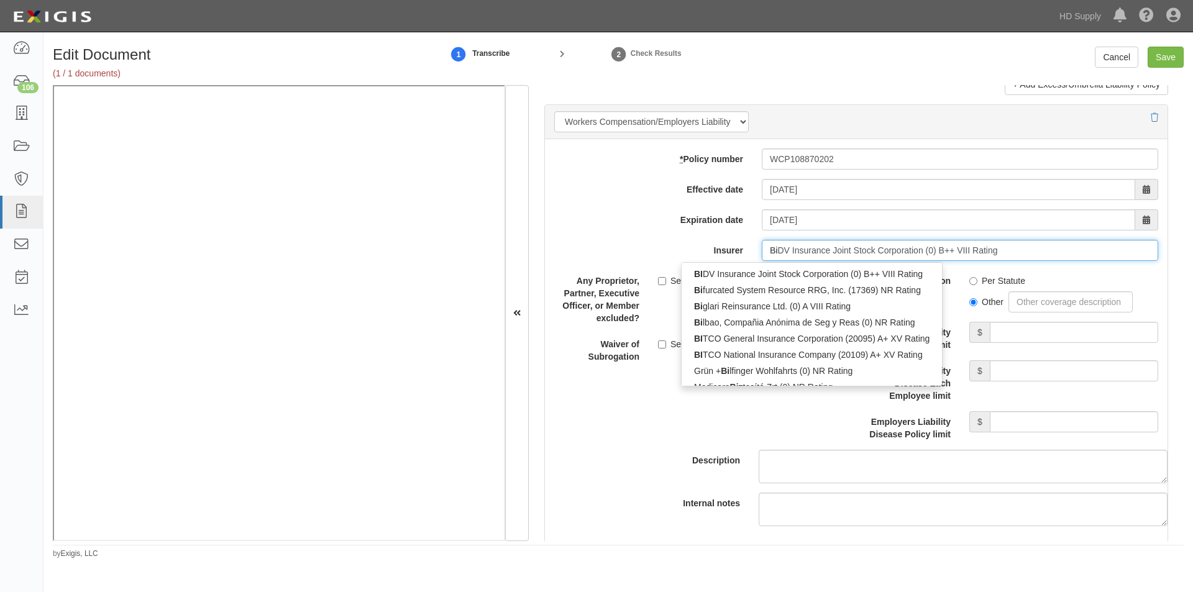
type input "B"
type input "Builders"
type input "Builders mutual Insurance Company (10844) A X Rating"
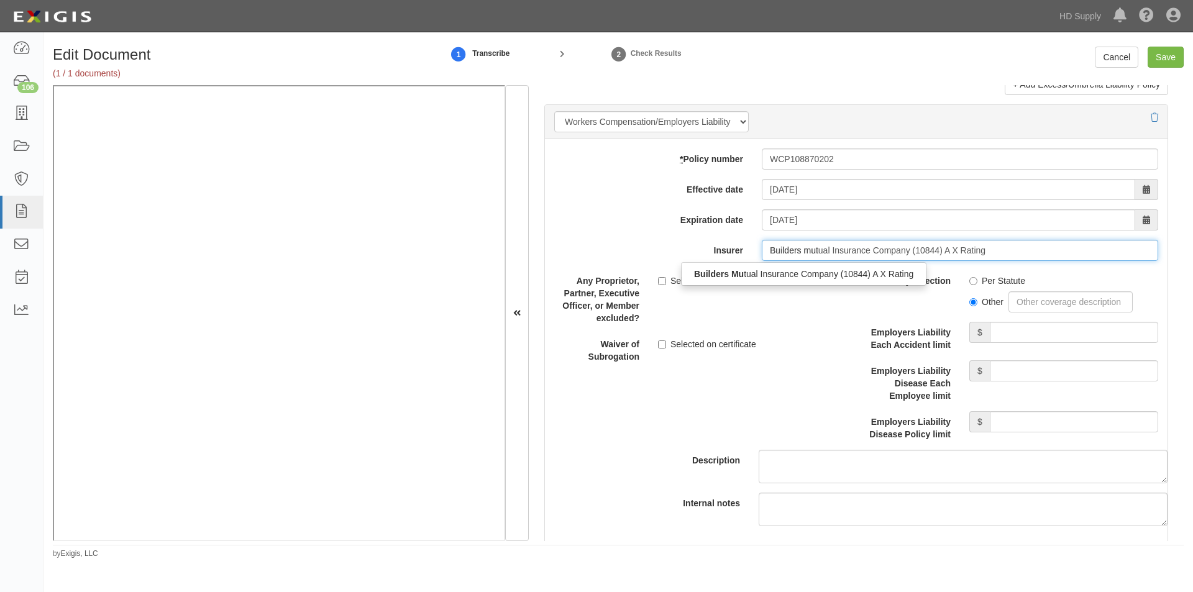
type input "Builders mutu"
click at [767, 270] on div "Builders Mutu al Insurance Company (10844) A X Rating" at bounding box center [803, 274] width 245 height 16
type input "Builders Mutual Insurance Company (10844) A X Rating"
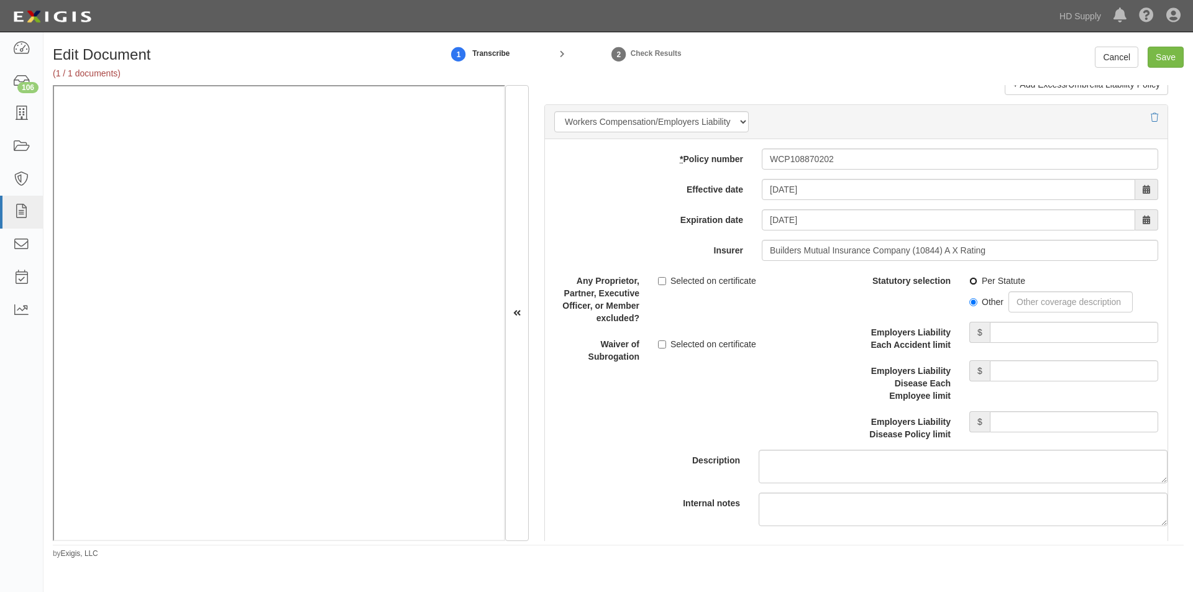
drag, startPoint x: 968, startPoint y: 280, endPoint x: 989, endPoint y: 303, distance: 31.2
click at [970, 280] on input "Per Statute" at bounding box center [973, 281] width 8 height 8
radio input "true"
click at [1017, 335] on input "Employers Liability Each Accident limit" at bounding box center [1074, 332] width 168 height 21
type input "1,000,000"
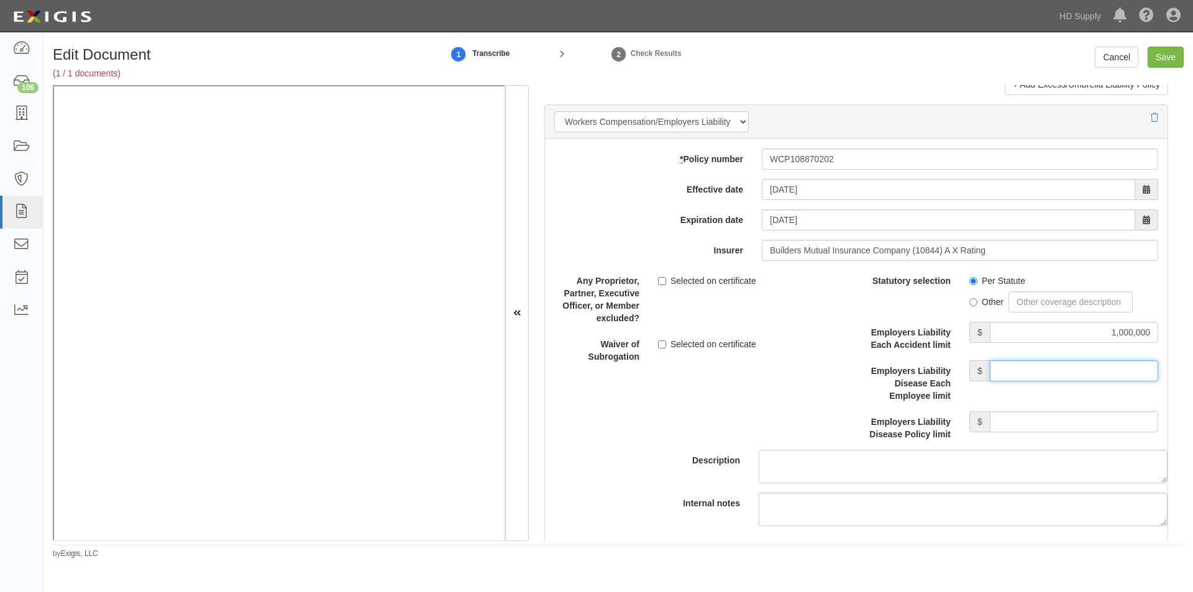
click at [1024, 373] on input "Employers Liability Disease Each Employee limit" at bounding box center [1074, 370] width 168 height 21
type input "1,000,000"
click at [1024, 424] on input "Employers Liability Disease Policy limit" at bounding box center [1074, 421] width 168 height 21
type input "1,000,000"
click at [1159, 60] on input "Save" at bounding box center [1165, 57] width 36 height 21
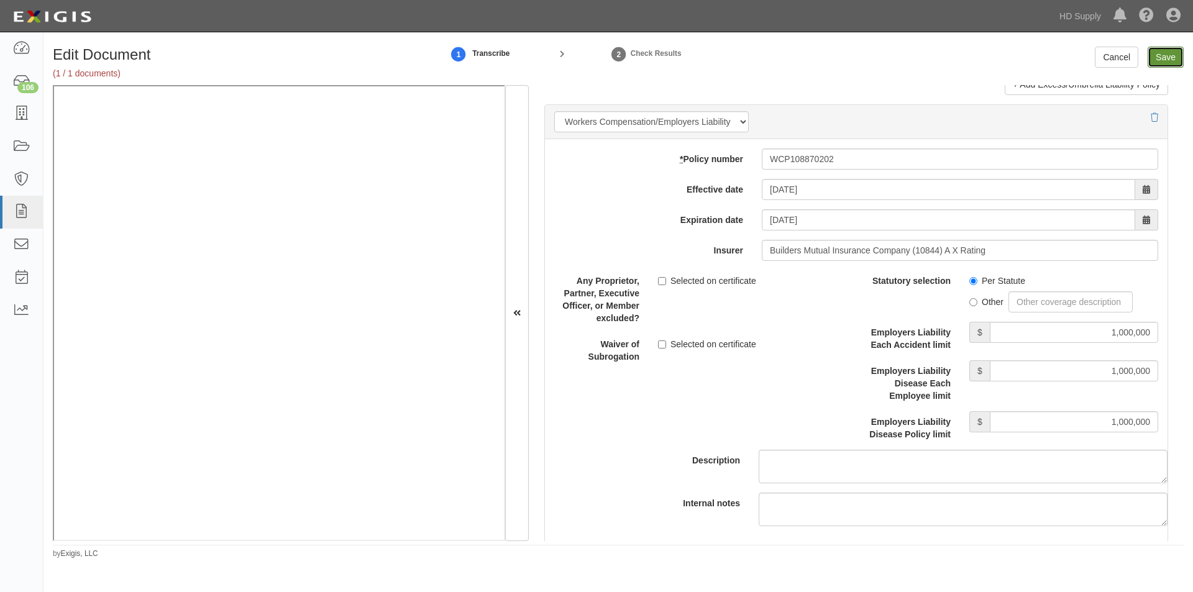
type input "1000000"
type input "100000"
type input "5000"
type input "1000000"
type input "2000000"
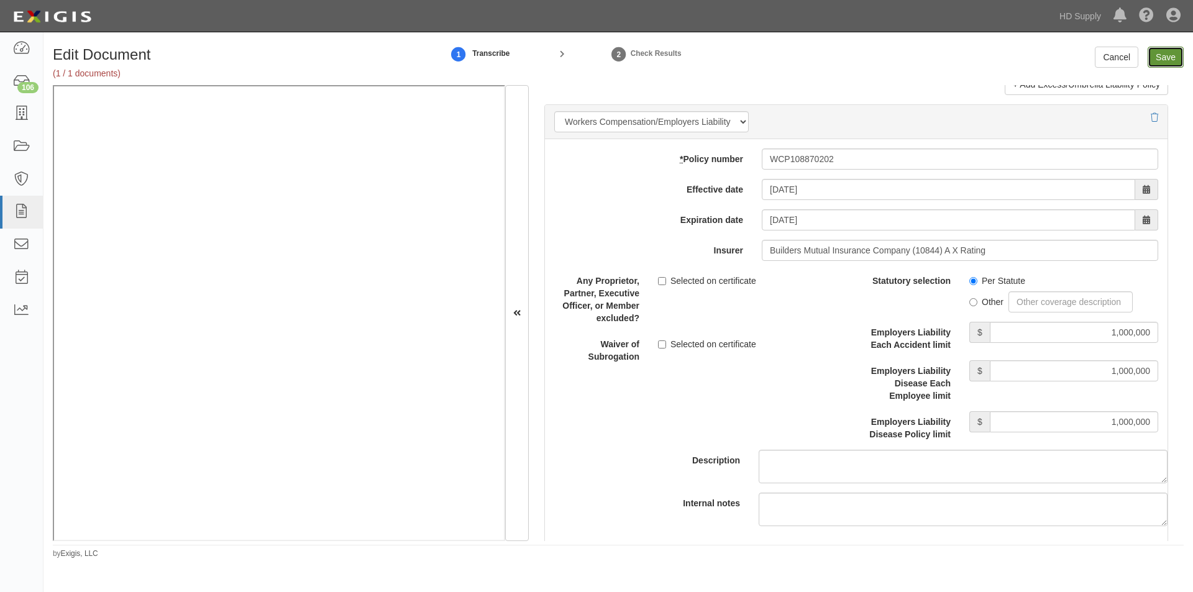
type input "2000000"
type input "1000000"
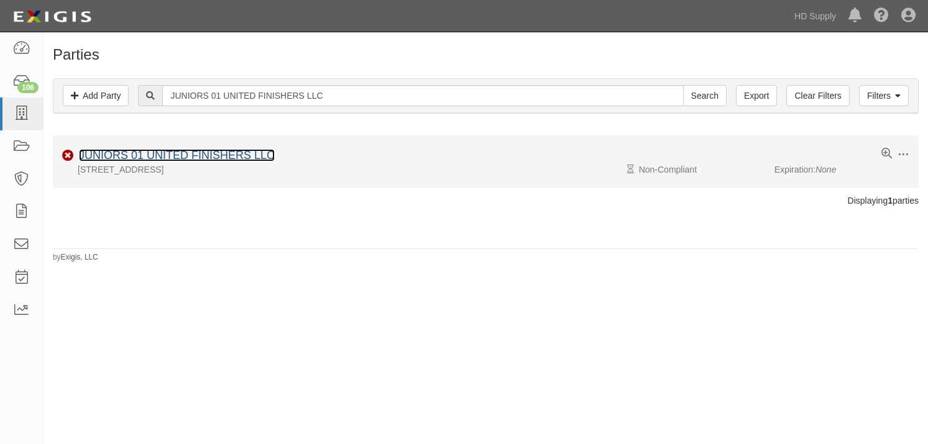
click at [177, 153] on link "JUNIORS 01 UNITED FINISHERS LLC" at bounding box center [177, 155] width 196 height 12
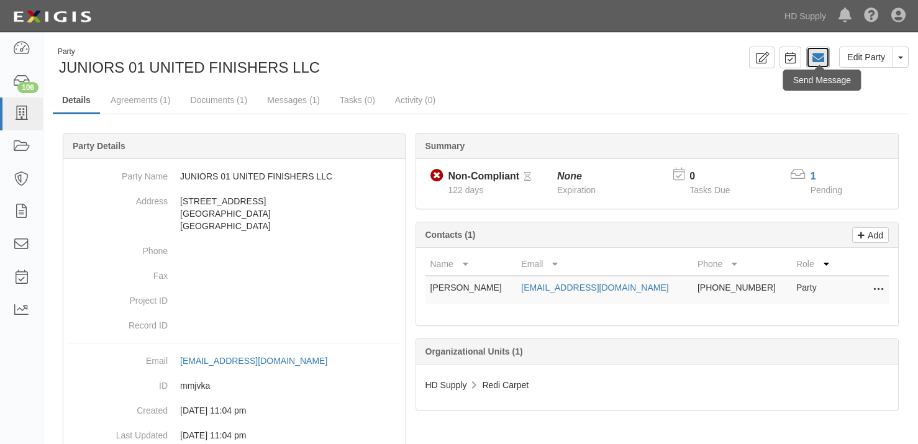
click at [819, 59] on icon at bounding box center [818, 58] width 12 height 12
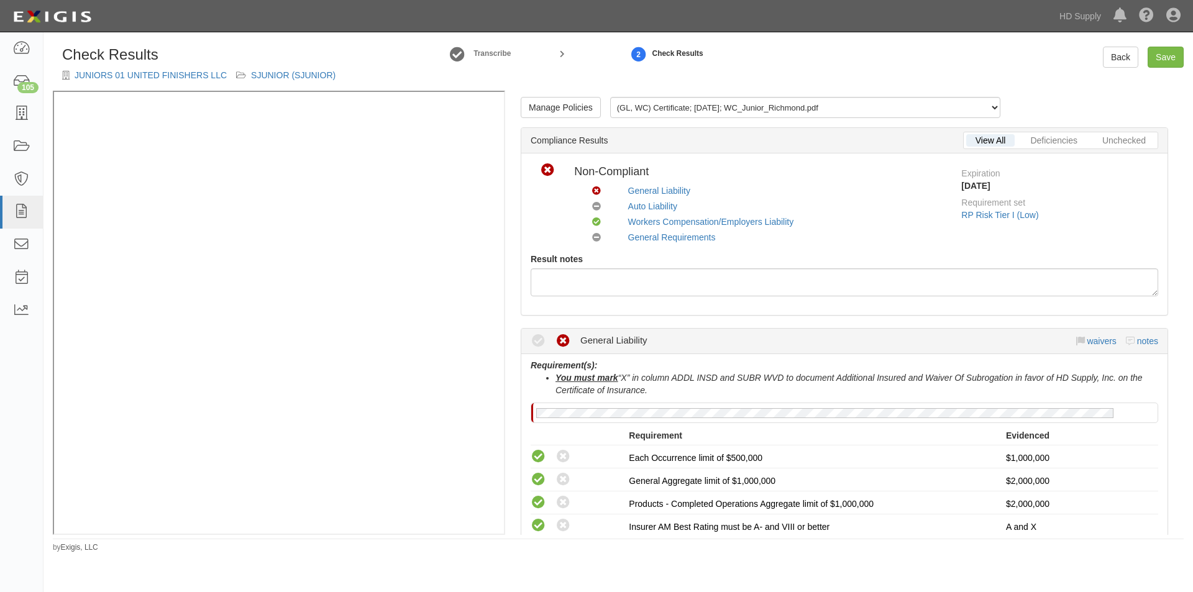
scroll to position [248, 0]
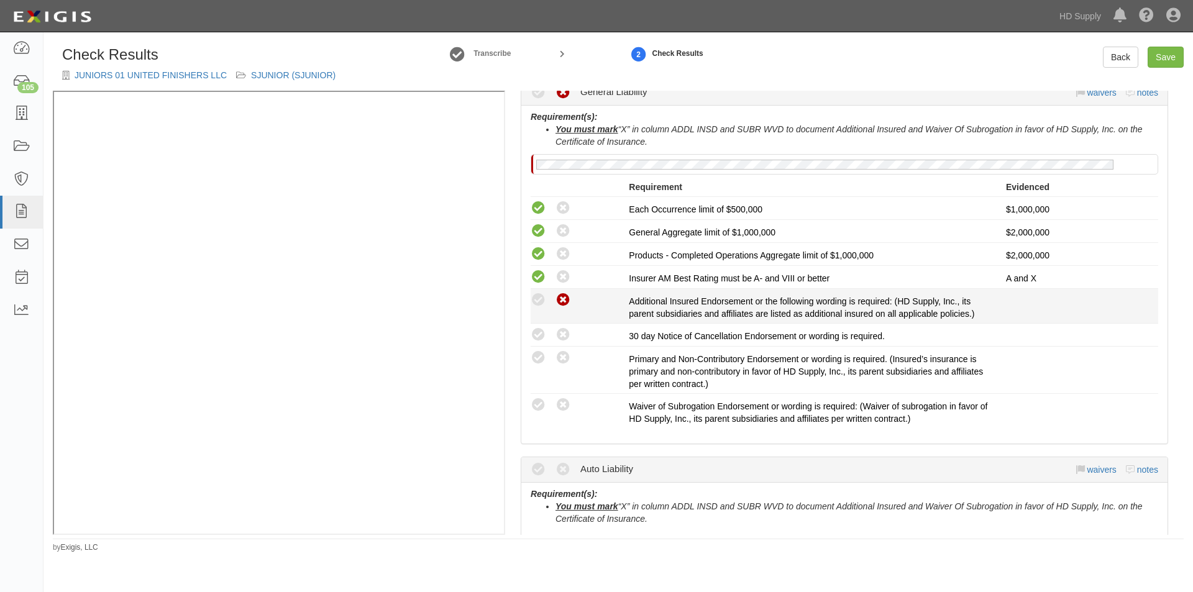
click at [570, 301] on icon at bounding box center [563, 301] width 16 height 16
radio input "true"
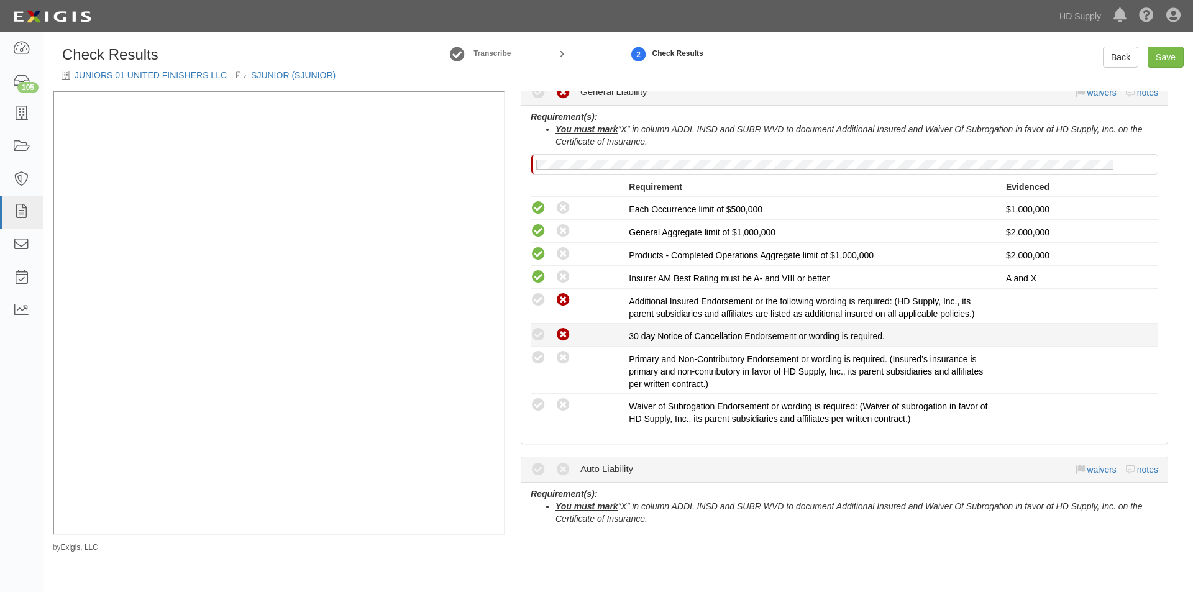
drag, startPoint x: 563, startPoint y: 332, endPoint x: 563, endPoint y: 355, distance: 22.4
click at [563, 334] on icon at bounding box center [563, 335] width 16 height 16
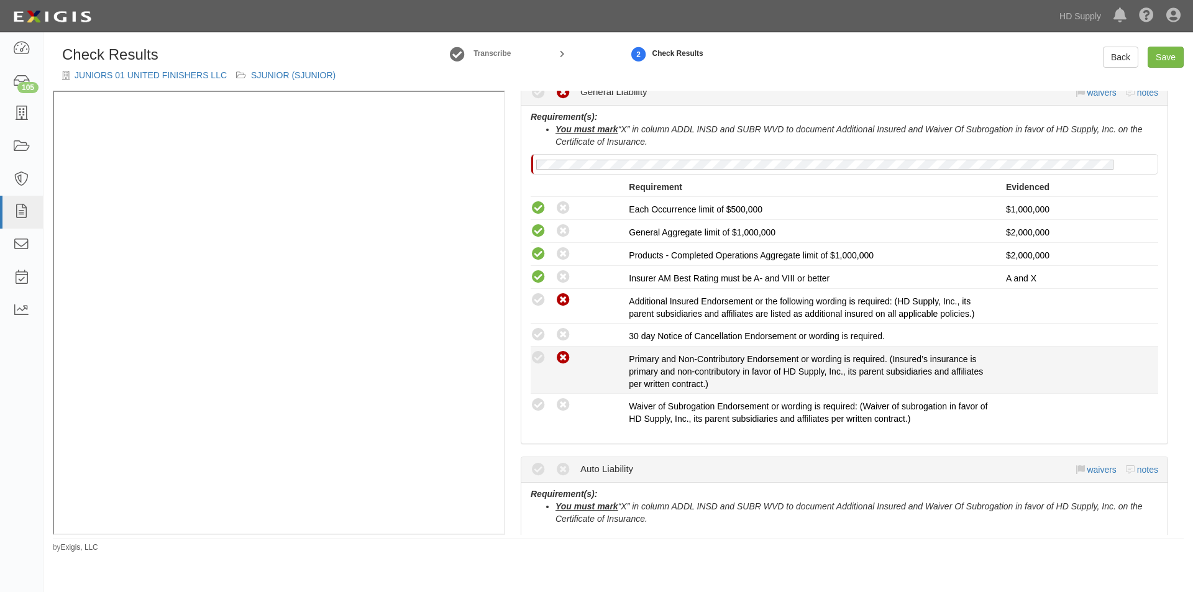
radio input "true"
drag, startPoint x: 563, startPoint y: 360, endPoint x: 565, endPoint y: 368, distance: 8.8
click at [563, 365] on icon at bounding box center [563, 358] width 16 height 16
radio input "true"
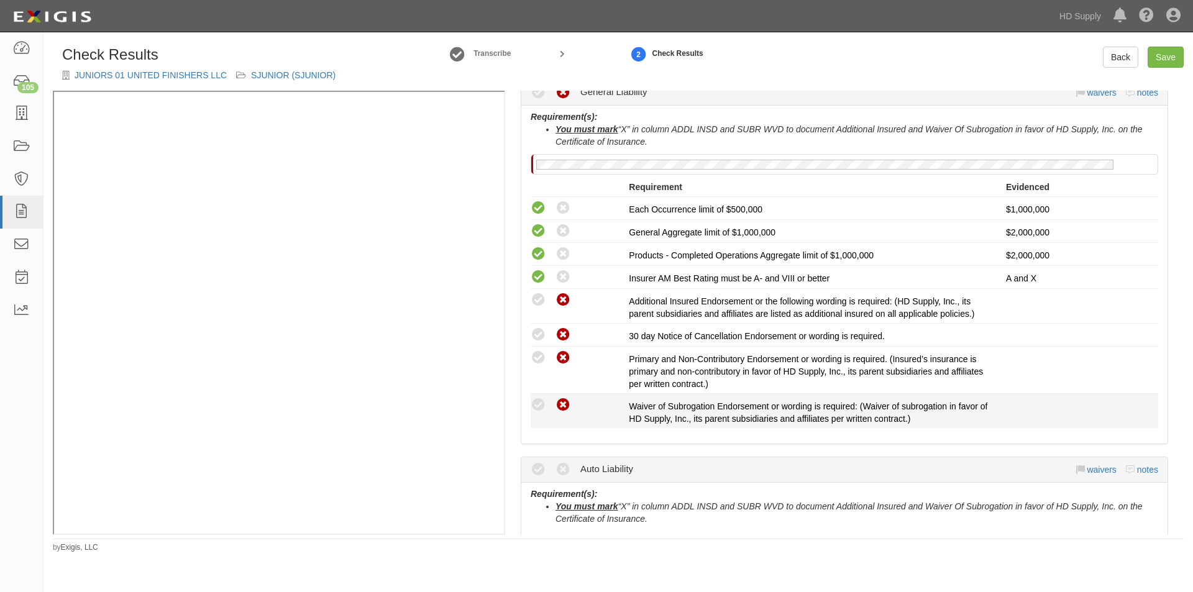
click at [567, 401] on icon at bounding box center [563, 406] width 16 height 16
radio input "true"
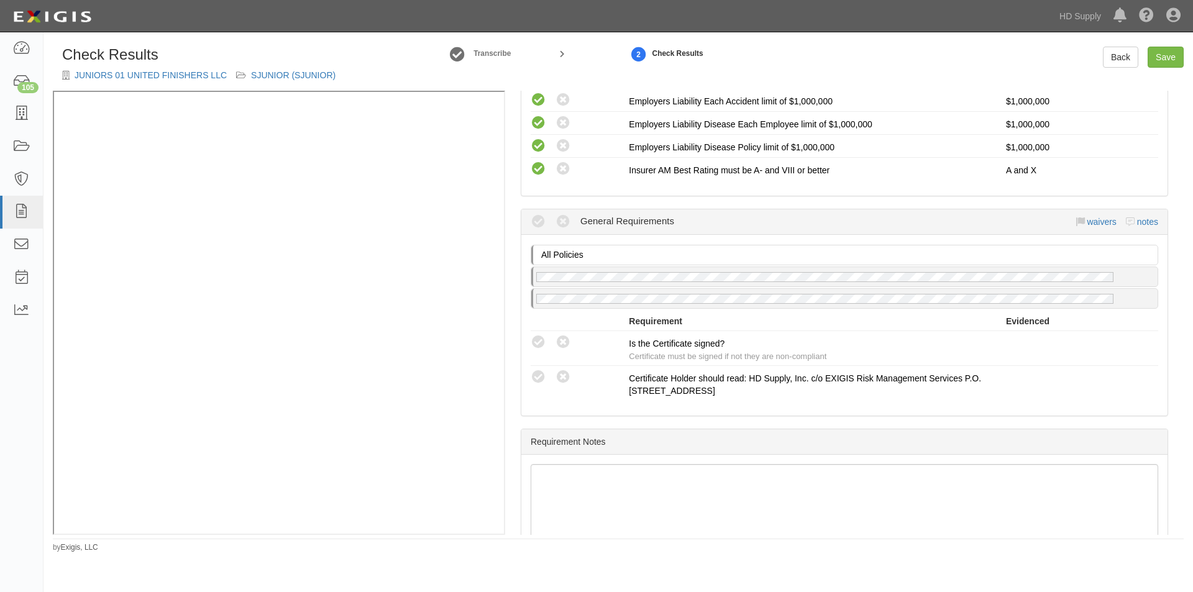
scroll to position [1024, 0]
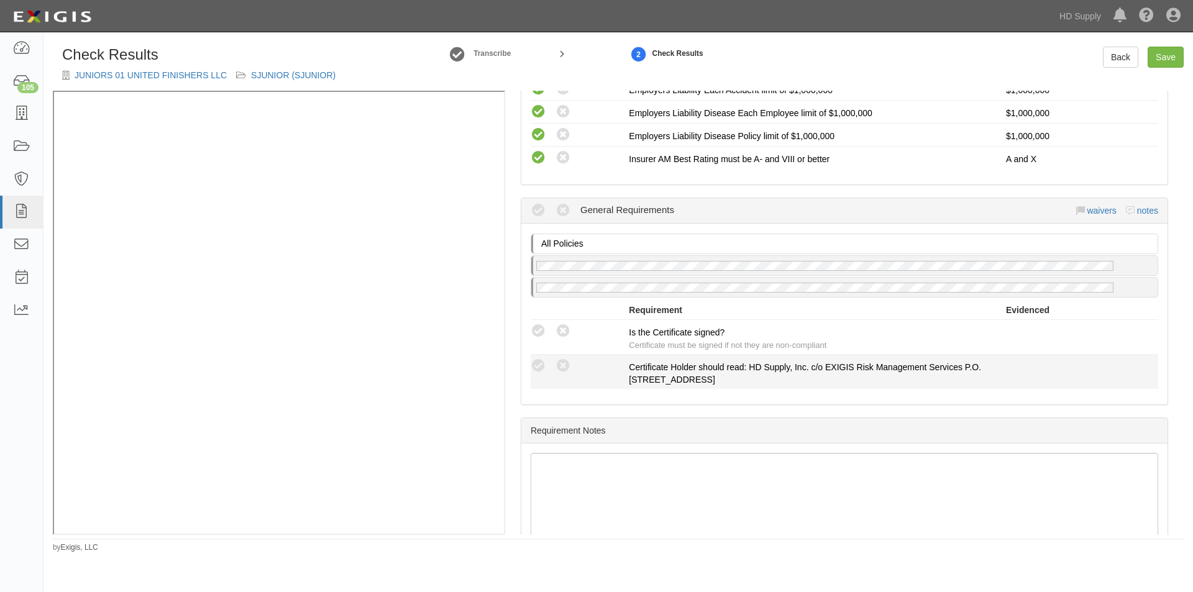
drag, startPoint x: 537, startPoint y: 330, endPoint x: 569, endPoint y: 358, distance: 41.8
click at [546, 335] on div "Compliant Waived Non-Compliant" at bounding box center [580, 331] width 98 height 16
click at [568, 365] on icon at bounding box center [563, 366] width 16 height 16
radio input "true"
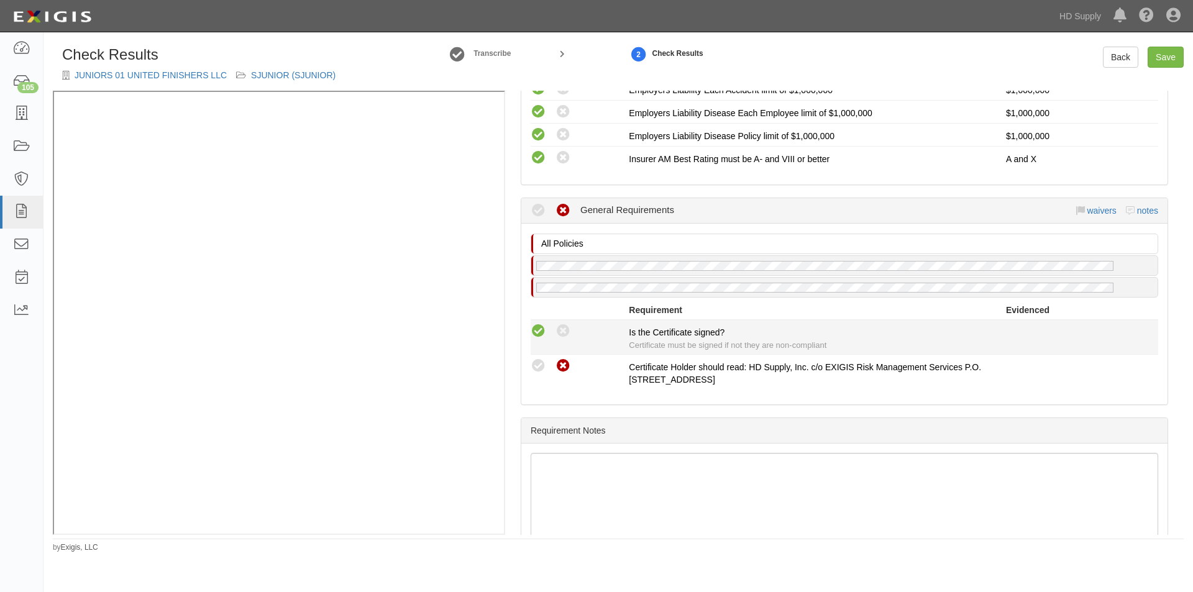
click at [542, 329] on icon at bounding box center [539, 332] width 16 height 16
radio input "true"
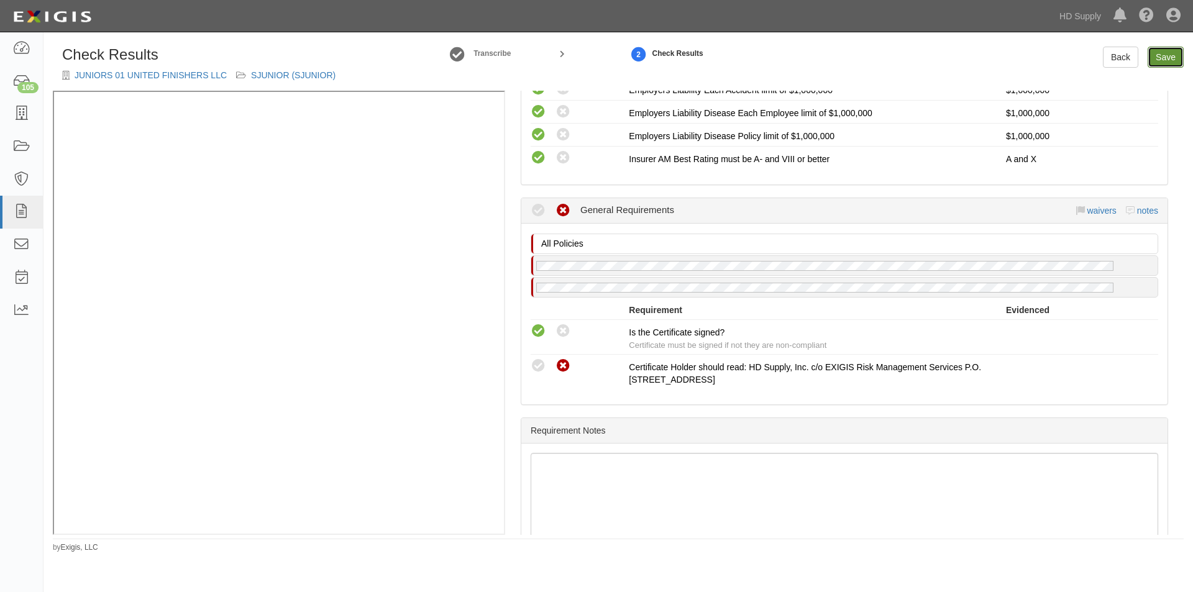
click at [1159, 53] on link "Save" at bounding box center [1165, 57] width 36 height 21
radio input "true"
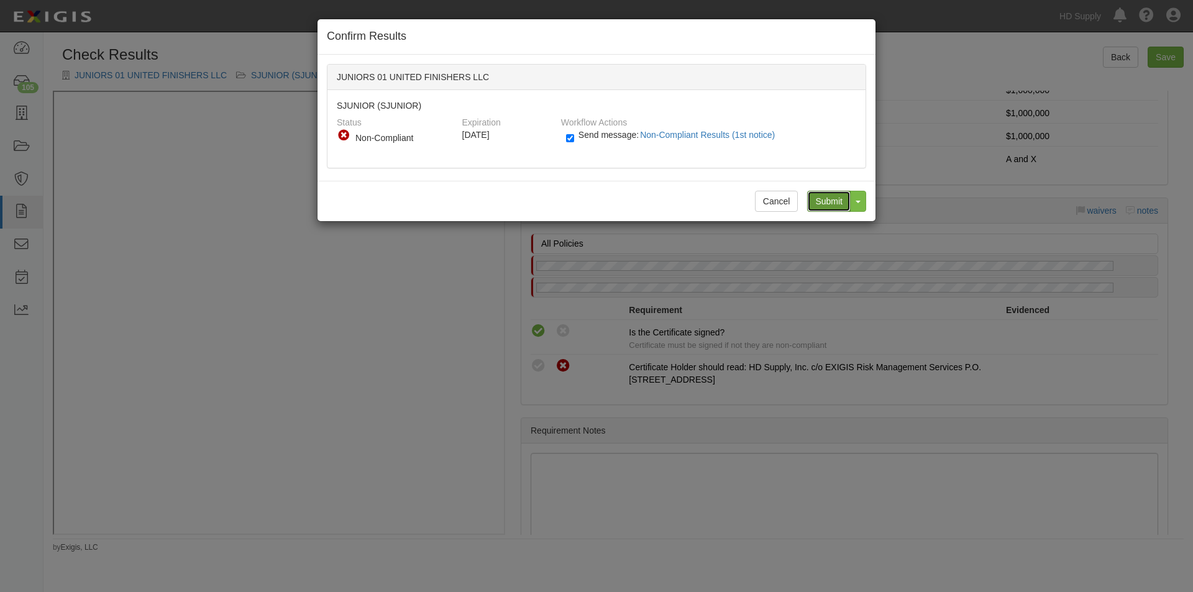
click at [823, 194] on input "Submit" at bounding box center [828, 201] width 43 height 21
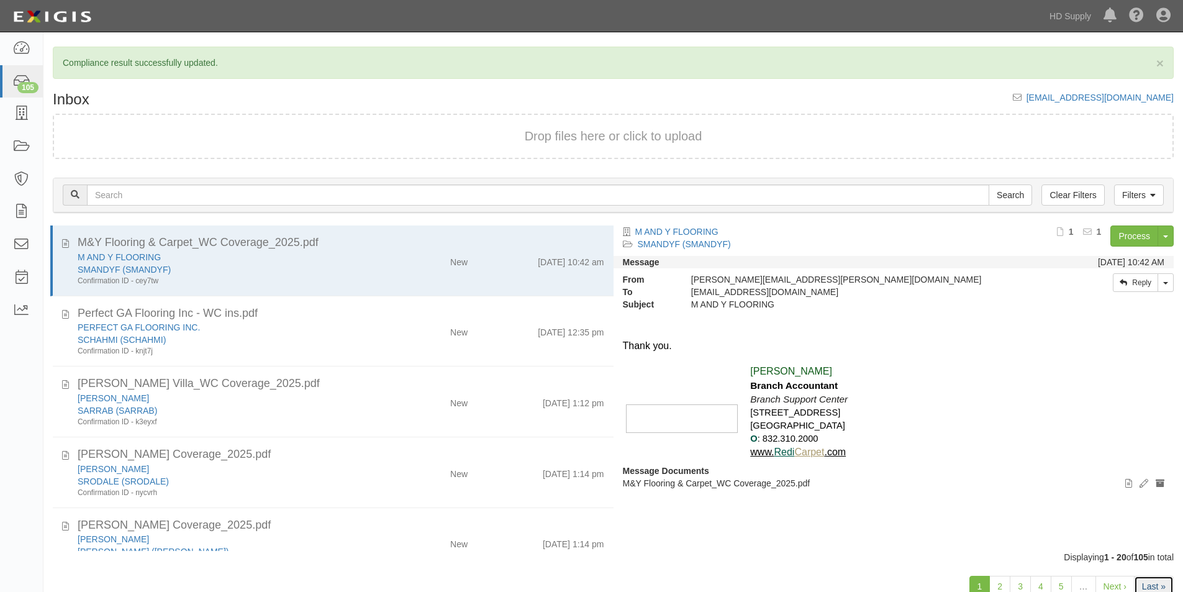
click at [1141, 582] on link "Last »" at bounding box center [1154, 586] width 40 height 21
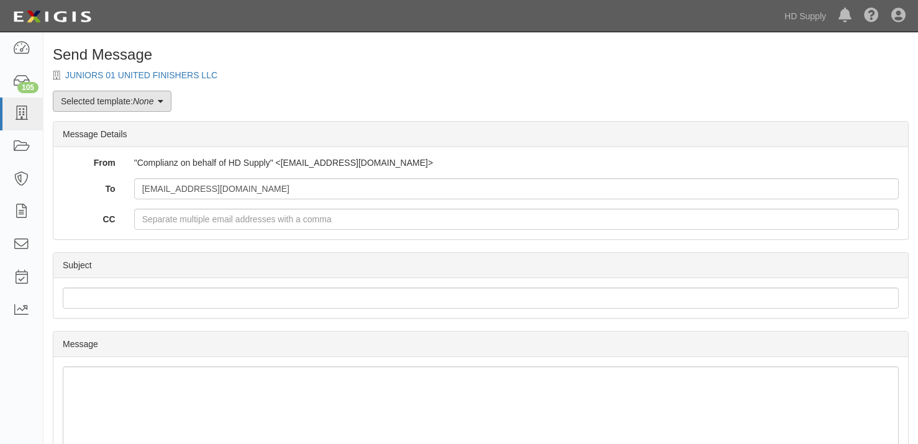
click at [147, 101] on em "None" at bounding box center [143, 101] width 21 height 10
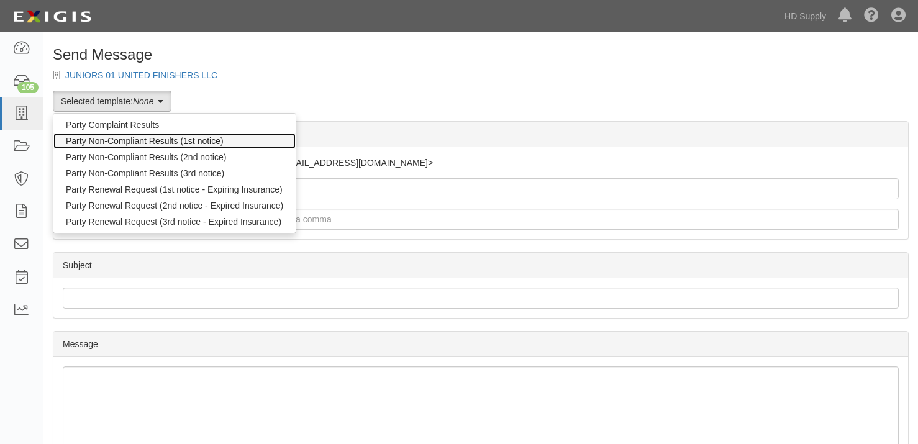
click at [106, 143] on link "Party Non-Compliant Results (1st notice)" at bounding box center [174, 141] width 242 height 16
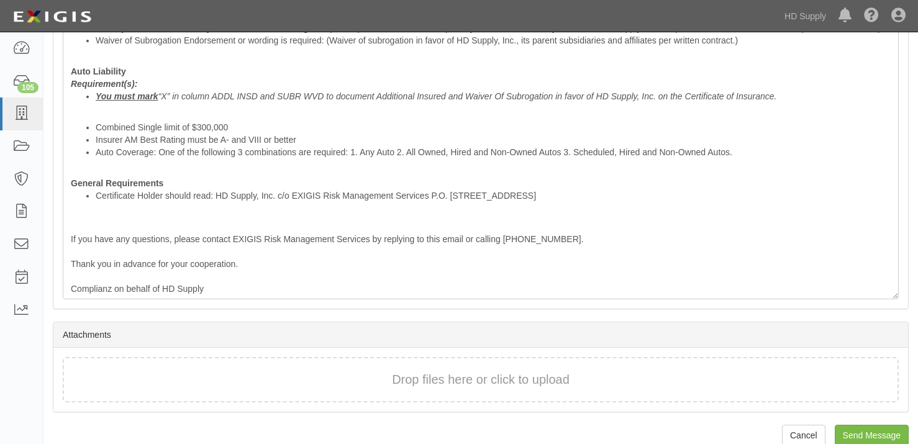
scroll to position [512, 0]
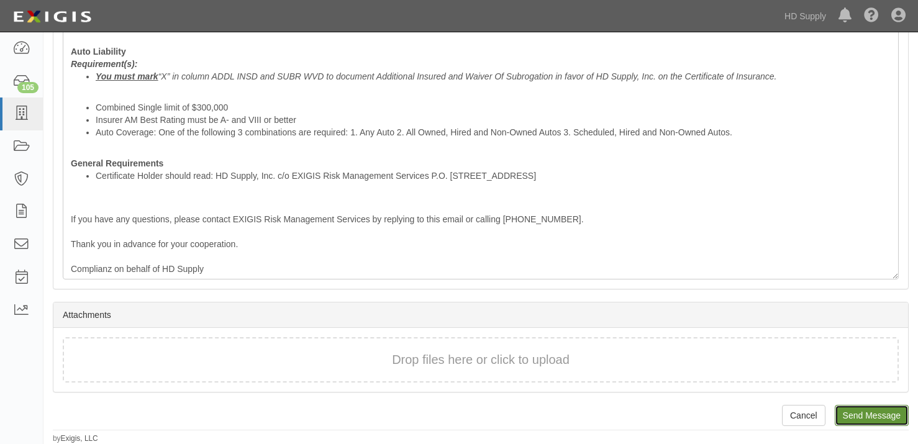
click at [890, 410] on input "Send Message" at bounding box center [872, 415] width 74 height 21
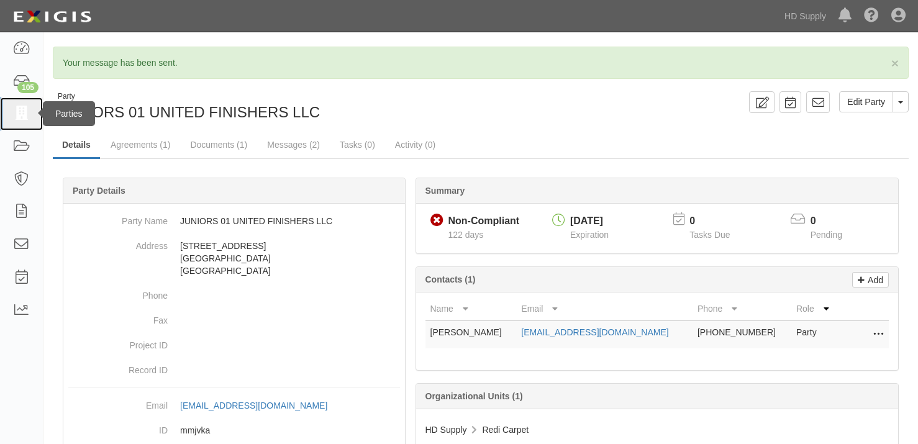
click at [17, 116] on icon at bounding box center [20, 114] width 17 height 14
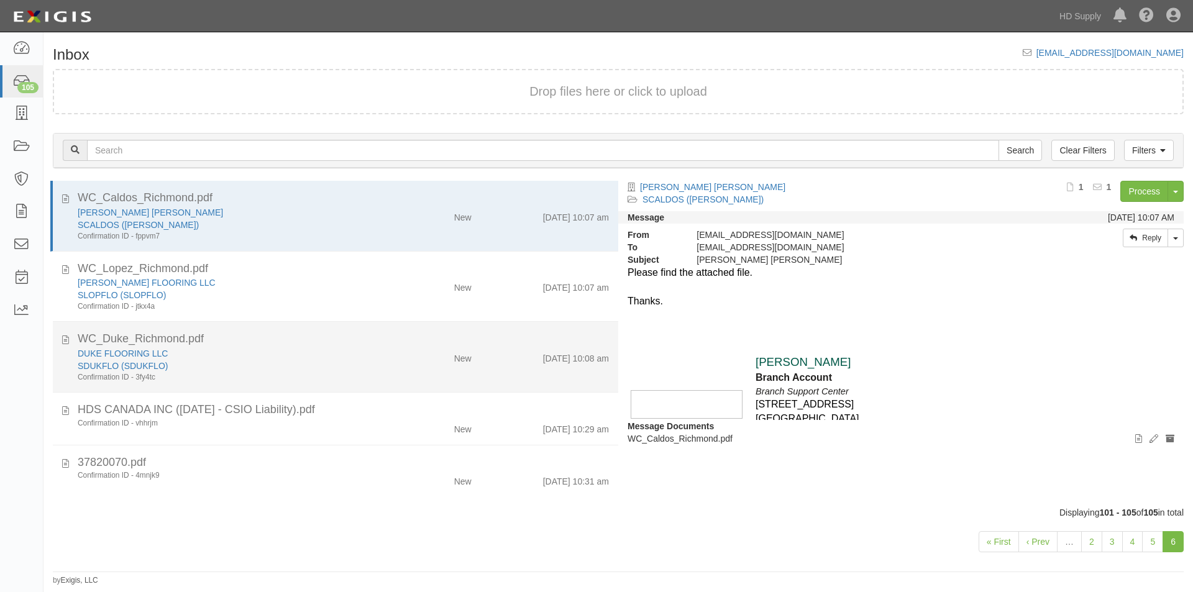
click at [250, 360] on div "SDUKFLO (SDUKFLO)" at bounding box center [229, 366] width 302 height 12
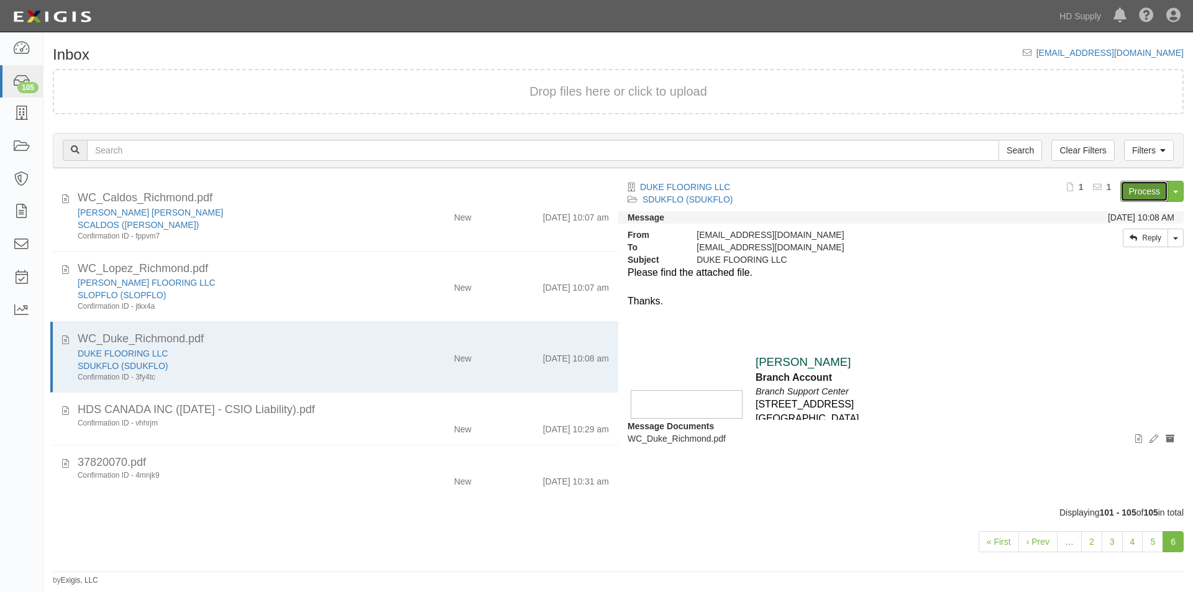
click at [1140, 191] on link "Process" at bounding box center [1144, 191] width 48 height 21
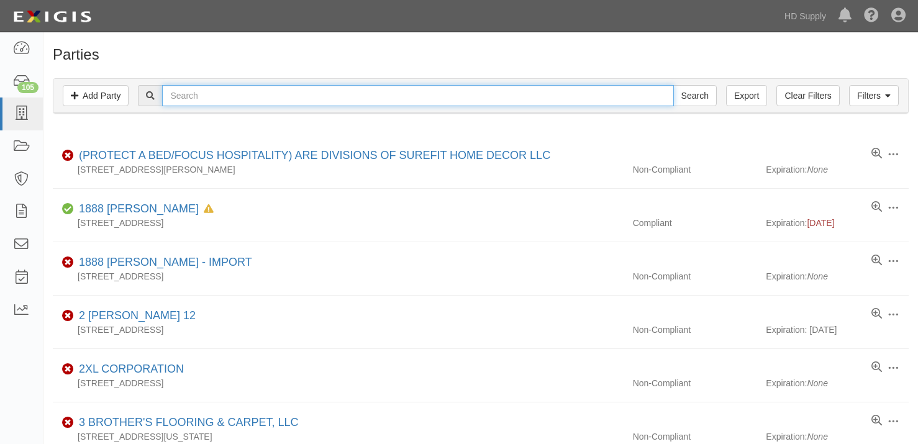
paste input "DUKE FLOORING LLC"
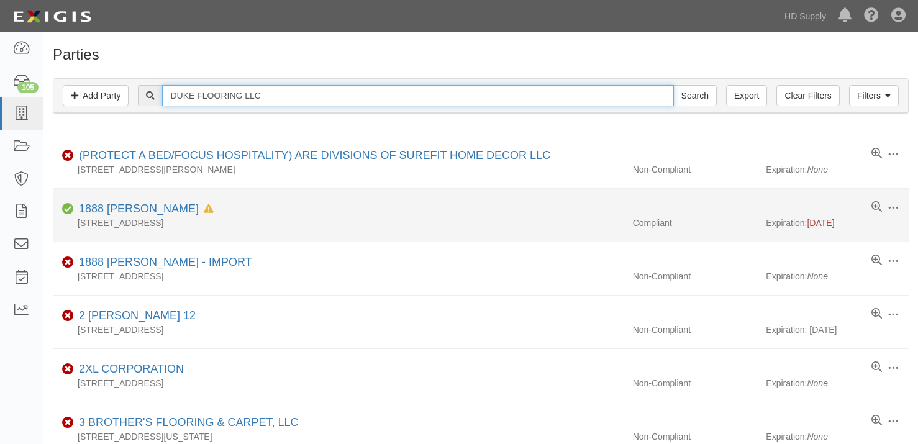
type input "DUKE FLOORING LLC"
click at [673, 85] on input "Search" at bounding box center [694, 95] width 43 height 21
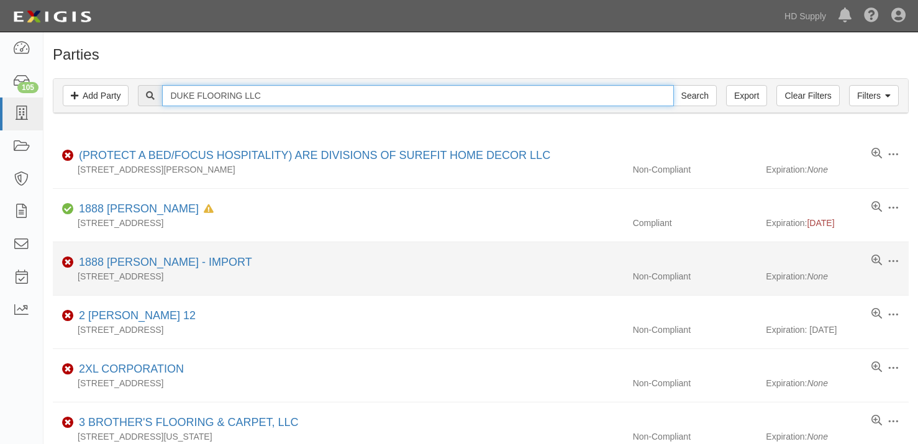
scroll to position [40, 0]
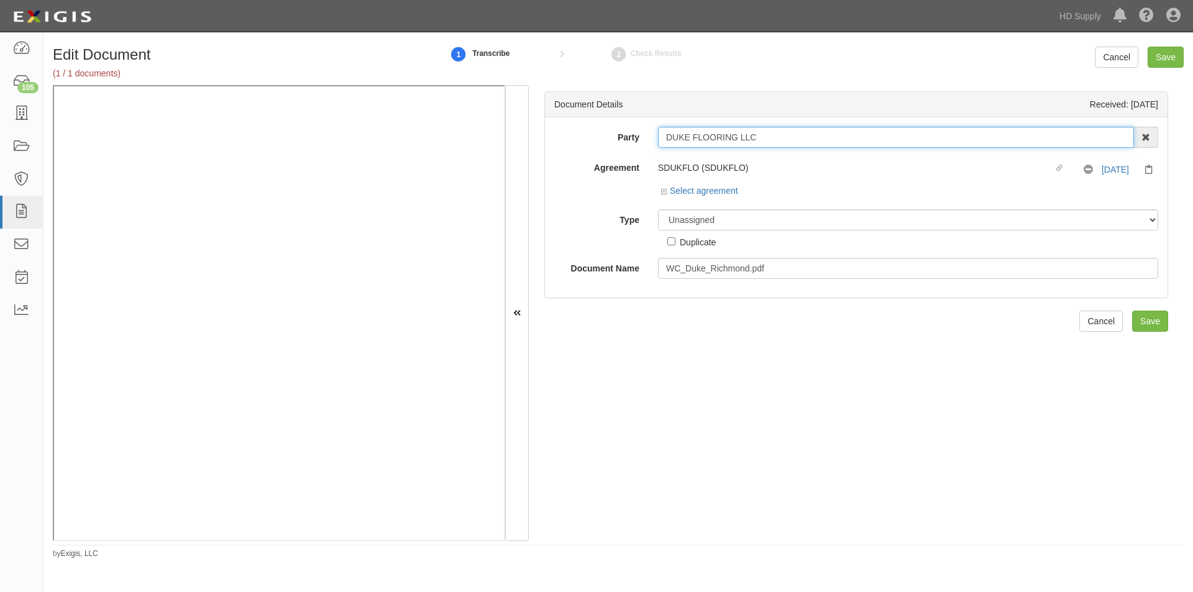
drag, startPoint x: 747, startPoint y: 140, endPoint x: 661, endPoint y: 140, distance: 85.7
click at [661, 140] on input "DUKE FLOORING LLC" at bounding box center [896, 137] width 476 height 21
click at [760, 219] on select "Unassigned Binder Cancellation Notice Certificate Contract Endorsement Insuranc…" at bounding box center [908, 219] width 500 height 21
select select "CertificateDetail"
click at [658, 209] on select "Unassigned Binder Cancellation Notice Certificate Contract Endorsement Insuranc…" at bounding box center [908, 219] width 500 height 21
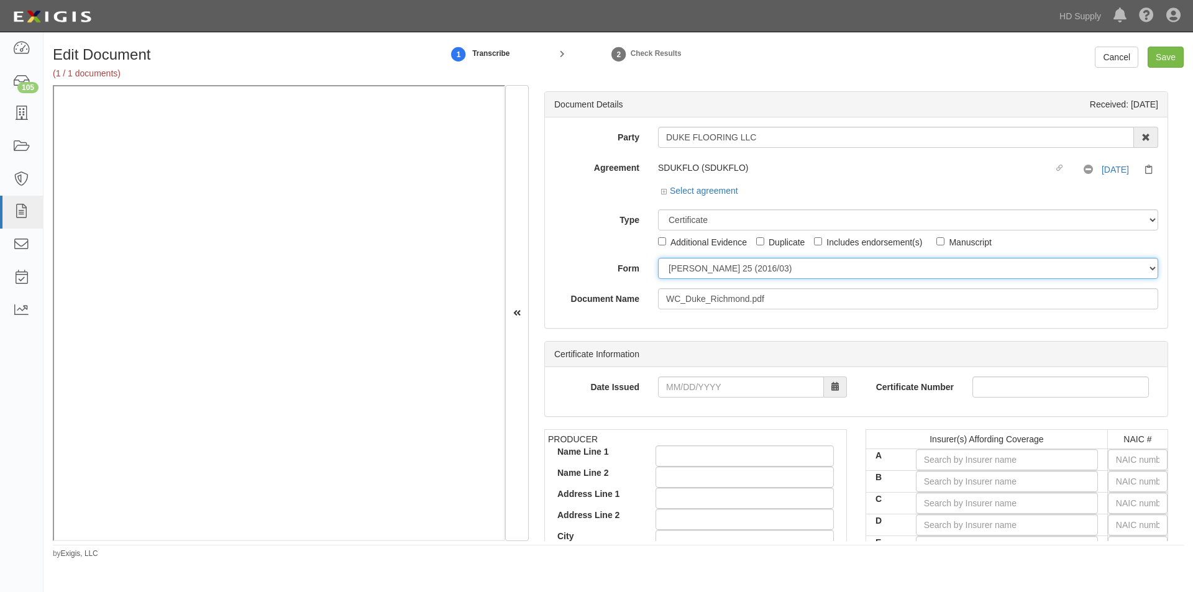
click at [698, 270] on select "ACORD 25 (2016/03) ACORD 101 ACORD 855 NY (2014/05) General" at bounding box center [908, 268] width 500 height 21
select select "GeneralFormDetail"
click at [658, 258] on select "ACORD 25 (2016/03) ACORD 101 ACORD 855 NY (2014/05) General" at bounding box center [908, 268] width 500 height 21
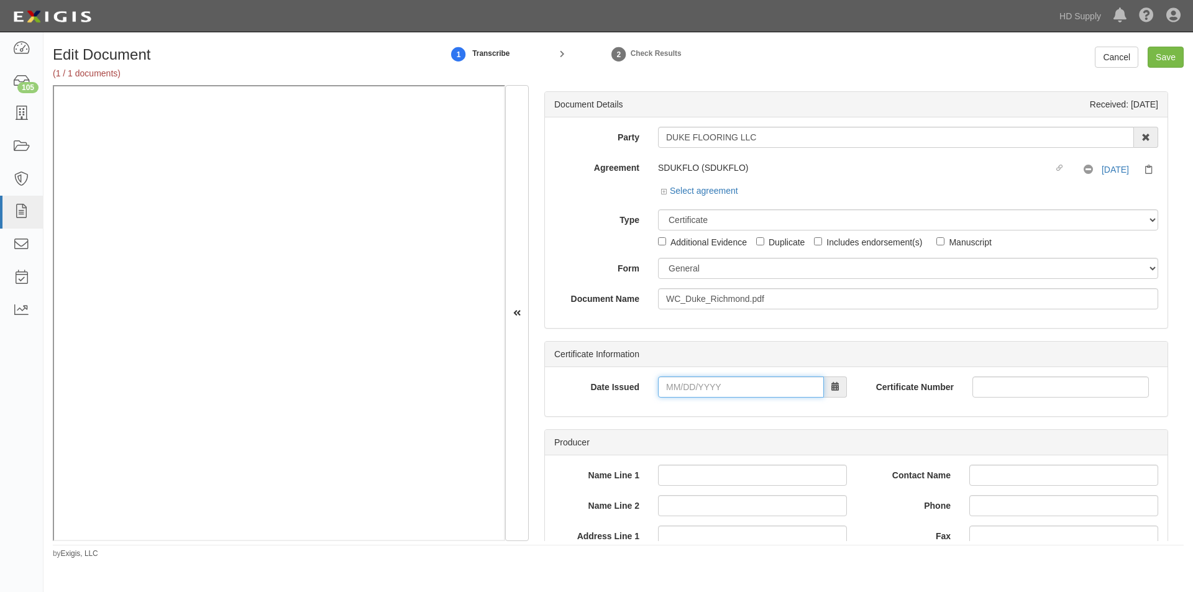
click at [708, 381] on input "Date Issued" at bounding box center [741, 386] width 166 height 21
click at [579, 247] on div "Type Unassigned Binder Cancellation Notice Certificate Contract Endorsement Ins…" at bounding box center [856, 228] width 622 height 39
click at [690, 393] on input "Date Issued" at bounding box center [741, 386] width 166 height 21
type input "05/27/2025"
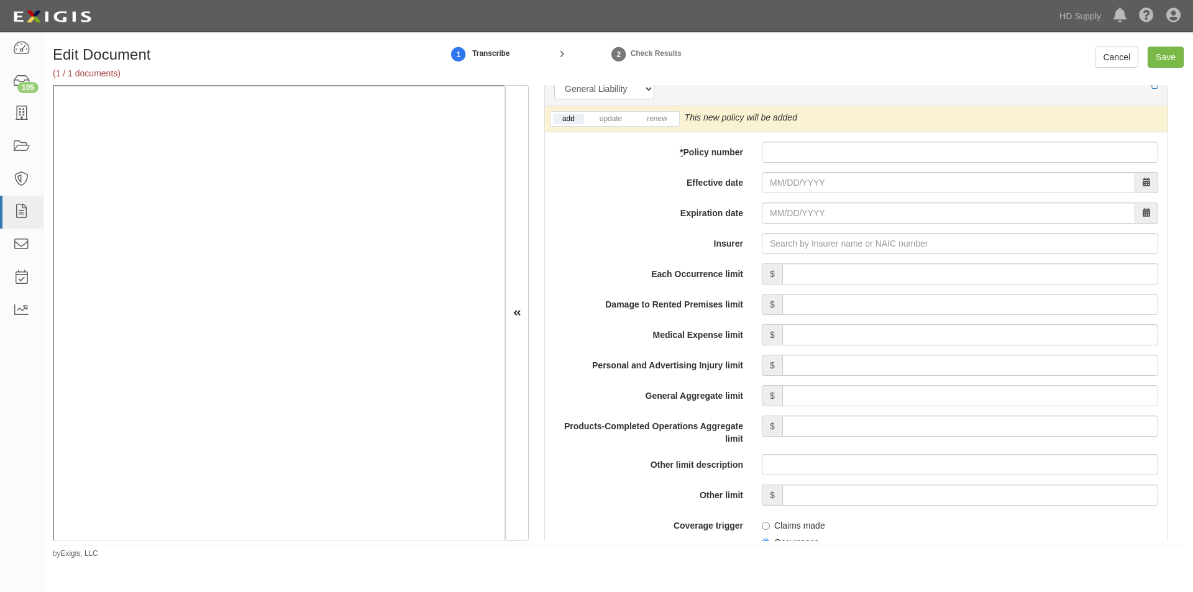
scroll to position [913, 0]
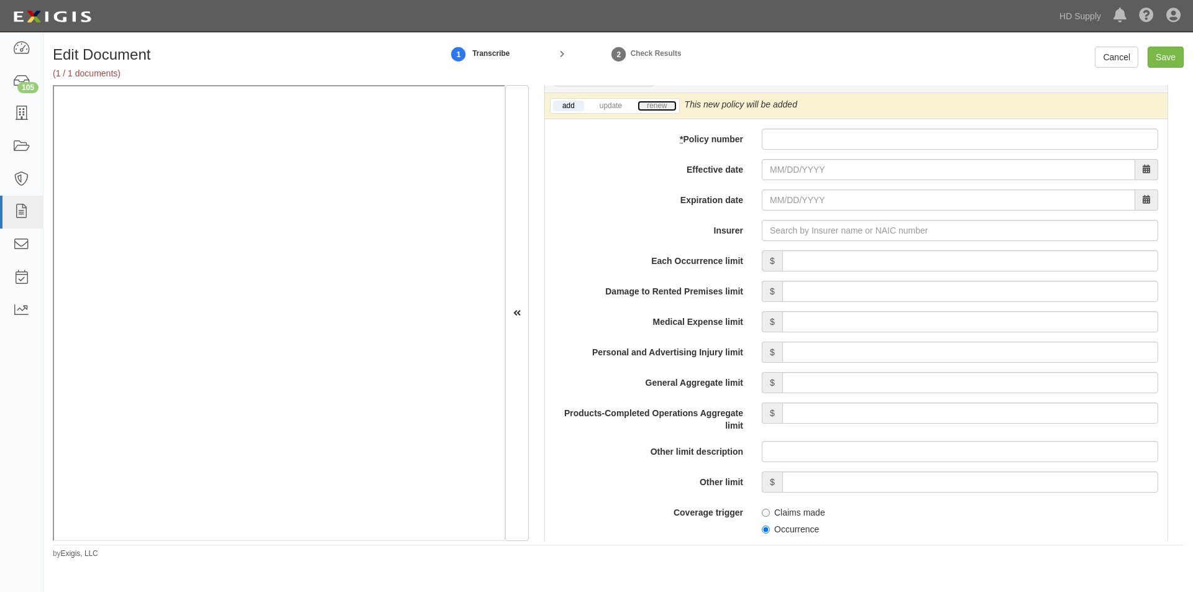
click at [648, 107] on link "renew" at bounding box center [656, 106] width 39 height 11
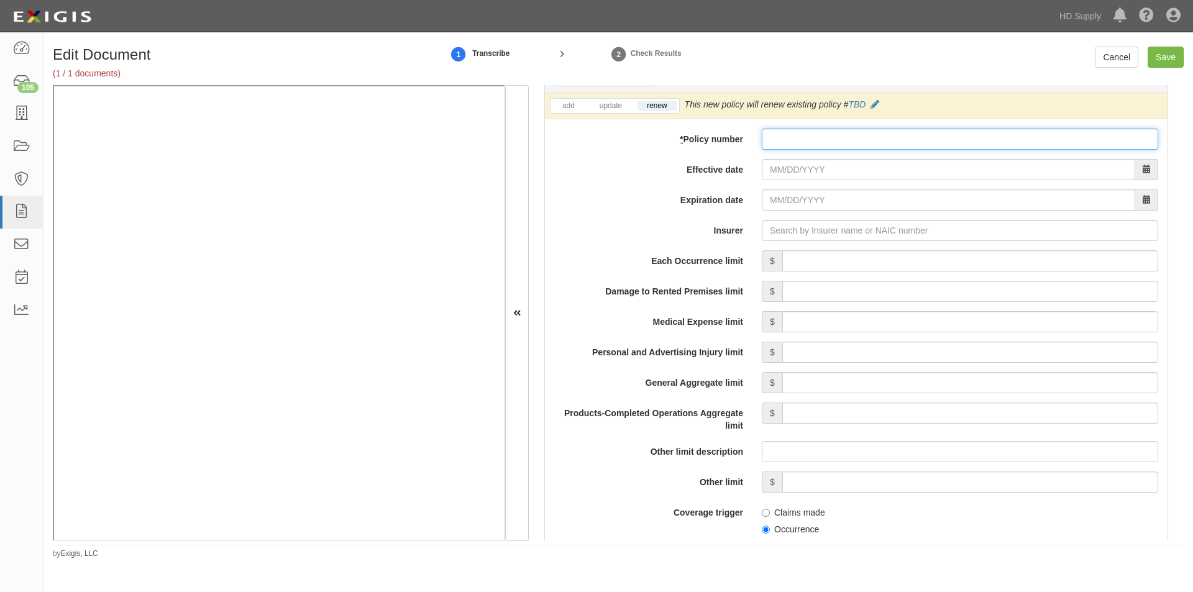
click at [811, 137] on input "* Policy number" at bounding box center [960, 139] width 396 height 21
type input "Q610419632"
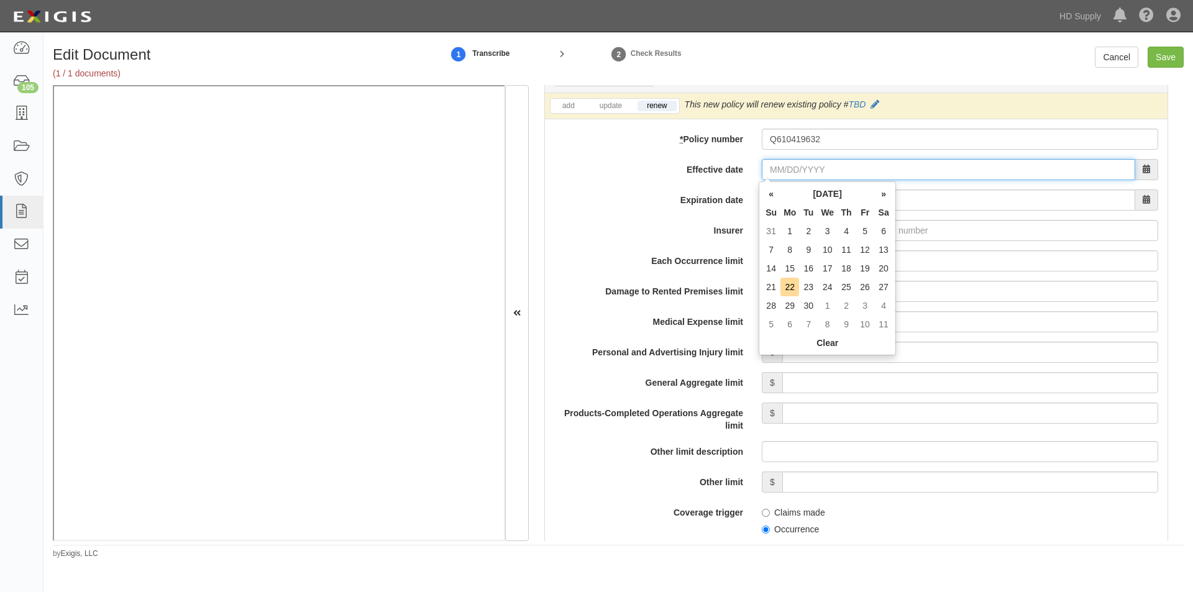
click at [918, 165] on input "Effective date" at bounding box center [948, 169] width 373 height 21
type input "06/12/0025"
type input "06/12/0026"
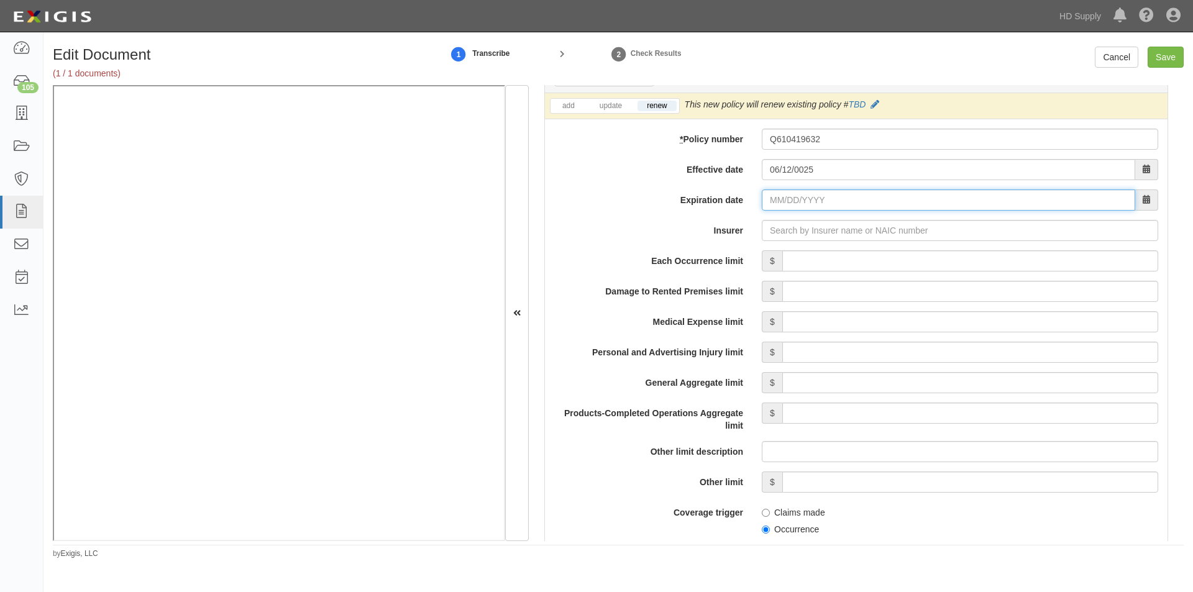
click at [778, 205] on input "Expiration date" at bounding box center [948, 199] width 373 height 21
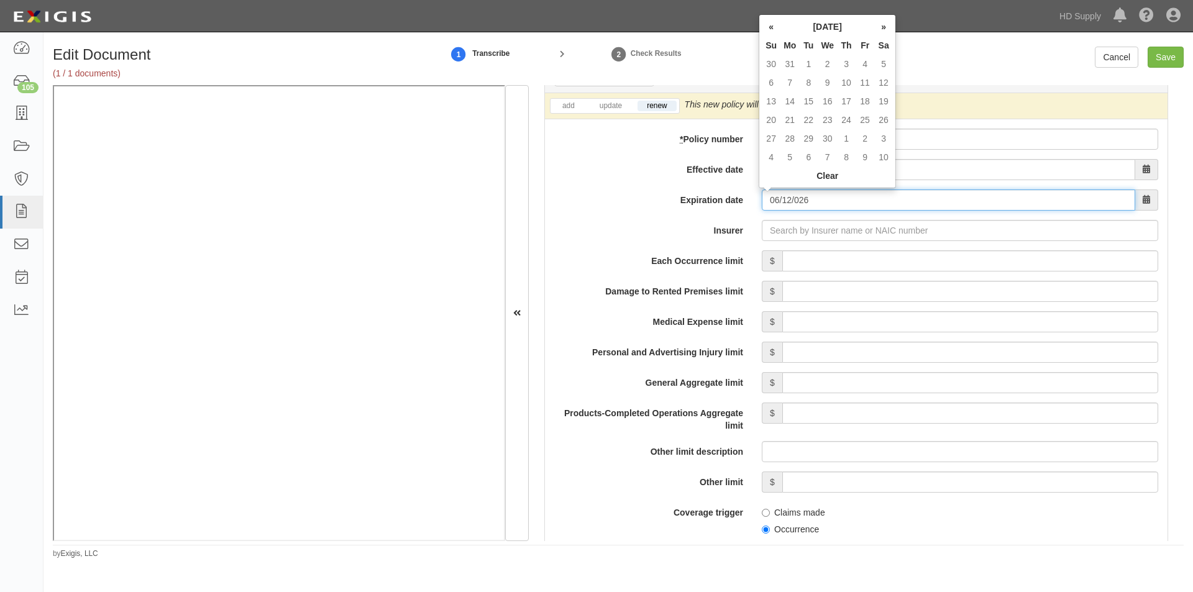
type input "06/12/0026"
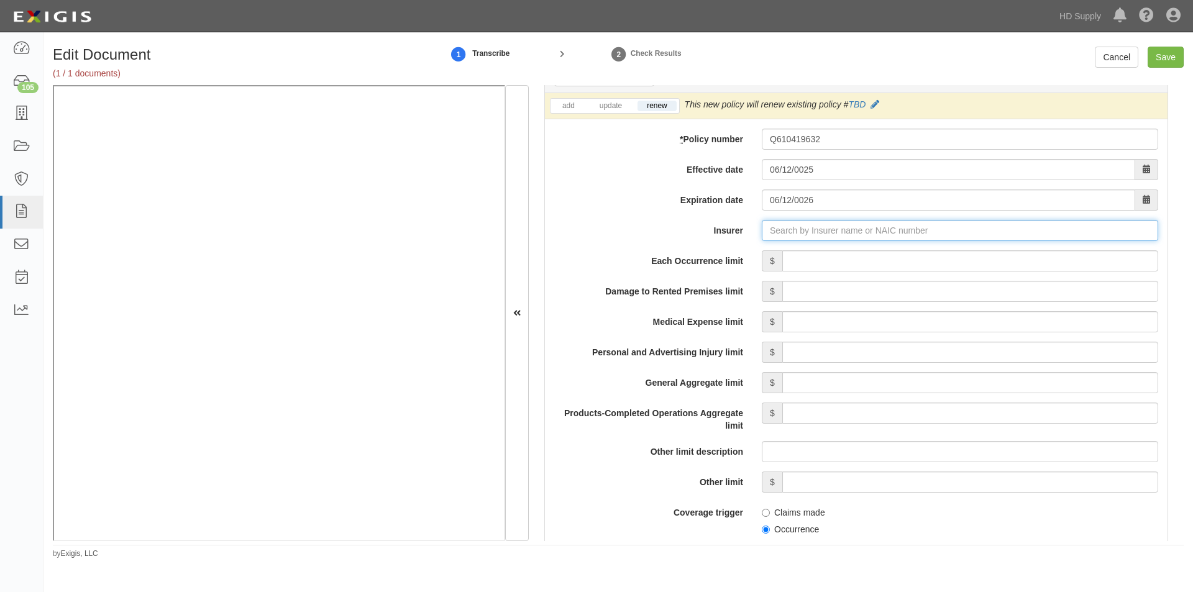
click at [790, 231] on input "Insurer" at bounding box center [960, 230] width 396 height 21
type input "21st Century Advantage Insurance Company (25232) NR Rating"
type input "2"
click at [770, 259] on div "Erie Insurance Company ( 26263 ) A+ XV Rating" at bounding box center [784, 254] width 207 height 16
type input "Erie Insurance Company (26263) A+ XV Rating"
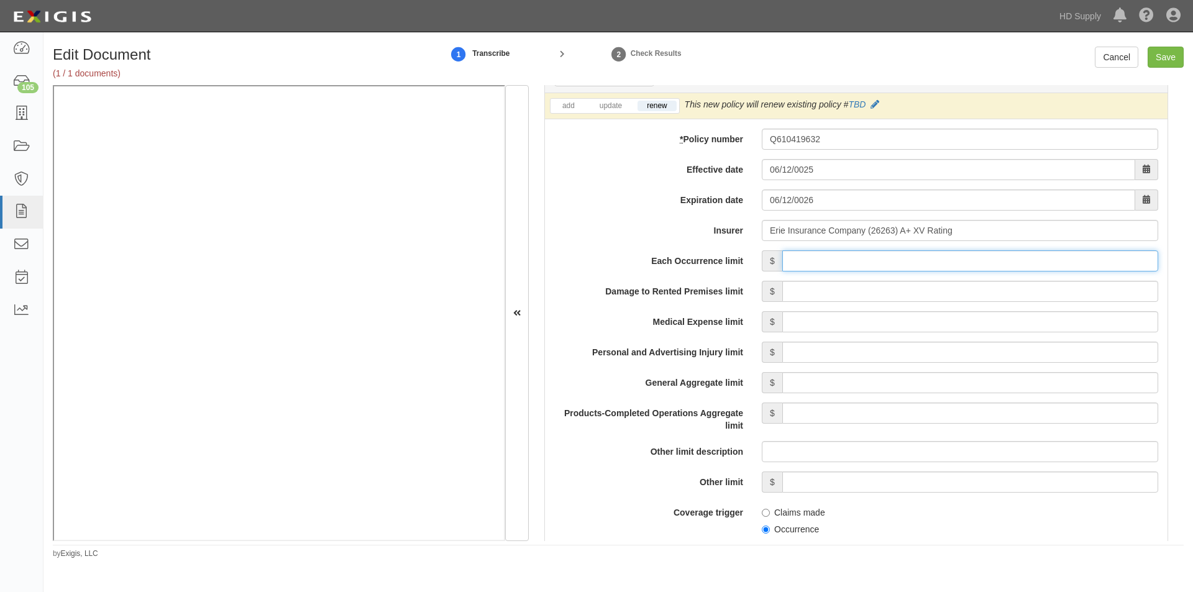
click at [938, 259] on input "Each Occurrence limit" at bounding box center [970, 260] width 376 height 21
type input "1,000,000"
click at [1005, 294] on input "Damage to Rented Premises limit" at bounding box center [970, 291] width 376 height 21
type input "1,000,000"
click at [1004, 326] on input "Medical Expense limit" at bounding box center [970, 321] width 376 height 21
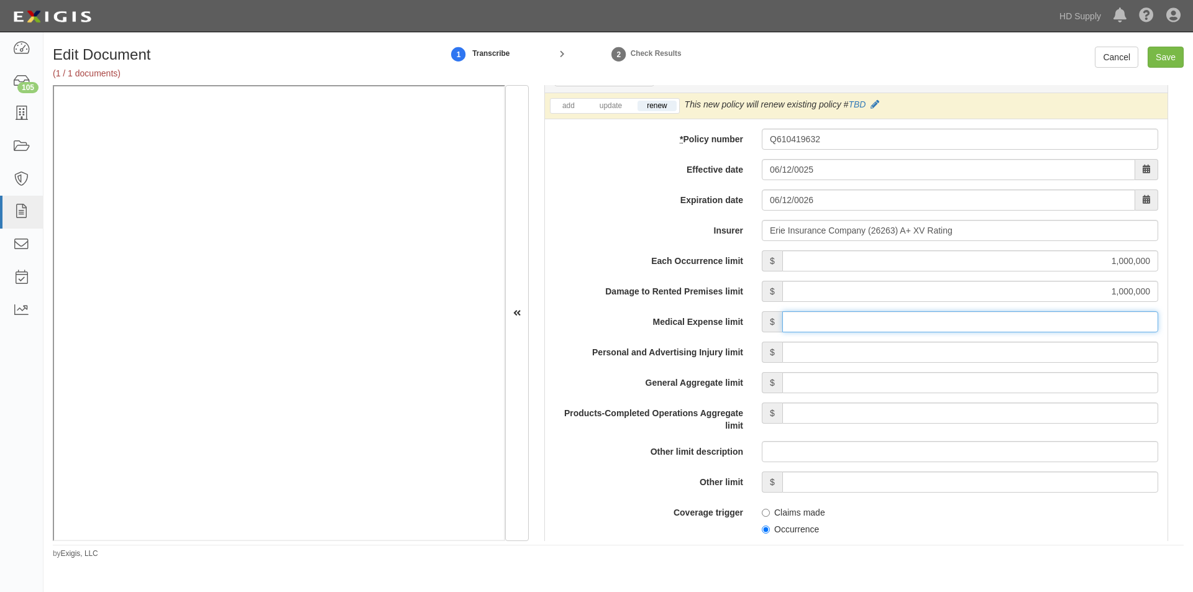
type input "5,000"
click at [1004, 350] on input "Personal and Advertising Injury limit" at bounding box center [970, 352] width 376 height 21
type input "1,000,000"
click at [1000, 382] on input "General Aggregate limit" at bounding box center [970, 382] width 376 height 21
type input "2,000,000"
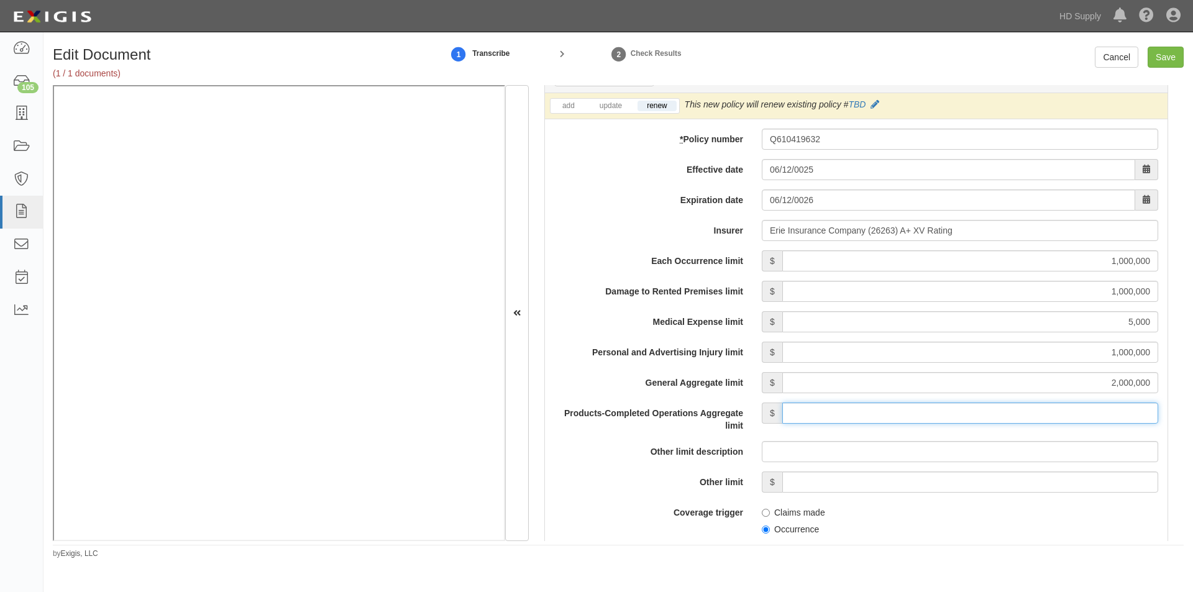
click at [1004, 416] on input "Products-Completed Operations Aggregate limit" at bounding box center [970, 413] width 376 height 21
type input "2,000,000"
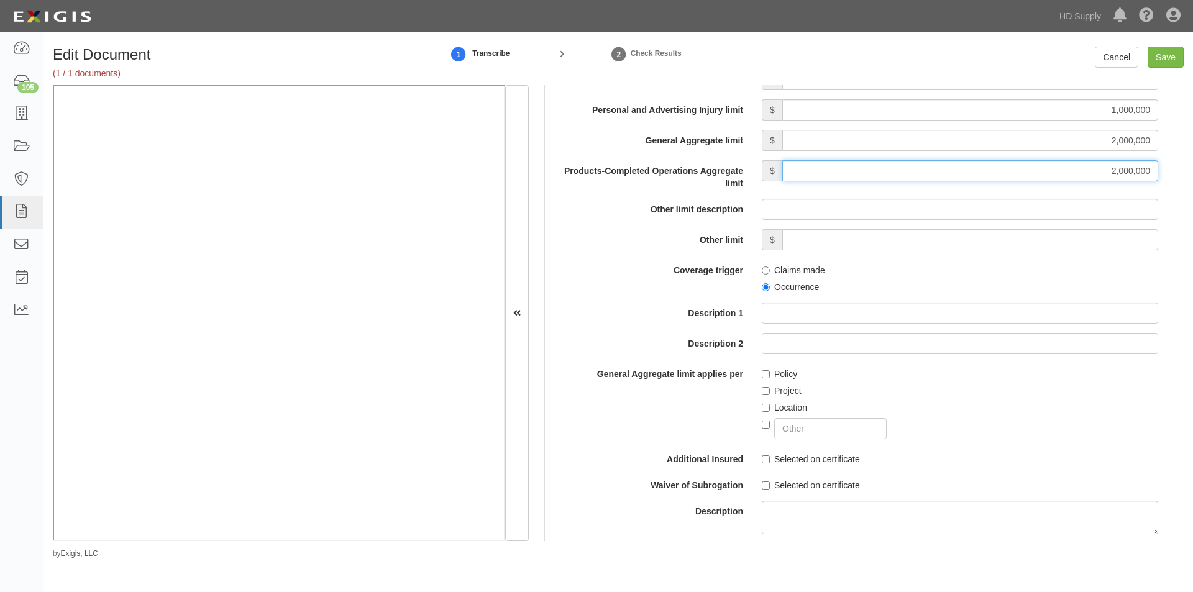
scroll to position [1168, 0]
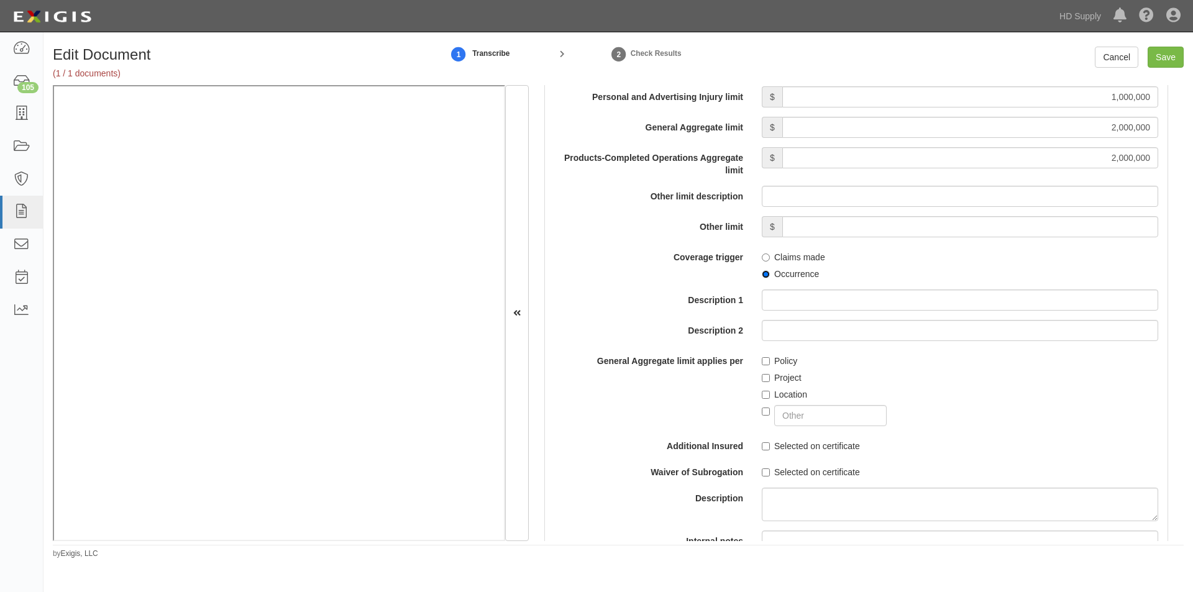
click at [764, 271] on input "Occurrence" at bounding box center [766, 274] width 8 height 8
radio input "true"
click at [764, 360] on input "Policy" at bounding box center [766, 361] width 8 height 8
checkbox input "true"
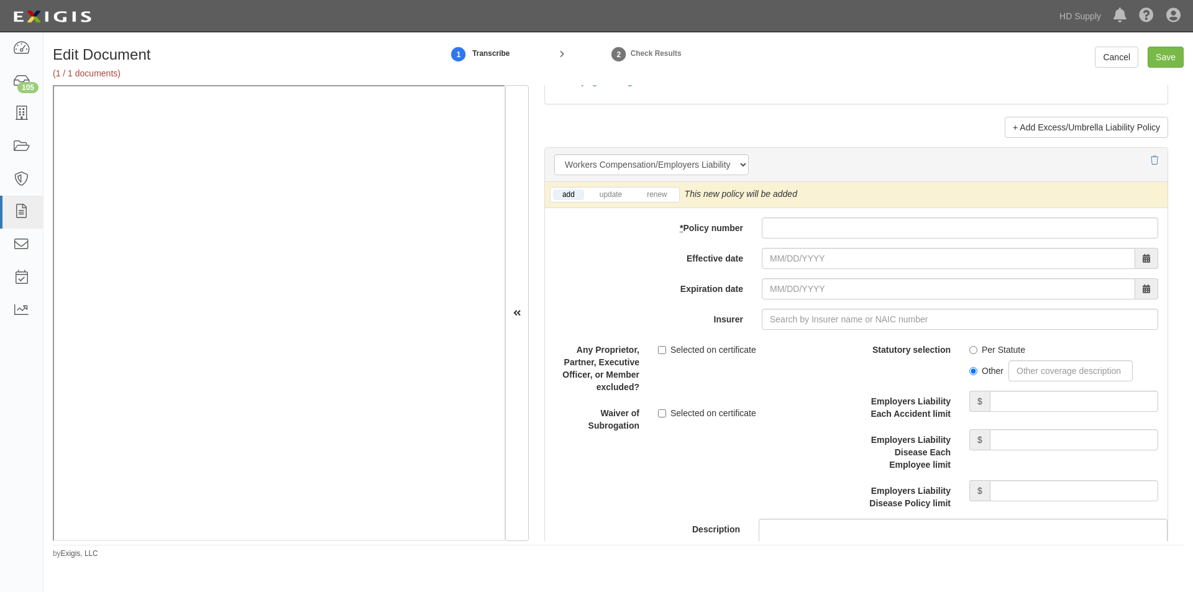
scroll to position [2993, 0]
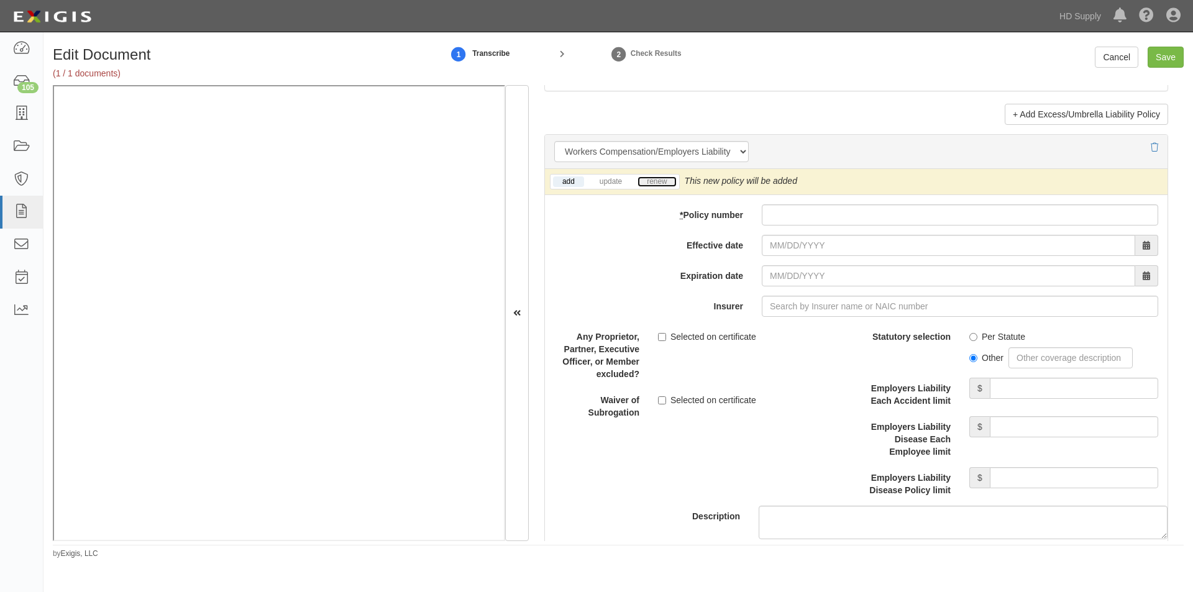
click at [661, 185] on link "renew" at bounding box center [656, 181] width 39 height 11
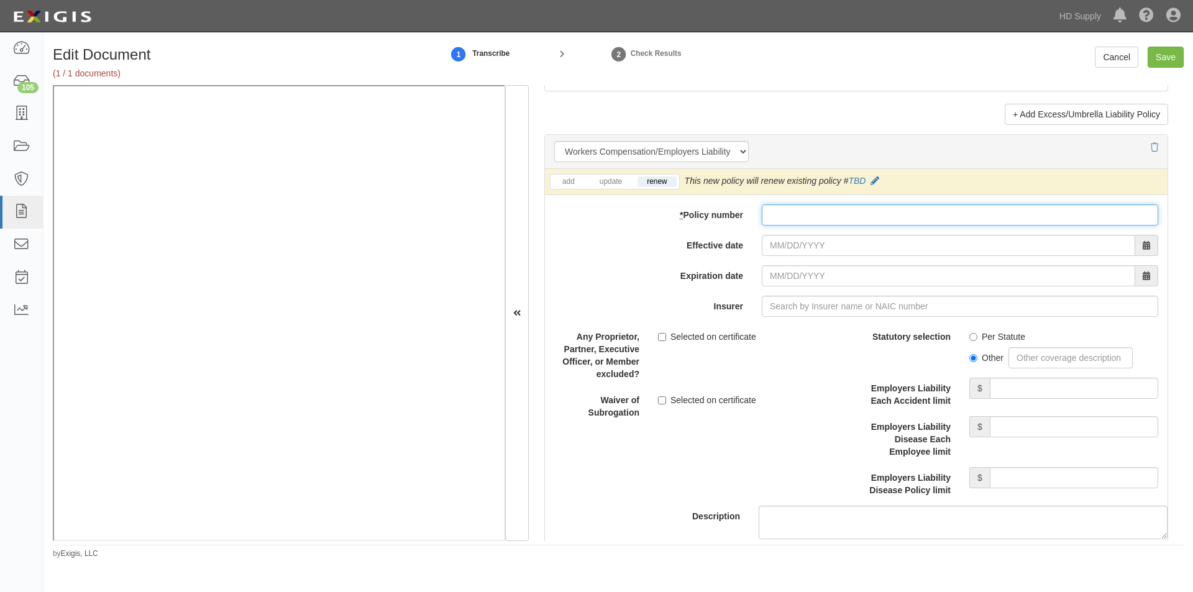
click at [783, 218] on input "* Policy number" at bounding box center [960, 214] width 396 height 21
type input "WCV037535901"
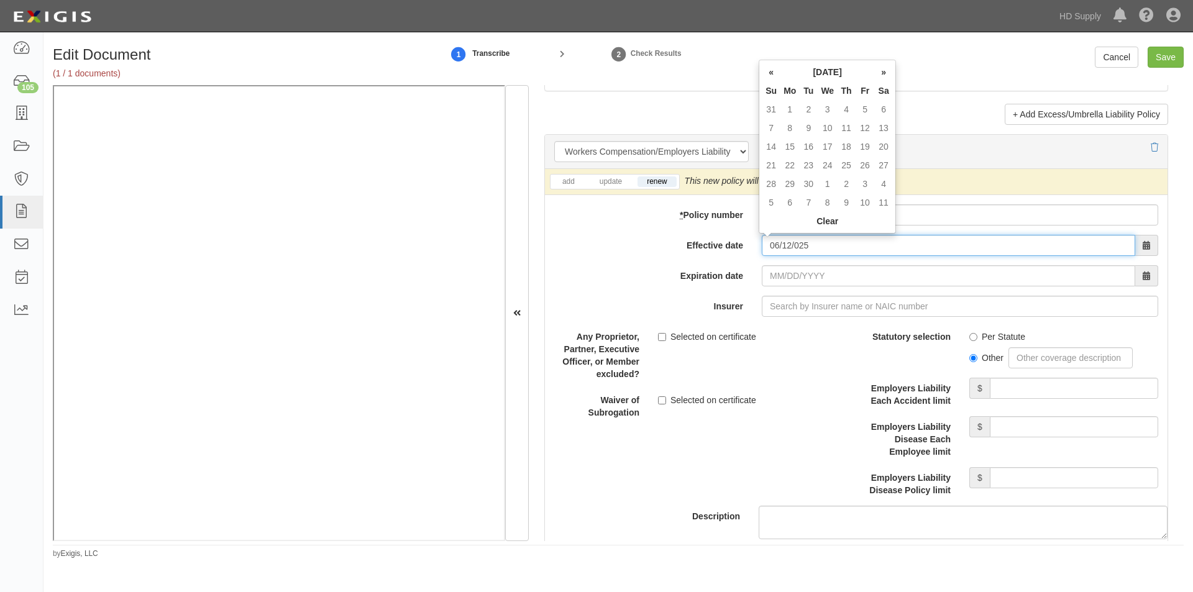
type input "06/12/0025"
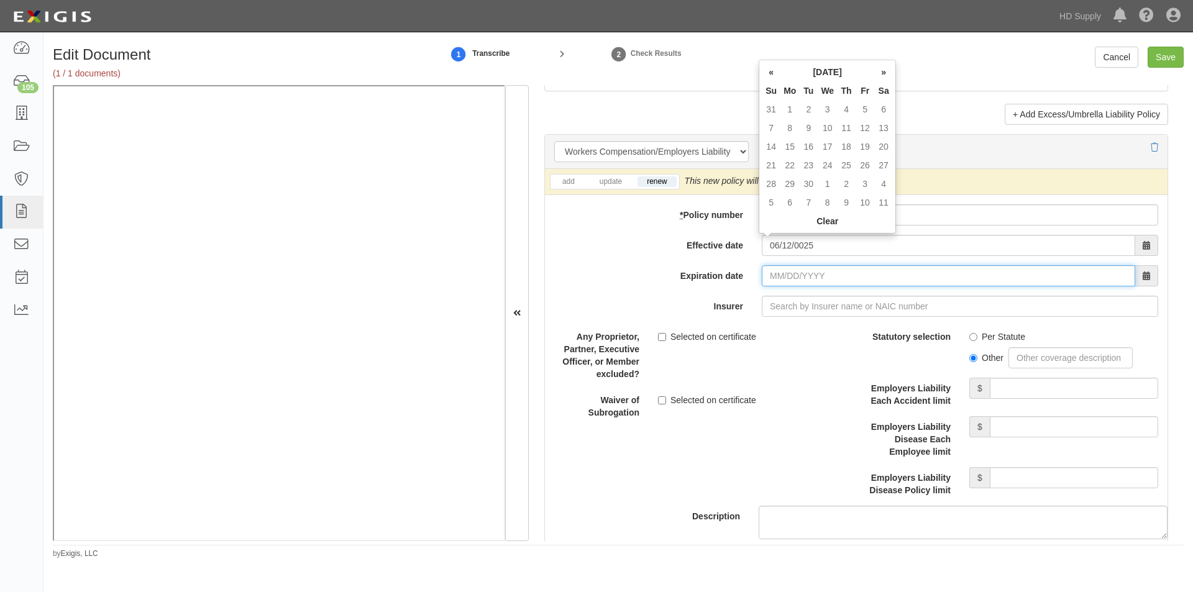
type input "06/12/0026"
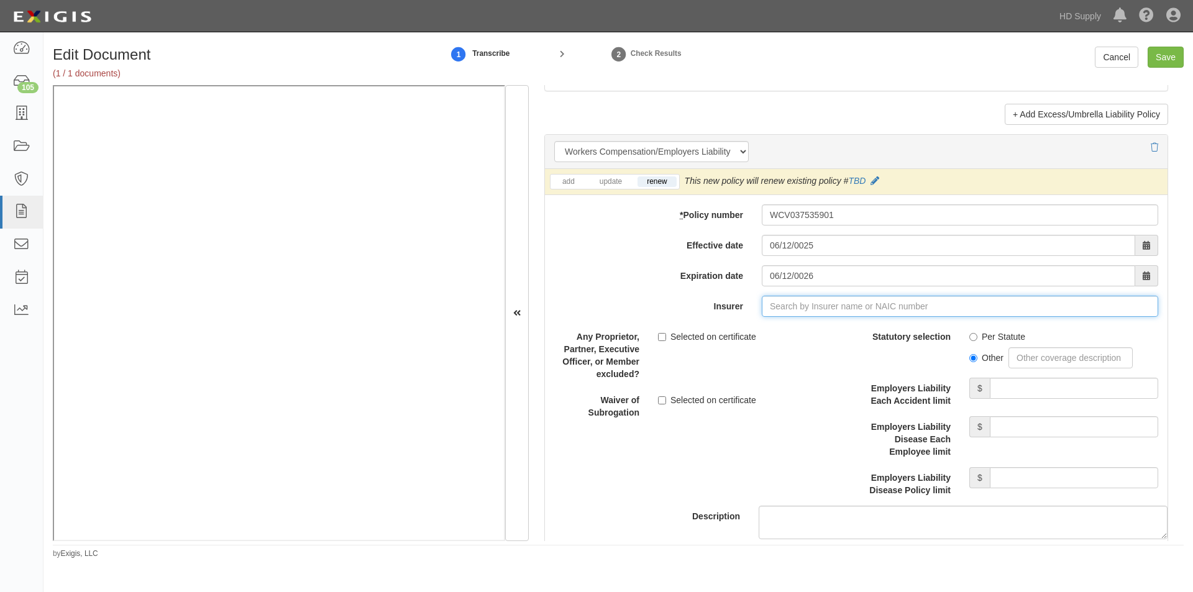
click at [791, 311] on input "Insurer" at bounding box center [960, 306] width 396 height 21
type input "21st Century Advantage Insurance Company (25232) NR Rating"
type input "2"
drag, startPoint x: 784, startPoint y: 302, endPoint x: 729, endPoint y: 312, distance: 56.3
click at [729, 312] on div "Insurer 25496 25496 StarStone National Insurance Company ( 25496 ) A XIII Rating" at bounding box center [856, 306] width 622 height 21
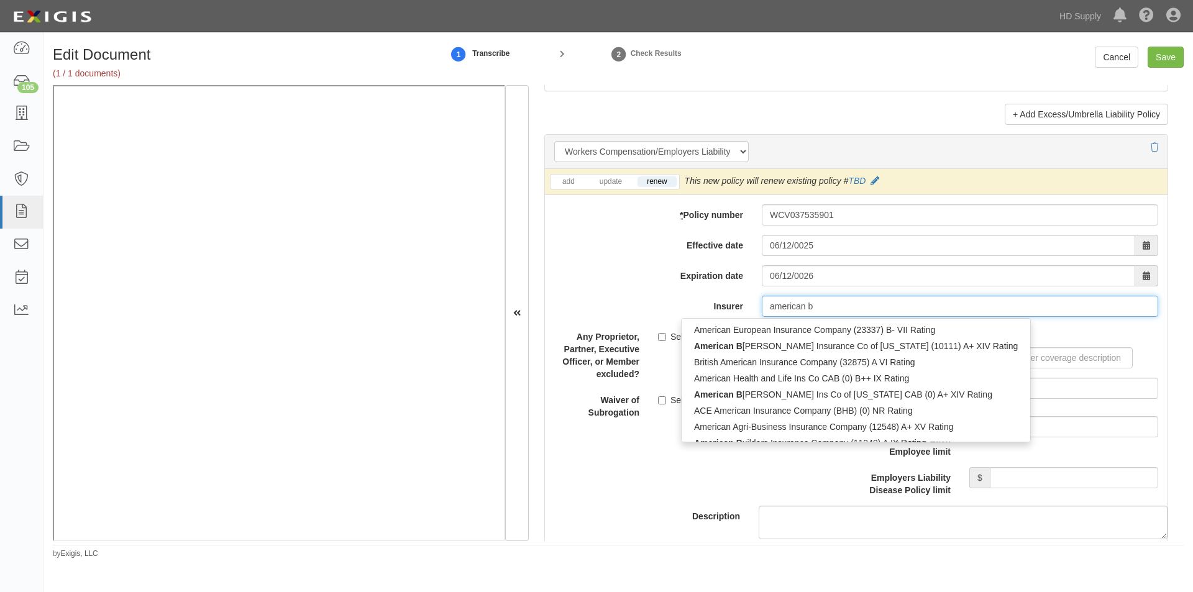
type input "american bu"
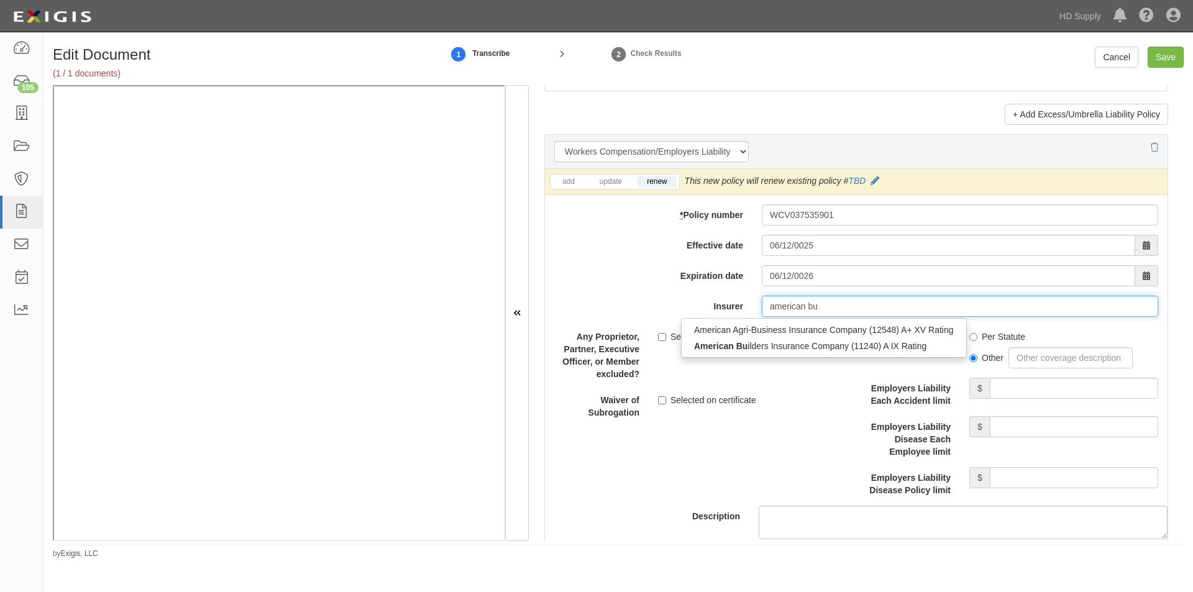
type input "american builders Insurance Company (11240) A IX Rating"
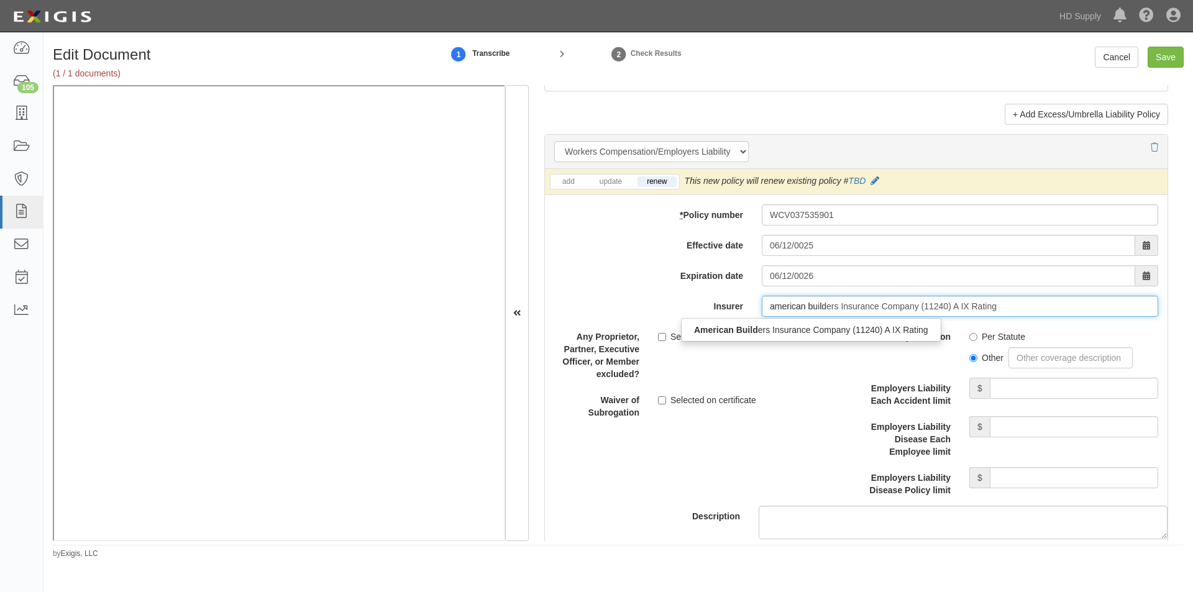
type input "american builde"
click at [728, 330] on strong "American Builde" at bounding box center [728, 330] width 68 height 10
type input "American Builders Insurance Company (11240) A IX Rating"
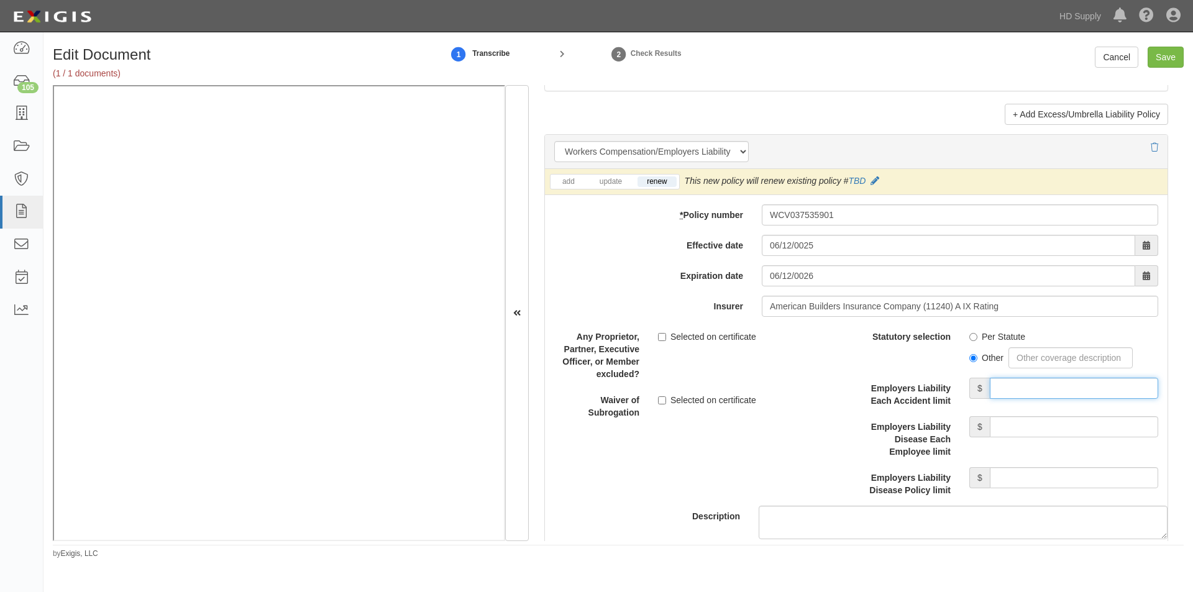
click at [1022, 388] on input "Employers Liability Each Accident limit" at bounding box center [1074, 388] width 168 height 21
type input "100,000"
click at [1042, 429] on input "Employers Liability Disease Each Employee limit" at bounding box center [1074, 426] width 168 height 21
type input "100,000"
click at [1036, 476] on input "Employers Liability Disease Policy limit" at bounding box center [1074, 477] width 168 height 21
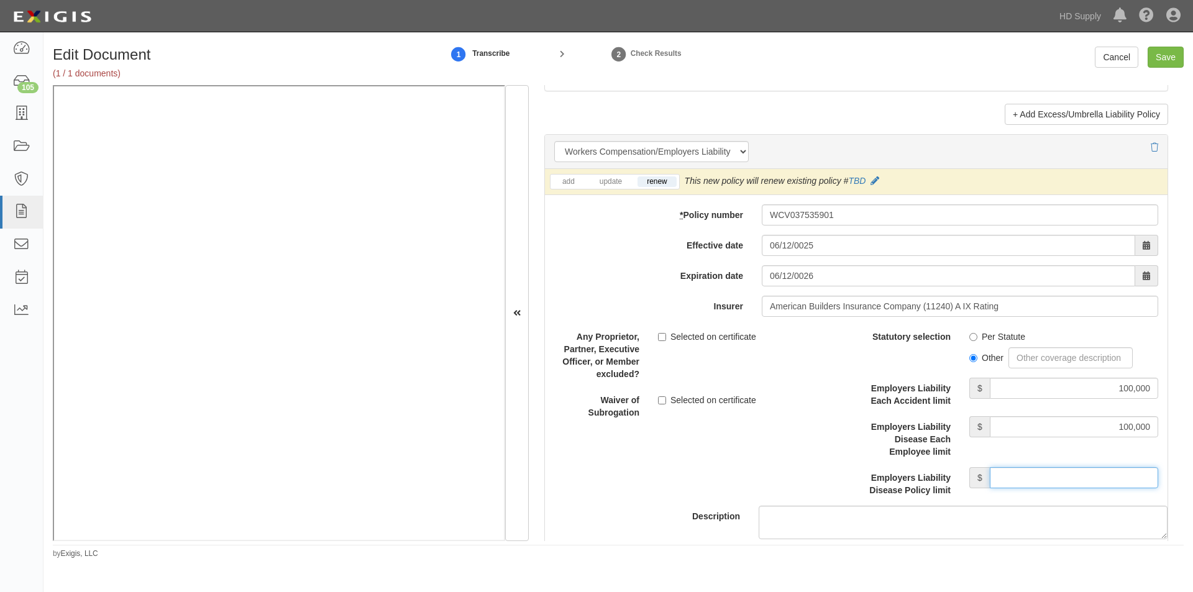
type input "100,000"
click at [662, 331] on label "Selected on certificate" at bounding box center [707, 336] width 98 height 12
click at [662, 333] on input "Selected on certificate" at bounding box center [662, 337] width 8 height 8
checkbox input "true"
click at [1151, 49] on input "Save" at bounding box center [1165, 57] width 36 height 21
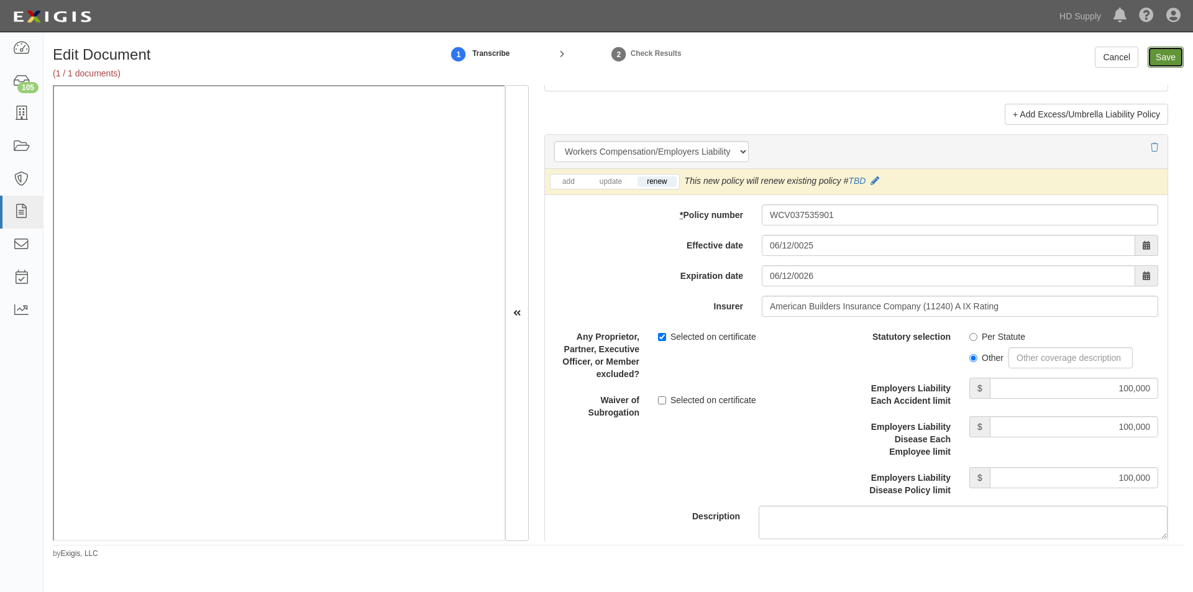
type input "1000000"
type input "5000"
type input "1000000"
type input "2000000"
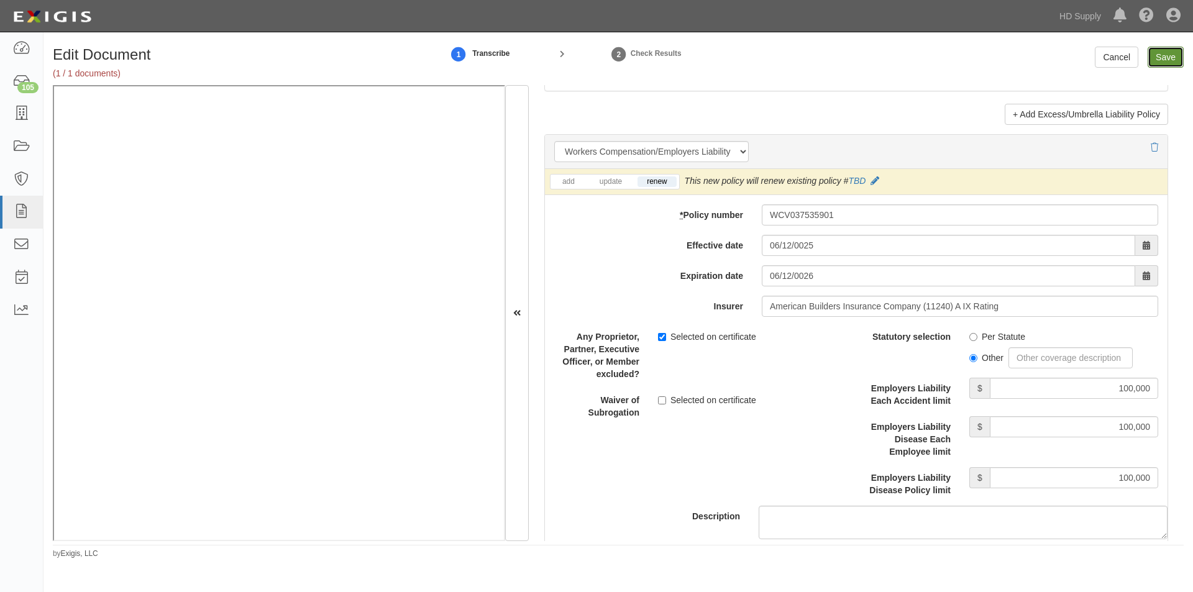
type input "2000000"
type input "100000"
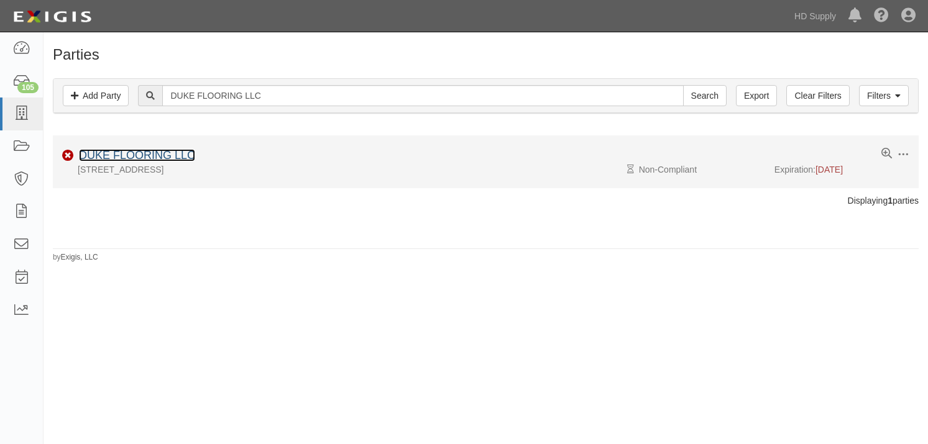
click at [145, 155] on link "DUKE FLOORING LLC" at bounding box center [137, 155] width 116 height 12
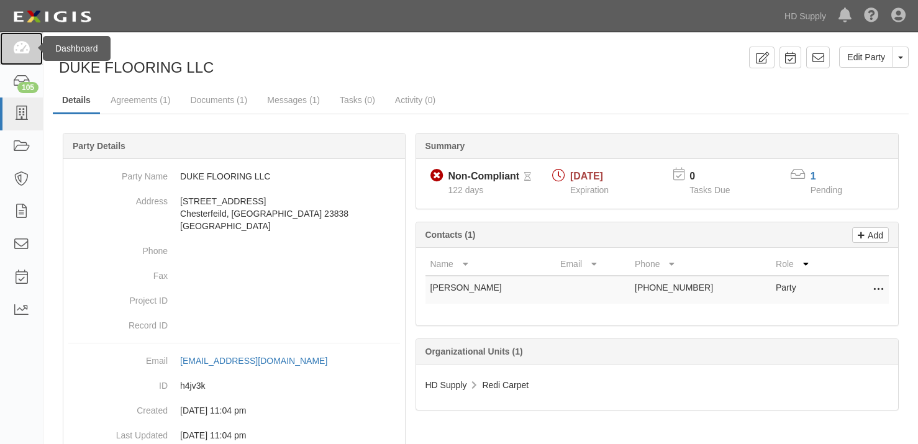
click at [19, 39] on link at bounding box center [21, 48] width 43 height 33
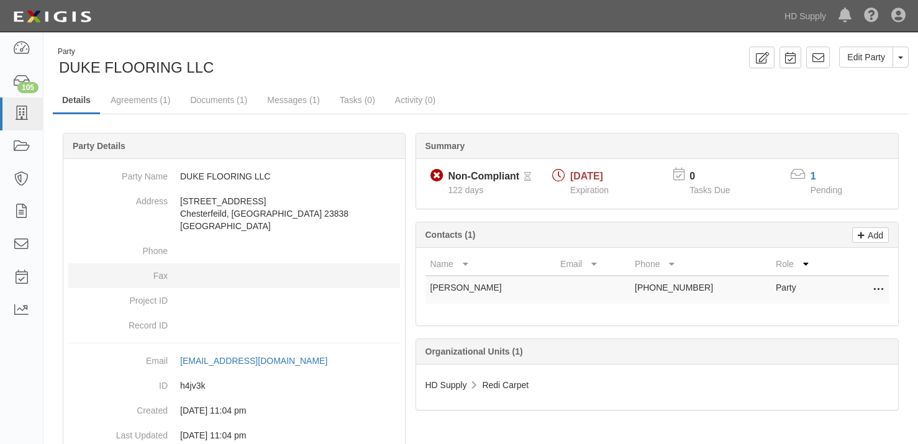
click at [216, 268] on dd at bounding box center [234, 275] width 332 height 25
click at [208, 102] on link "Documents (1)" at bounding box center [219, 101] width 76 height 27
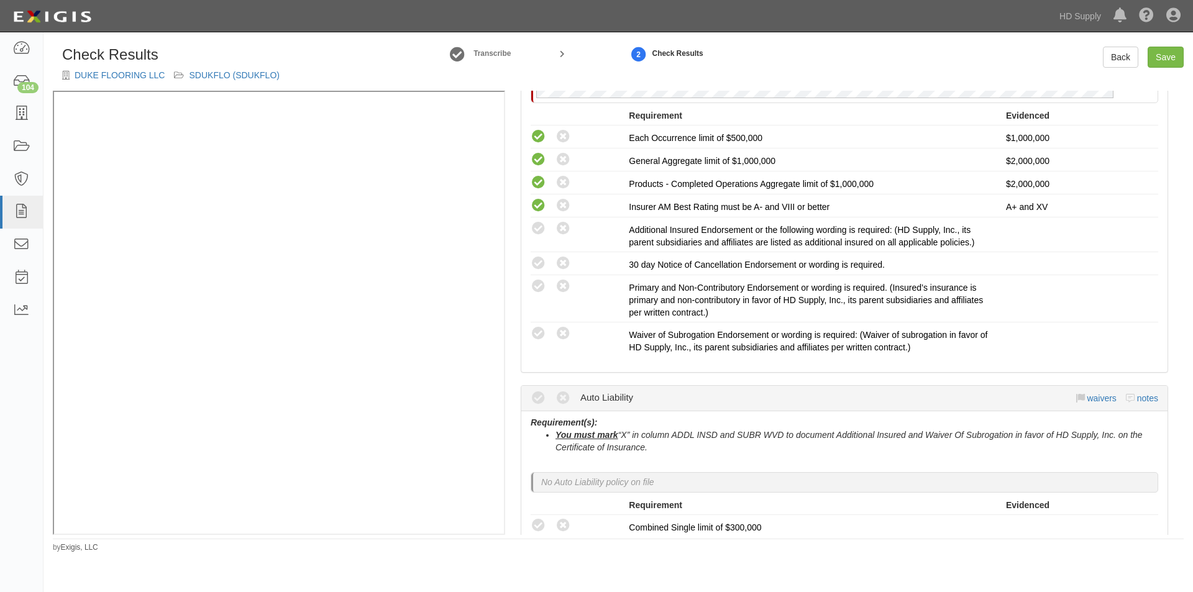
scroll to position [385, 0]
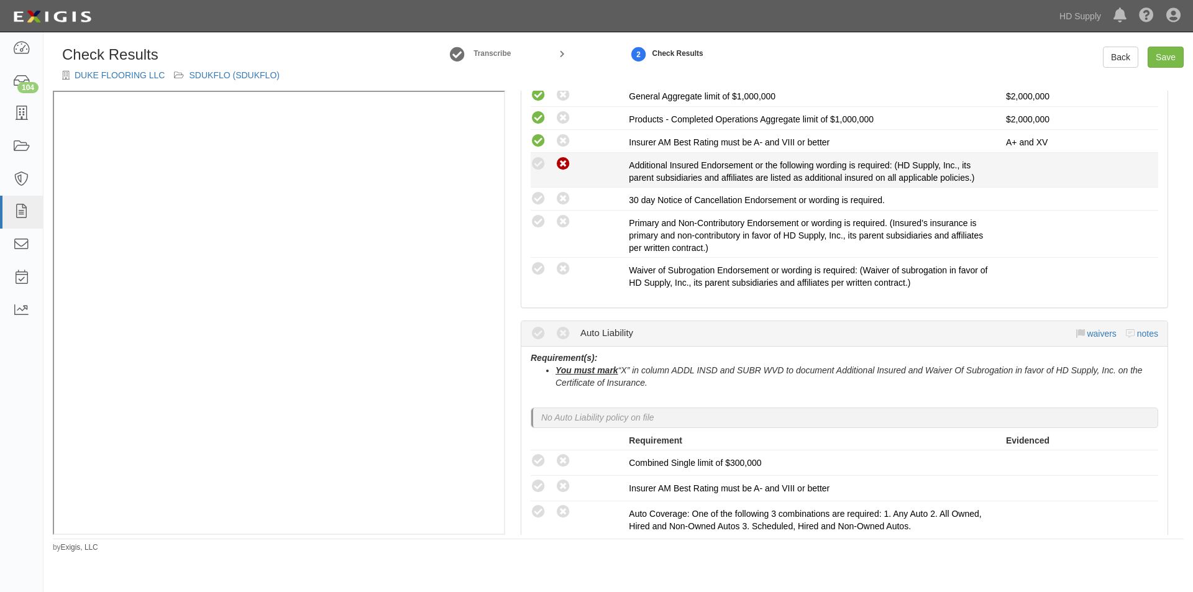
click at [560, 165] on icon at bounding box center [563, 165] width 16 height 16
radio input "true"
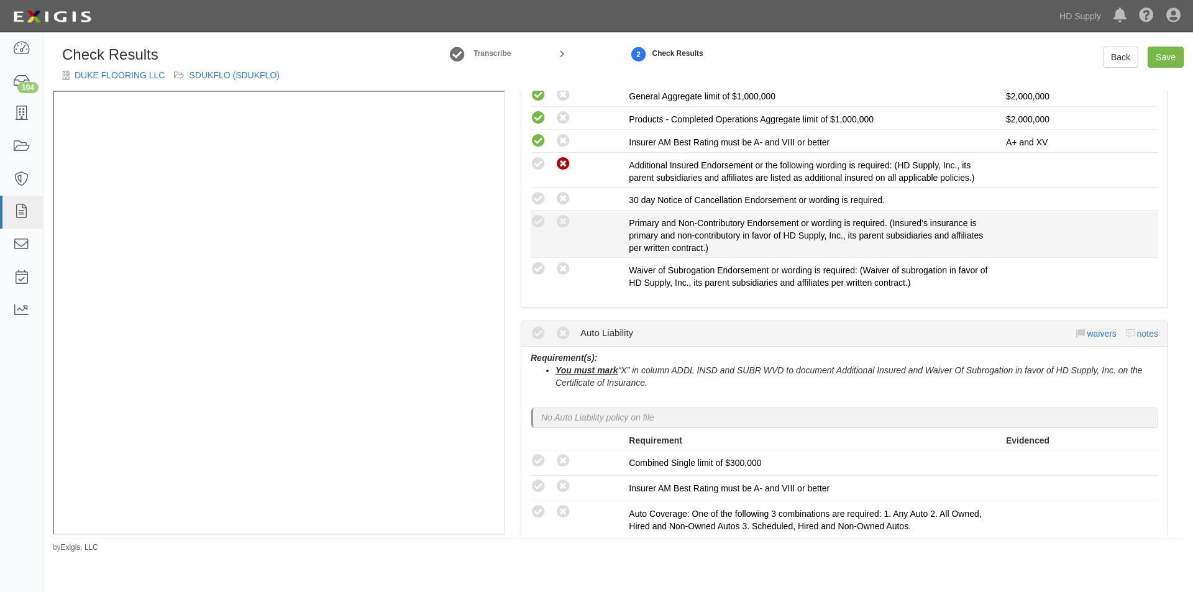
drag, startPoint x: 559, startPoint y: 194, endPoint x: 559, endPoint y: 211, distance: 16.2
click at [559, 197] on icon at bounding box center [563, 199] width 16 height 16
radio input "true"
drag, startPoint x: 559, startPoint y: 218, endPoint x: 560, endPoint y: 234, distance: 15.5
click at [559, 221] on icon at bounding box center [563, 222] width 16 height 16
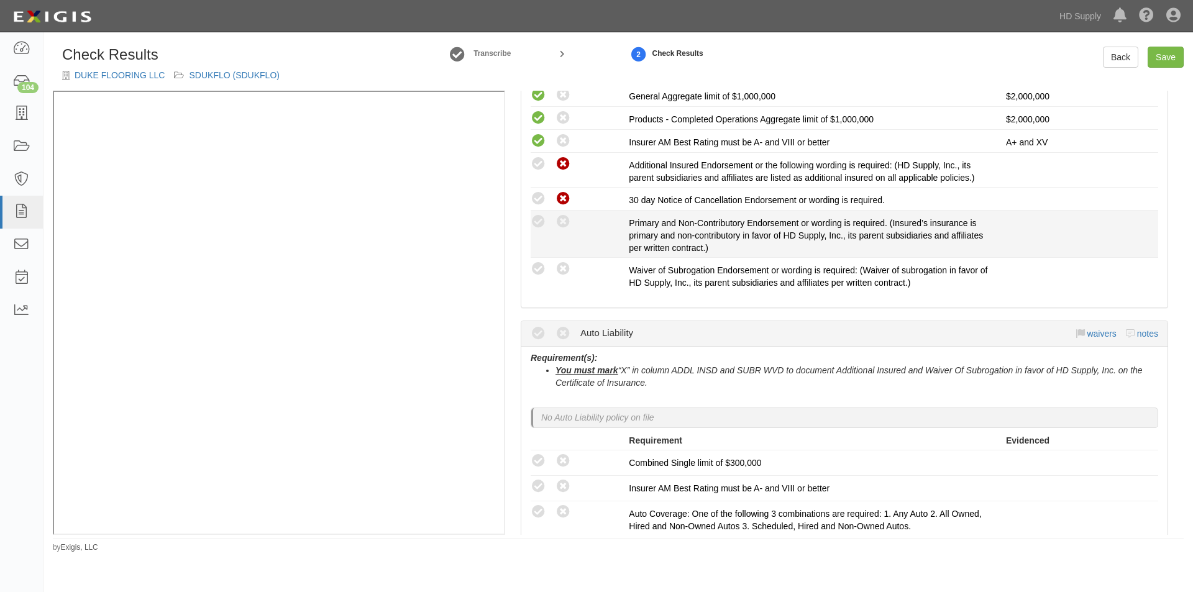
radio input "true"
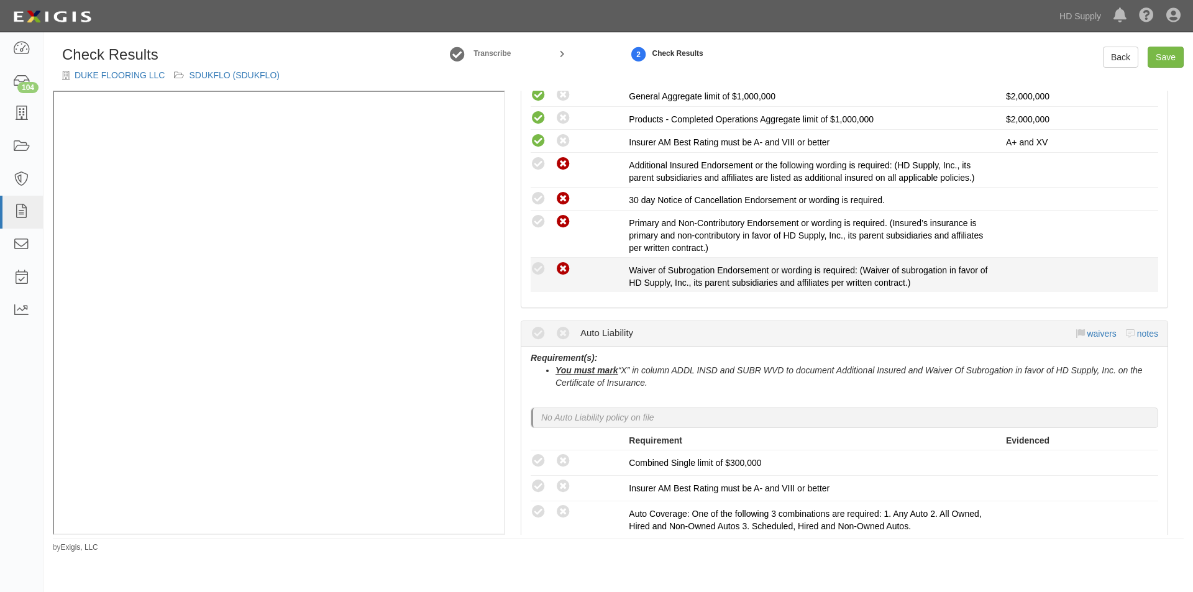
click at [561, 265] on icon at bounding box center [563, 270] width 16 height 16
radio input "true"
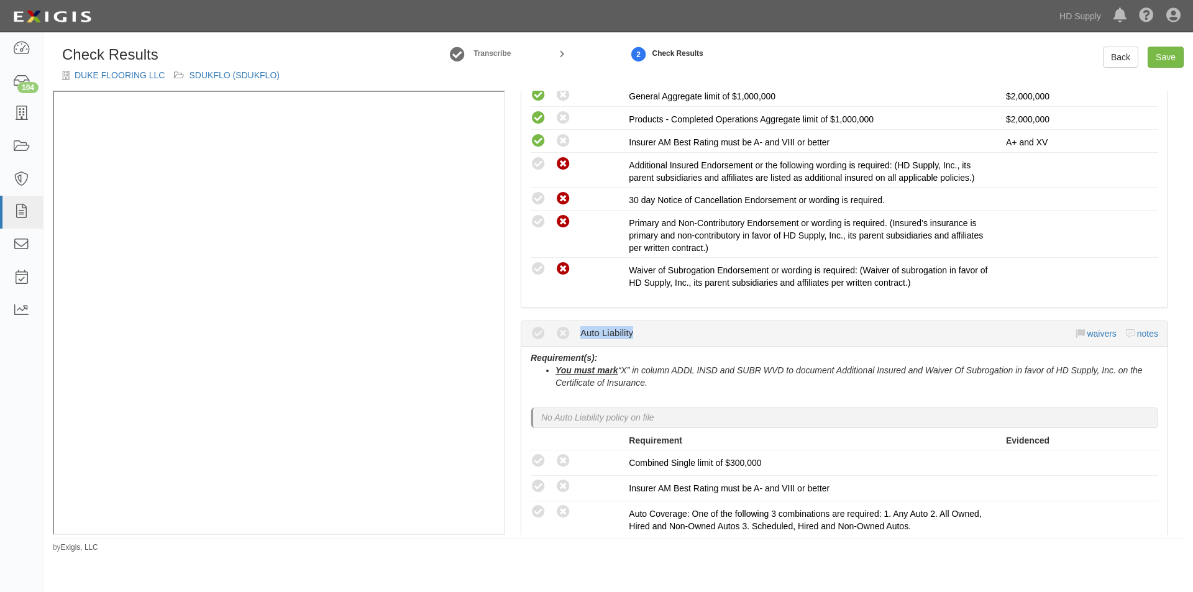
drag, startPoint x: 1183, startPoint y: 273, endPoint x: 1177, endPoint y: 330, distance: 57.6
click at [1177, 330] on div "Check Results DUKE FLOORING LLC SDUKFLO (SDUKFLO) Transcribe 2 Check Results Ba…" at bounding box center [617, 300] width 1149 height 506
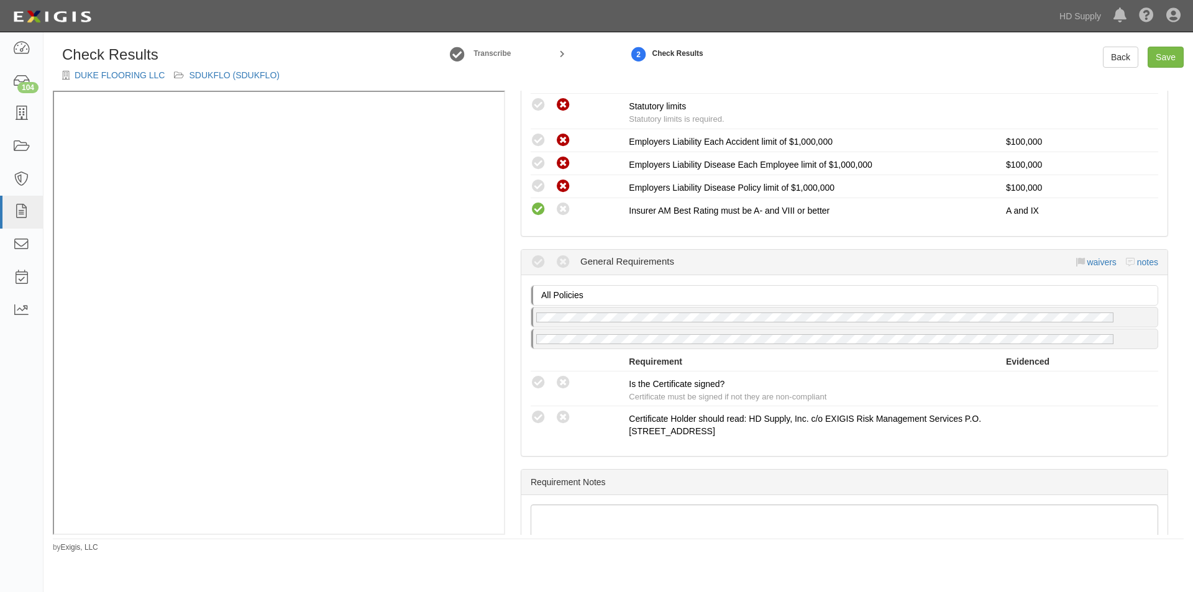
scroll to position [990, 0]
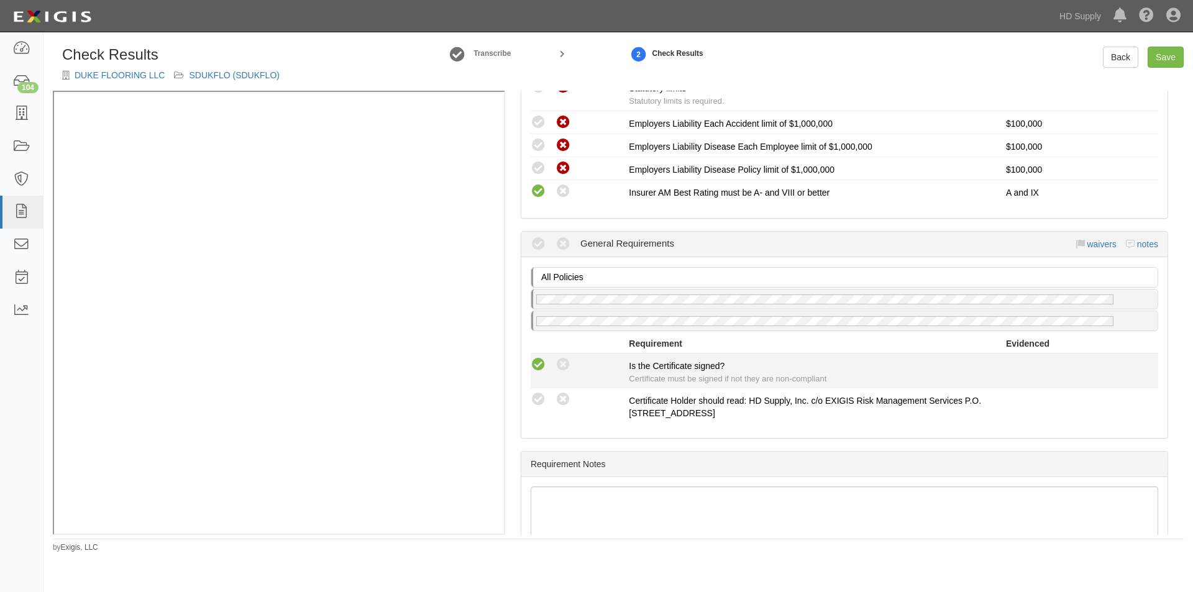
drag, startPoint x: 536, startPoint y: 361, endPoint x: 542, endPoint y: 381, distance: 20.8
click at [535, 363] on icon at bounding box center [539, 365] width 16 height 16
radio input "true"
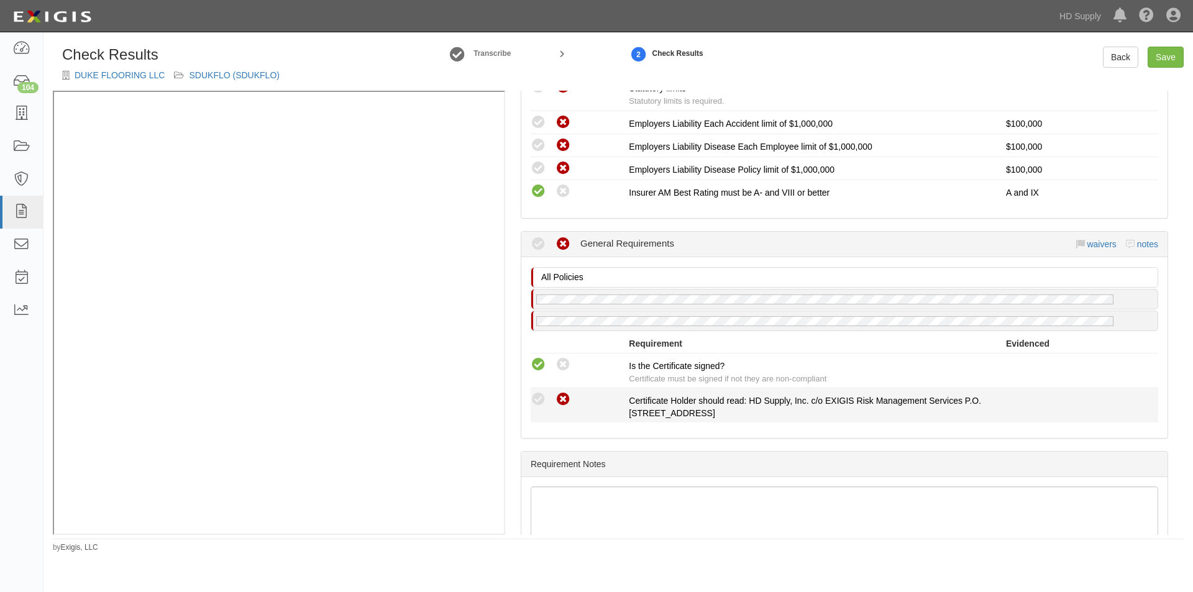
click at [564, 401] on icon at bounding box center [563, 400] width 16 height 16
radio input "true"
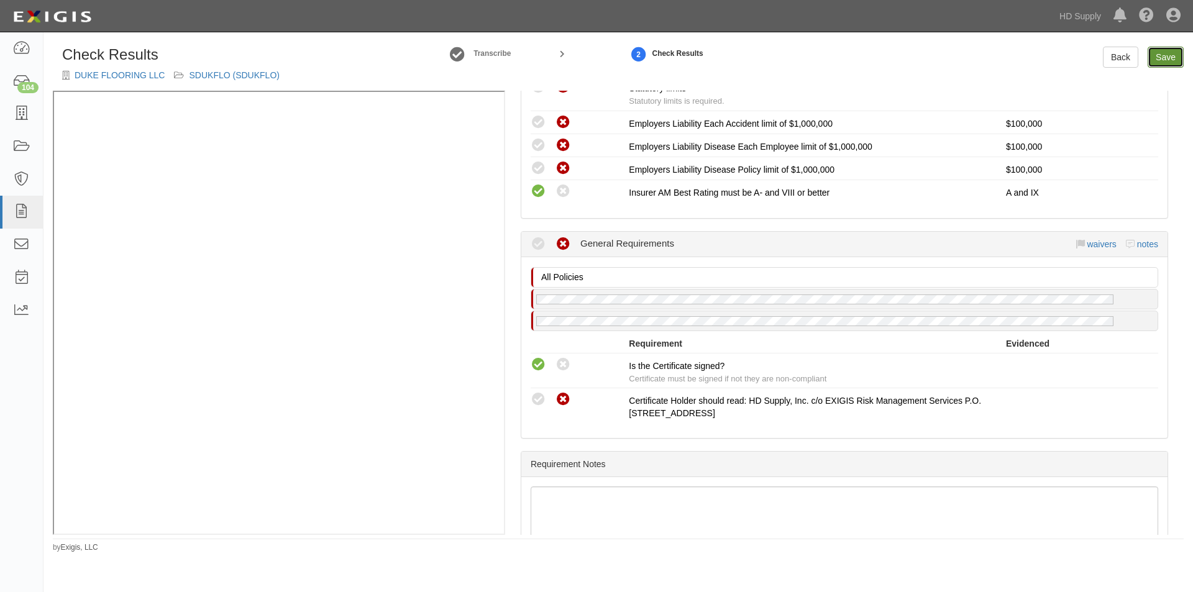
click at [1162, 55] on link "Save" at bounding box center [1165, 57] width 36 height 21
radio input "true"
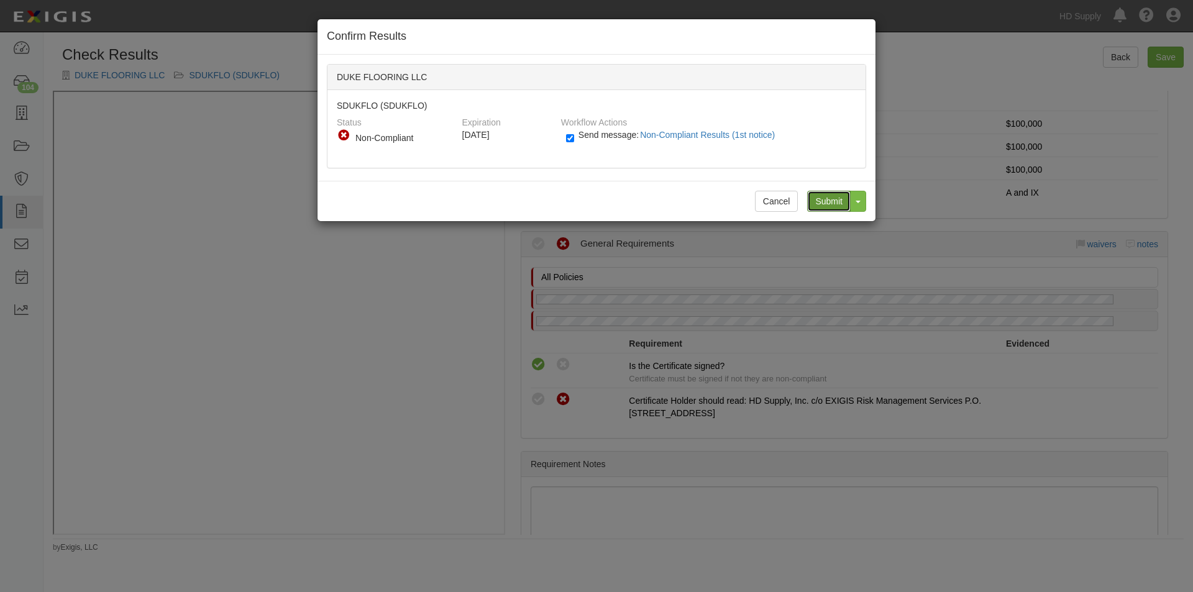
click at [831, 203] on input "Submit" at bounding box center [828, 201] width 43 height 21
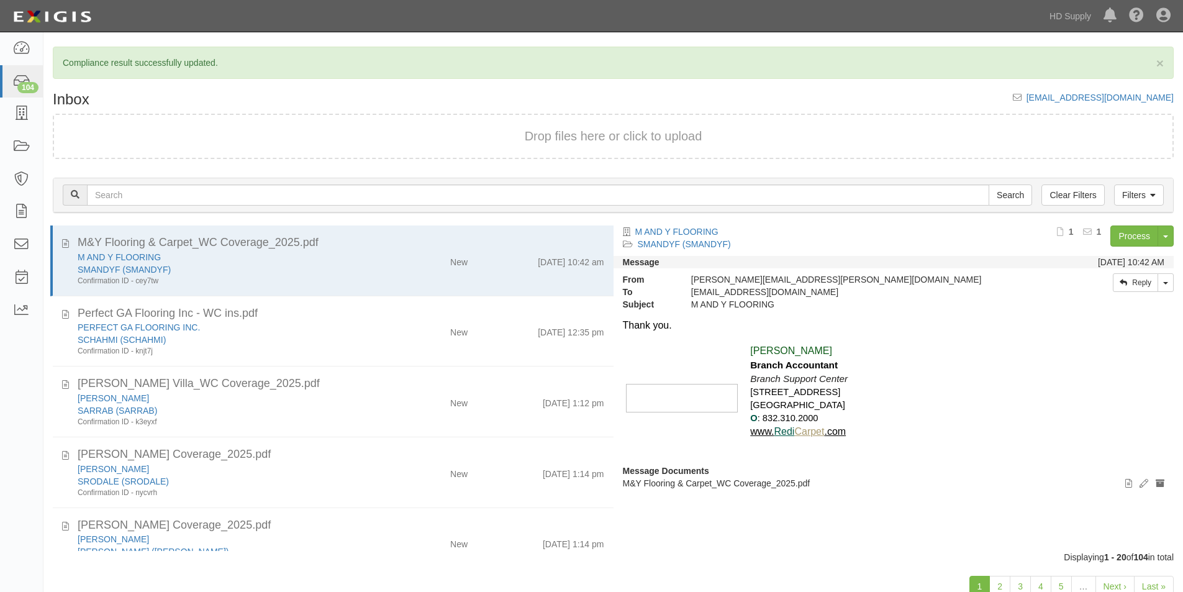
scroll to position [39, 0]
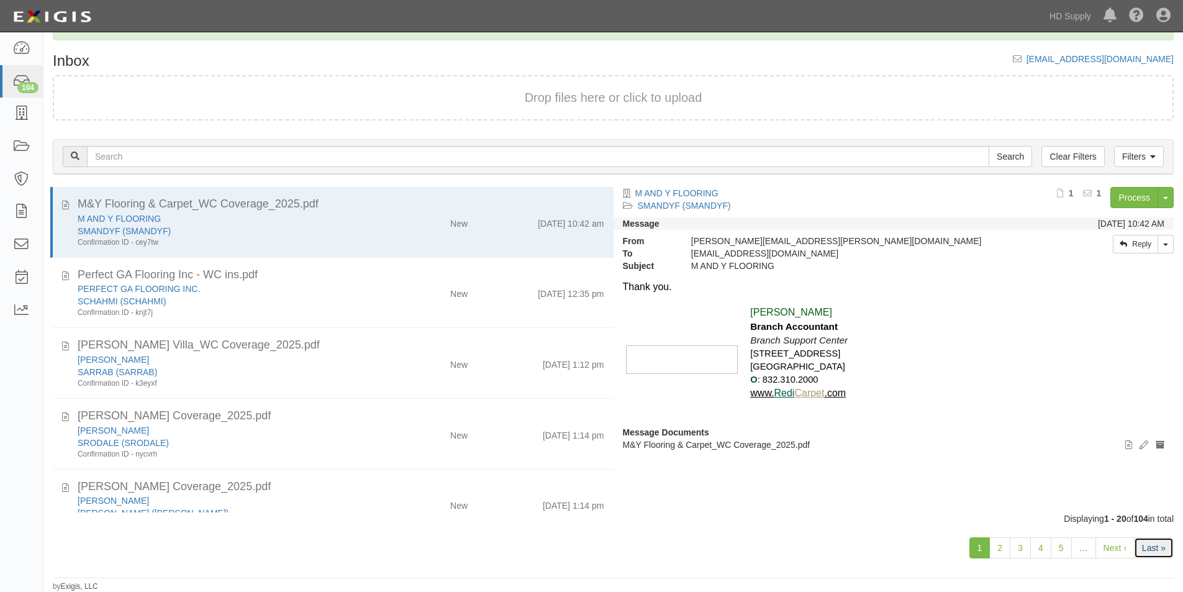
click at [1152, 550] on link "Last »" at bounding box center [1154, 547] width 40 height 21
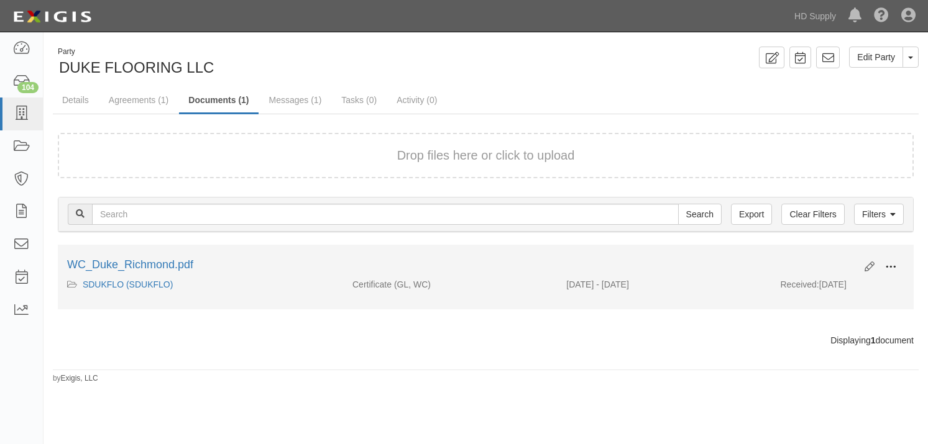
click at [898, 275] on button at bounding box center [890, 267] width 27 height 21
click at [824, 288] on link "View" at bounding box center [830, 285] width 98 height 22
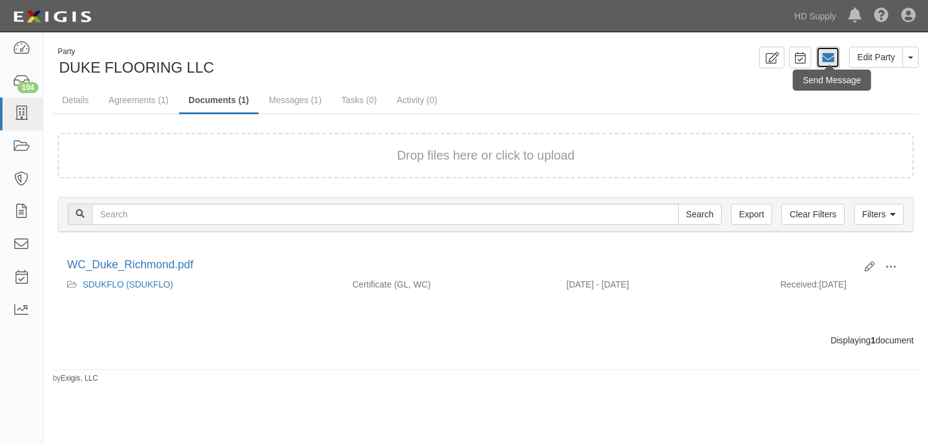
click at [828, 63] on icon at bounding box center [827, 58] width 12 height 12
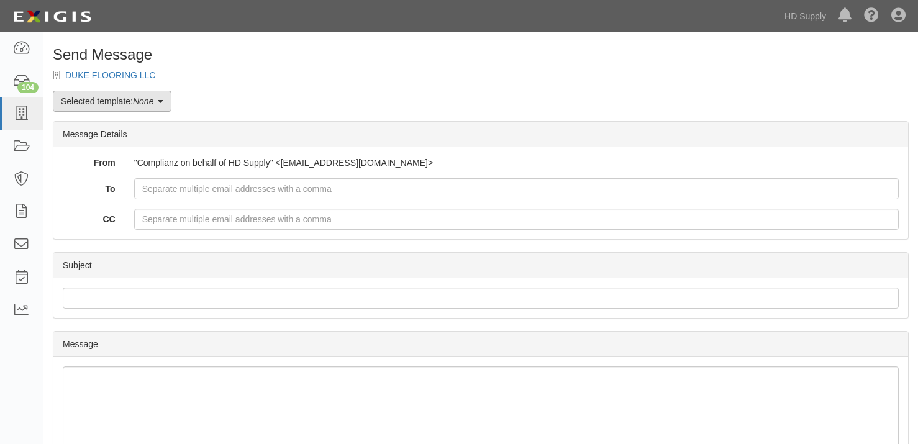
click icon
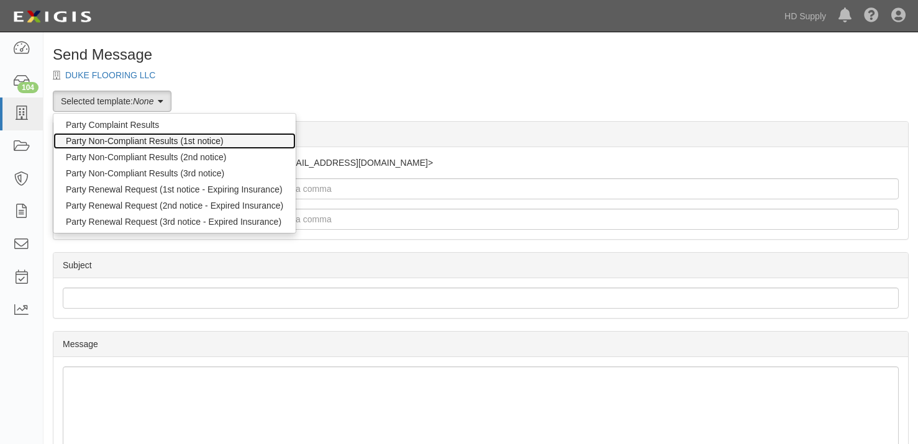
click link "Party Non-Compliant Results (1st notice)"
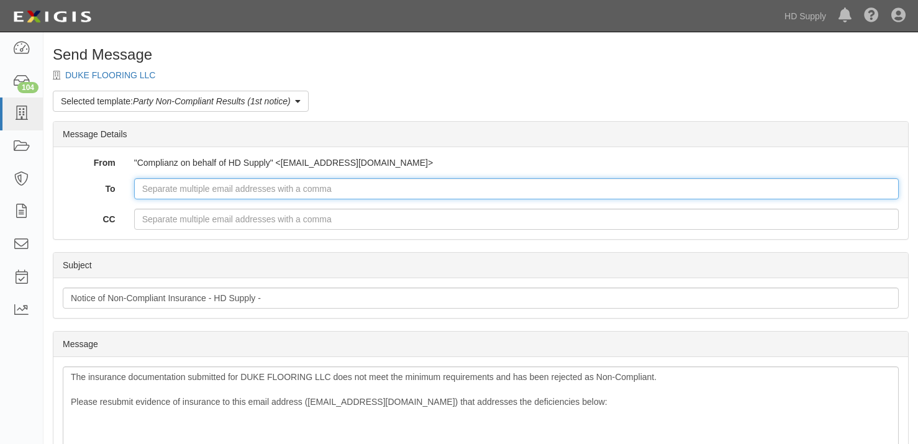
click at [157, 188] on input "To" at bounding box center [516, 188] width 765 height 21
type input "[PERSON_NAME][EMAIL_ADDRESS][DOMAIN_NAME]"
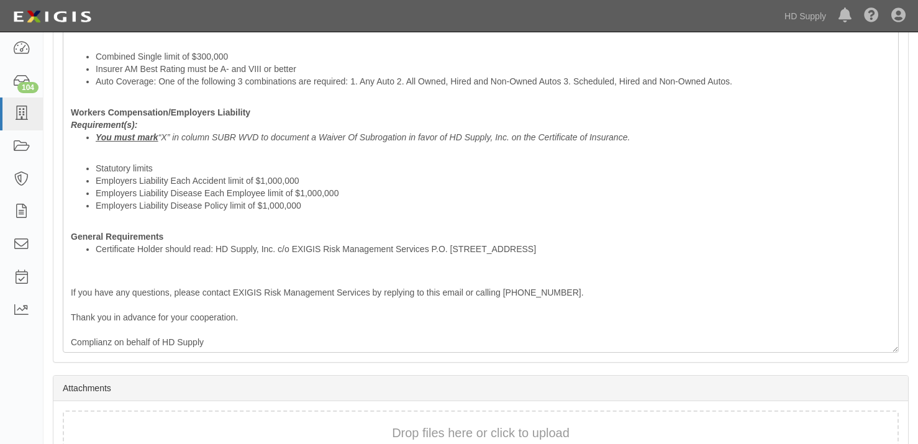
scroll to position [636, 0]
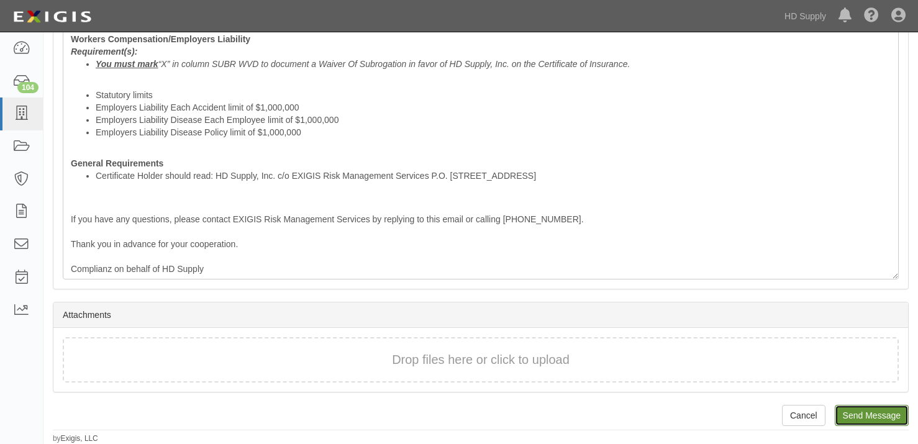
click at [873, 411] on input "Send Message" at bounding box center [872, 415] width 74 height 21
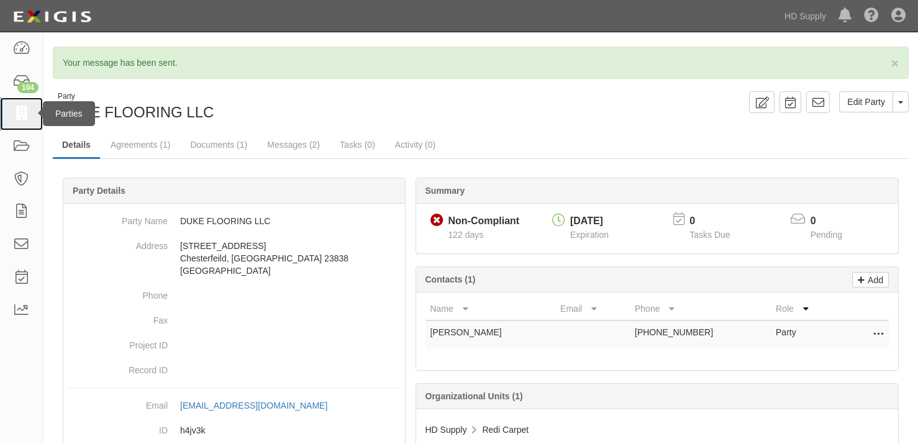
click at [16, 114] on icon at bounding box center [20, 114] width 17 height 14
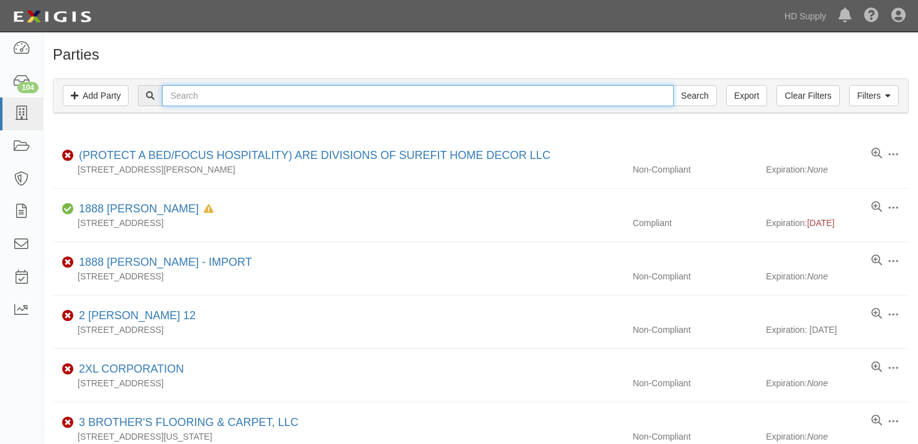
click at [213, 96] on input "text" at bounding box center [417, 95] width 511 height 21
type input "[PERSON_NAME] flooring"
click at [673, 85] on input "Search" at bounding box center [694, 95] width 43 height 21
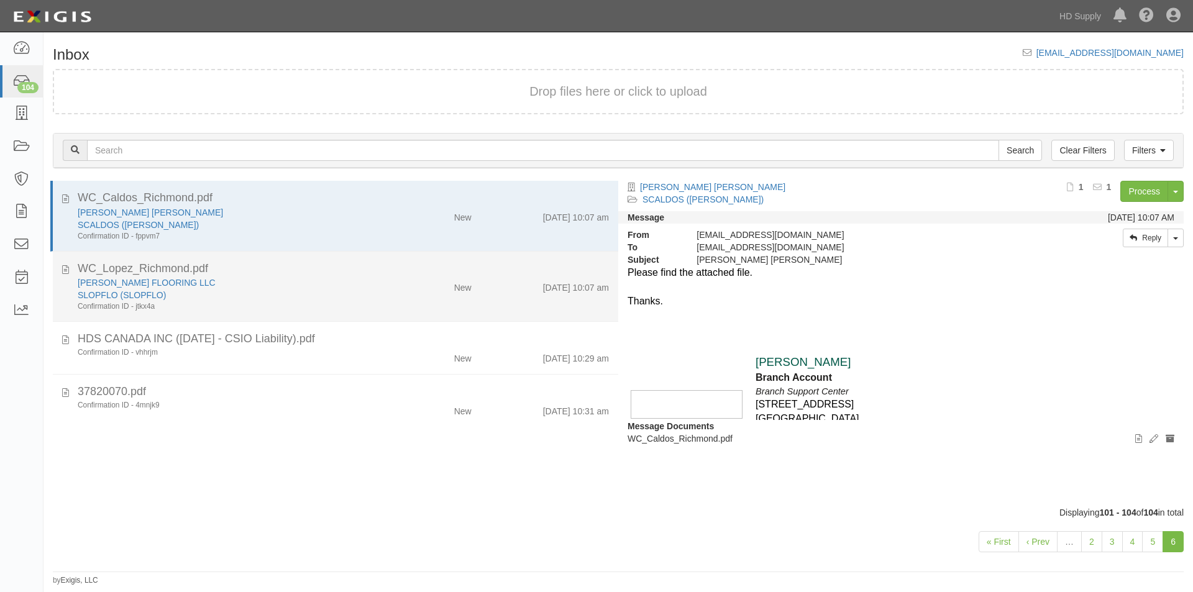
click at [211, 280] on div "[PERSON_NAME] FLOORING LLC" at bounding box center [229, 282] width 302 height 12
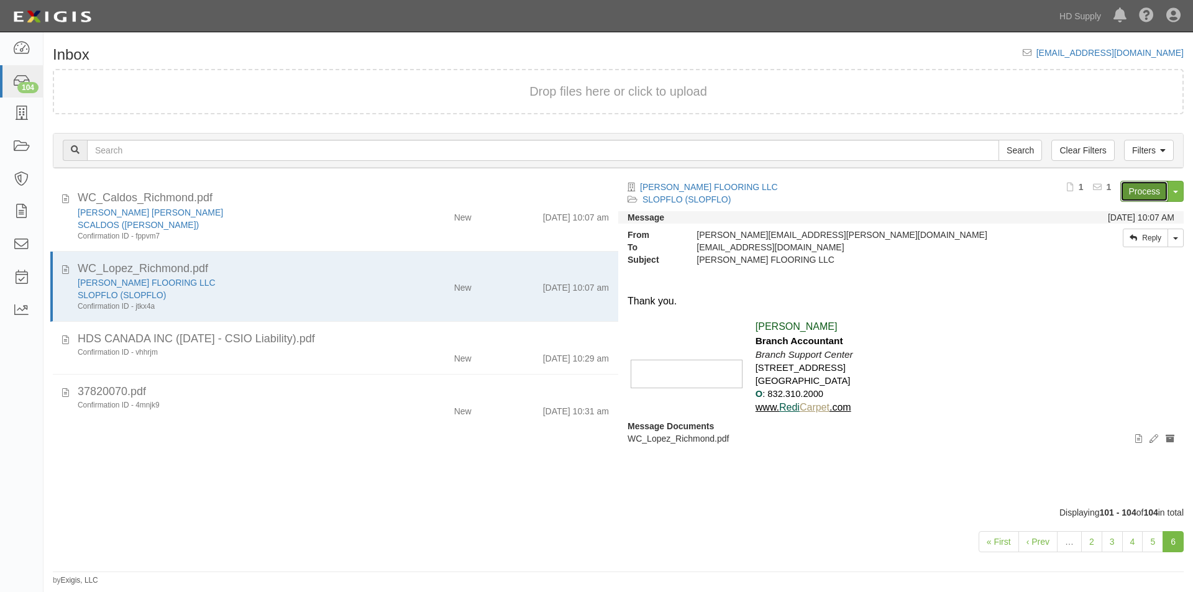
click at [1128, 186] on link "Process" at bounding box center [1144, 191] width 48 height 21
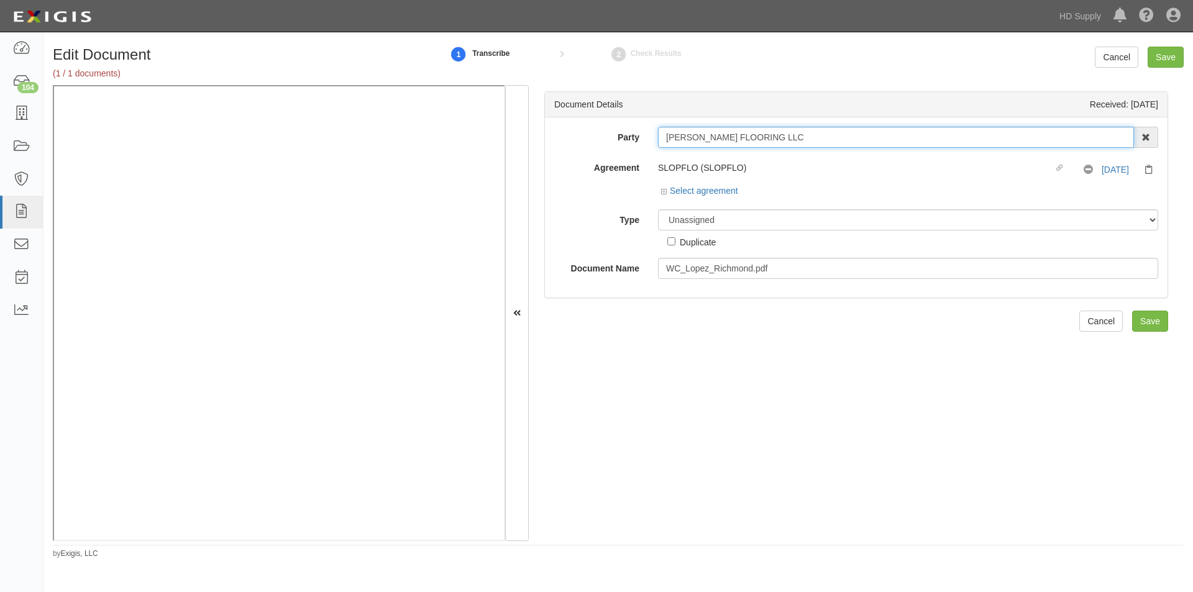
drag, startPoint x: 767, startPoint y: 139, endPoint x: 667, endPoint y: 145, distance: 100.8
click at [646, 144] on div "Party [PERSON_NAME] FLOORING LLC 1888 [PERSON_NAME] 1888 [PERSON_NAME] - IMPORT…" at bounding box center [856, 137] width 622 height 21
click at [587, 218] on label "Type" at bounding box center [597, 217] width 104 height 17
click at [658, 218] on select "Unassigned Binder Cancellation Notice Certificate Contract Endorsement Insuranc…" at bounding box center [908, 219] width 500 height 21
click at [691, 229] on select "Unassigned Binder Cancellation Notice Certificate Contract Endorsement Insuranc…" at bounding box center [908, 219] width 500 height 21
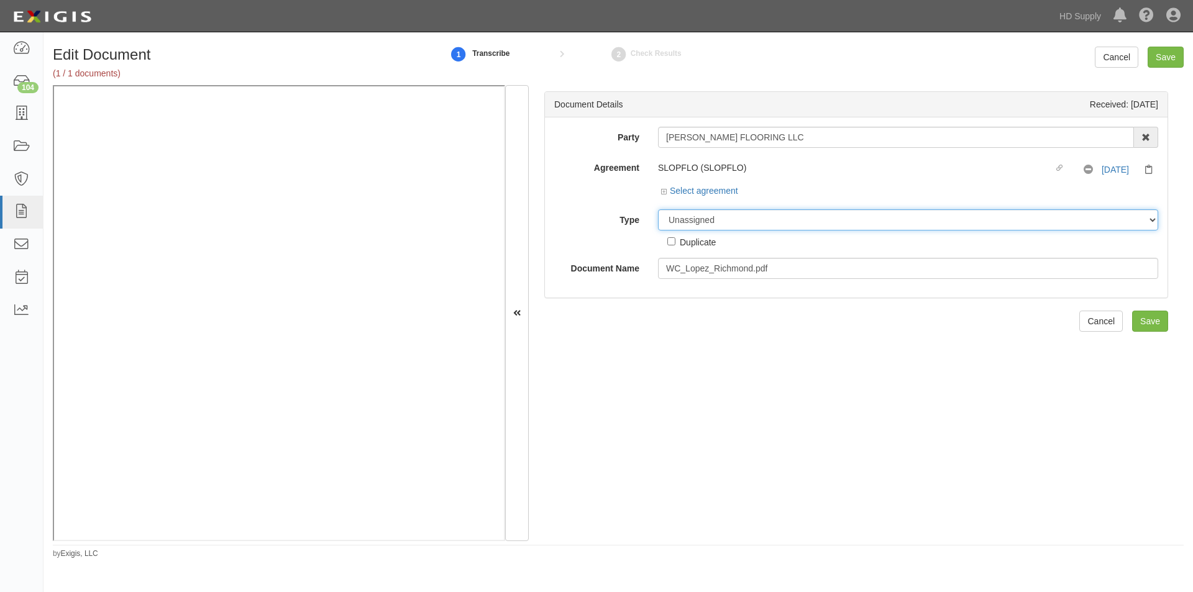
select select "CertificateDetail"
click at [658, 209] on select "Unassigned Binder Cancellation Notice Certificate Contract Endorsement Insuranc…" at bounding box center [908, 219] width 500 height 21
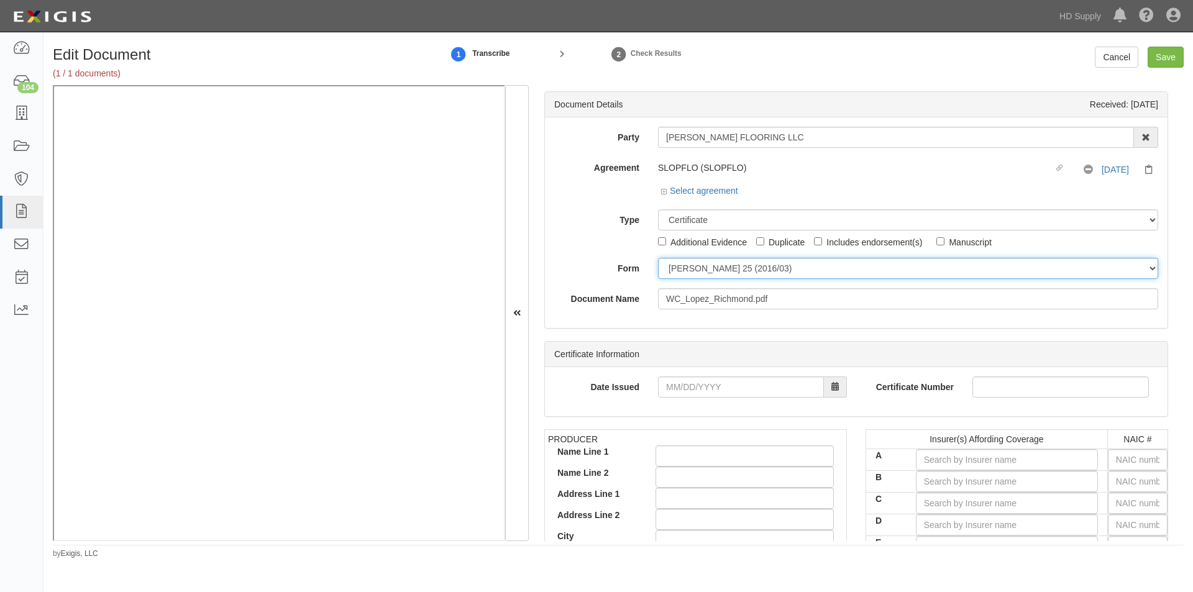
click at [677, 274] on select "[PERSON_NAME] 25 (2016/03) [PERSON_NAME] 101 [PERSON_NAME] 855 NY (2014/05) Gen…" at bounding box center [908, 268] width 500 height 21
select select "GeneralFormDetail"
click at [658, 258] on select "[PERSON_NAME] 25 (2016/03) [PERSON_NAME] 101 [PERSON_NAME] 855 NY (2014/05) Gen…" at bounding box center [908, 268] width 500 height 21
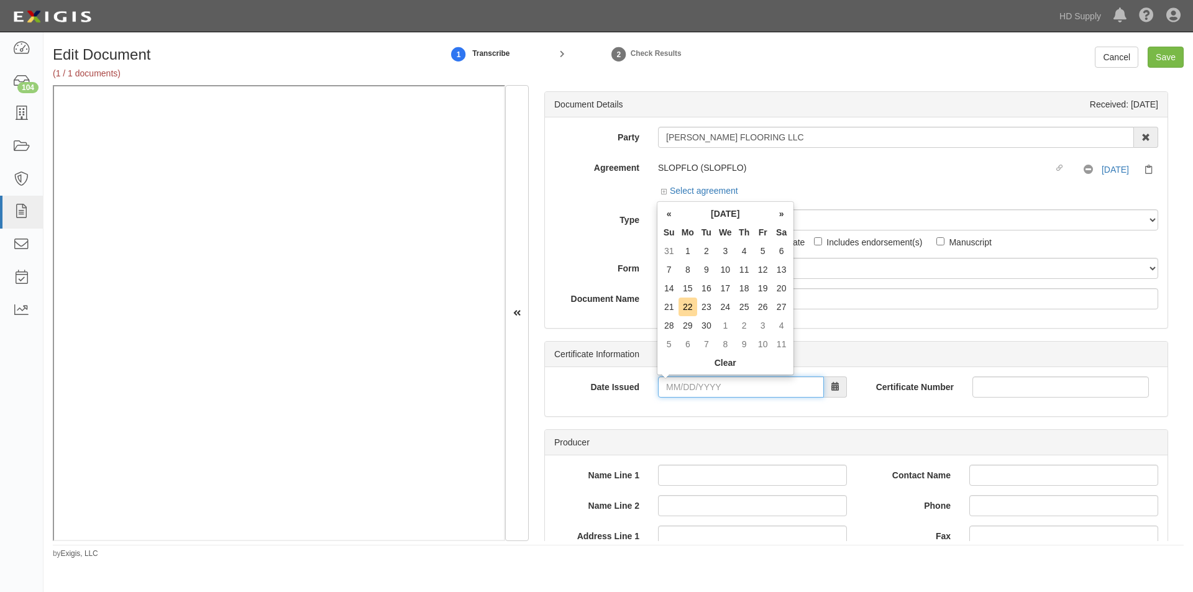
click at [701, 381] on input "Date Issued" at bounding box center [741, 386] width 166 height 21
click at [716, 387] on input "Date Issued" at bounding box center [741, 386] width 166 height 21
type input "[DATE]"
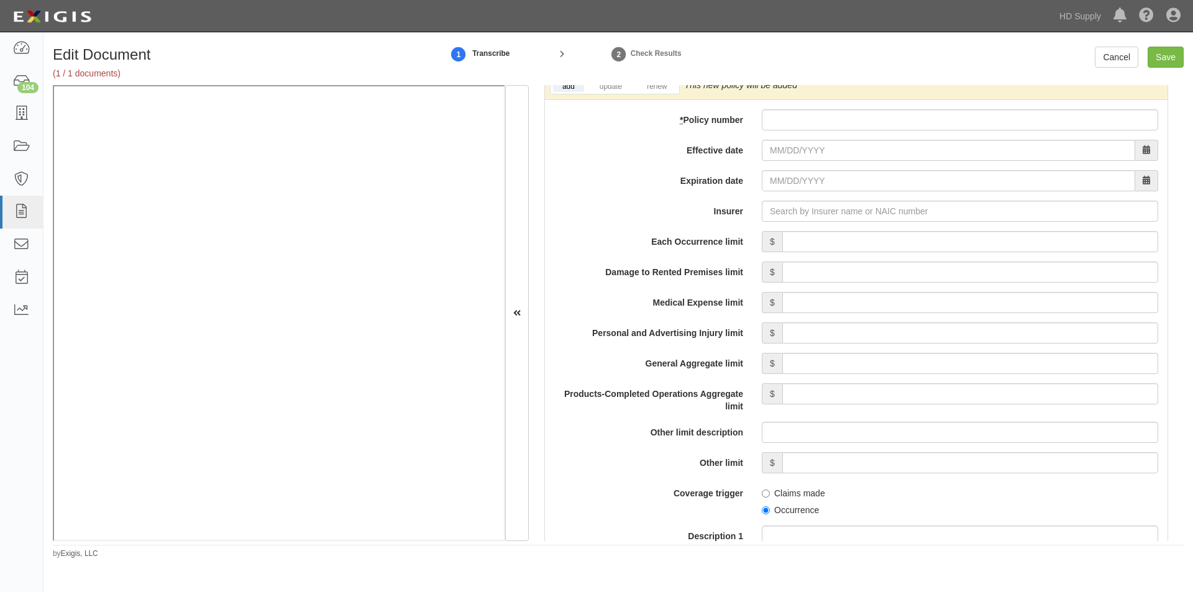
scroll to position [887, 0]
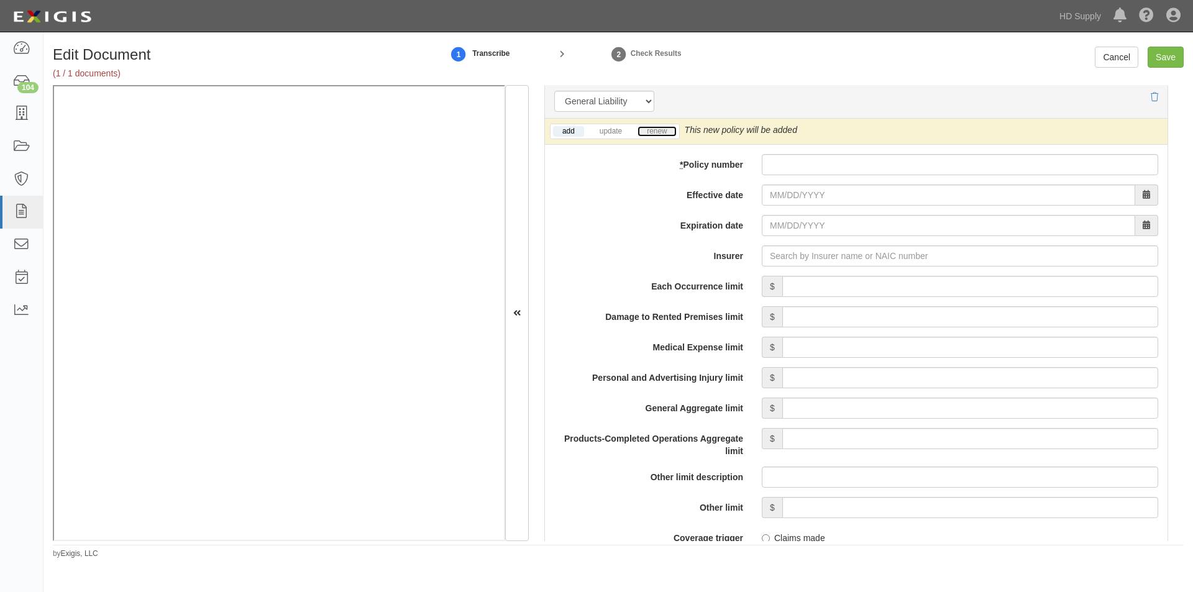
click at [663, 133] on link "renew" at bounding box center [656, 131] width 39 height 11
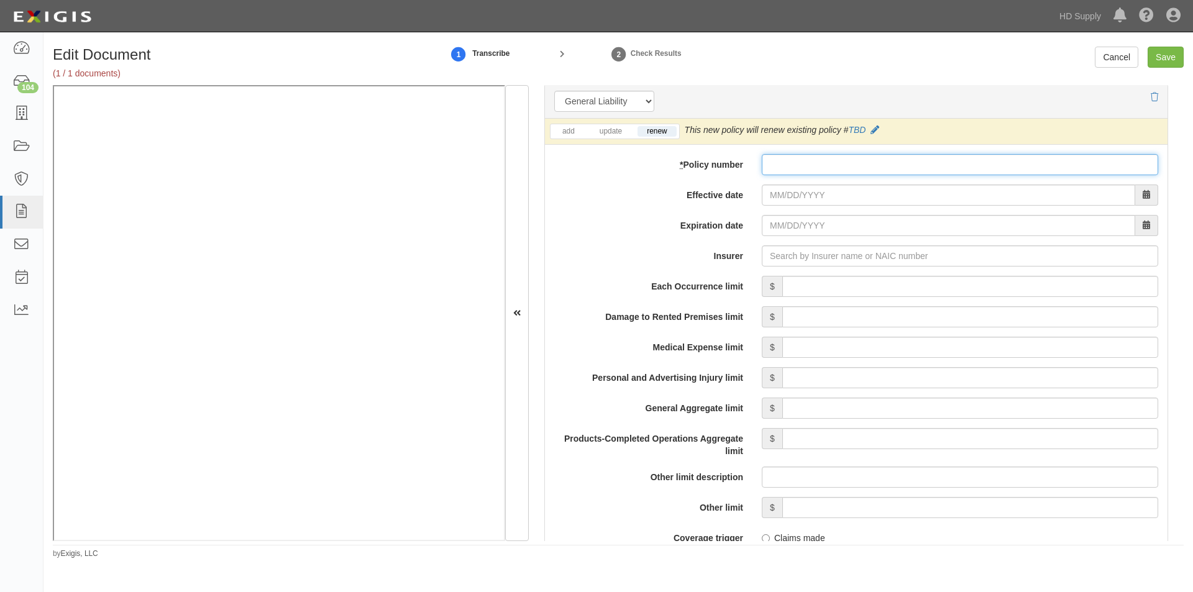
click at [767, 166] on input "* Policy number" at bounding box center [960, 164] width 396 height 21
type input "CPA001889101"
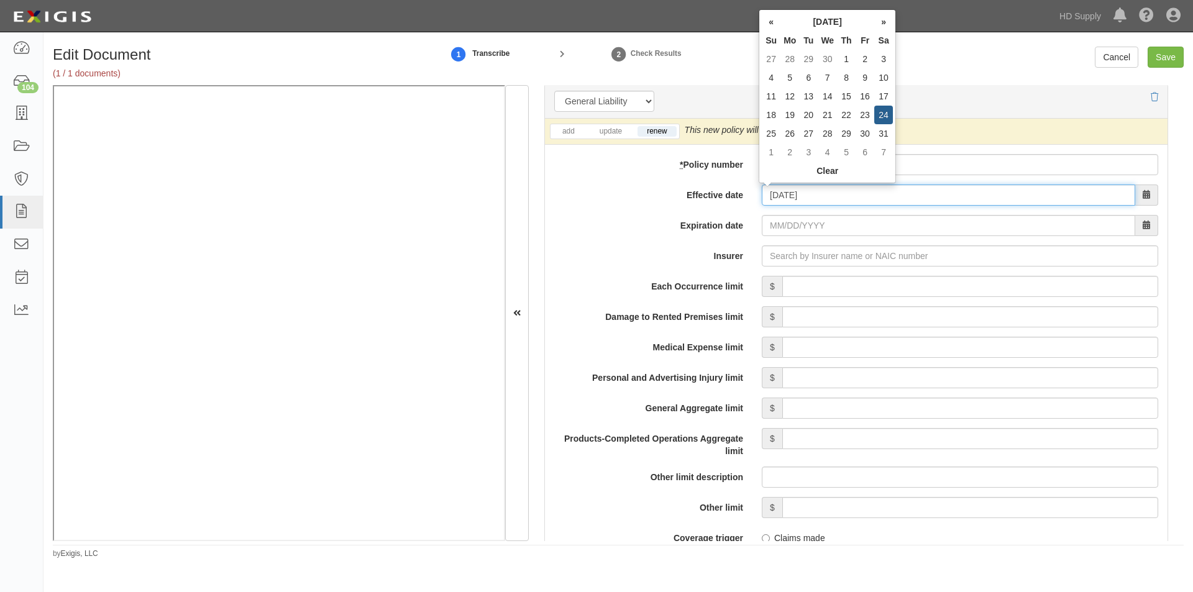
type input "[DATE]"
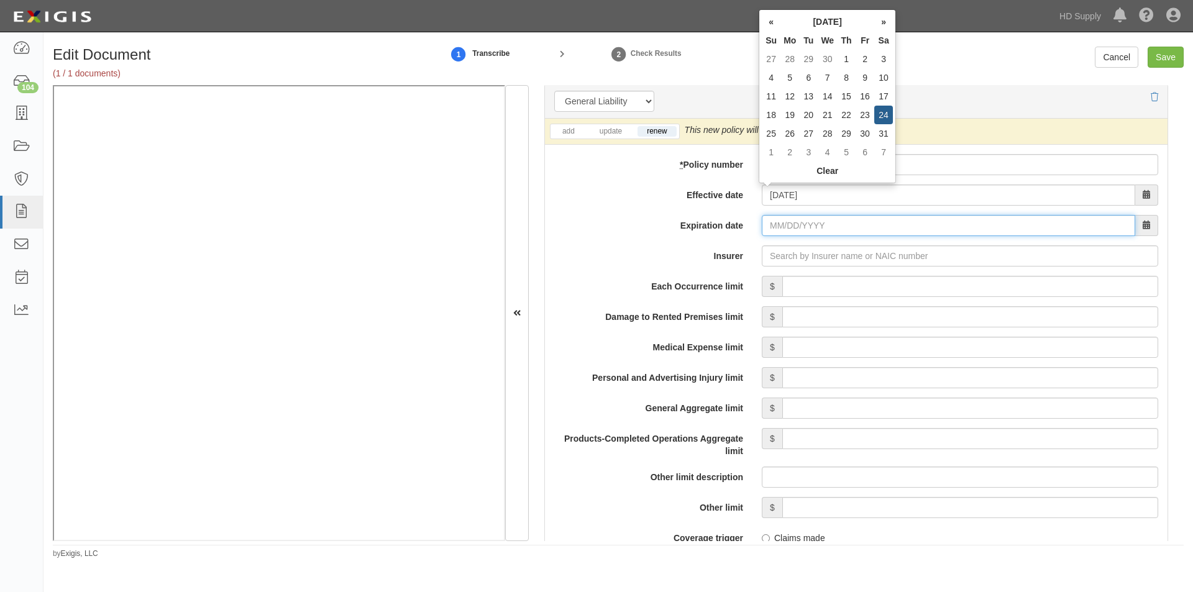
type input "[DATE]"
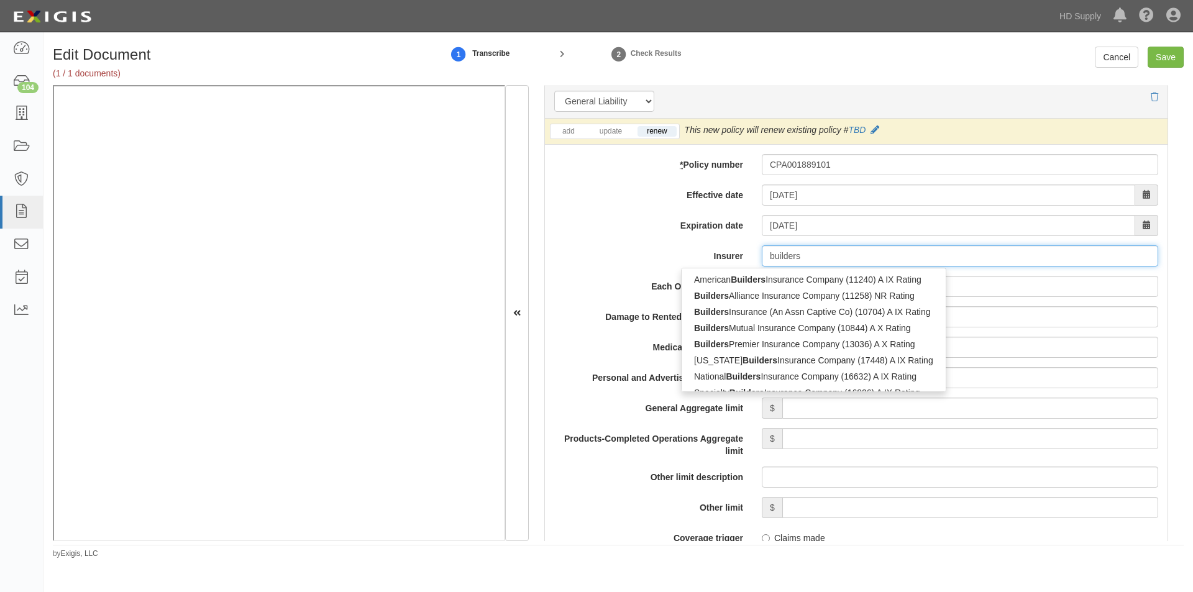
type input "builders"
type input "builders mutual Insurance Company (10844) A X Rating"
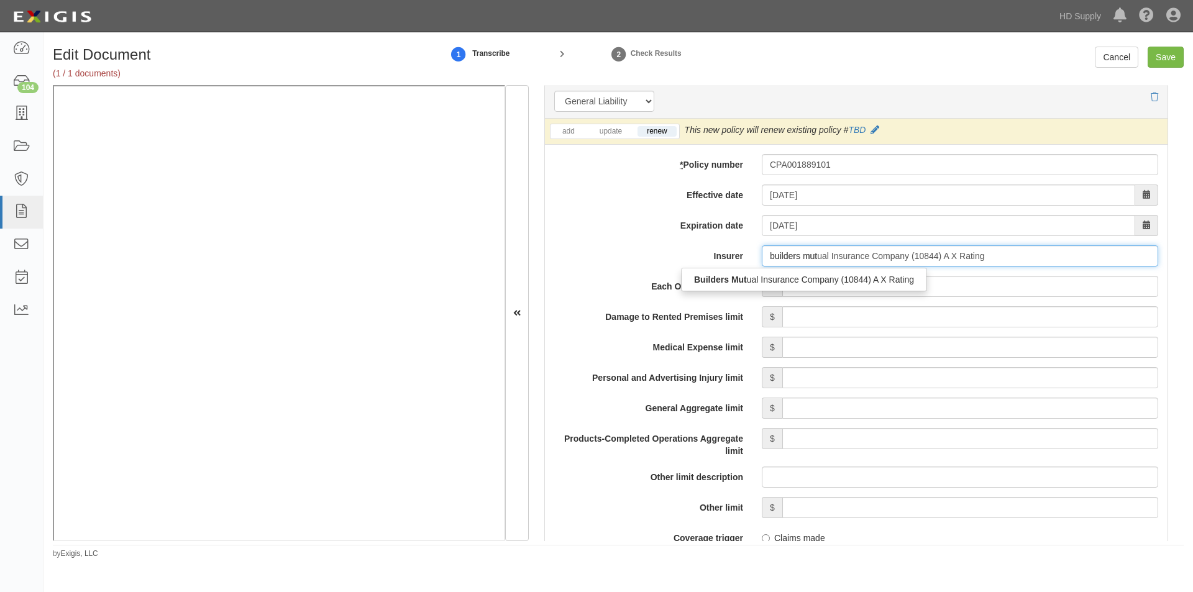
type input "builders mutu"
click at [759, 281] on div "Builders Mutu al Insurance Company (10844) A X Rating" at bounding box center [803, 279] width 245 height 16
type input "Builders Mutual Insurance Company (10844) A X Rating"
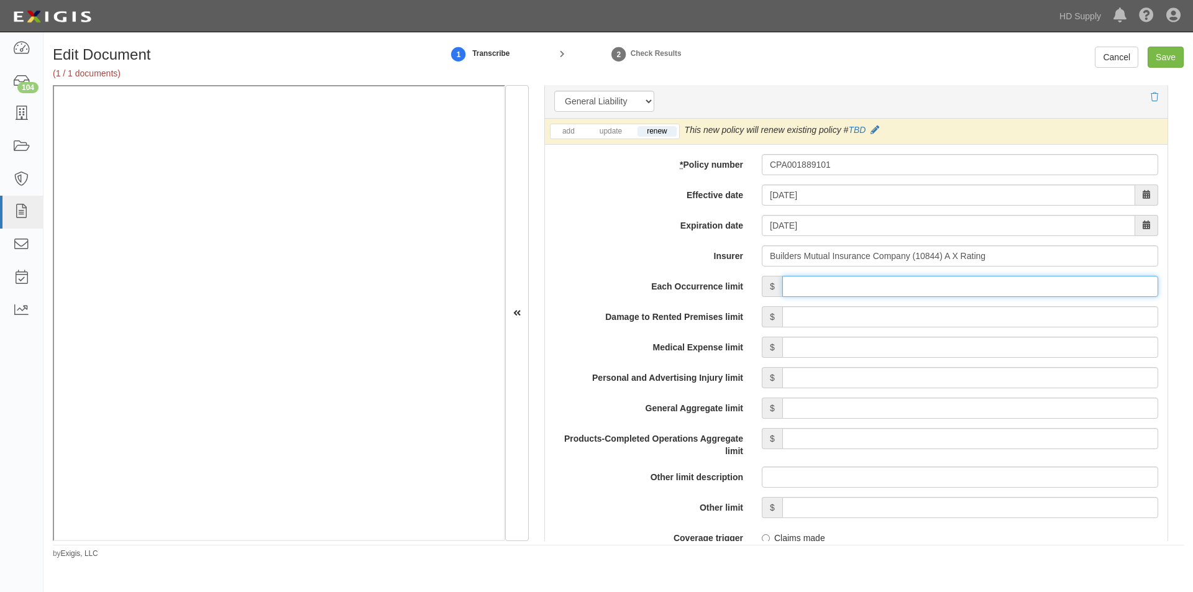
click at [839, 286] on input "Each Occurrence limit" at bounding box center [970, 286] width 376 height 21
type input "1,000,000"
click at [1018, 319] on input "Damage to Rented Premises limit" at bounding box center [970, 316] width 376 height 21
type input "100,000"
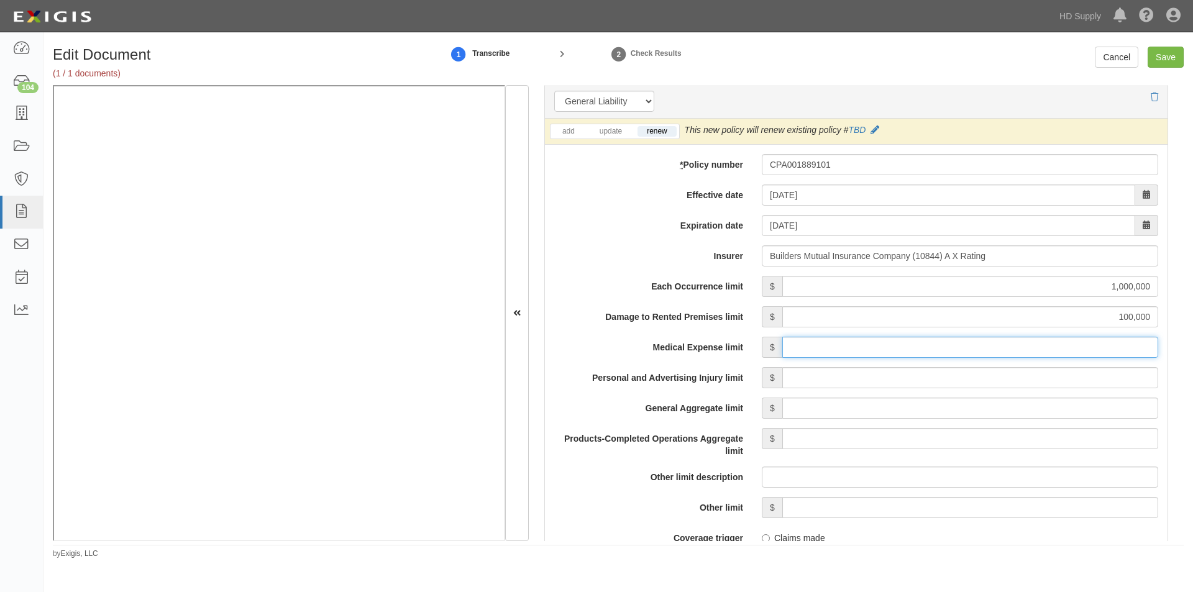
click at [1016, 348] on input "Medical Expense limit" at bounding box center [970, 347] width 376 height 21
type input "5,000"
click at [1010, 376] on input "Personal and Advertising Injury limit" at bounding box center [970, 377] width 376 height 21
type input "1,000,000"
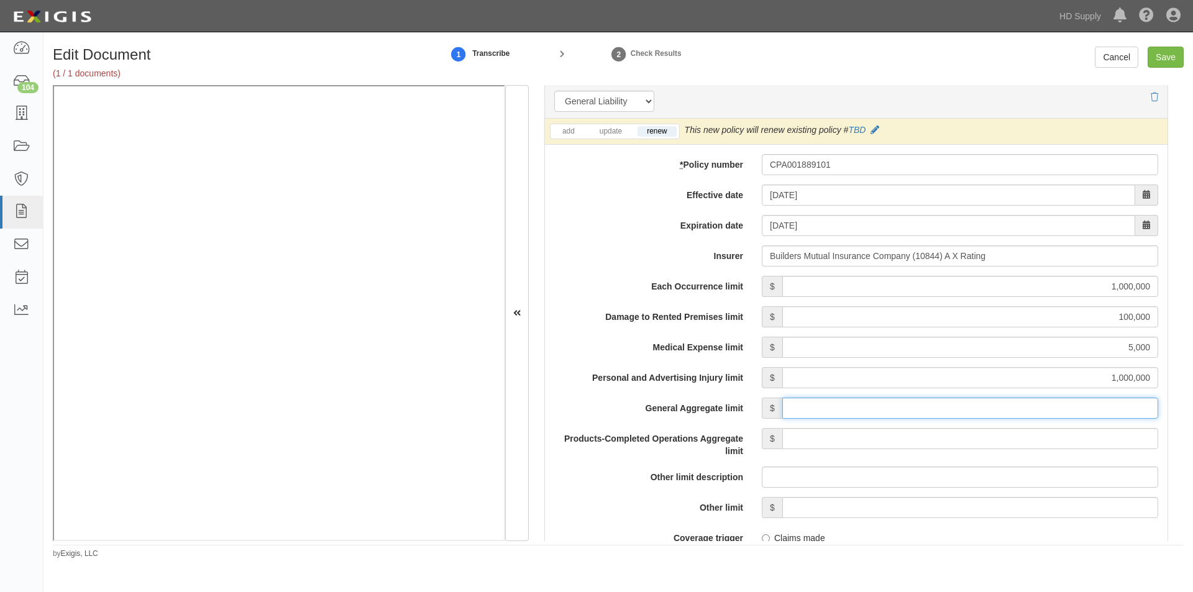
click at [1007, 410] on input "General Aggregate limit" at bounding box center [970, 408] width 376 height 21
type input "2,000,000"
click at [1005, 437] on input "Products-Completed Operations Aggregate limit" at bounding box center [970, 438] width 376 height 21
type input "2,000,000"
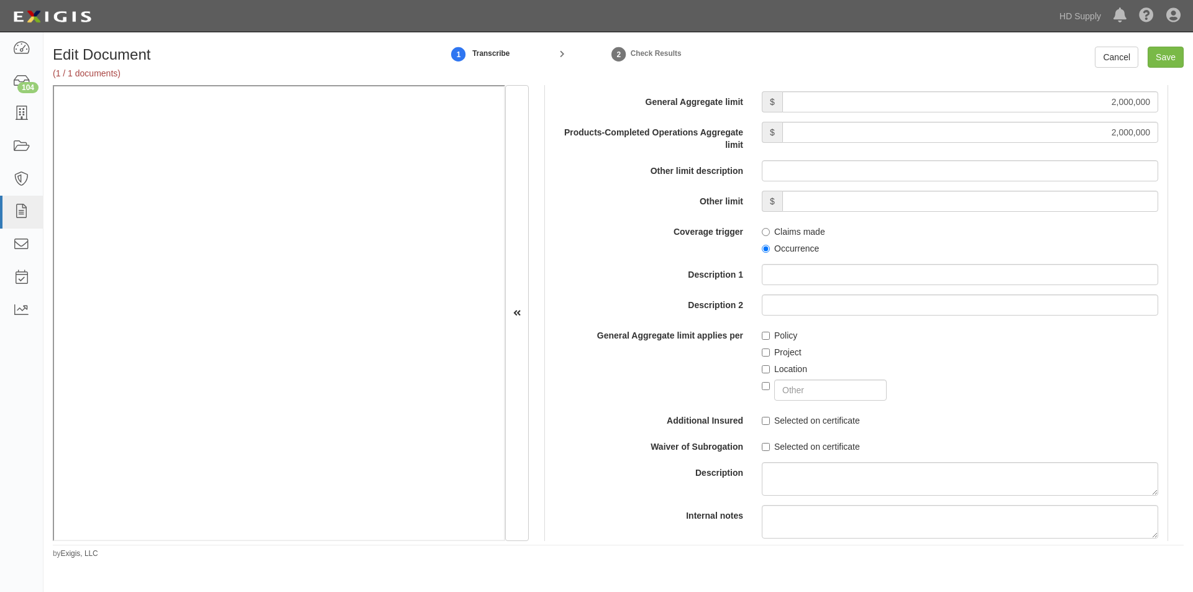
scroll to position [1283, 0]
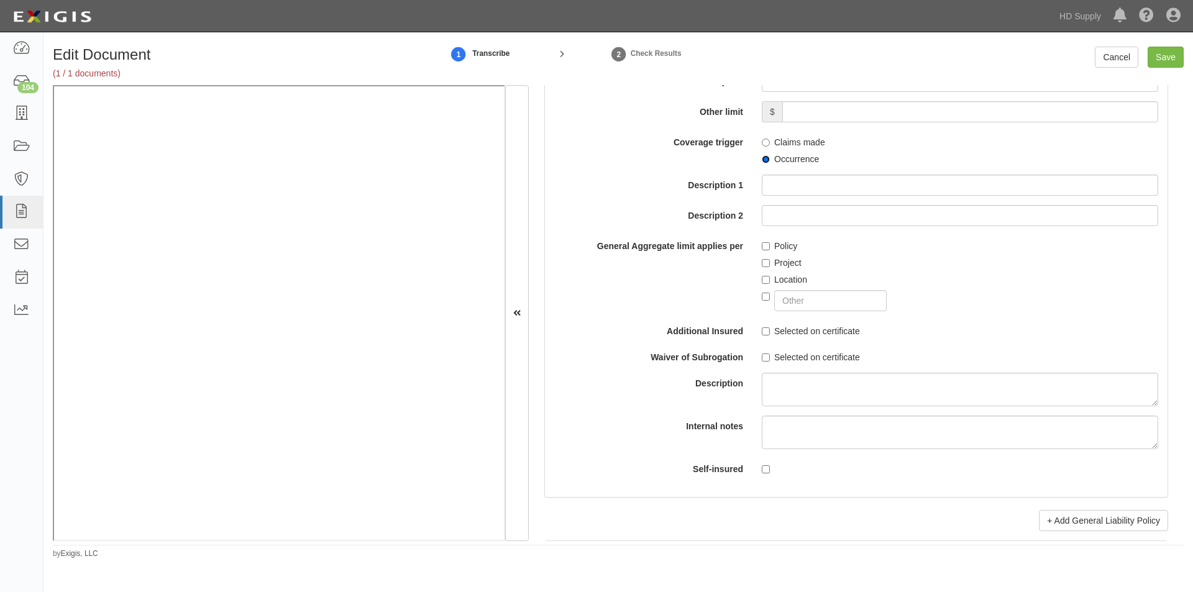
click at [762, 160] on input "Occurrence" at bounding box center [766, 159] width 8 height 8
radio input "true"
click at [762, 241] on label "Policy" at bounding box center [779, 246] width 35 height 12
click at [762, 242] on input "Policy" at bounding box center [766, 246] width 8 height 8
checkbox input "true"
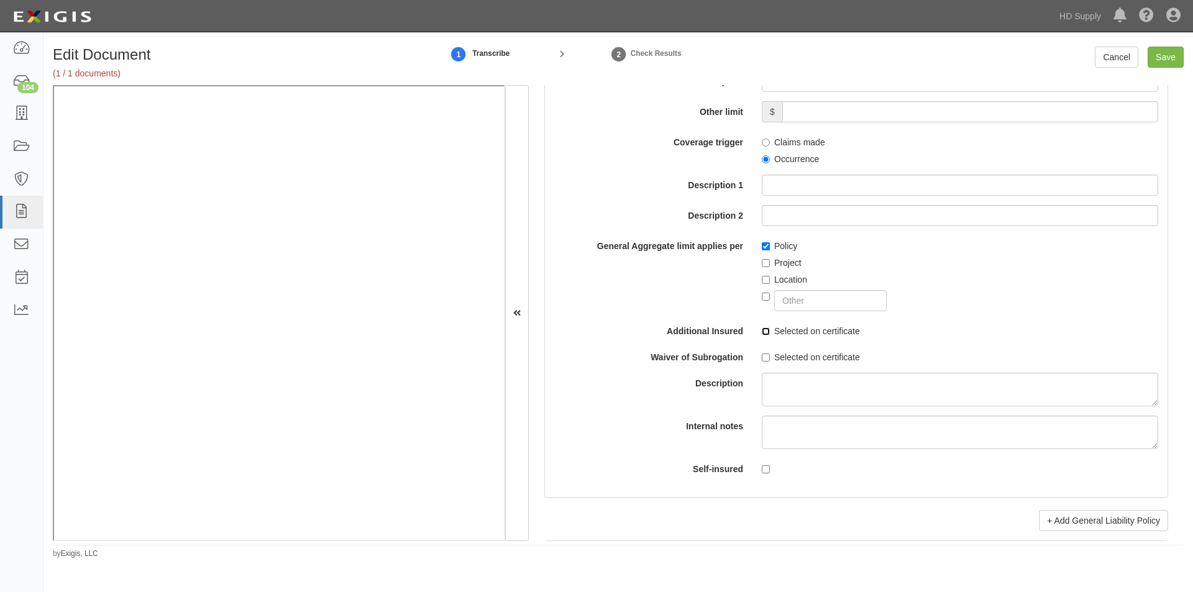
click at [765, 329] on input "Selected on certificate" at bounding box center [766, 331] width 8 height 8
checkbox input "true"
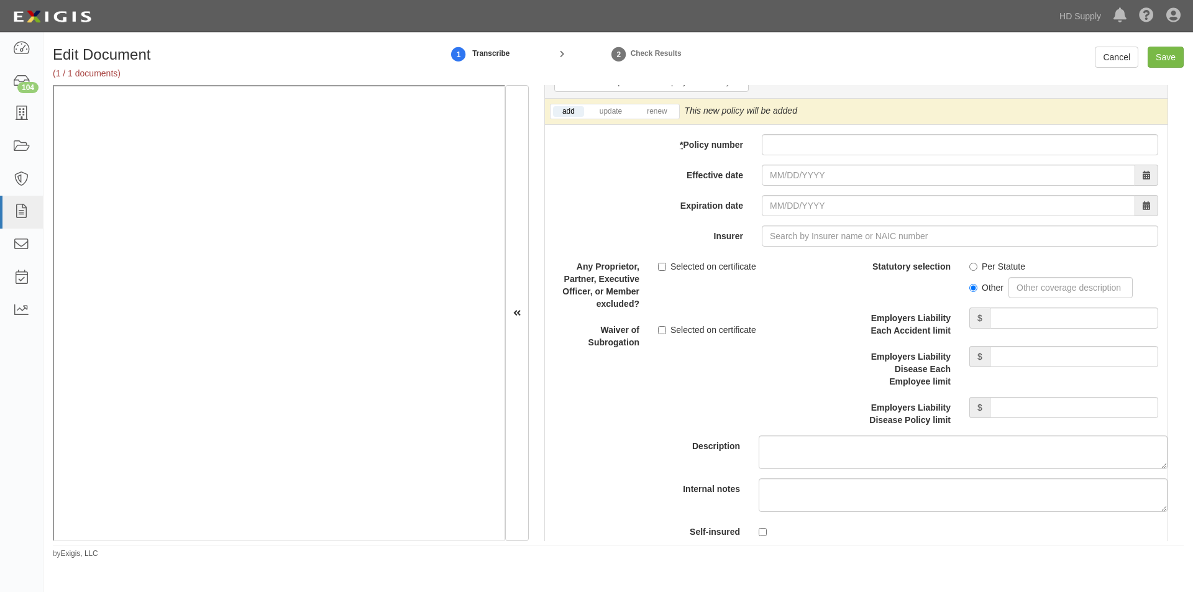
scroll to position [3070, 0]
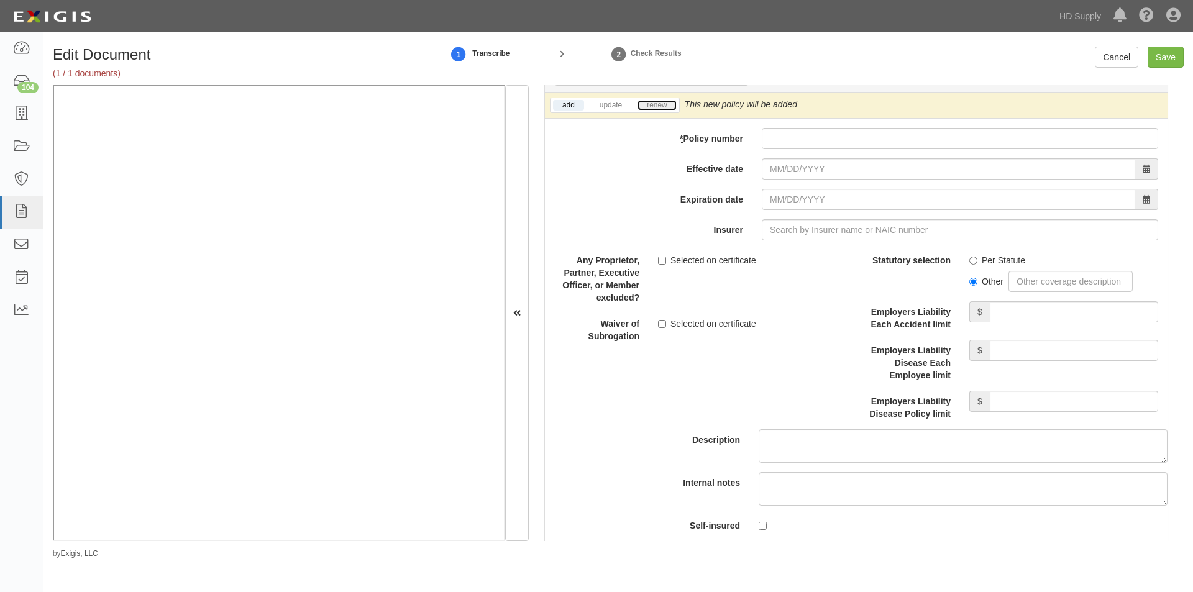
click at [651, 104] on link "renew" at bounding box center [656, 105] width 39 height 11
click at [969, 263] on input "Per Statute" at bounding box center [973, 261] width 8 height 8
radio input "true"
click at [1023, 314] on input "Employers Liability Each Accident limit" at bounding box center [1074, 311] width 168 height 21
type input "1,000,000"
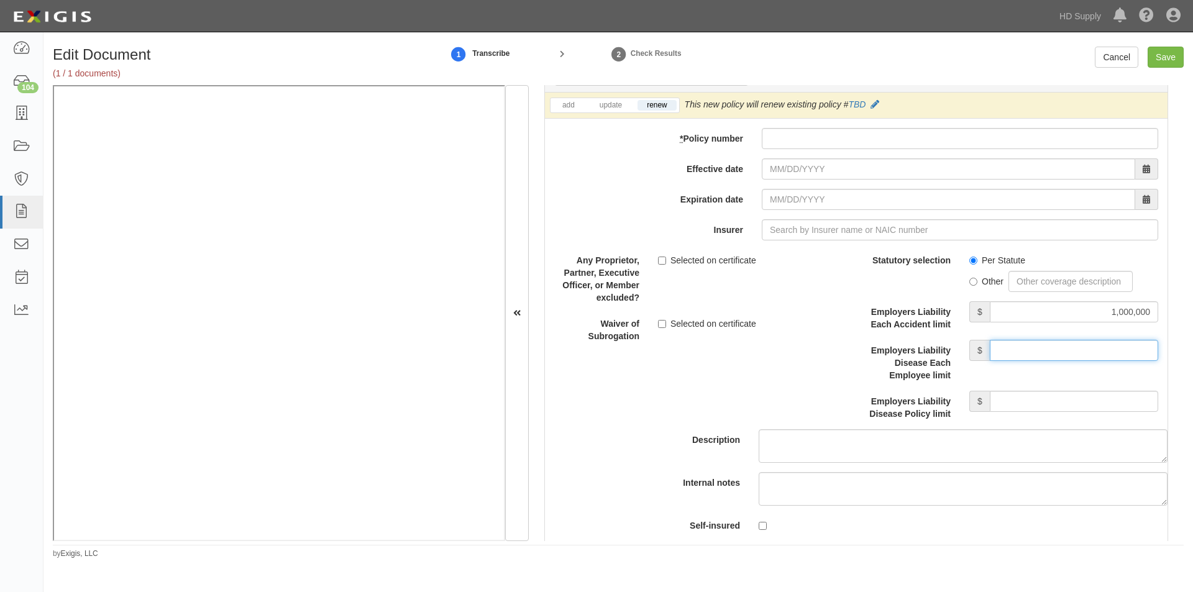
click at [1023, 355] on input "Employers Liability Disease Each Employee limit" at bounding box center [1074, 350] width 168 height 21
type input "1,000,000"
click at [1023, 404] on input "Employers Liability Disease Policy limit" at bounding box center [1074, 401] width 168 height 21
type input "1,000,000"
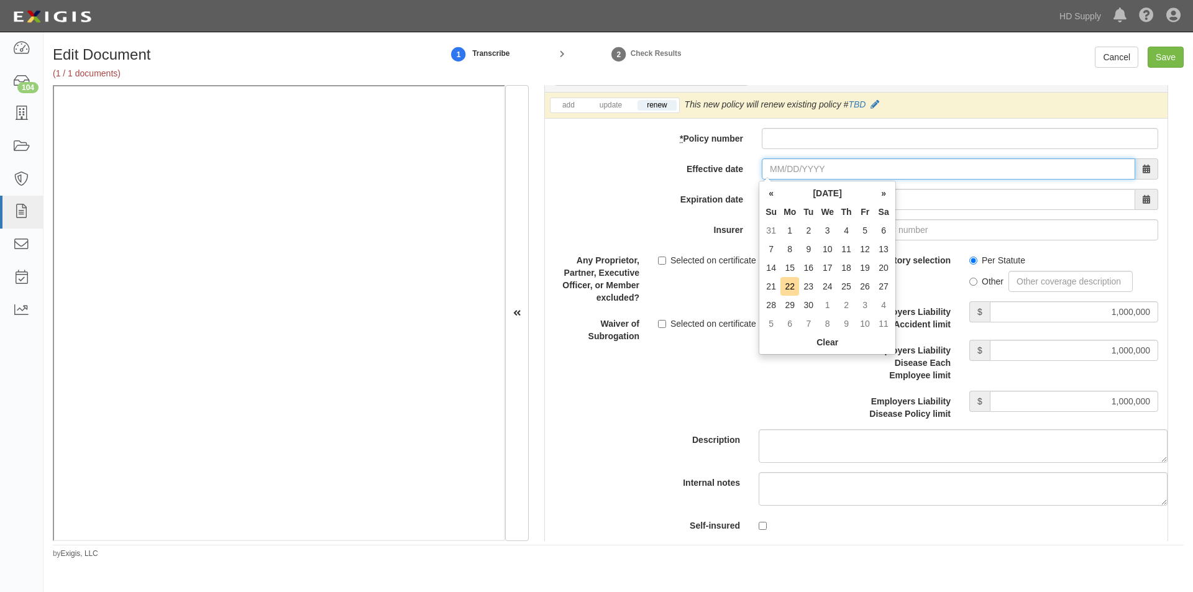
click at [808, 171] on input "Effective date" at bounding box center [948, 168] width 373 height 21
type input "05/24/2025"
type input "[DATE]"
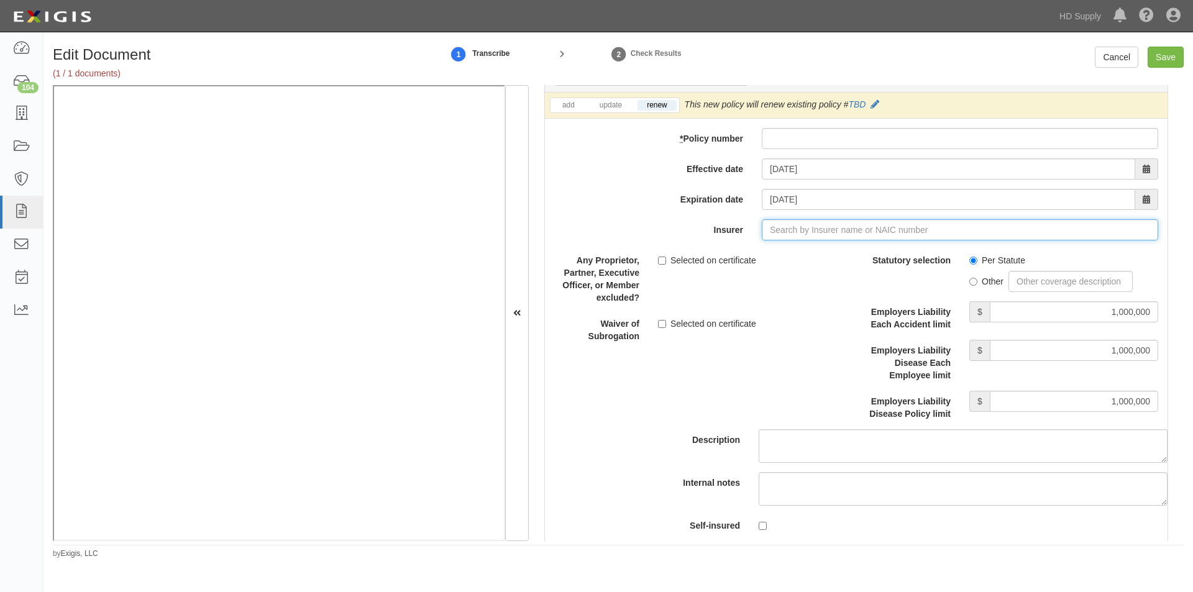
click at [829, 229] on input "Insurer" at bounding box center [960, 229] width 396 height 21
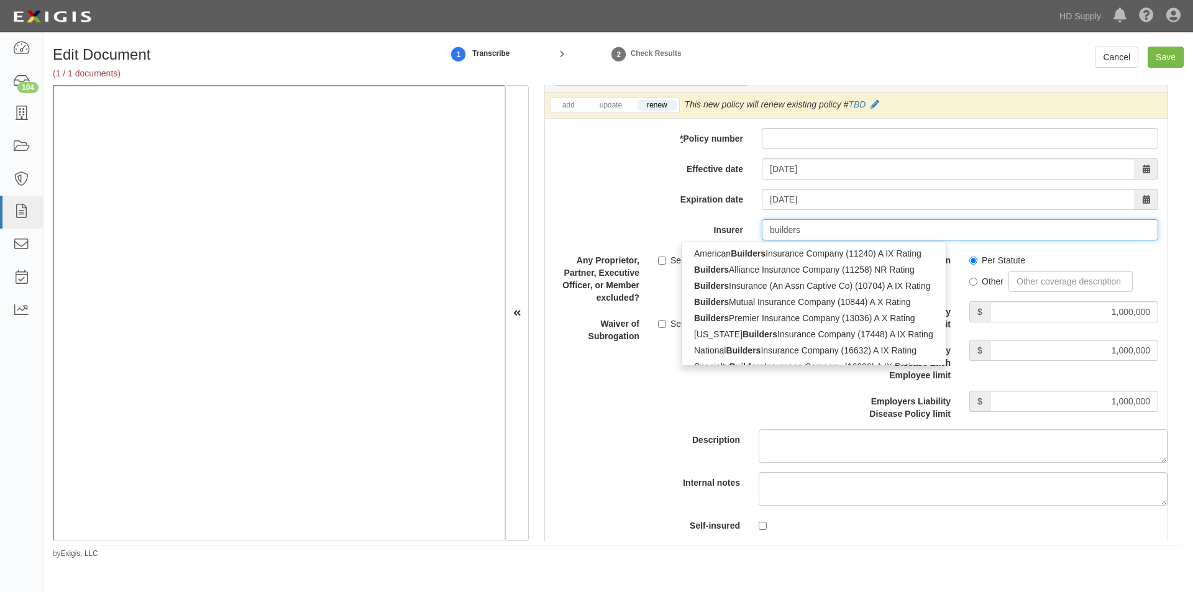
type input "builders"
type input "builders mutual Insurance Company (10844) A X Rating"
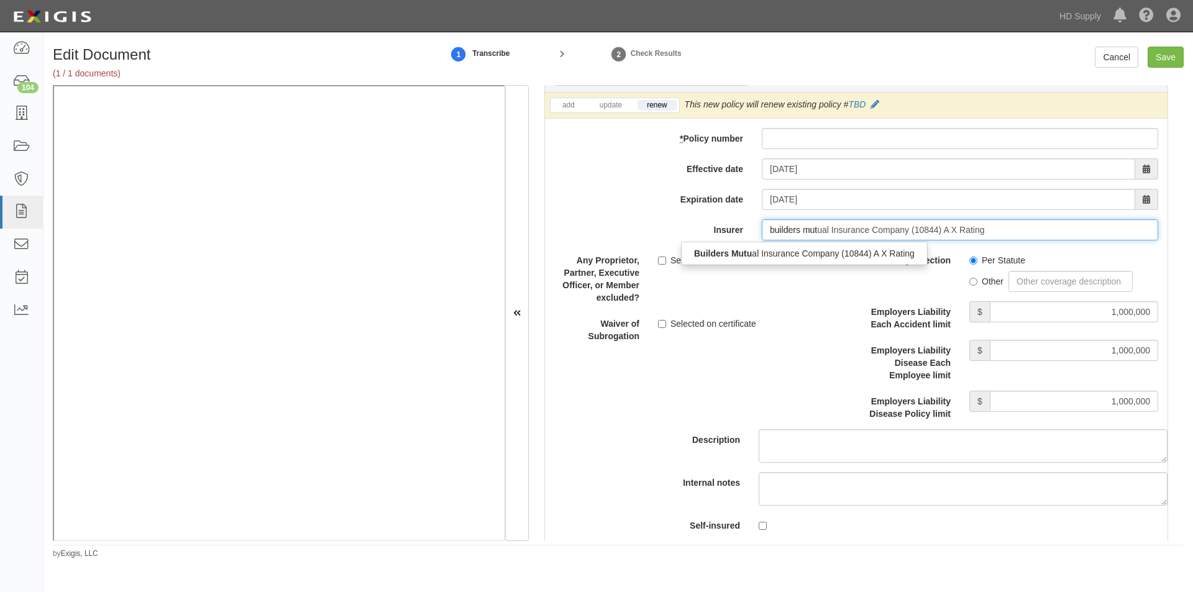
type input "builders mutu"
click at [819, 256] on div "Builders Mutu al Insurance Company (10844) A X Rating" at bounding box center [803, 253] width 245 height 16
type input "Builders Mutual Insurance Company (10844) A X Rating"
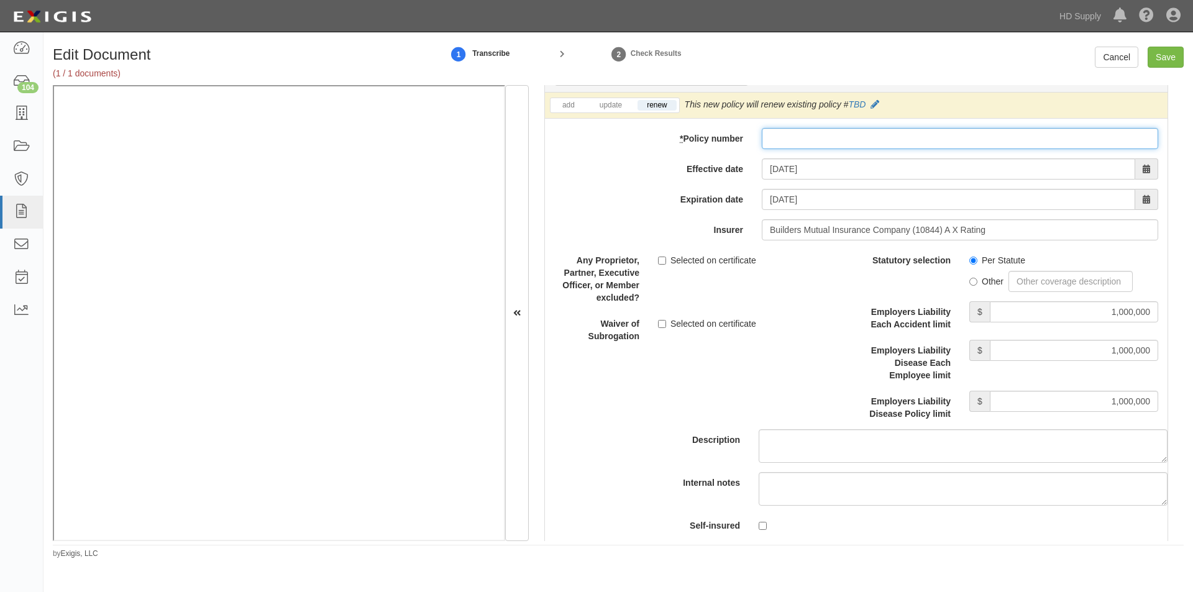
click at [811, 147] on input "* Policy number" at bounding box center [960, 138] width 396 height 21
type input "WCP109869201"
click at [658, 261] on input "Selected on certificate" at bounding box center [662, 261] width 8 height 8
checkbox input "true"
click at [1169, 56] on input "Save" at bounding box center [1165, 57] width 36 height 21
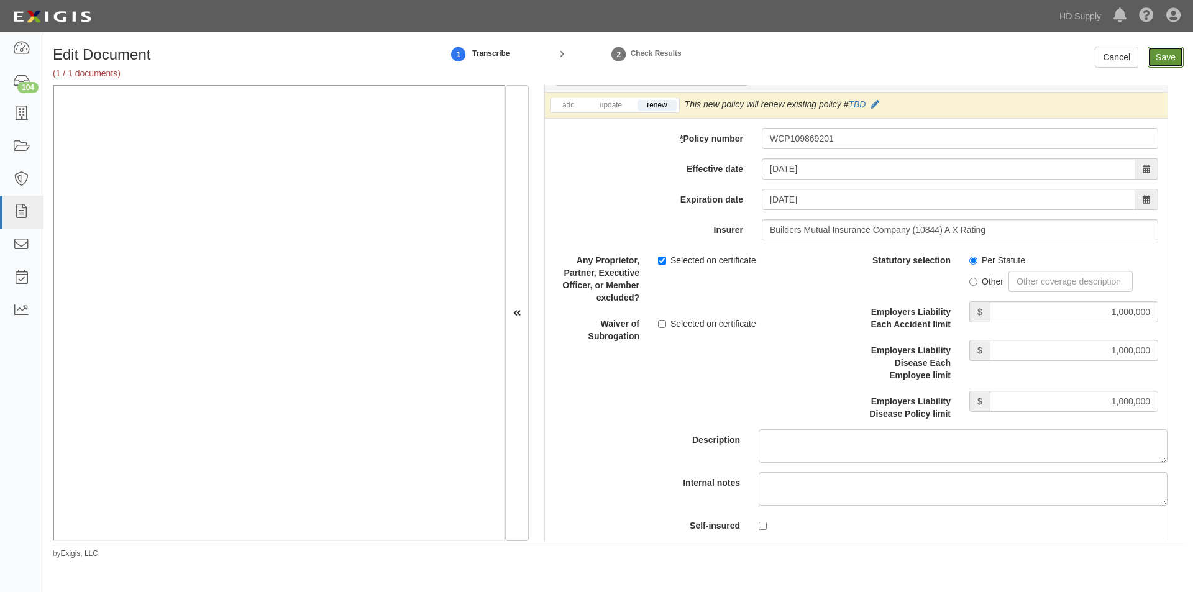
type input "1000000"
type input "100000"
type input "5000"
type input "1000000"
type input "2000000"
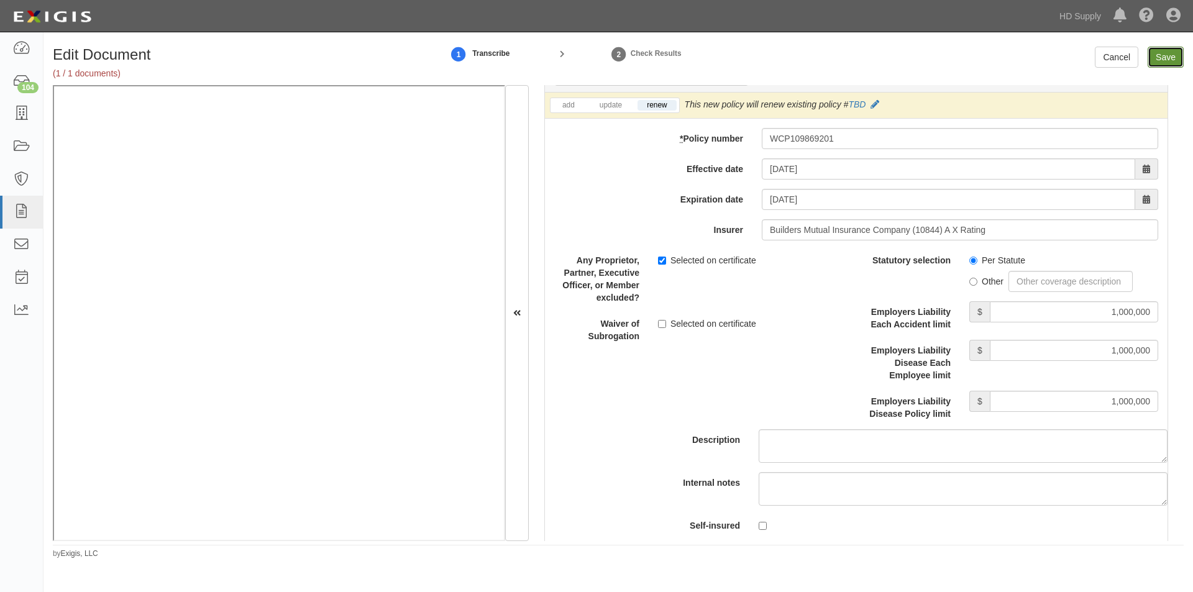
type input "2000000"
type input "1000000"
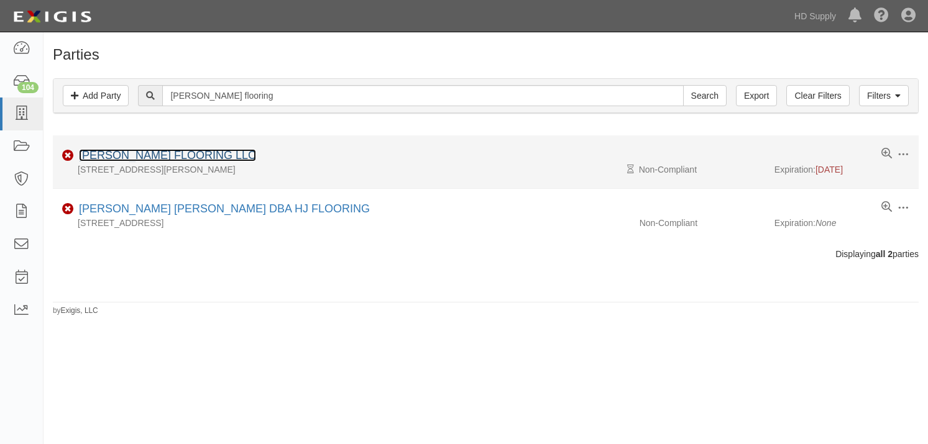
click at [140, 157] on link "[PERSON_NAME] FLOORING LLC" at bounding box center [167, 155] width 177 height 12
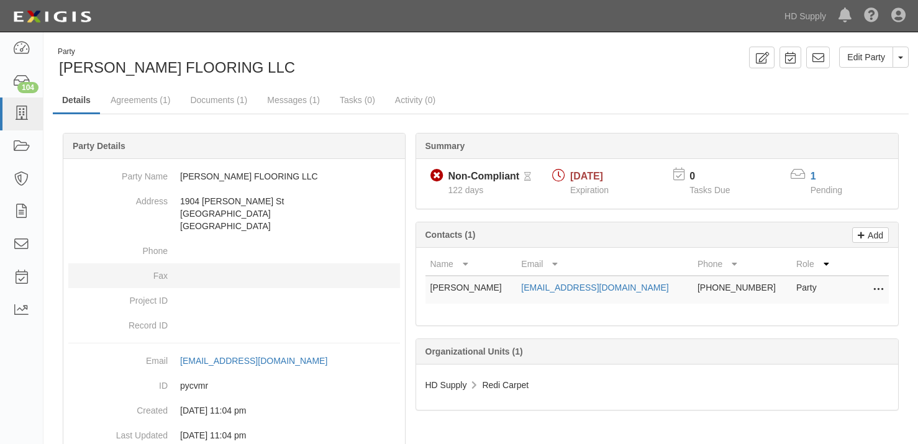
click at [227, 284] on dd at bounding box center [234, 275] width 332 height 25
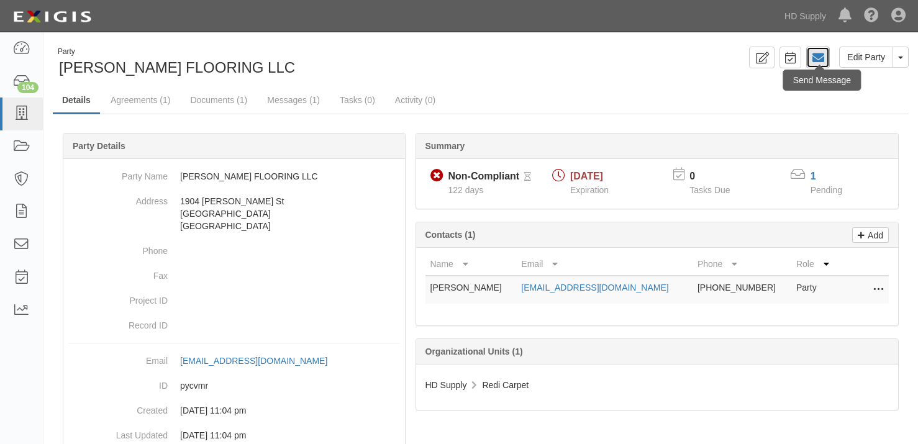
click at [812, 63] on icon at bounding box center [818, 58] width 12 height 12
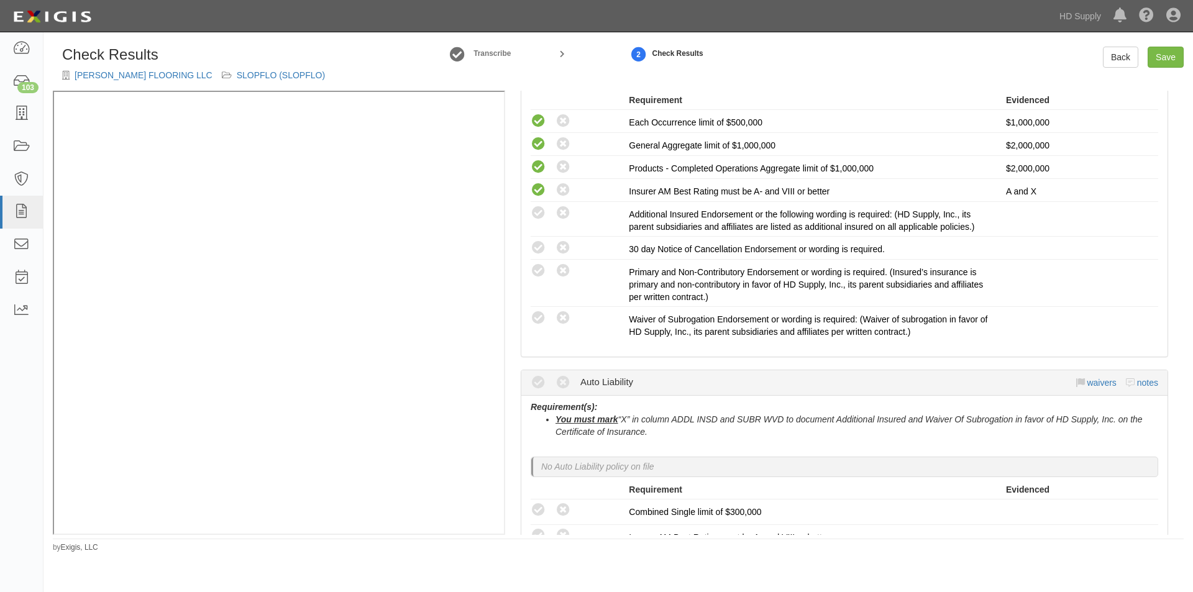
scroll to position [342, 0]
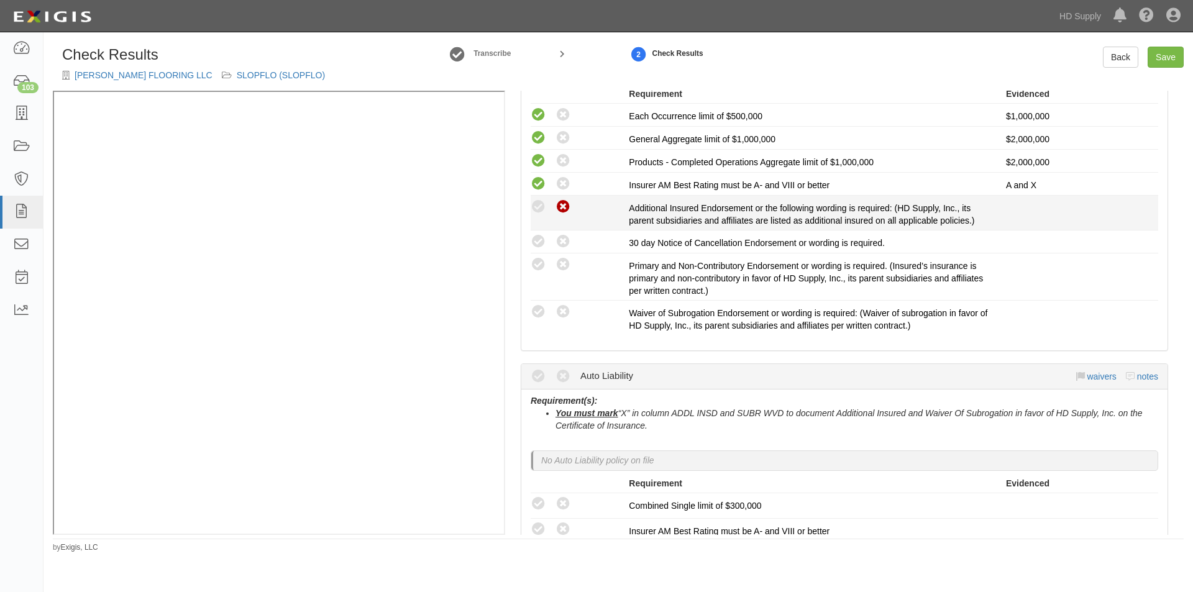
drag, startPoint x: 565, startPoint y: 204, endPoint x: 560, endPoint y: 215, distance: 11.4
click at [563, 207] on icon at bounding box center [563, 207] width 16 height 16
radio input "true"
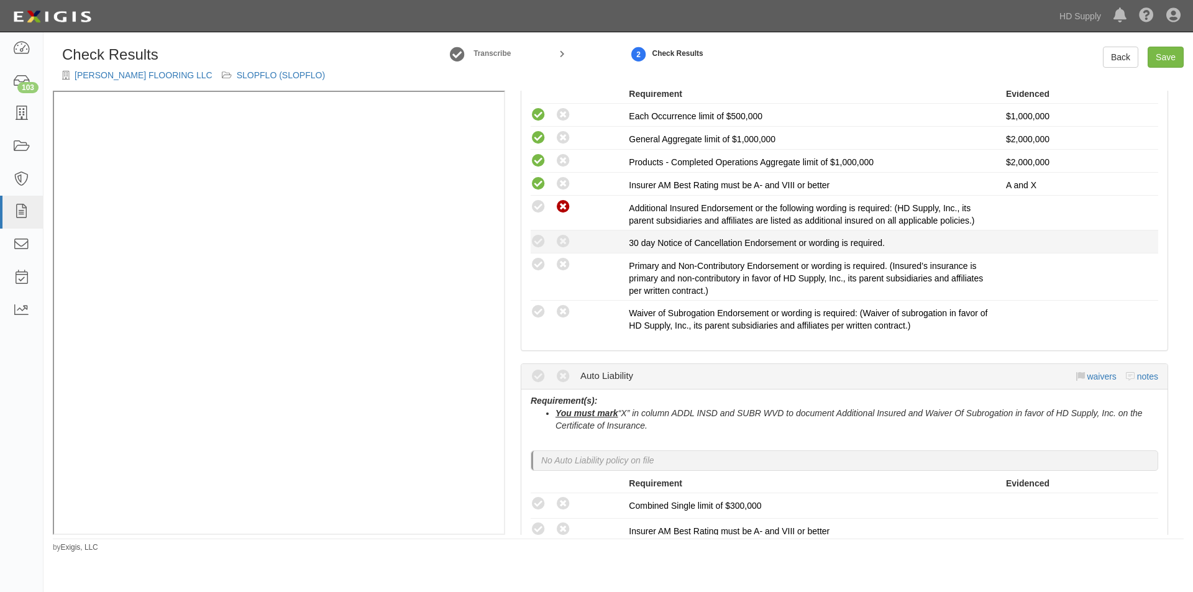
click at [555, 240] on div "Compliant Waived: Non-Compliant" at bounding box center [580, 242] width 98 height 16
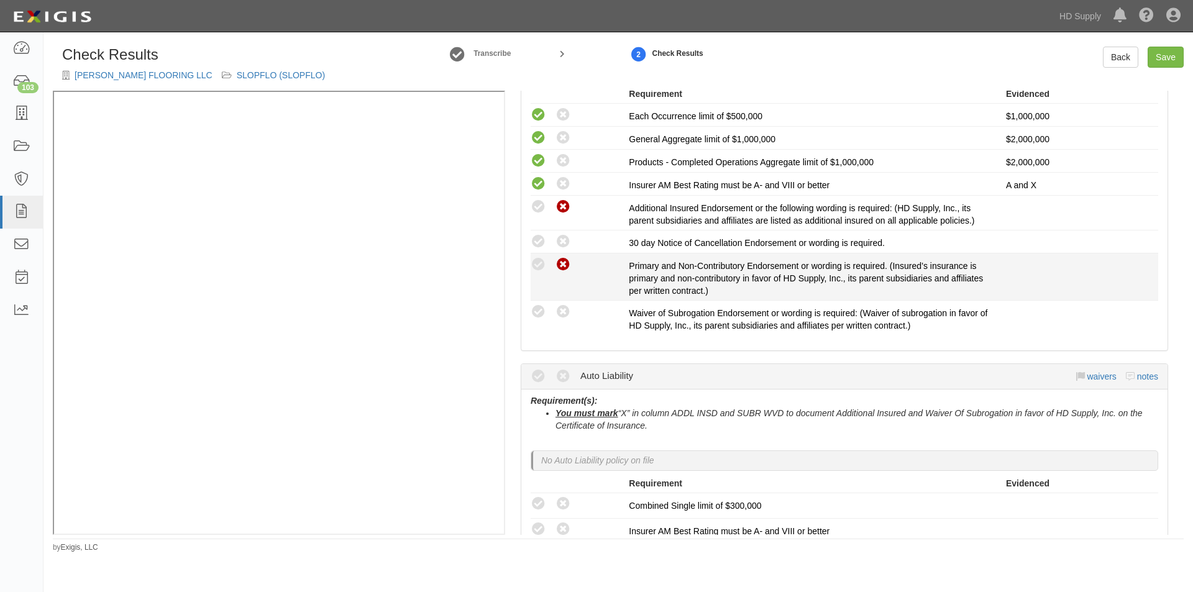
click at [558, 260] on icon at bounding box center [563, 265] width 16 height 16
radio input "true"
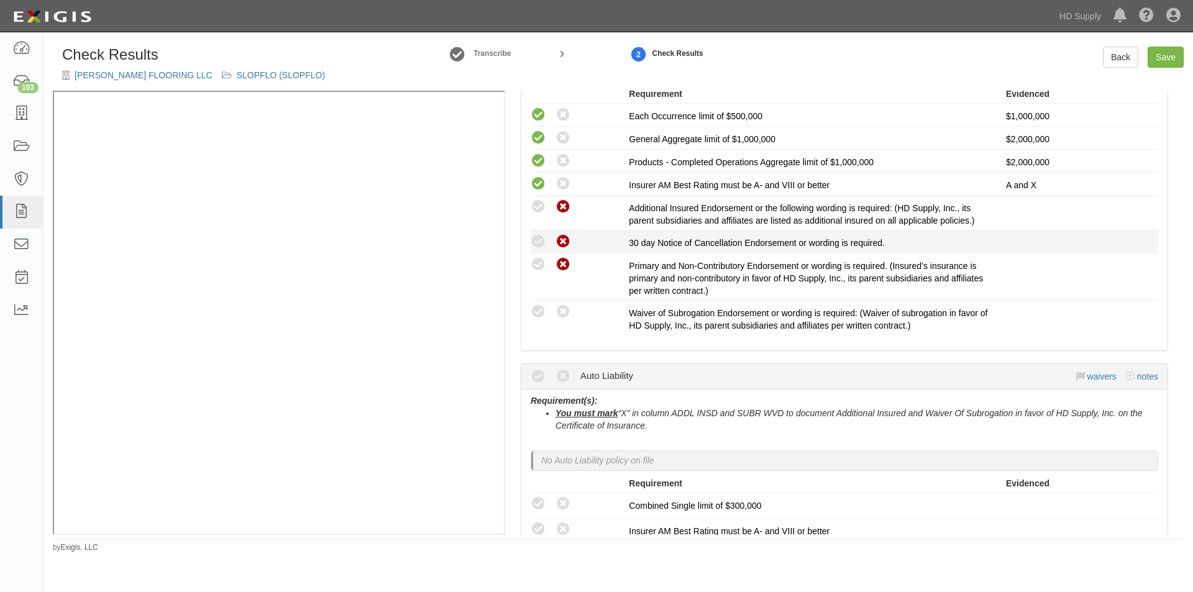
click at [560, 248] on icon at bounding box center [563, 242] width 16 height 16
radio input "true"
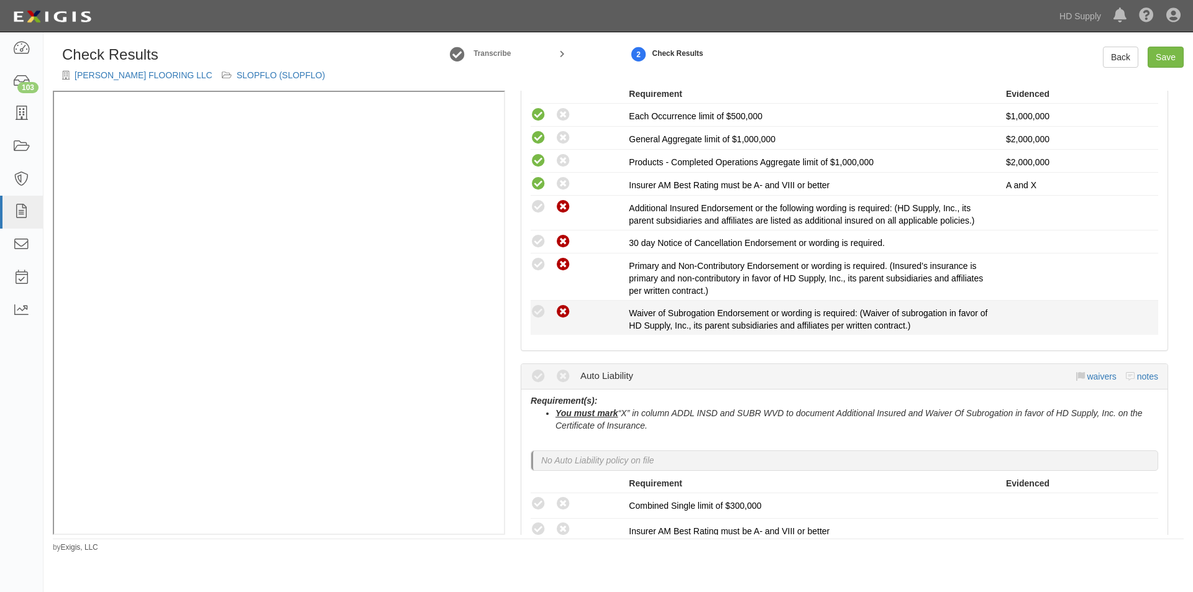
click at [560, 308] on icon at bounding box center [563, 312] width 16 height 16
radio input "true"
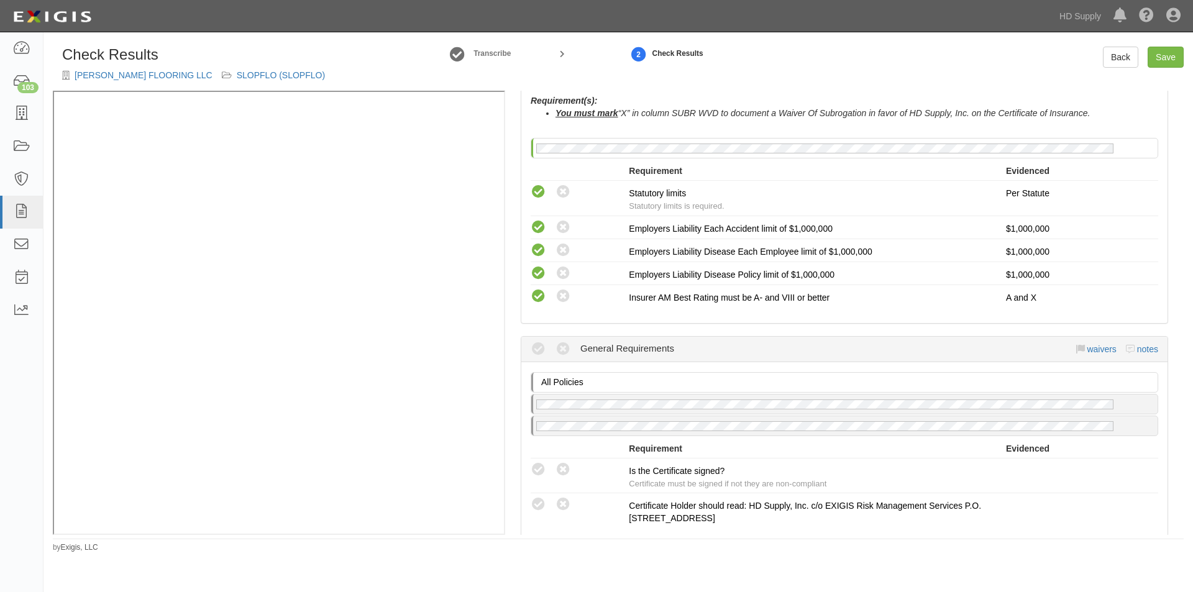
scroll to position [892, 0]
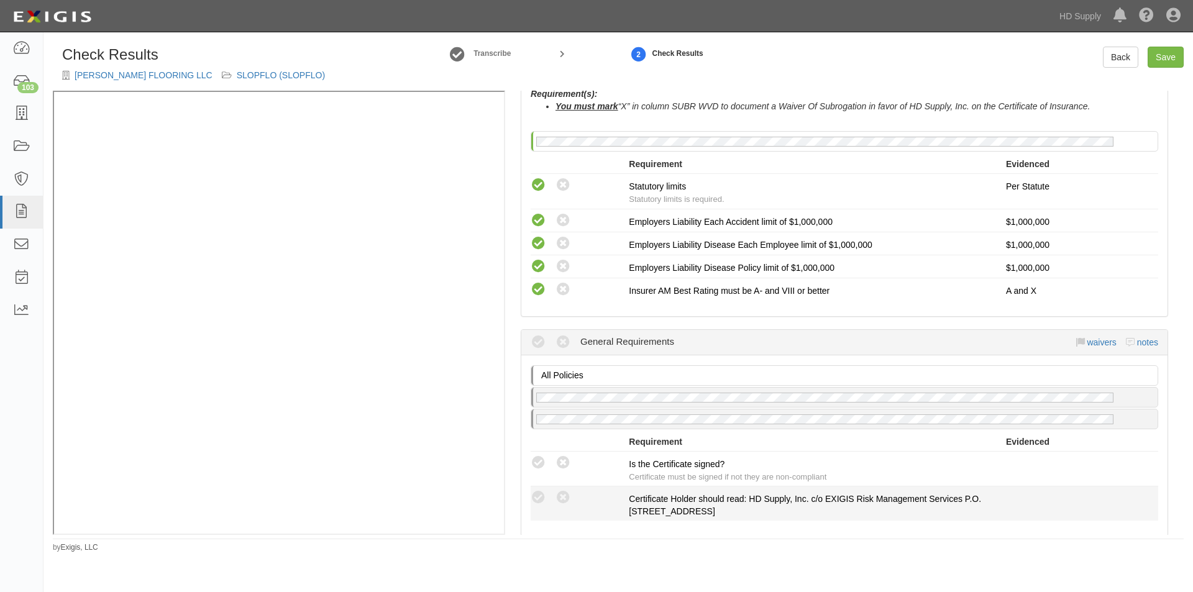
drag, startPoint x: 544, startPoint y: 467, endPoint x: 542, endPoint y: 487, distance: 20.7
click at [542, 472] on div "Compliant Waived Non-Compliant Is the Certificate signed? Certificate must be s…" at bounding box center [844, 469] width 646 height 29
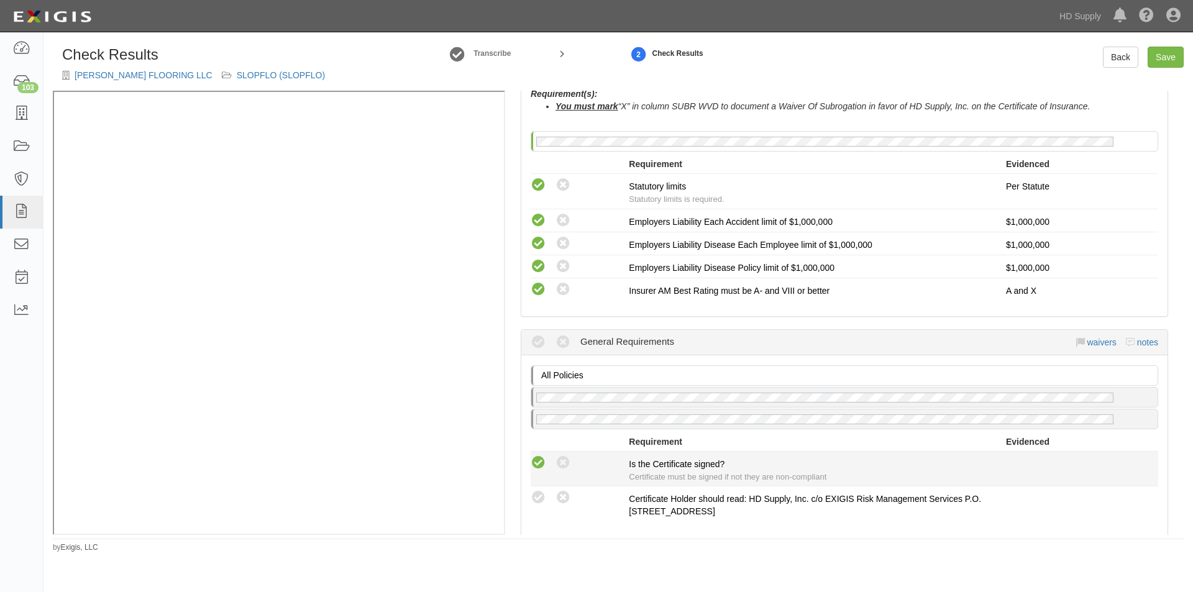
click at [540, 467] on icon at bounding box center [539, 463] width 16 height 16
radio input "true"
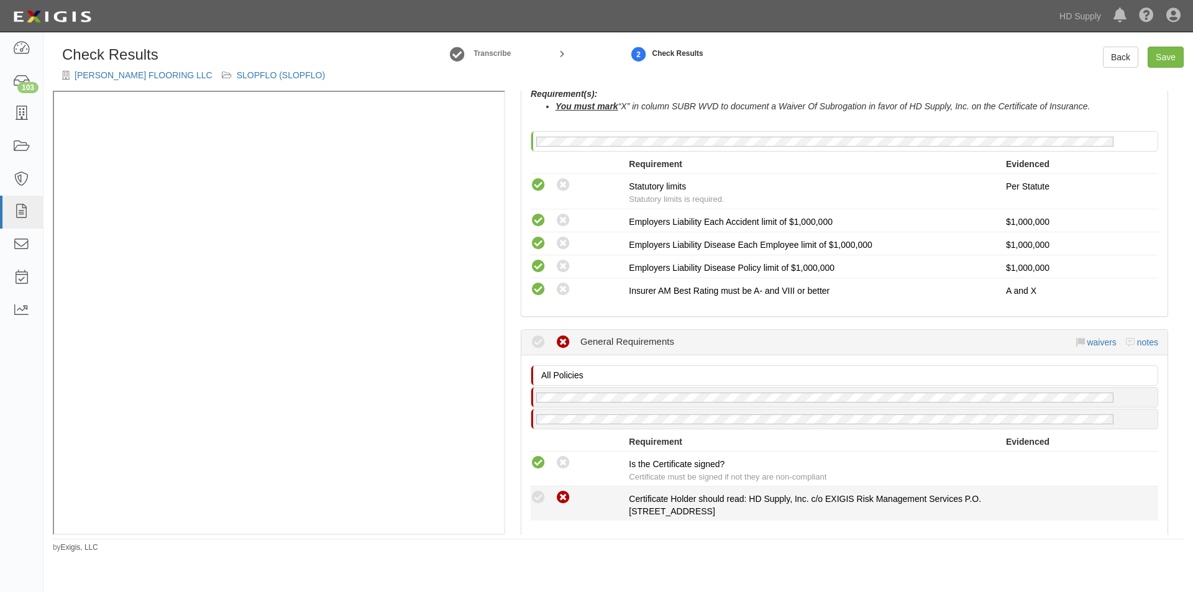
click at [559, 499] on icon at bounding box center [563, 498] width 16 height 16
radio input "true"
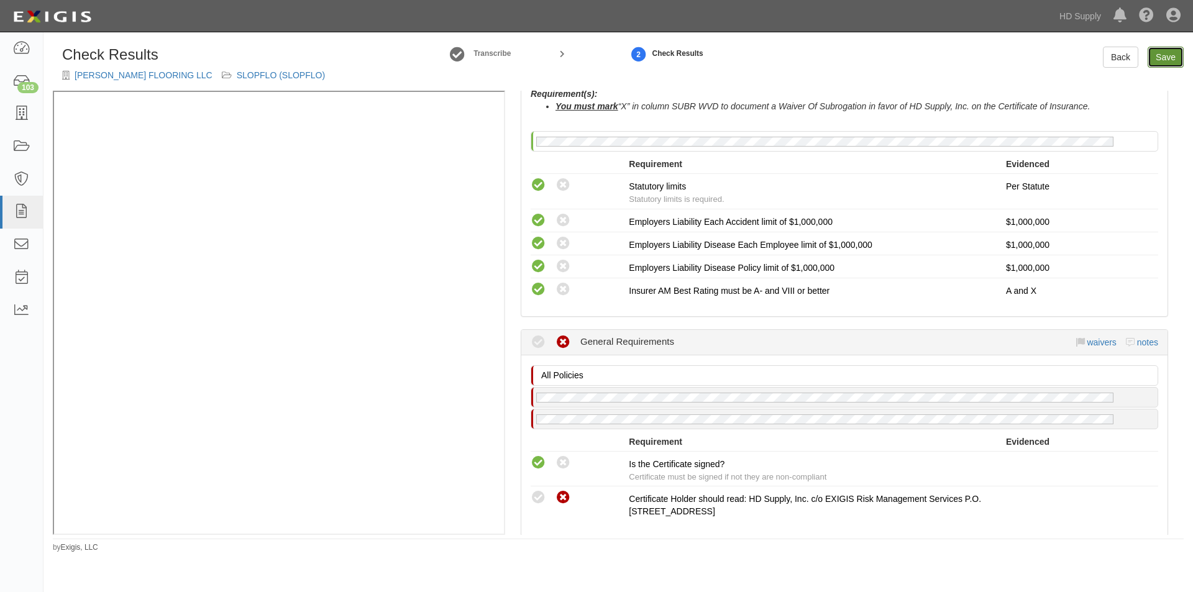
click at [1172, 60] on link "Save" at bounding box center [1165, 57] width 36 height 21
radio input "true"
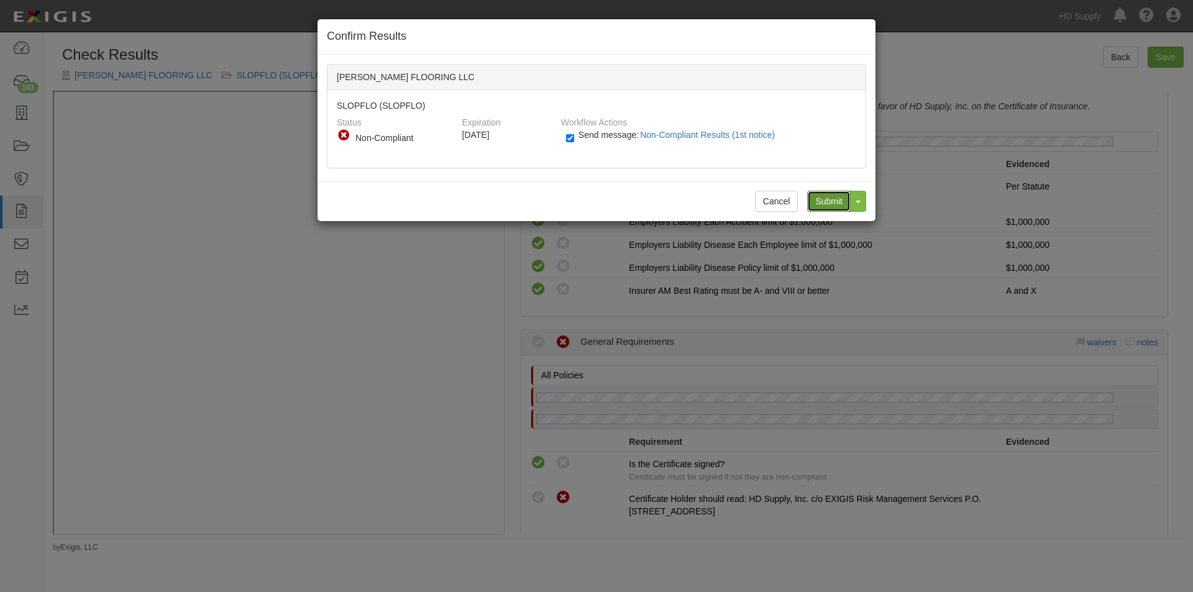
click at [823, 208] on input "Submit" at bounding box center [828, 201] width 43 height 21
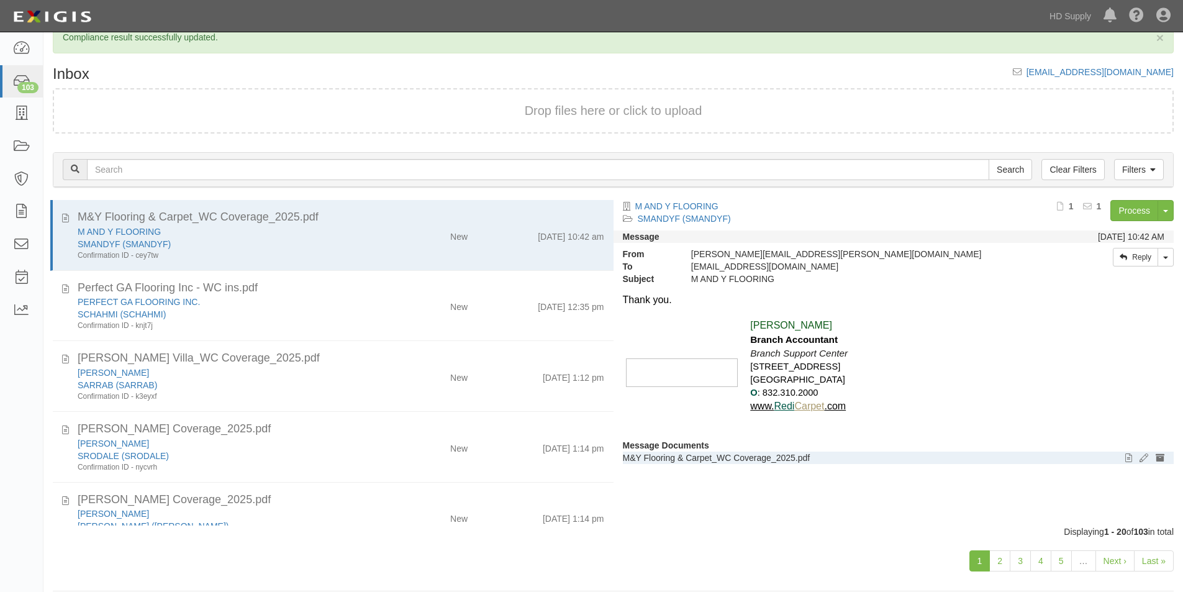
scroll to position [39, 0]
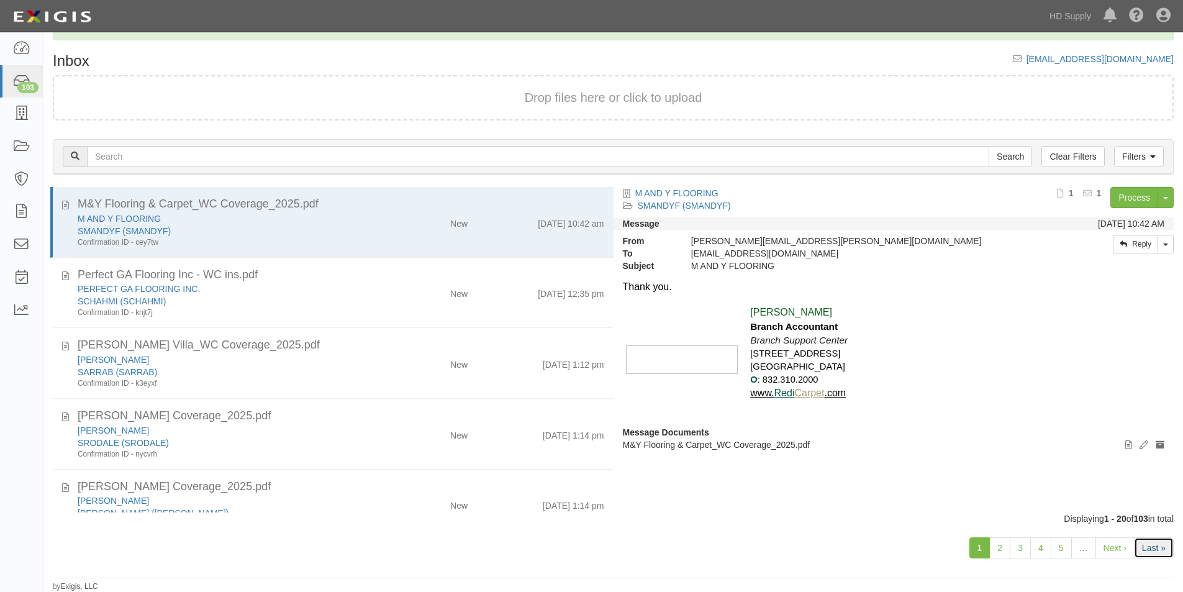
click at [1159, 549] on link "Last »" at bounding box center [1154, 547] width 40 height 21
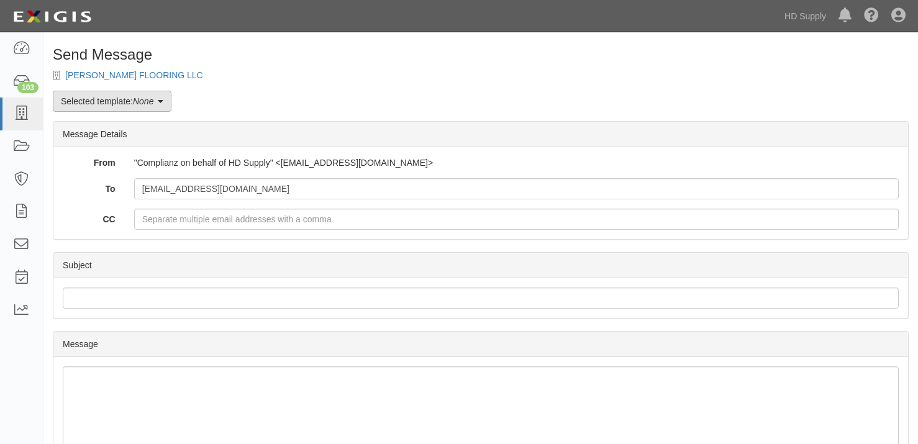
click at [107, 109] on link "Selected template: None" at bounding box center [112, 101] width 119 height 21
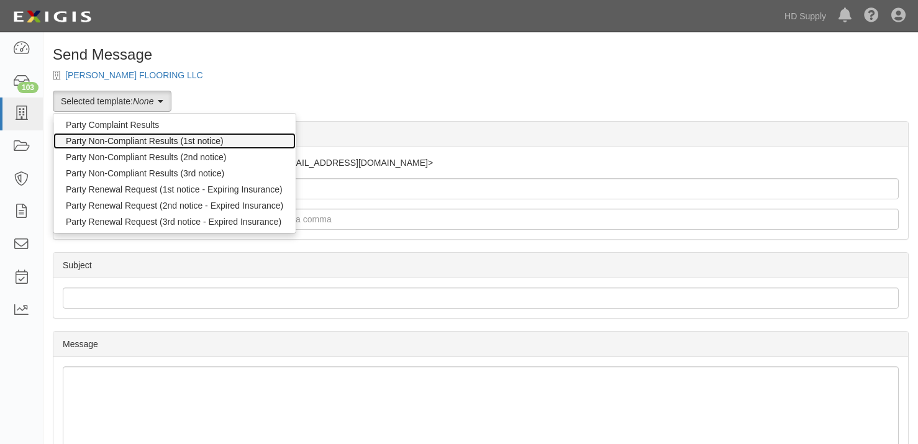
click at [107, 145] on link "Party Non-Compliant Results (1st notice)" at bounding box center [174, 141] width 242 height 16
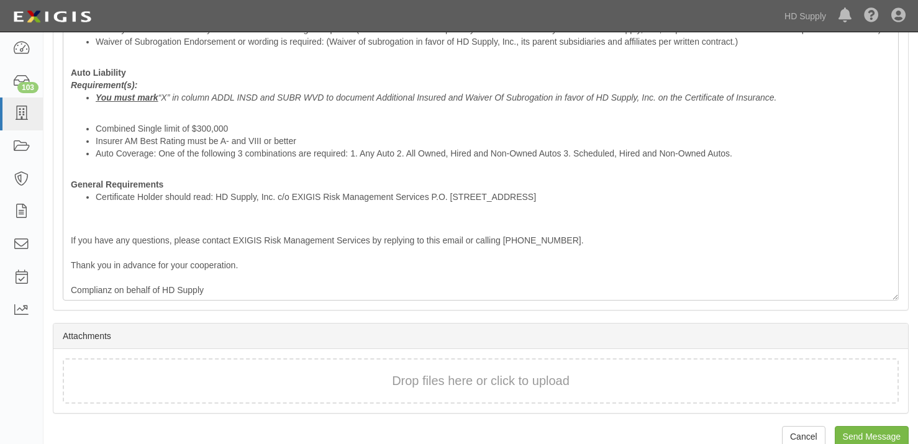
scroll to position [512, 0]
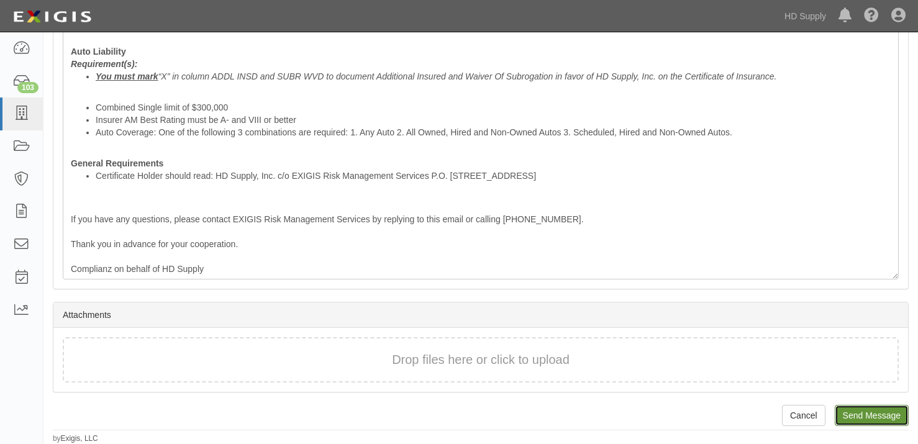
click at [888, 420] on input "Send Message" at bounding box center [872, 415] width 74 height 21
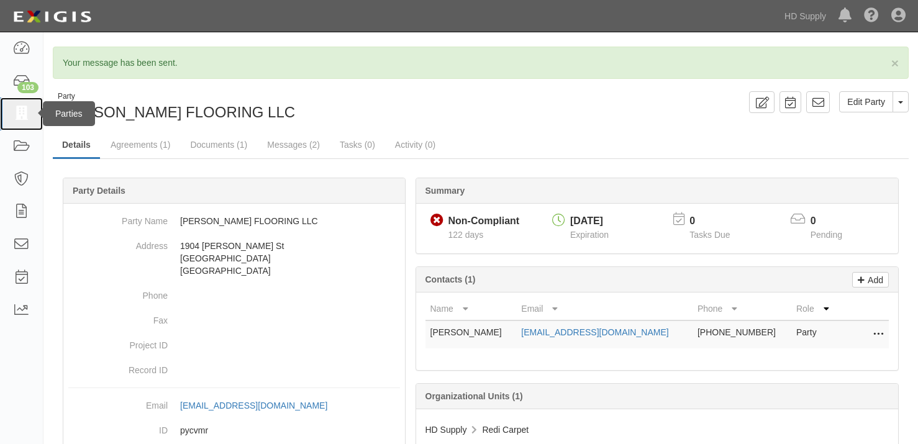
click at [21, 113] on icon at bounding box center [20, 114] width 17 height 14
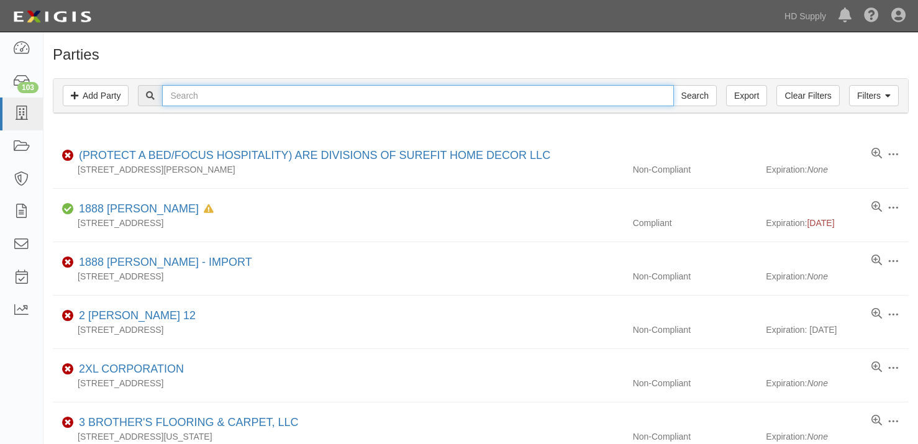
paste input "[PERSON_NAME] [PERSON_NAME]"
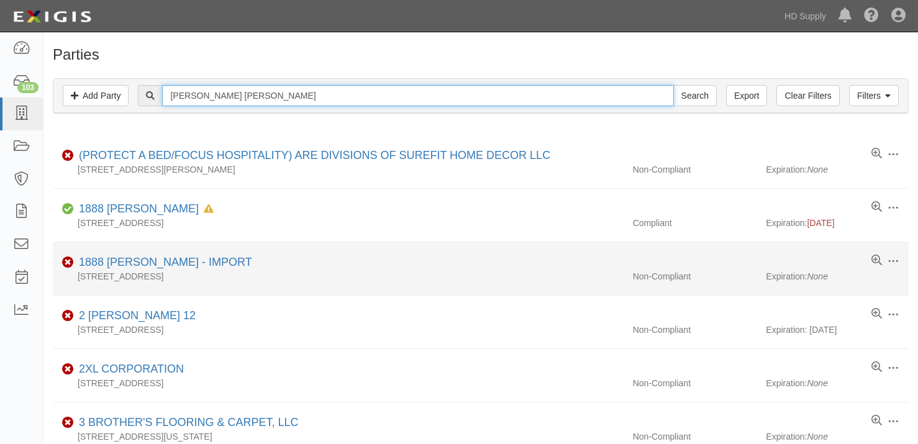
type input "[PERSON_NAME] [PERSON_NAME]"
click at [673, 85] on input "Search" at bounding box center [694, 95] width 43 height 21
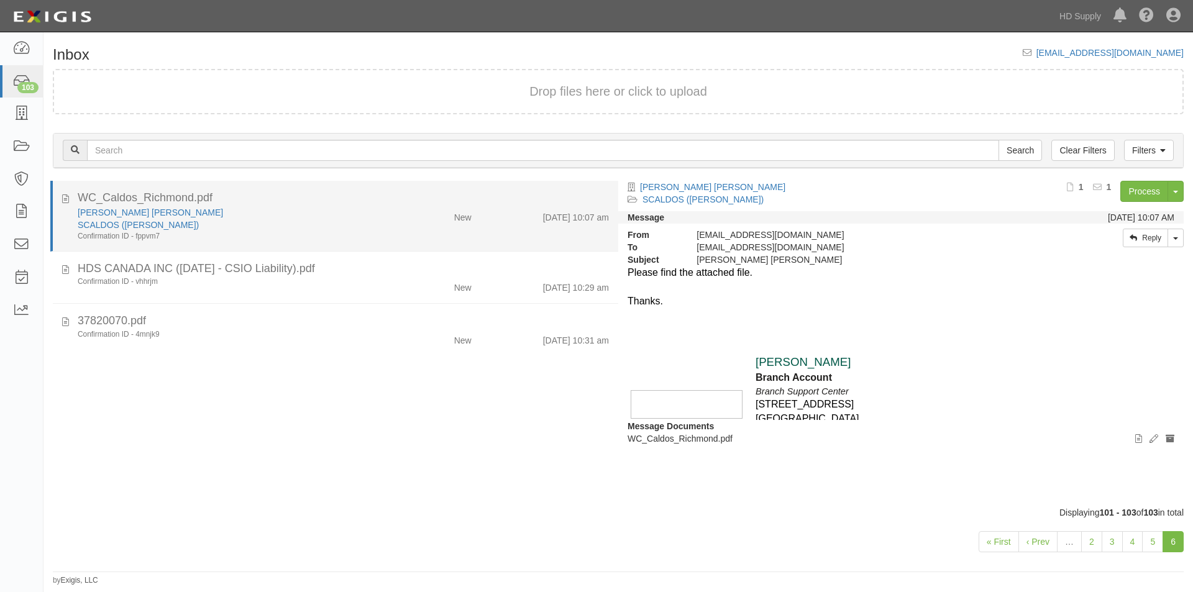
click at [344, 226] on div "SCALDOS ([PERSON_NAME])" at bounding box center [229, 225] width 302 height 12
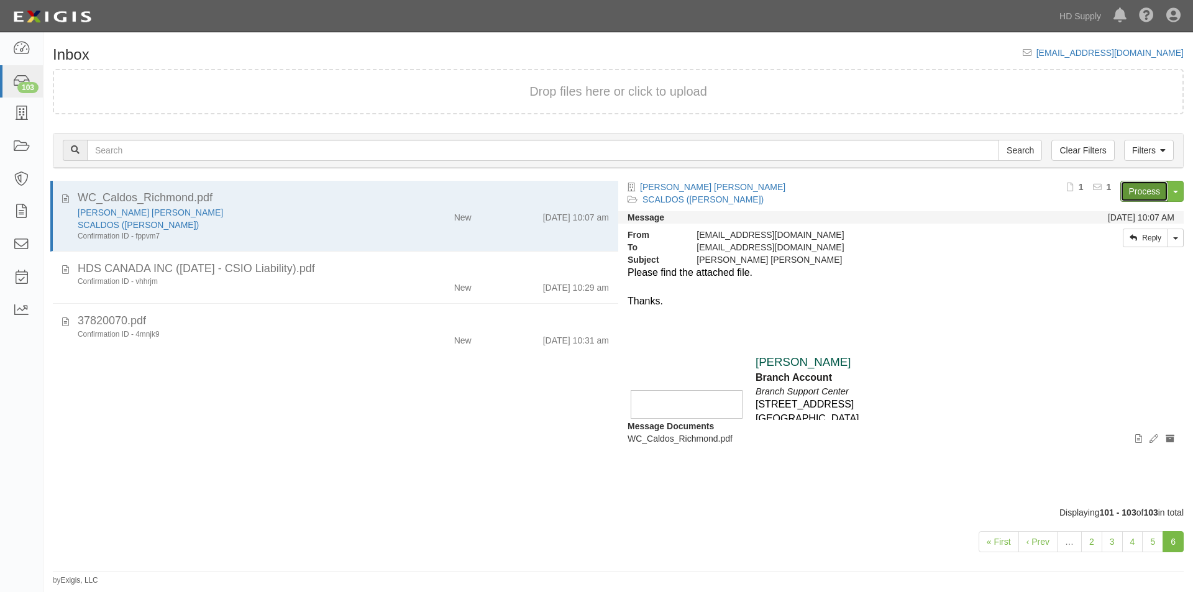
click at [1123, 190] on link "Process" at bounding box center [1144, 191] width 48 height 21
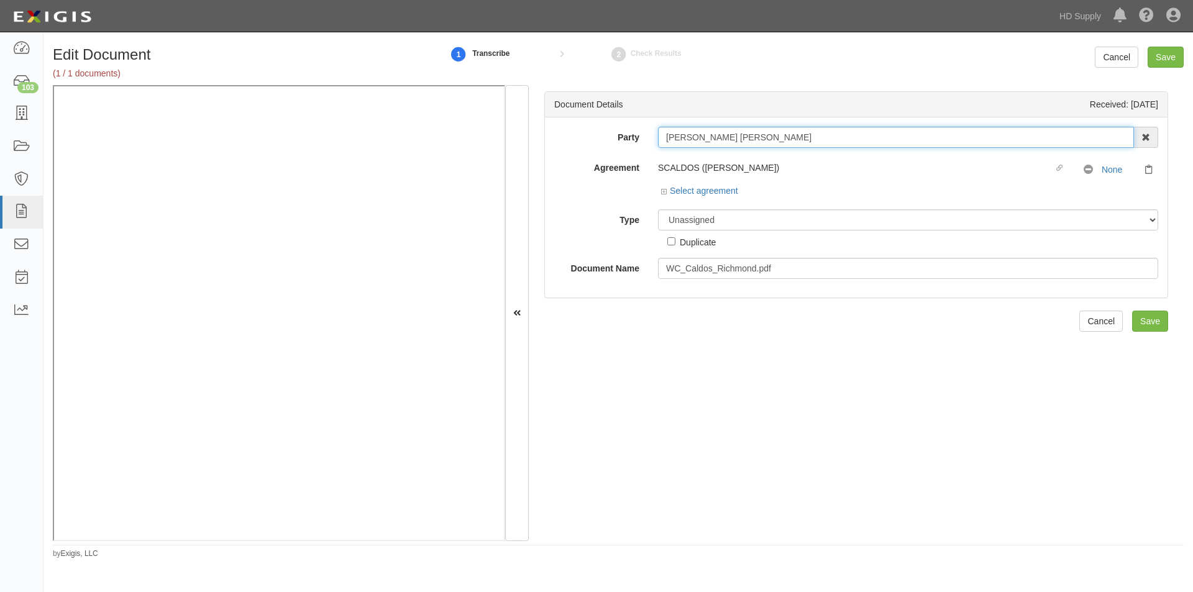
drag, startPoint x: 813, startPoint y: 138, endPoint x: 643, endPoint y: 142, distance: 170.3
click at [643, 142] on div "Party OSCAR F PORTILLO CALDERON 1888 MILLS 1888 MILLS - IMPORT 2 PATRICIA 12 2X…" at bounding box center [856, 137] width 622 height 21
click at [635, 349] on div "Document Details Received: 09/12/2025 Party OSCAR F PORTILLO CALDERON 1888 MILL…" at bounding box center [856, 313] width 655 height 456
click at [718, 224] on select "Unassigned Binder Cancellation Notice Certificate Contract Endorsement Insuranc…" at bounding box center [908, 219] width 500 height 21
select select "CertificateDetail"
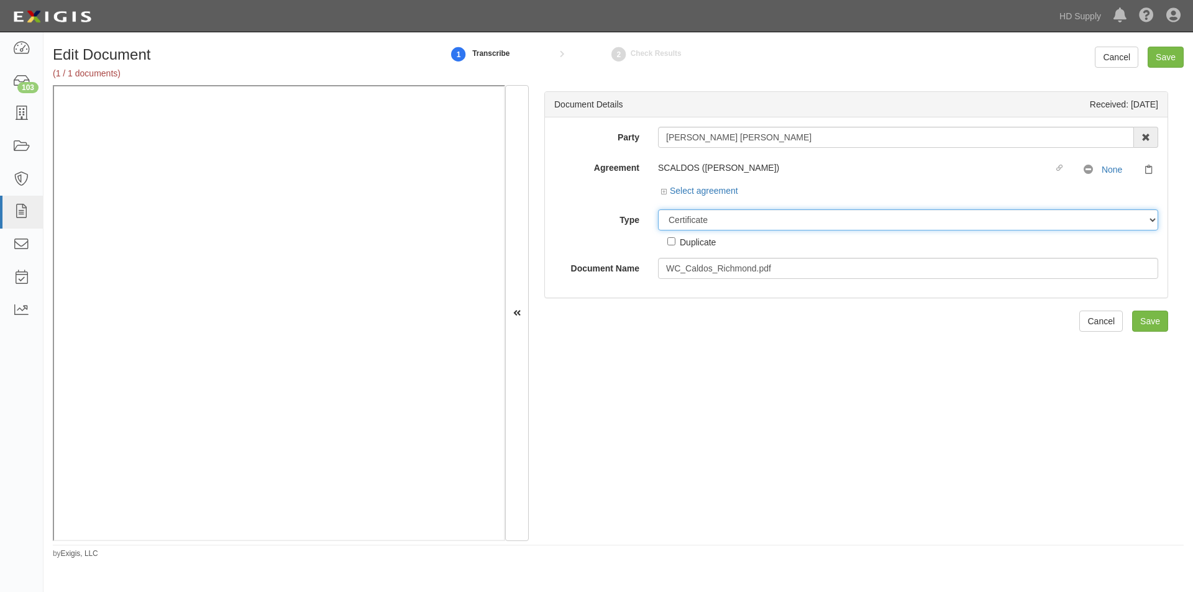
click at [658, 209] on select "Unassigned Binder Cancellation Notice Certificate Contract Endorsement Insuranc…" at bounding box center [908, 219] width 500 height 21
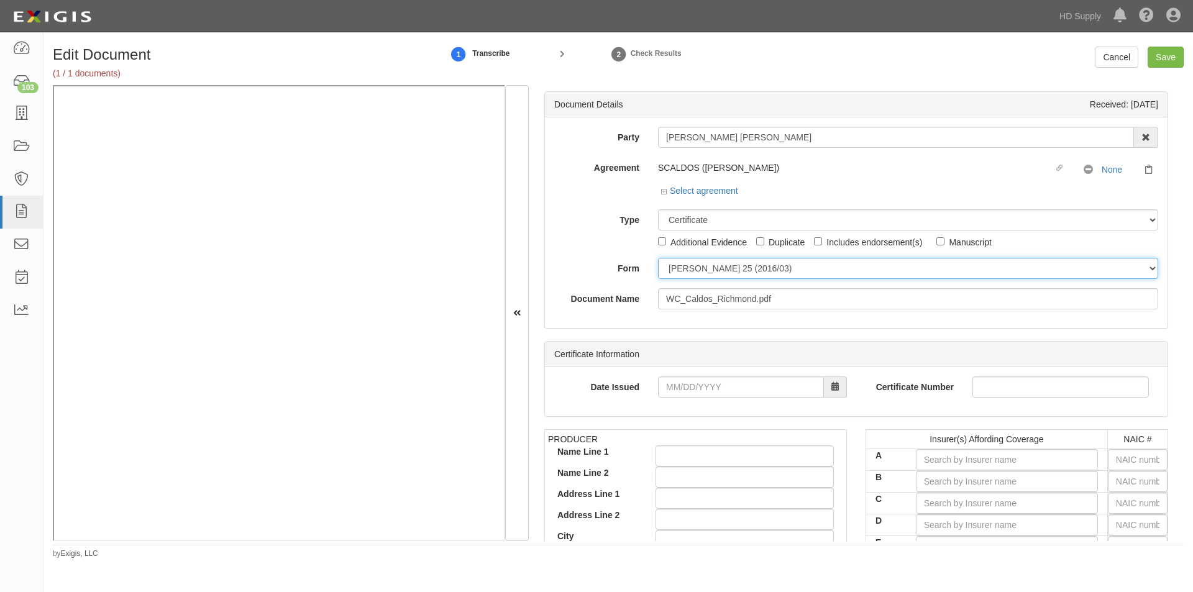
click at [706, 273] on select "ACORD 25 (2016/03) ACORD 101 ACORD 855 NY (2014/05) General" at bounding box center [908, 268] width 500 height 21
select select "GeneralFormDetail"
click at [658, 258] on select "ACORD 25 (2016/03) ACORD 101 ACORD 855 NY (2014/05) General" at bounding box center [908, 268] width 500 height 21
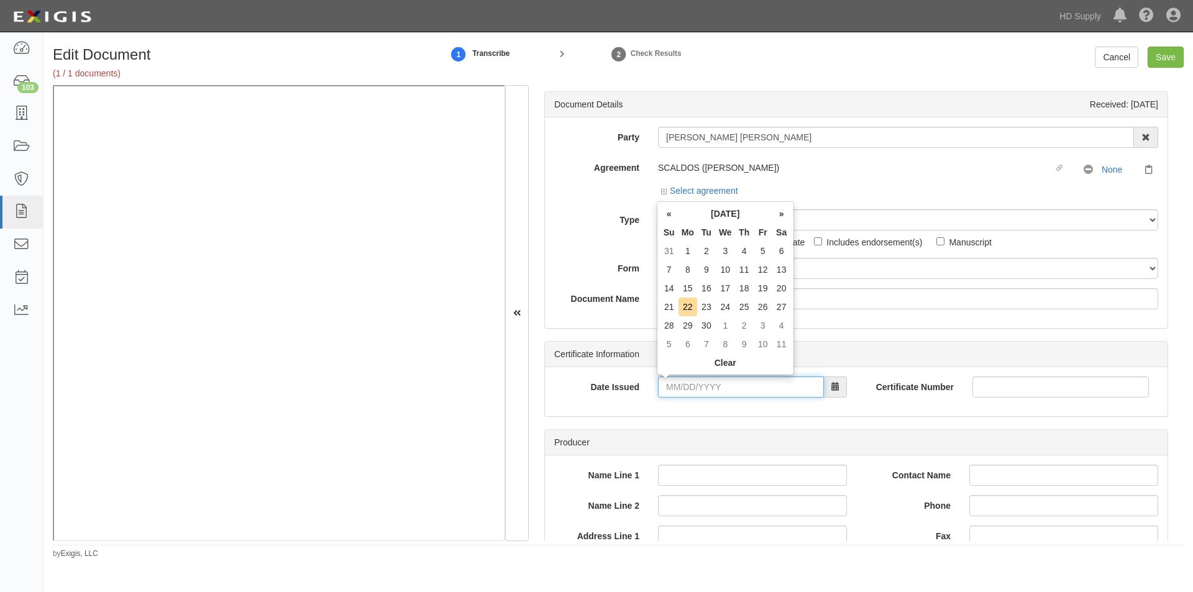
click at [695, 391] on input "Date Issued" at bounding box center [741, 386] width 166 height 21
type input "09/22/0025"
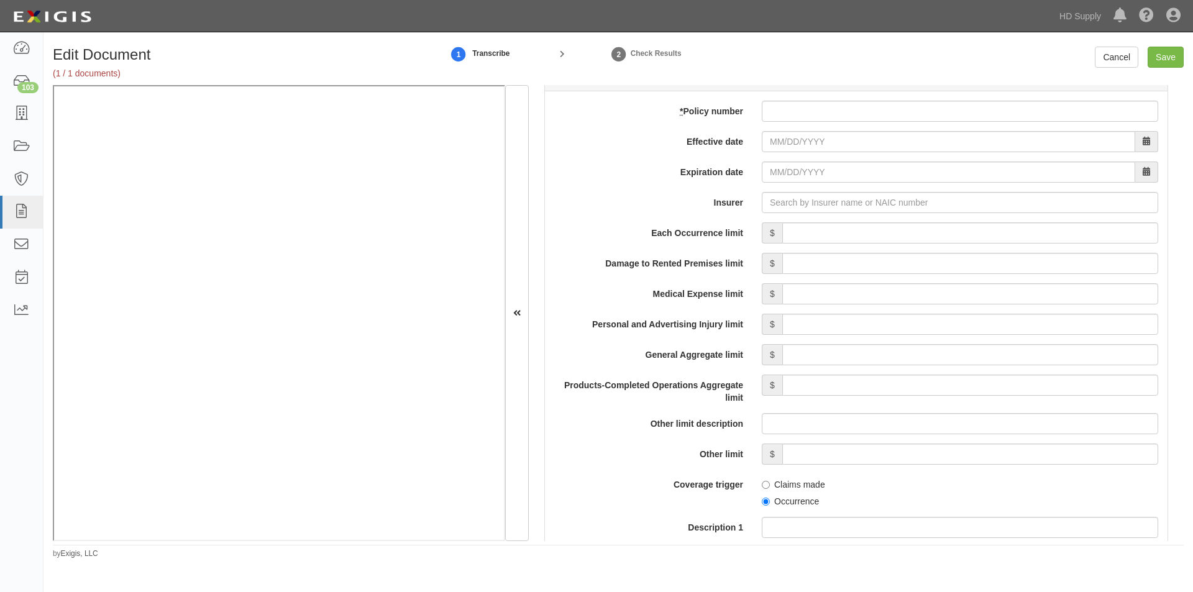
scroll to position [864, 0]
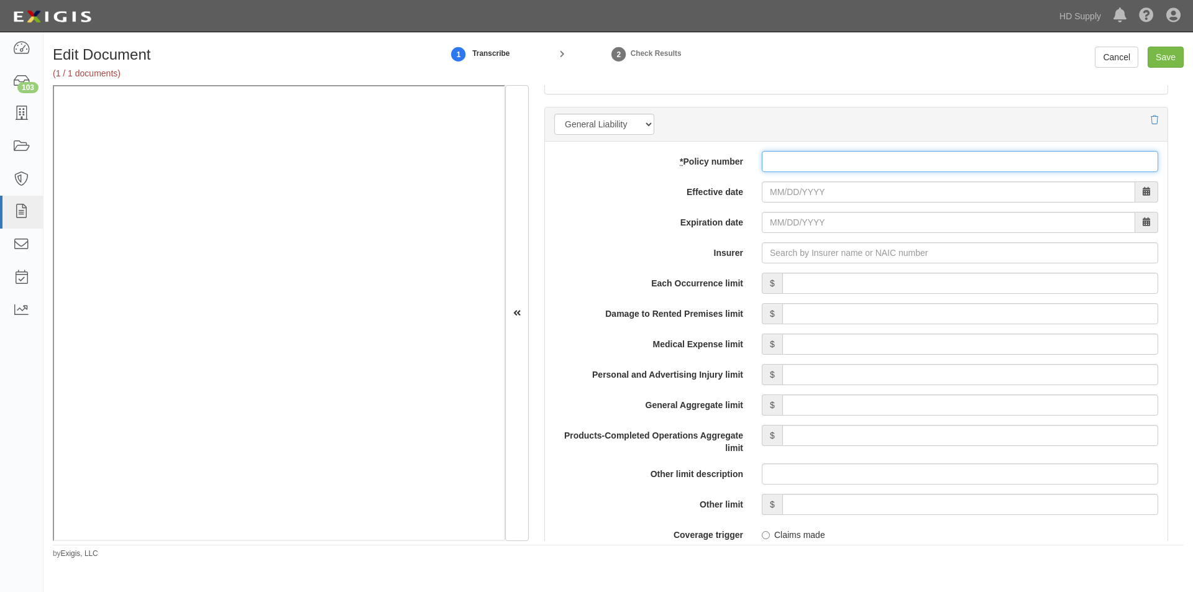
drag, startPoint x: 800, startPoint y: 167, endPoint x: 803, endPoint y: 173, distance: 6.4
click at [800, 167] on input "* Policy number" at bounding box center [960, 161] width 396 height 21
type input "S2647528"
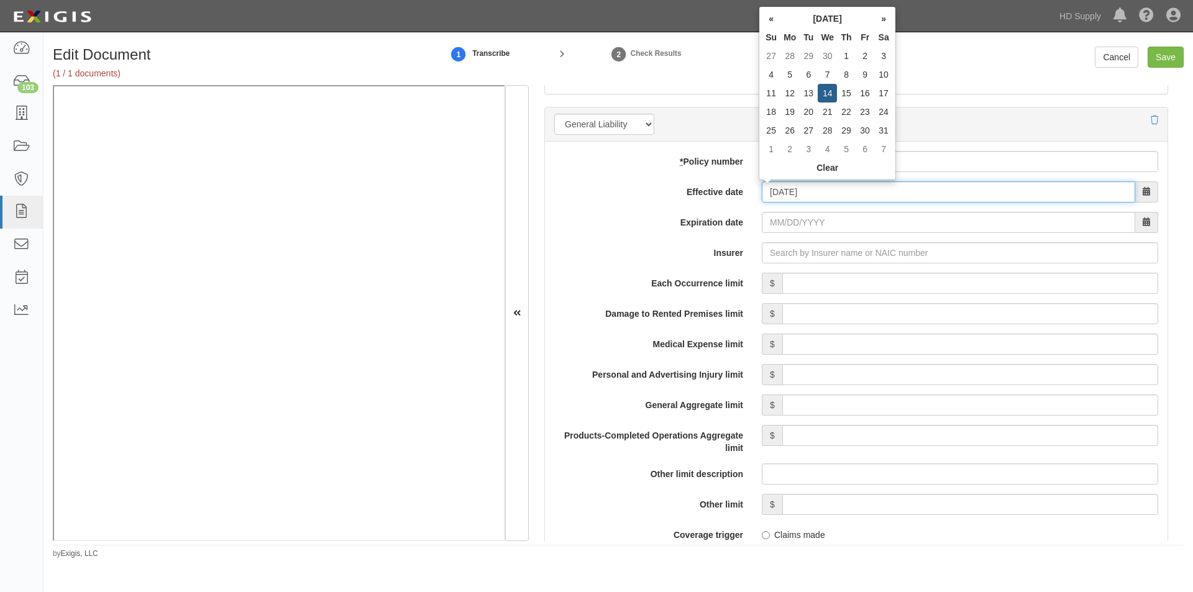
type input "05/14/2025"
type input "[DATE]"
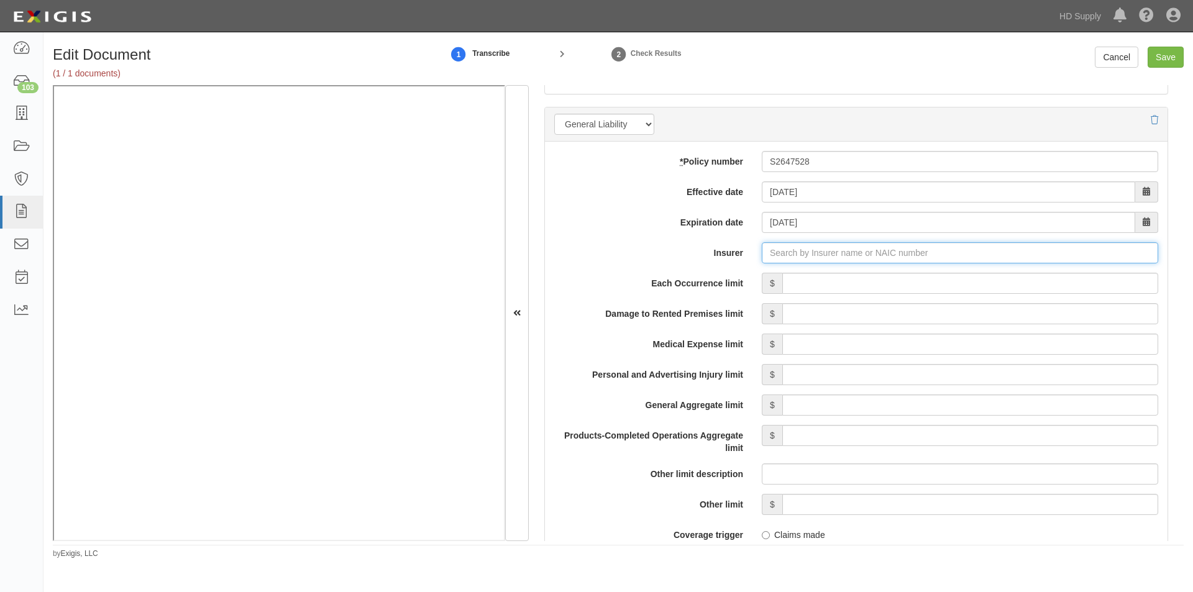
click at [791, 248] on input "Insurer" at bounding box center [960, 252] width 396 height 21
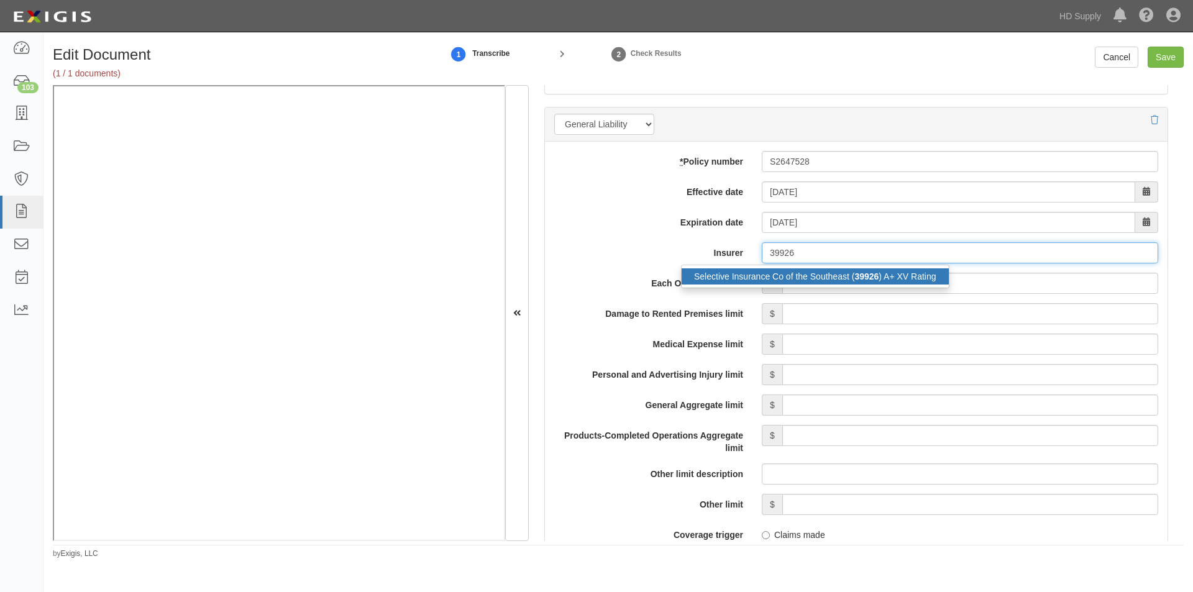
click at [780, 272] on div "Selective Insurance Co of the Southeast ( 39926 ) A+ XV Rating" at bounding box center [814, 276] width 267 height 16
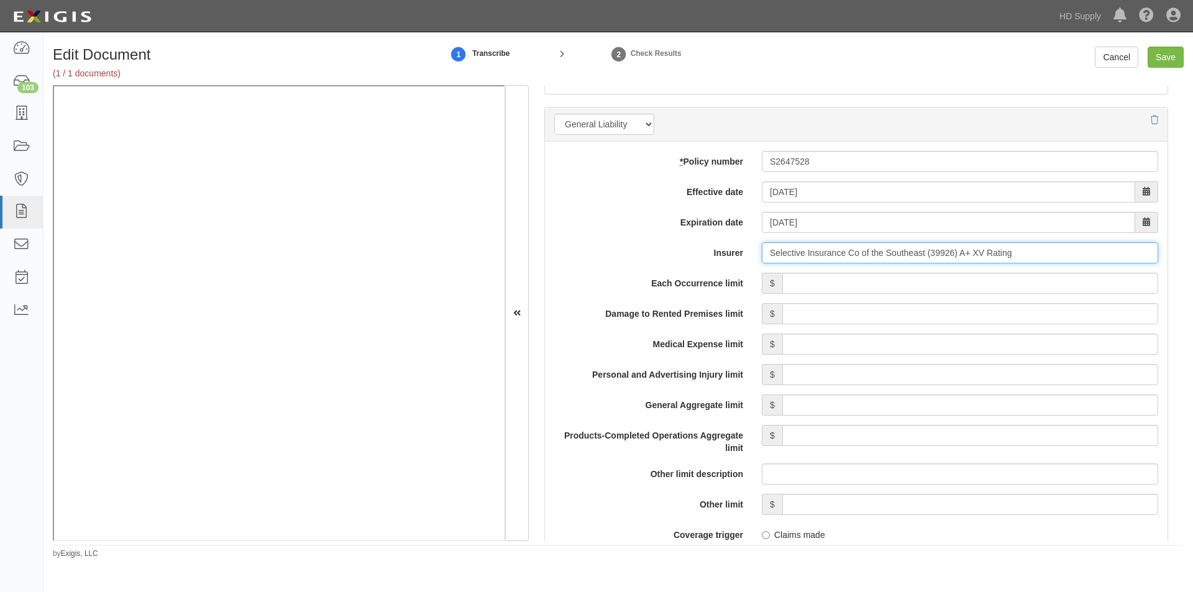
type input "Selective Insurance Co of the Southeast (39926) A+ XV Rating"
click at [807, 291] on input "Each Occurrence limit" at bounding box center [970, 283] width 376 height 21
type input "1,000,000"
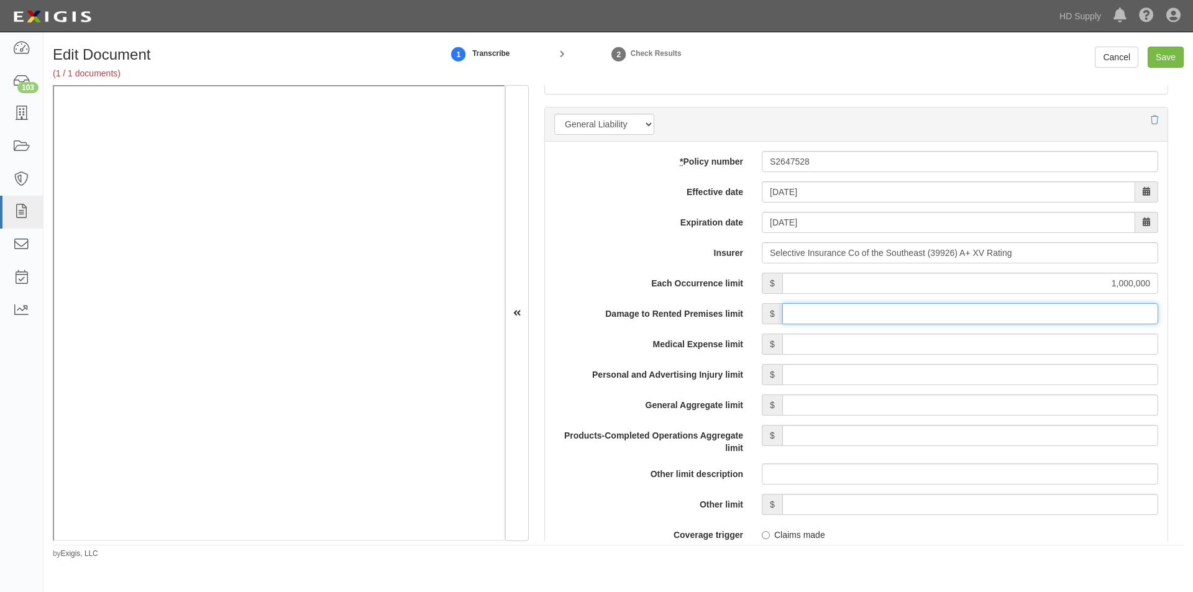
click at [1009, 316] on input "Damage to Rented Premises limit" at bounding box center [970, 313] width 376 height 21
type input "500,000"
click at [1024, 346] on input "Medical Expense limit" at bounding box center [970, 344] width 376 height 21
type input "15,000"
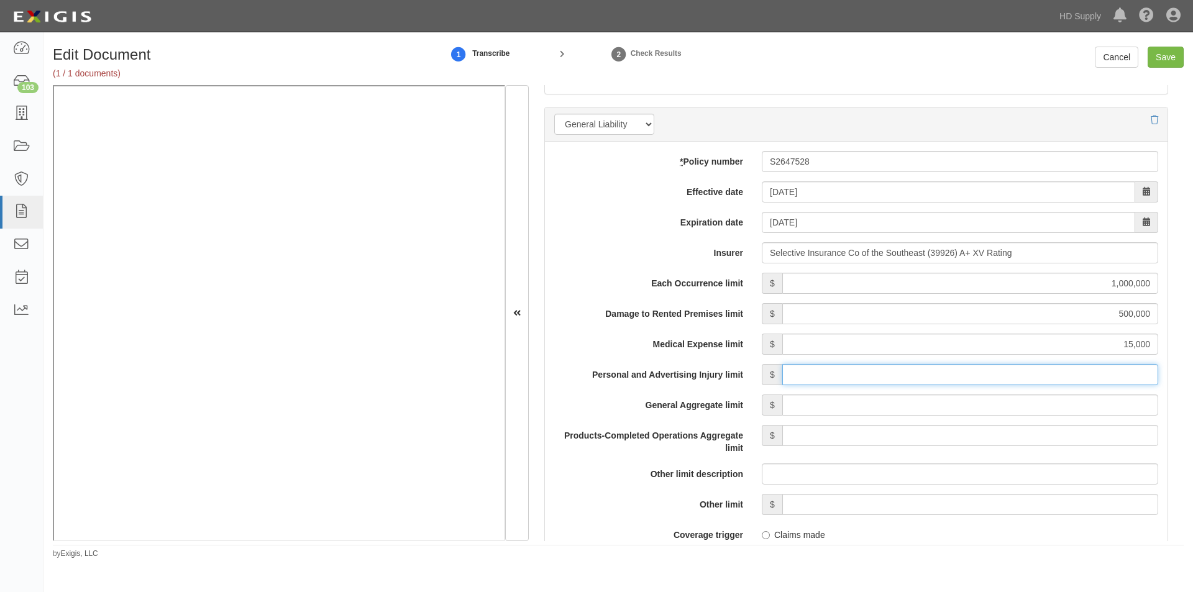
click at [1031, 383] on input "Personal and Advertising Injury limit" at bounding box center [970, 374] width 376 height 21
type input "1,000,000"
click at [1031, 403] on input "General Aggregate limit" at bounding box center [970, 404] width 376 height 21
type input "3,000,000"
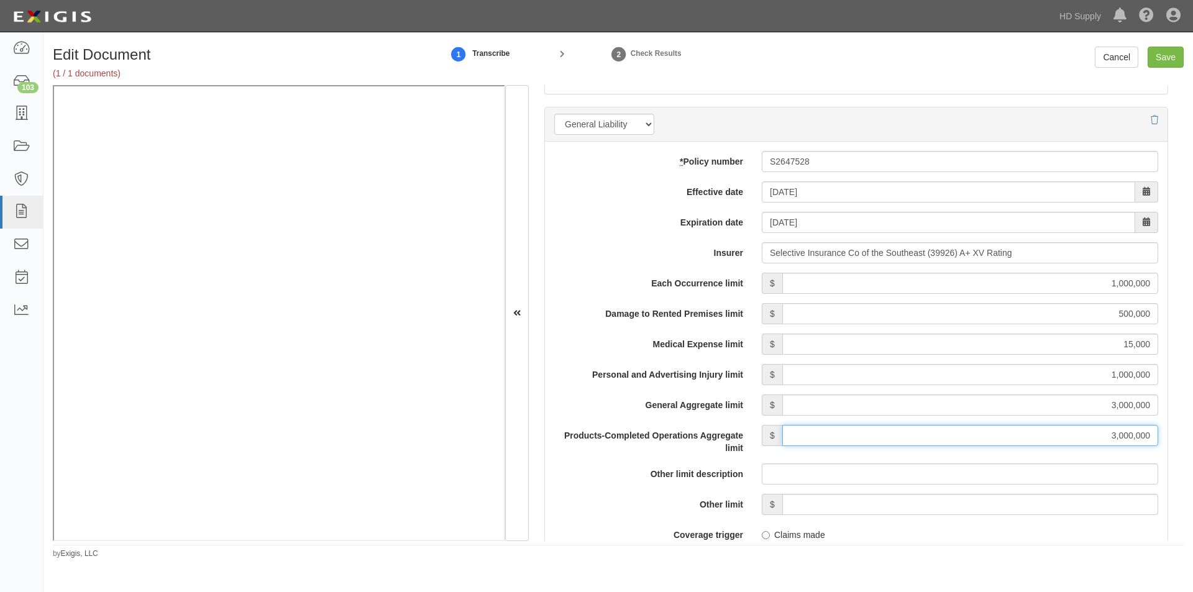
type input "3,000,000"
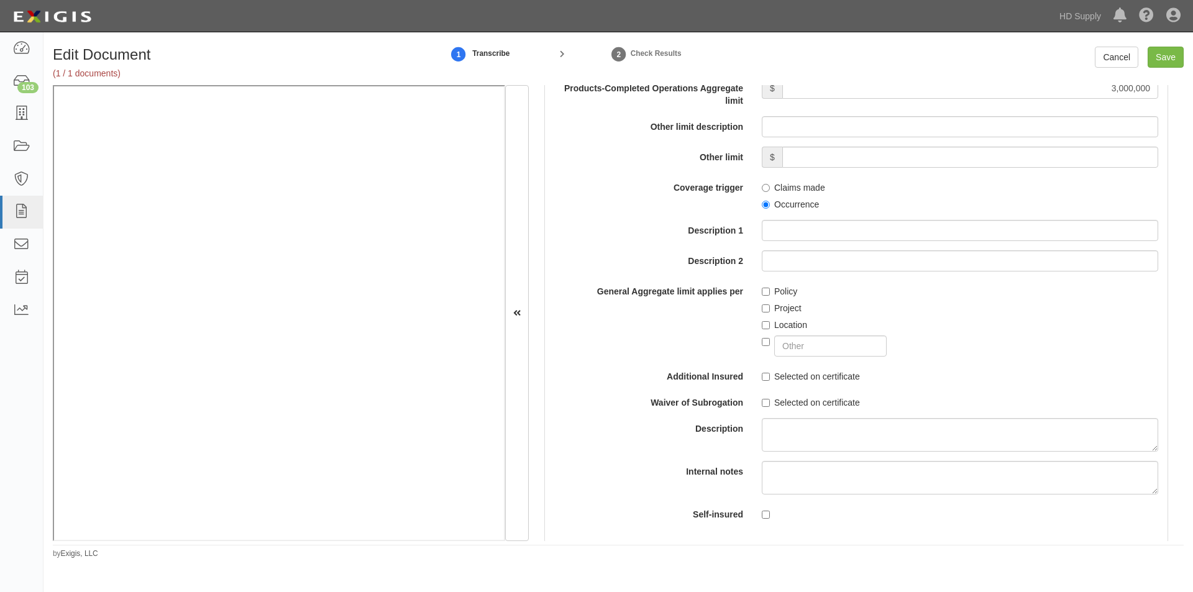
scroll to position [1218, 0]
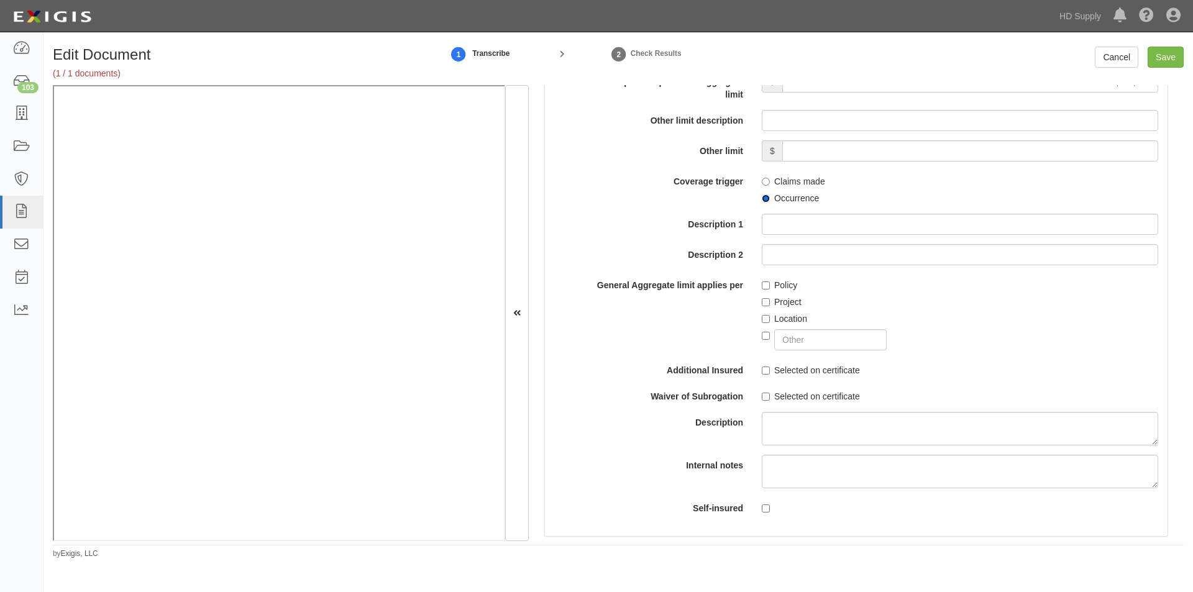
click at [762, 201] on input "Occurrence" at bounding box center [766, 198] width 8 height 8
radio input "true"
click at [762, 286] on input "Policy" at bounding box center [766, 285] width 8 height 8
checkbox input "true"
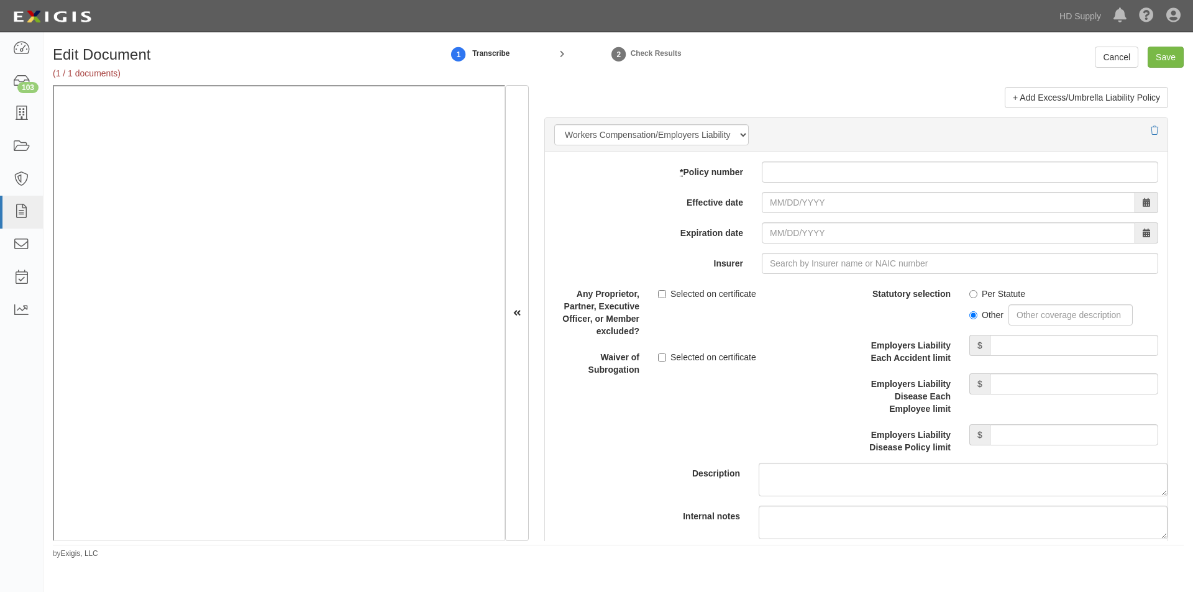
scroll to position [2990, 0]
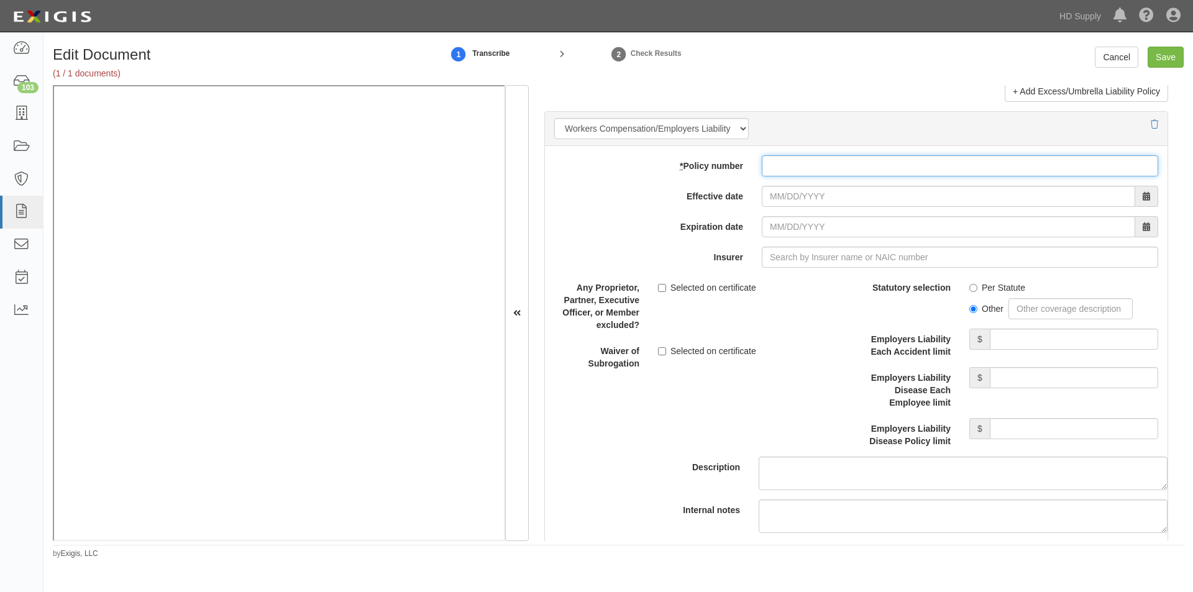
click at [805, 167] on input "* Policy number" at bounding box center [960, 165] width 396 height 21
type input "WCV037055102"
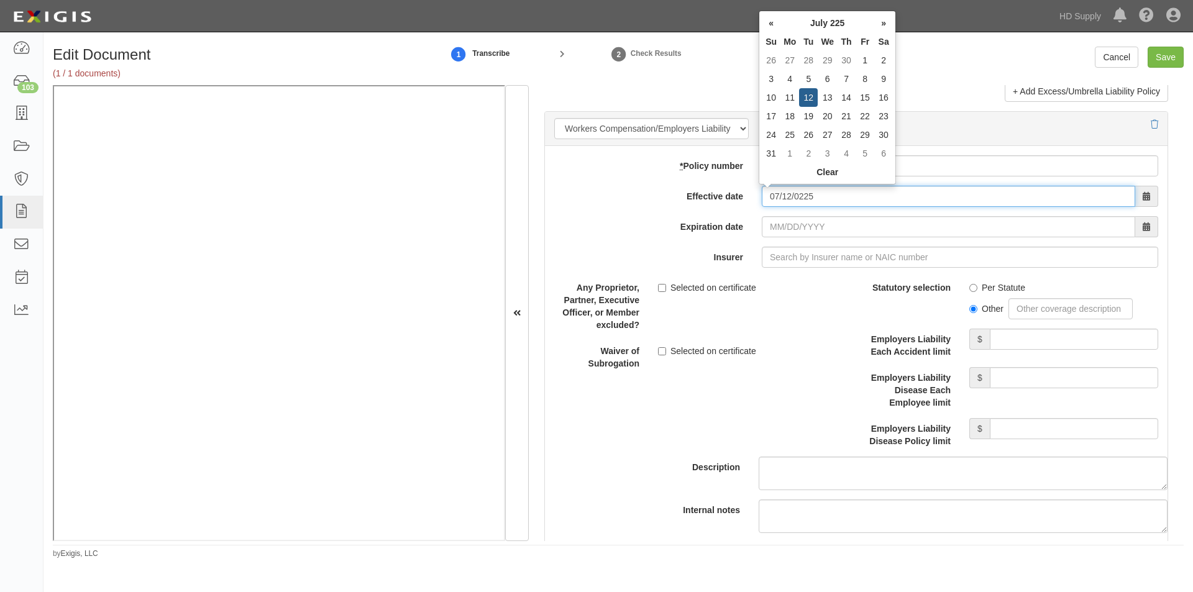
type input "07/12/0225"
type input "07/12/0226"
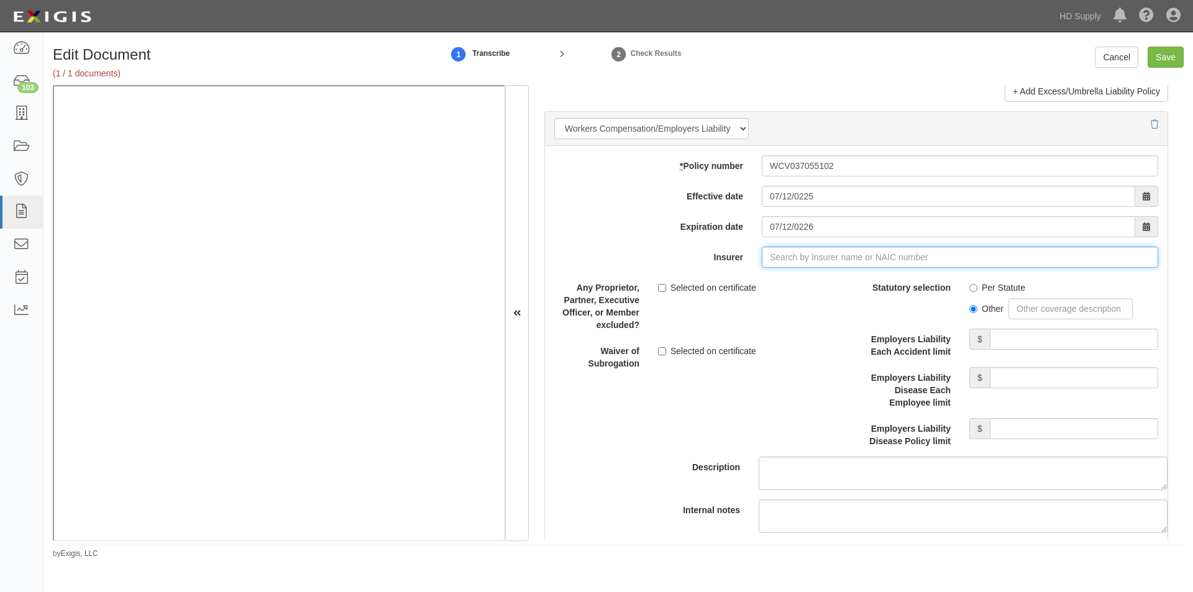
click at [792, 258] on input "Insurer" at bounding box center [960, 257] width 396 height 21
type input "180 Seguros S.A. (0) NR Rating"
type input "1"
click at [762, 282] on div "Builders Insurance (An Assn Captive Co) ( 10704 ) A IX Rating" at bounding box center [811, 281] width 260 height 16
type input "Builders Insurance (An Assn Captive Co) (10704) A IX Rating"
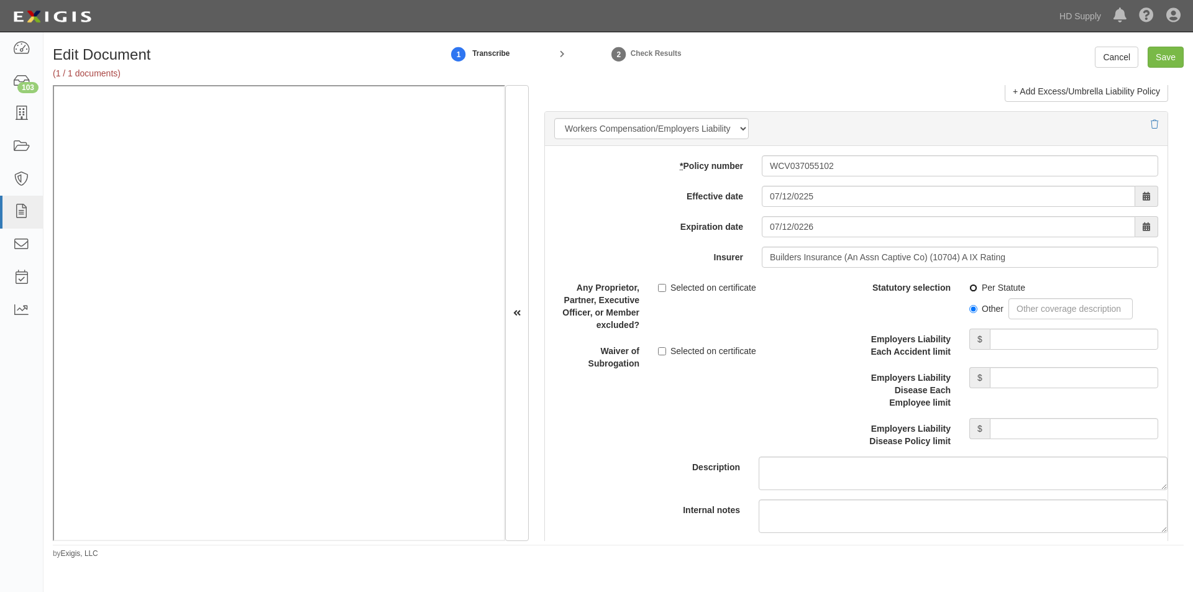
click at [969, 287] on input "Per Statute" at bounding box center [973, 288] width 8 height 8
radio input "true"
click at [1042, 344] on input "Employers Liability Each Accident limit" at bounding box center [1074, 339] width 168 height 21
type input "1,000,000"
click at [1037, 374] on input "Employers Liability Disease Each Employee limit" at bounding box center [1074, 377] width 168 height 21
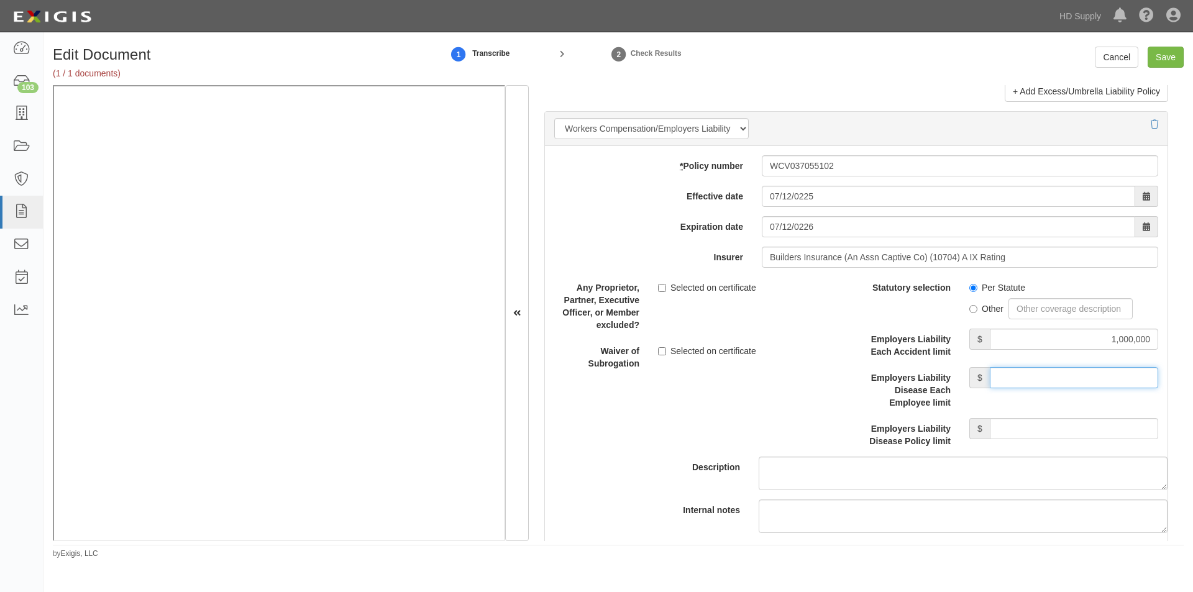
type input "1,000,000"
click at [1021, 426] on input "Employers Liability Disease Policy limit" at bounding box center [1074, 428] width 168 height 21
type input "1,000,000"
click at [662, 288] on input "Selected on certificate" at bounding box center [662, 288] width 8 height 8
checkbox input "true"
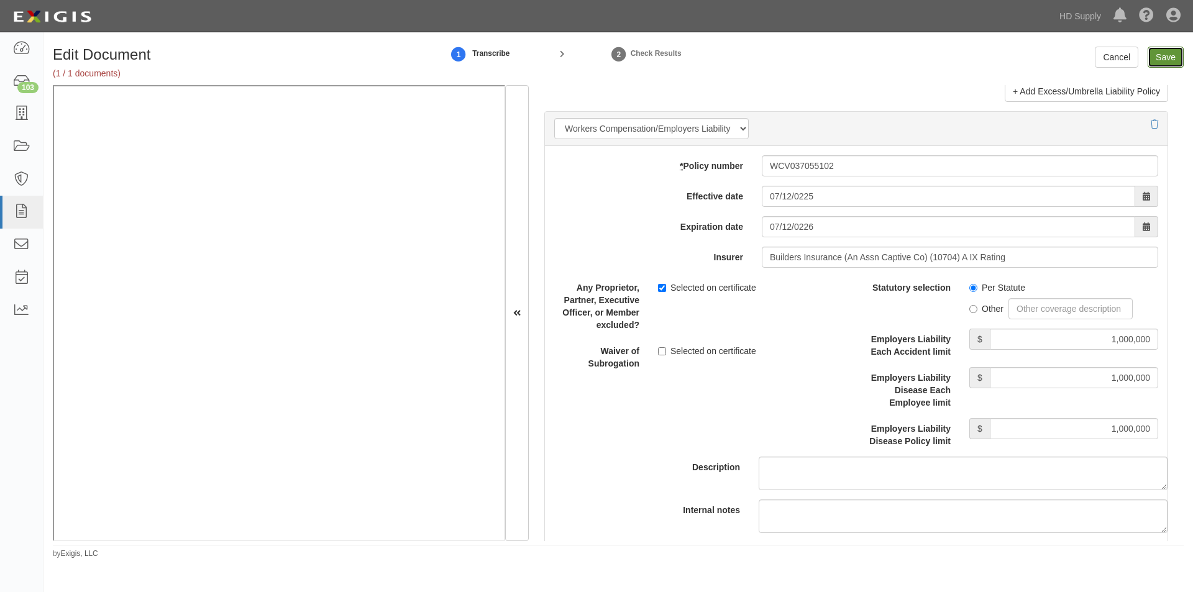
click at [1154, 53] on input "Save" at bounding box center [1165, 57] width 36 height 21
type input "1000000"
type input "500000"
type input "15000"
type input "1000000"
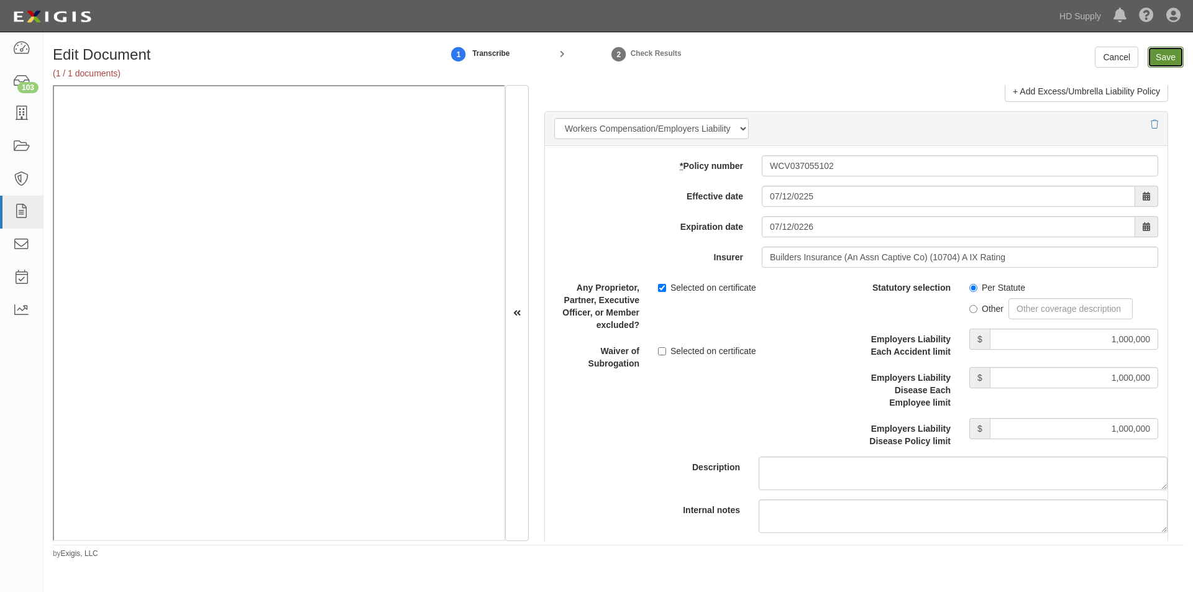
type input "3000000"
type input "1000000"
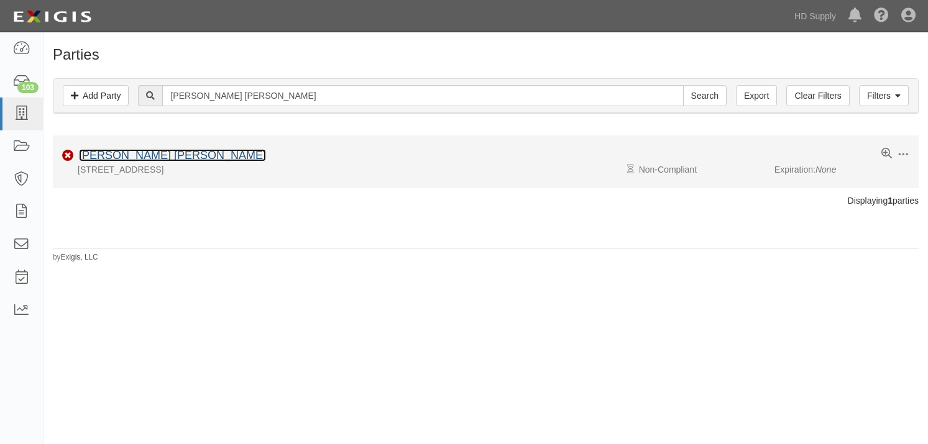
click at [230, 154] on link "[PERSON_NAME] [PERSON_NAME]" at bounding box center [172, 155] width 187 height 12
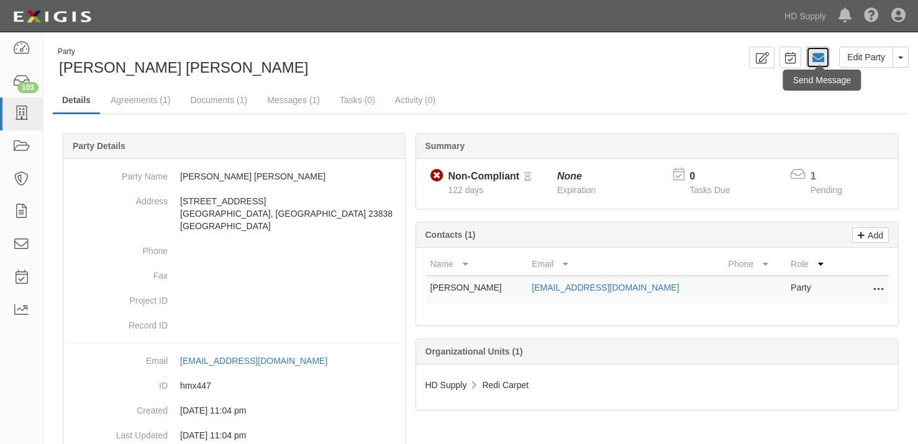
click at [818, 61] on icon at bounding box center [818, 58] width 12 height 12
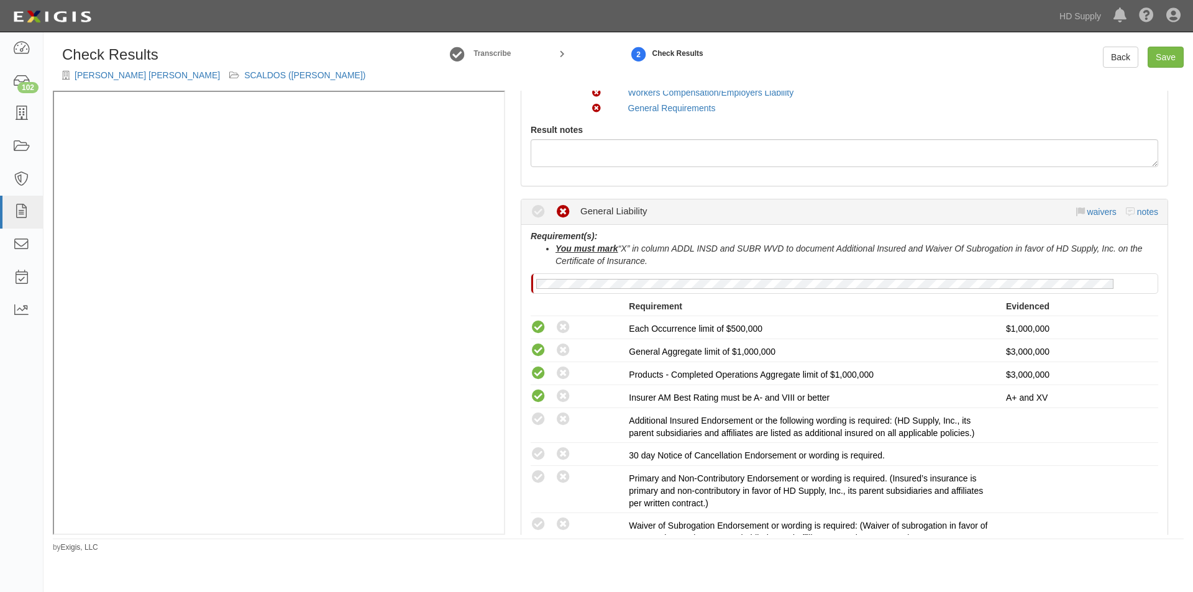
scroll to position [186, 0]
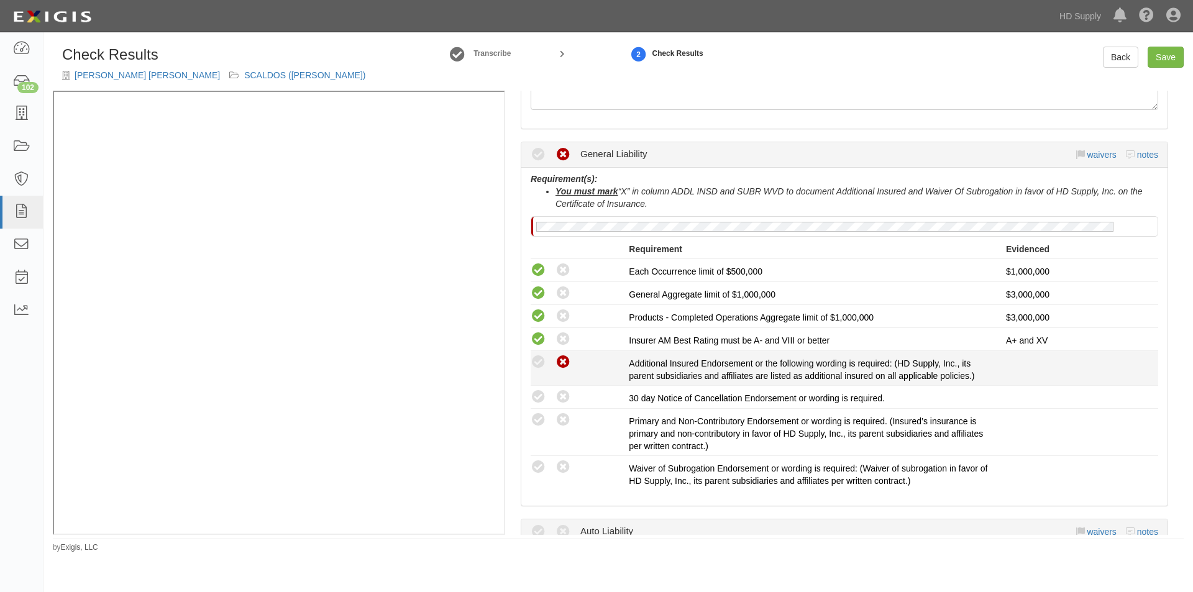
click at [558, 361] on icon at bounding box center [563, 363] width 16 height 16
radio input "true"
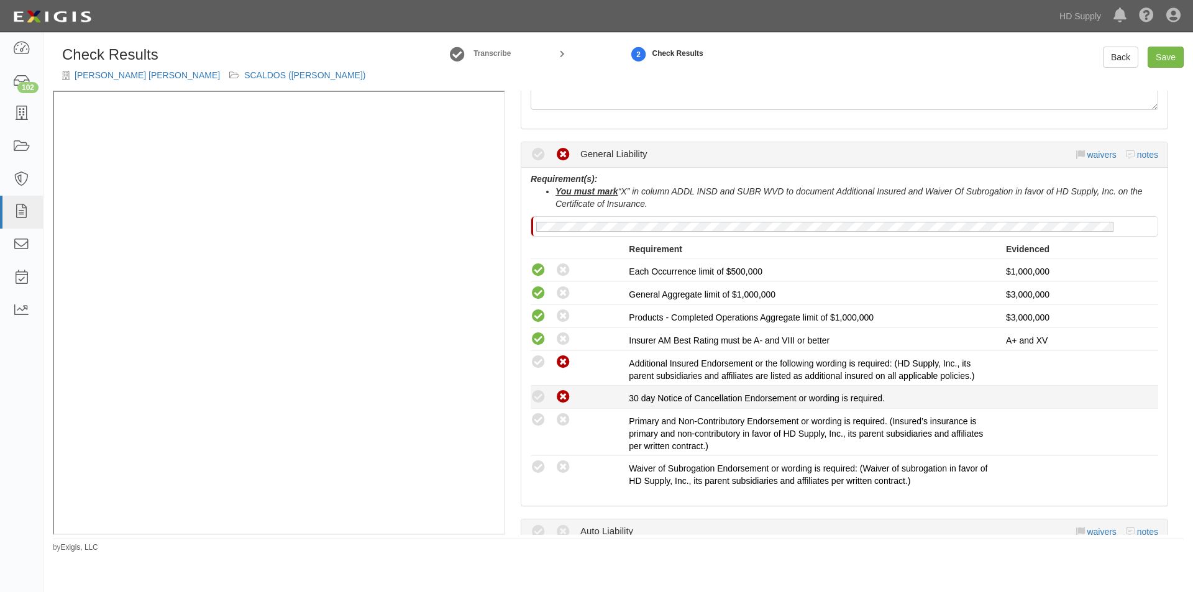
click at [562, 393] on icon at bounding box center [563, 398] width 16 height 16
radio input "true"
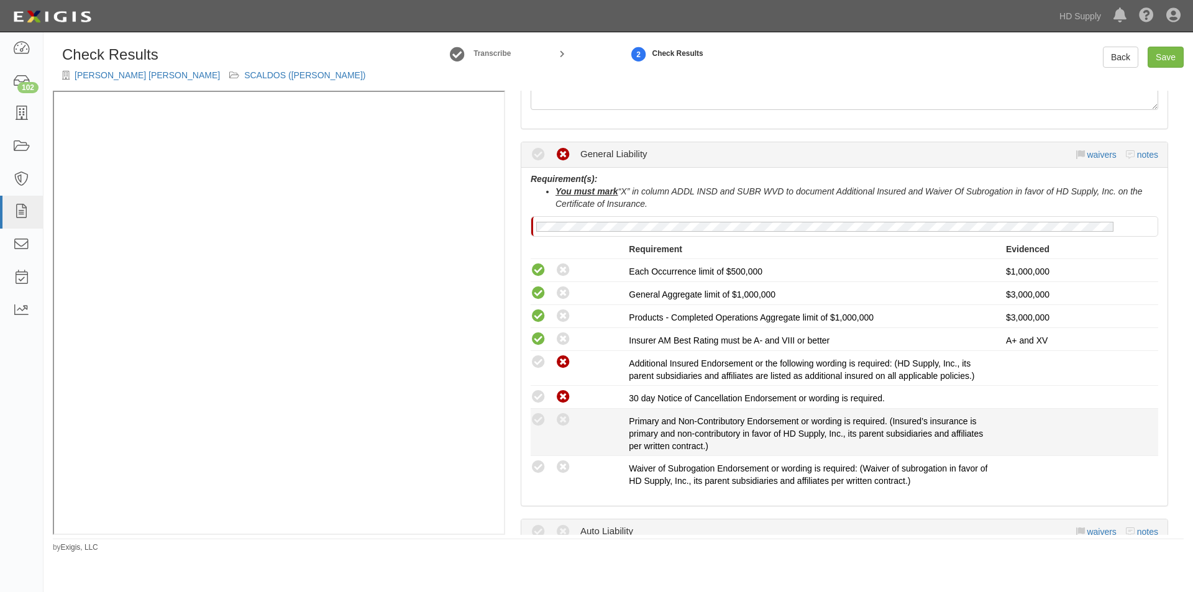
drag, startPoint x: 564, startPoint y: 412, endPoint x: 563, endPoint y: 441, distance: 29.2
click at [564, 416] on li "Compliant Waived: Non-Compliant Primary and Non-Contributory Endorsement or wor…" at bounding box center [844, 432] width 627 height 47
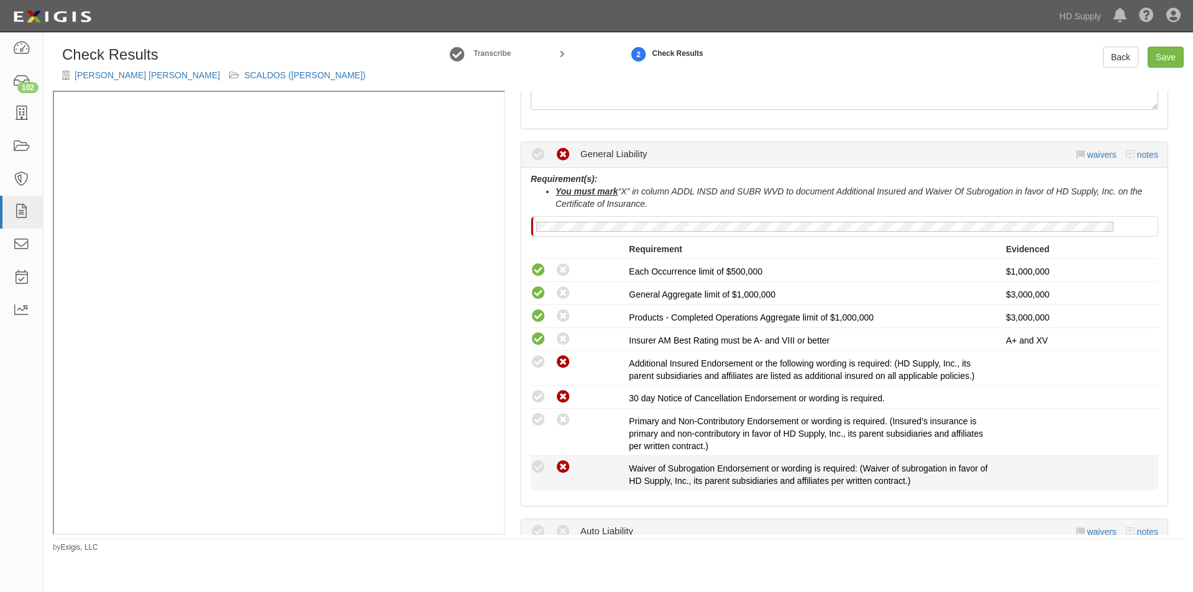
click at [563, 467] on icon at bounding box center [563, 468] width 16 height 16
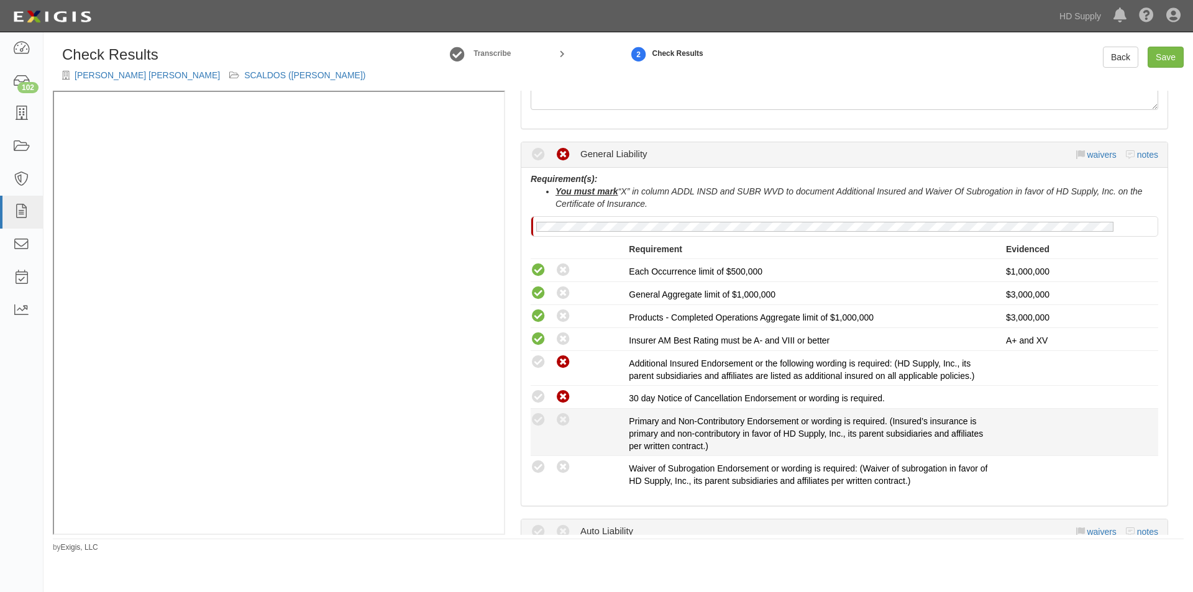
radio input "true"
click at [563, 424] on icon at bounding box center [563, 421] width 16 height 16
radio input "true"
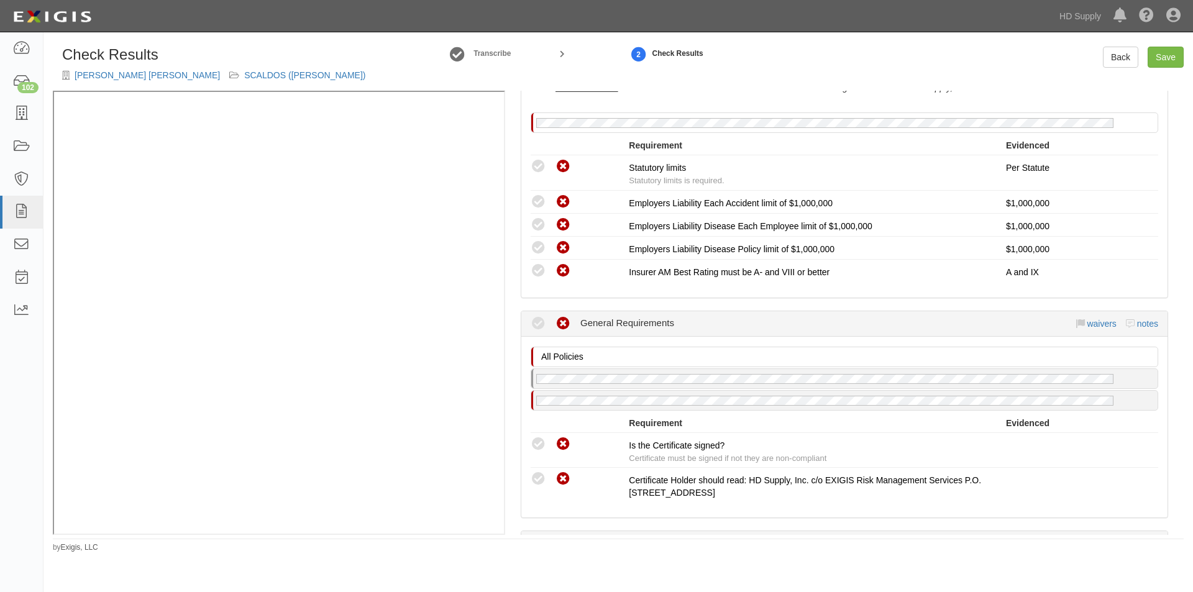
scroll to position [913, 0]
click at [1114, 61] on link "Back" at bounding box center [1120, 57] width 35 height 21
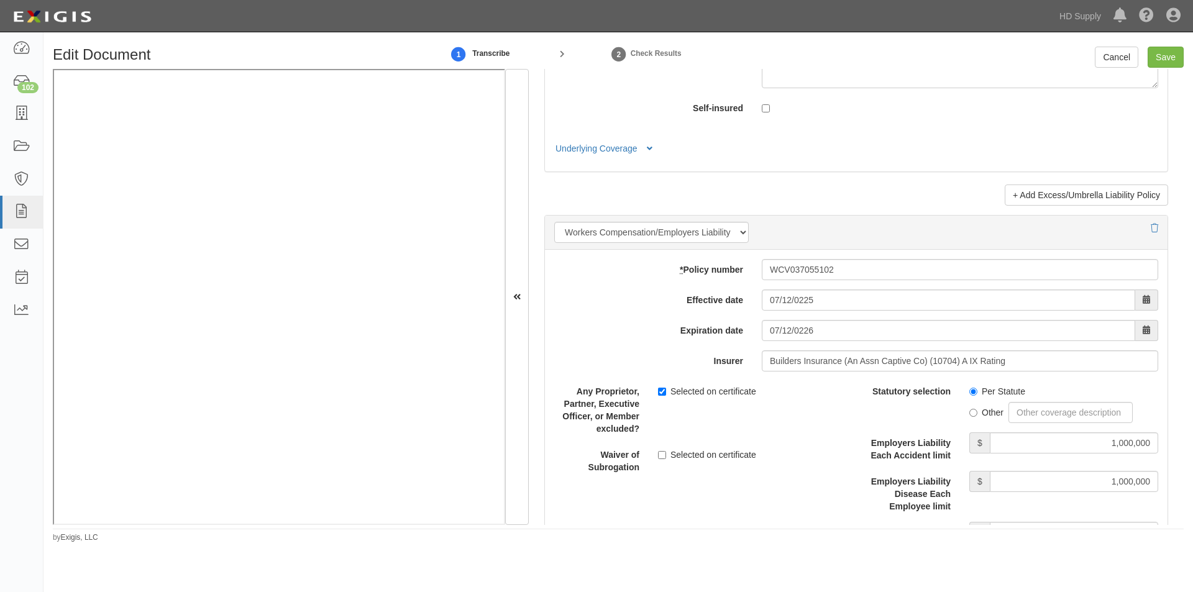
scroll to position [3016, 0]
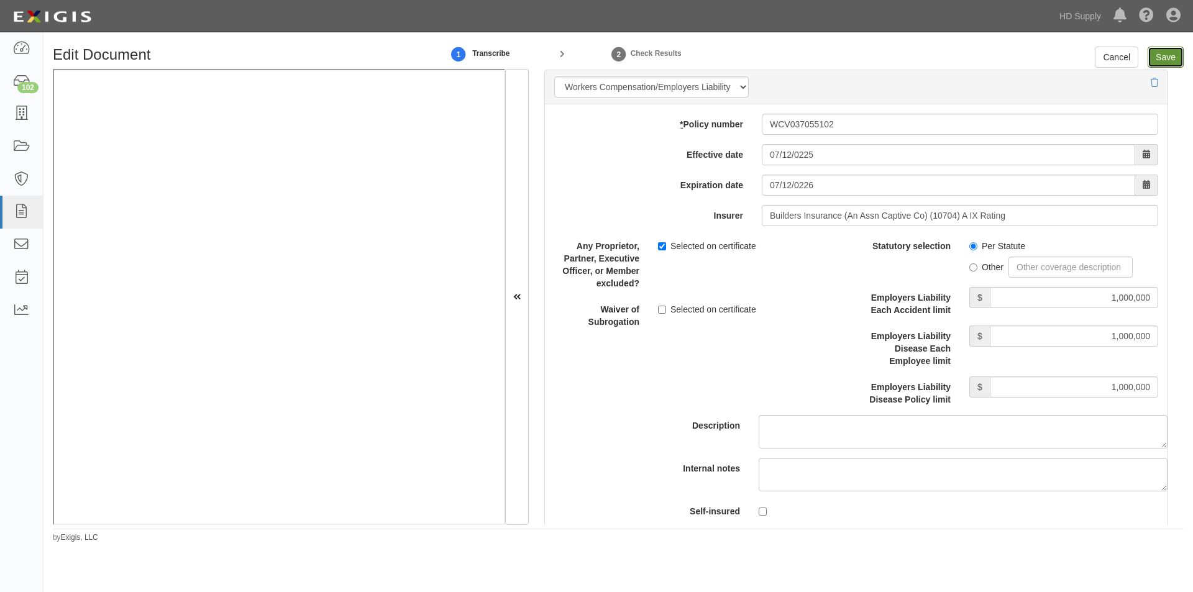
click at [1157, 59] on input "Save" at bounding box center [1165, 57] width 36 height 21
type input "1000000"
type input "500000"
type input "15000"
type input "1000000"
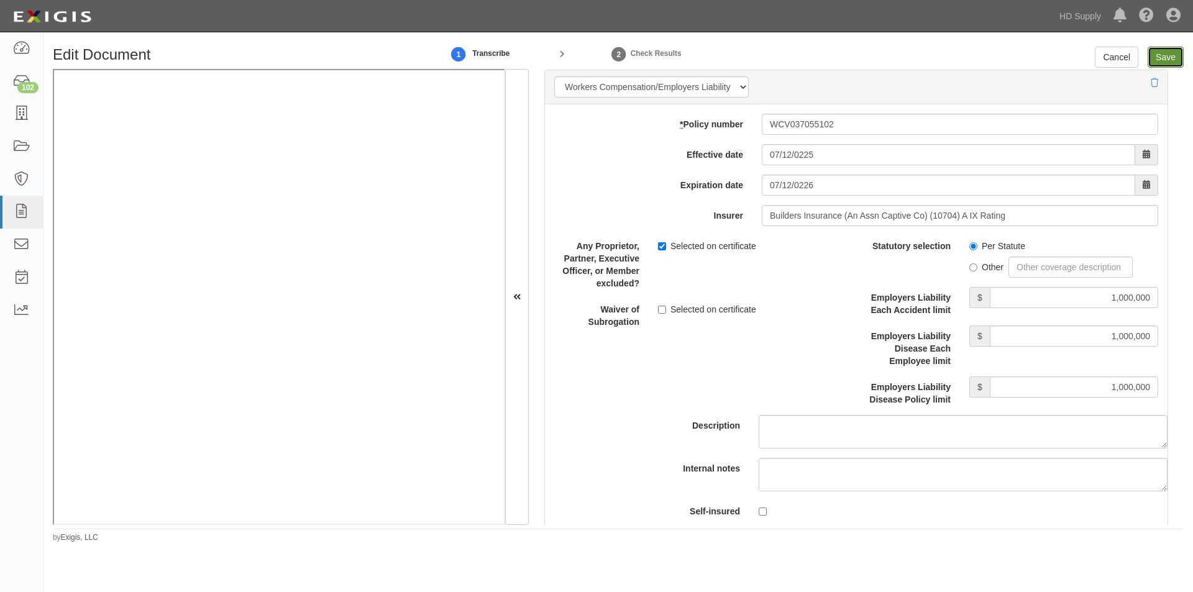
type input "3000000"
type input "1000000"
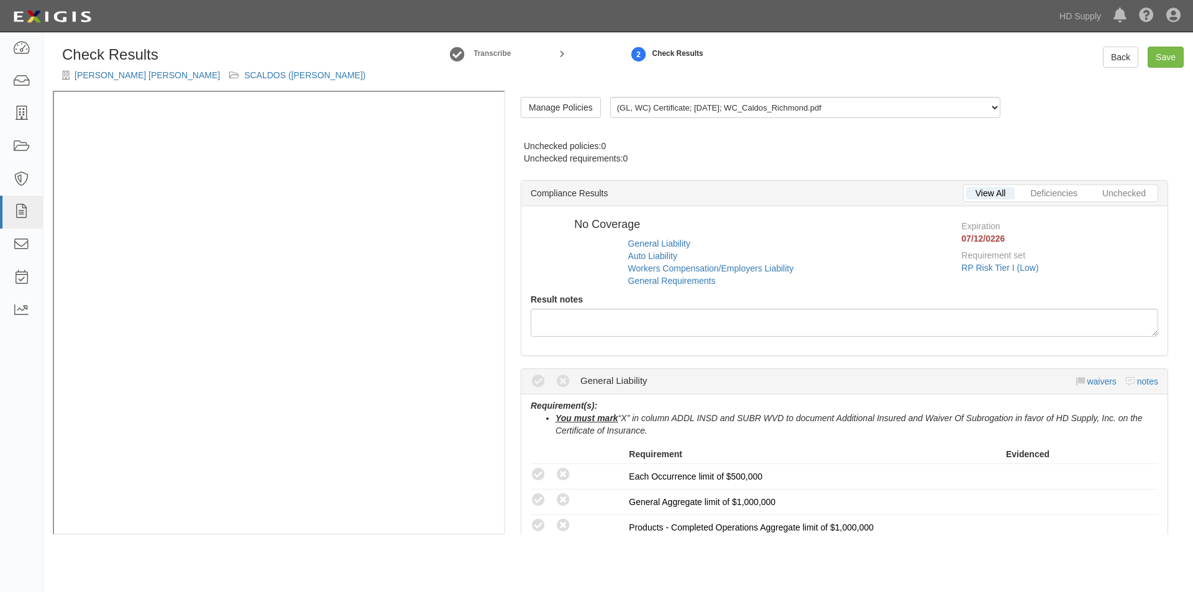
radio input "true"
radio input "false"
radio input "true"
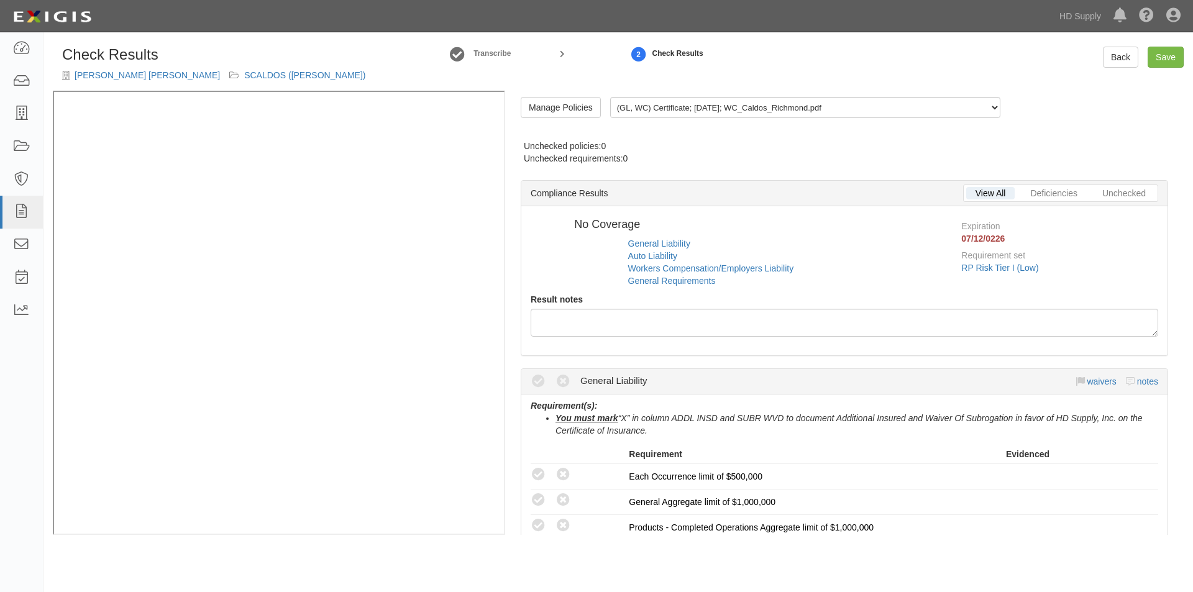
radio input "true"
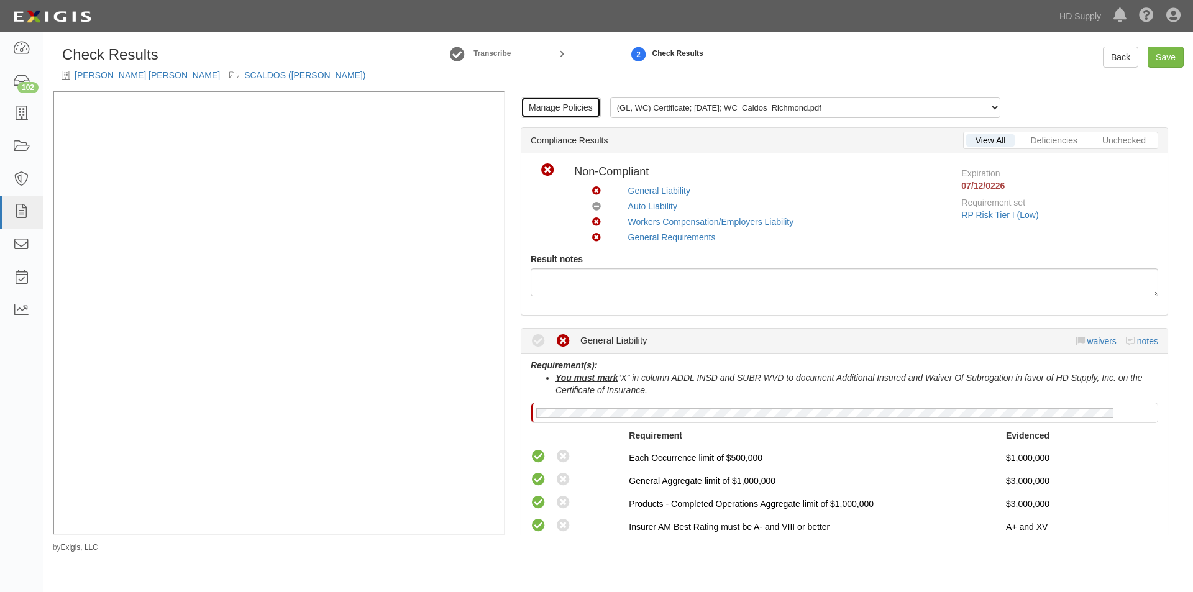
click at [563, 111] on link "Manage Policies" at bounding box center [561, 107] width 80 height 21
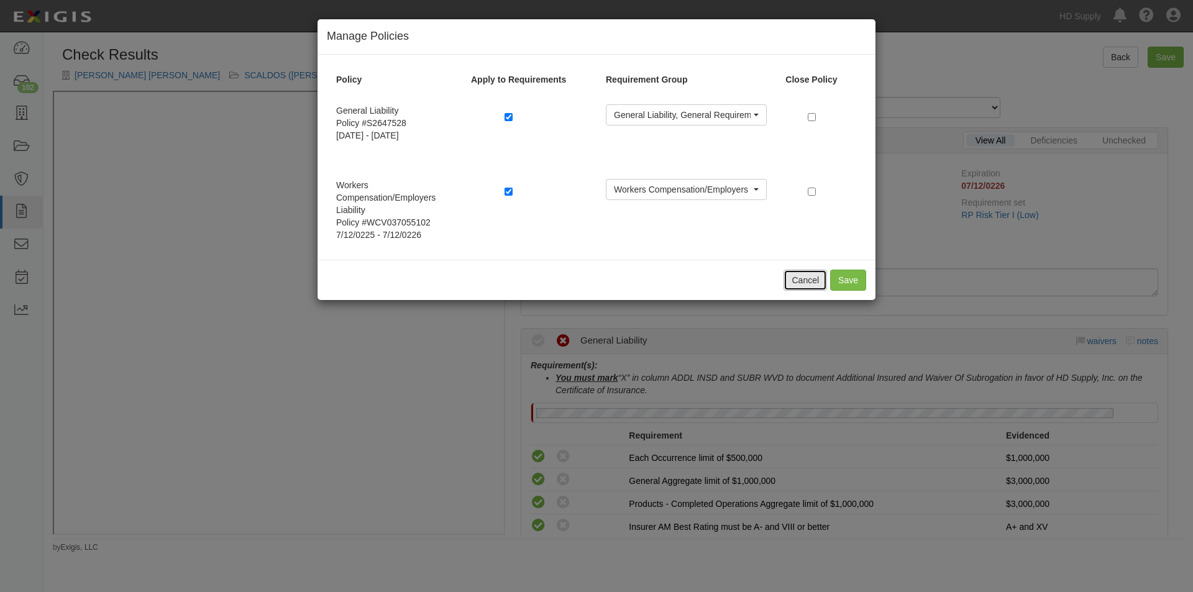
click at [814, 276] on button "Cancel" at bounding box center [804, 280] width 43 height 21
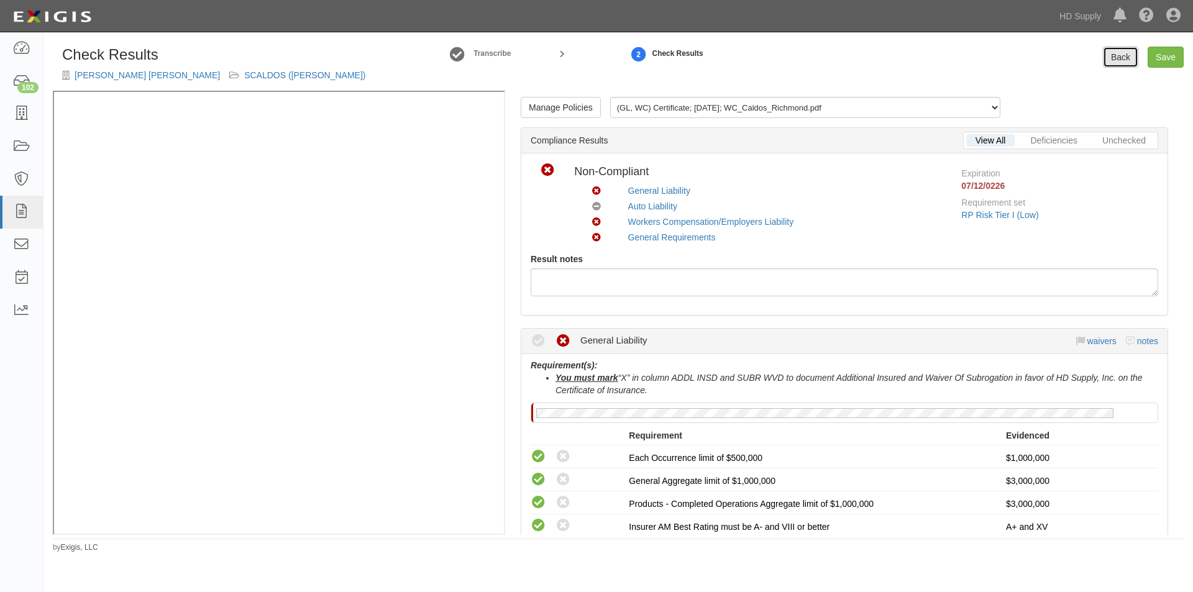
click at [1123, 52] on link "Back" at bounding box center [1120, 57] width 35 height 21
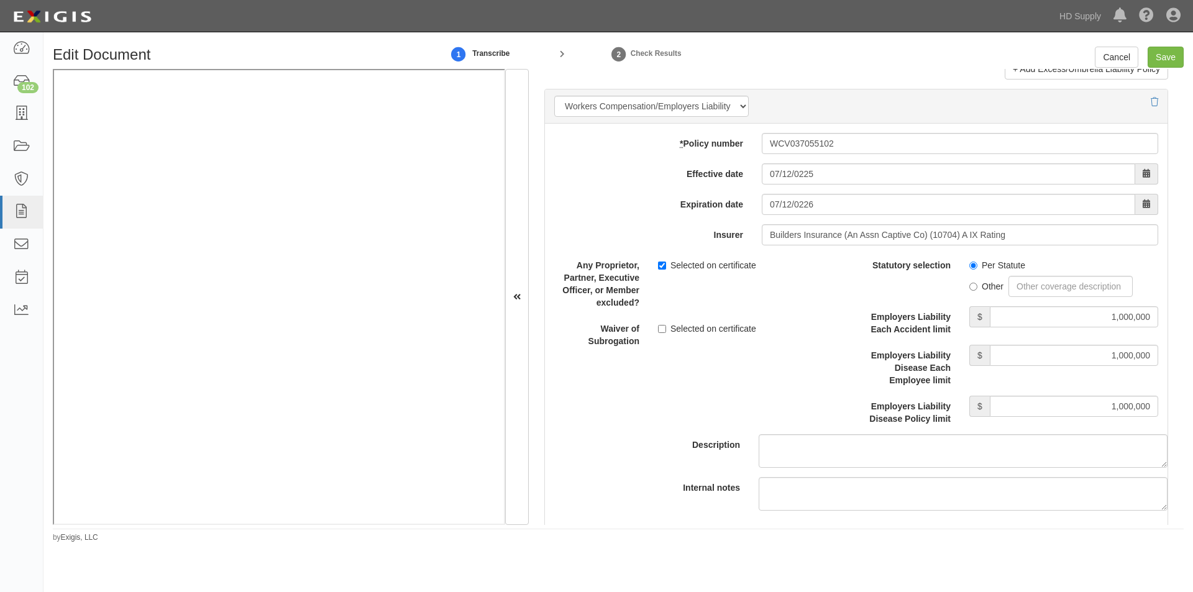
scroll to position [2984, 0]
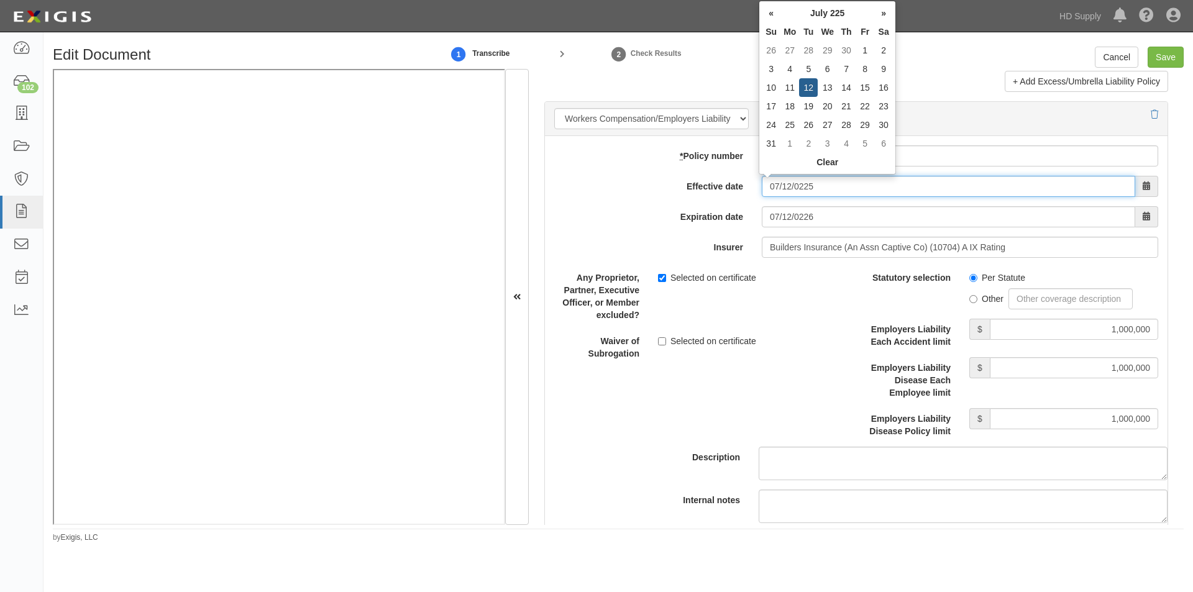
drag, startPoint x: 820, startPoint y: 187, endPoint x: 747, endPoint y: 181, distance: 73.5
click at [747, 181] on div "Effective date 07/12/0225" at bounding box center [856, 186] width 622 height 21
type input "07/12/2025"
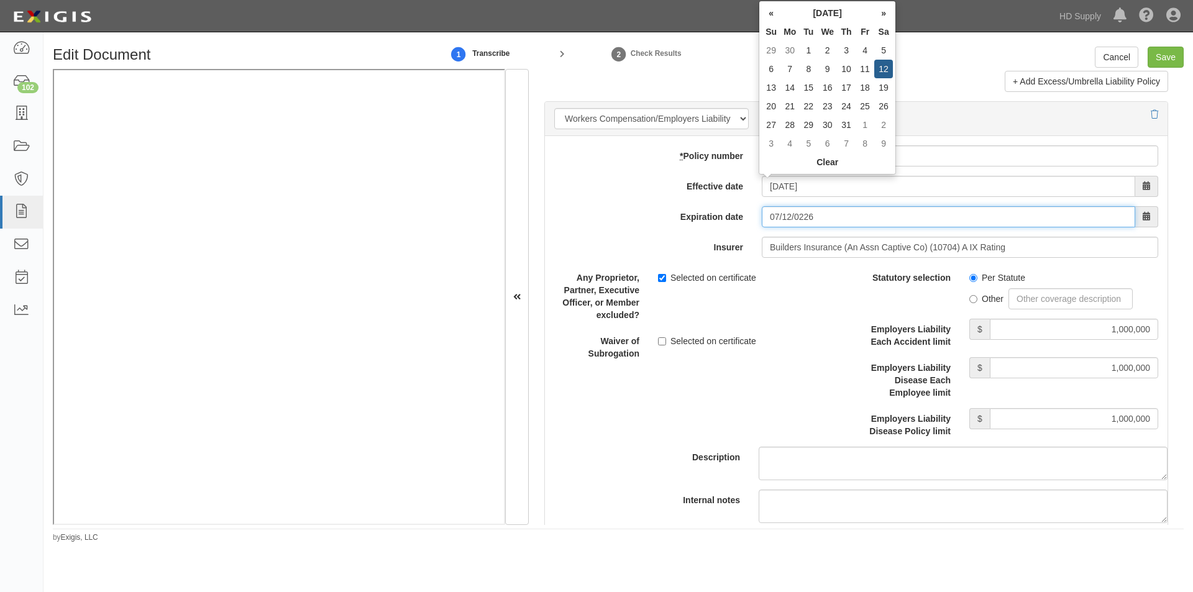
type input "07/12/2026"
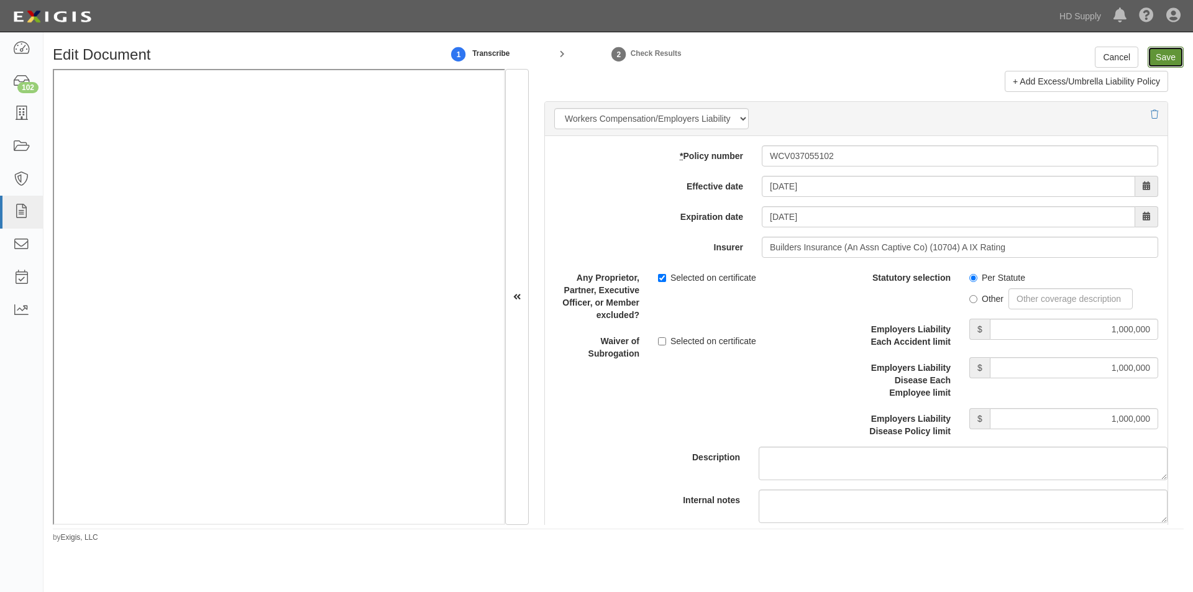
click at [1164, 58] on input "Save" at bounding box center [1165, 57] width 36 height 21
type input "1000000"
type input "500000"
type input "15000"
type input "1000000"
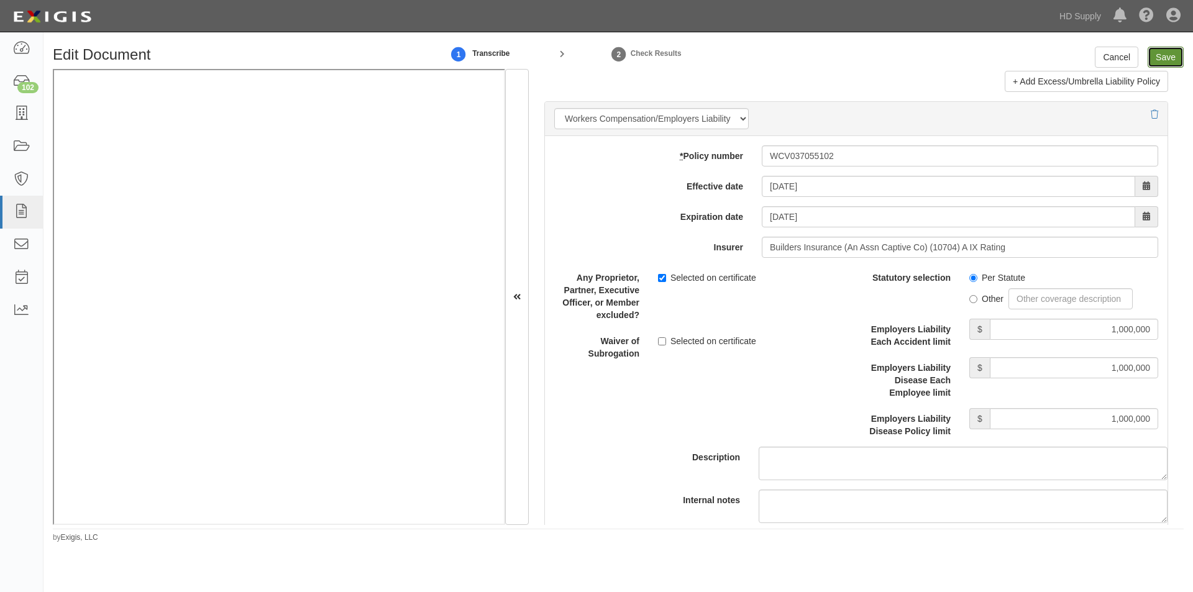
type input "3000000"
type input "1000000"
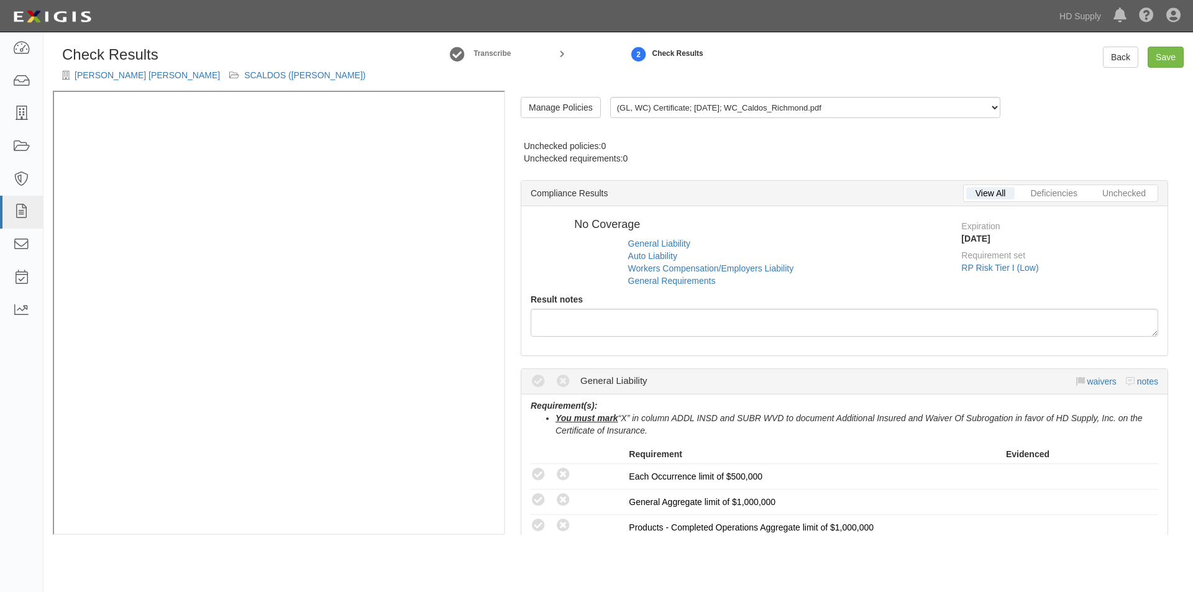
radio input "true"
radio input "false"
radio input "true"
radio input "false"
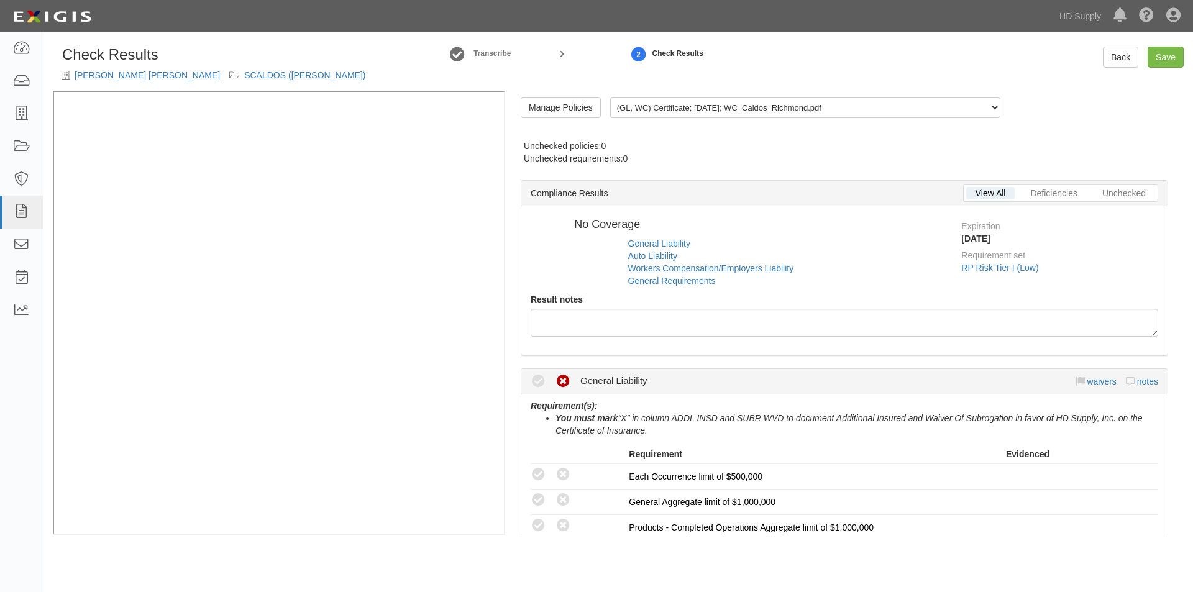
radio input "false"
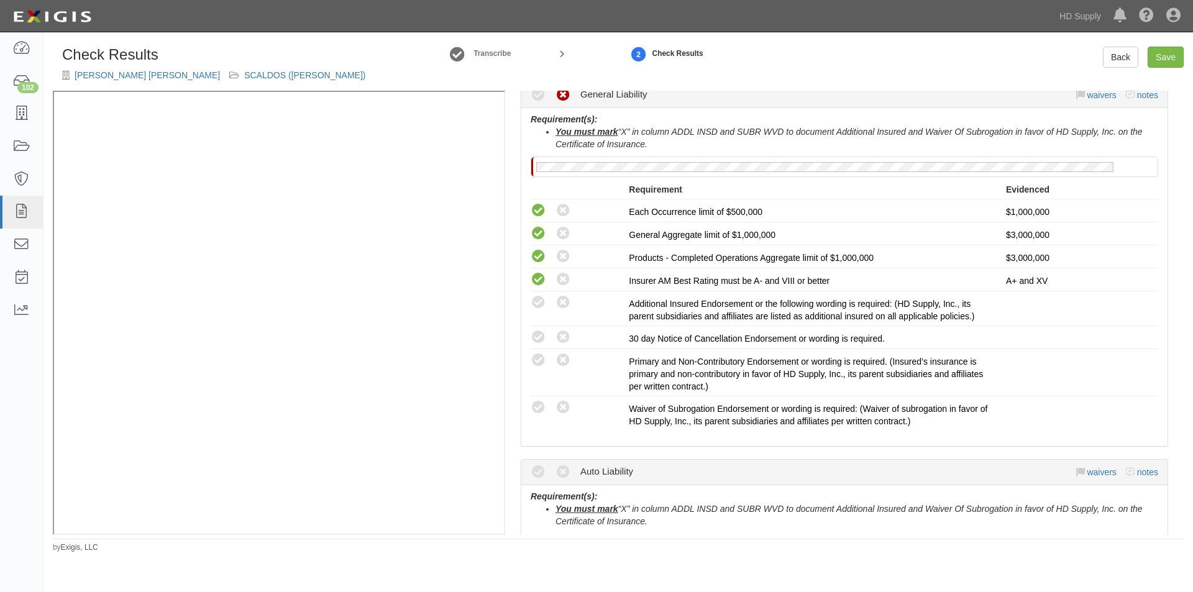
scroll to position [262, 0]
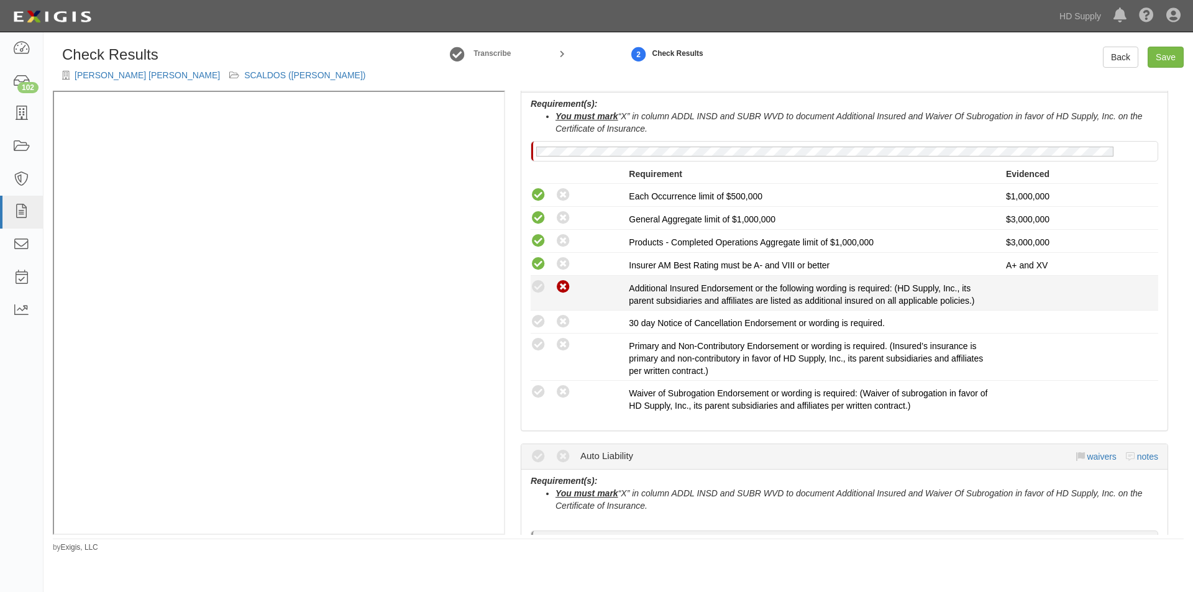
click at [570, 289] on icon at bounding box center [563, 288] width 16 height 16
radio input "true"
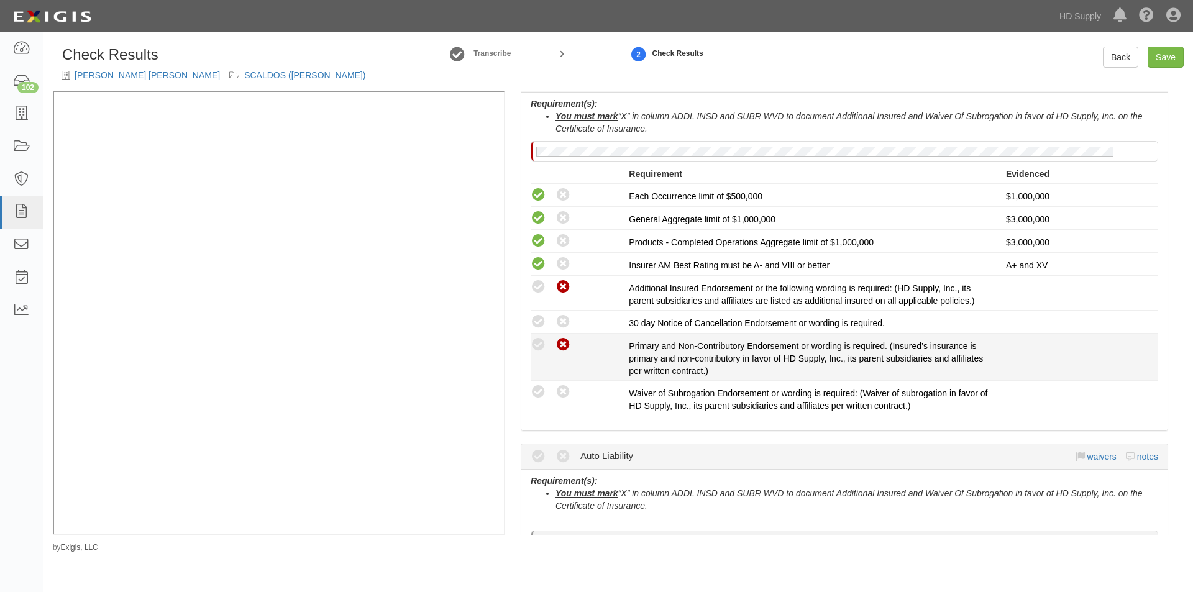
drag, startPoint x: 563, startPoint y: 323, endPoint x: 564, endPoint y: 344, distance: 20.5
click at [563, 327] on icon at bounding box center [563, 322] width 16 height 16
radio input "true"
drag, startPoint x: 564, startPoint y: 347, endPoint x: 562, endPoint y: 371, distance: 24.3
click at [564, 358] on div "Compliant Waived: Non-Compliant Primary and Non-Contributory Endorsement or wor…" at bounding box center [844, 357] width 646 height 40
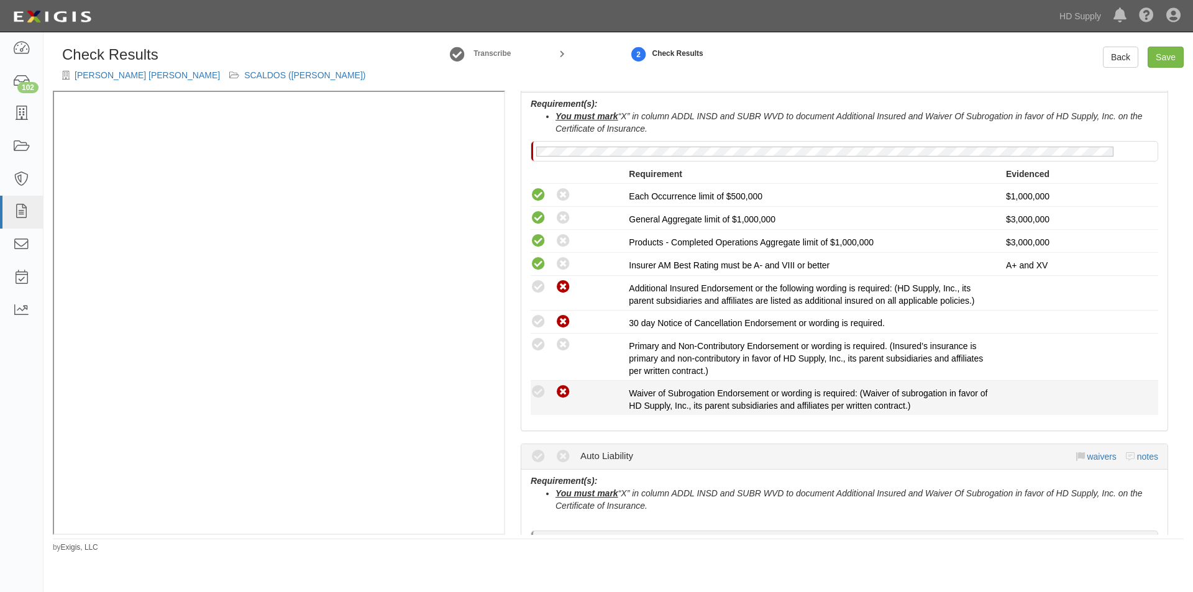
click at [558, 394] on icon at bounding box center [563, 393] width 16 height 16
radio input "true"
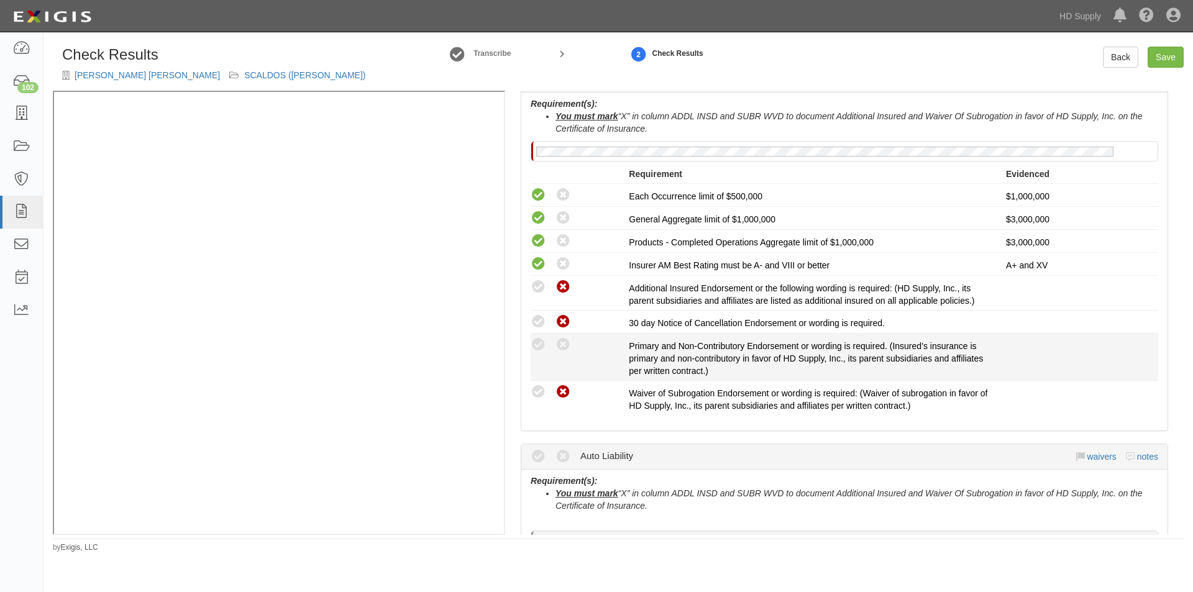
drag, startPoint x: 563, startPoint y: 348, endPoint x: 588, endPoint y: 342, distance: 25.5
click at [565, 346] on icon at bounding box center [563, 345] width 16 height 16
radio input "true"
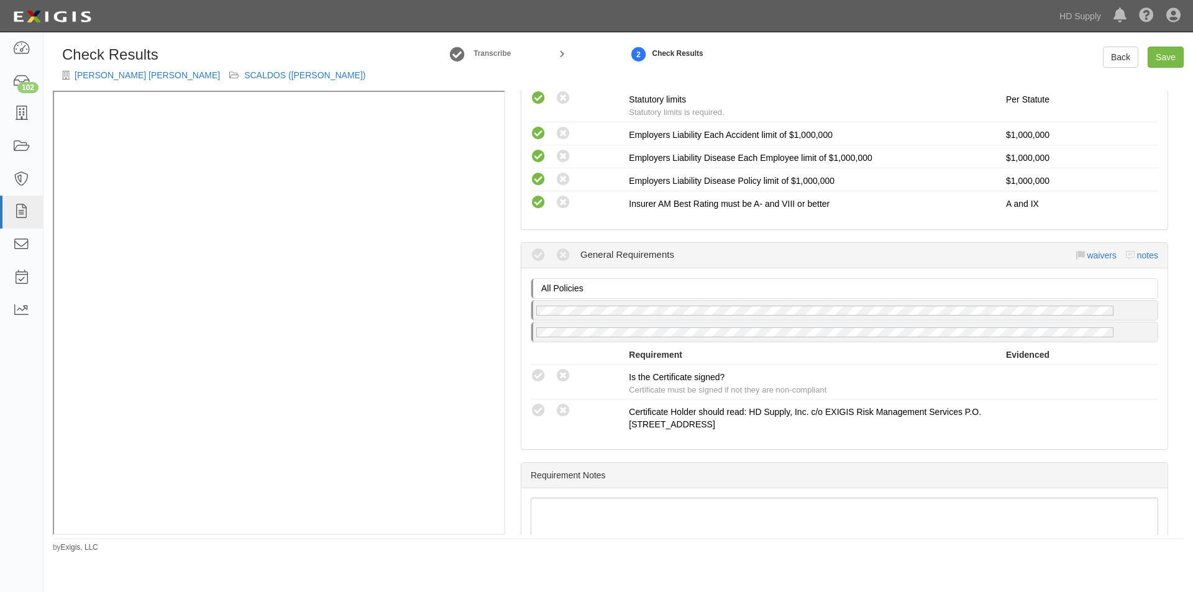
scroll to position [981, 0]
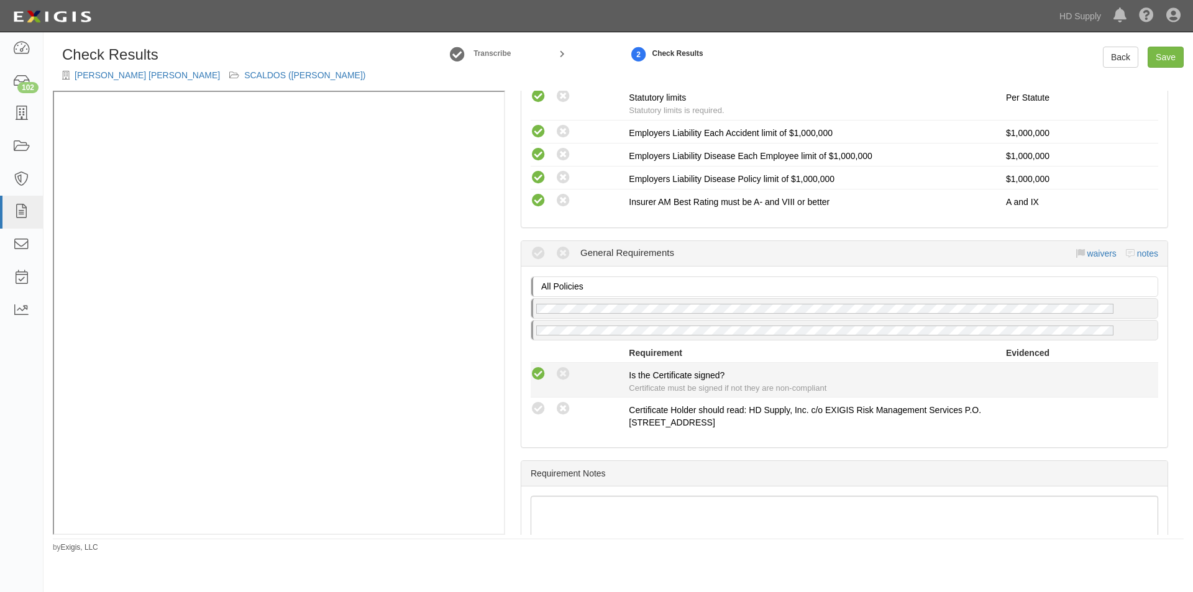
click at [540, 373] on icon at bounding box center [539, 375] width 16 height 16
radio input "true"
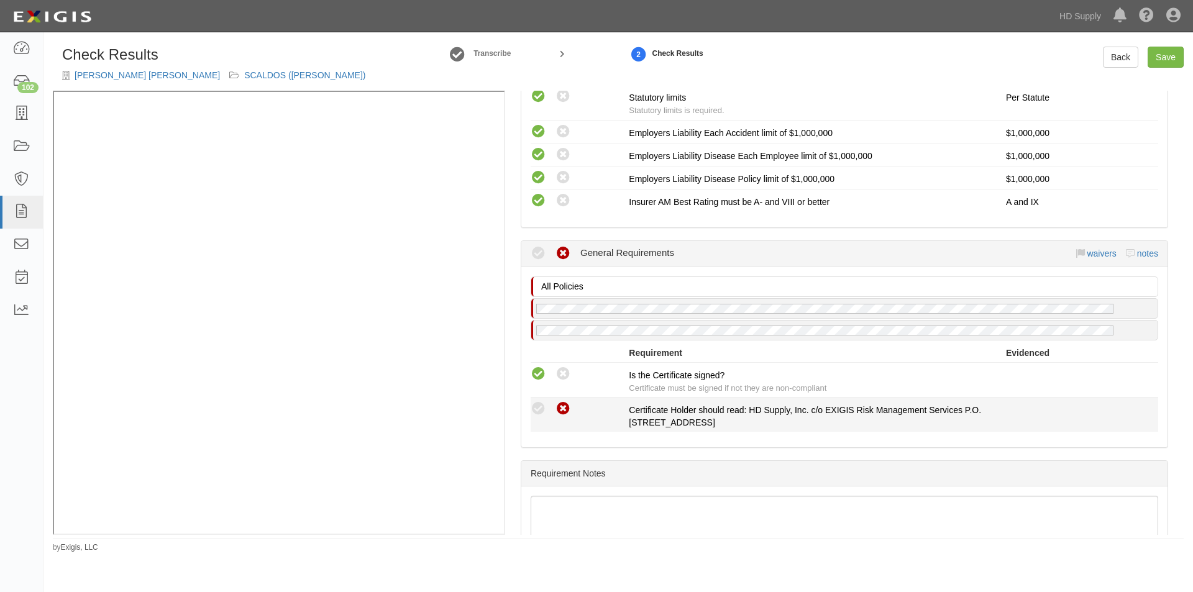
click at [558, 408] on icon at bounding box center [563, 409] width 16 height 16
radio input "true"
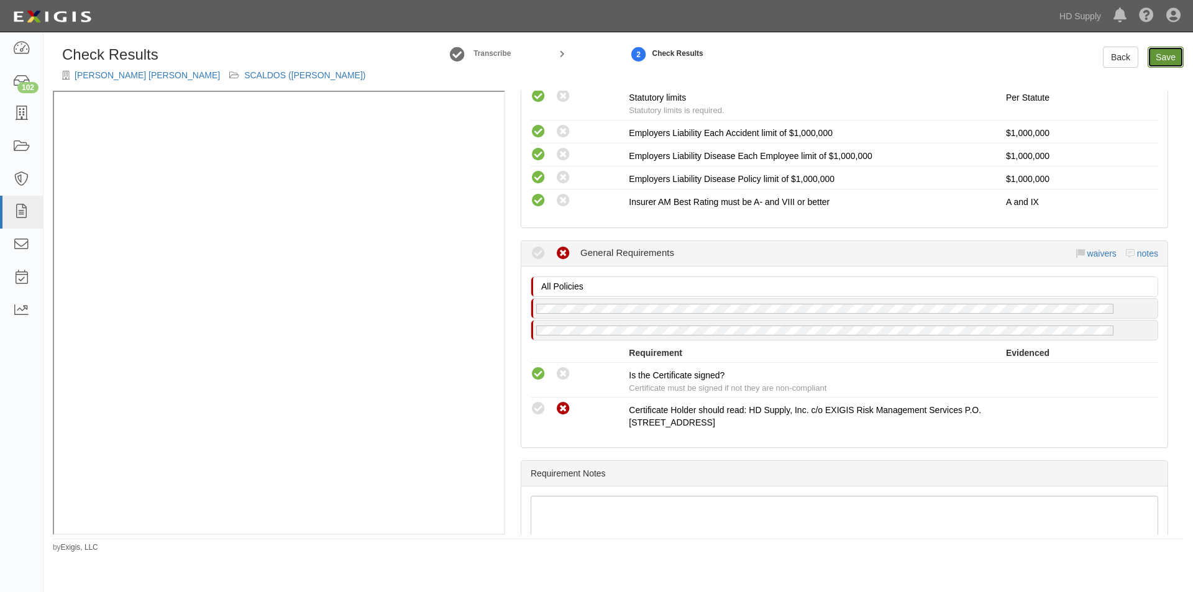
click at [1173, 58] on link "Save" at bounding box center [1165, 57] width 36 height 21
radio input "true"
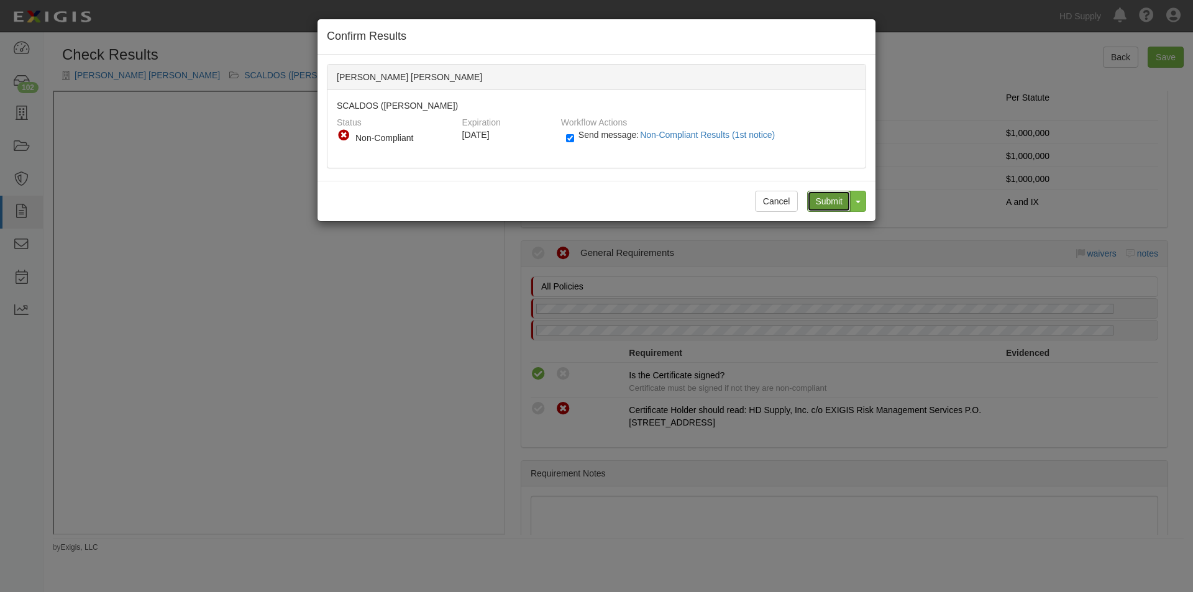
click at [823, 199] on input "Submit" at bounding box center [828, 201] width 43 height 21
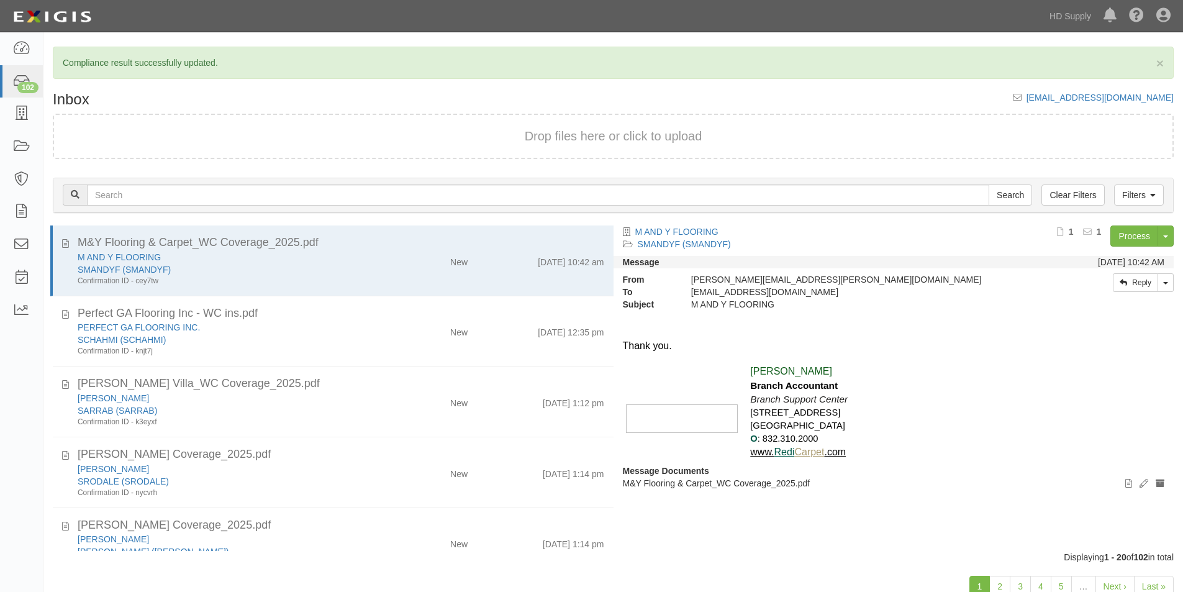
scroll to position [21, 0]
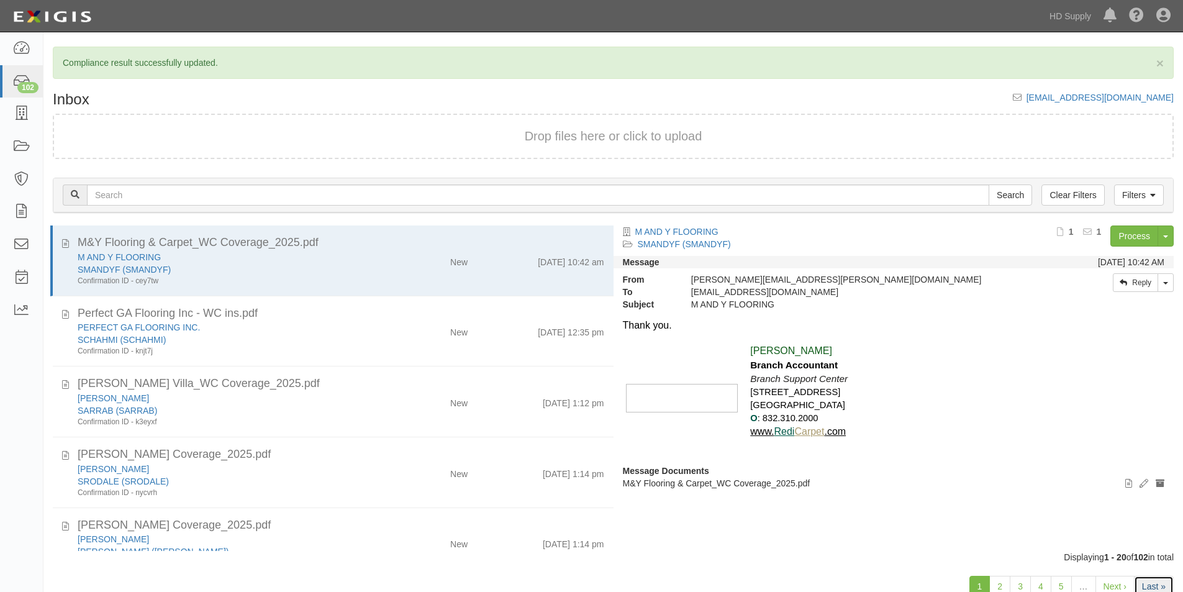
click at [1154, 587] on link "Last »" at bounding box center [1154, 586] width 40 height 21
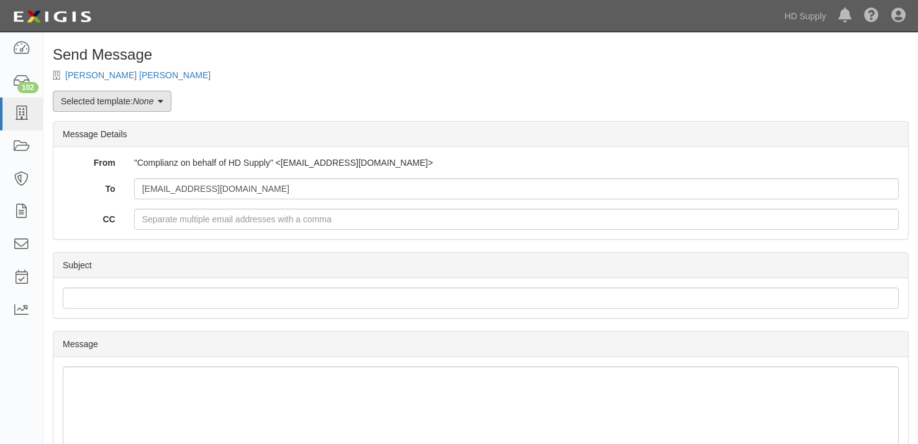
click at [160, 99] on icon at bounding box center [161, 102] width 6 height 9
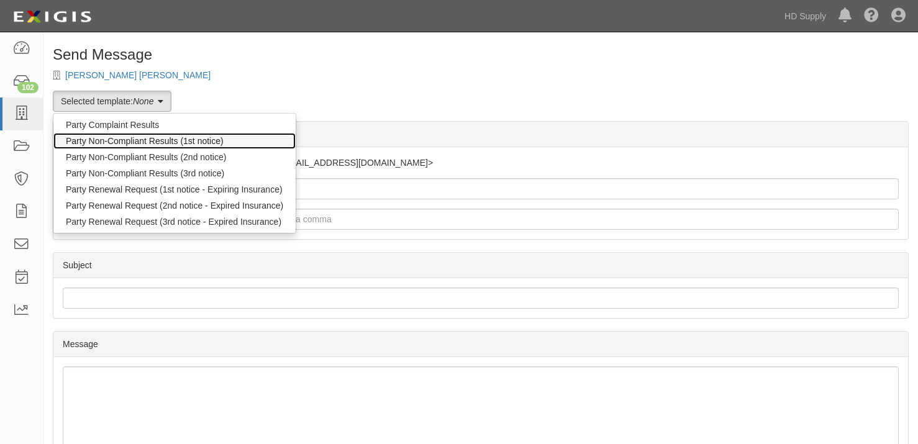
click at [119, 144] on link "Party Non-Compliant Results (1st notice)" at bounding box center [174, 141] width 242 height 16
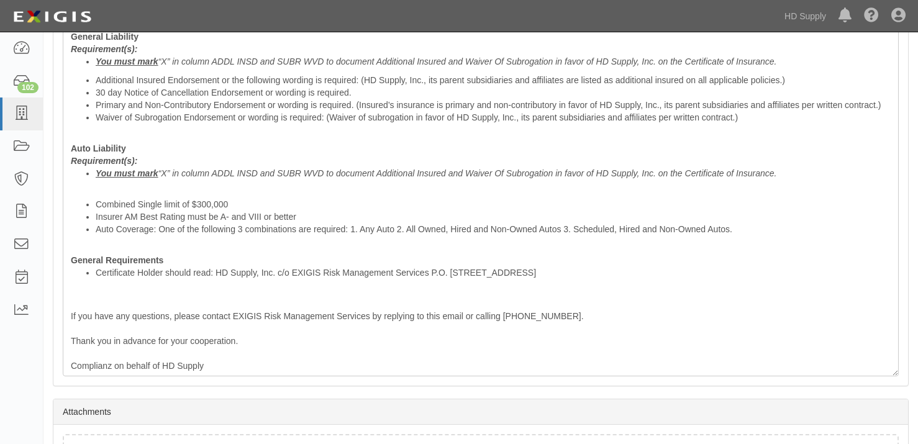
click at [901, 316] on html "Toggle navigation Dashboard 102 Inbox Parties Agreements Coverages Documents Me…" at bounding box center [459, 63] width 918 height 956
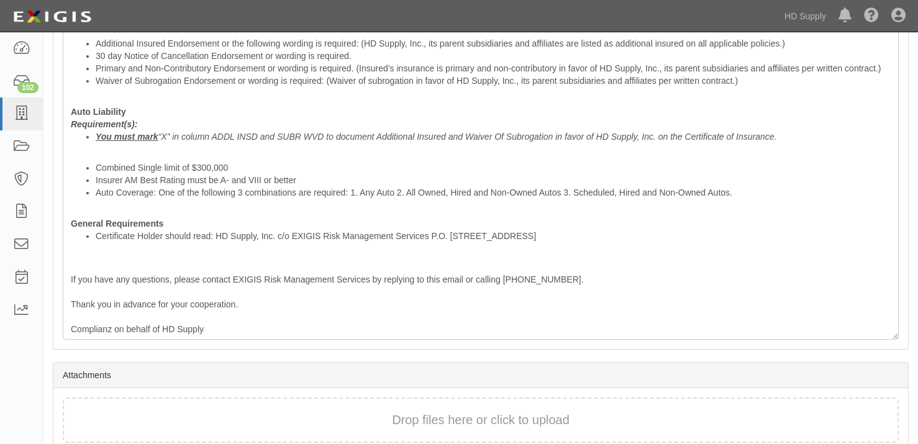
scroll to position [512, 0]
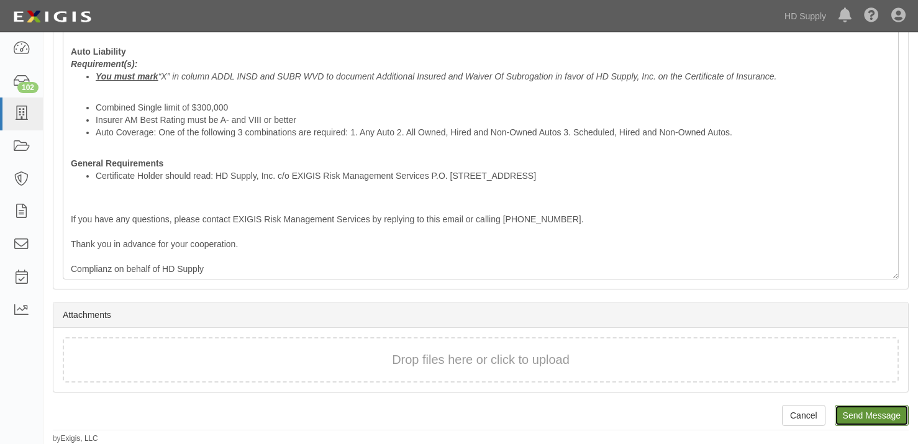
click at [873, 413] on input "Send Message" at bounding box center [872, 415] width 74 height 21
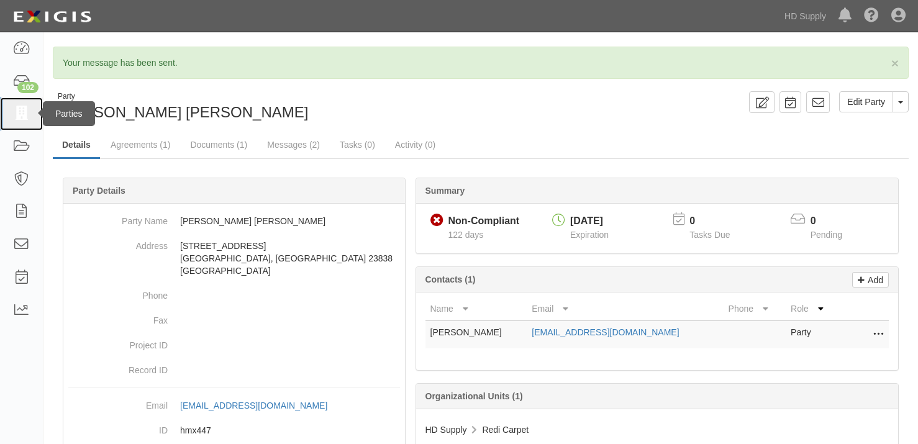
click at [20, 117] on icon at bounding box center [20, 114] width 17 height 14
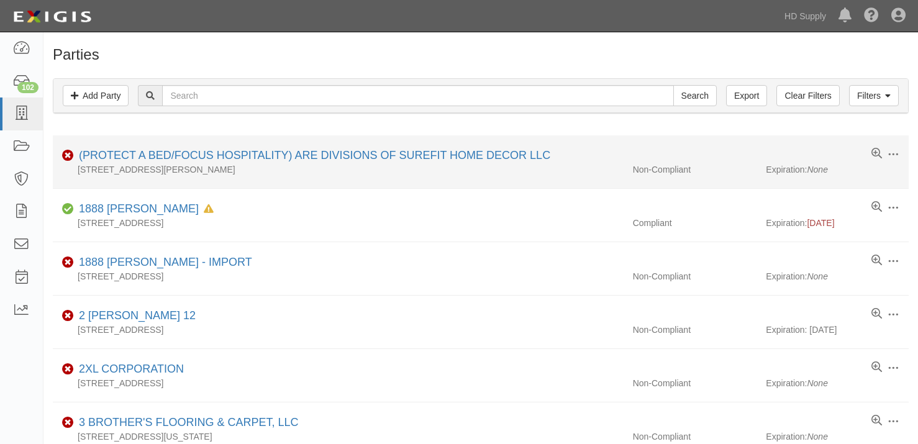
click at [247, 146] on li "Edit Log activity Add task Send message Archive Non-Compliant (PROTECT A BED/FO…" at bounding box center [481, 161] width 856 height 53
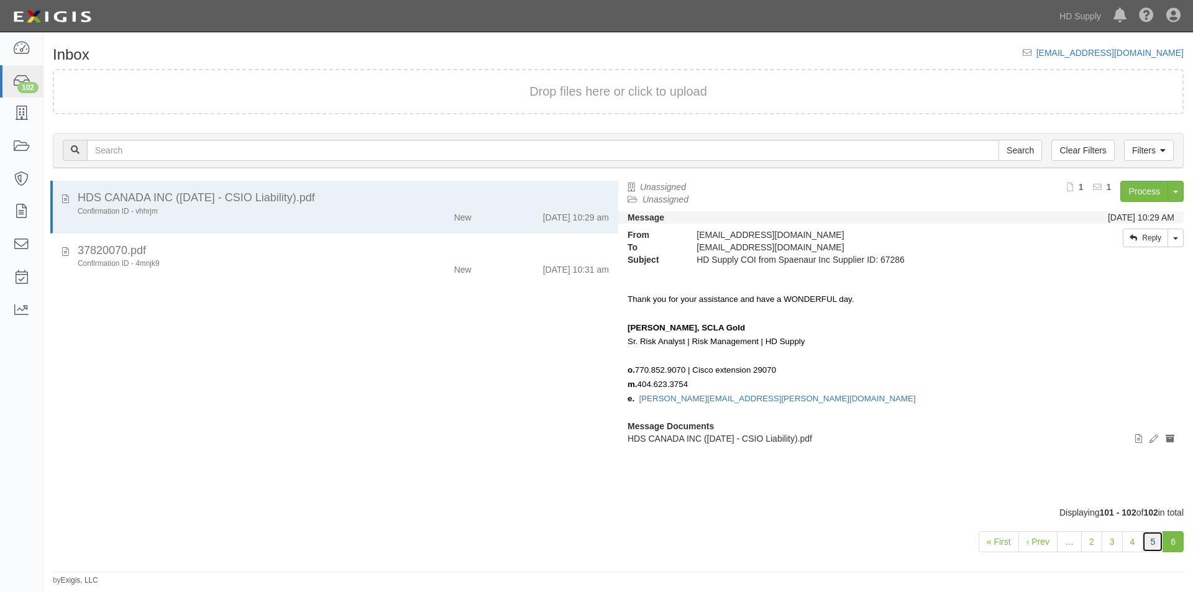
click at [1155, 547] on link "5" at bounding box center [1152, 541] width 21 height 21
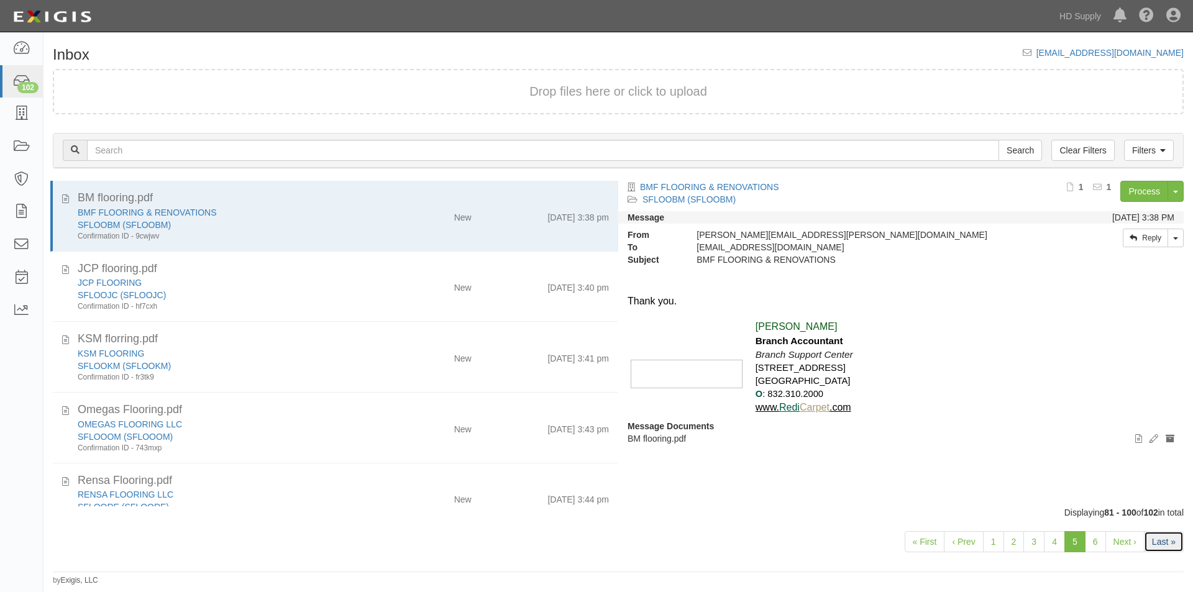
click at [1154, 539] on link "Last »" at bounding box center [1164, 541] width 40 height 21
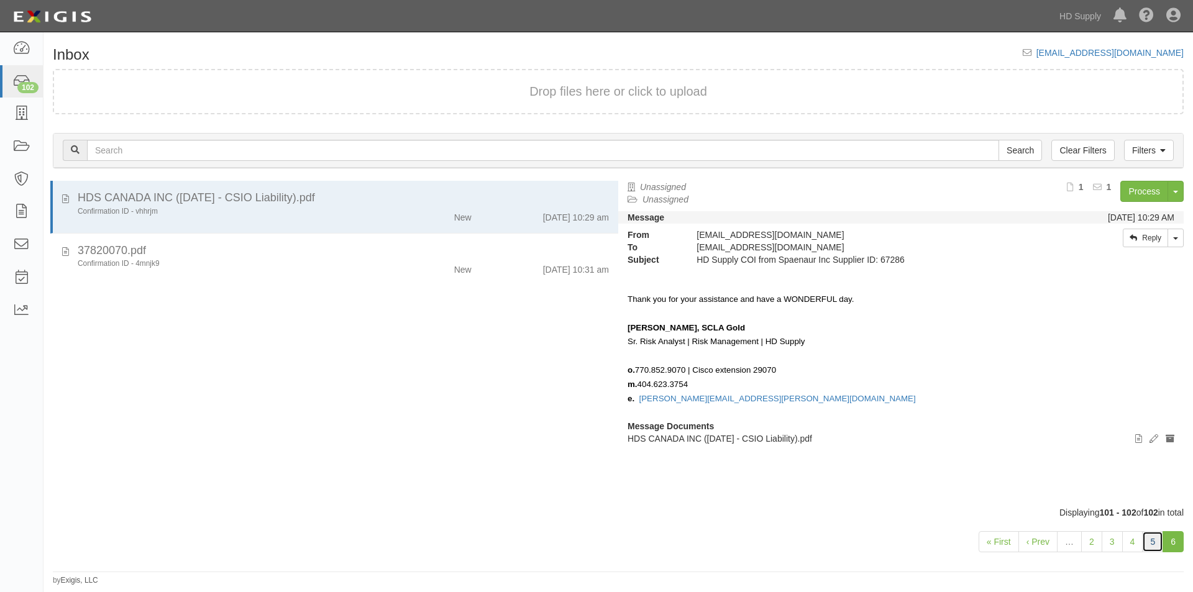
click at [1148, 545] on link "5" at bounding box center [1152, 541] width 21 height 21
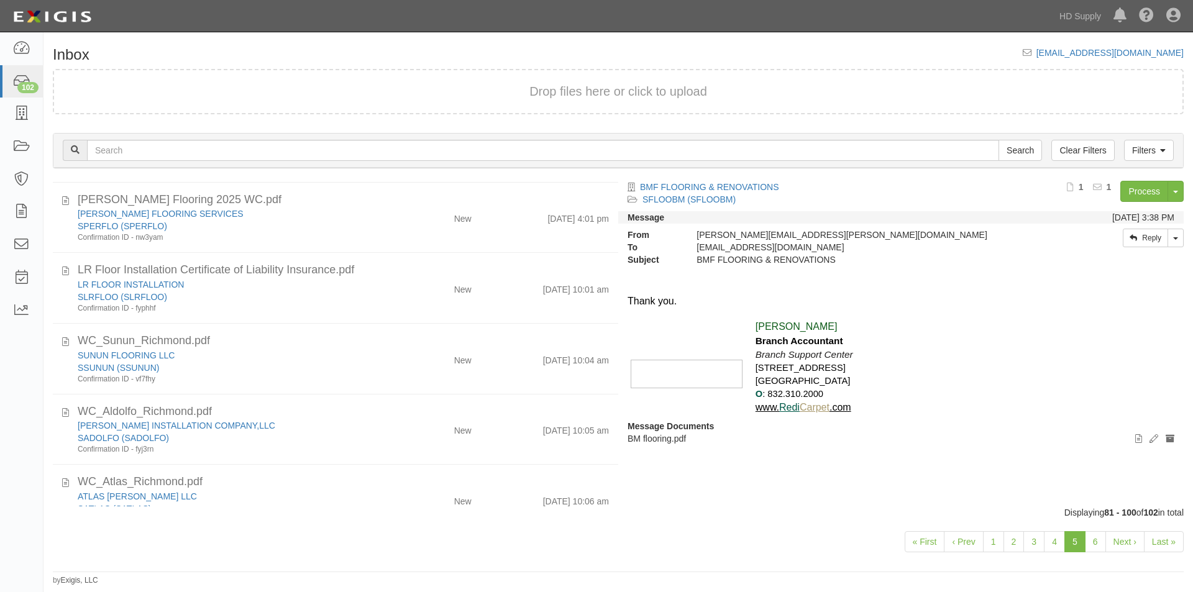
scroll to position [1093, 0]
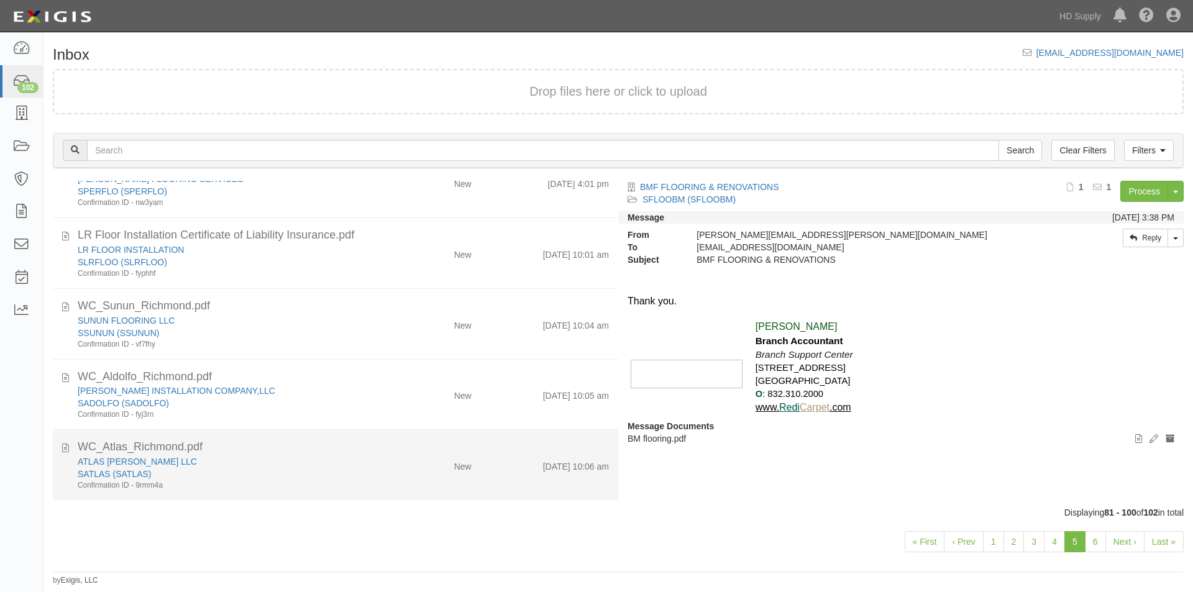
click at [215, 472] on div "SATLAS (SATLAS)" at bounding box center [229, 474] width 302 height 12
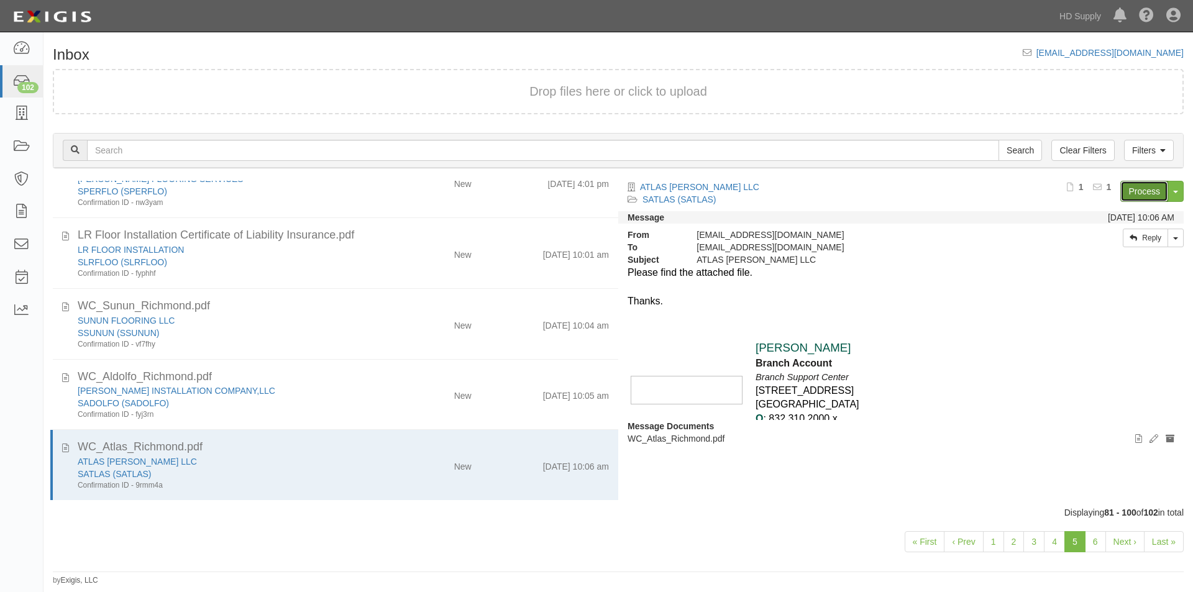
click at [1127, 189] on link "Process" at bounding box center [1144, 191] width 48 height 21
